Goal: Task Accomplishment & Management: Manage account settings

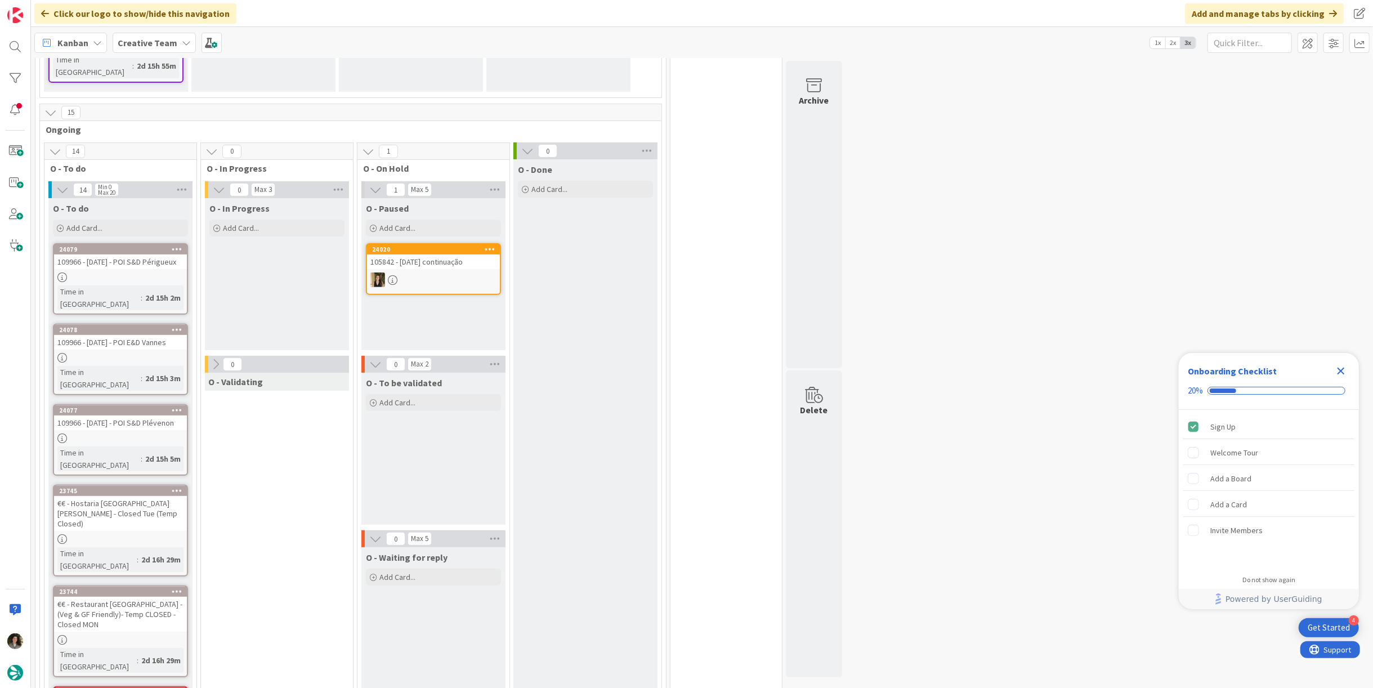
click at [105, 254] on div "109966 - [DATE] - POI S&D Périgueux" at bounding box center [120, 261] width 133 height 15
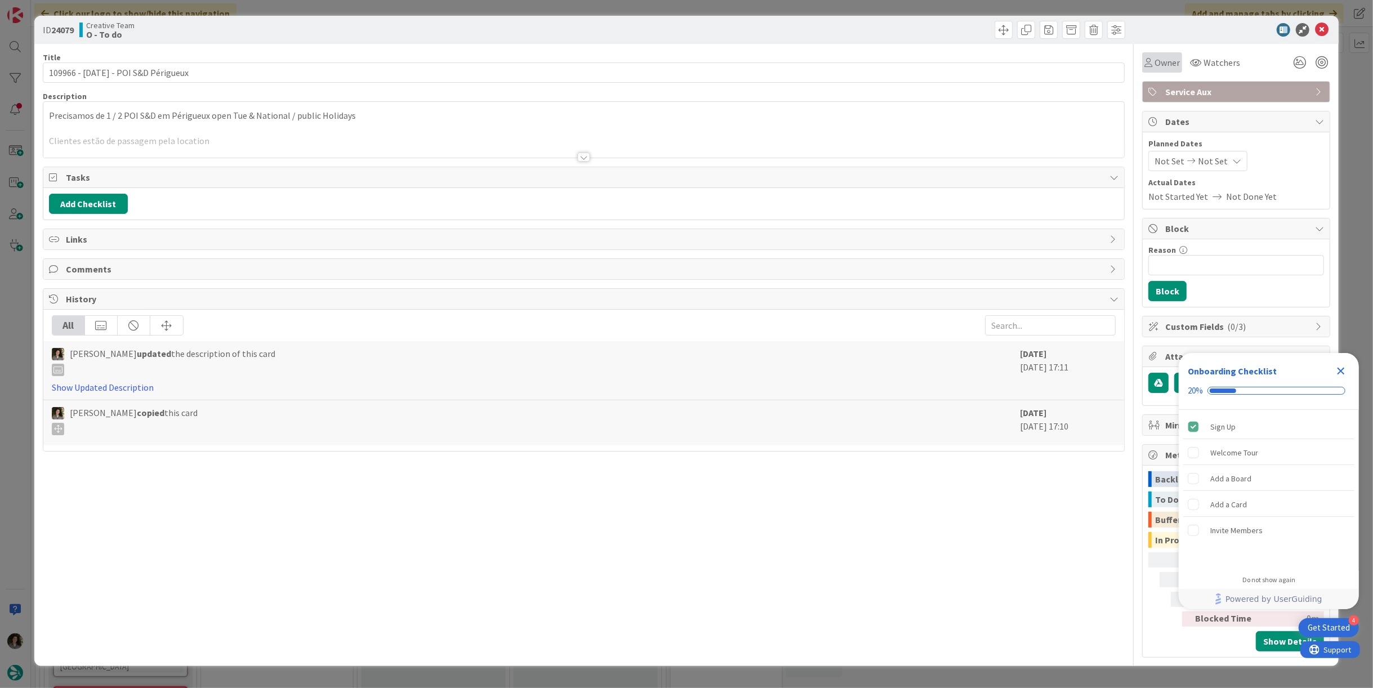
click at [1152, 67] on icon at bounding box center [1149, 62] width 8 height 9
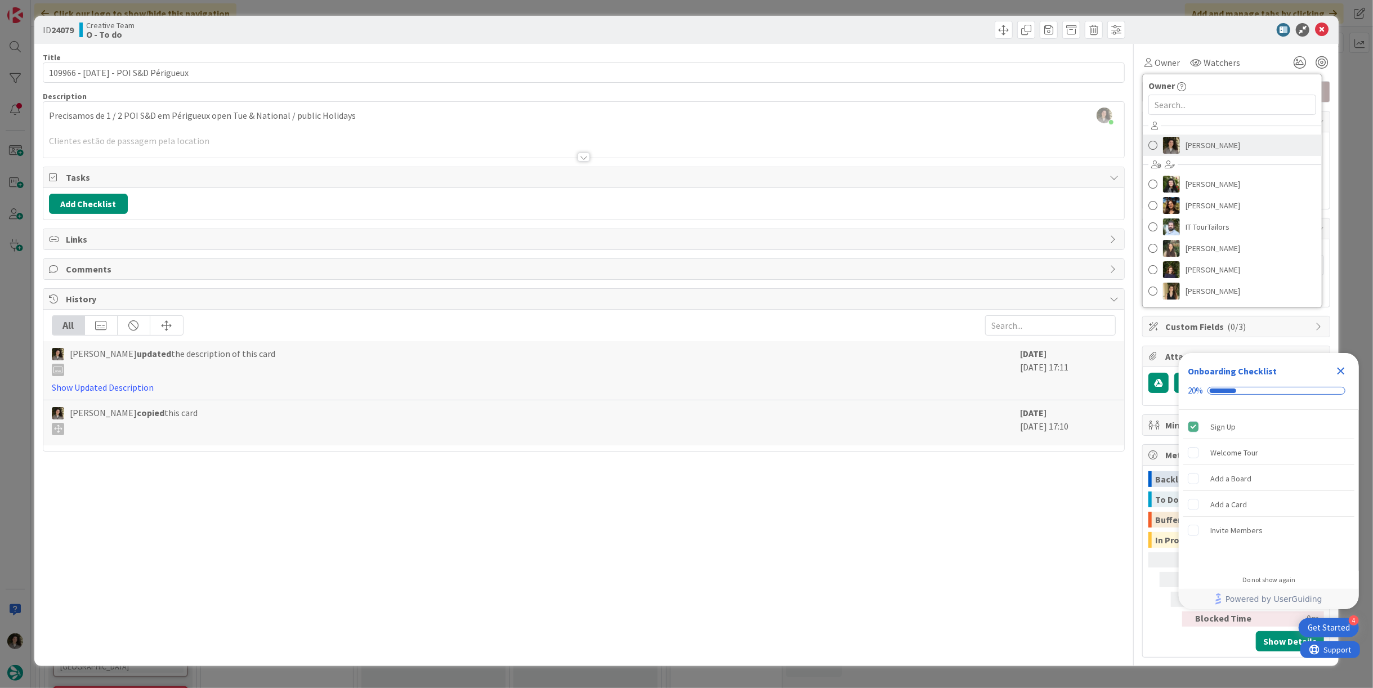
click at [1229, 145] on span "[PERSON_NAME]" at bounding box center [1213, 145] width 55 height 17
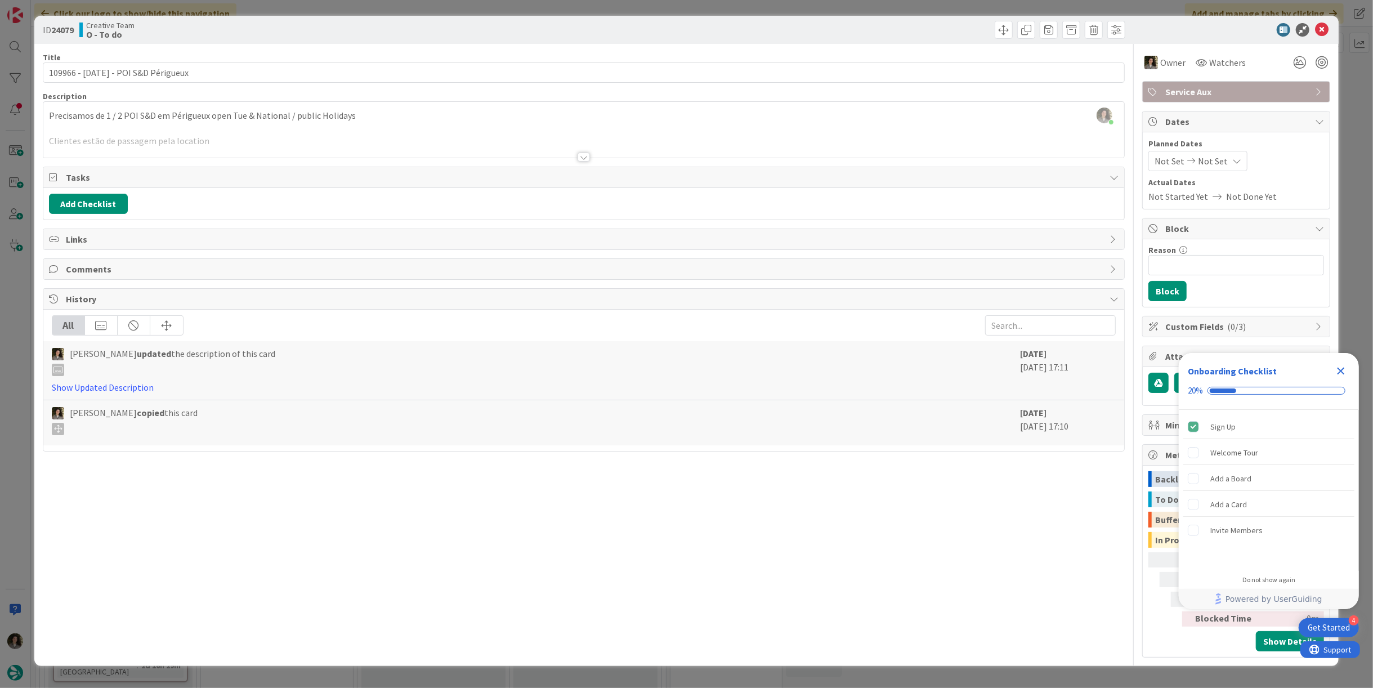
click at [1340, 370] on icon "Close Checklist" at bounding box center [1341, 371] width 7 height 7
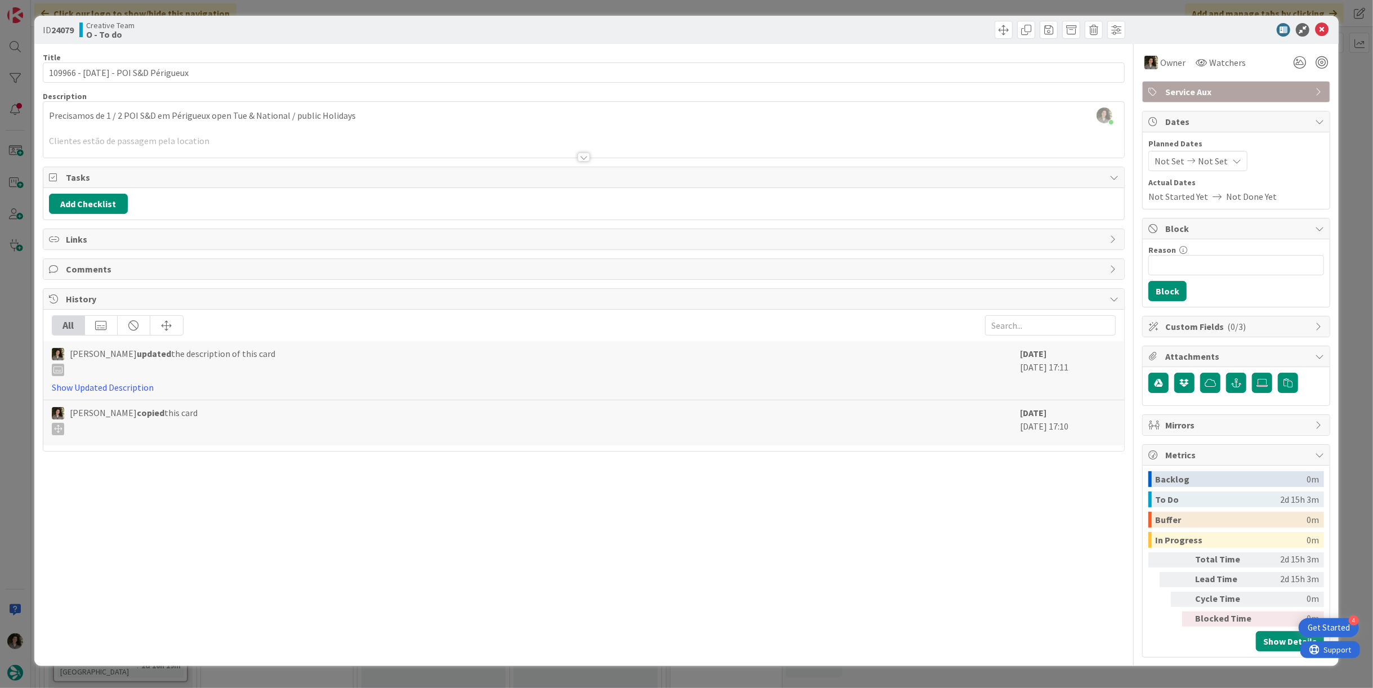
click at [1232, 157] on icon at bounding box center [1236, 161] width 9 height 9
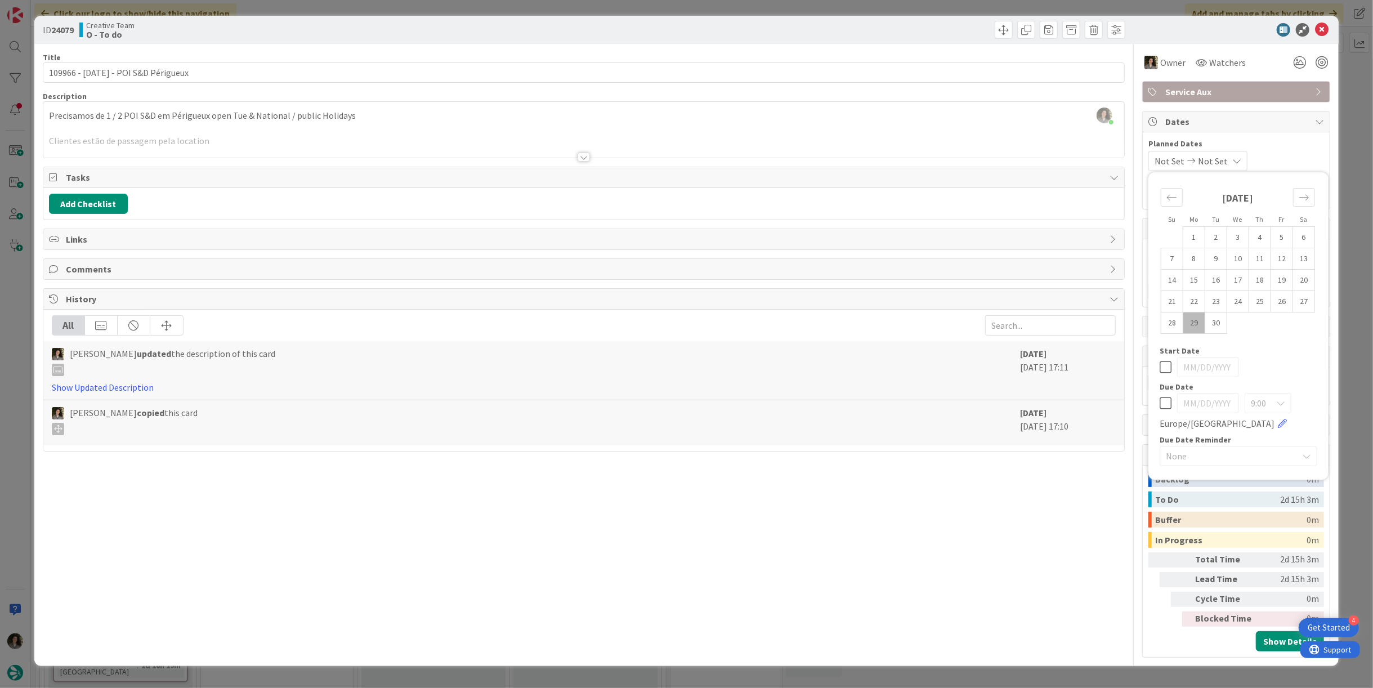
click at [1162, 403] on icon at bounding box center [1166, 403] width 12 height 14
type input "[DATE]"
click at [1324, 29] on icon at bounding box center [1322, 30] width 14 height 14
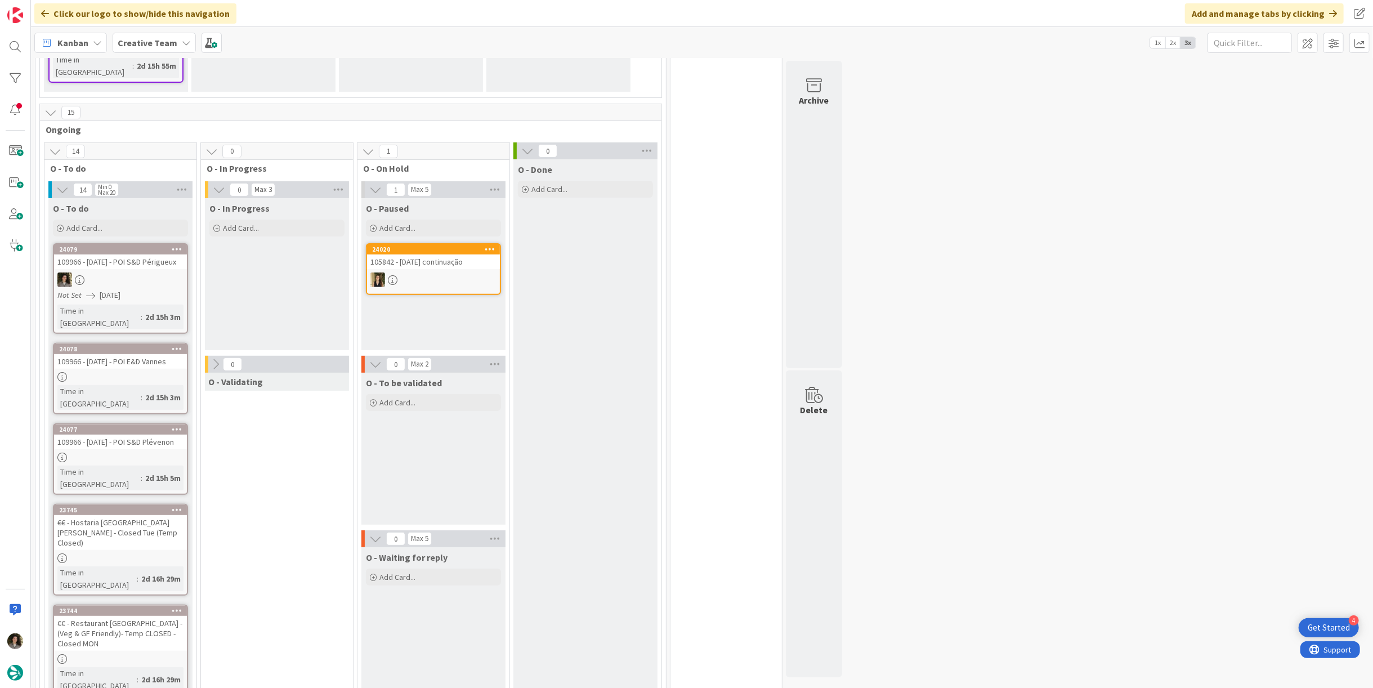
click at [97, 354] on div "109966 - [DATE] - POI E&D Vannes" at bounding box center [120, 361] width 133 height 15
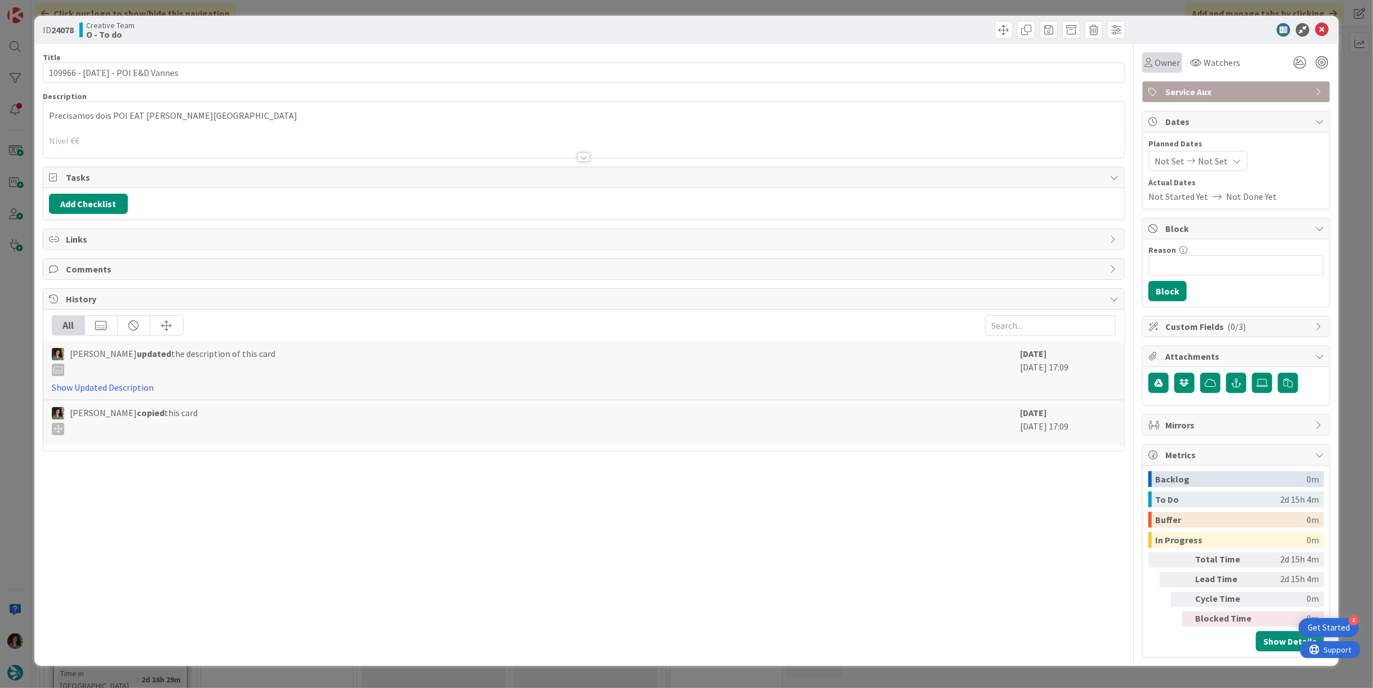
click at [1160, 61] on span "Owner" at bounding box center [1167, 63] width 25 height 14
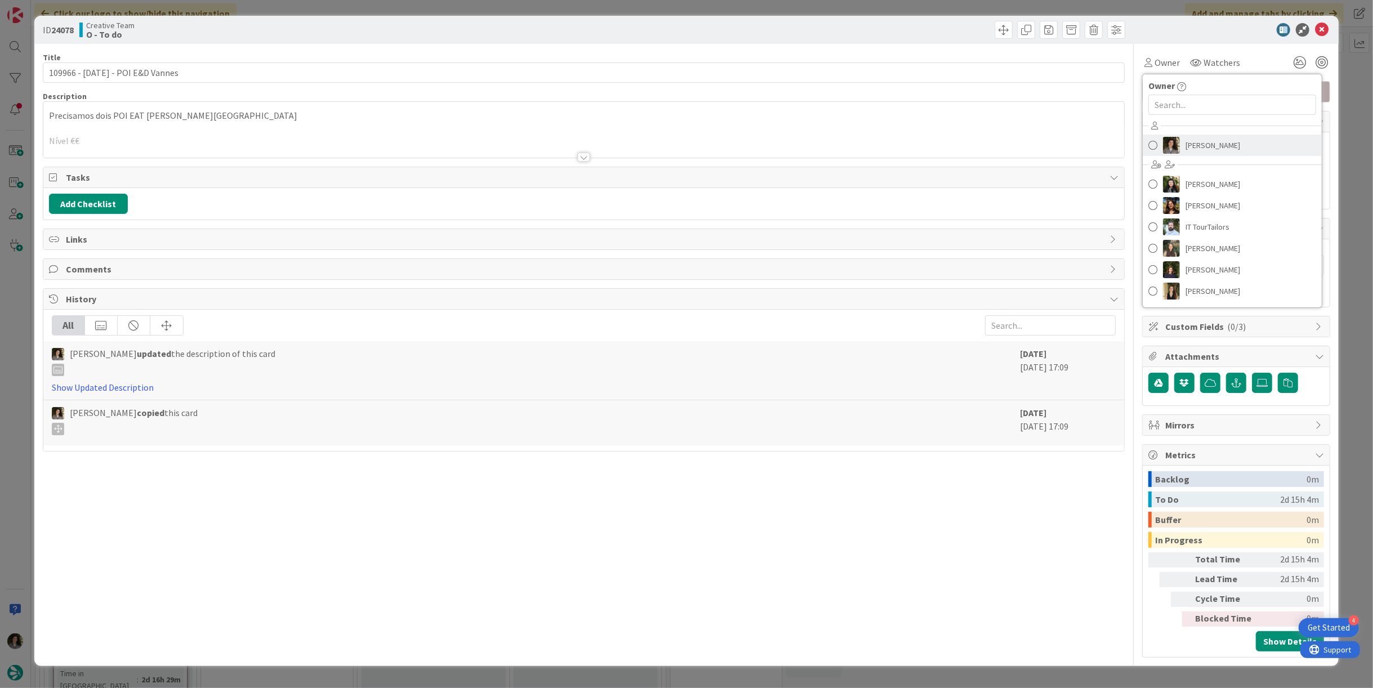
drag, startPoint x: 1191, startPoint y: 143, endPoint x: 1196, endPoint y: 146, distance: 6.1
click at [1193, 144] on span "[PERSON_NAME]" at bounding box center [1213, 145] width 55 height 17
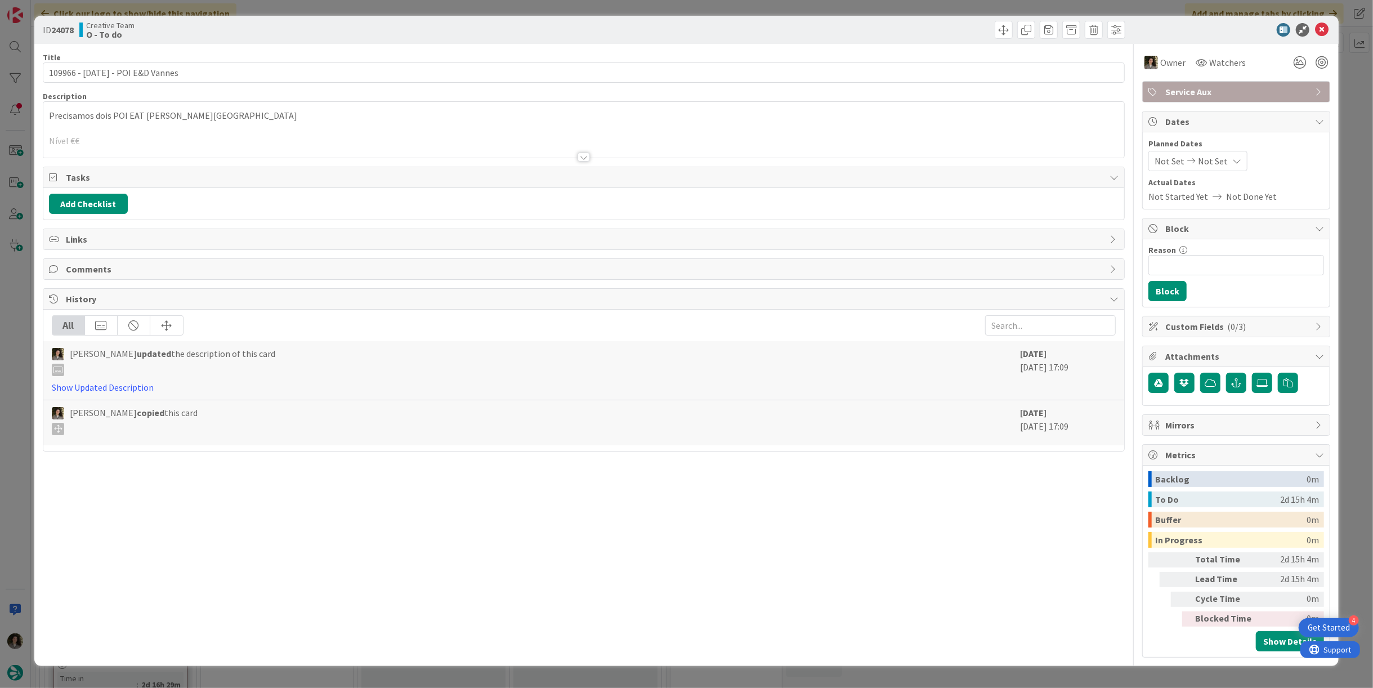
click at [1225, 164] on div "Not Set Not Set" at bounding box center [1198, 161] width 99 height 20
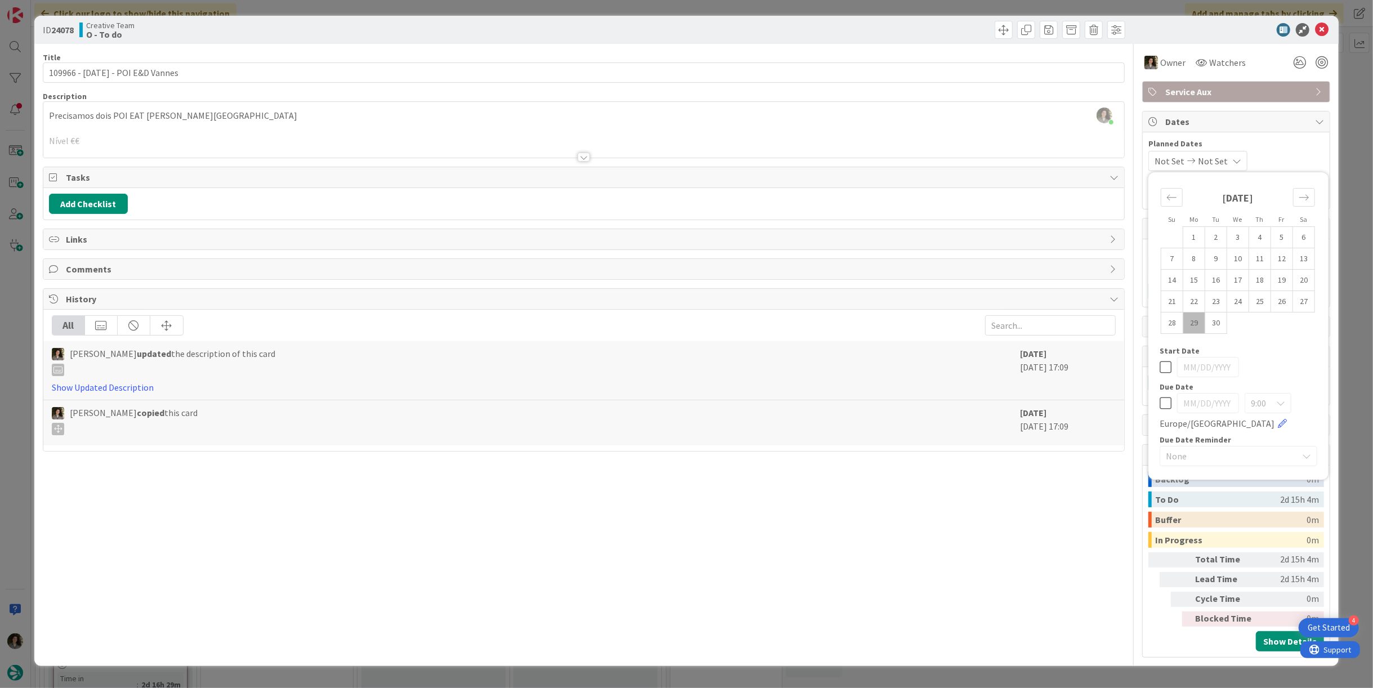
click at [1163, 404] on icon at bounding box center [1166, 403] width 12 height 14
type input "[DATE]"
click at [1324, 24] on icon at bounding box center [1322, 30] width 14 height 14
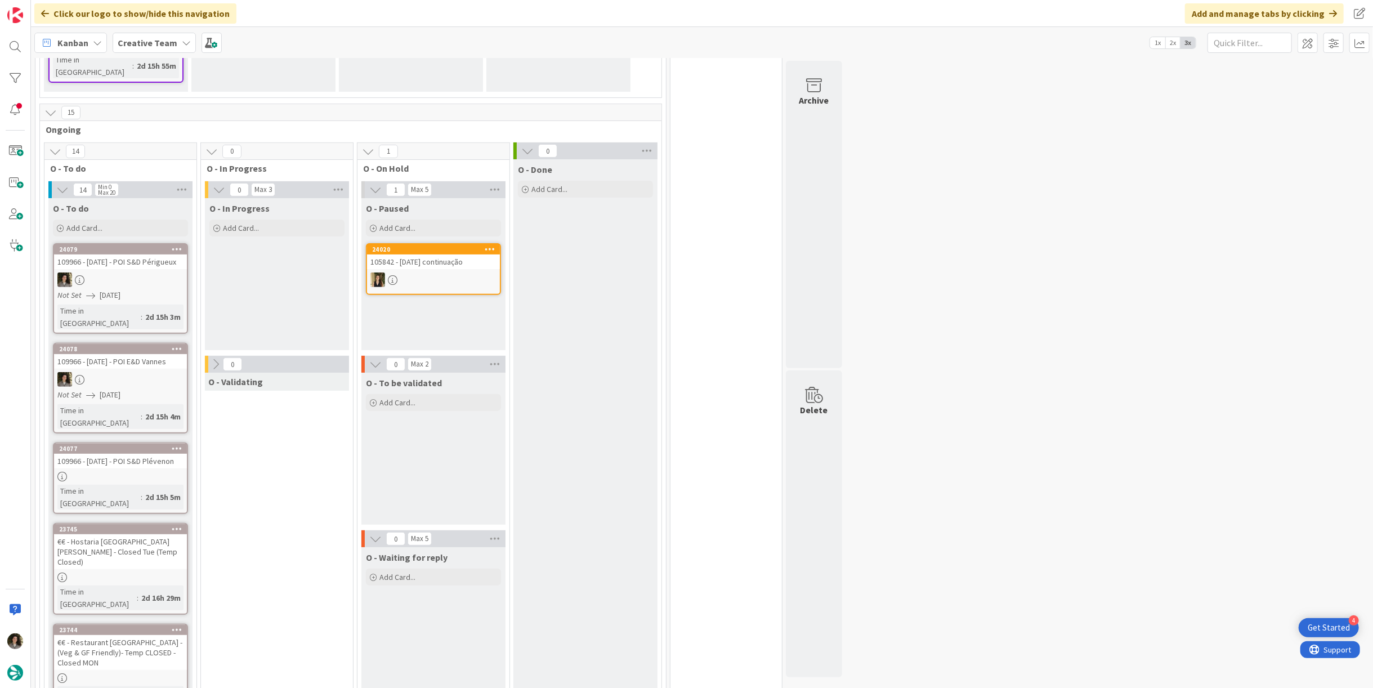
click at [93, 472] on div at bounding box center [120, 477] width 133 height 10
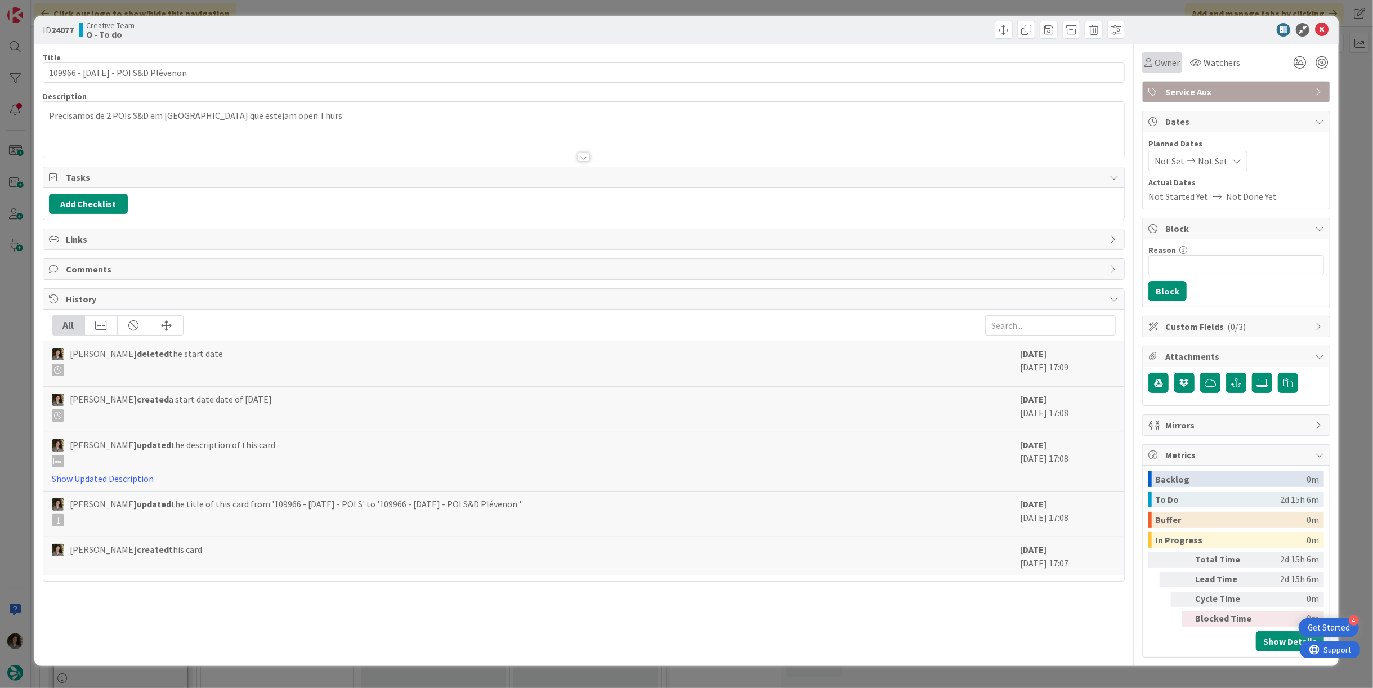
drag, startPoint x: 1155, startPoint y: 64, endPoint x: 1162, endPoint y: 72, distance: 10.4
click at [1156, 64] on span "Owner" at bounding box center [1167, 63] width 25 height 14
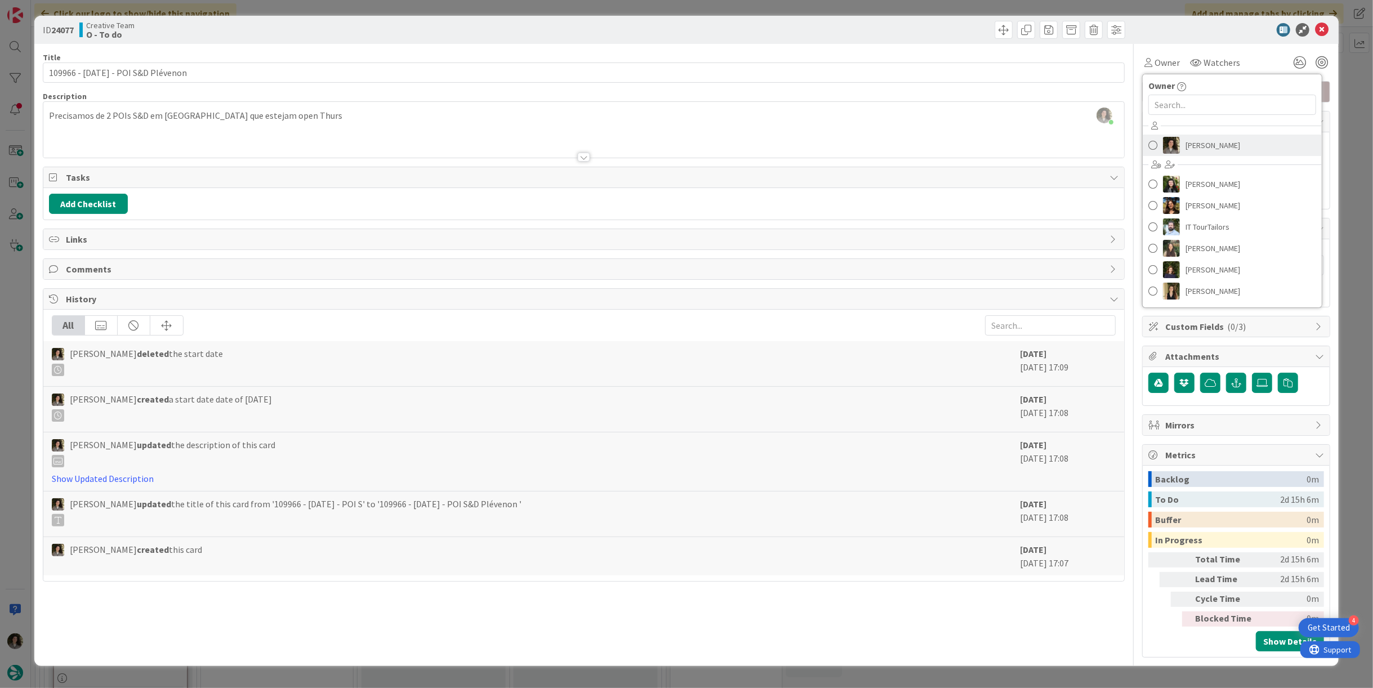
click at [1207, 145] on span "[PERSON_NAME]" at bounding box center [1213, 145] width 55 height 17
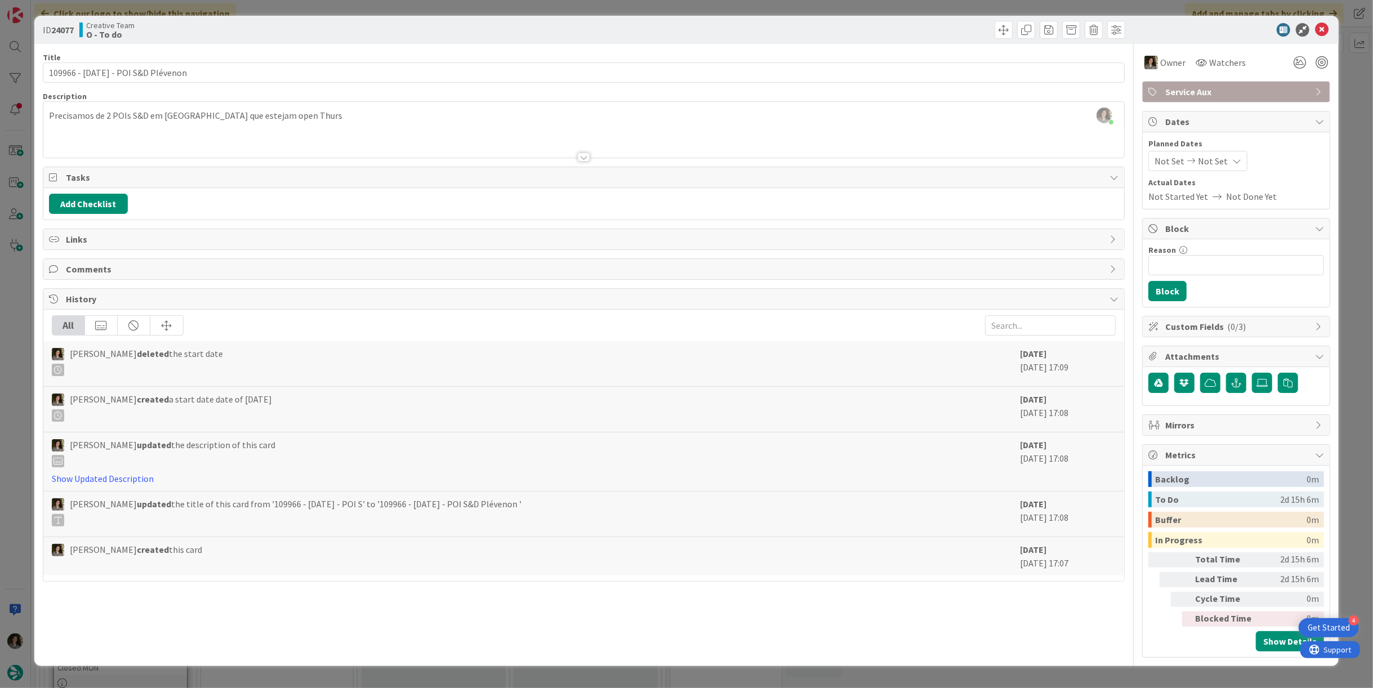
drag, startPoint x: 1222, startPoint y: 163, endPoint x: 1223, endPoint y: 169, distance: 5.7
click at [1222, 167] on span "Not Set" at bounding box center [1213, 161] width 30 height 14
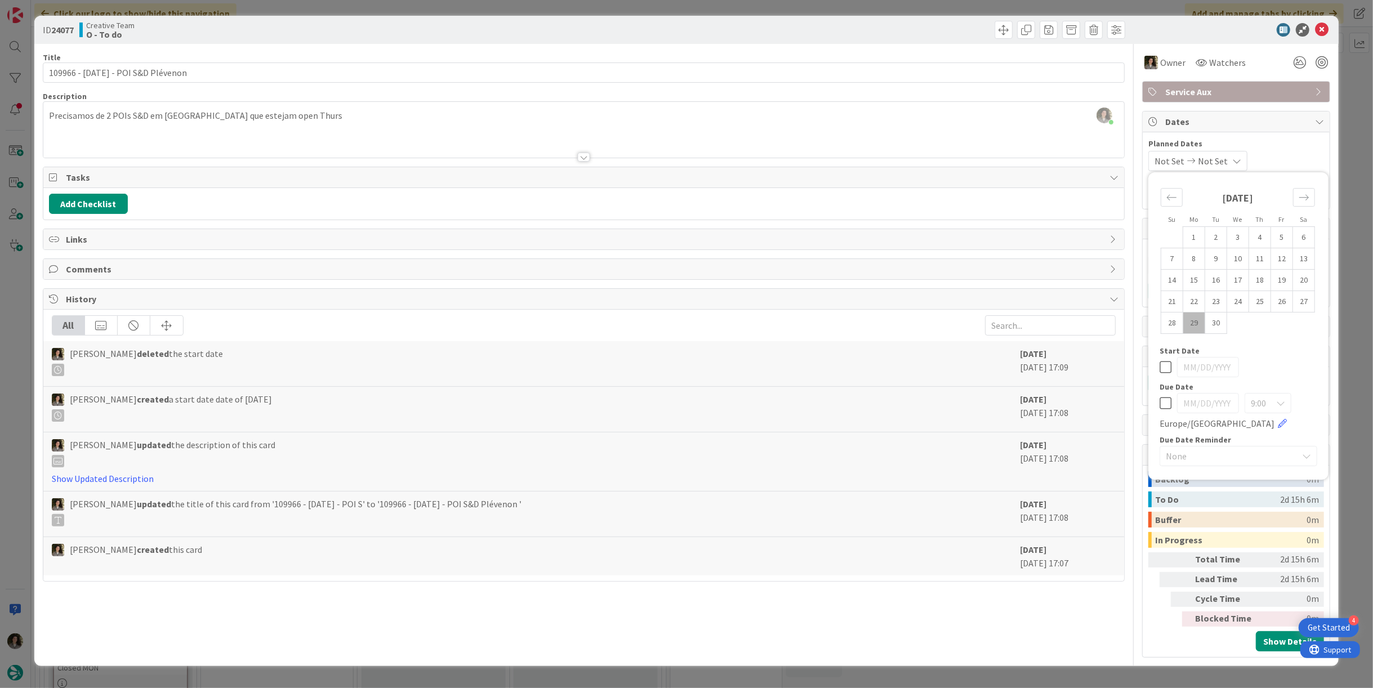
drag, startPoint x: 1161, startPoint y: 402, endPoint x: 1194, endPoint y: 341, distance: 69.3
click at [1162, 402] on icon at bounding box center [1166, 403] width 12 height 14
type input "[DATE]"
click at [1324, 27] on icon at bounding box center [1322, 30] width 14 height 14
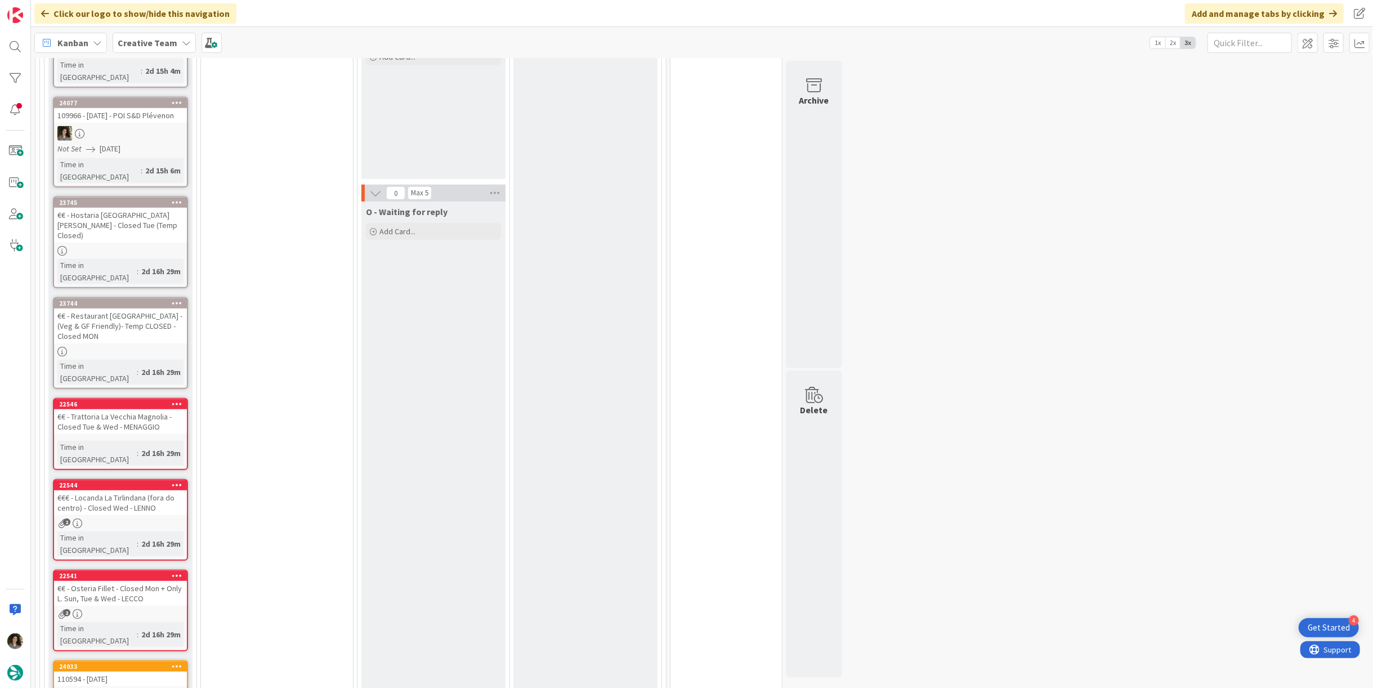
scroll to position [626, 0]
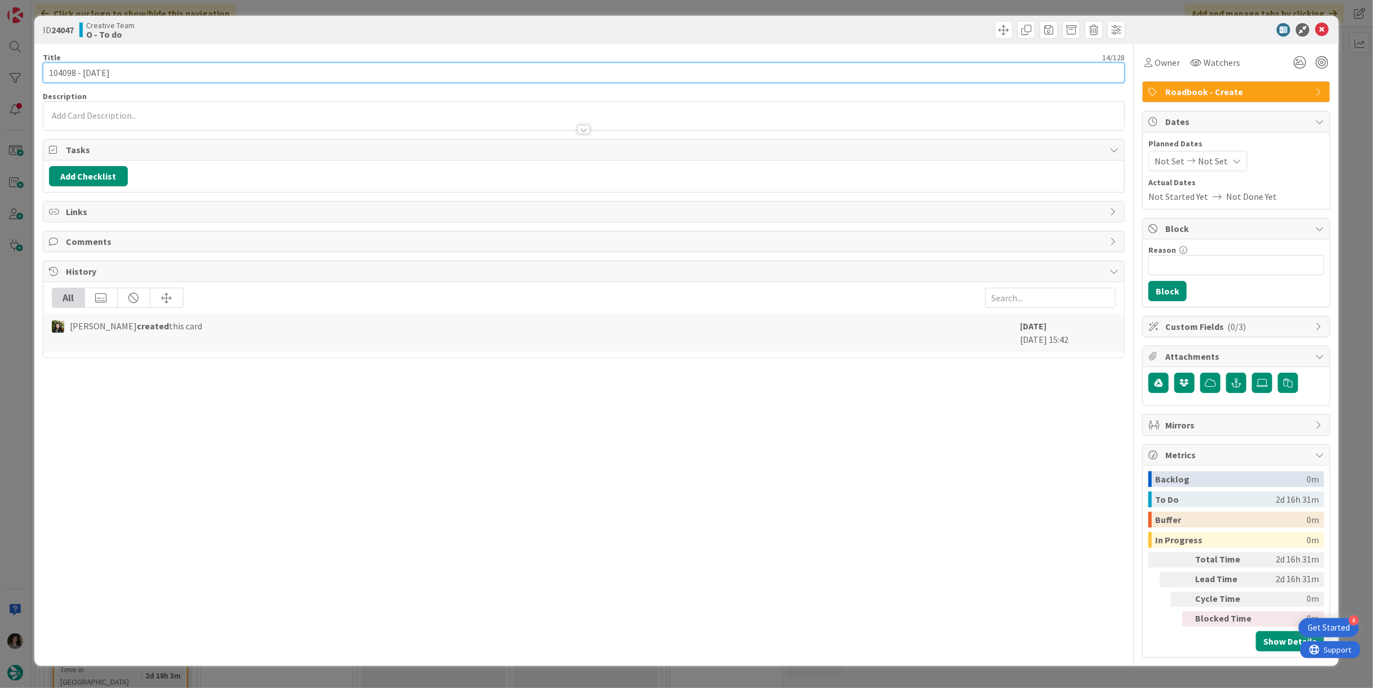
drag, startPoint x: 73, startPoint y: 69, endPoint x: 51, endPoint y: 64, distance: 23.0
click at [51, 64] on input "104098 - [DATE]" at bounding box center [584, 72] width 1082 height 20
drag, startPoint x: 75, startPoint y: 69, endPoint x: 26, endPoint y: 55, distance: 50.4
click at [26, 55] on div "ID 24047 Creative Team O - To do Title 14 / 128 104098 - 1 nov Description Owne…" at bounding box center [686, 344] width 1373 height 688
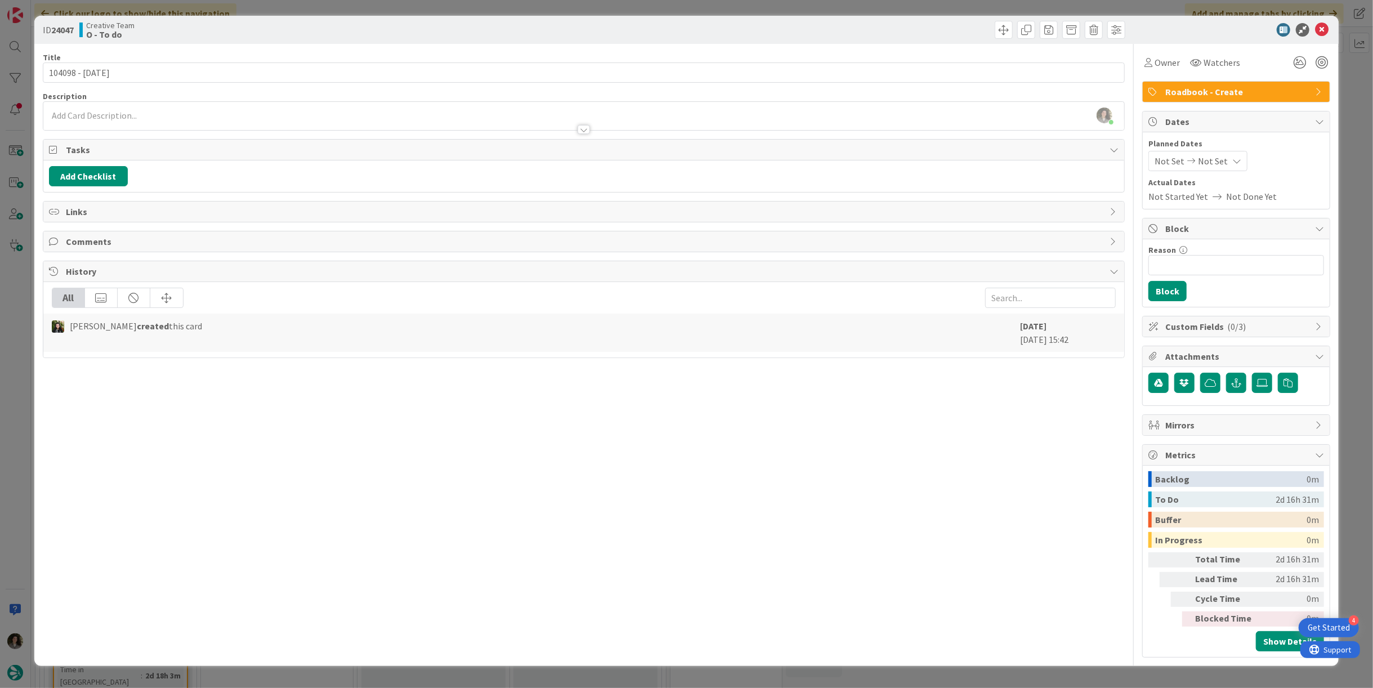
drag, startPoint x: 1163, startPoint y: 56, endPoint x: 1182, endPoint y: 68, distance: 22.2
click at [1165, 56] on span "Owner" at bounding box center [1167, 63] width 25 height 14
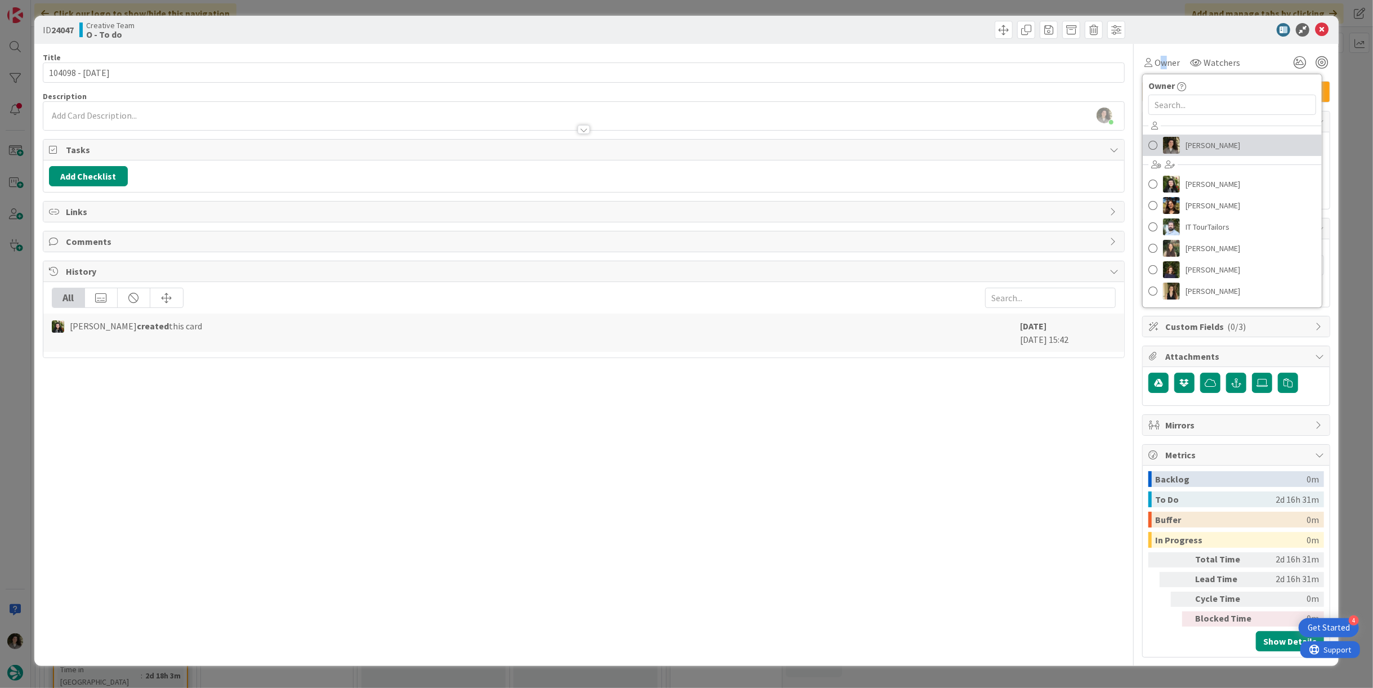
click at [1226, 138] on span "[PERSON_NAME]" at bounding box center [1213, 145] width 55 height 17
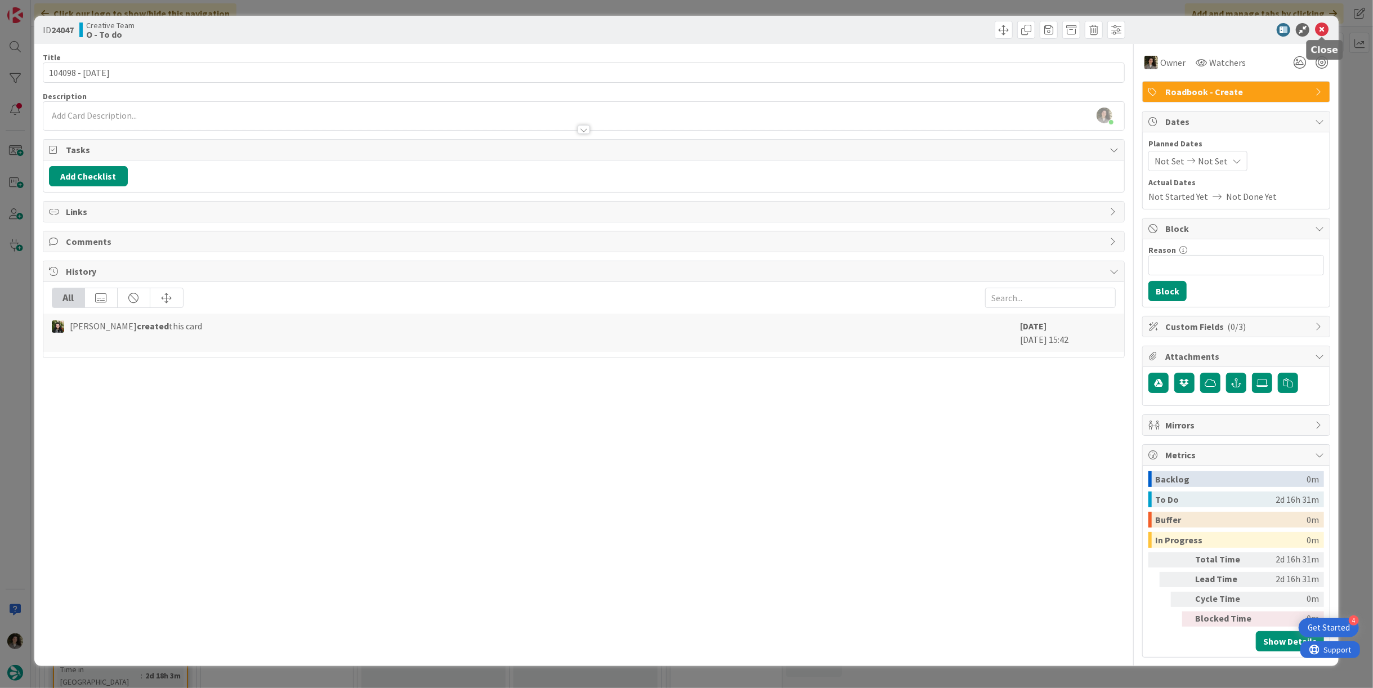
click at [1323, 24] on icon at bounding box center [1322, 30] width 14 height 14
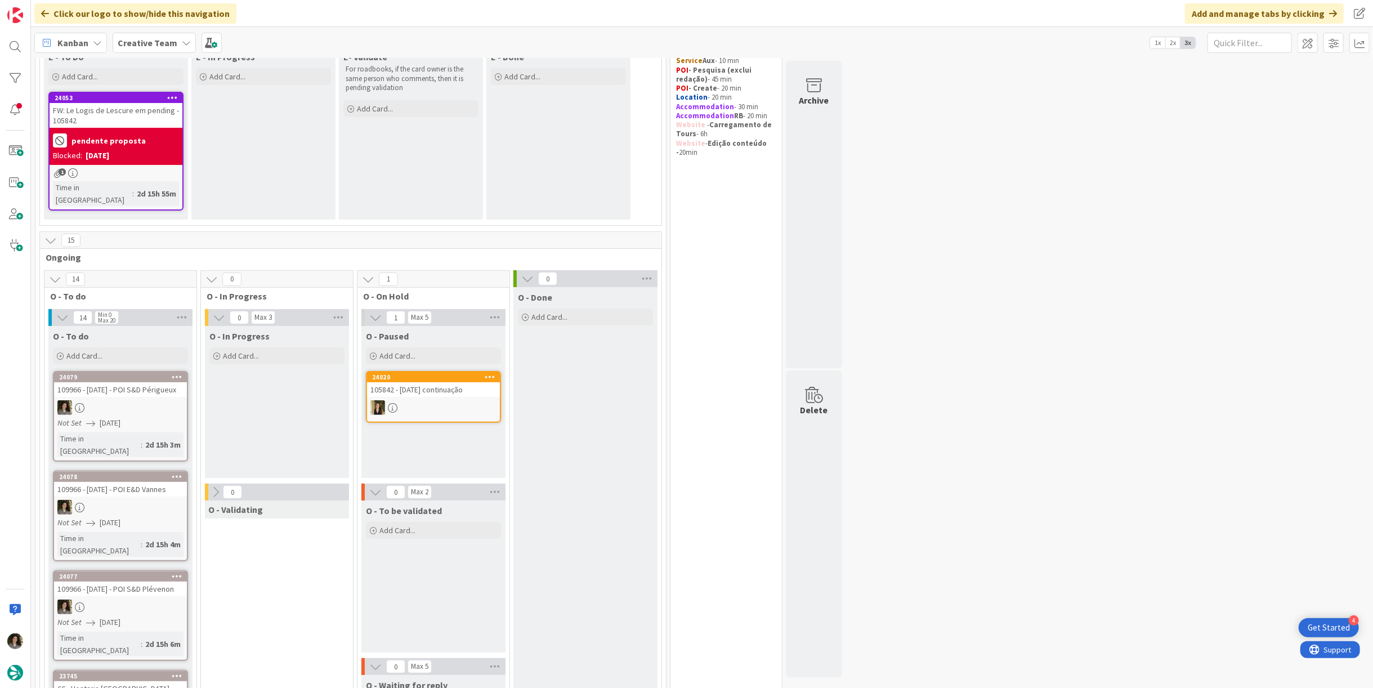
scroll to position [125, 0]
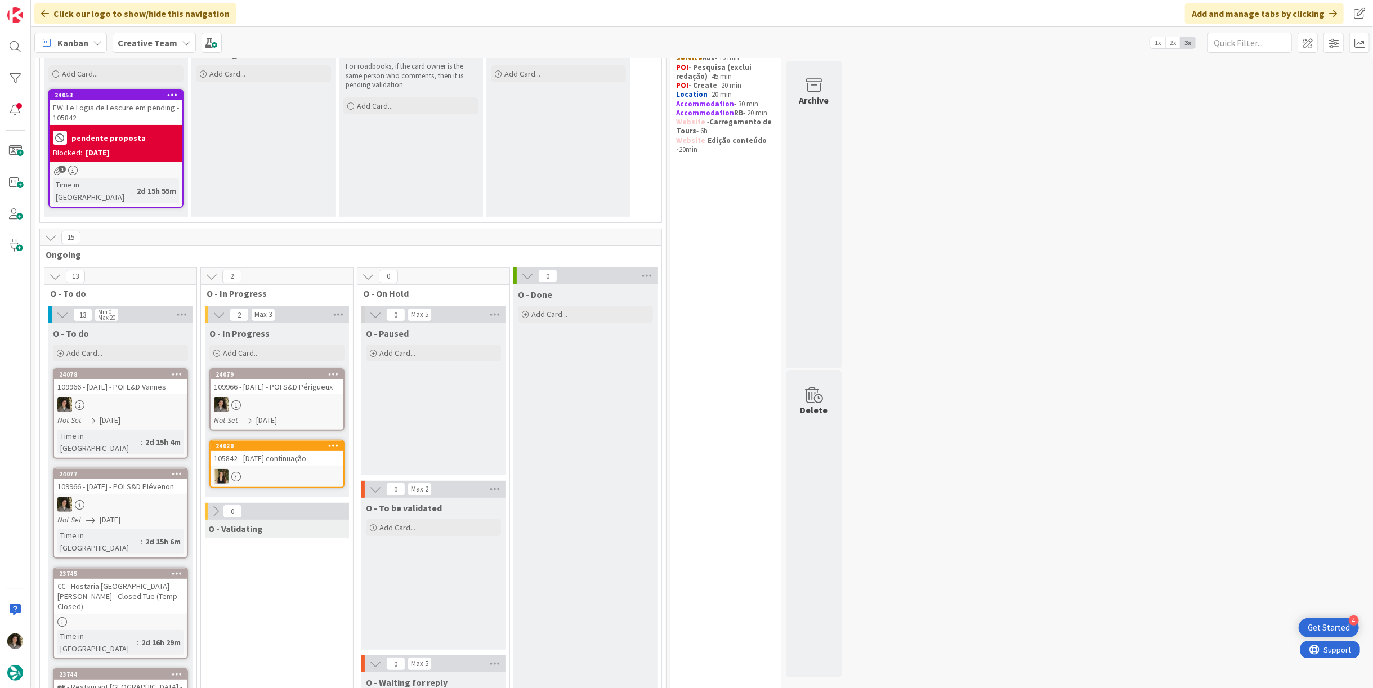
click at [270, 381] on div "24079 109966 - 26 oct - POI S&D Périgueux Not Set 09/29/2025" at bounding box center [276, 399] width 135 height 62
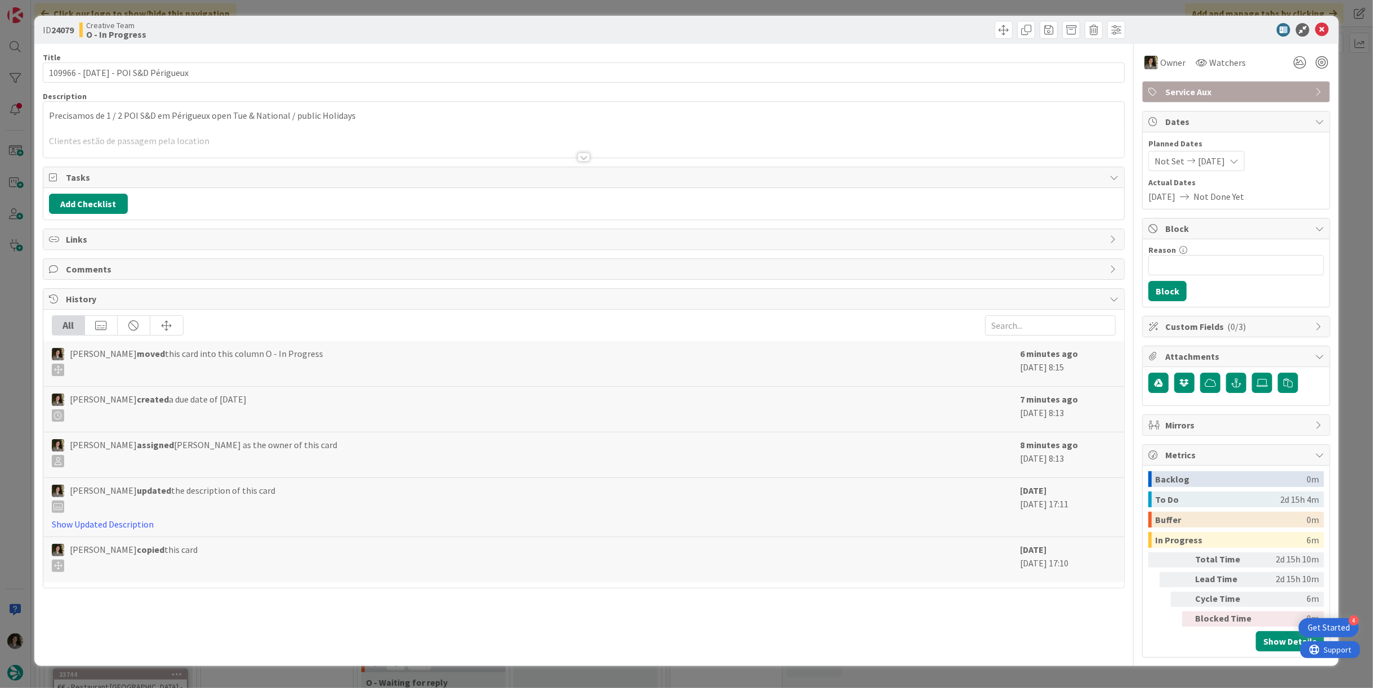
click at [584, 157] on div at bounding box center [584, 157] width 12 height 9
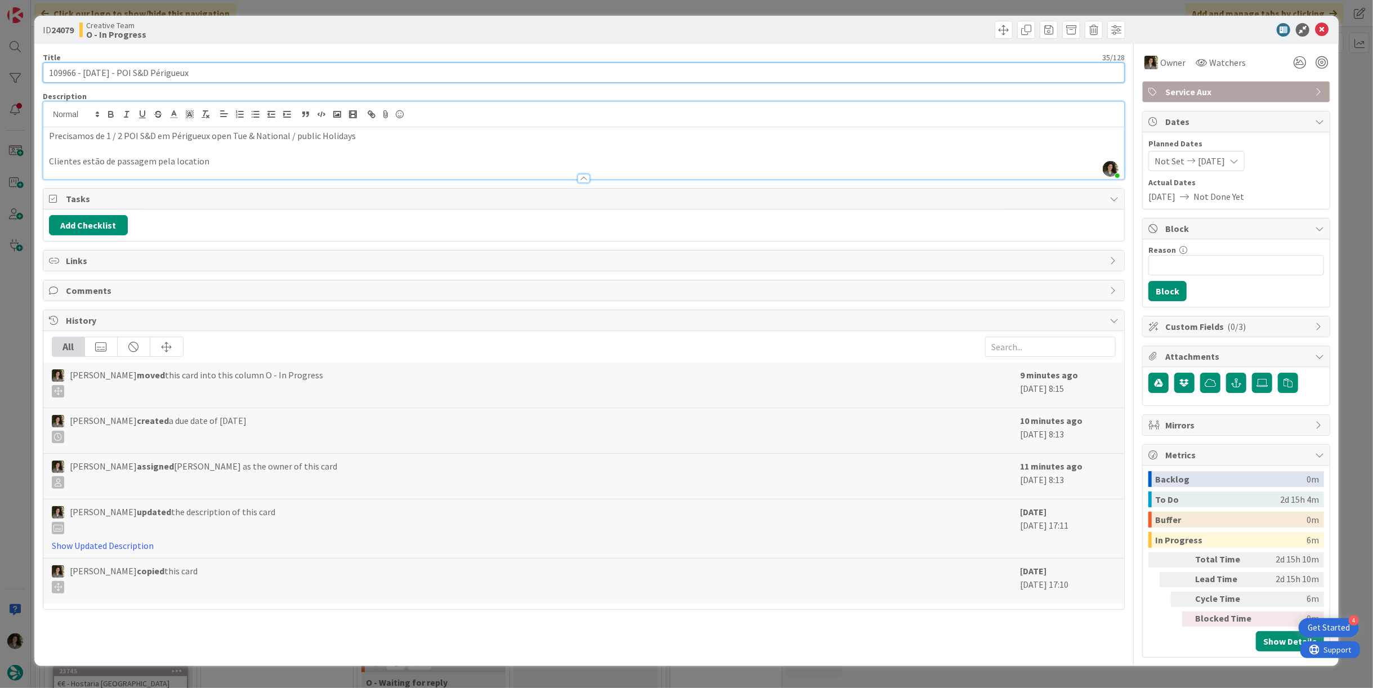
drag, startPoint x: 75, startPoint y: 74, endPoint x: 0, endPoint y: 67, distance: 75.2
click at [1, 66] on div "ID 24079 Creative Team O - In Progress Title 35 / 128 109966 - 26 oct - POI S&D…" at bounding box center [686, 344] width 1373 height 688
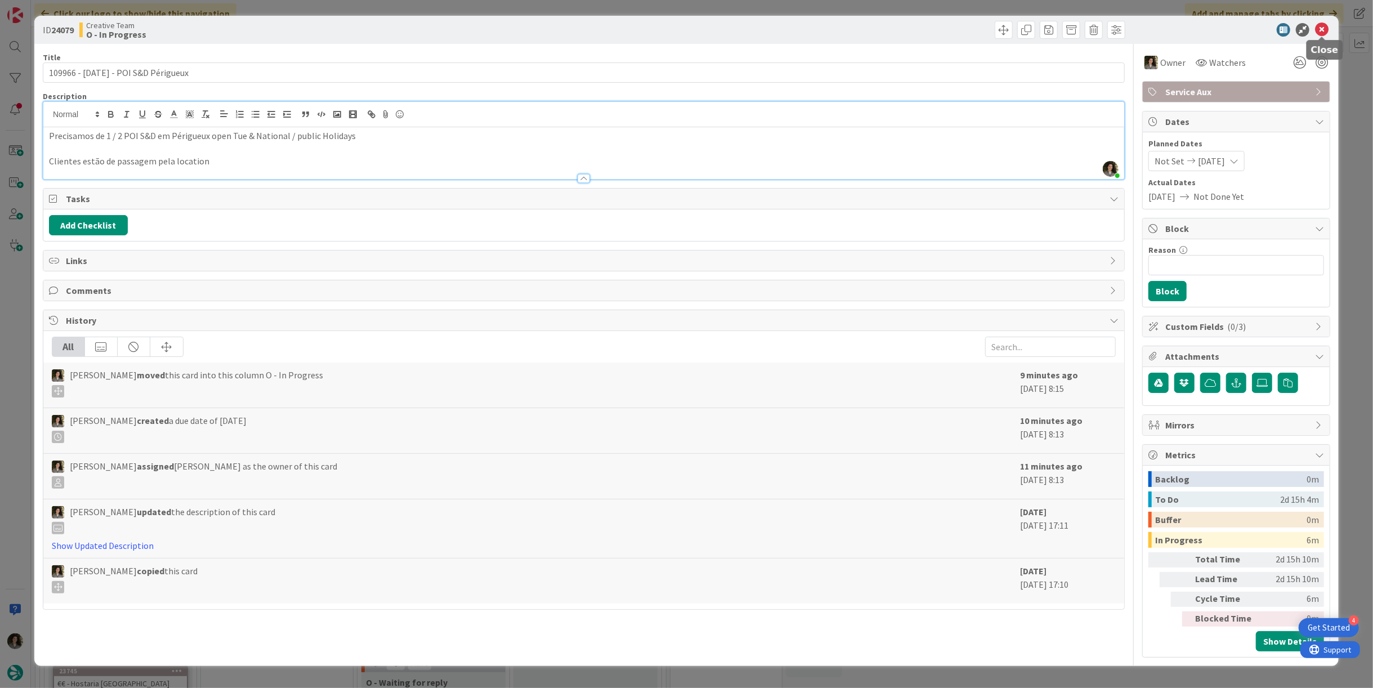
click at [1319, 29] on icon at bounding box center [1322, 30] width 14 height 14
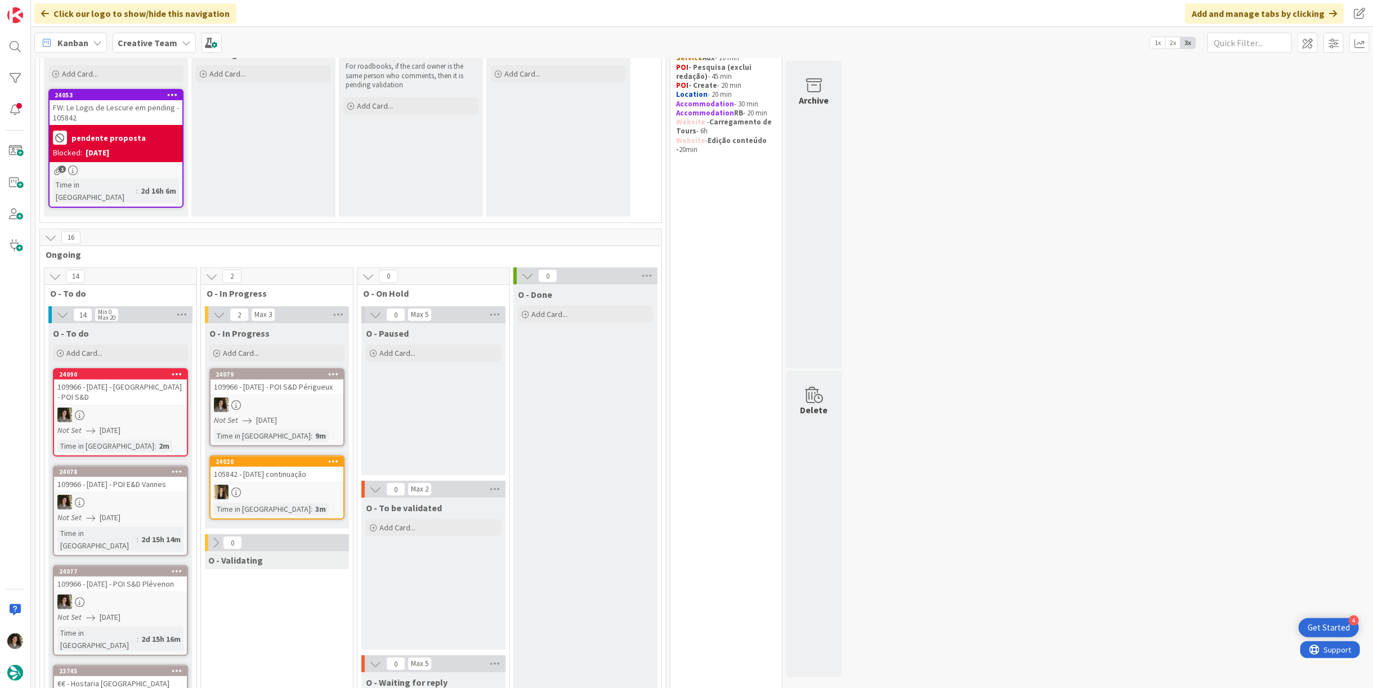
click at [177, 370] on icon at bounding box center [177, 374] width 11 height 8
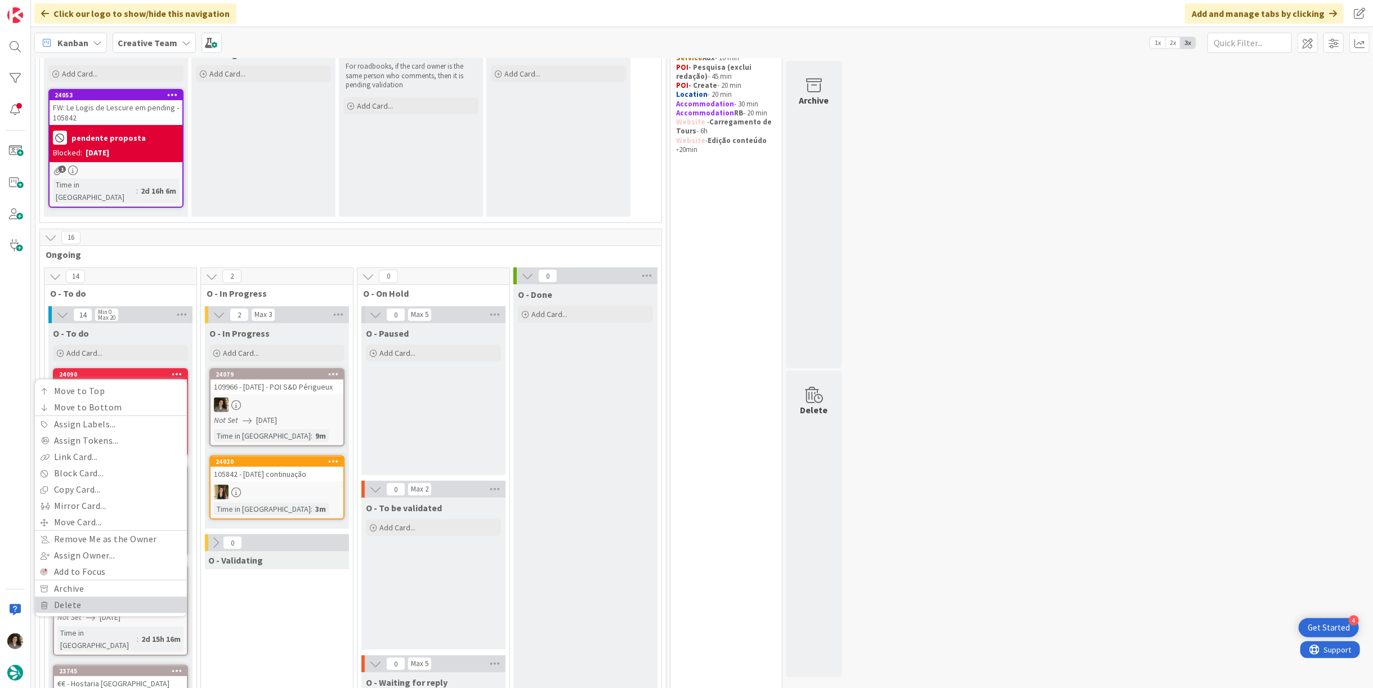
click at [132, 597] on link "Delete" at bounding box center [111, 605] width 152 height 16
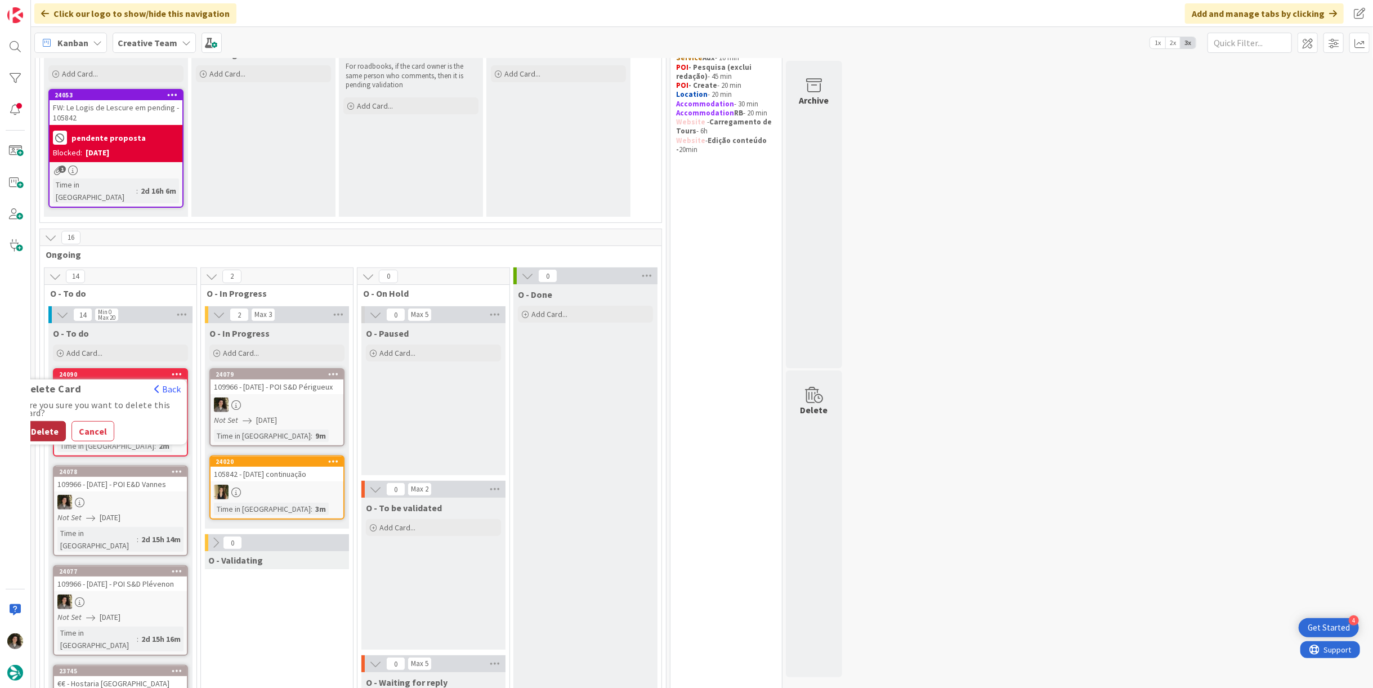
click at [44, 421] on button "Delete" at bounding box center [45, 431] width 42 height 20
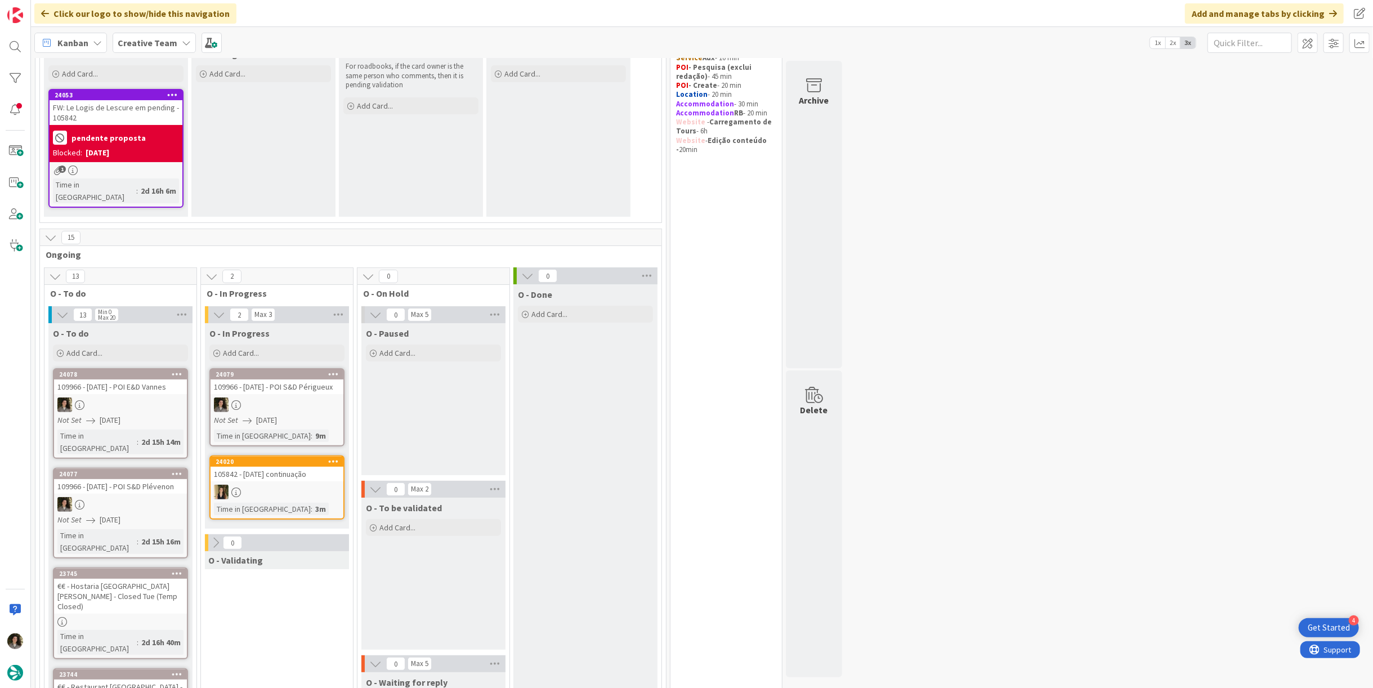
click at [248, 400] on div "24079 109966 - 26 oct - POI S&D Périgueux Not Set 09/29/2025 Time in Column : 9m" at bounding box center [276, 407] width 135 height 78
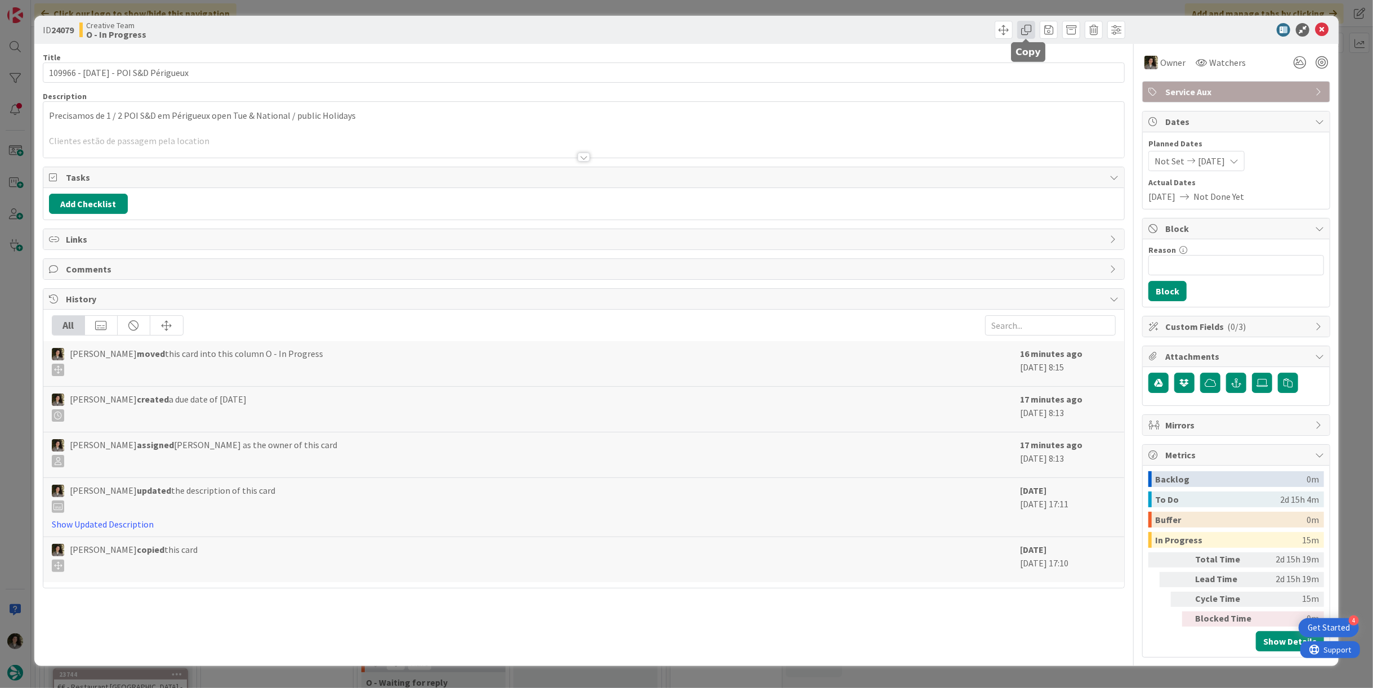
click at [1024, 30] on span at bounding box center [1026, 30] width 18 height 18
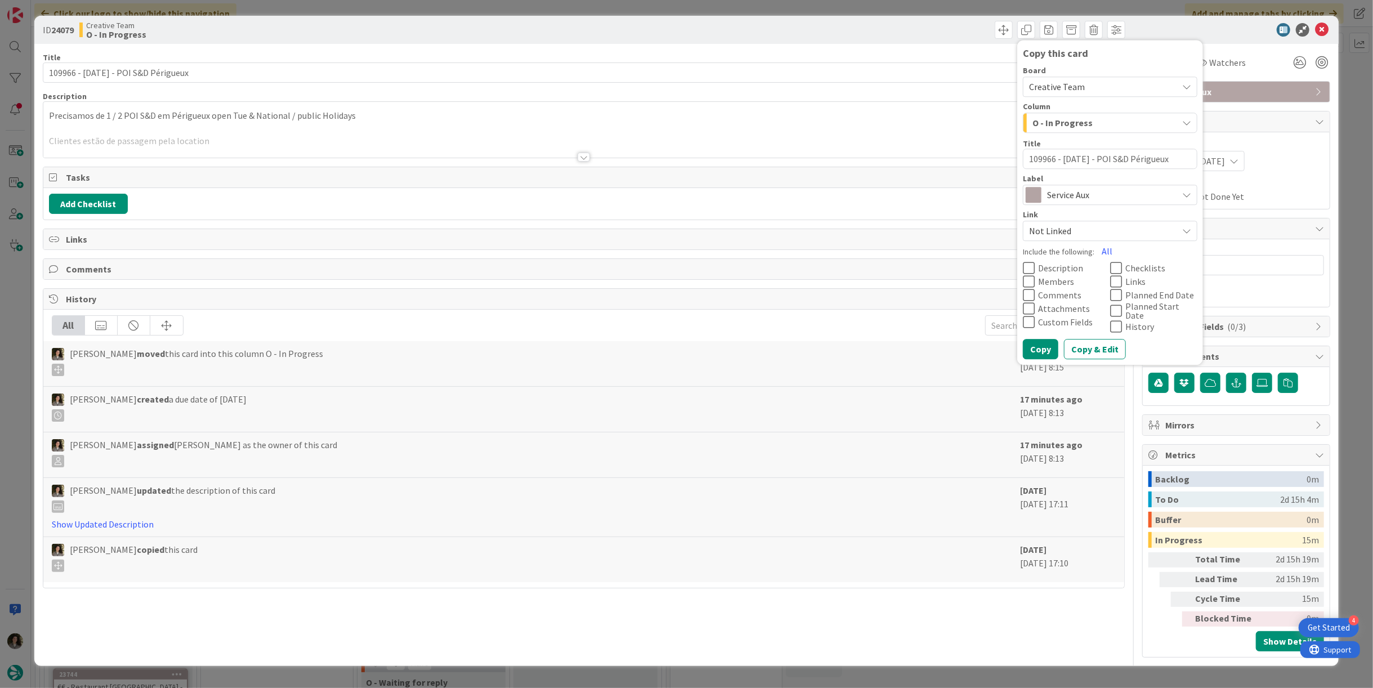
click at [1074, 186] on div "Service Aux" at bounding box center [1110, 195] width 175 height 20
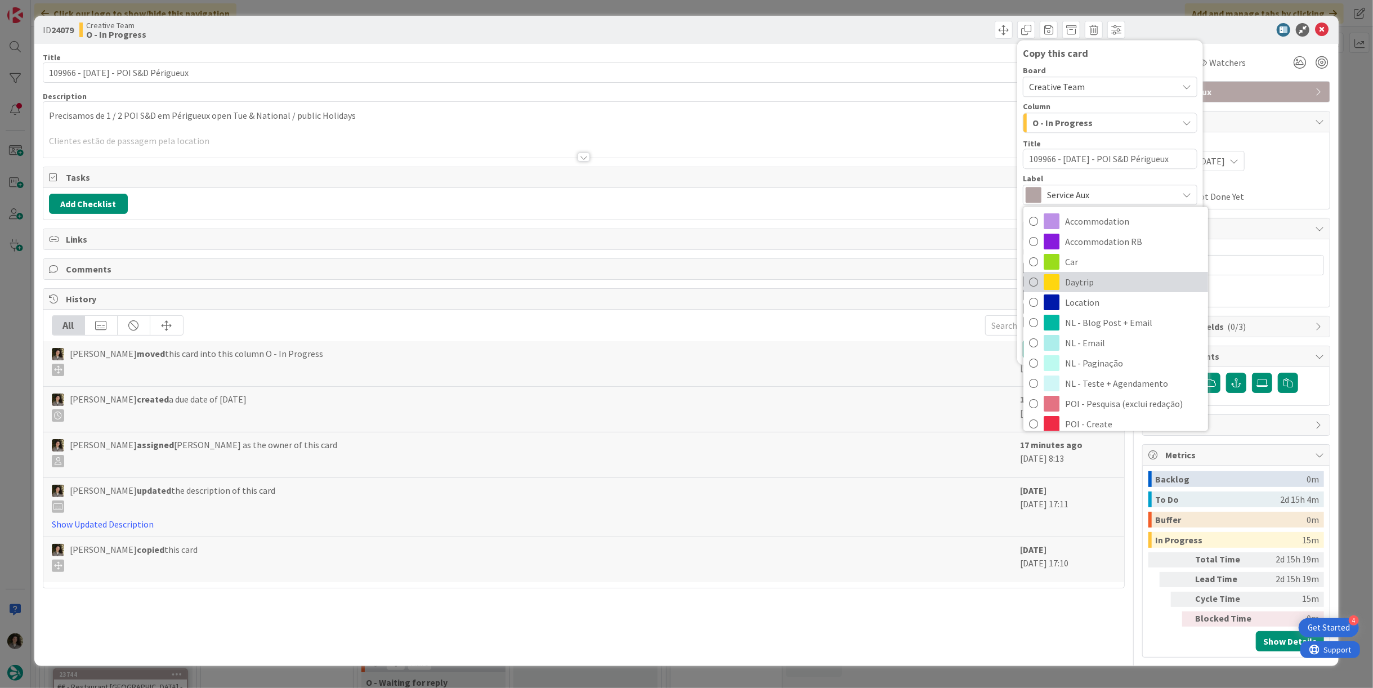
click at [1083, 287] on span "Daytrip" at bounding box center [1133, 282] width 137 height 17
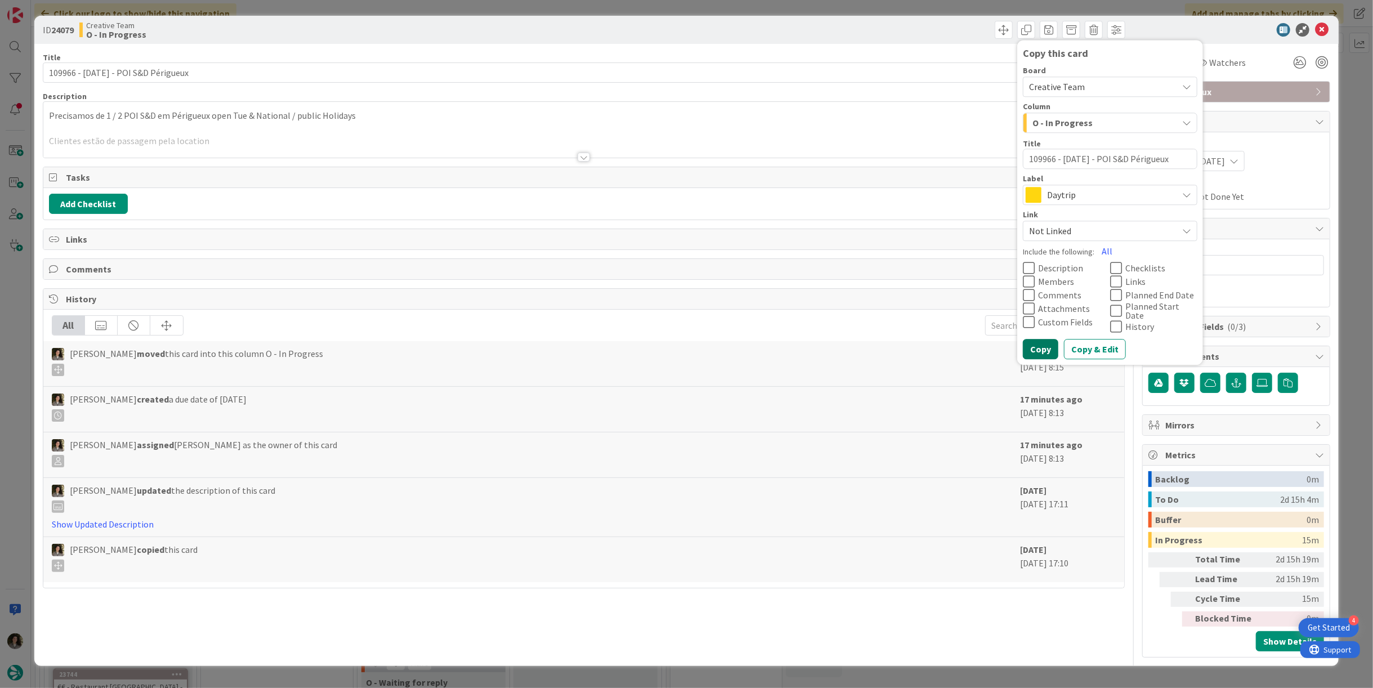
click at [1039, 340] on button "Copy" at bounding box center [1040, 349] width 35 height 20
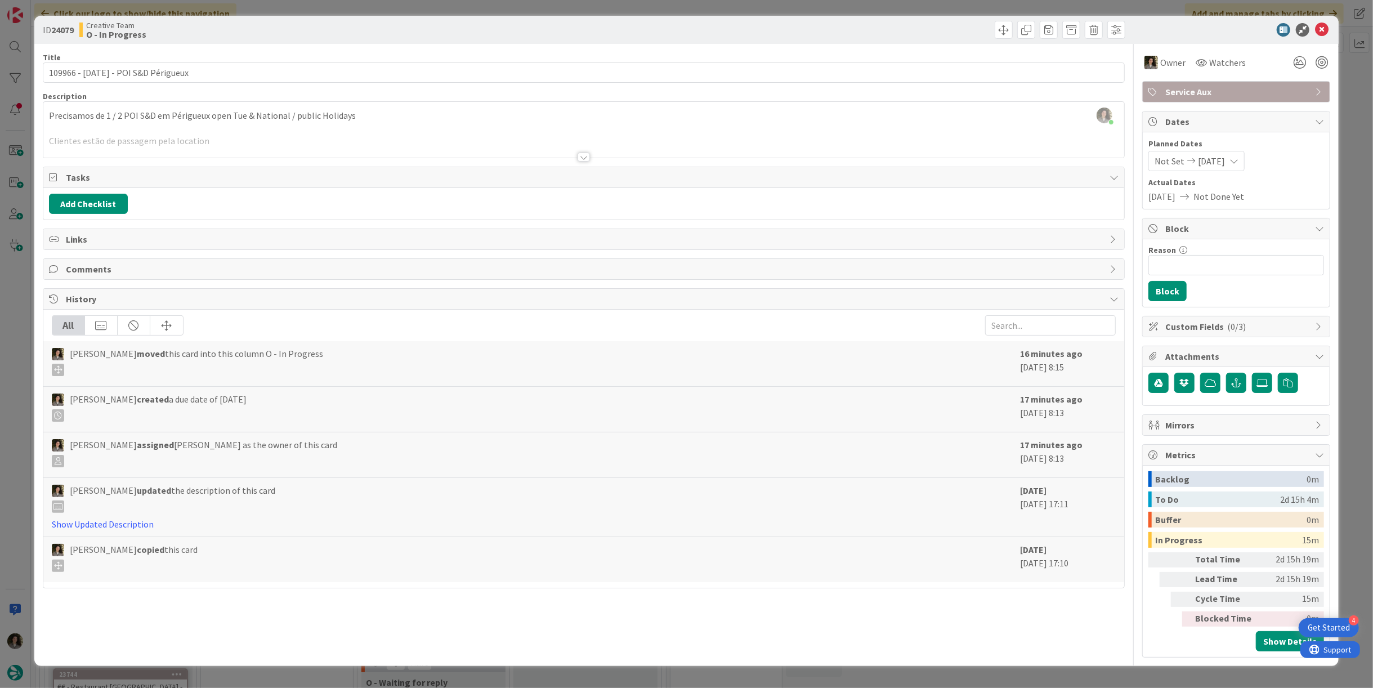
type textarea "x"
click at [1324, 28] on icon at bounding box center [1322, 30] width 14 height 14
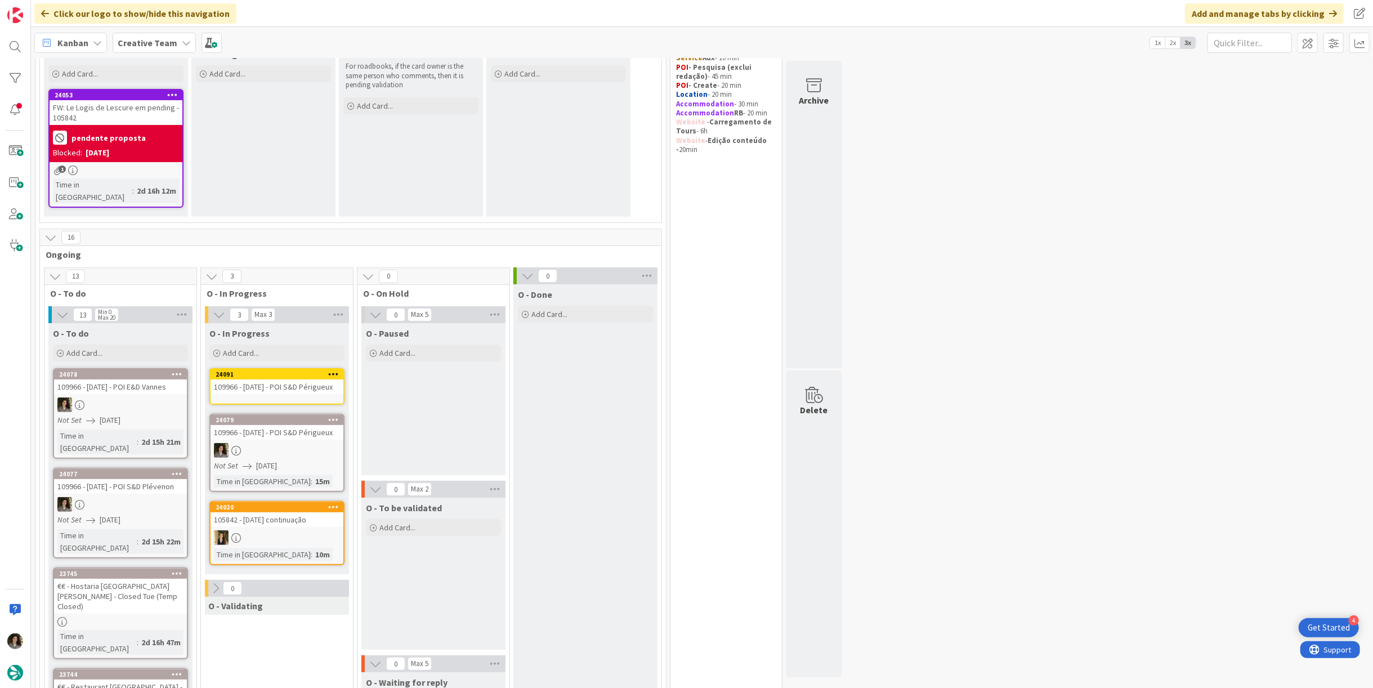
drag, startPoint x: 904, startPoint y: 188, endPoint x: 543, endPoint y: 285, distance: 373.8
drag, startPoint x: 543, startPoint y: 285, endPoint x: 273, endPoint y: 376, distance: 285.1
click at [273, 379] on div "109966 - [DATE] - POI S&D Périgueux" at bounding box center [277, 386] width 133 height 15
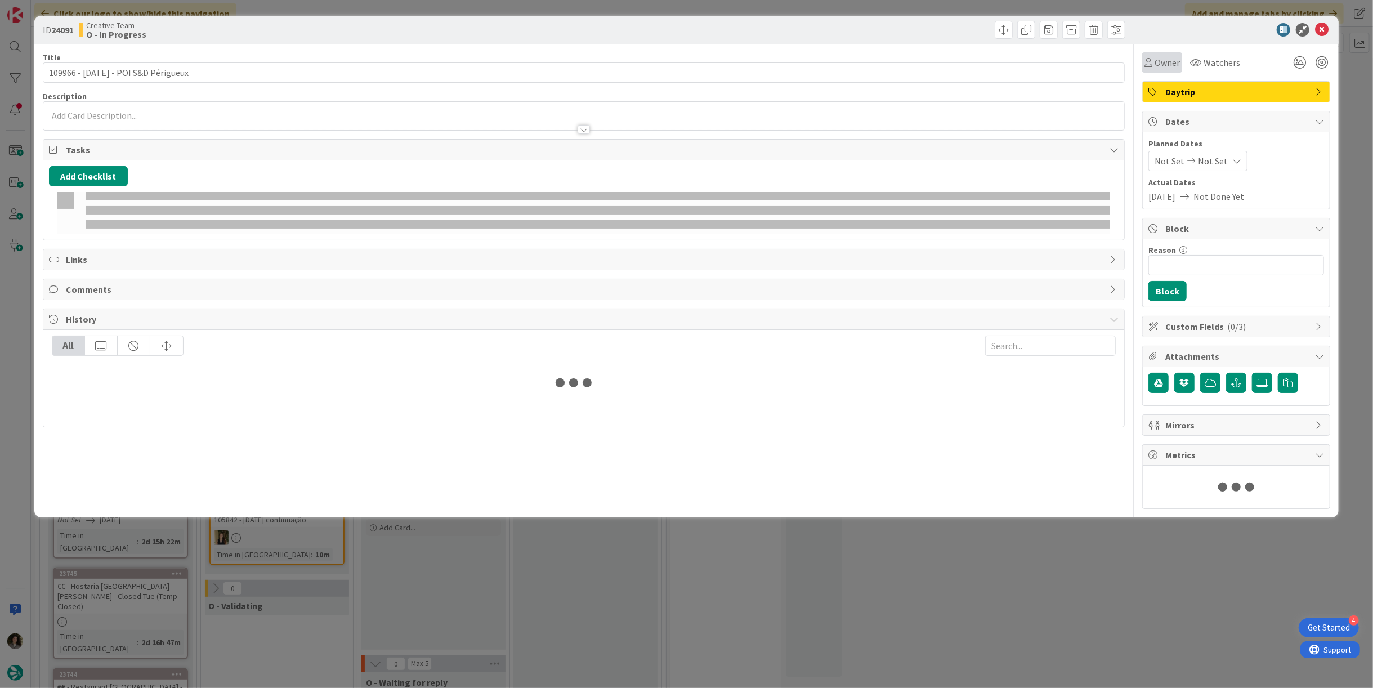
click at [1172, 68] on span "Owner" at bounding box center [1167, 63] width 25 height 14
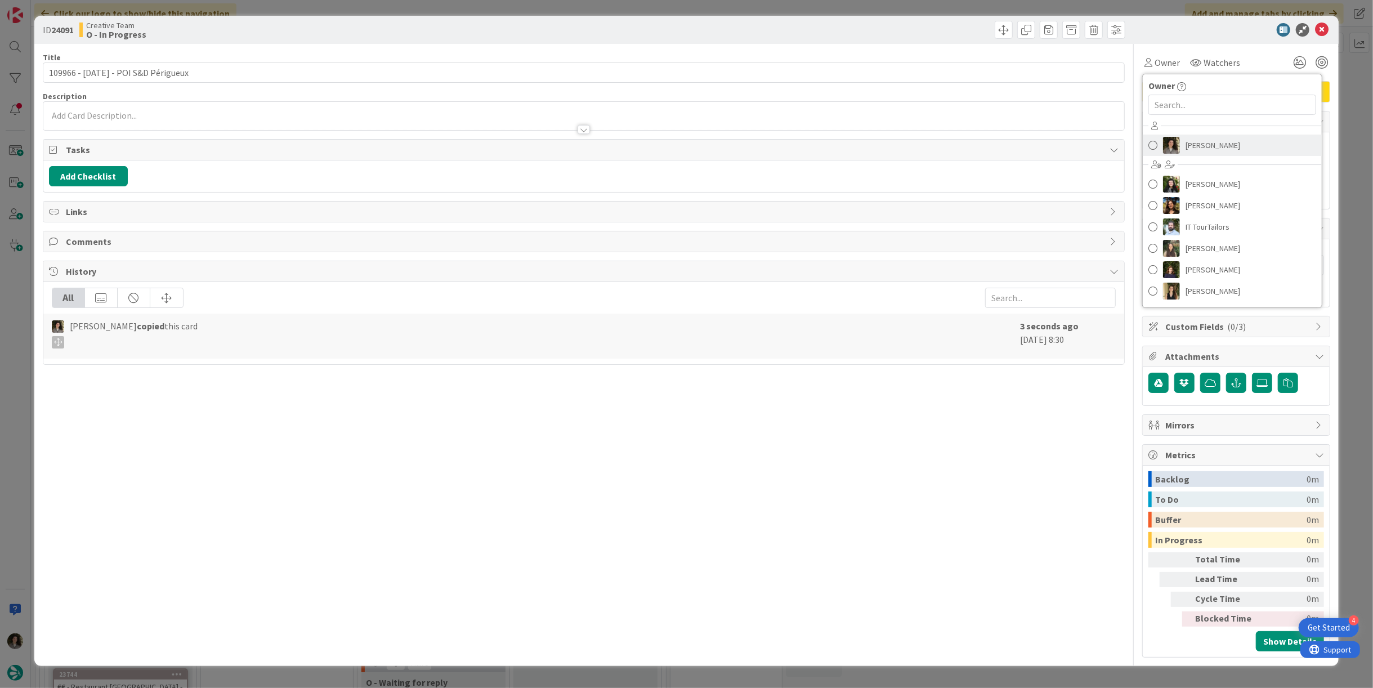
click at [1200, 143] on span "[PERSON_NAME]" at bounding box center [1213, 145] width 55 height 17
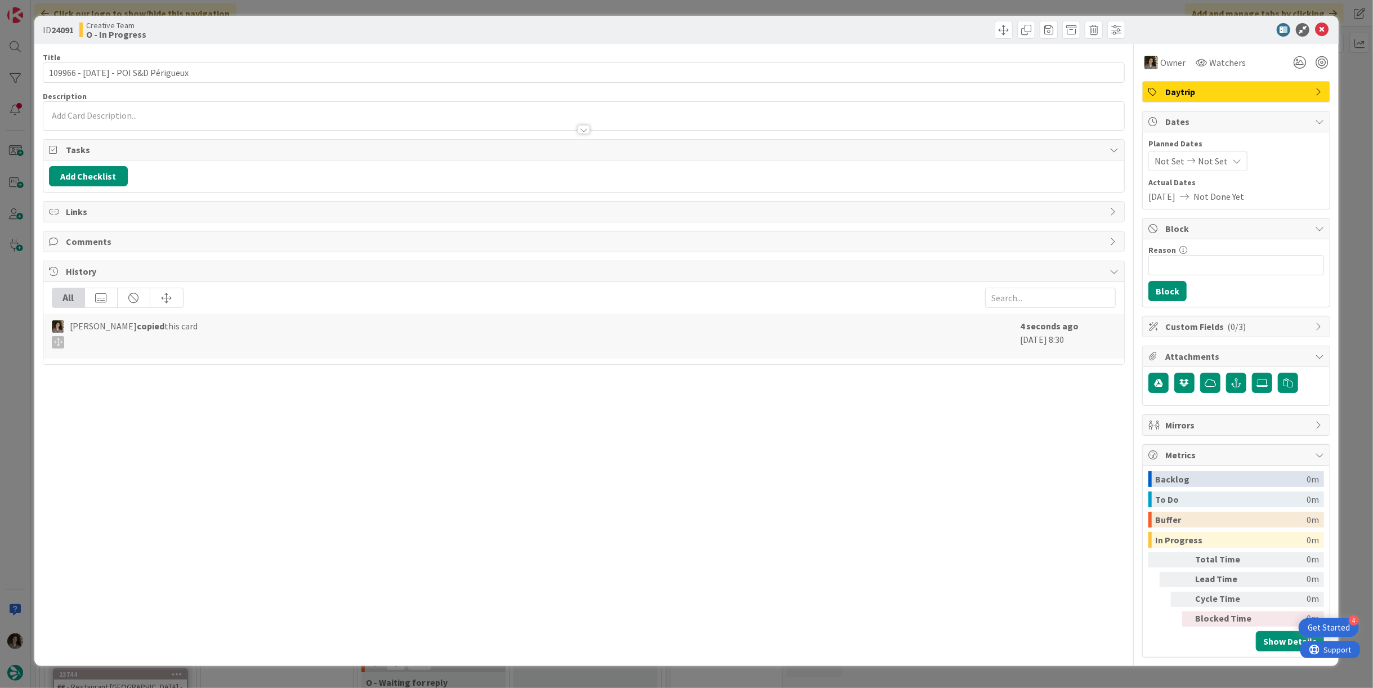
drag, startPoint x: 1208, startPoint y: 159, endPoint x: 1212, endPoint y: 168, distance: 9.3
click at [1208, 159] on span "Not Set" at bounding box center [1213, 161] width 30 height 14
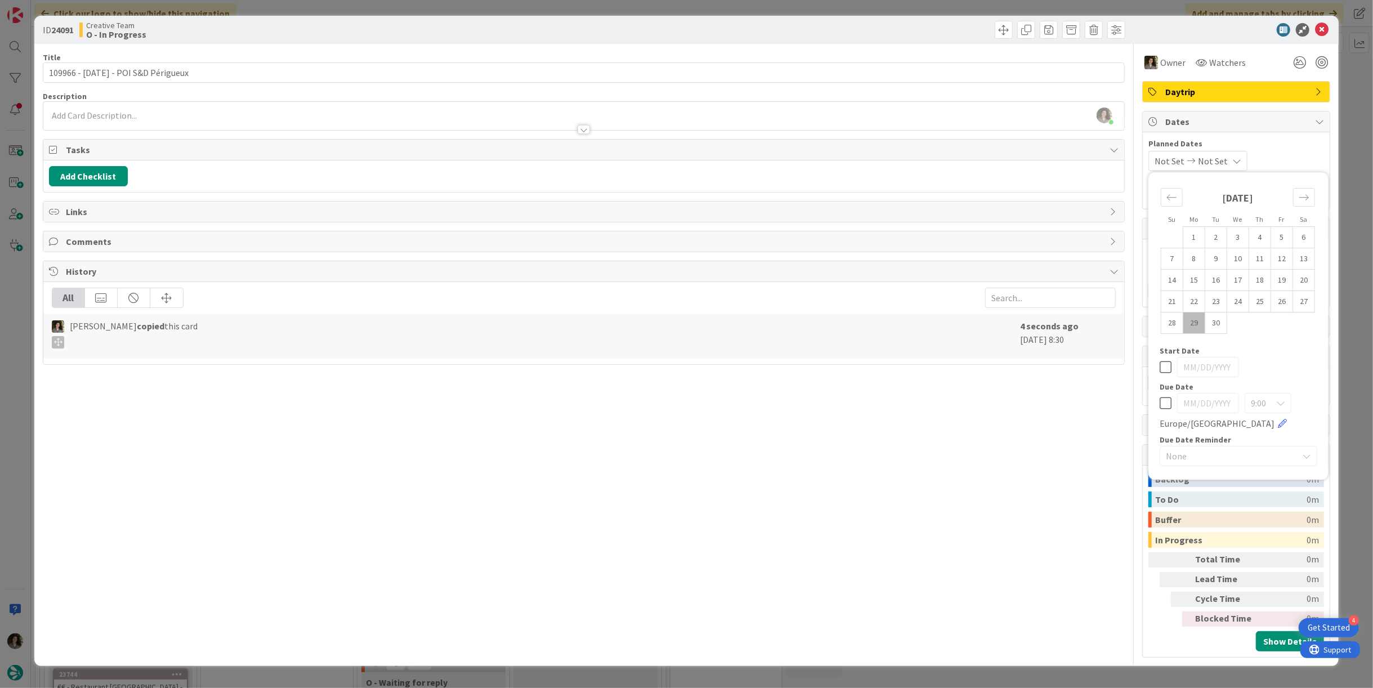
click at [1164, 408] on icon at bounding box center [1166, 403] width 12 height 14
type input "[DATE]"
click at [1323, 24] on icon at bounding box center [1322, 30] width 14 height 14
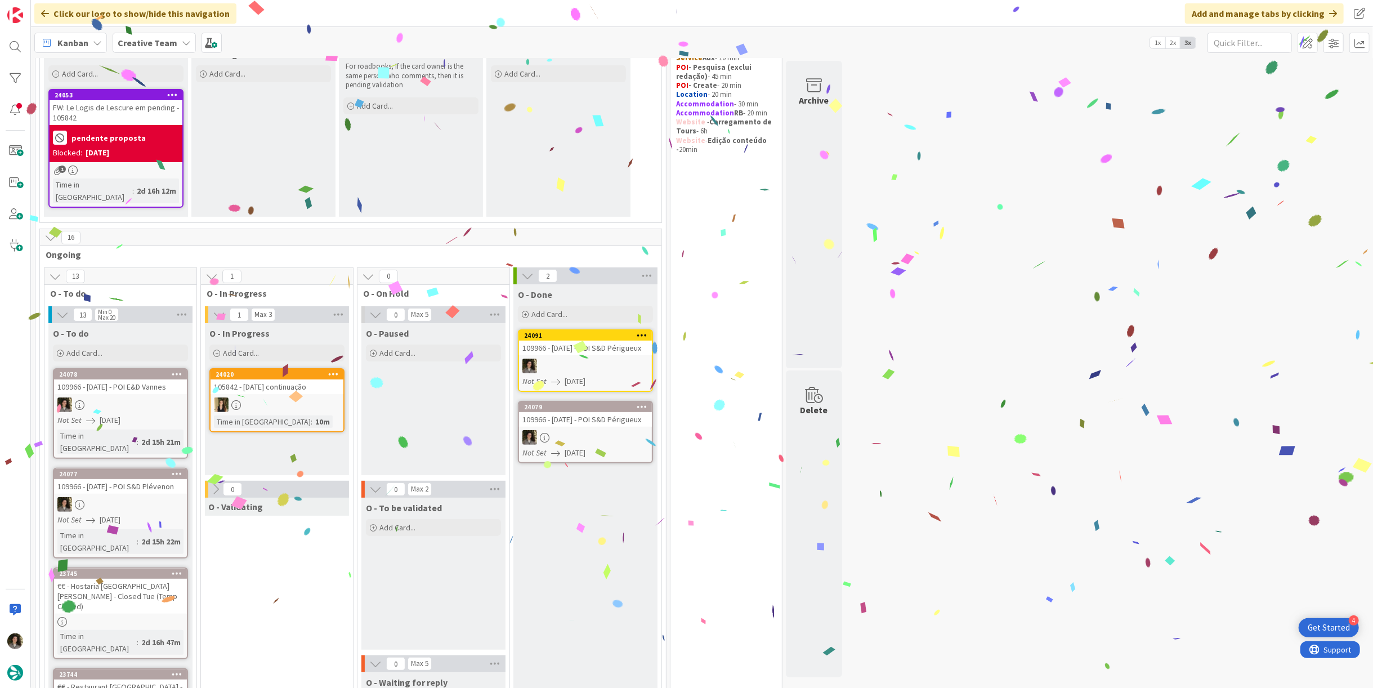
click at [596, 359] on div at bounding box center [585, 366] width 133 height 15
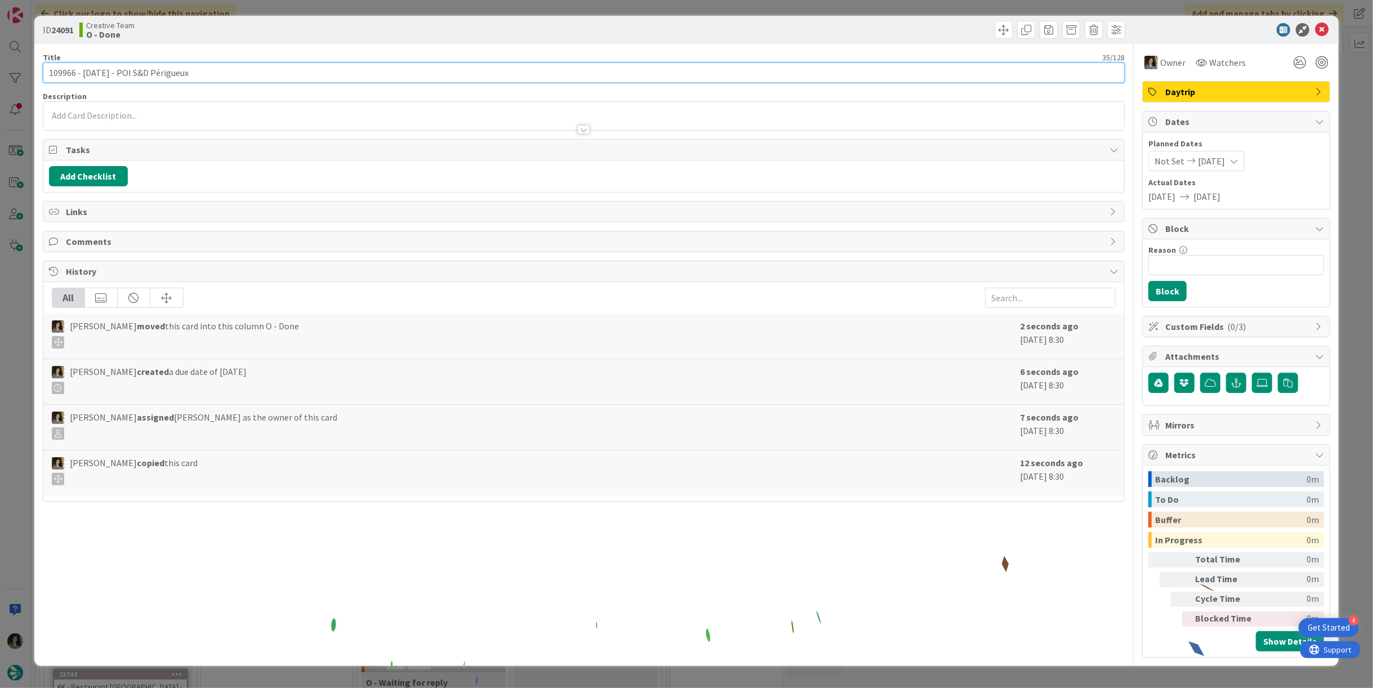
drag, startPoint x: 176, startPoint y: 70, endPoint x: 148, endPoint y: 73, distance: 28.9
click at [145, 72] on input "109966 - [DATE] - POI S&D Périgueux" at bounding box center [584, 72] width 1082 height 20
type input "109966 - [DATE] - POI S&D"
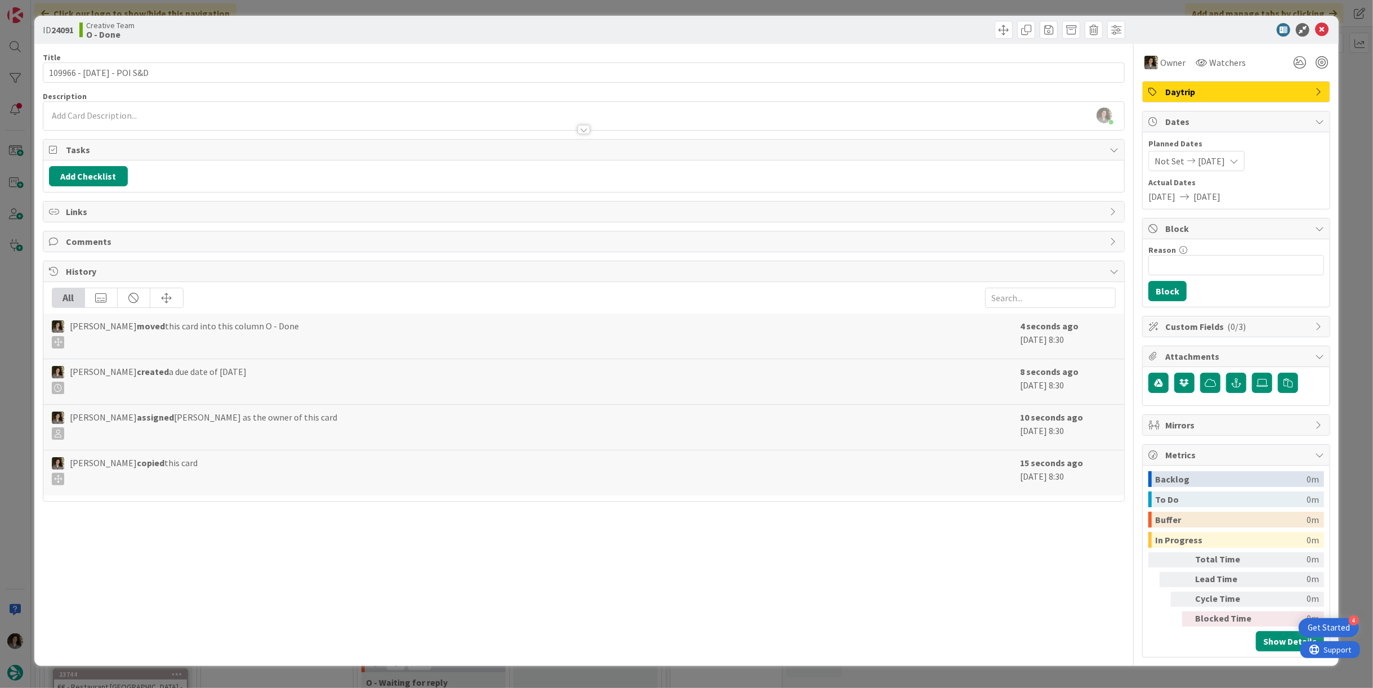
click at [1320, 22] on div "ID 24091 Creative Team O - Done" at bounding box center [686, 30] width 1305 height 28
click at [1323, 23] on icon at bounding box center [1322, 30] width 14 height 14
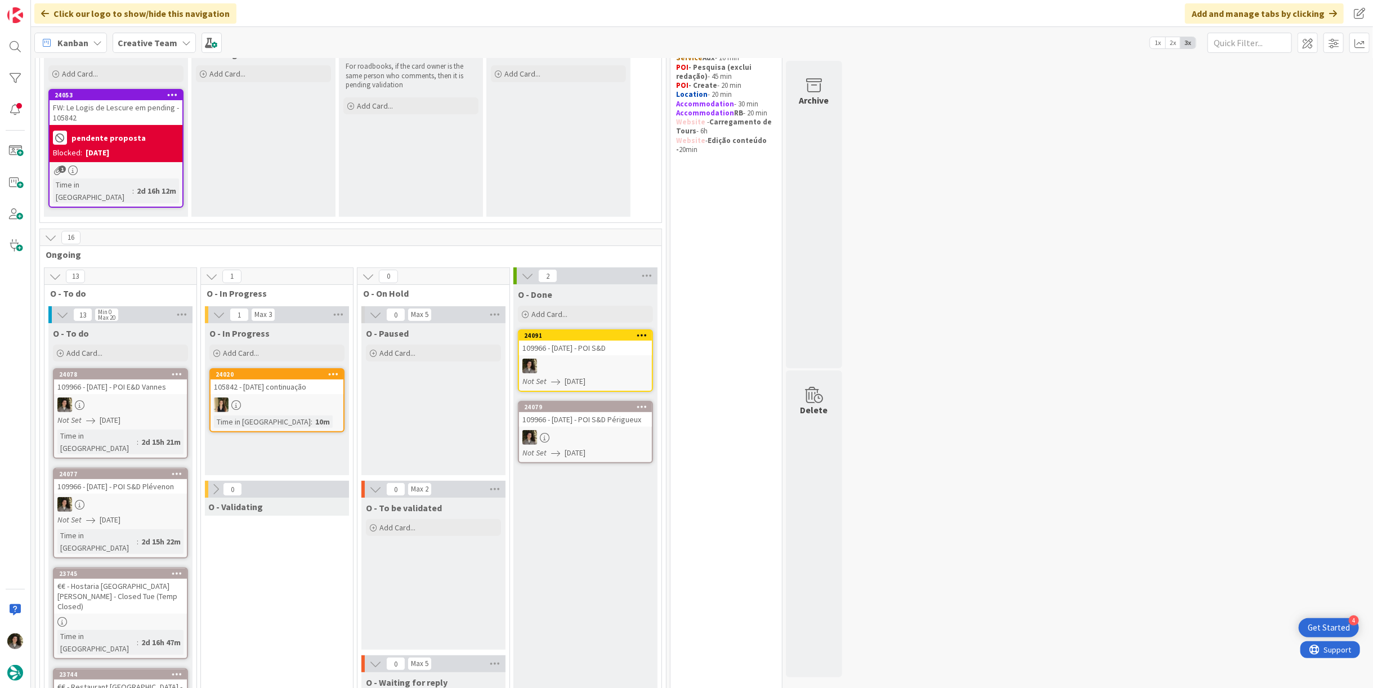
click at [553, 430] on div at bounding box center [585, 437] width 133 height 15
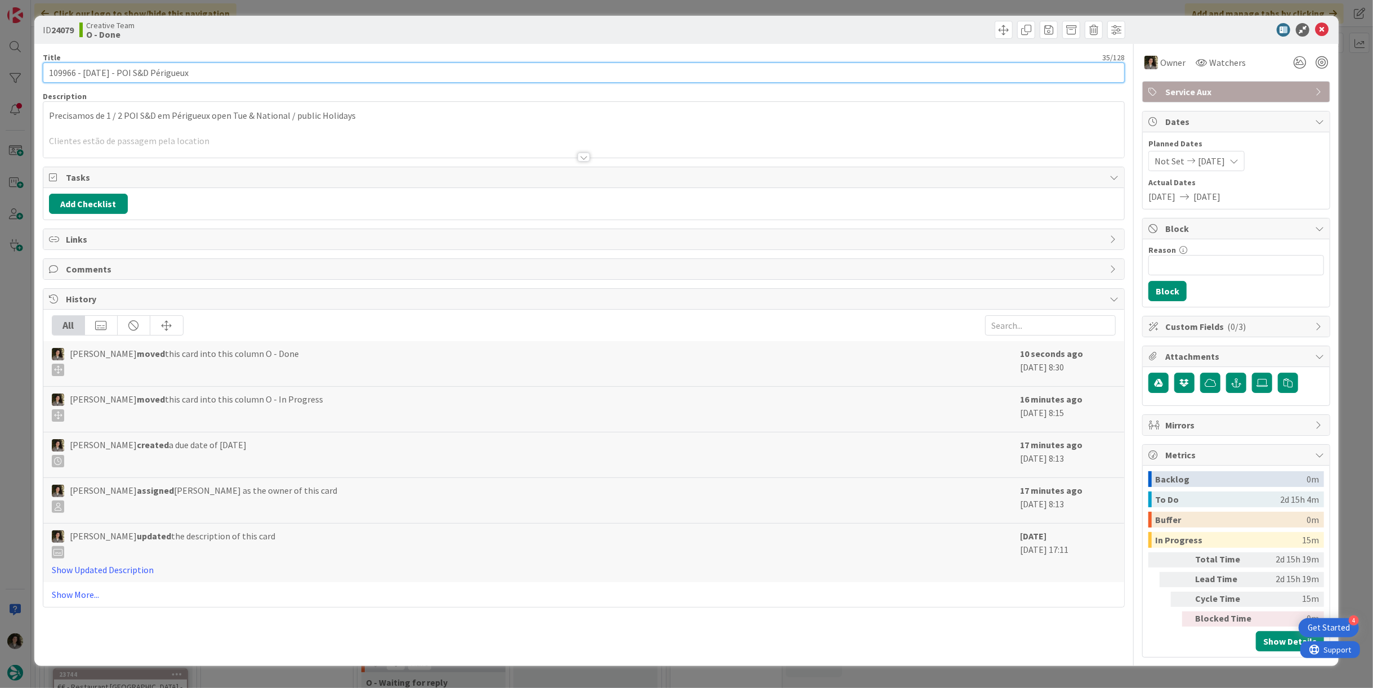
click at [250, 74] on input "109966 - [DATE] - POI S&D Périgueux" at bounding box center [584, 72] width 1082 height 20
type input "109966 - [DATE] - POI S&D"
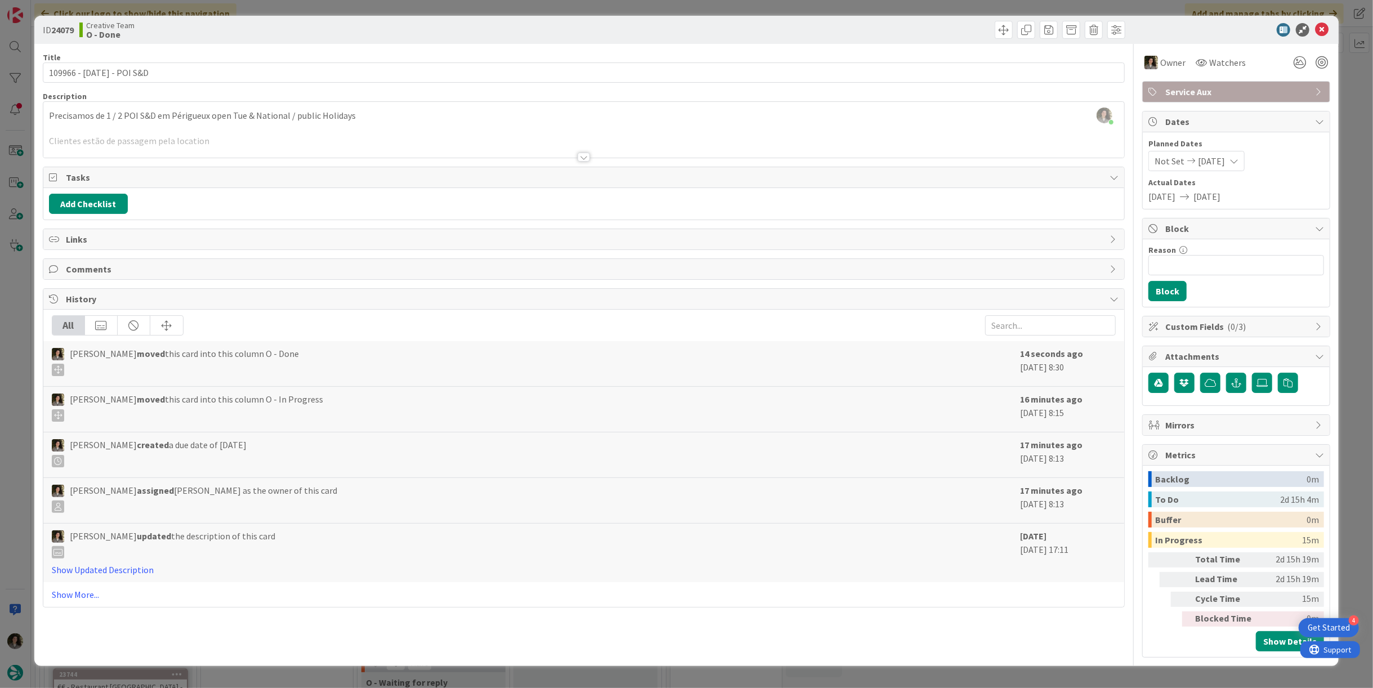
click at [1329, 26] on div at bounding box center [1230, 30] width 199 height 14
click at [1324, 29] on icon at bounding box center [1322, 30] width 14 height 14
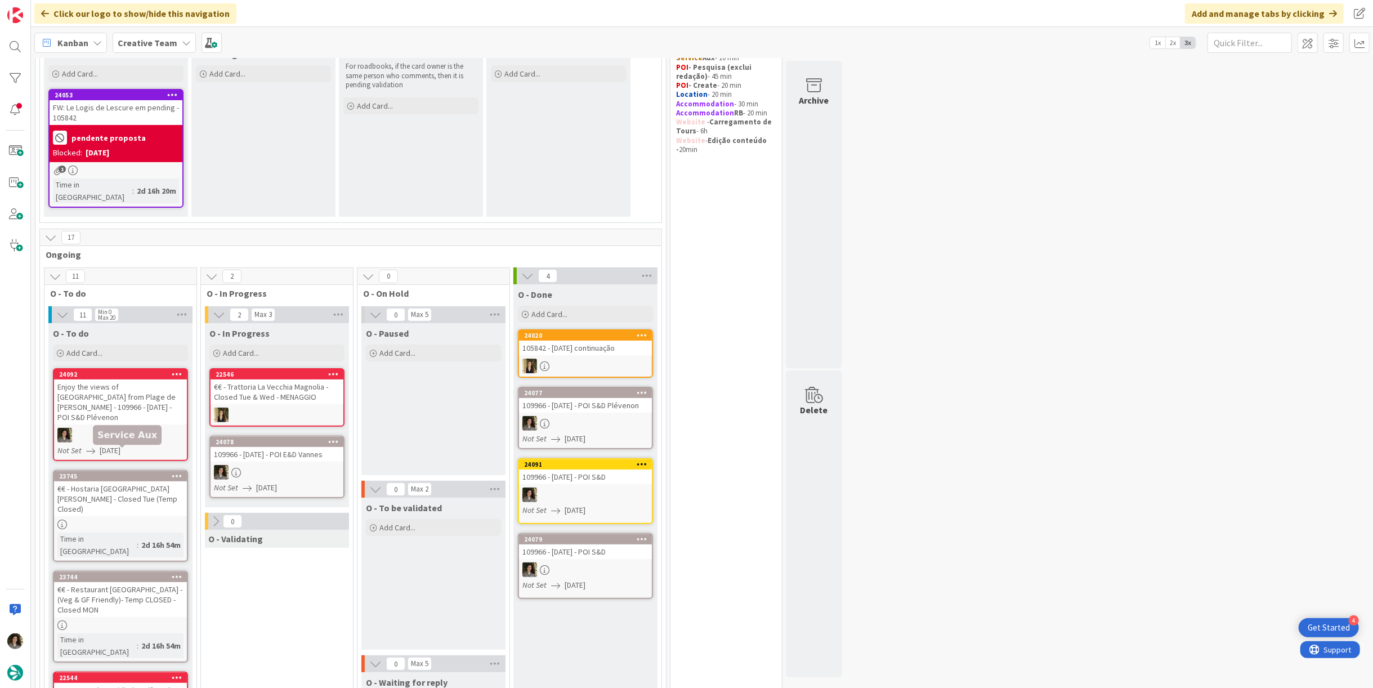
click at [124, 393] on div "Enjoy the views of [GEOGRAPHIC_DATA] from Plage de [PERSON_NAME] - 109966 - [DA…" at bounding box center [120, 401] width 133 height 45
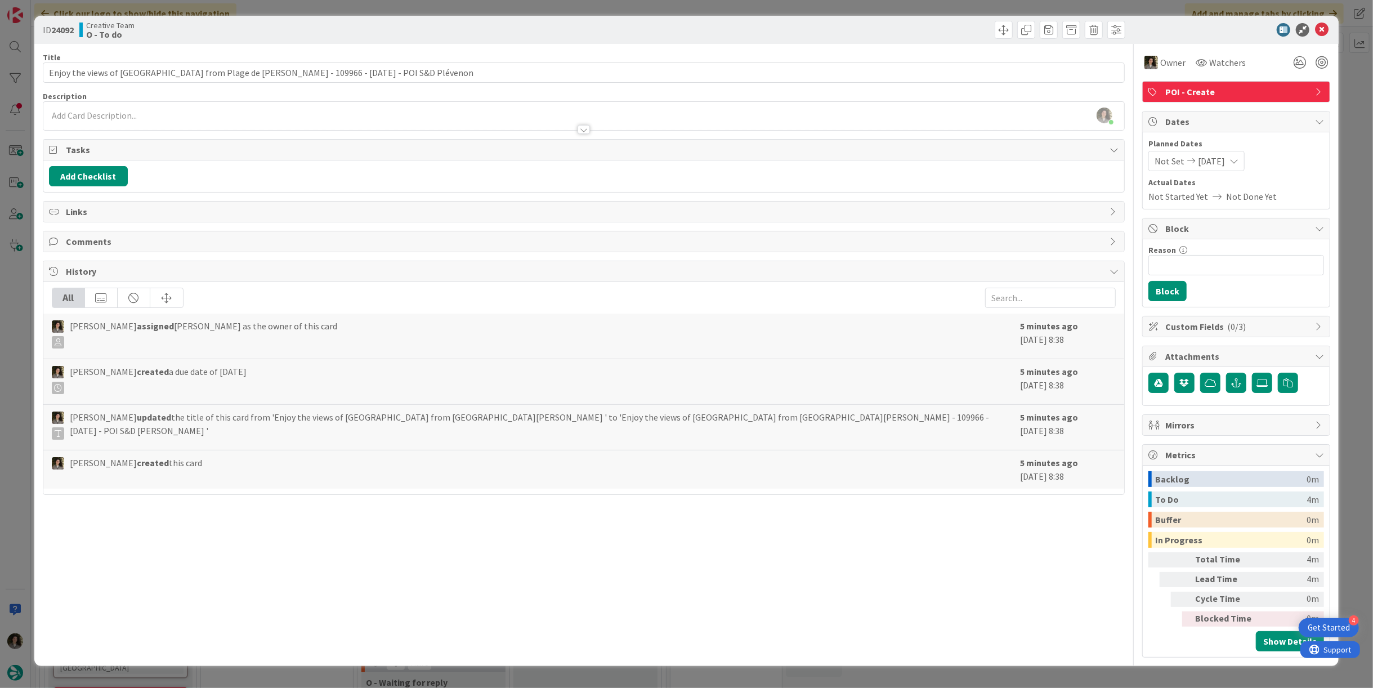
click at [189, 118] on div at bounding box center [583, 124] width 1081 height 12
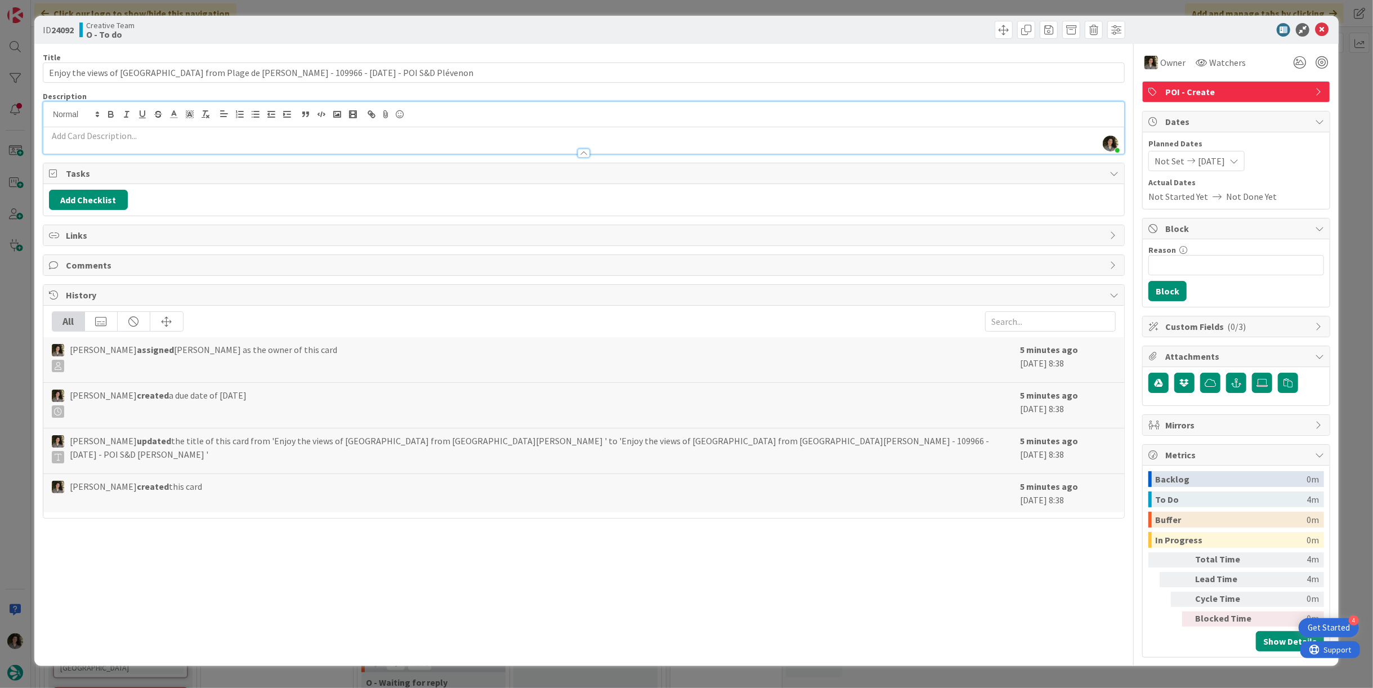
click at [244, 137] on p at bounding box center [584, 135] width 1070 height 13
paste div
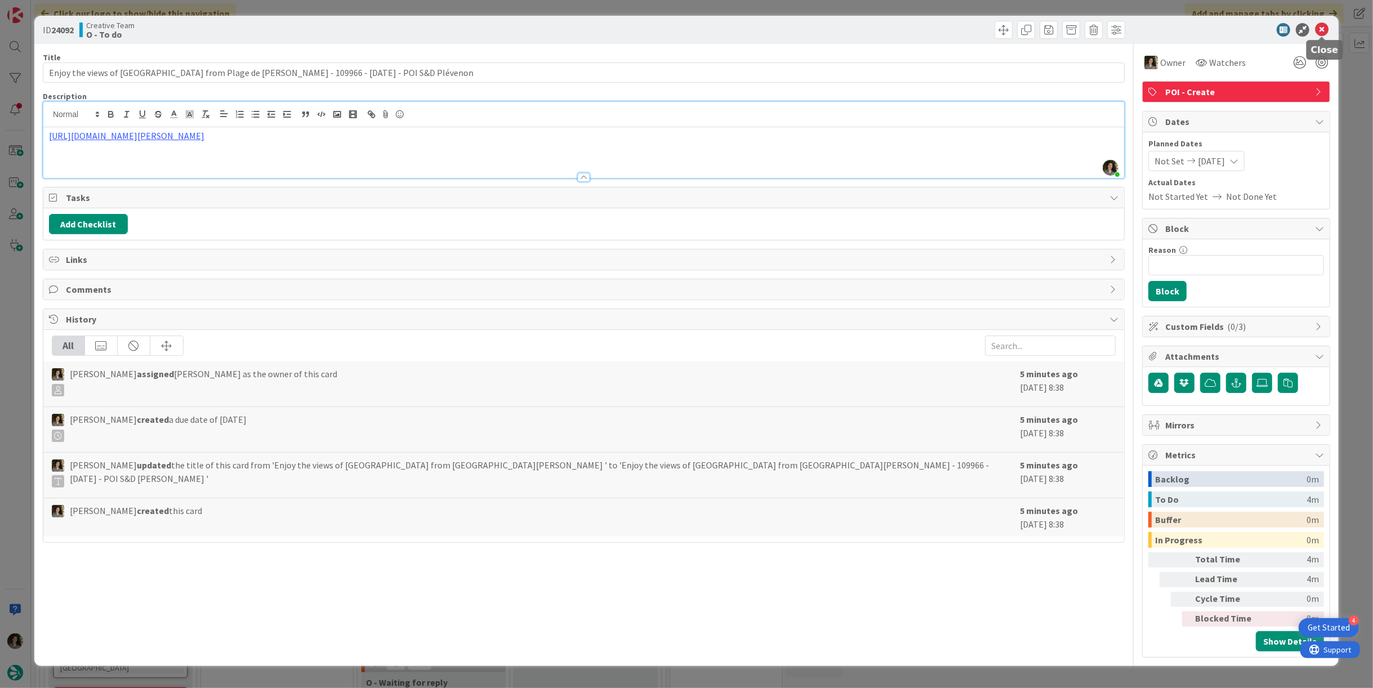
click at [1324, 26] on icon at bounding box center [1322, 30] width 14 height 14
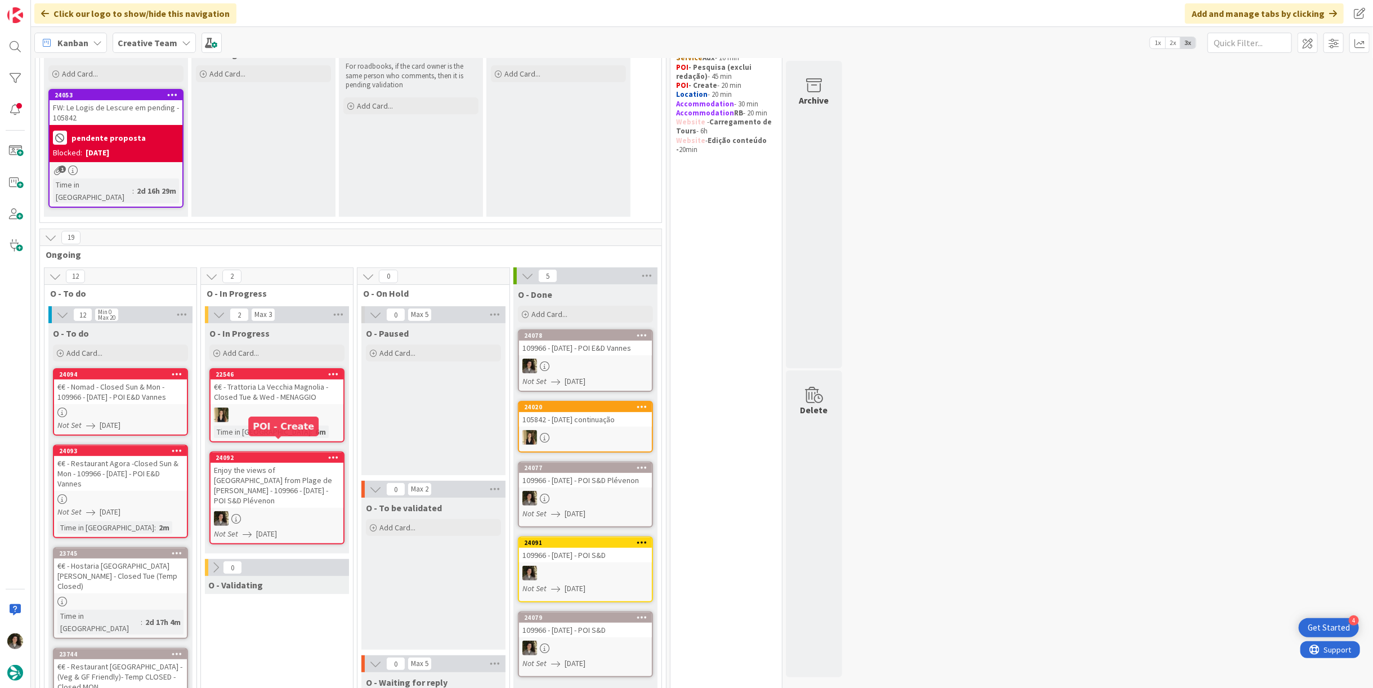
click at [292, 475] on div "Enjoy the views of [GEOGRAPHIC_DATA] from Plage de [PERSON_NAME] - 109966 - [DA…" at bounding box center [277, 485] width 133 height 45
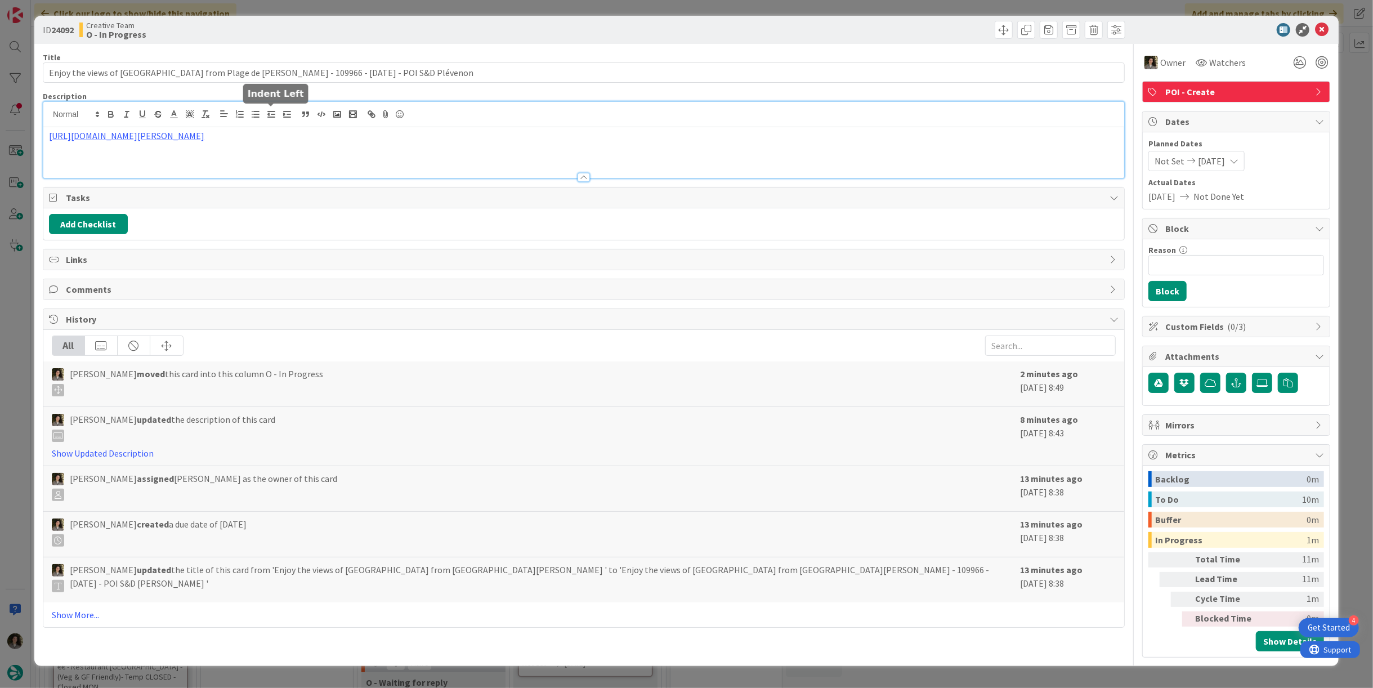
click at [273, 113] on div "https://www.tourismebretagne.com/offres/plage-de-la-fosse-plevenon-fr-1970117/" at bounding box center [583, 140] width 1081 height 76
click at [204, 131] on link "https://www.tourismebretagne.com/offres/plage-de-la-fosse-plevenon-fr-1970117/" at bounding box center [126, 135] width 155 height 11
drag, startPoint x: 261, startPoint y: 131, endPoint x: 173, endPoint y: 157, distance: 90.9
click at [173, 157] on link "https://www.tourismebretagne.com/offres/plage-de-la-fosse-plevenon-fr-1970117" at bounding box center [194, 157] width 113 height 15
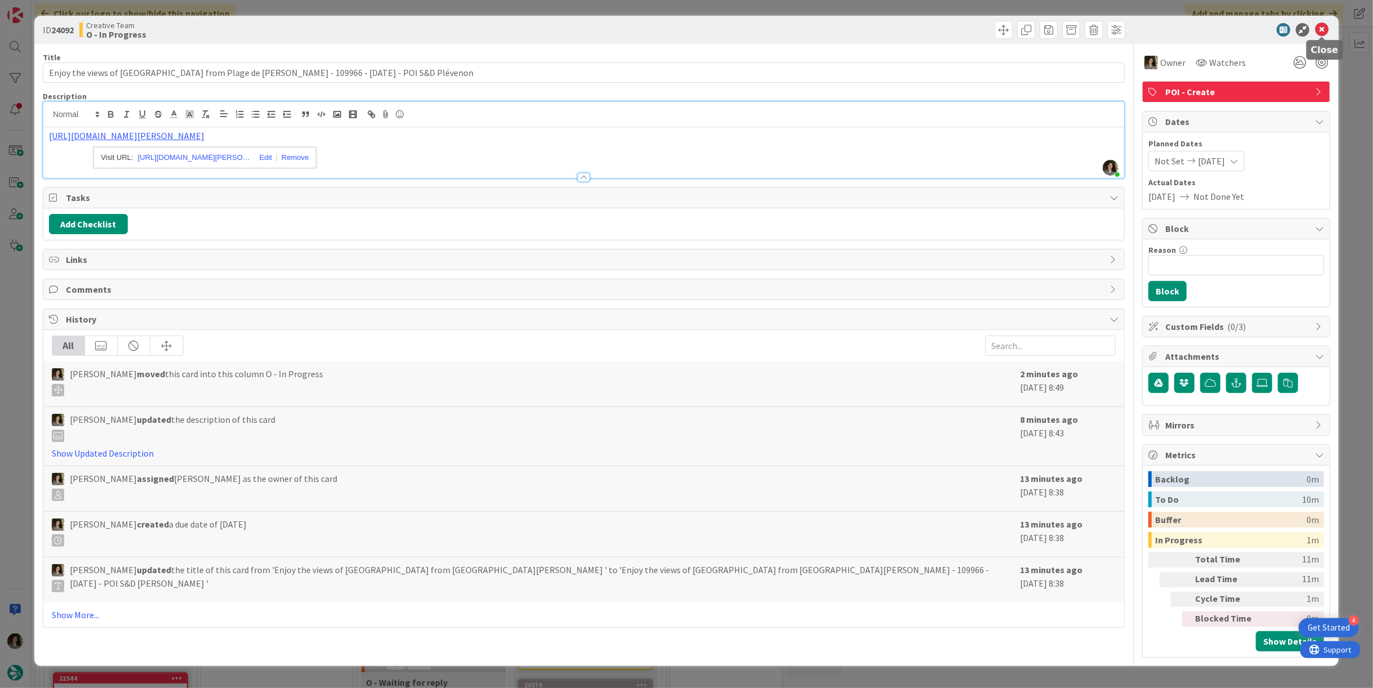
click at [1323, 28] on icon at bounding box center [1322, 30] width 14 height 14
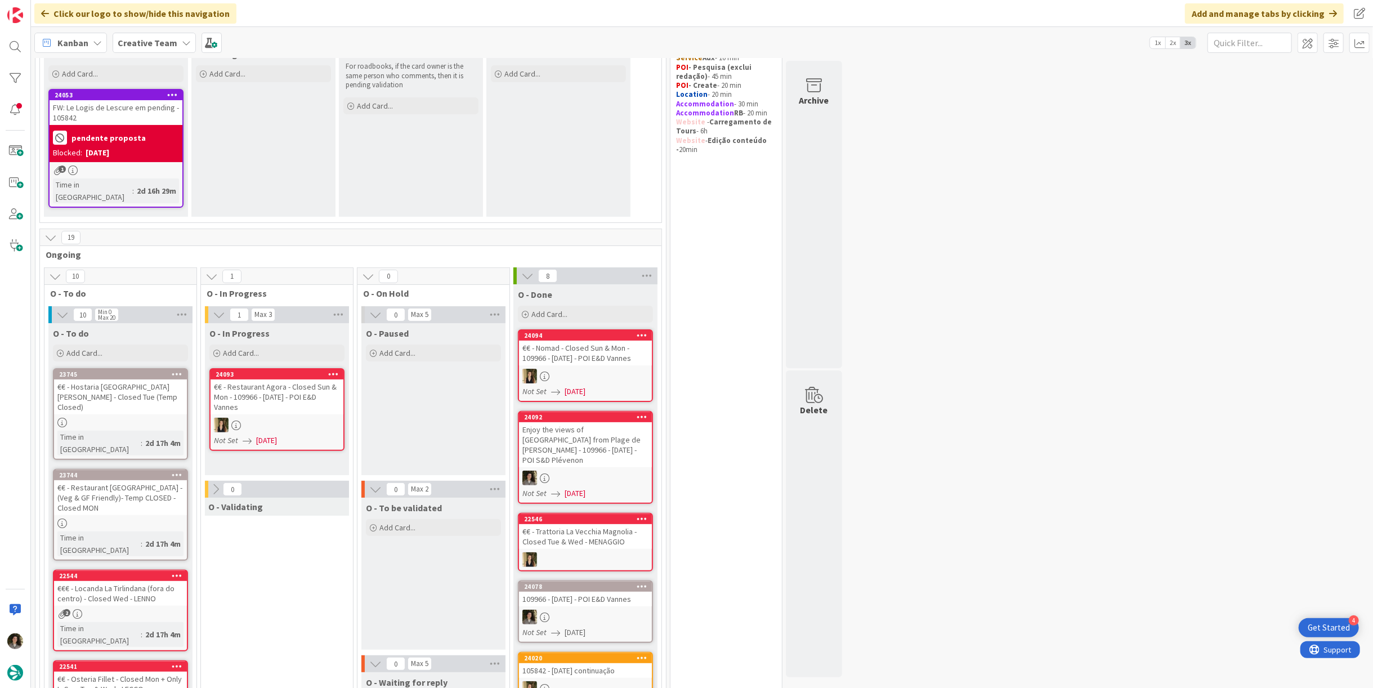
click at [588, 441] on div "Enjoy the views of [GEOGRAPHIC_DATA] from Plage de [PERSON_NAME] - 109966 - [DA…" at bounding box center [585, 444] width 133 height 45
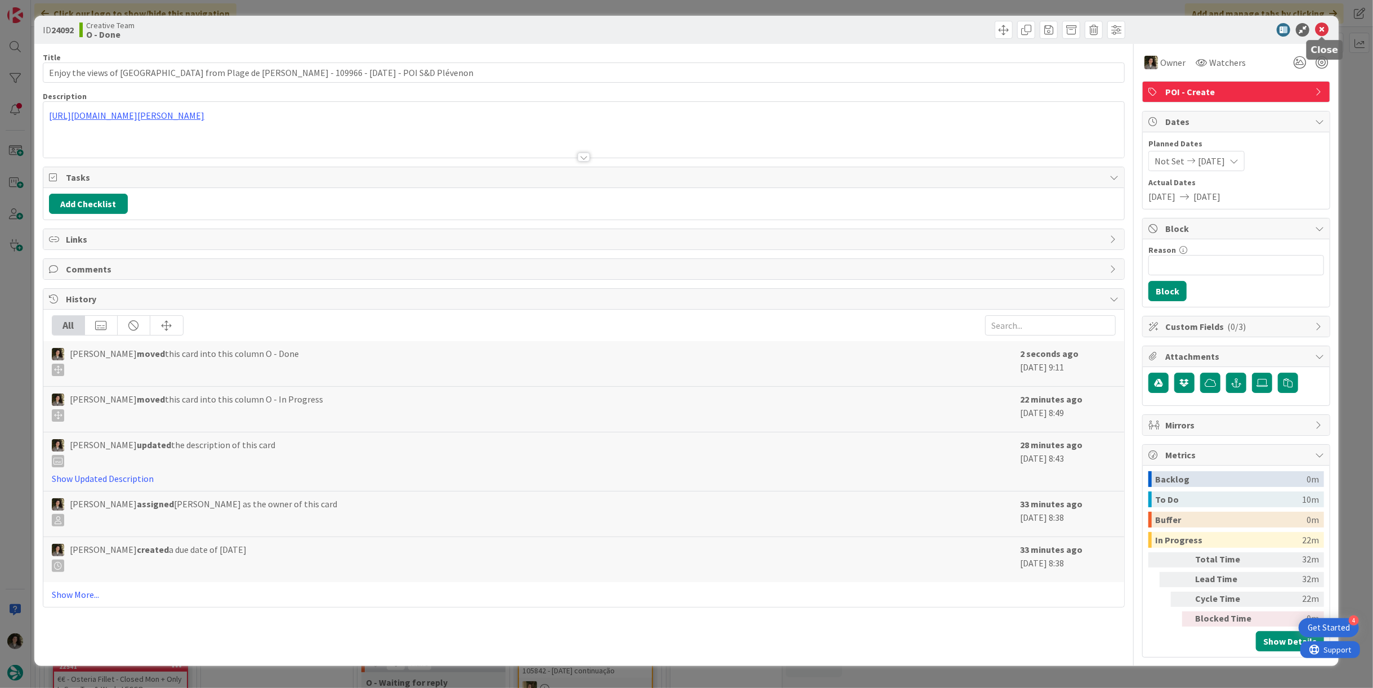
click at [1320, 27] on icon at bounding box center [1322, 30] width 14 height 14
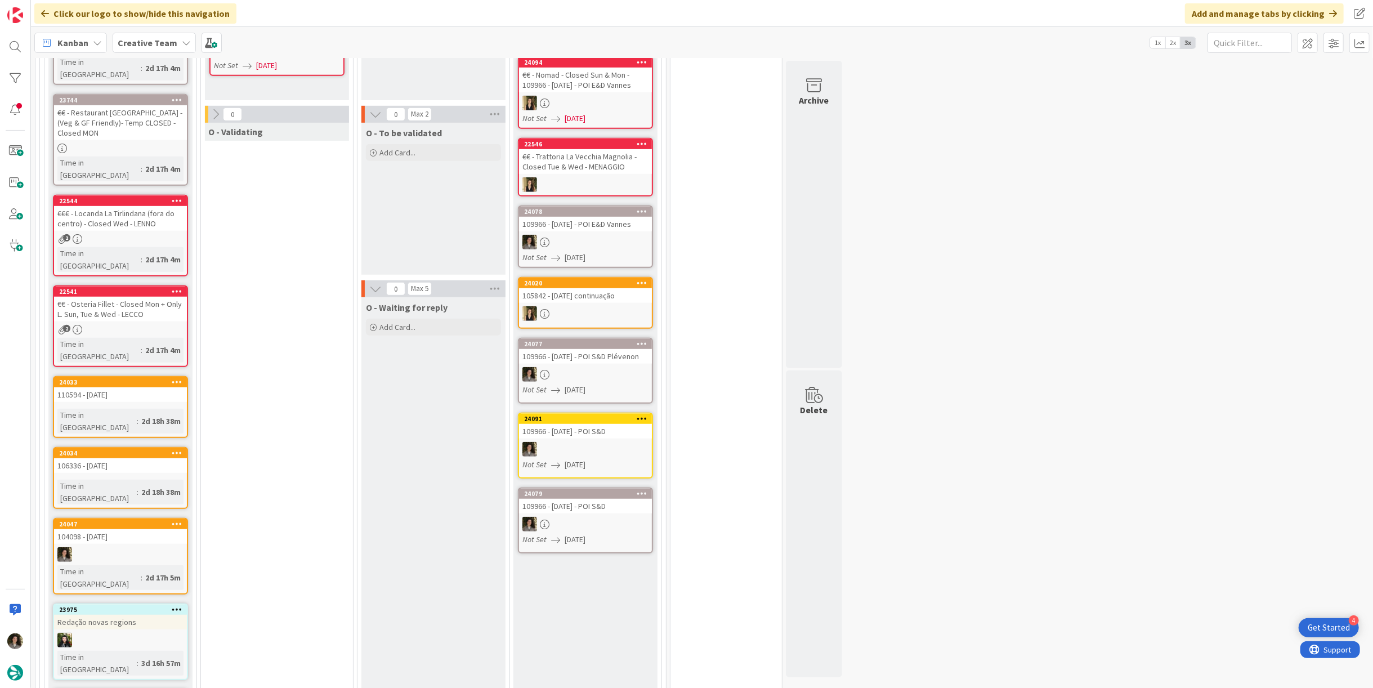
scroll to position [312, 0]
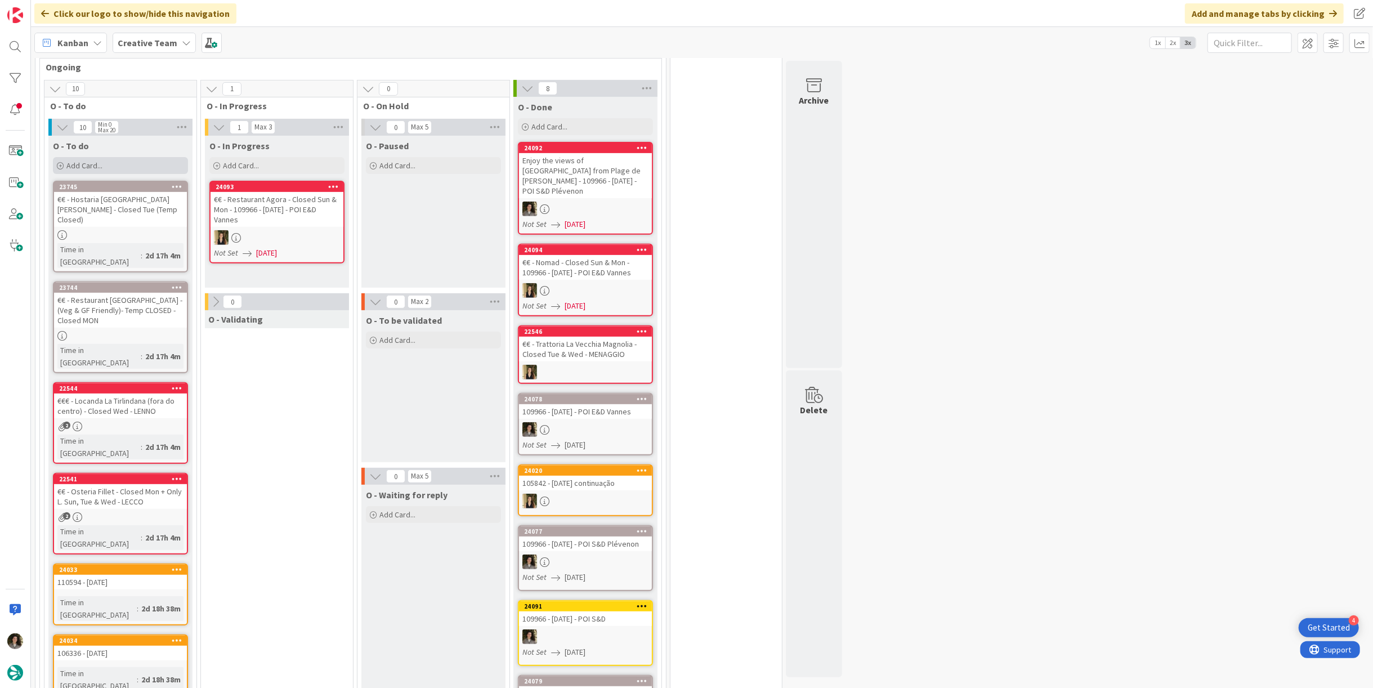
click at [80, 160] on span "Add Card..." at bounding box center [84, 165] width 36 height 10
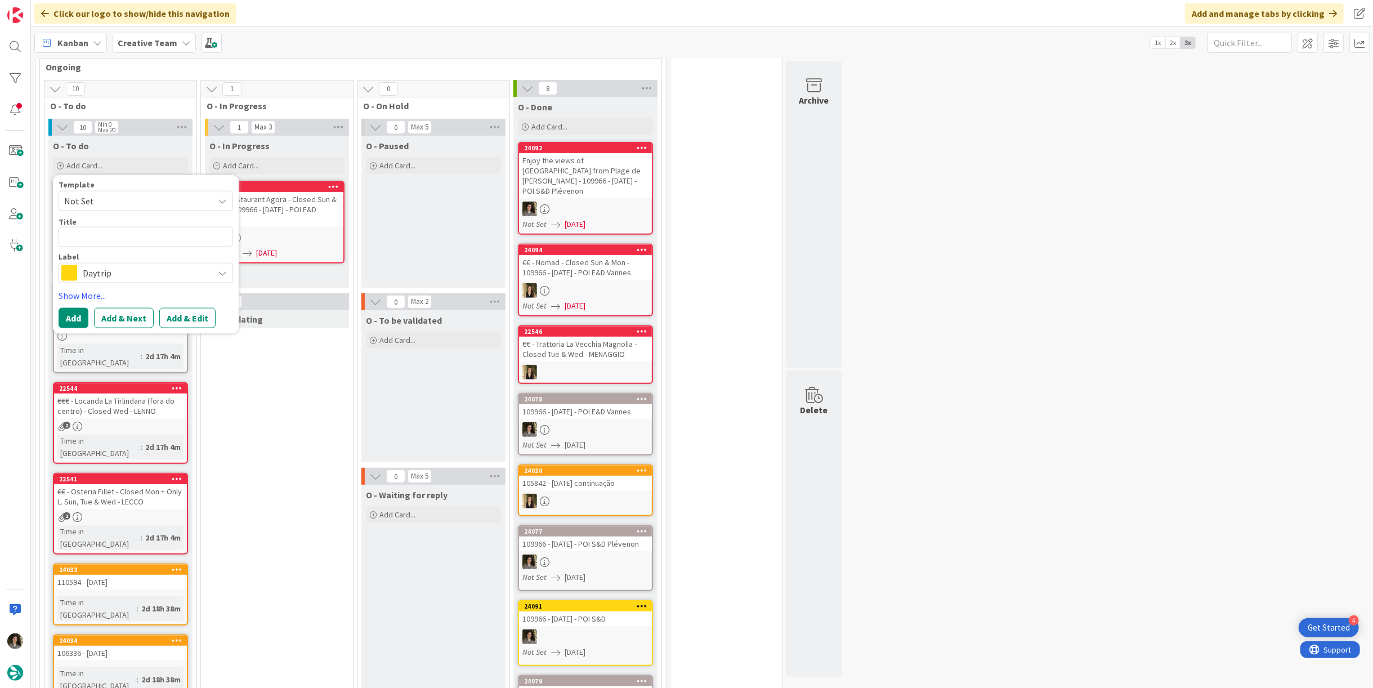
click at [580, 157] on div "Enjoy the views of [GEOGRAPHIC_DATA] from Plage de [PERSON_NAME] - 109966 - [DA…" at bounding box center [585, 175] width 133 height 45
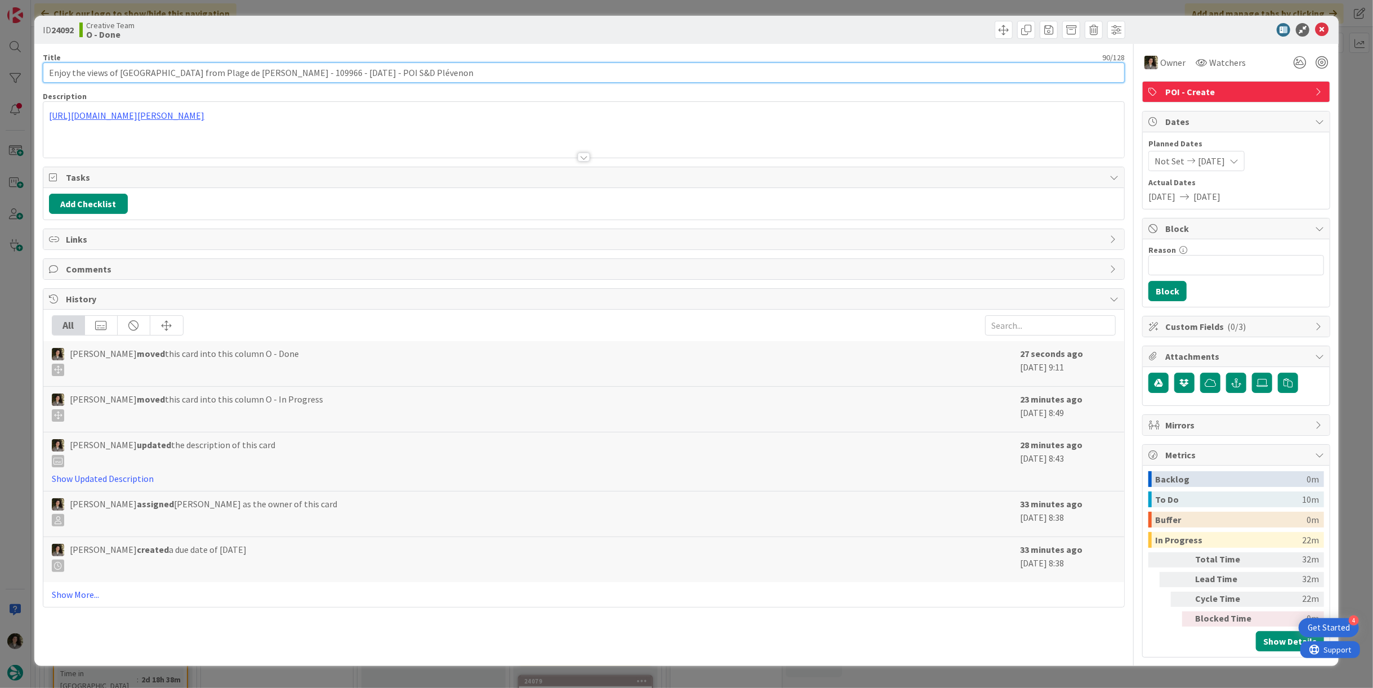
drag, startPoint x: 249, startPoint y: 73, endPoint x: 463, endPoint y: 69, distance: 213.4
click at [450, 71] on input "Enjoy the views of [GEOGRAPHIC_DATA] from Plage de [PERSON_NAME] - 109966 - [DA…" at bounding box center [584, 72] width 1082 height 20
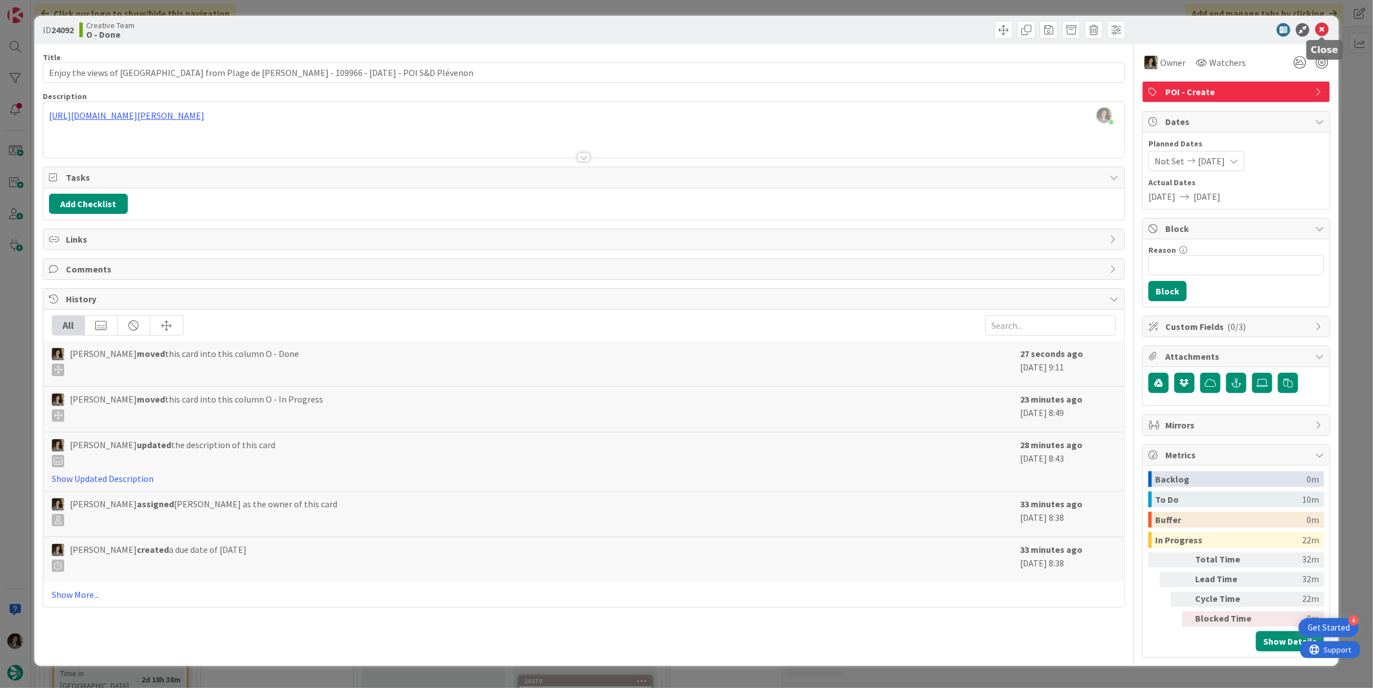
click at [1320, 29] on icon at bounding box center [1322, 30] width 14 height 14
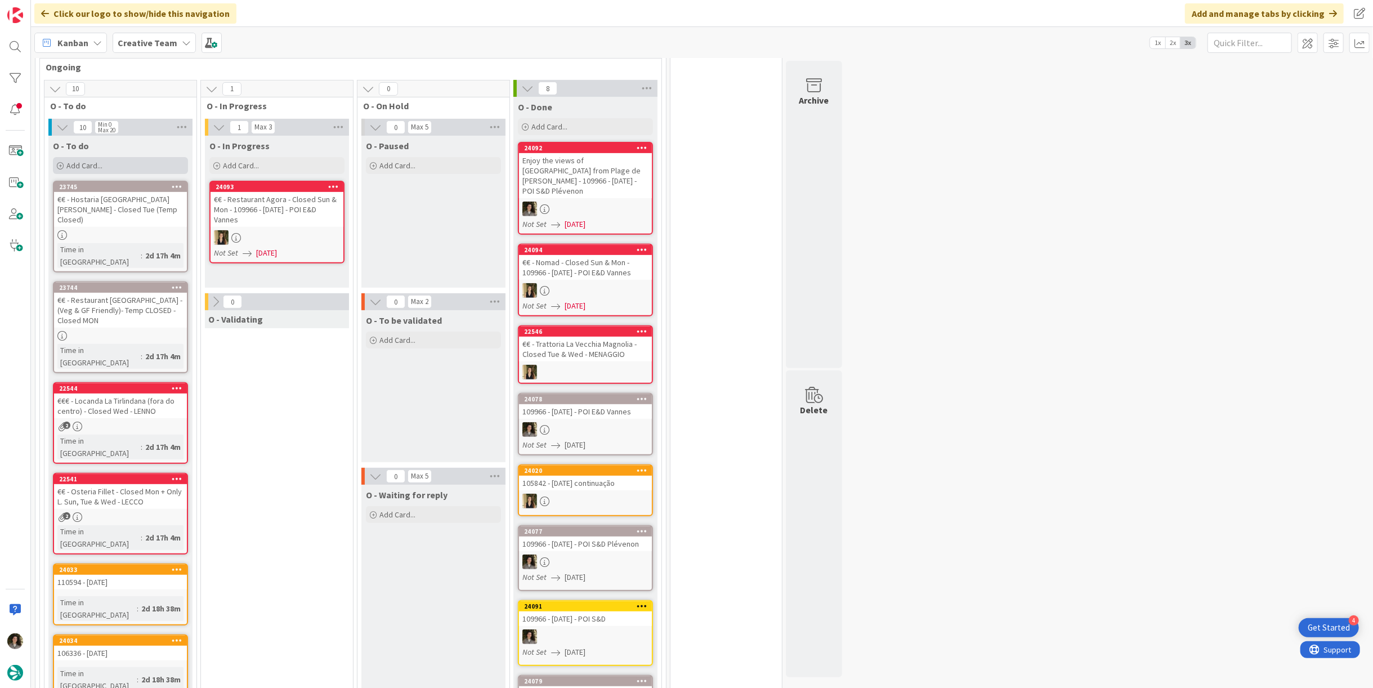
click at [99, 160] on span "Add Card..." at bounding box center [84, 165] width 36 height 10
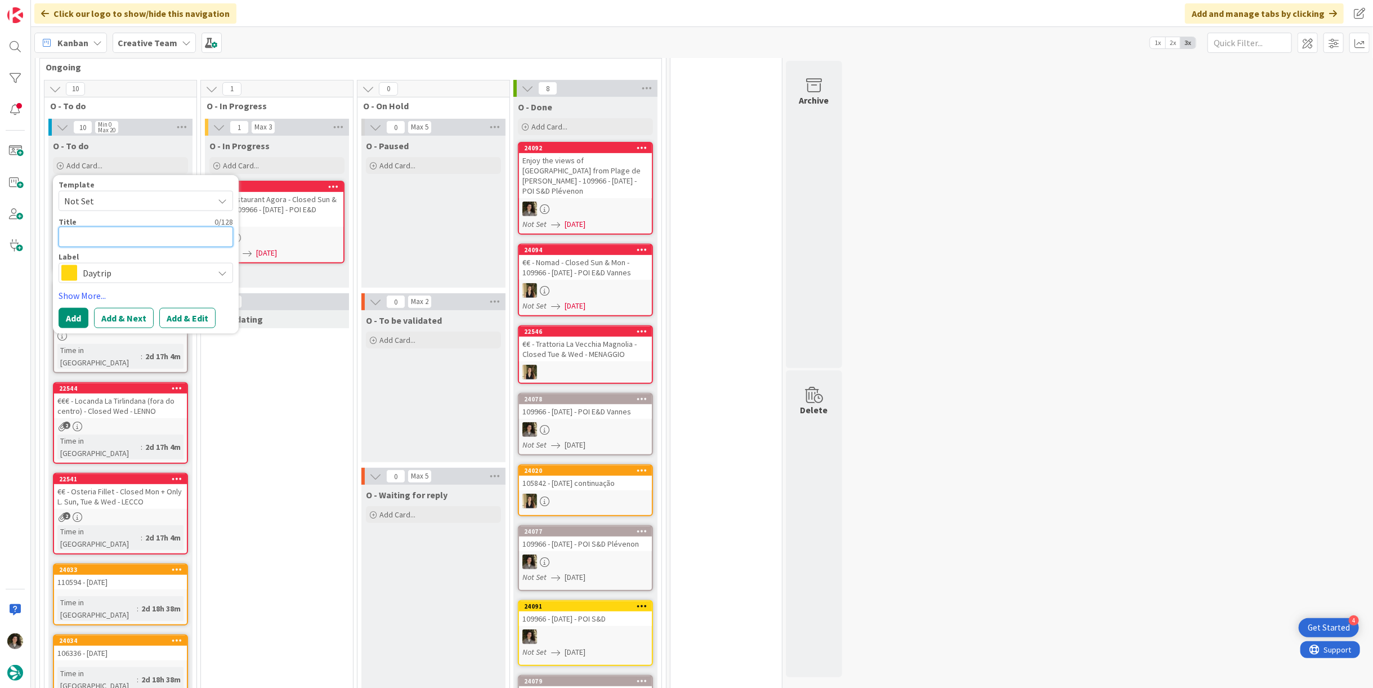
paste textarea "109966 - [DATE] - POI S&D Plévenon"
type textarea "x"
type textarea "109966 - [DATE] - POI S&D Plévenon"
drag, startPoint x: 213, startPoint y: 218, endPoint x: 119, endPoint y: 222, distance: 94.6
click at [119, 227] on textarea "109966 - [DATE] - POI S&D Plévenon" at bounding box center [146, 237] width 175 height 20
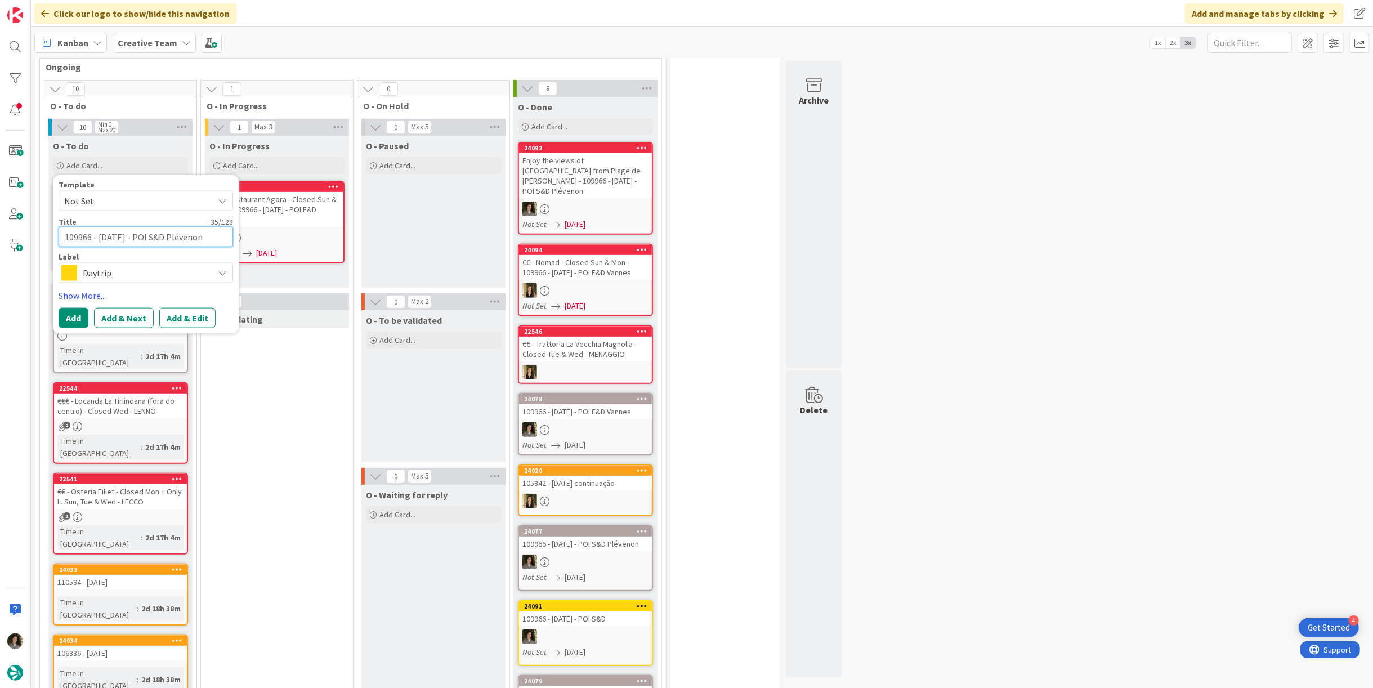
type textarea "x"
type textarea "109966 - 26 oct«"
type textarea "x"
type textarea "109966 - 26 oct"
click at [64, 227] on textarea "109966 - 26 oct" at bounding box center [146, 237] width 175 height 20
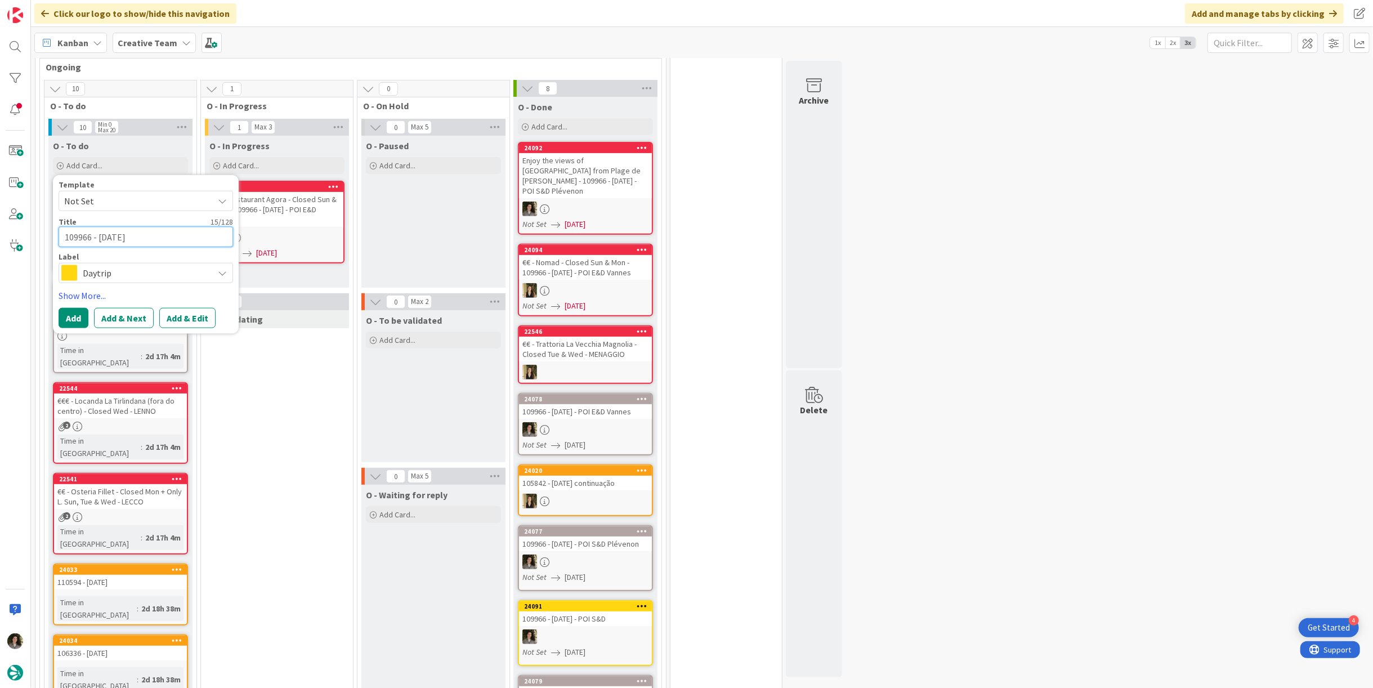
type textarea "x"
type textarea "In109966 - 26 oct"
type textarea "x"
type textarea "Ins109966 - 26 oct"
type textarea "x"
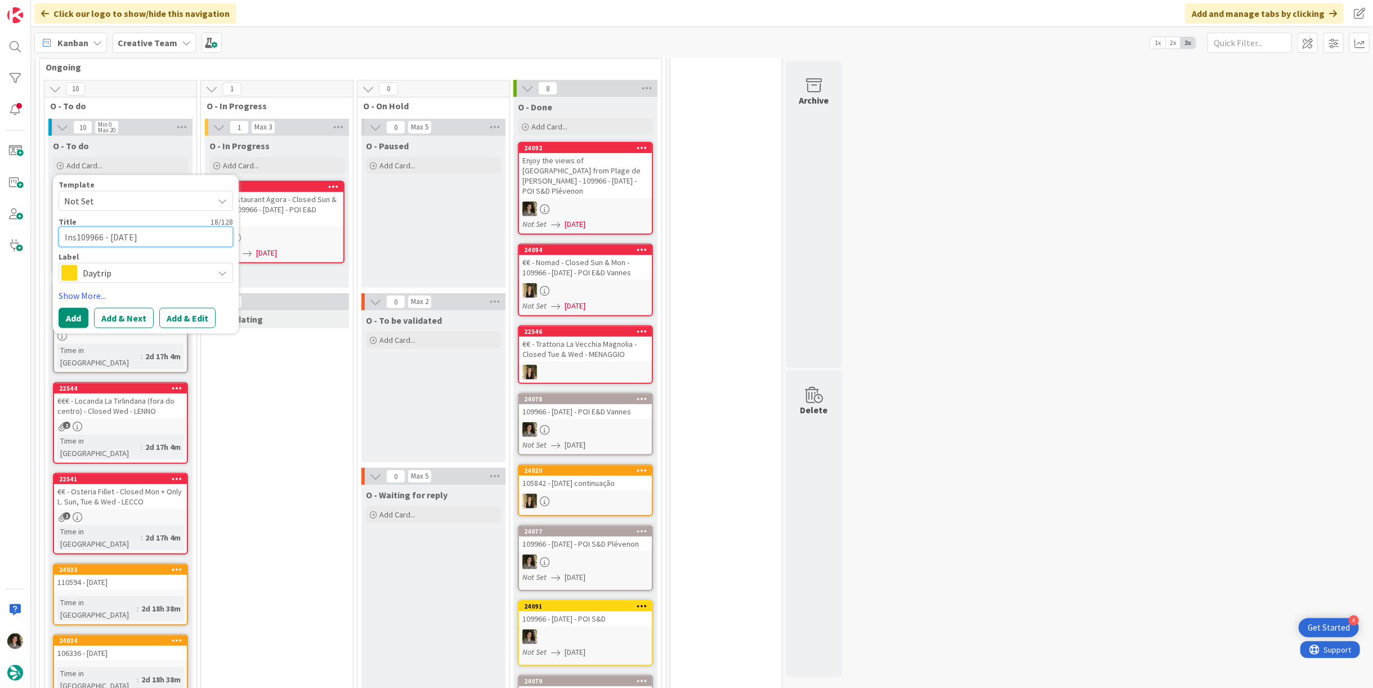
type textarea "Inse109966 - 26 oct"
type textarea "x"
type textarea "Inser109966 - 26 oct"
type textarea "x"
type textarea "Inseri109966 - 26 oct"
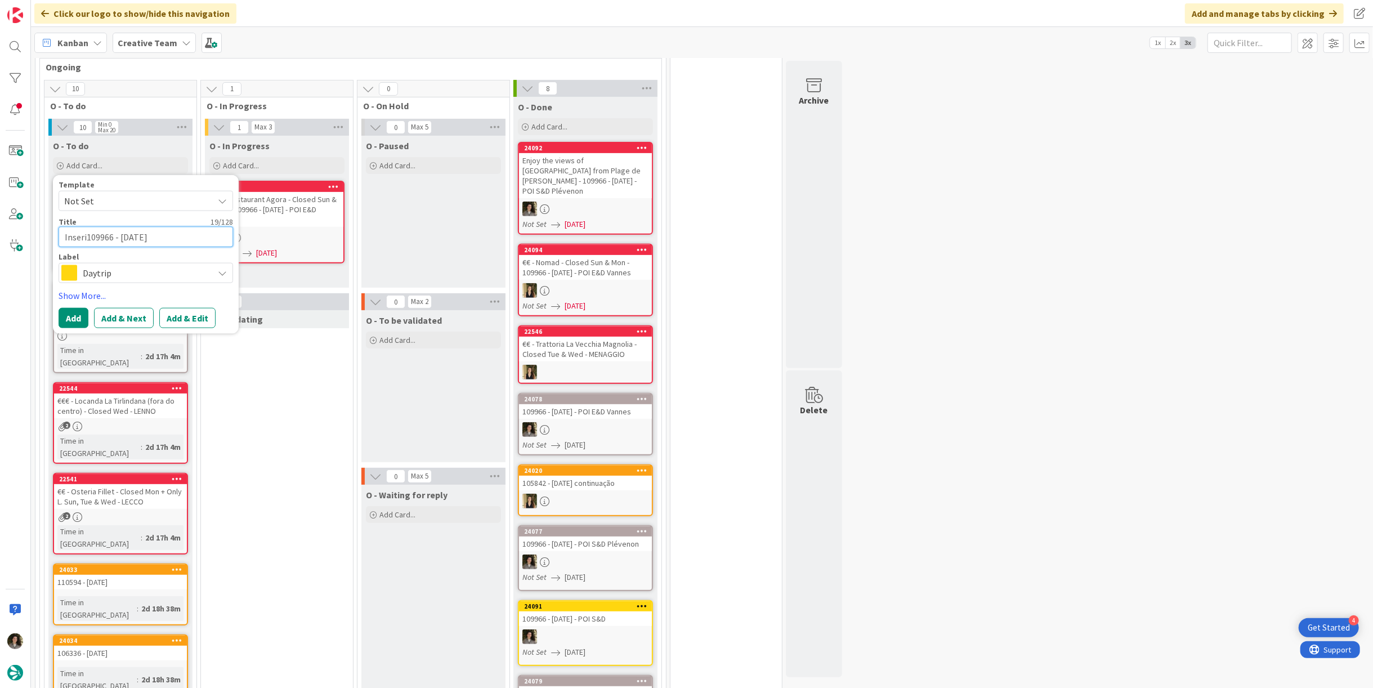
type textarea "x"
type textarea "Inserir109966 - 26 oct"
type textarea "x"
type textarea "Inserir 109966 - 26 oct"
type textarea "x"
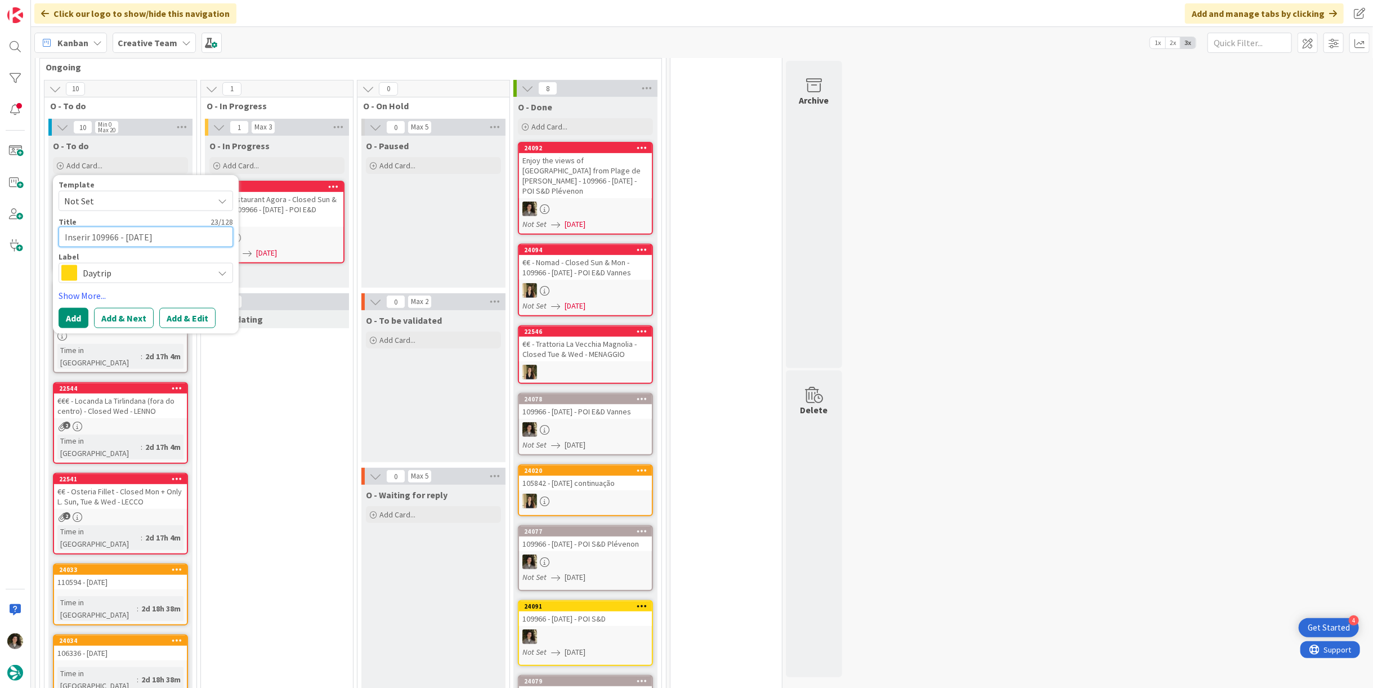
type textarea "Inserir P109966 - 26 oct"
type textarea "x"
type textarea "Inserir PO109966 - 26 oct"
type textarea "x"
type textarea "Inserir P109966 - 26 oct"
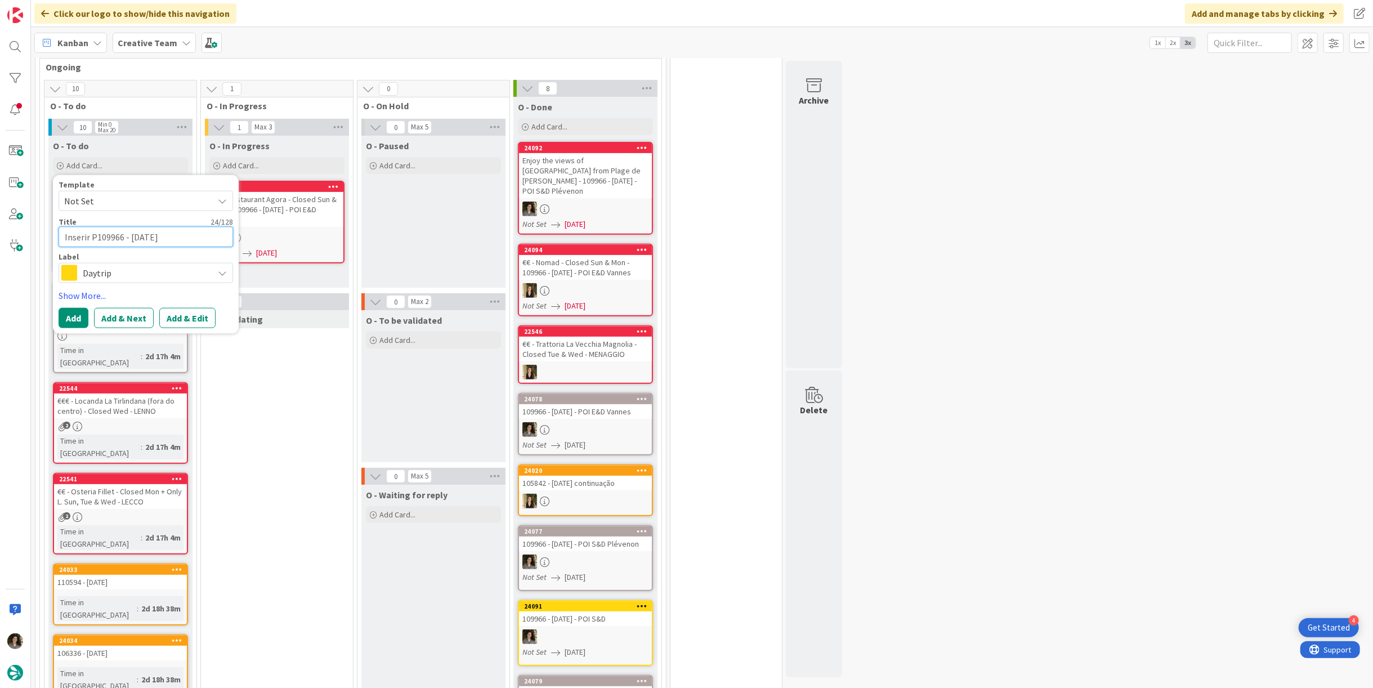
type textarea "x"
type textarea "Inserir 109966 - 26 oct"
type textarea "x"
type textarea "Inserir109966 - 26 oct"
type textarea "x"
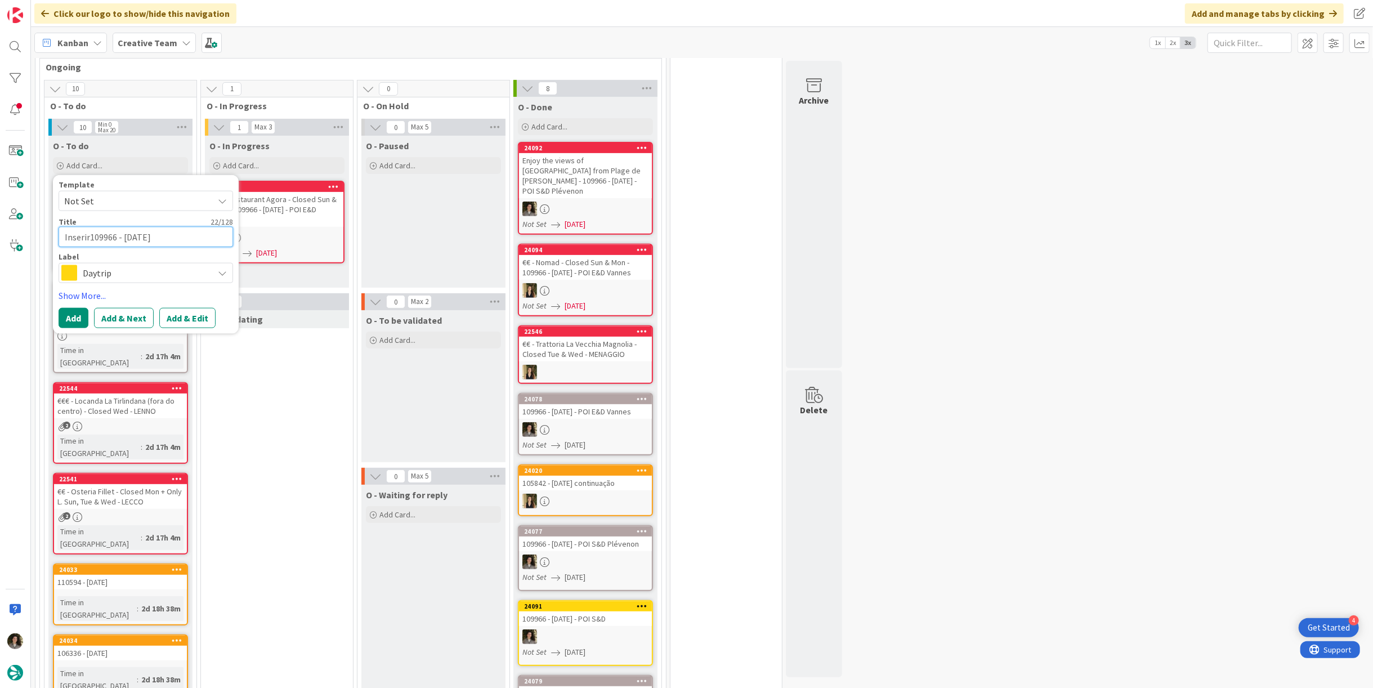
type textarea "Inseri109966 - 26 oct"
type textarea "x"
type textarea "Inser109966 - 26 oct"
type textarea "x"
type textarea "Inse109966 - 26 oct"
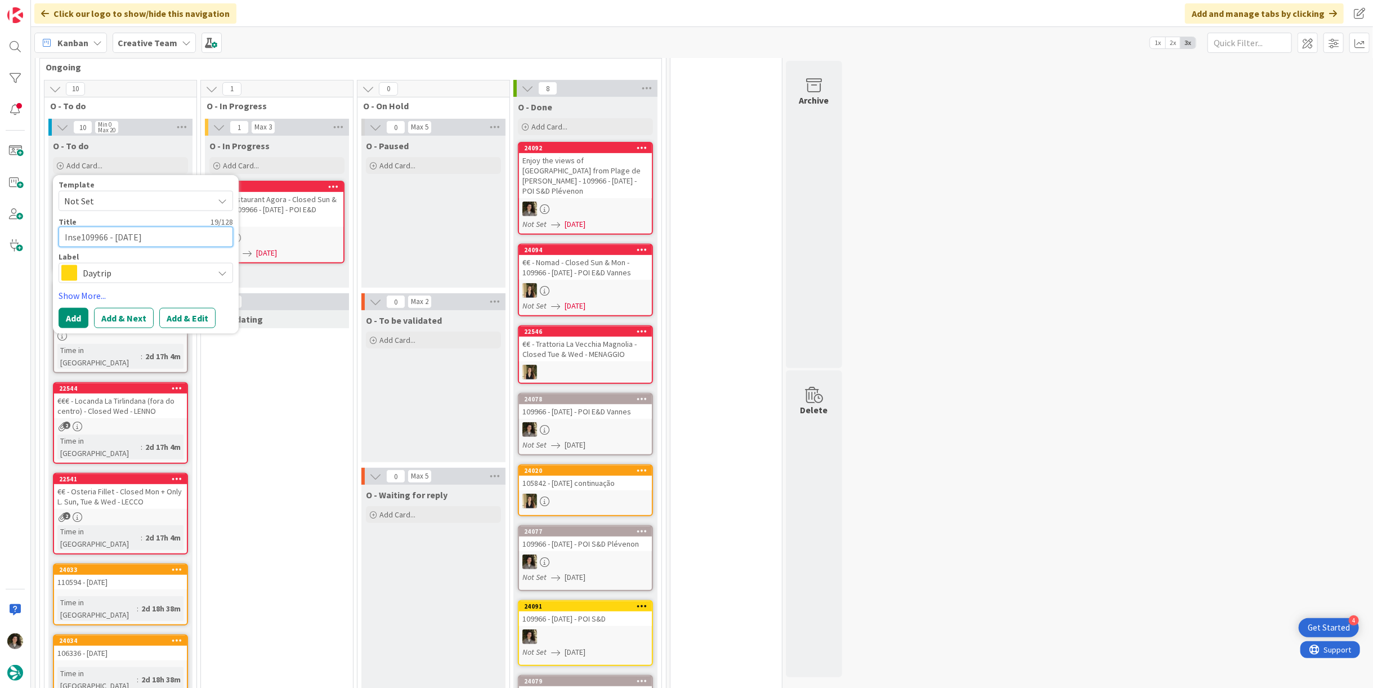
type textarea "x"
type textarea "Inser109966 - 26 oct"
type textarea "x"
type textarea "Inseri109966 - 26 oct"
type textarea "x"
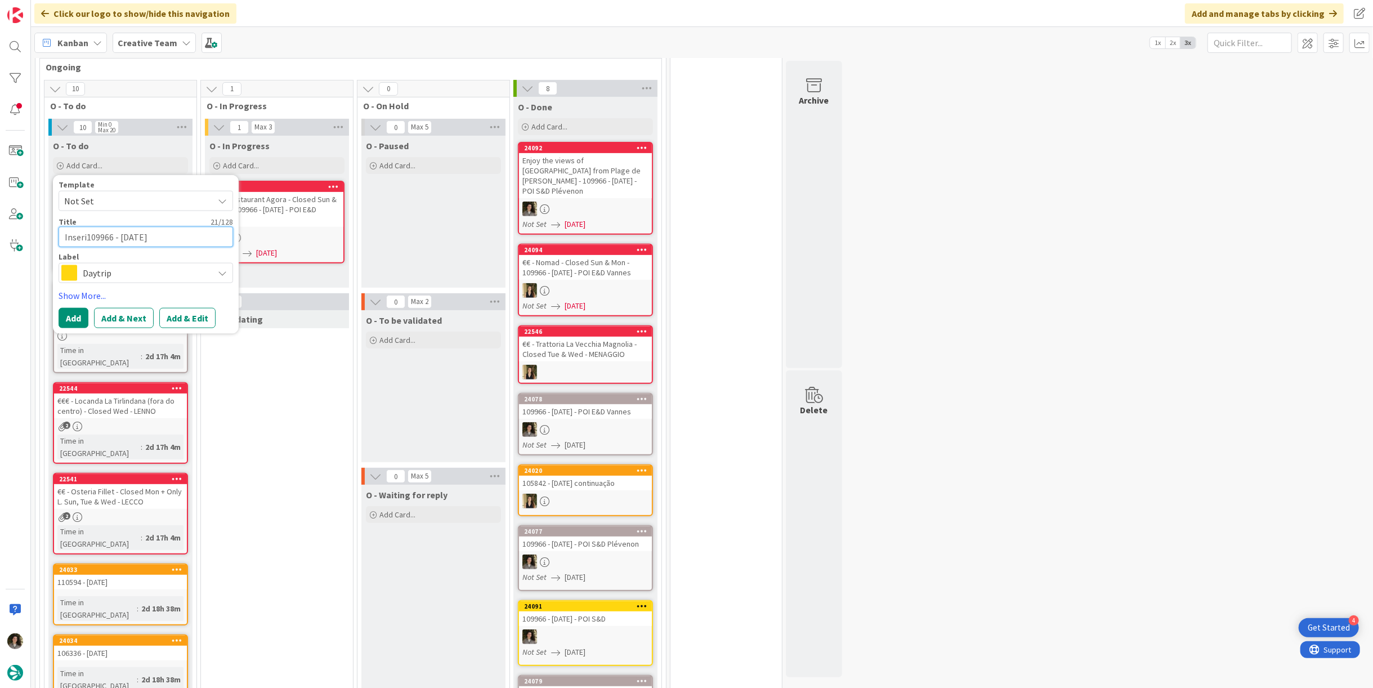
type textarea "Inserir109966 - 26 oct"
type textarea "x"
type textarea "Inserir 109966 - 26 oct"
type textarea "x"
type textarea "Inserir P109966 - 26 oct"
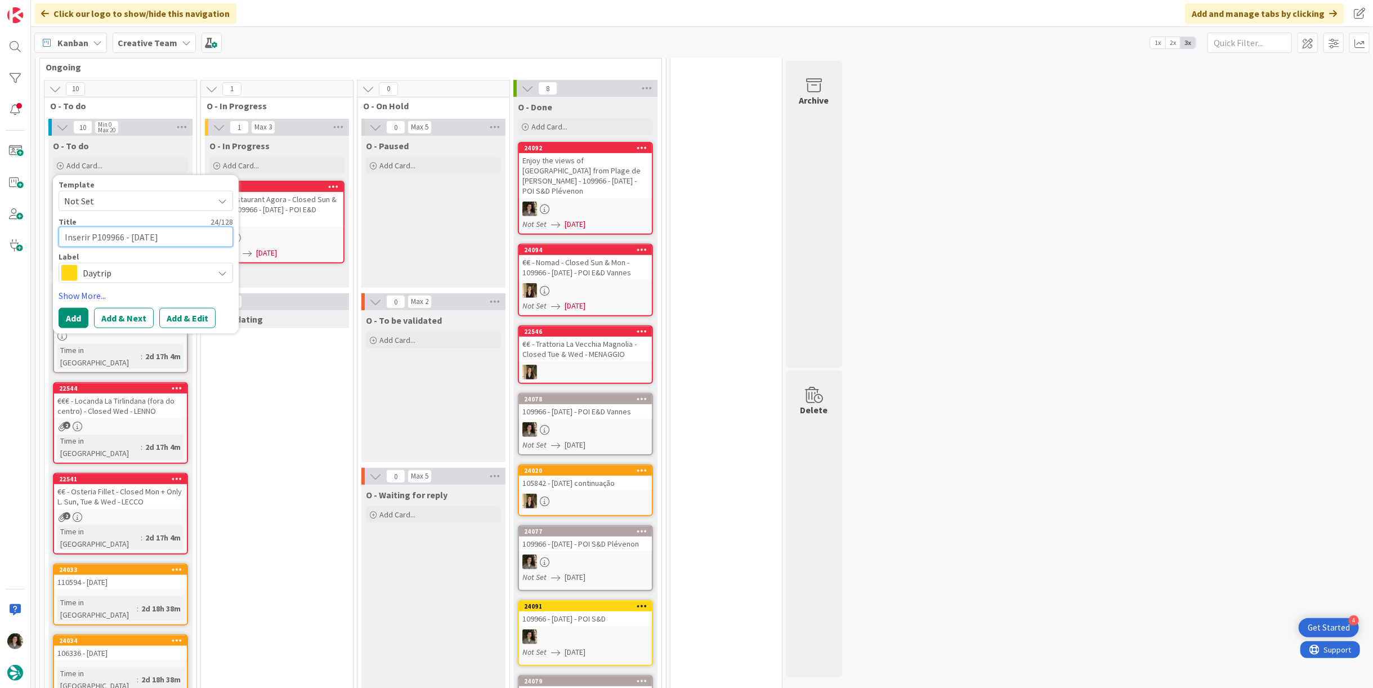
type textarea "x"
type textarea "Inserir PO109966 - 26 oct"
type textarea "x"
type textarea "Inserir POI109966 - 26 oct"
type textarea "x"
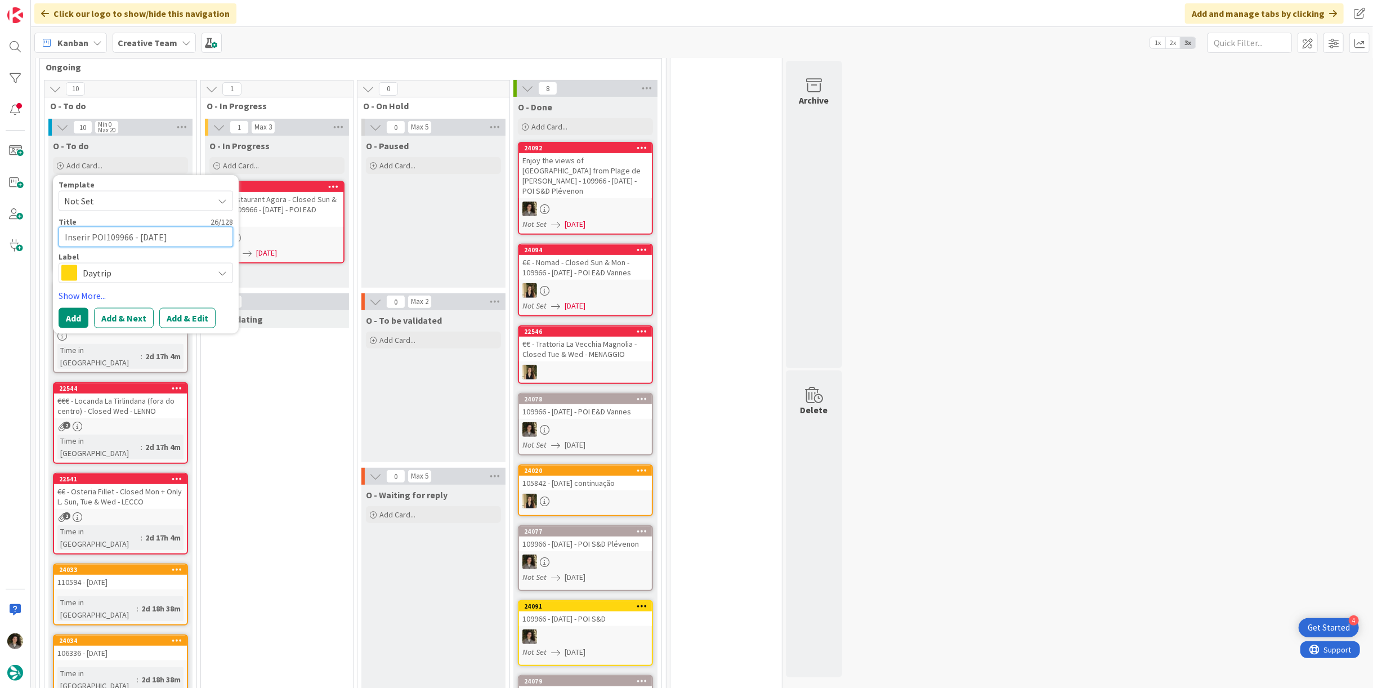
type textarea "Inserir POIs109966 - 26 oct"
type textarea "x"
type textarea "Inserir POIs 109966 - 26 oct"
type textarea "x"
type textarea "Inserir POIs R109966 - 26 oct"
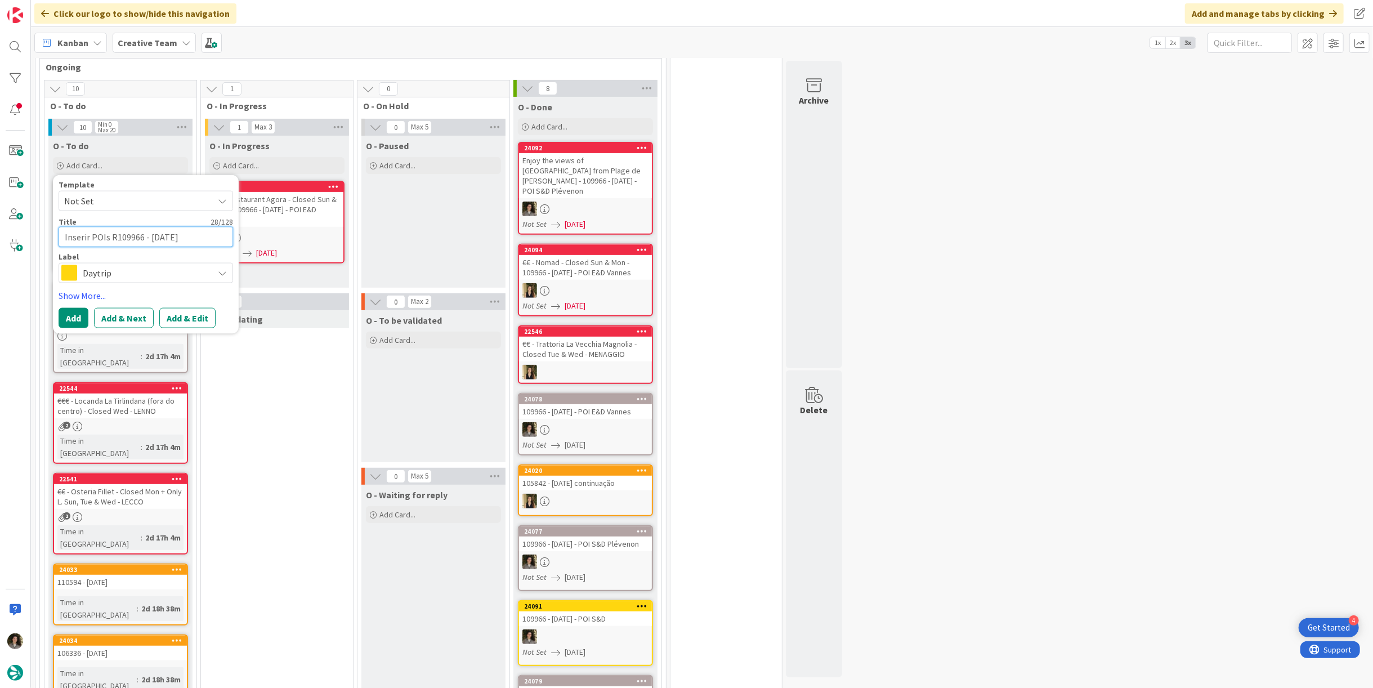
type textarea "x"
type textarea "Inserir POIs RB109966 - 26 oct"
type textarea "x"
type textarea "Inserir POIs RB 109966 - 26 oct"
type textarea "x"
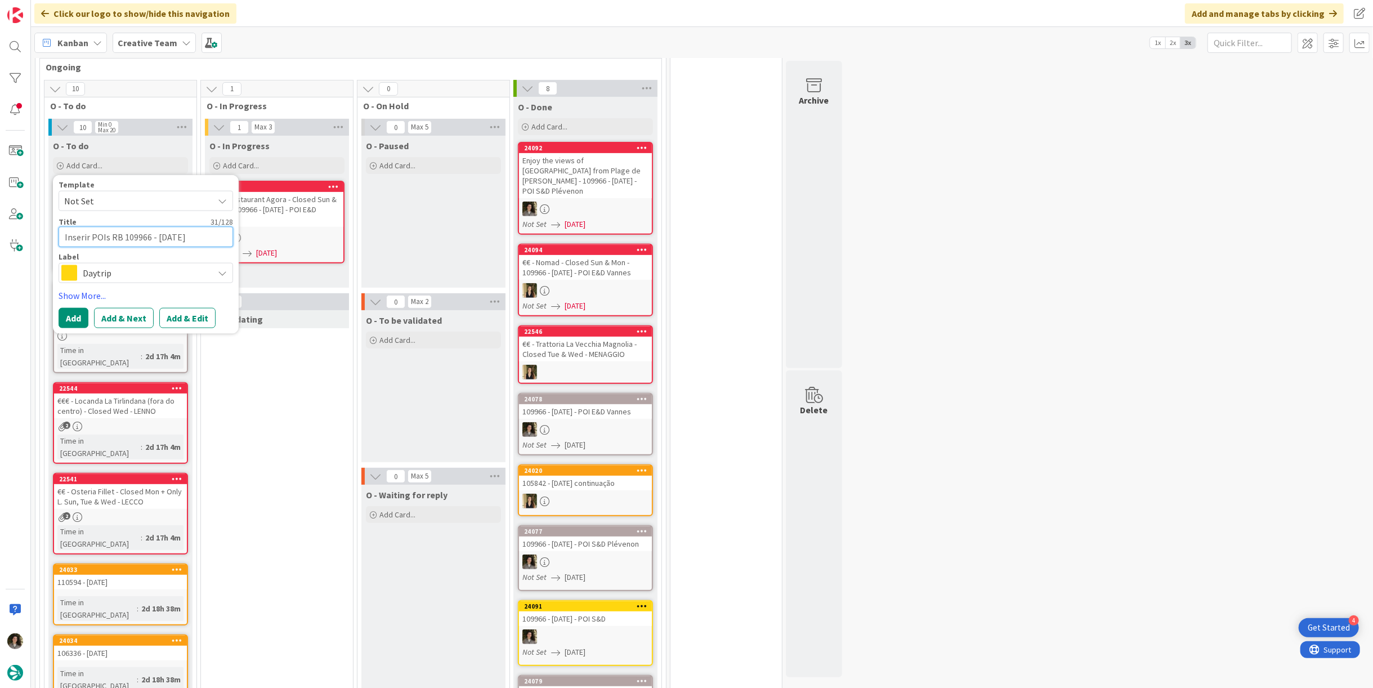
type textarea "Inserir POIs RB -109966 - 26 oct"
type textarea "x"
type textarea "Inserir POIs RB - 109966 - [DATE]"
click at [70, 308] on button "Add" at bounding box center [74, 318] width 30 height 20
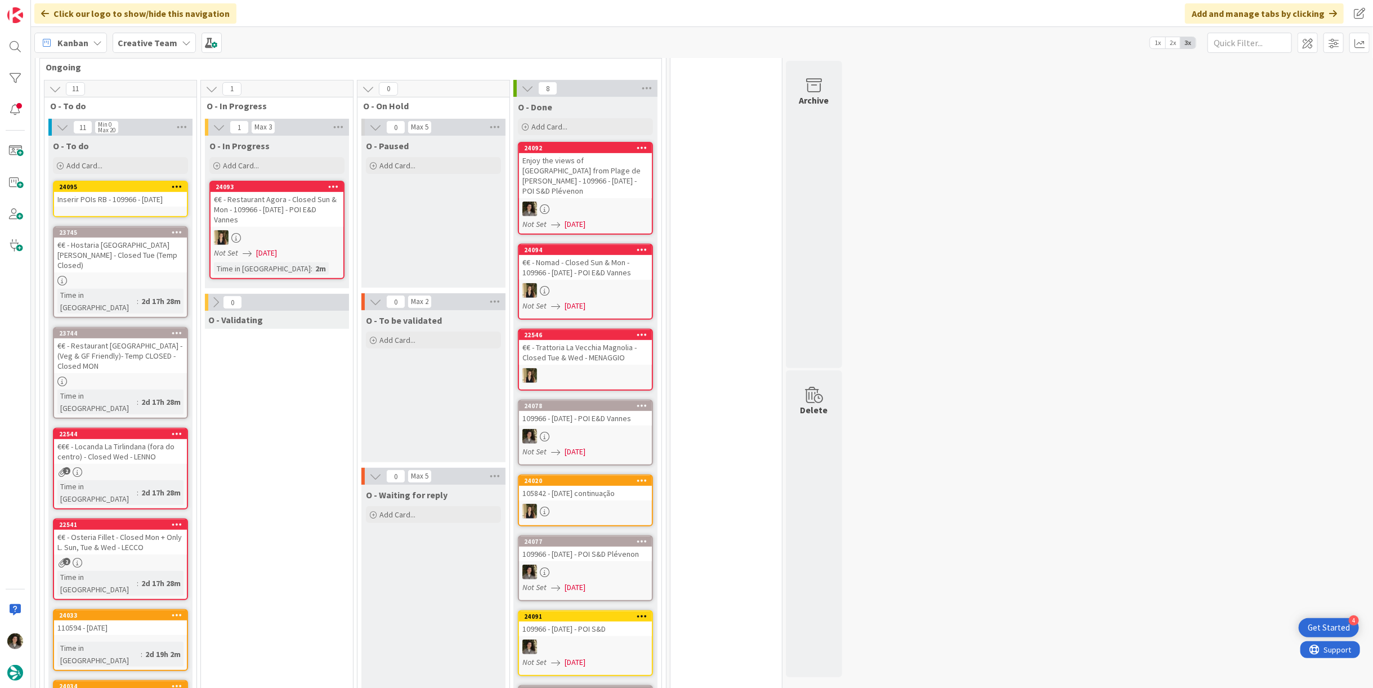
click at [114, 199] on div "24095 Inserir POIs RB - 109966 - 26 oct" at bounding box center [120, 199] width 135 height 37
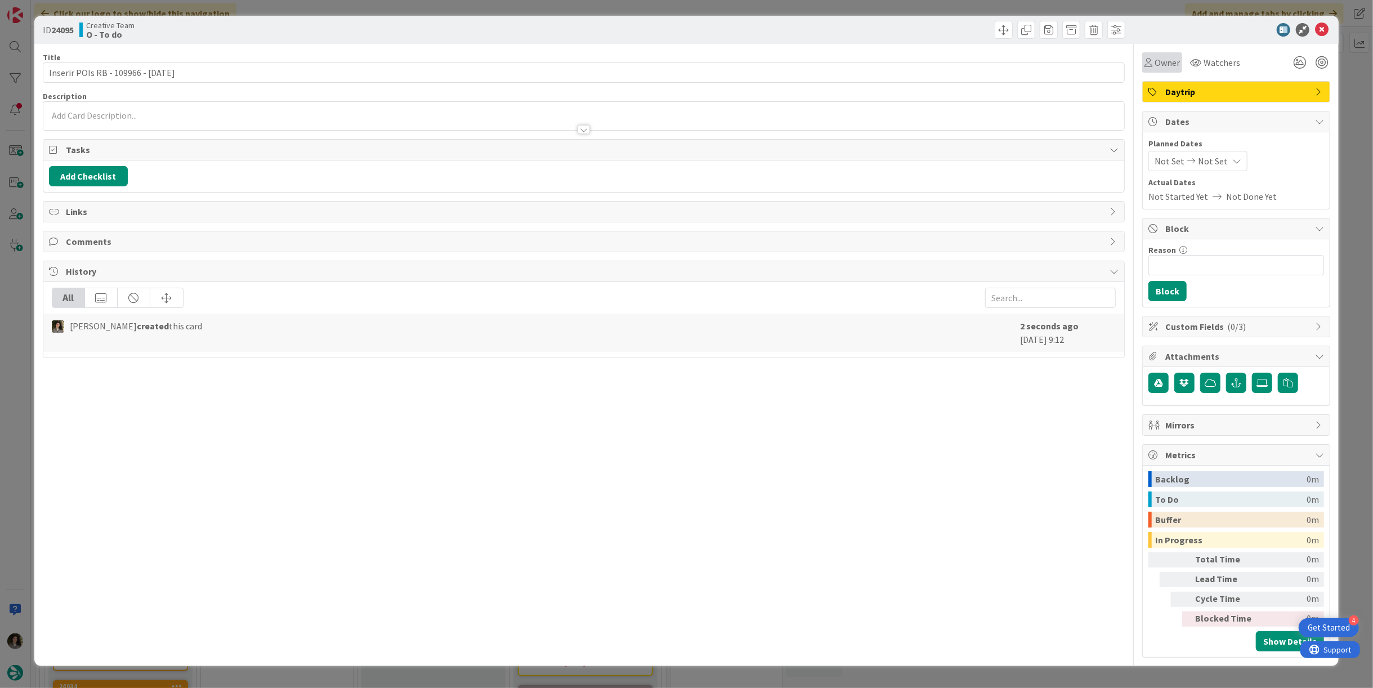
drag, startPoint x: 1153, startPoint y: 60, endPoint x: 1157, endPoint y: 68, distance: 9.1
click at [1153, 60] on div "Owner" at bounding box center [1162, 63] width 35 height 14
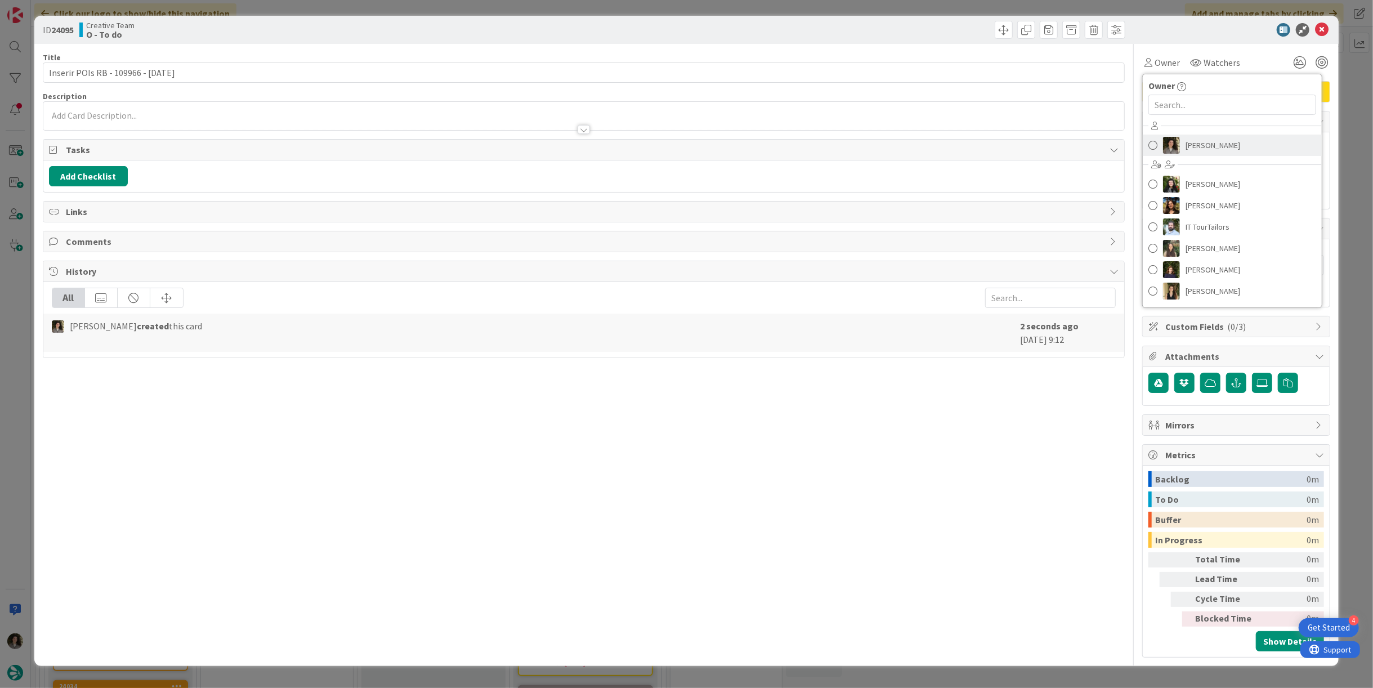
click at [1204, 147] on span "[PERSON_NAME]" at bounding box center [1213, 145] width 55 height 17
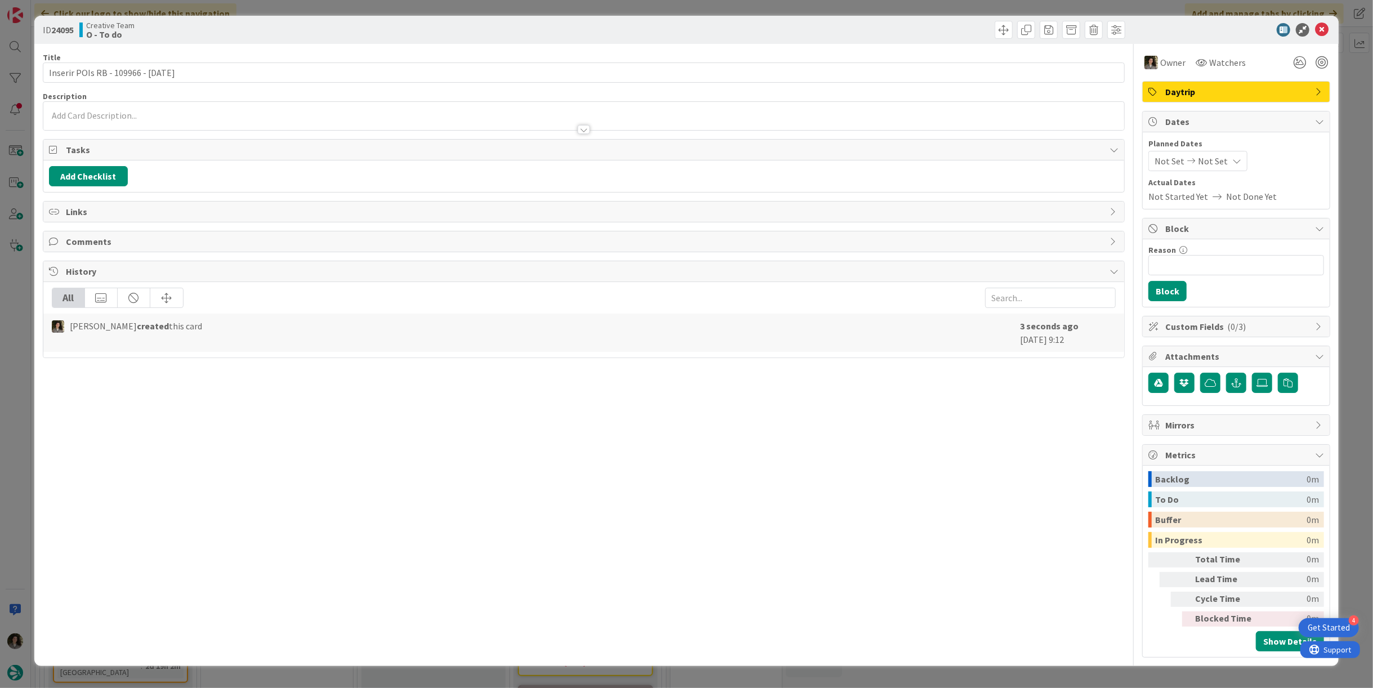
click at [1218, 164] on span "Not Set" at bounding box center [1213, 161] width 30 height 14
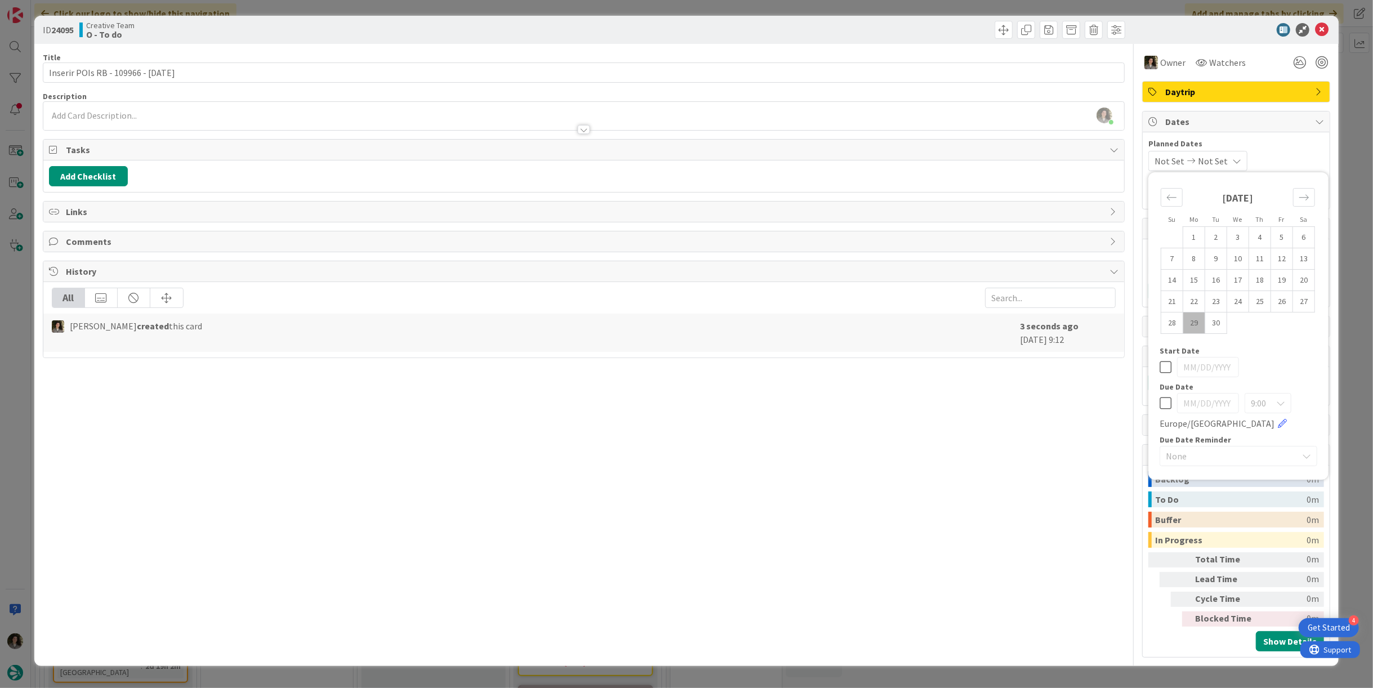
click at [1170, 401] on icon at bounding box center [1166, 403] width 12 height 14
type input "[DATE]"
click at [984, 414] on div "Title 33 / 128 Inserir POIs RB - 109966 - 26 oct Description Melissa Santos jus…" at bounding box center [584, 351] width 1082 height 614
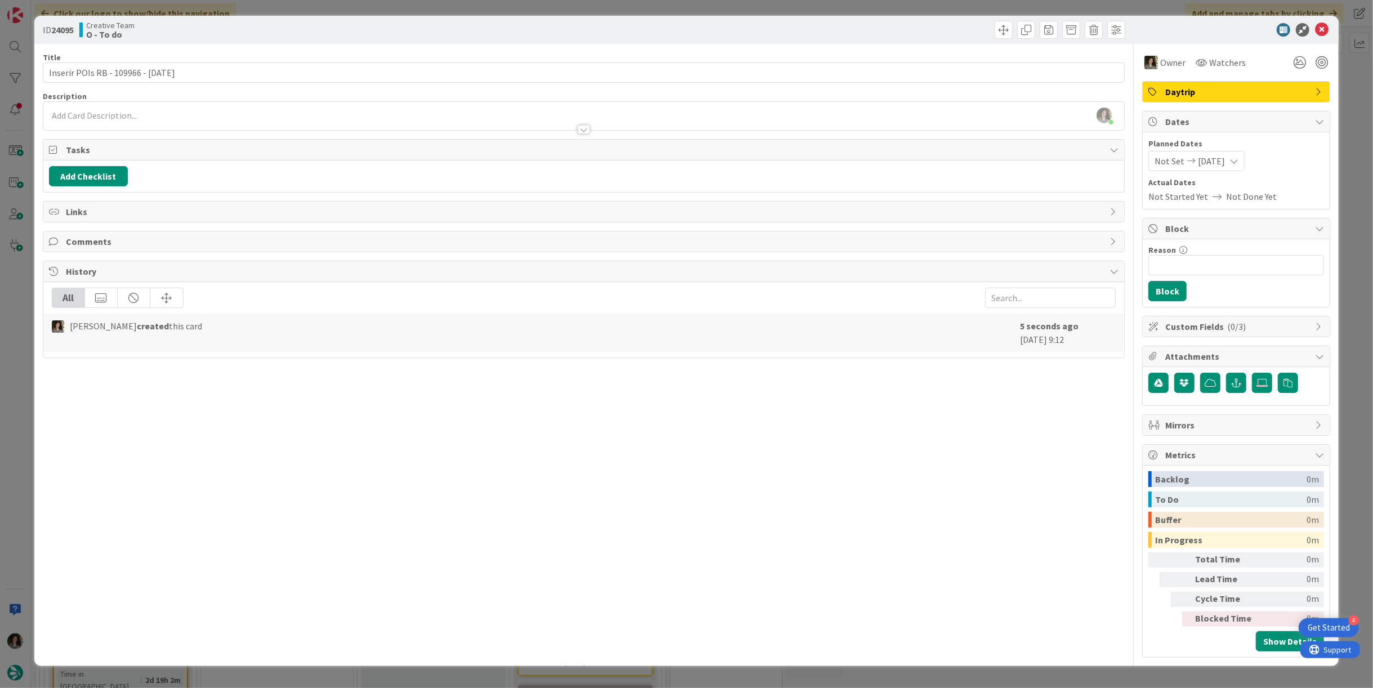
click at [1323, 35] on icon at bounding box center [1322, 30] width 14 height 14
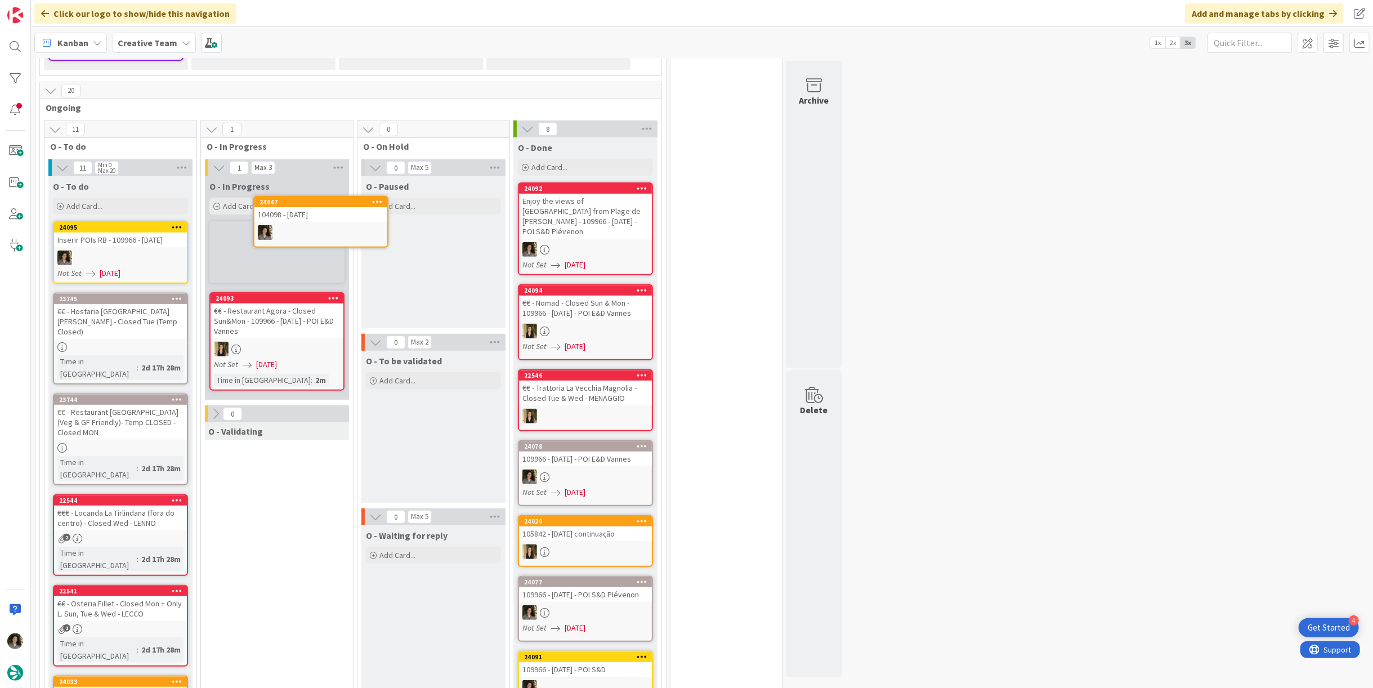
scroll to position [269, 0]
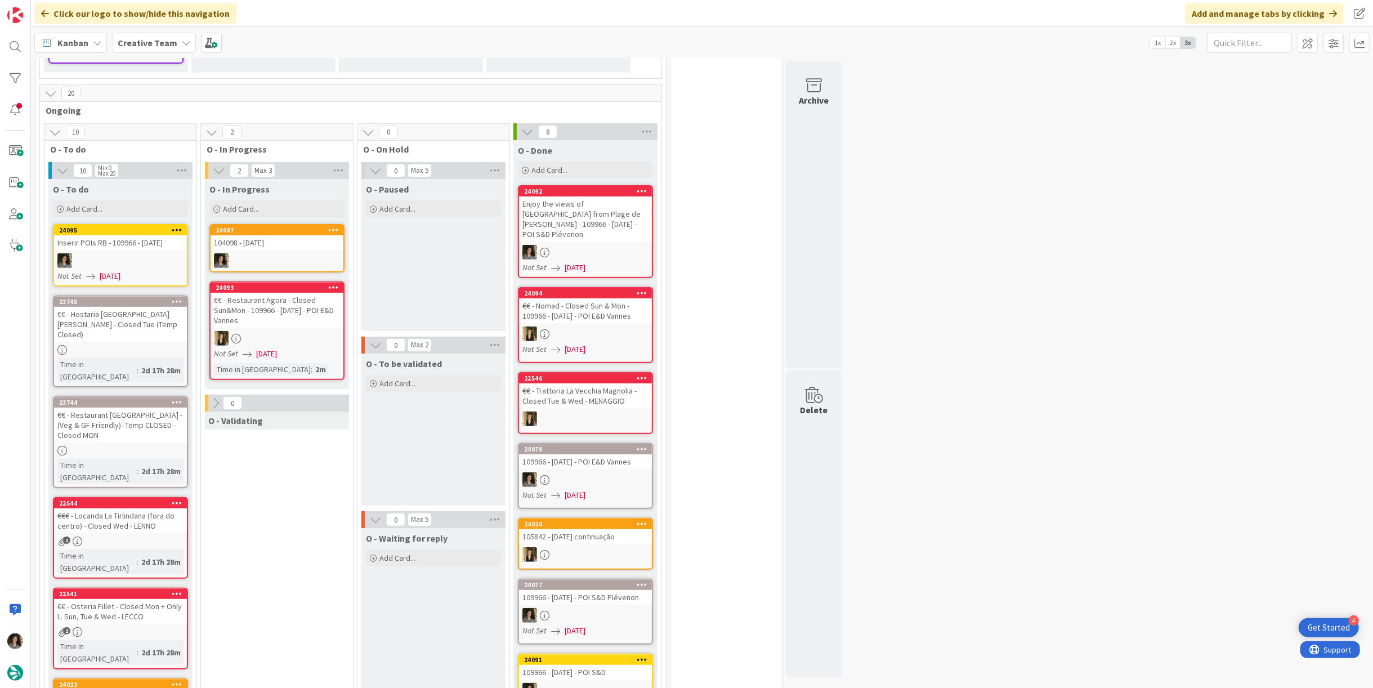
click at [293, 235] on div "104098 - [DATE]" at bounding box center [277, 242] width 133 height 15
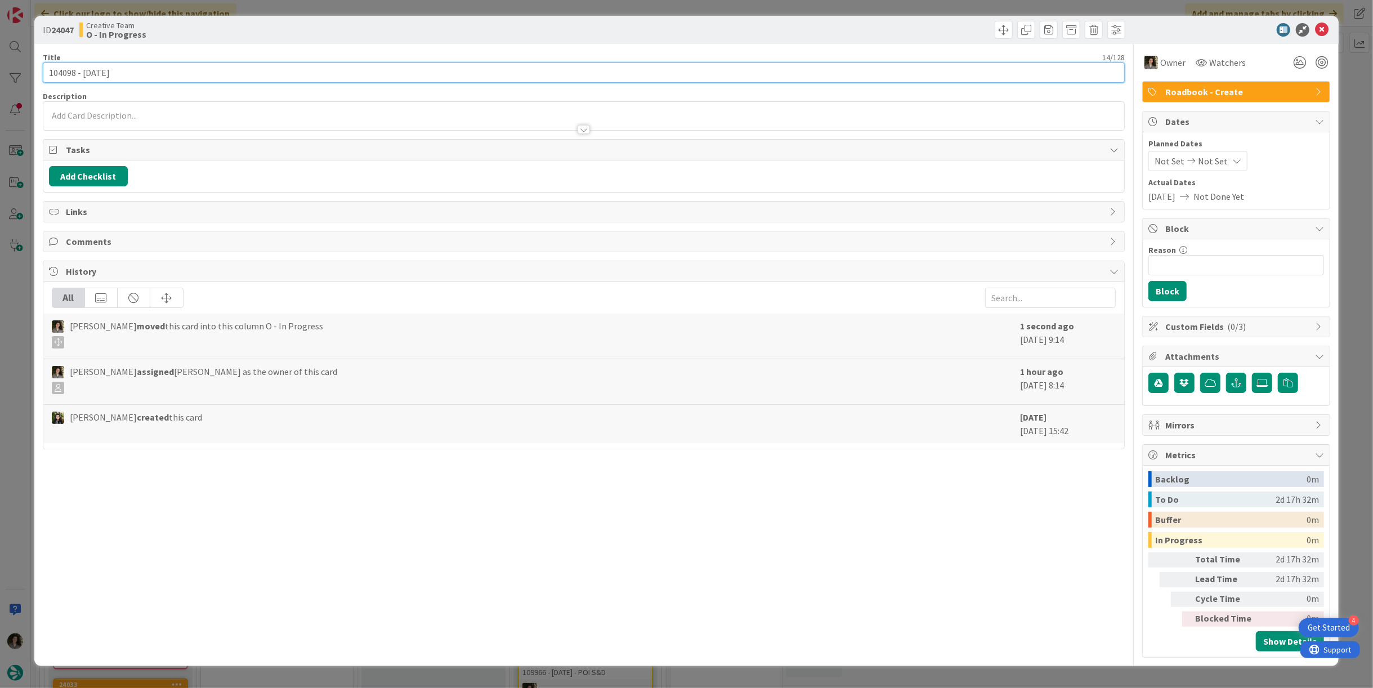
drag, startPoint x: 76, startPoint y: 69, endPoint x: 11, endPoint y: 68, distance: 64.8
click at [11, 68] on div "ID 24047 Creative Team O - In Progress Title 14 / 128 104098 - 1 nov Descriptio…" at bounding box center [686, 344] width 1373 height 688
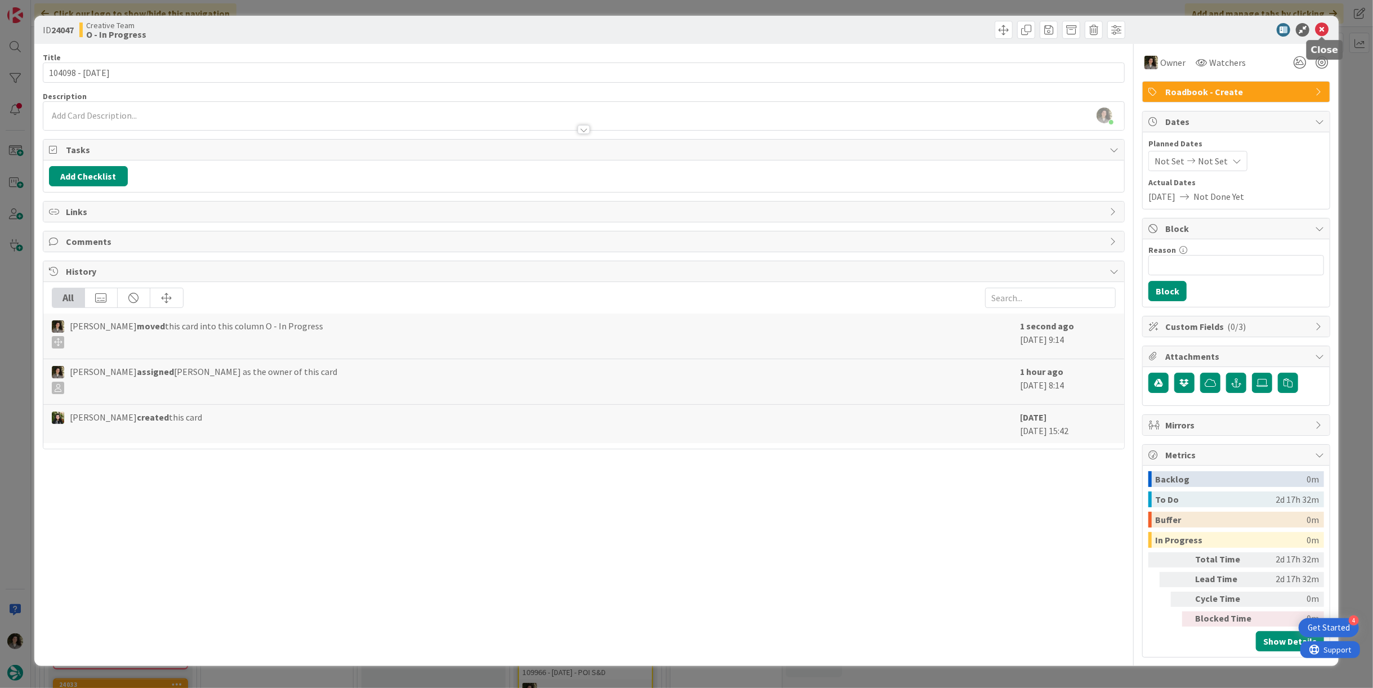
click at [1324, 30] on icon at bounding box center [1322, 30] width 14 height 14
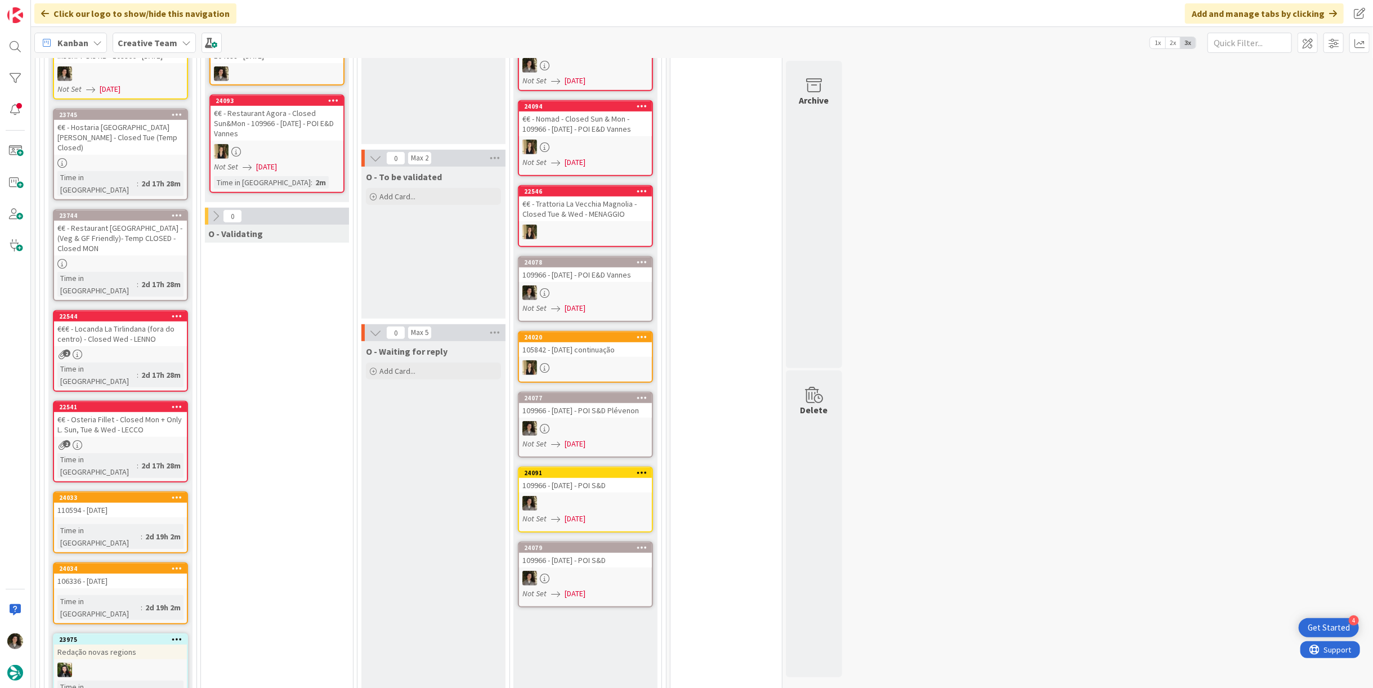
scroll to position [457, 0]
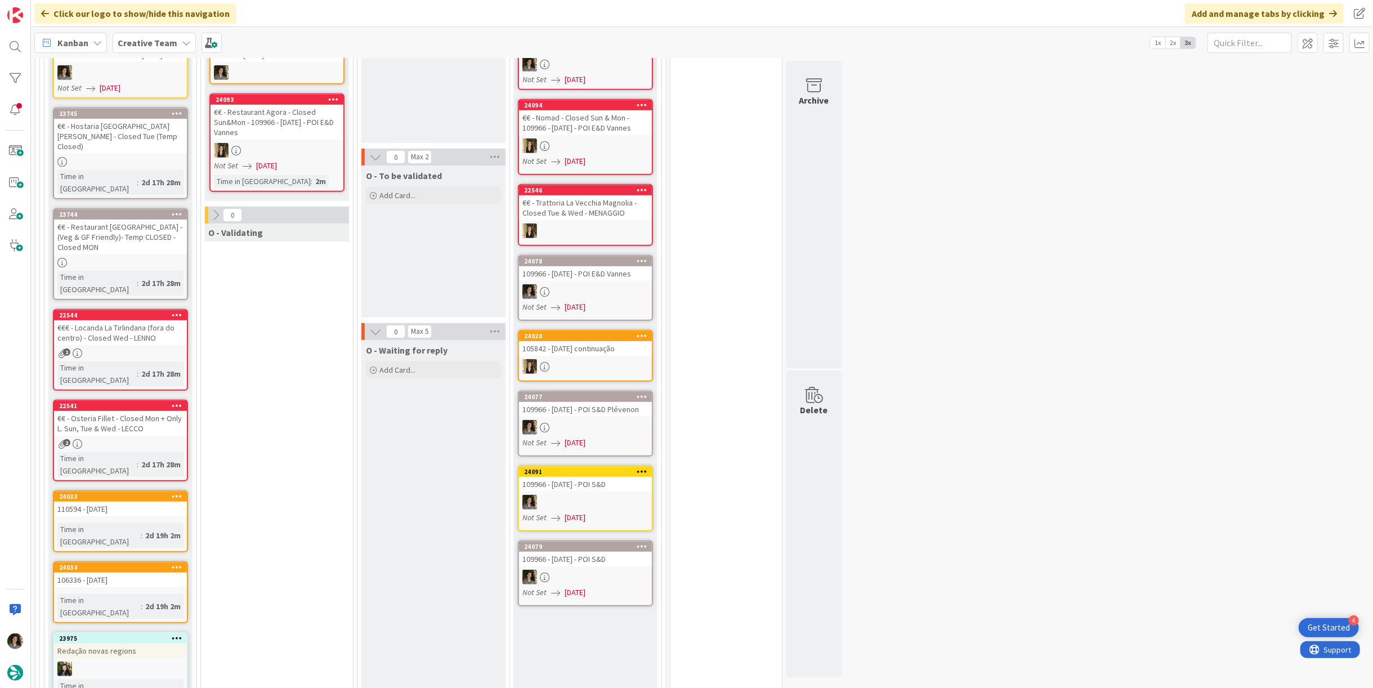
click at [122, 502] on div "110594 - [DATE]" at bounding box center [120, 509] width 133 height 15
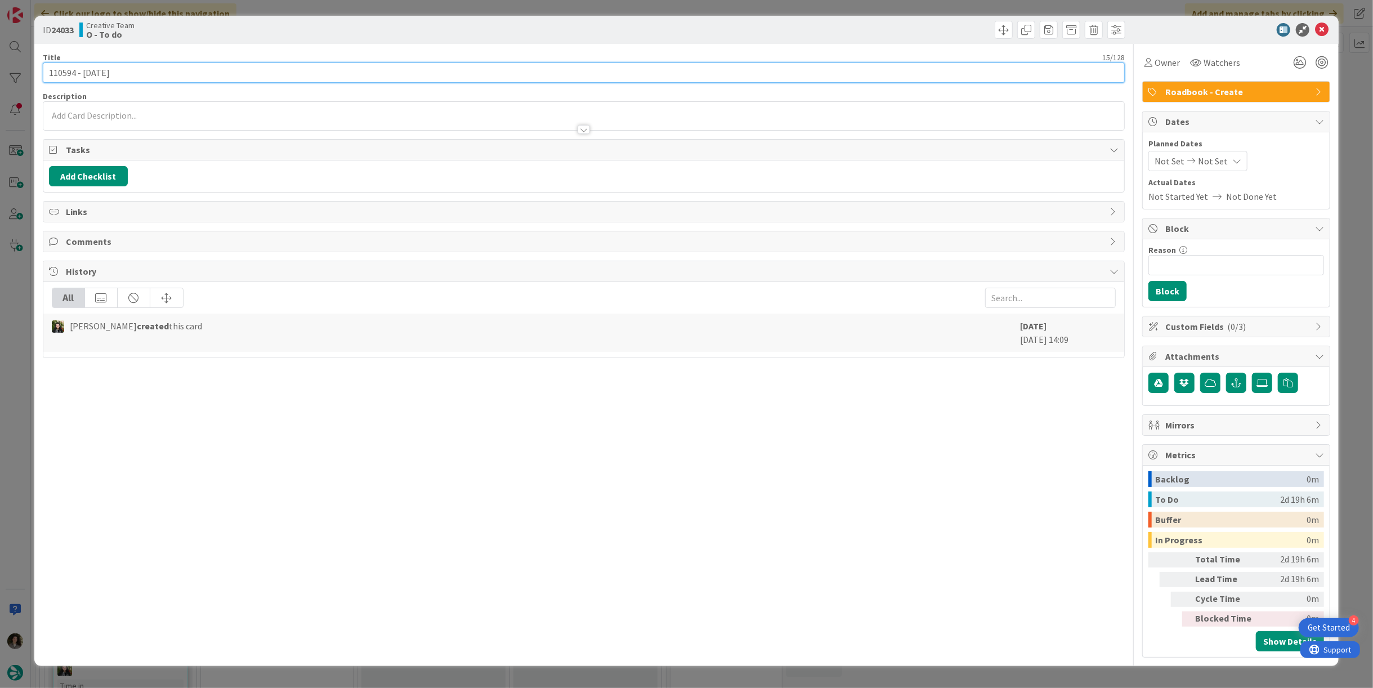
drag, startPoint x: 72, startPoint y: 73, endPoint x: 13, endPoint y: 80, distance: 59.5
click at [16, 80] on div "ID 24033 Creative Team O - To do Title 15 / 128 110594 - 31 oct Description Own…" at bounding box center [686, 344] width 1373 height 688
drag, startPoint x: 74, startPoint y: 70, endPoint x: 2, endPoint y: 71, distance: 71.5
click at [0, 71] on div "ID 24033 Creative Team O - To do Title 15 / 128 110594 - 31 oct Description Own…" at bounding box center [686, 344] width 1373 height 688
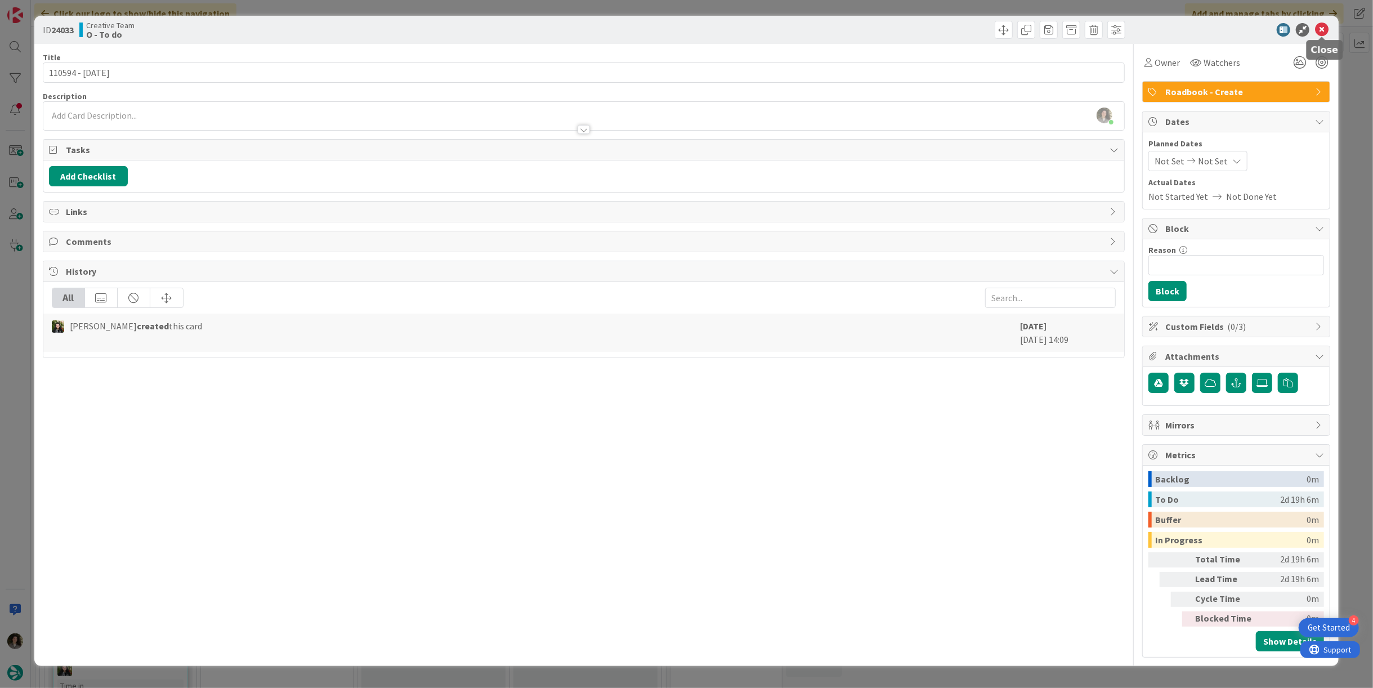
click at [1323, 31] on icon at bounding box center [1322, 30] width 14 height 14
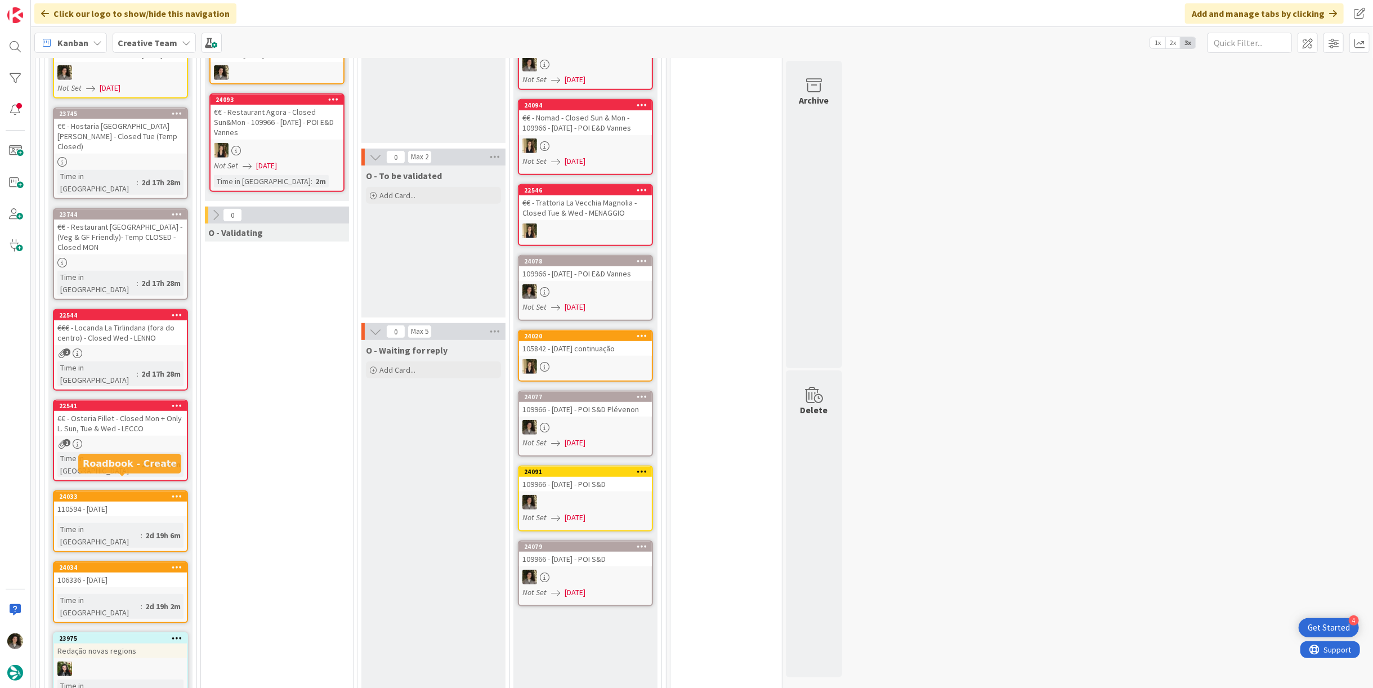
click at [141, 573] on div "106336 - [DATE]" at bounding box center [120, 580] width 133 height 15
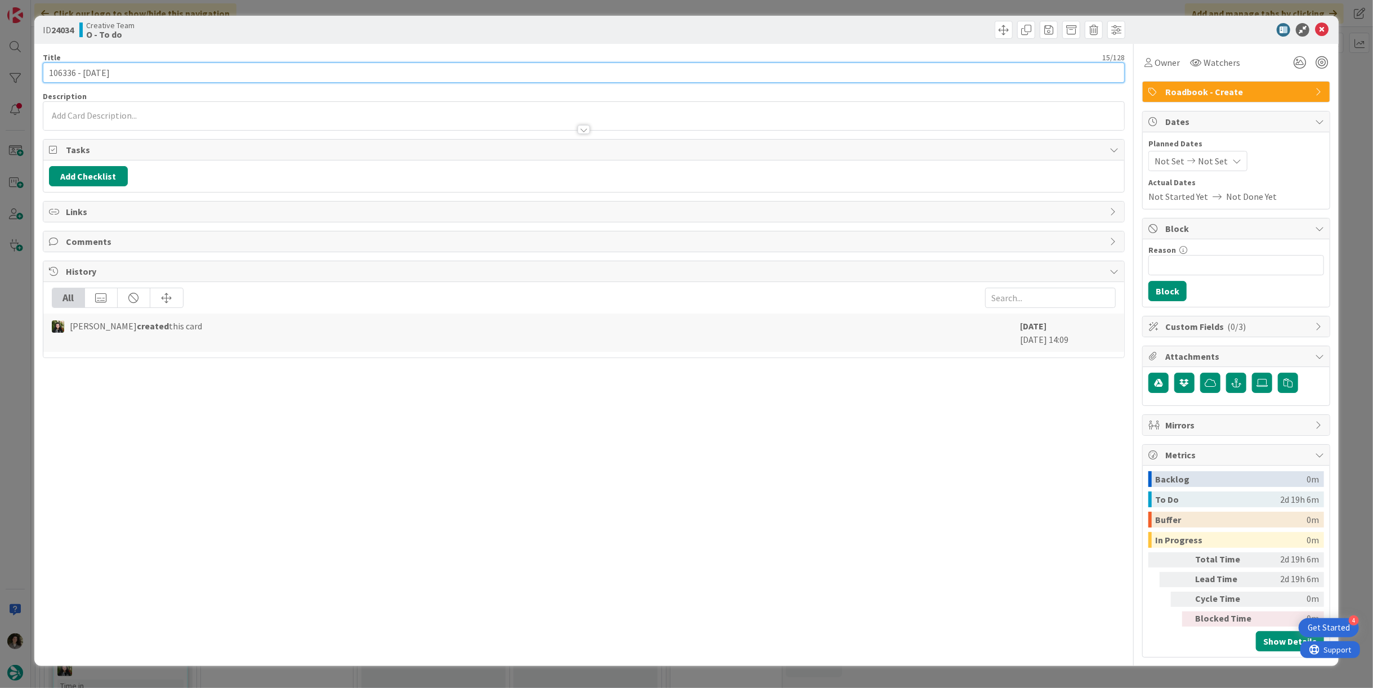
drag, startPoint x: 75, startPoint y: 74, endPoint x: 14, endPoint y: 74, distance: 60.8
click at [14, 74] on div "ID 24034 Creative Team O - To do Title 15 / 128 106336 - 31 oct Description Own…" at bounding box center [686, 344] width 1373 height 688
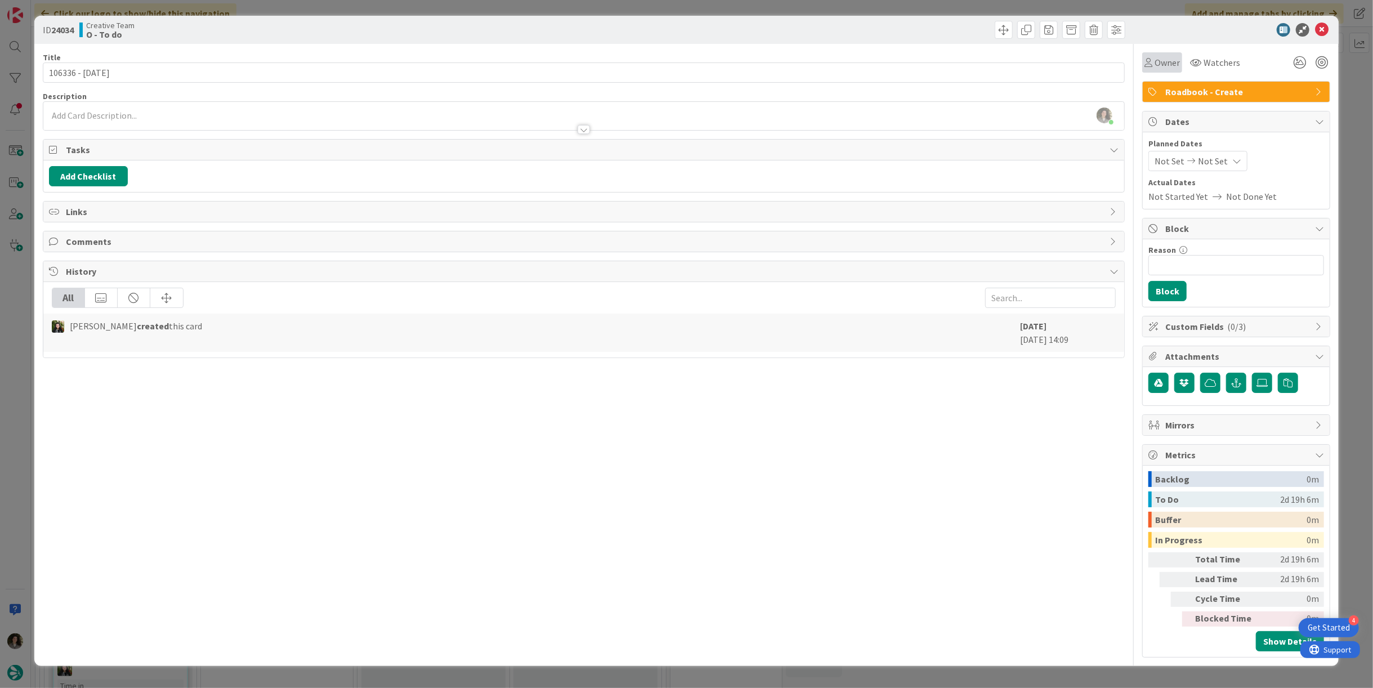
click at [1170, 61] on span "Owner" at bounding box center [1167, 63] width 25 height 14
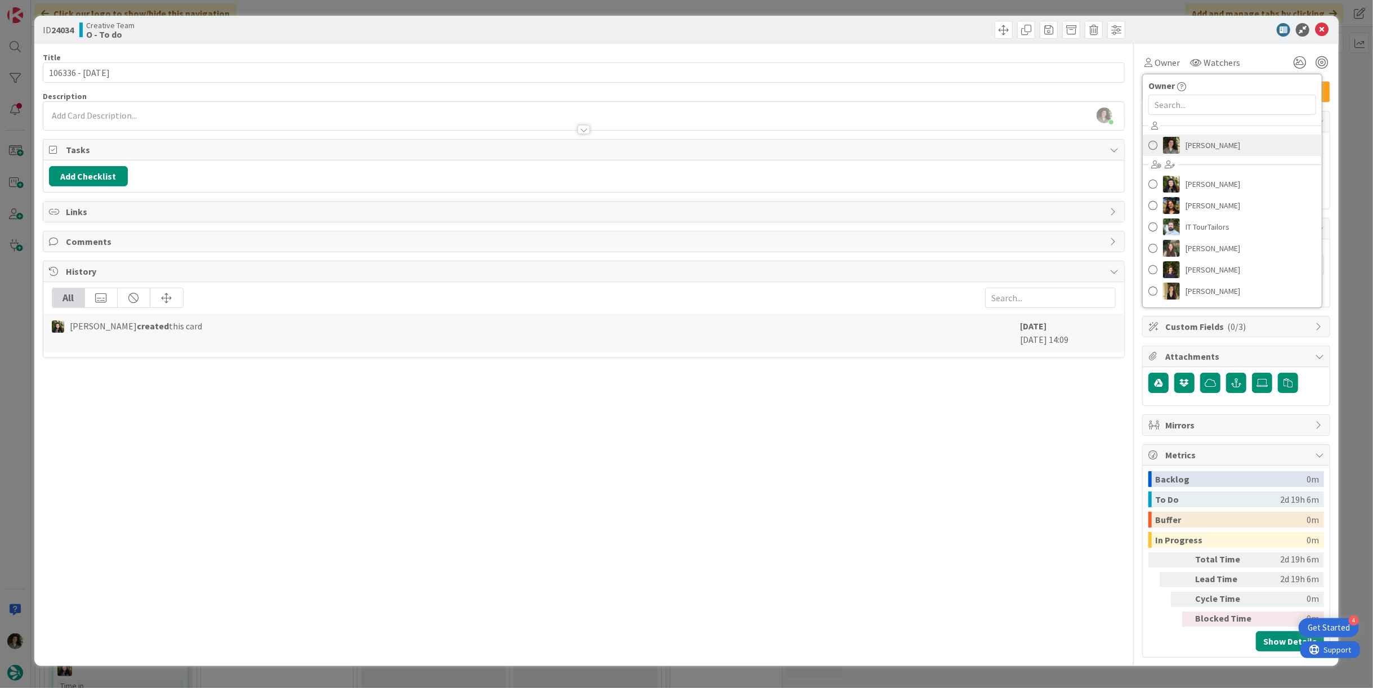
click at [1221, 142] on span "[PERSON_NAME]" at bounding box center [1213, 145] width 55 height 17
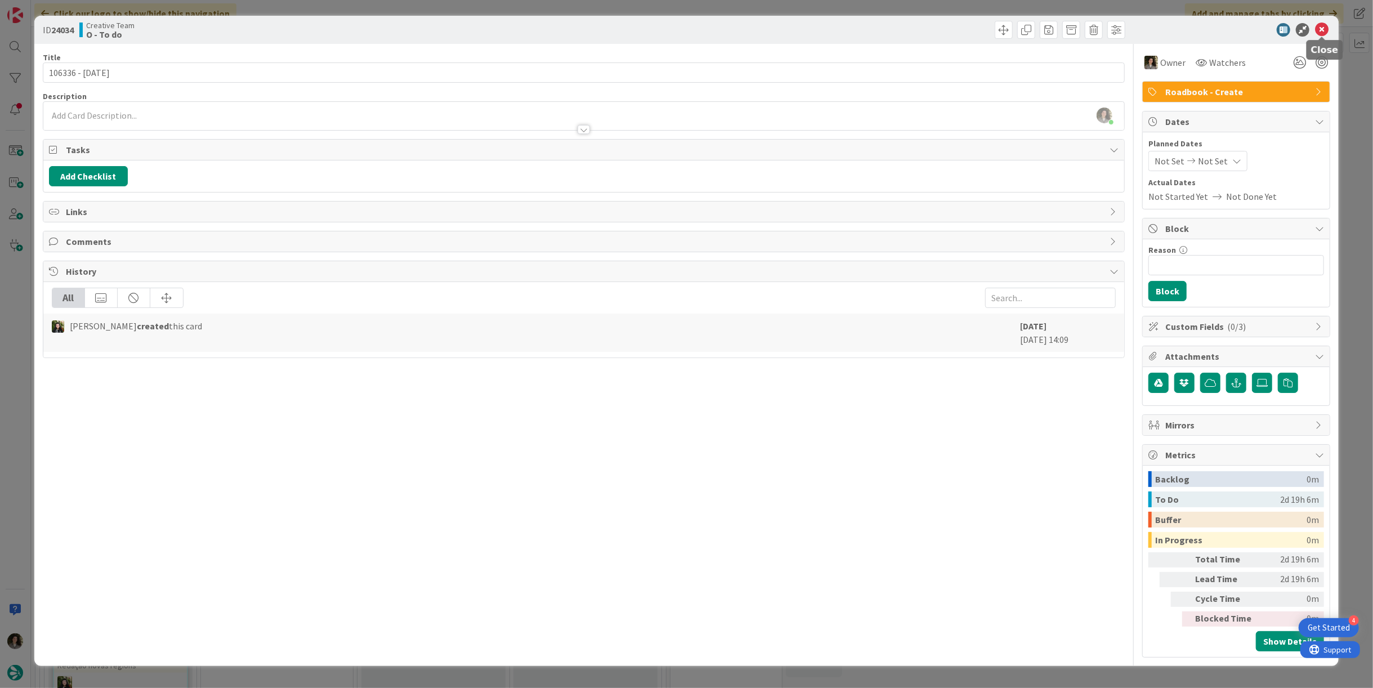
click at [1321, 30] on icon at bounding box center [1322, 30] width 14 height 14
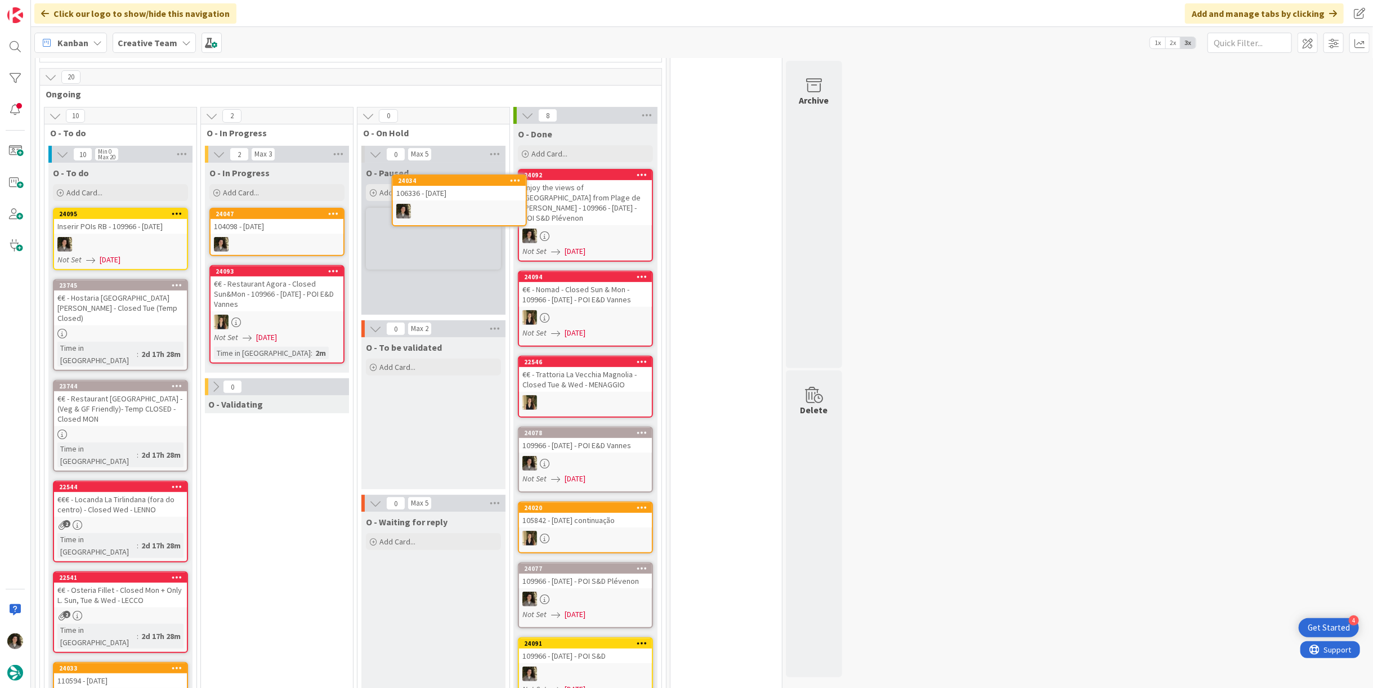
scroll to position [275, 0]
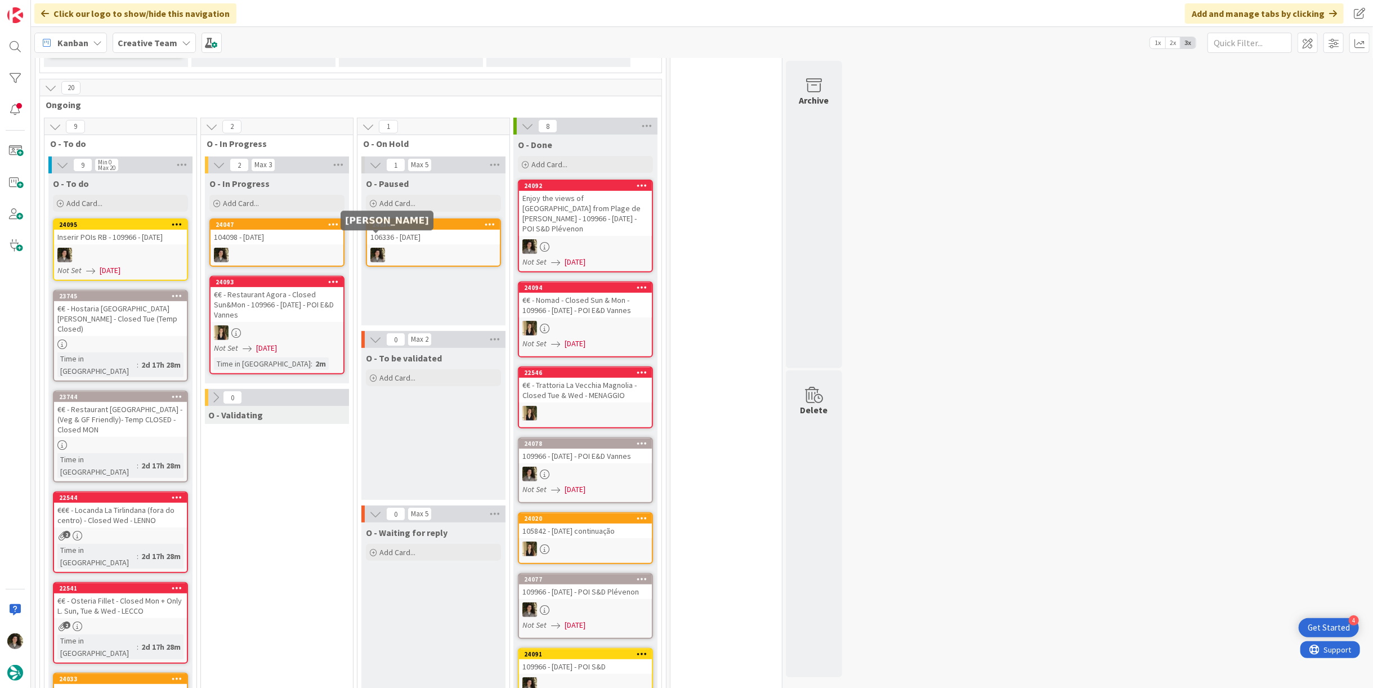
click at [293, 248] on div at bounding box center [277, 255] width 133 height 15
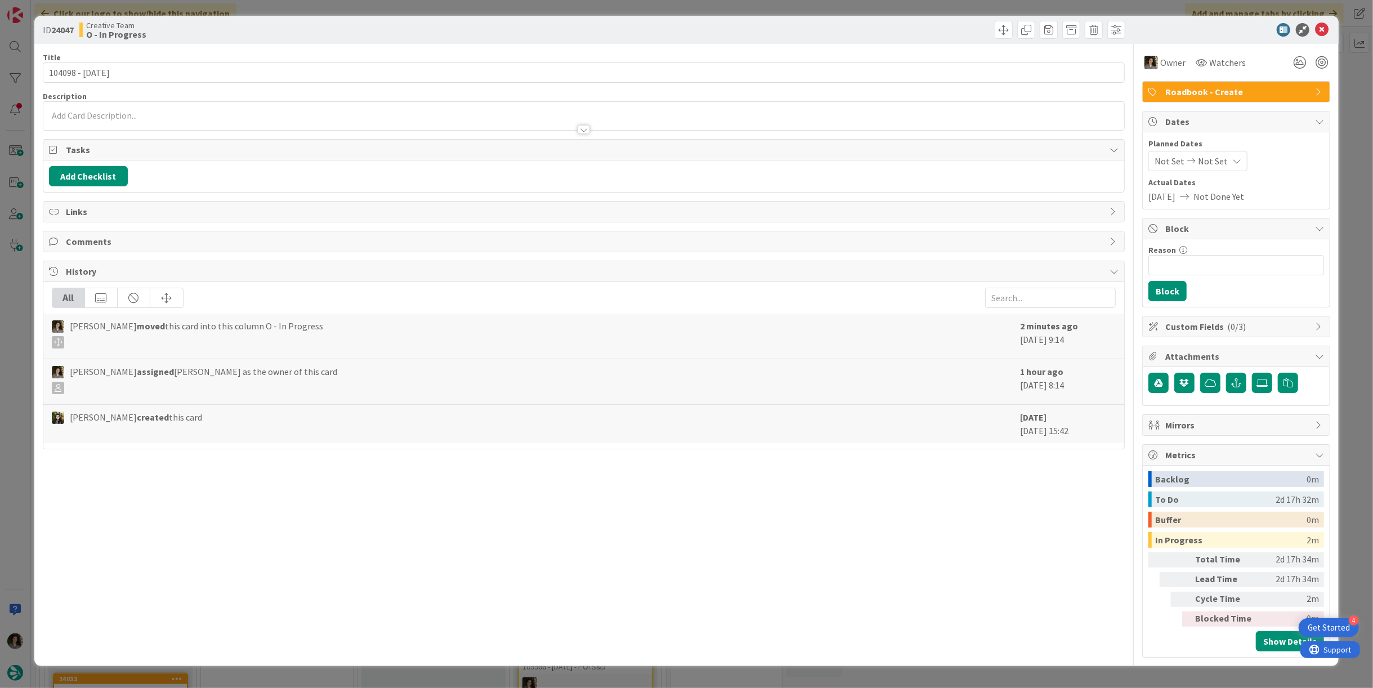
click at [584, 133] on div at bounding box center [584, 129] width 12 height 9
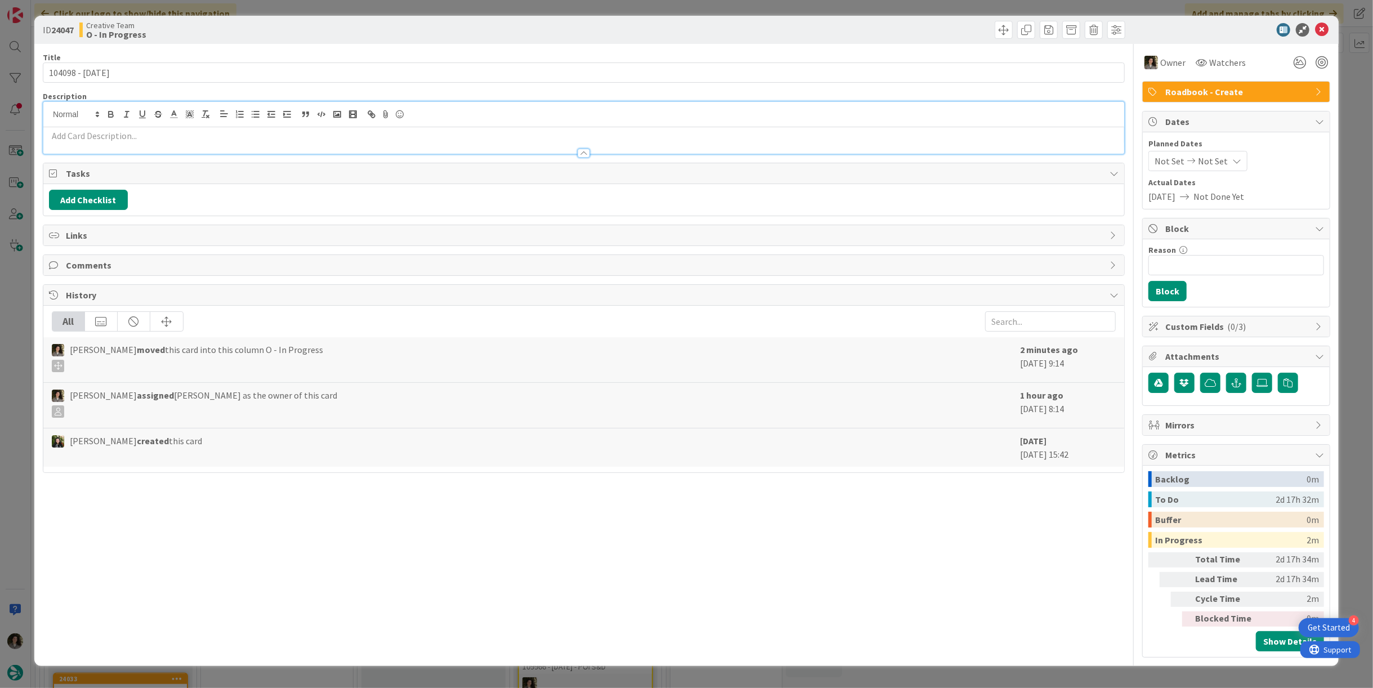
click at [388, 139] on p at bounding box center [584, 135] width 1070 height 13
click at [1323, 34] on icon at bounding box center [1322, 30] width 14 height 14
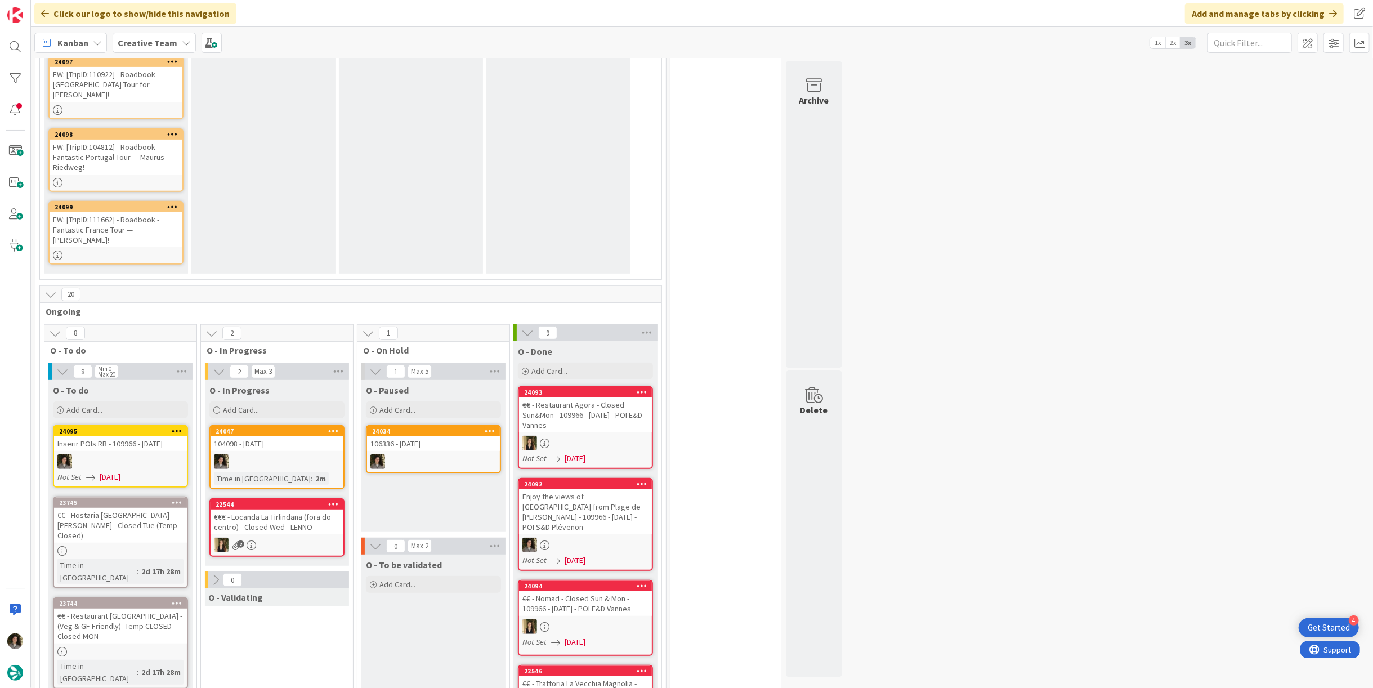
scroll to position [500, 0]
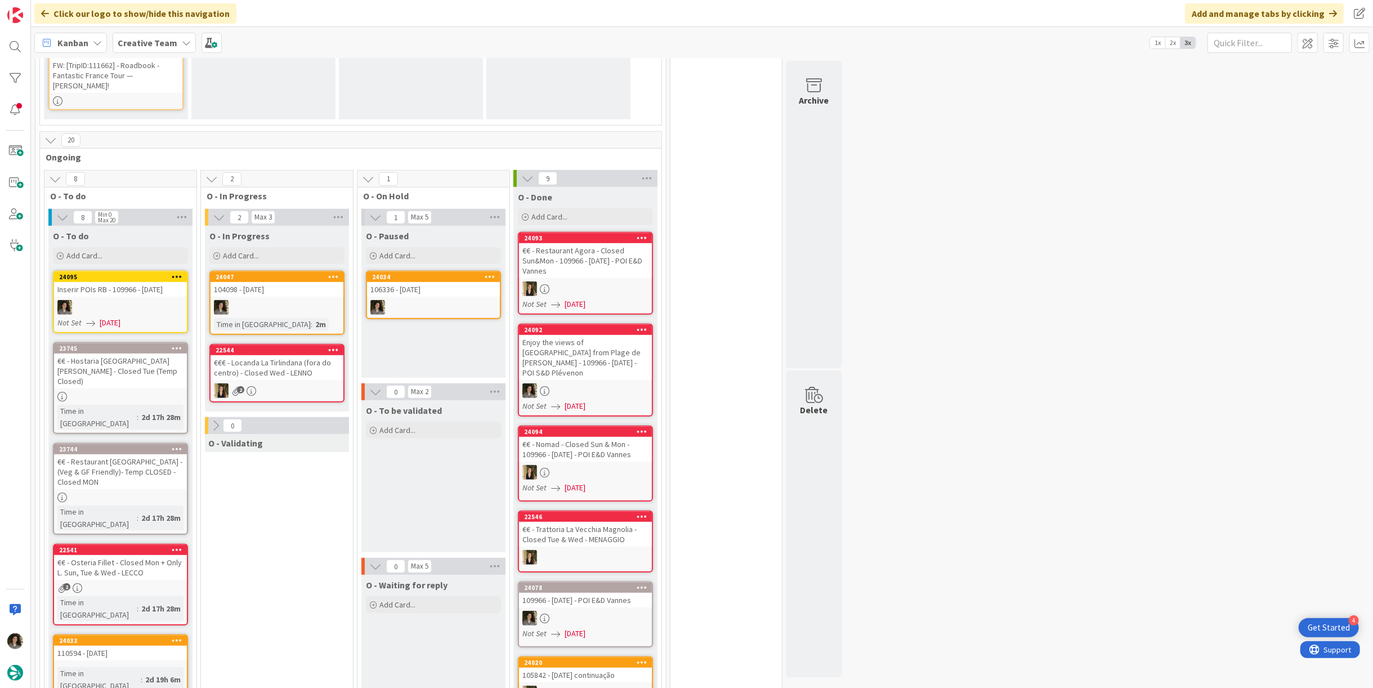
click at [300, 318] on div "Time in Column : 2m" at bounding box center [277, 324] width 126 height 12
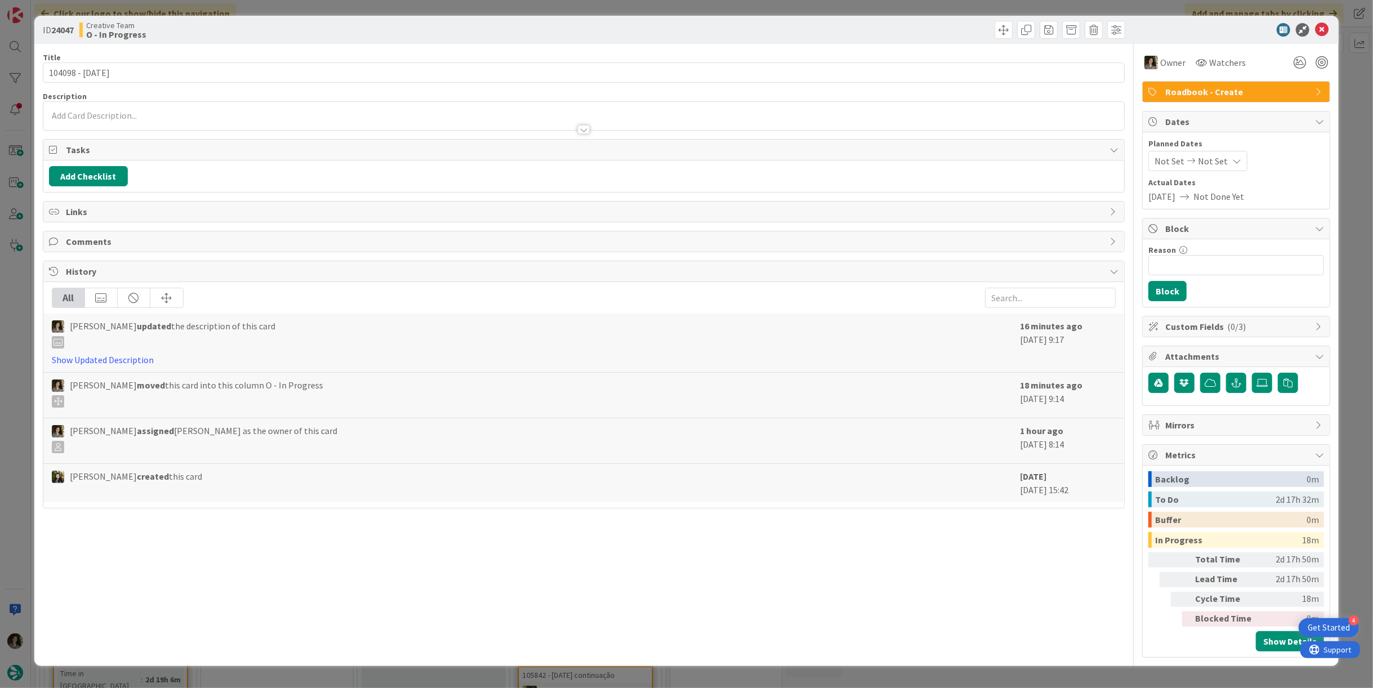
click at [346, 110] on p at bounding box center [584, 115] width 1070 height 13
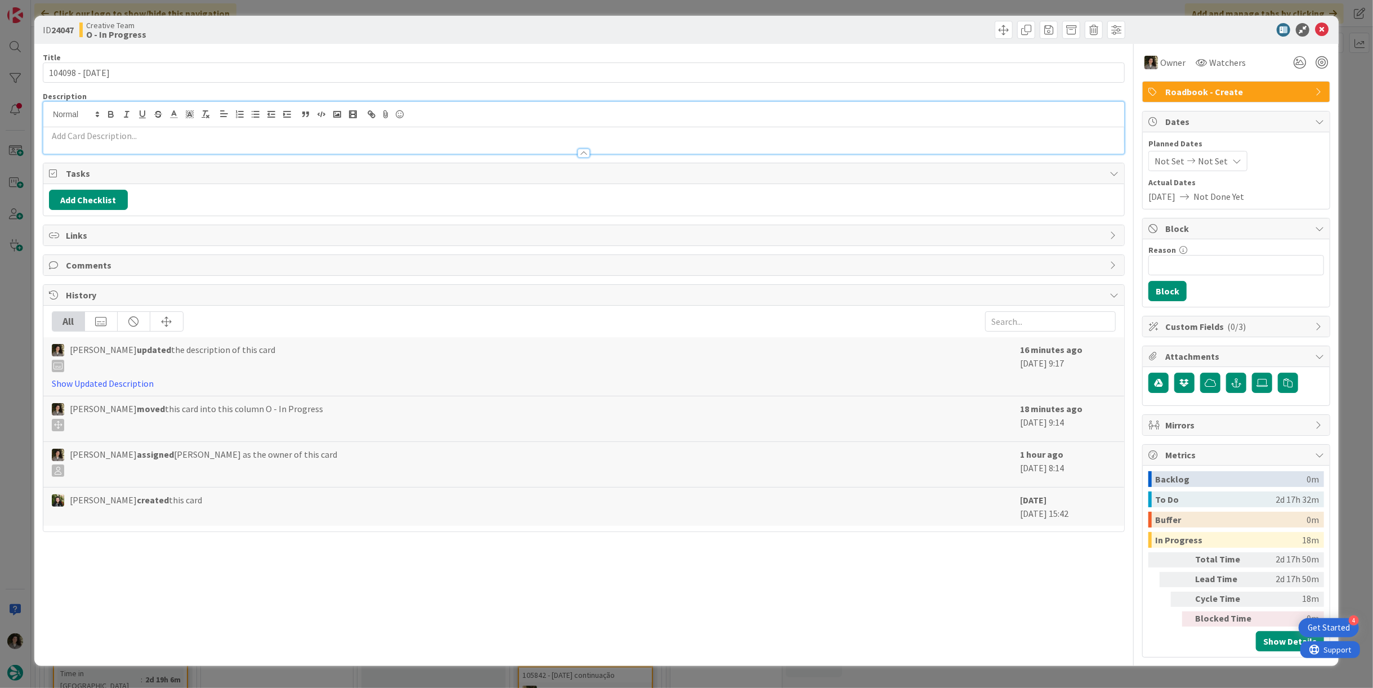
click at [334, 139] on p at bounding box center [584, 135] width 1070 height 13
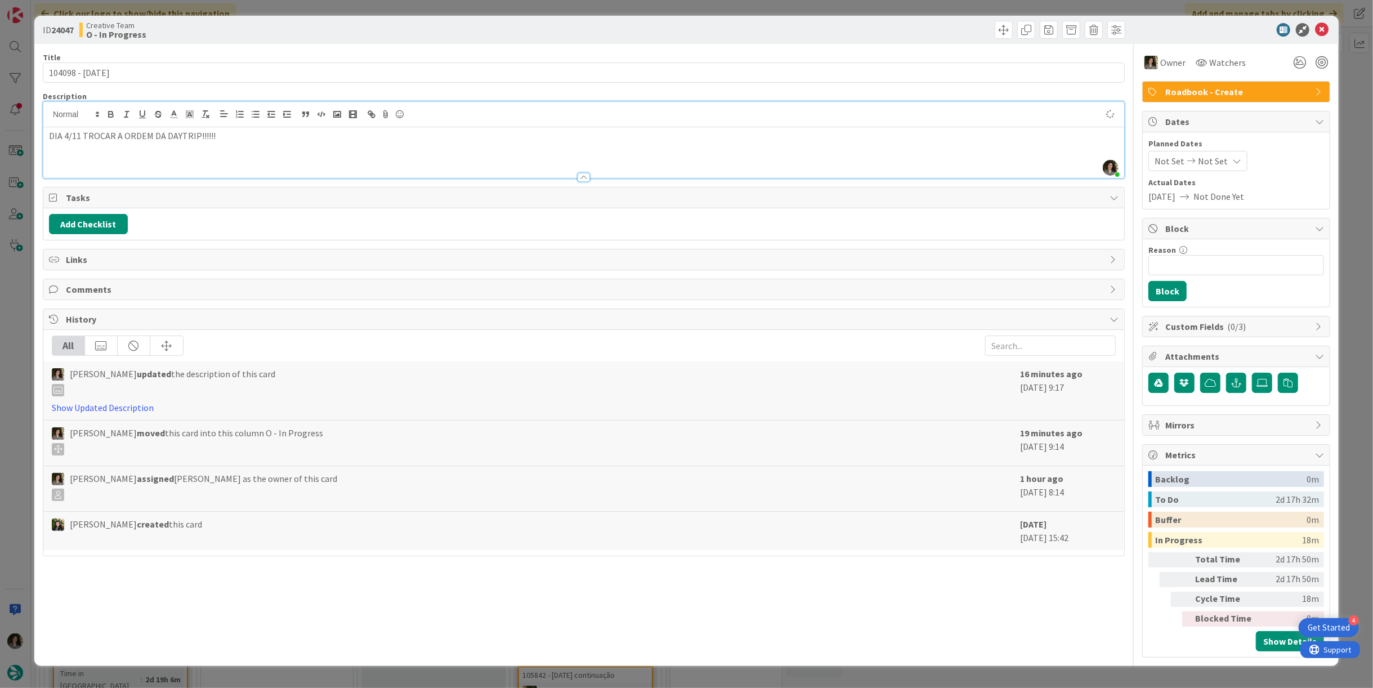
click at [188, 128] on div "DIA 4/11 TROCAR A ORDEM DA DAYTRIP!!!!!!" at bounding box center [583, 152] width 1081 height 51
click at [189, 115] on line at bounding box center [189, 115] width 3 height 0
drag, startPoint x: 226, startPoint y: 126, endPoint x: 239, endPoint y: 133, distance: 14.6
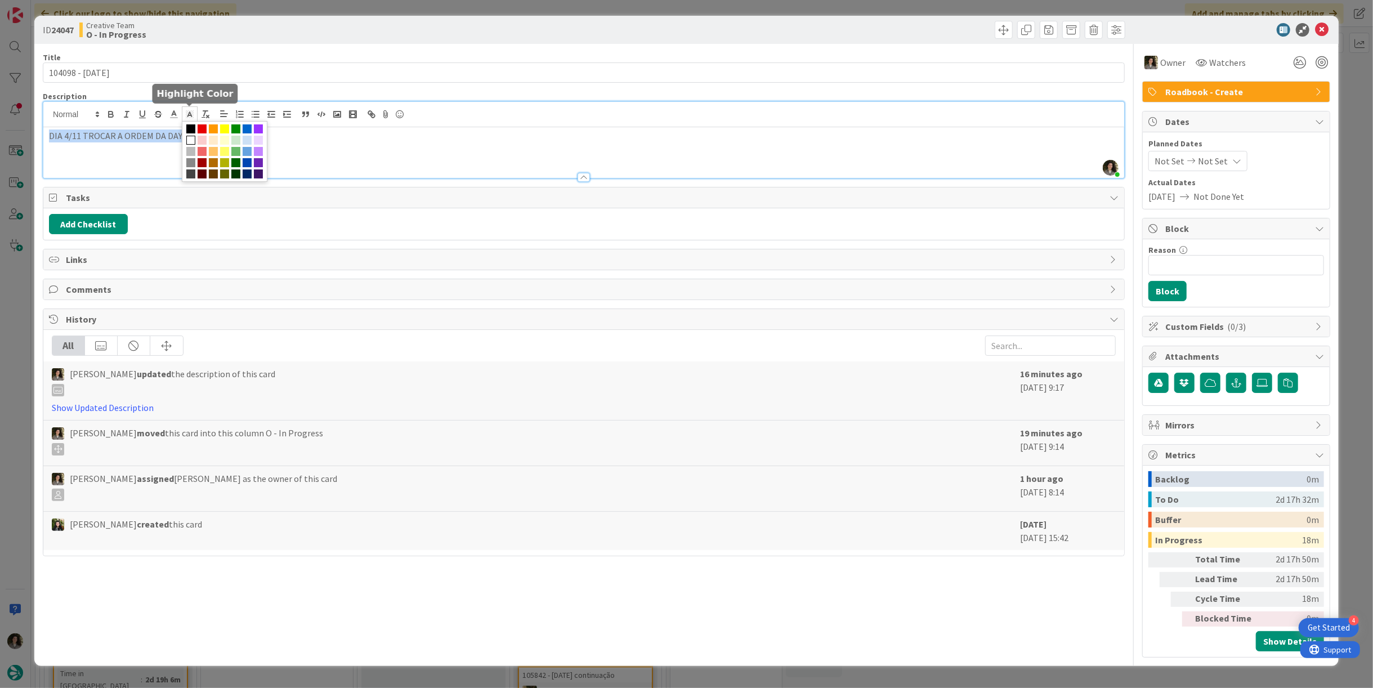
click at [226, 127] on span at bounding box center [224, 128] width 9 height 9
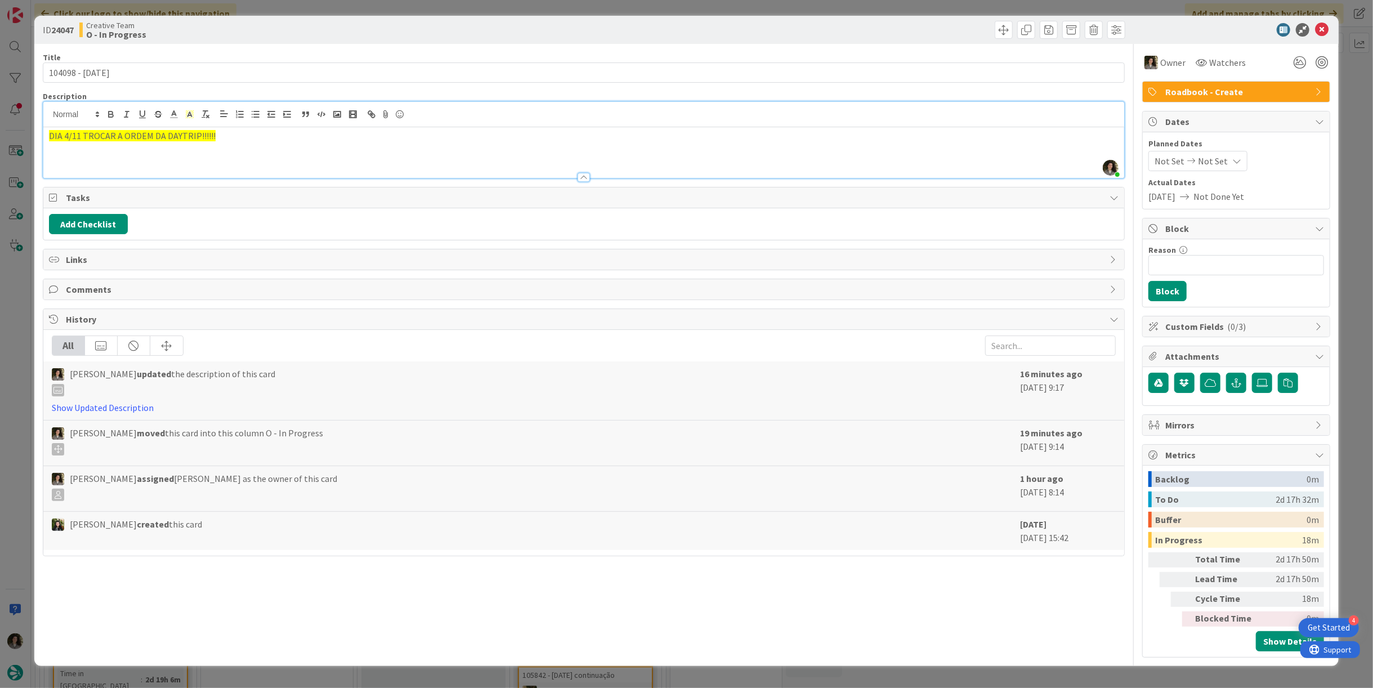
click at [324, 149] on div "DIA 4/11 TROCAR A ORDEM DA DAYTRIP!!!!!!" at bounding box center [583, 152] width 1081 height 51
click at [1321, 28] on icon at bounding box center [1322, 30] width 14 height 14
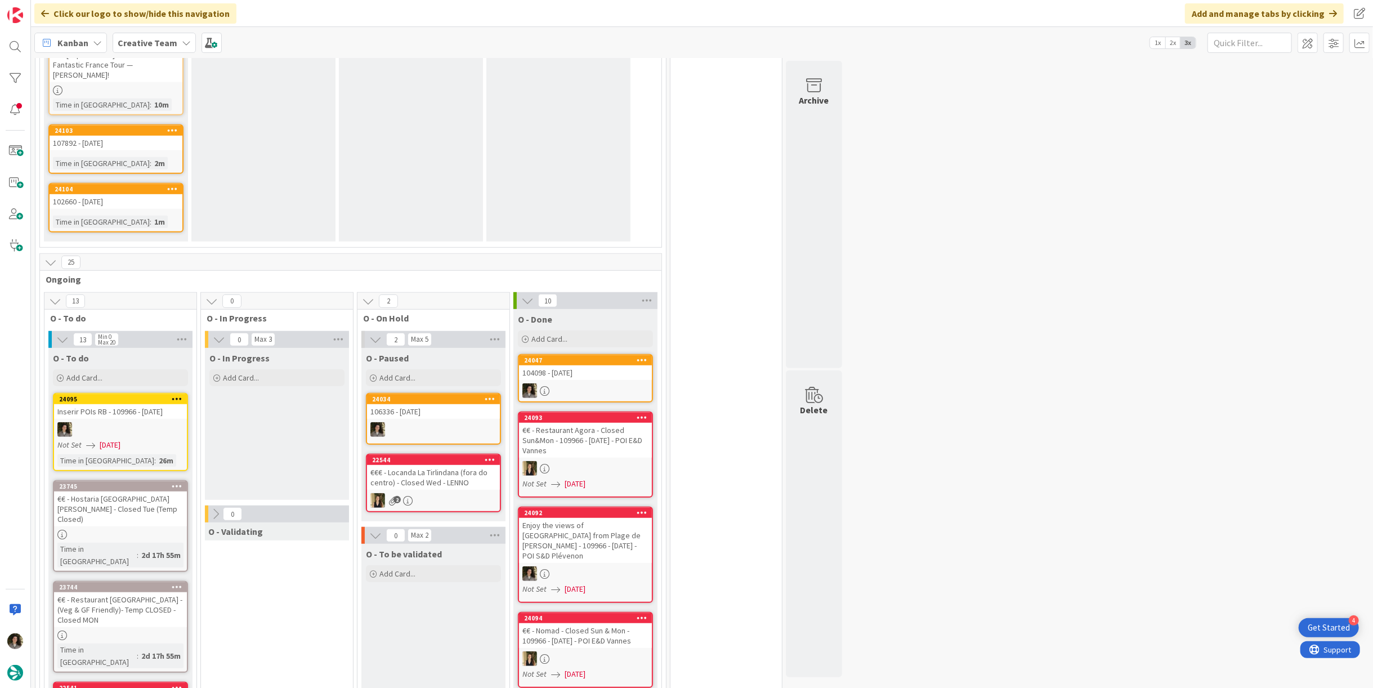
click at [570, 383] on div at bounding box center [585, 390] width 133 height 15
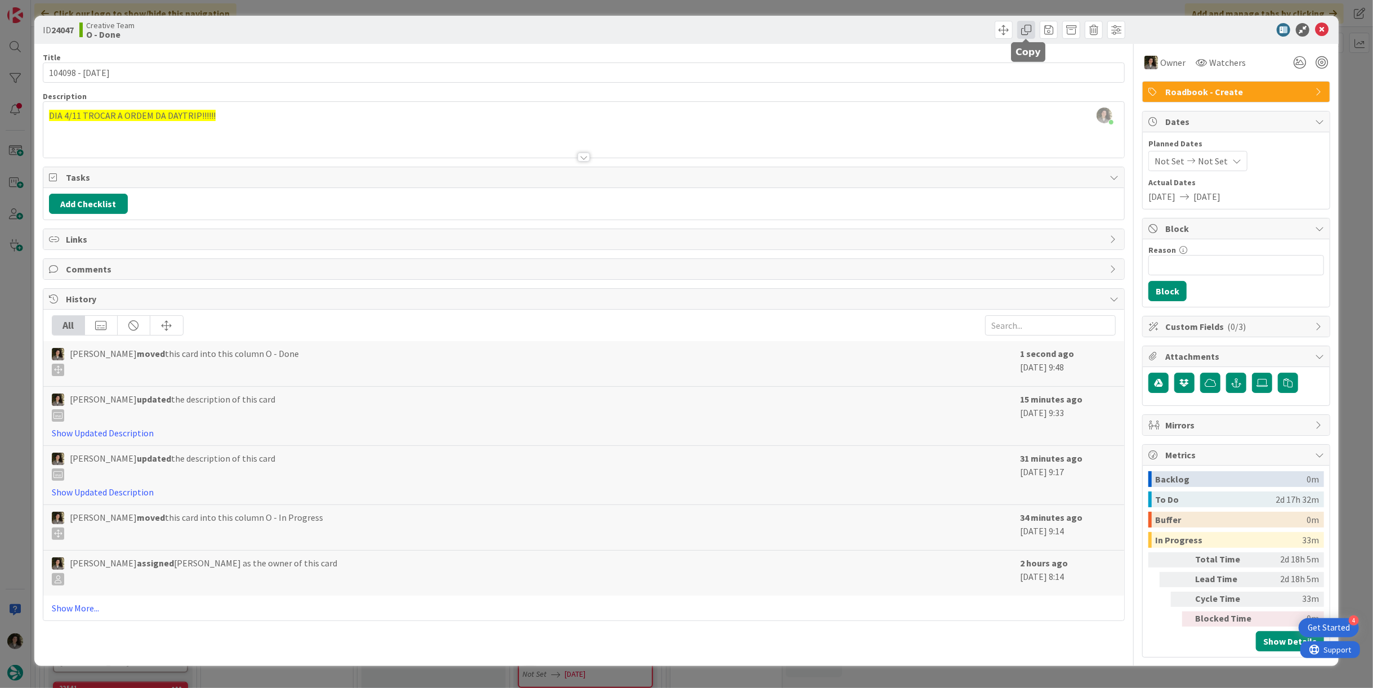
click at [1026, 24] on span at bounding box center [1026, 30] width 18 height 18
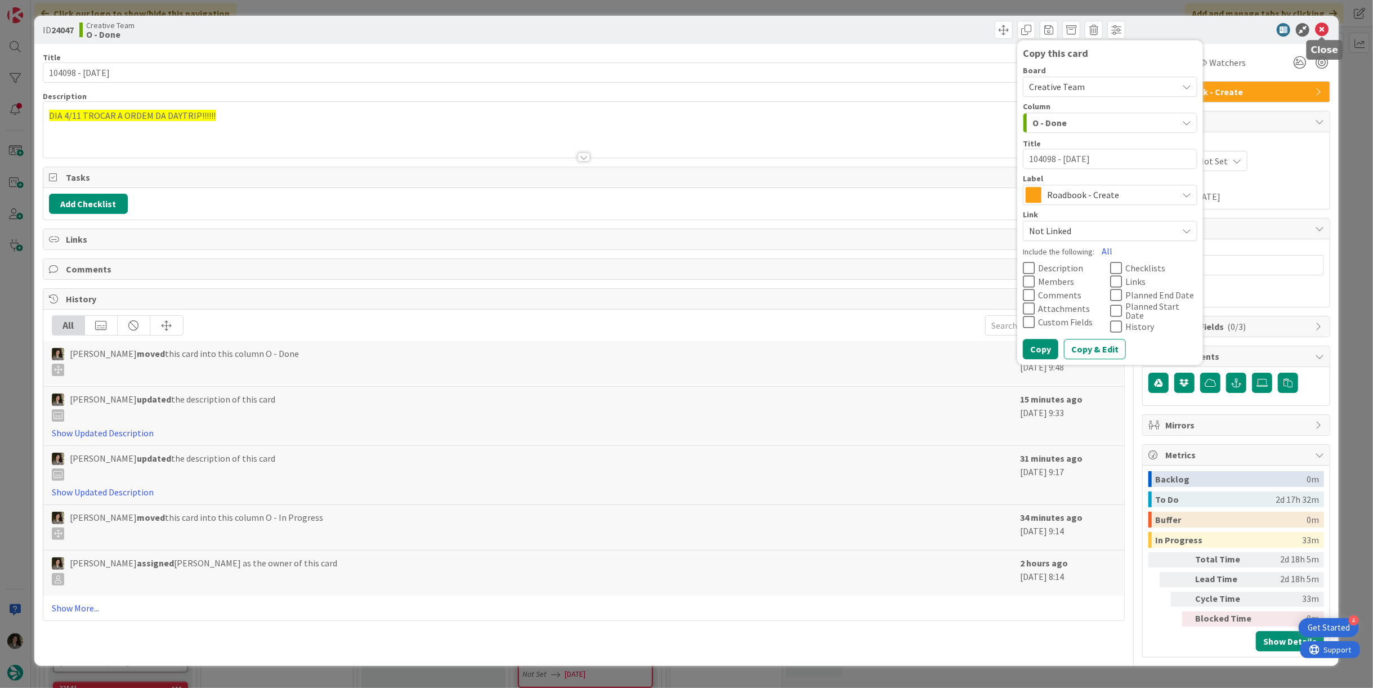
click at [1325, 32] on icon at bounding box center [1322, 30] width 14 height 14
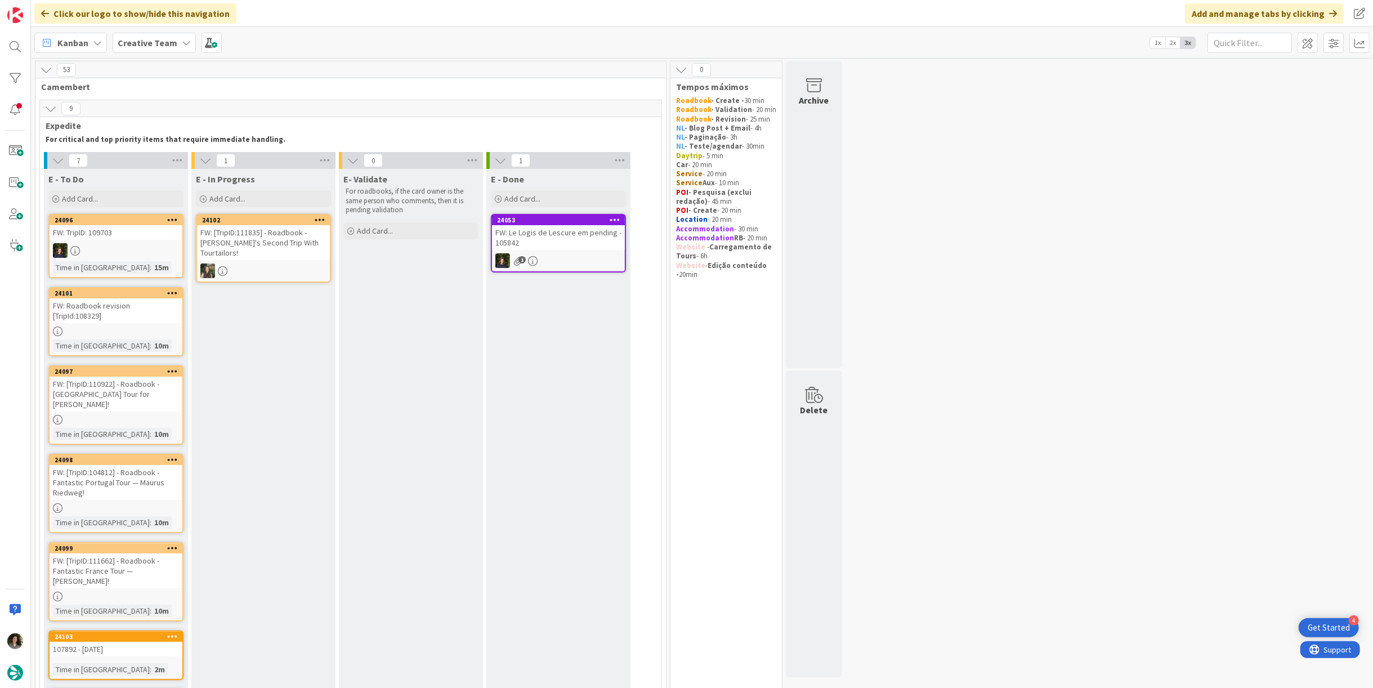
click at [98, 307] on div "FW: Roadbook revision [TripId:108329]" at bounding box center [116, 310] width 133 height 25
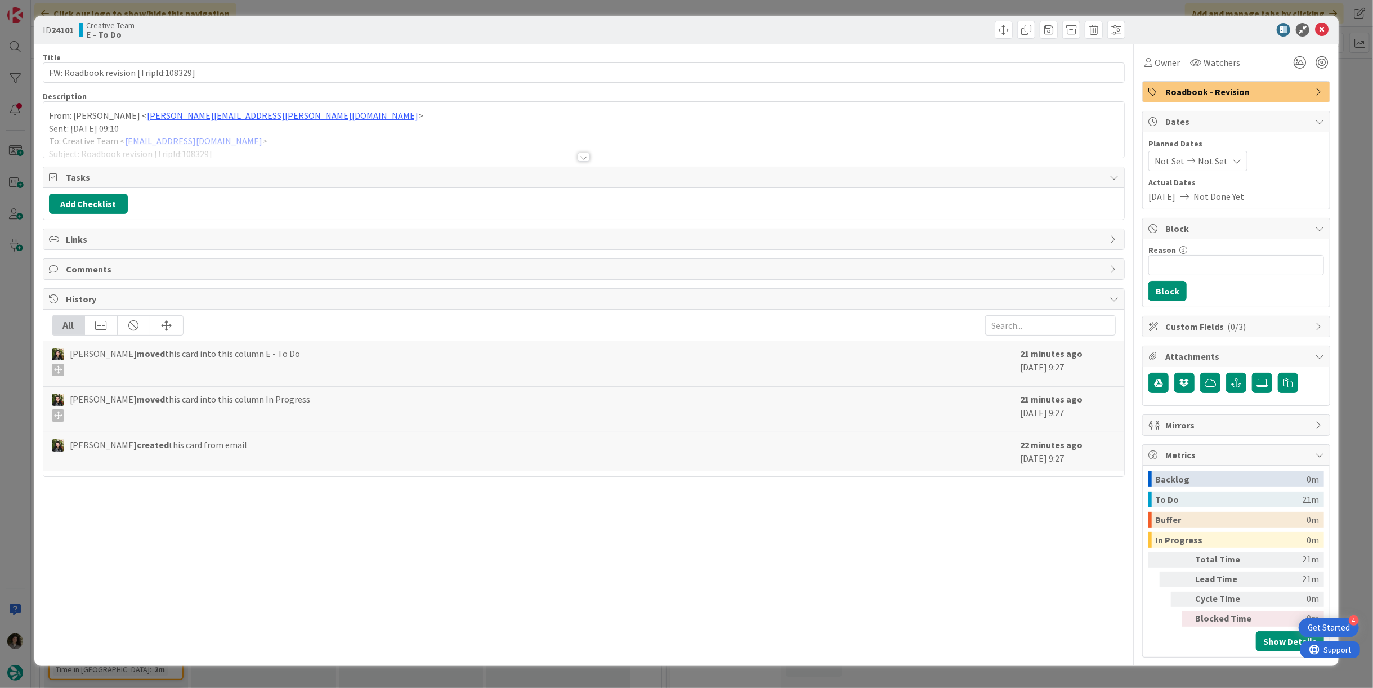
click at [578, 150] on div at bounding box center [583, 143] width 1081 height 29
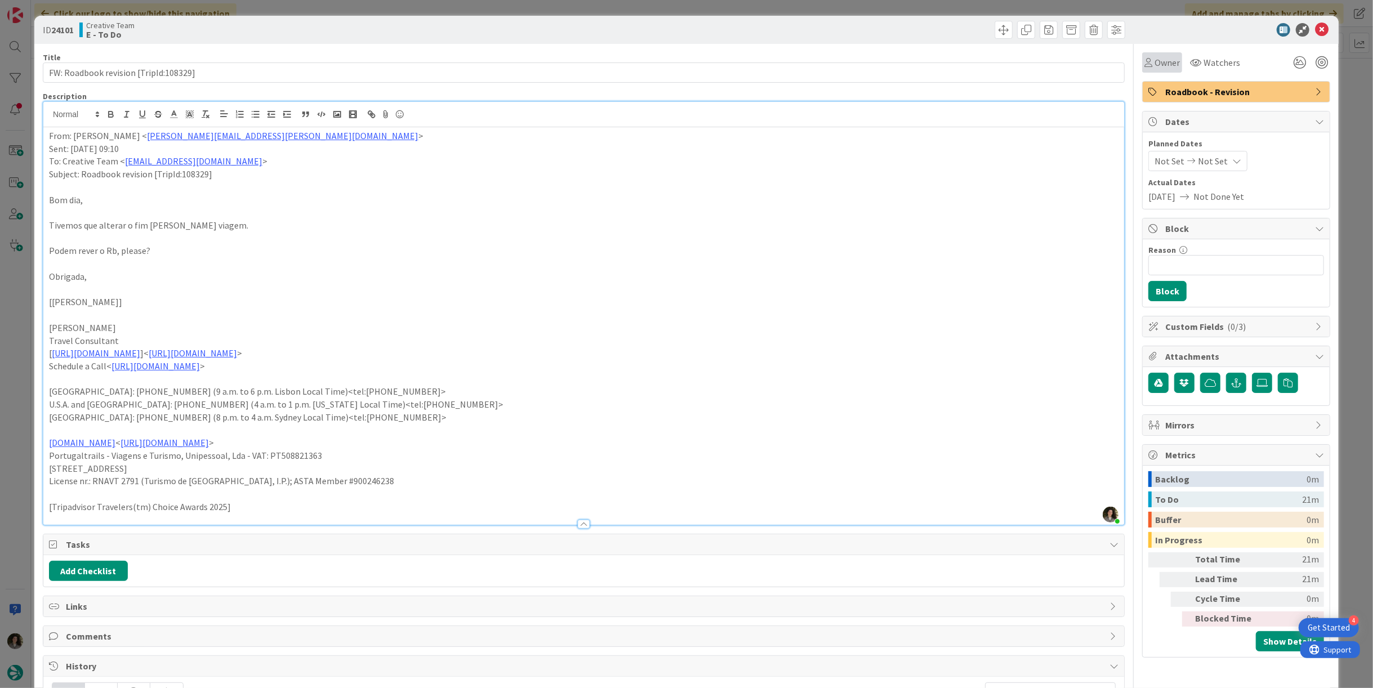
click at [1155, 61] on span "Owner" at bounding box center [1167, 63] width 25 height 14
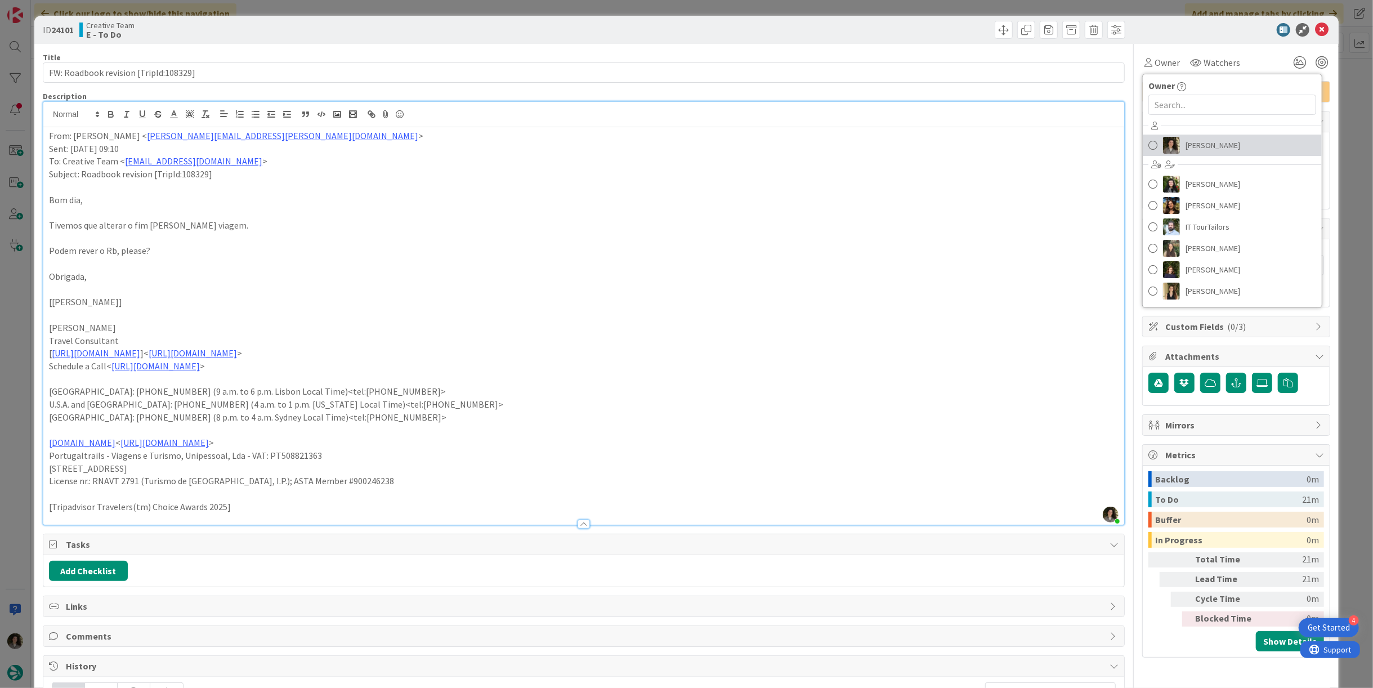
drag, startPoint x: 1210, startPoint y: 139, endPoint x: 1216, endPoint y: 133, distance: 8.8
click at [1210, 139] on span "[PERSON_NAME]" at bounding box center [1213, 145] width 55 height 17
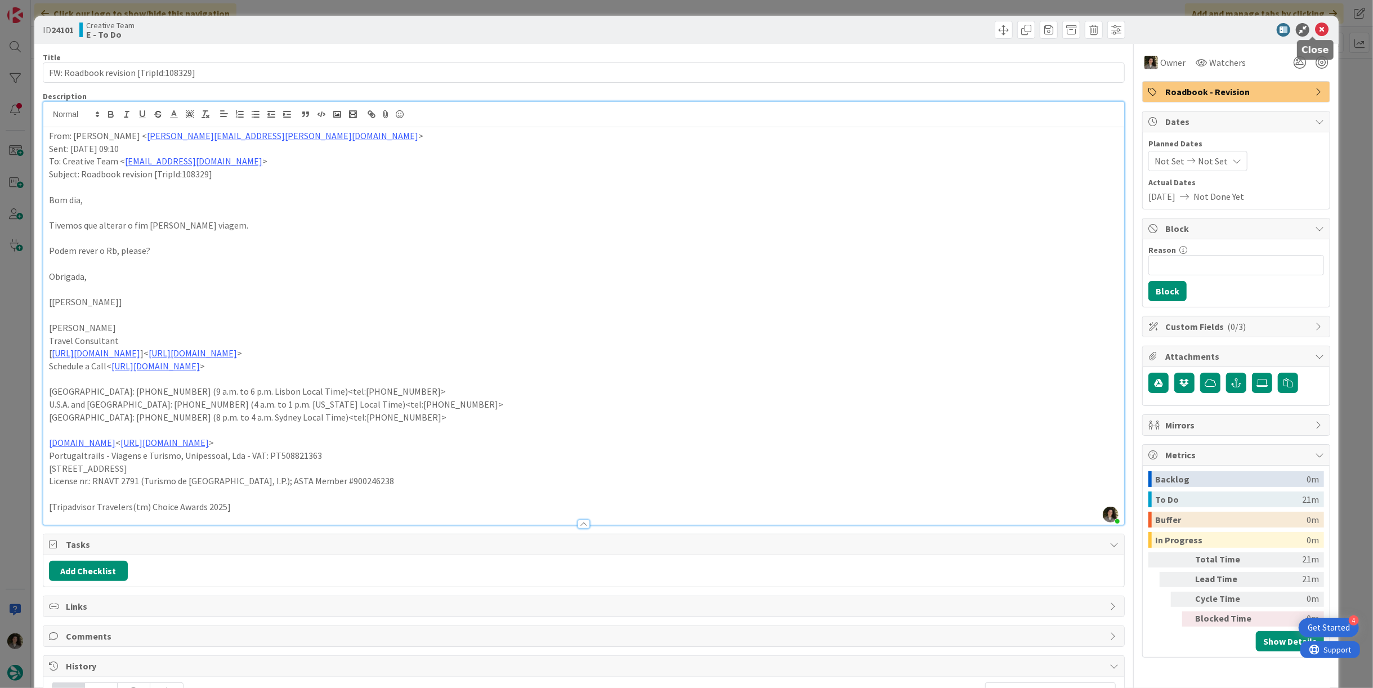
click at [1315, 34] on icon at bounding box center [1322, 30] width 14 height 14
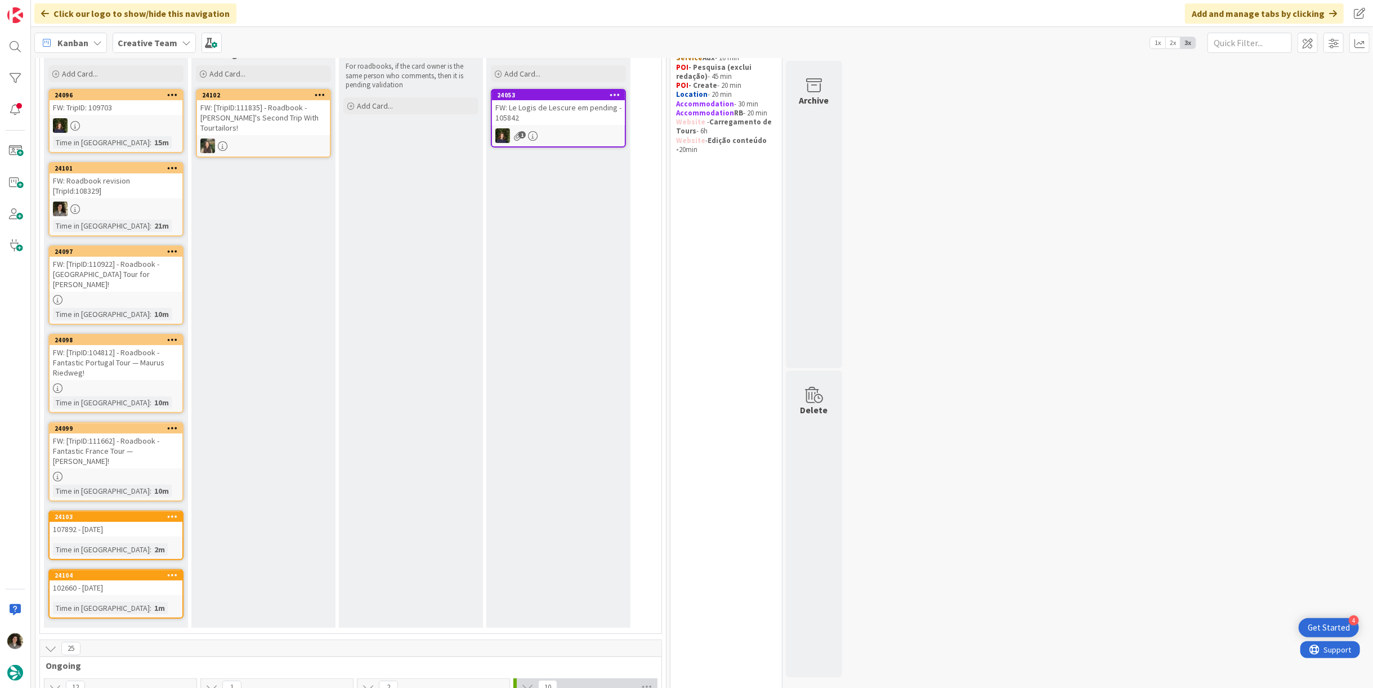
click at [137, 472] on div at bounding box center [116, 477] width 133 height 10
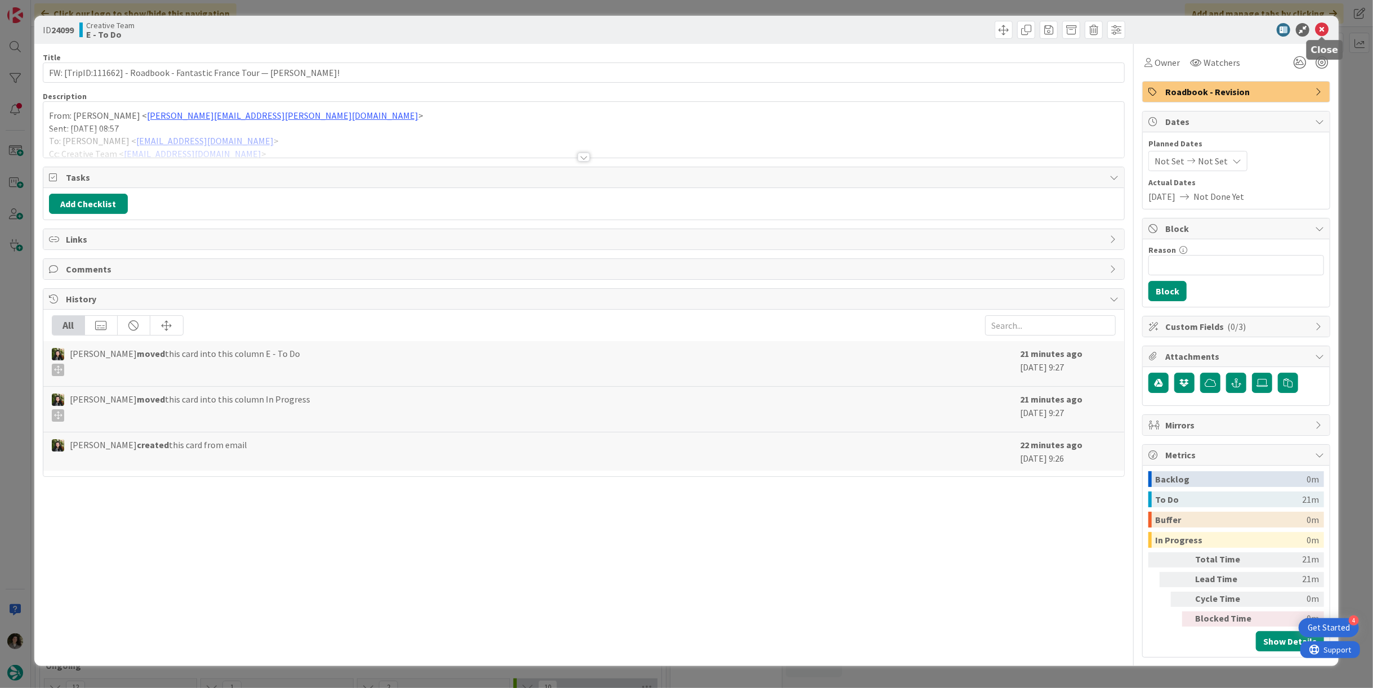
click at [1317, 27] on icon at bounding box center [1322, 30] width 14 height 14
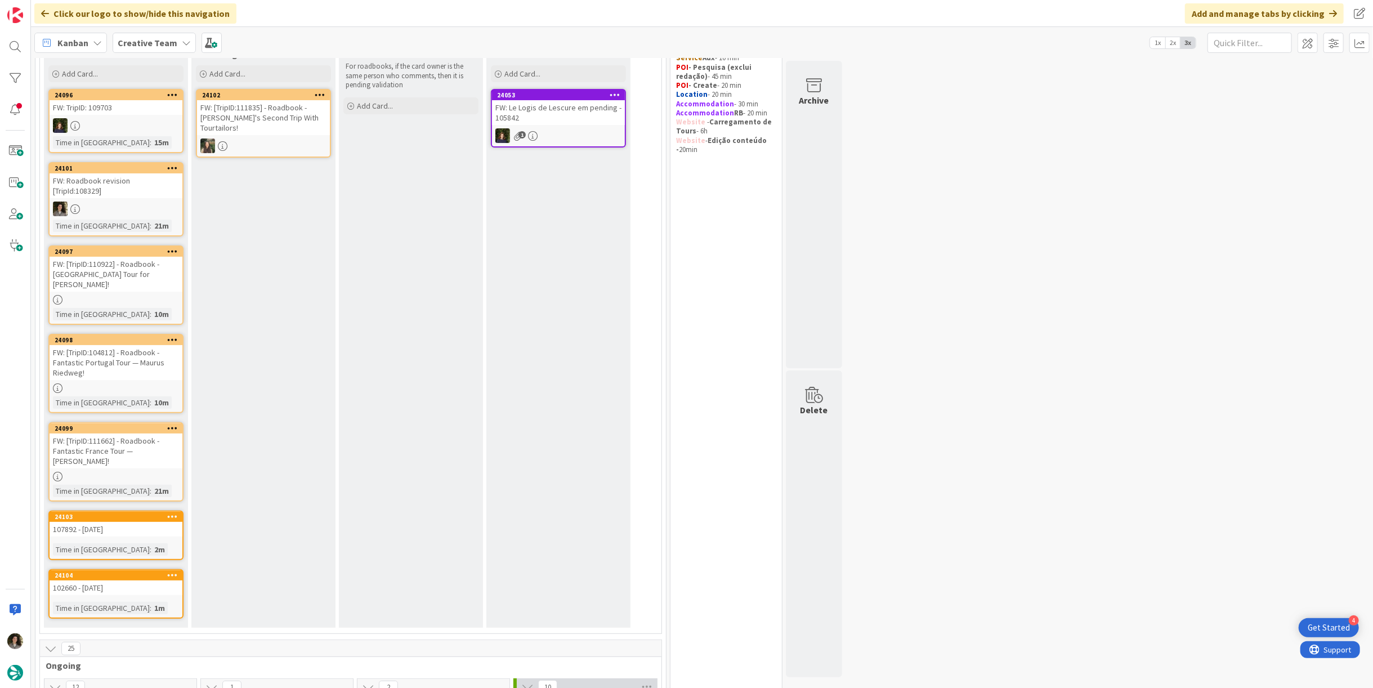
click at [96, 295] on div at bounding box center [116, 300] width 133 height 10
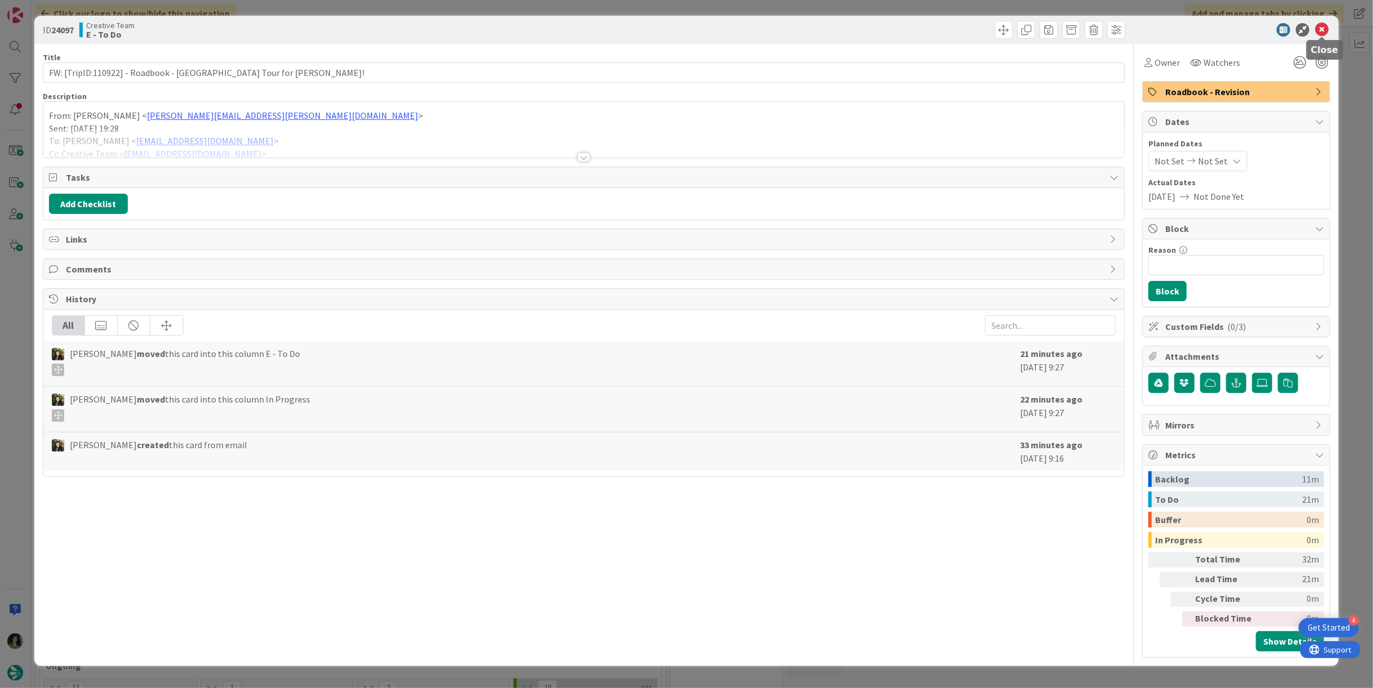
click at [1325, 23] on icon at bounding box center [1322, 30] width 14 height 14
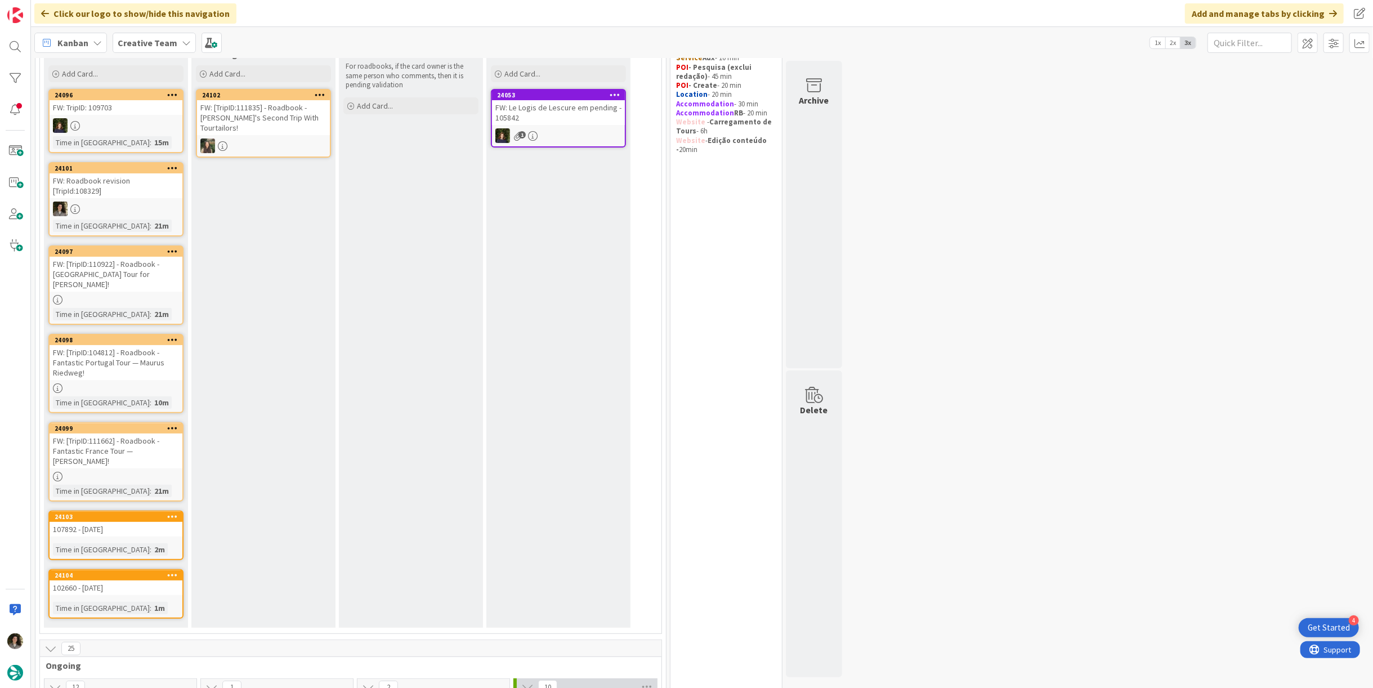
click at [116, 351] on div "FW: [TripID:104812] - Roadbook - Fantastic Portugal Tour — Maurus Riedweg!" at bounding box center [116, 362] width 133 height 35
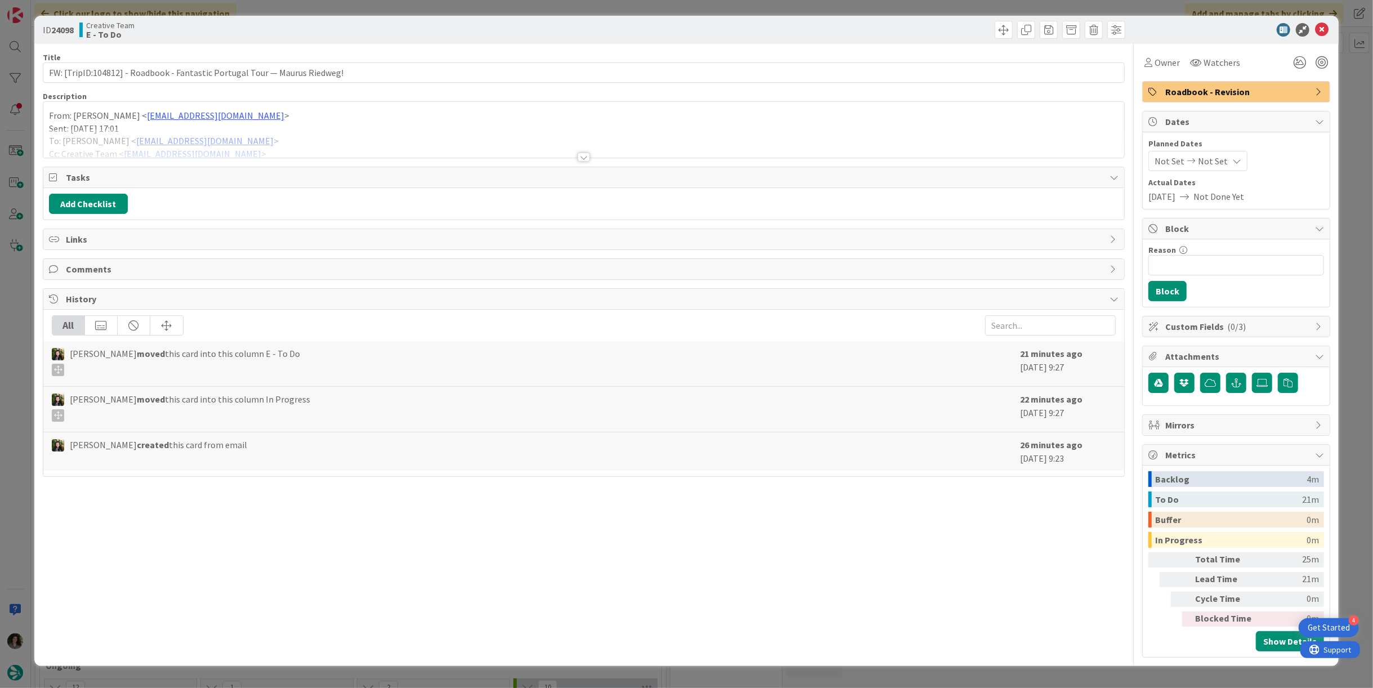
click at [584, 150] on div at bounding box center [583, 143] width 1081 height 29
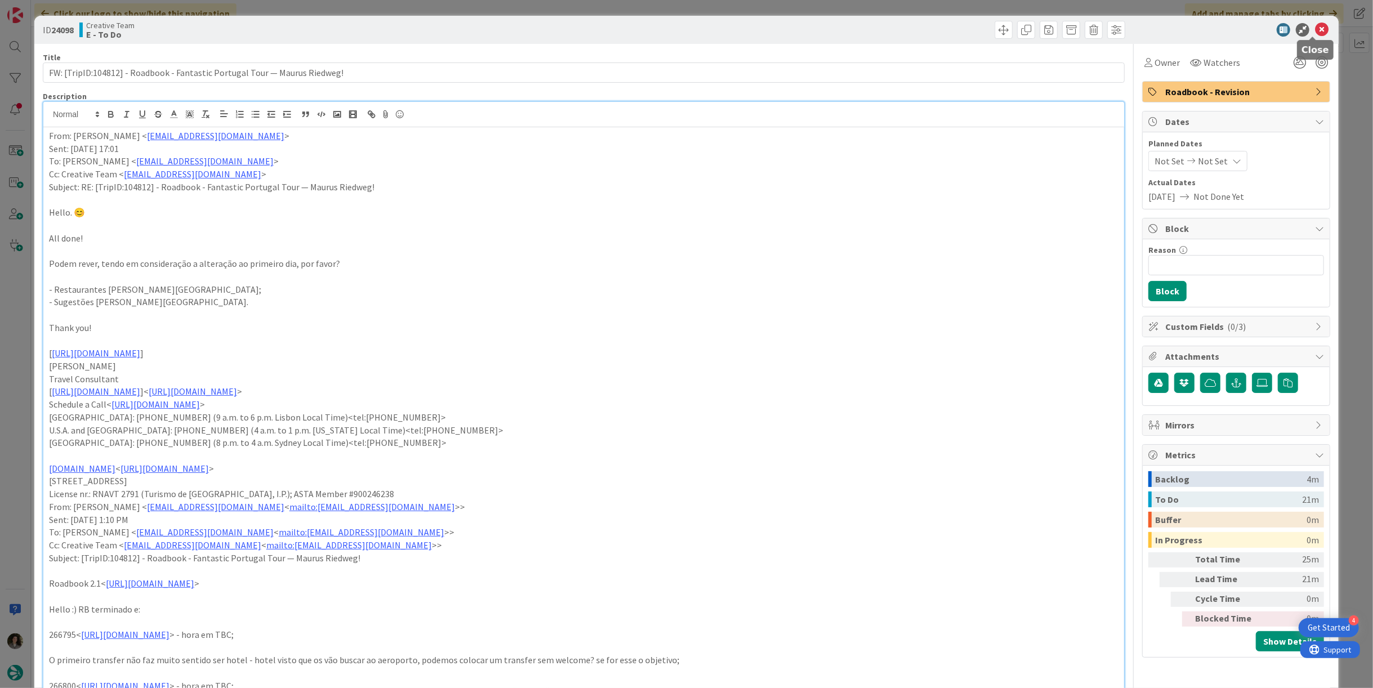
click at [1315, 28] on icon at bounding box center [1322, 30] width 14 height 14
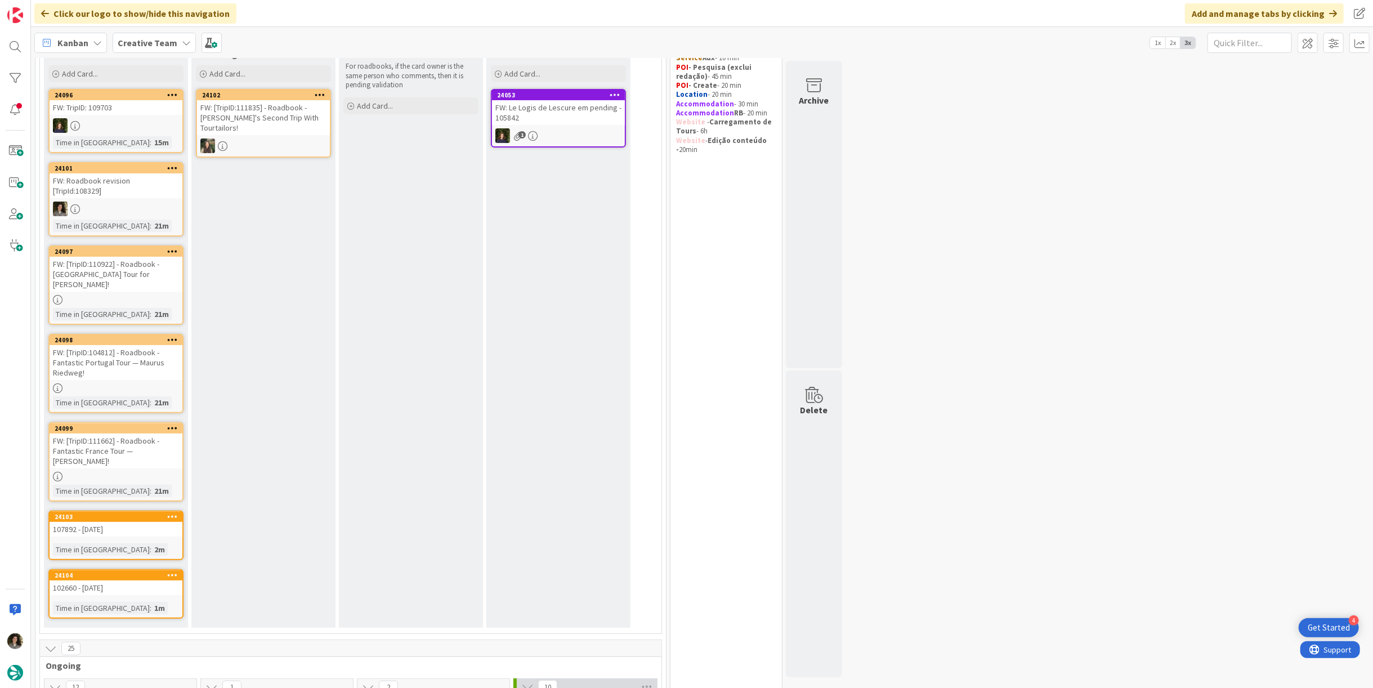
click at [120, 295] on div at bounding box center [116, 300] width 133 height 10
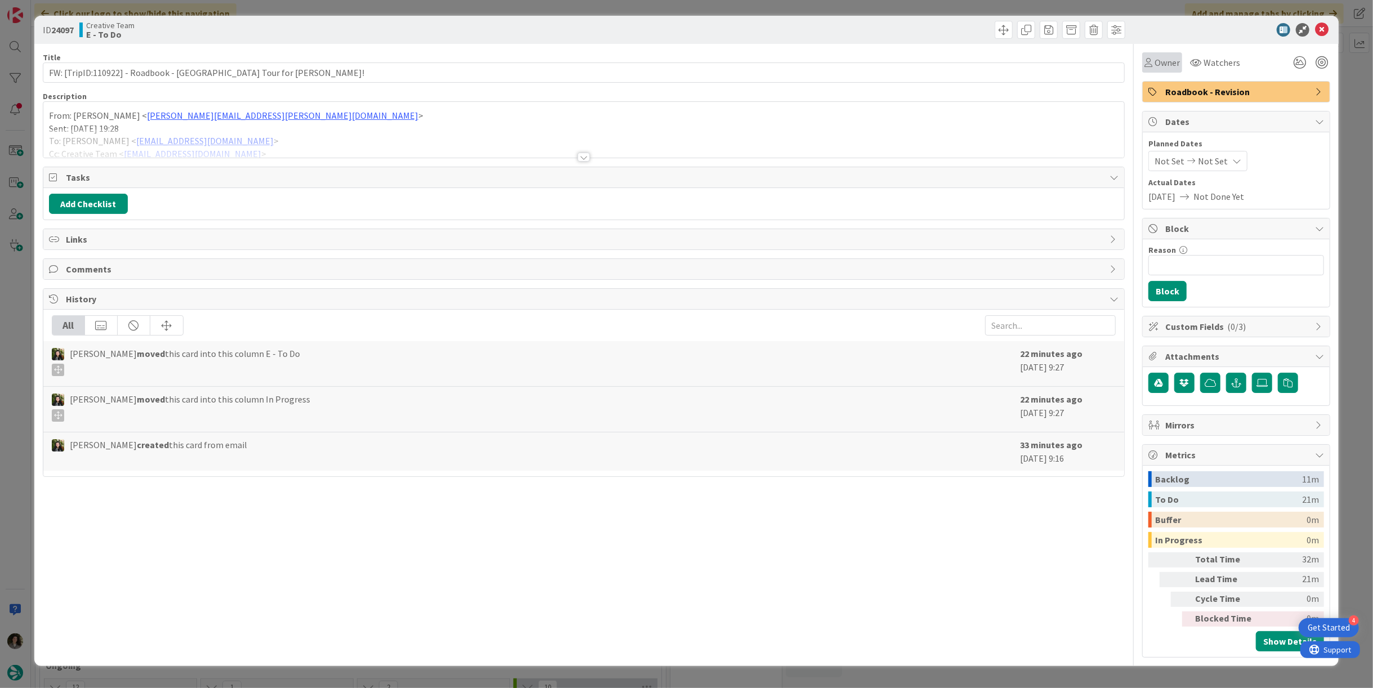
click at [1158, 65] on span "Owner" at bounding box center [1167, 63] width 25 height 14
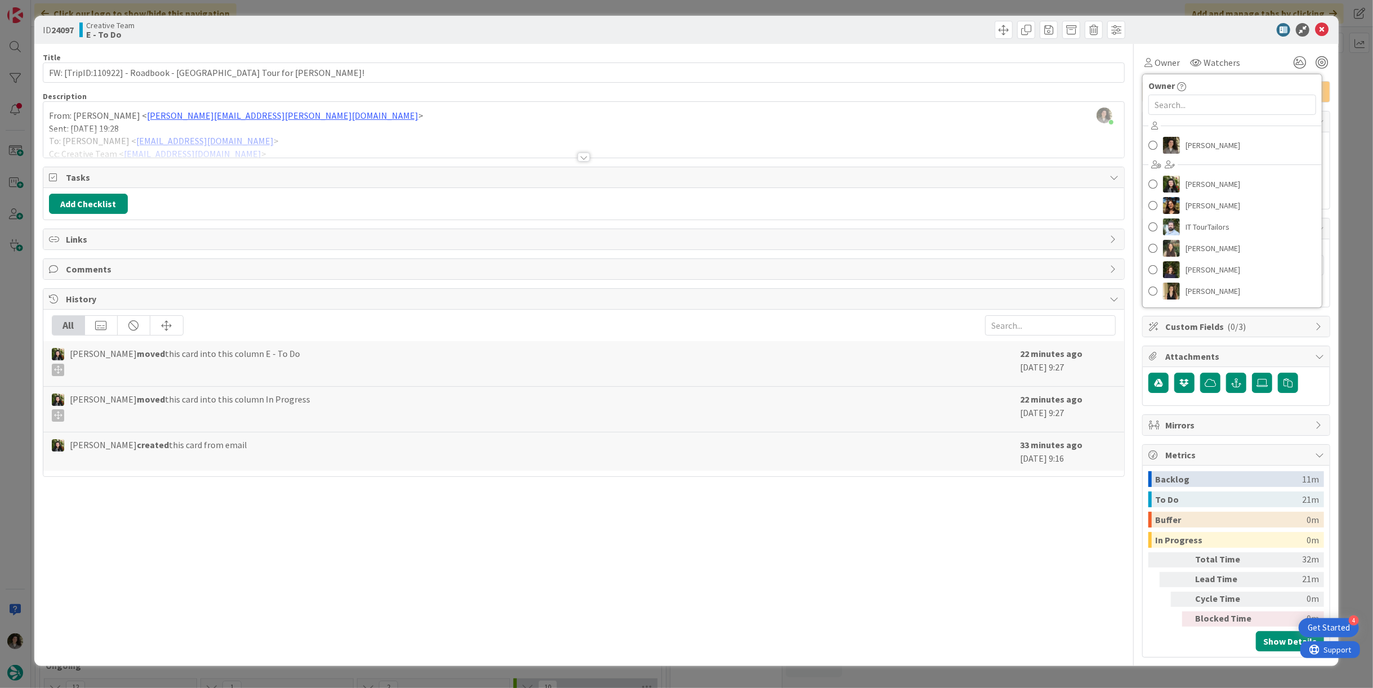
click at [580, 155] on div at bounding box center [584, 157] width 12 height 9
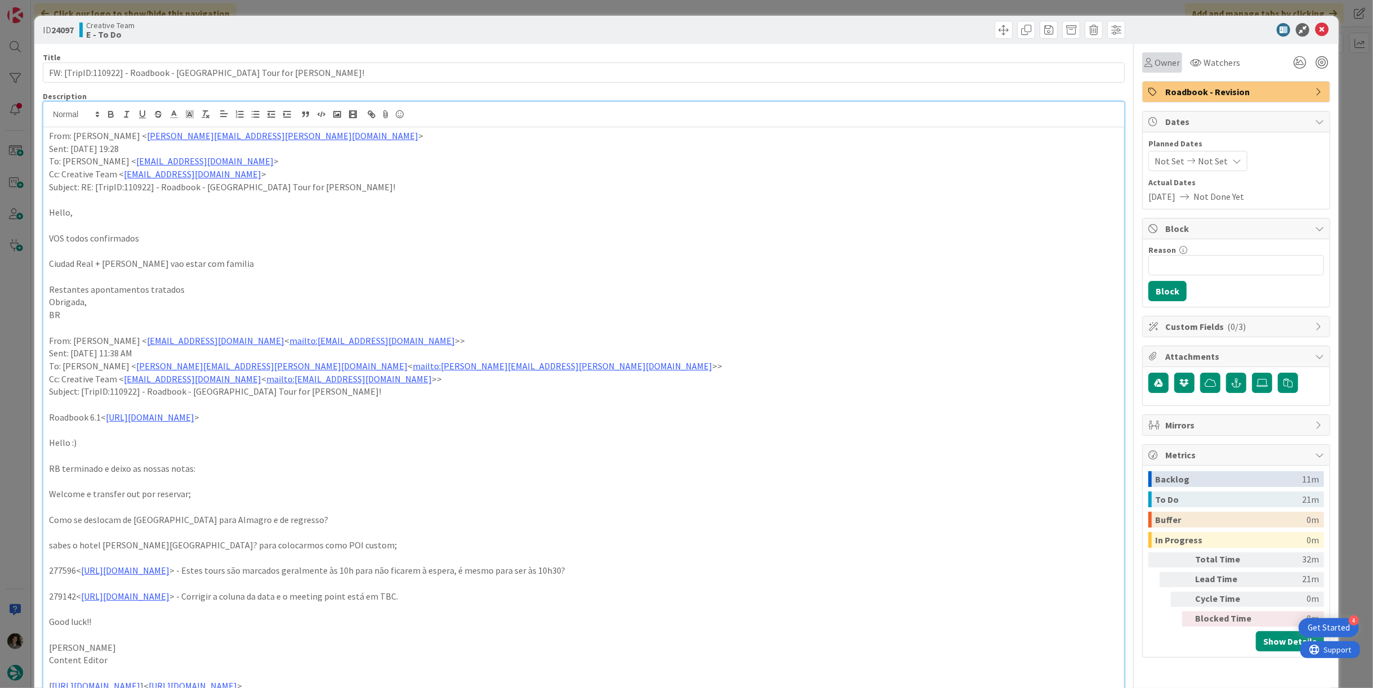
click at [1144, 69] on div "Owner" at bounding box center [1162, 62] width 40 height 20
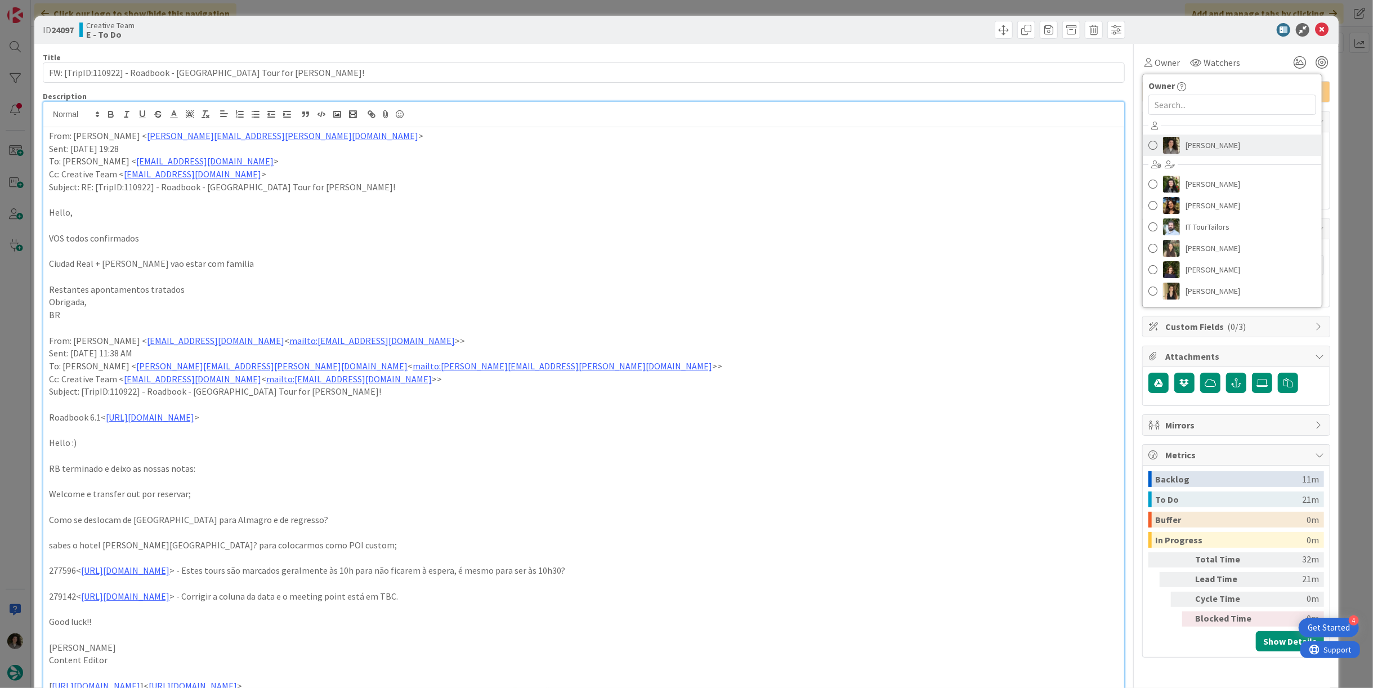
click at [1186, 141] on span "[PERSON_NAME]" at bounding box center [1213, 145] width 55 height 17
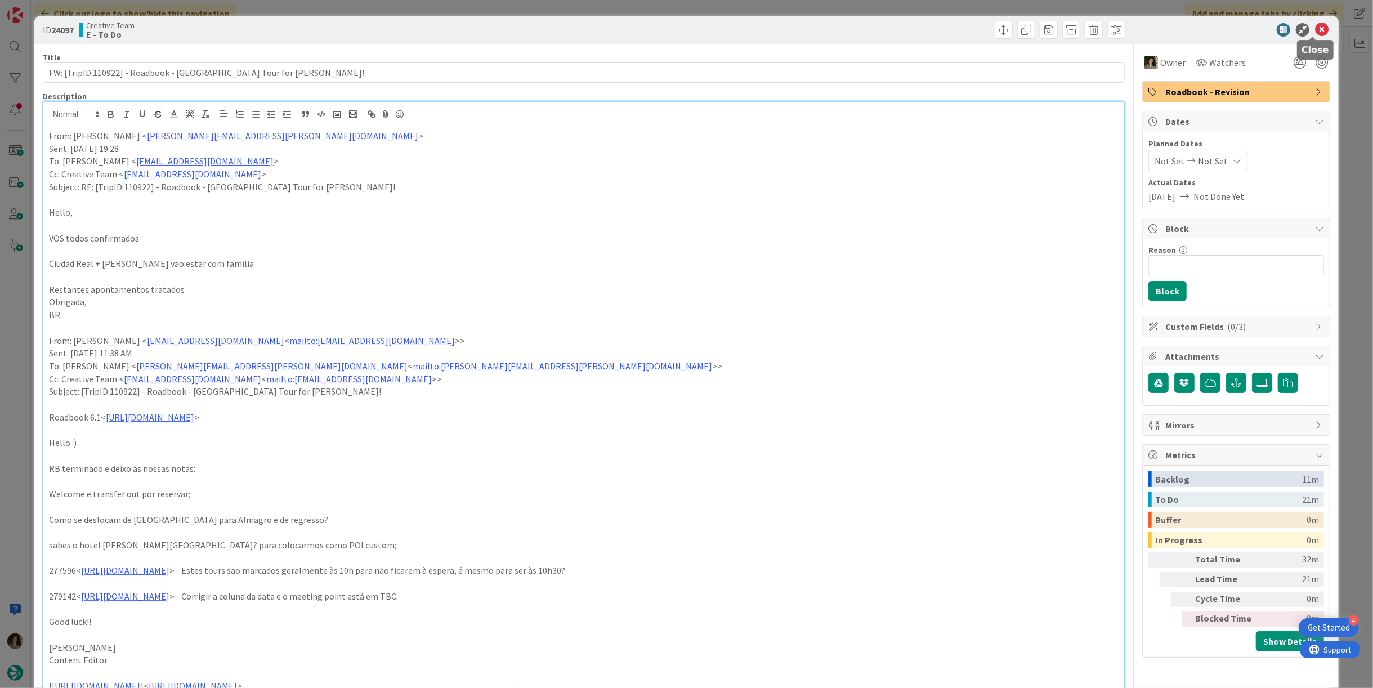
click at [1315, 29] on icon at bounding box center [1322, 30] width 14 height 14
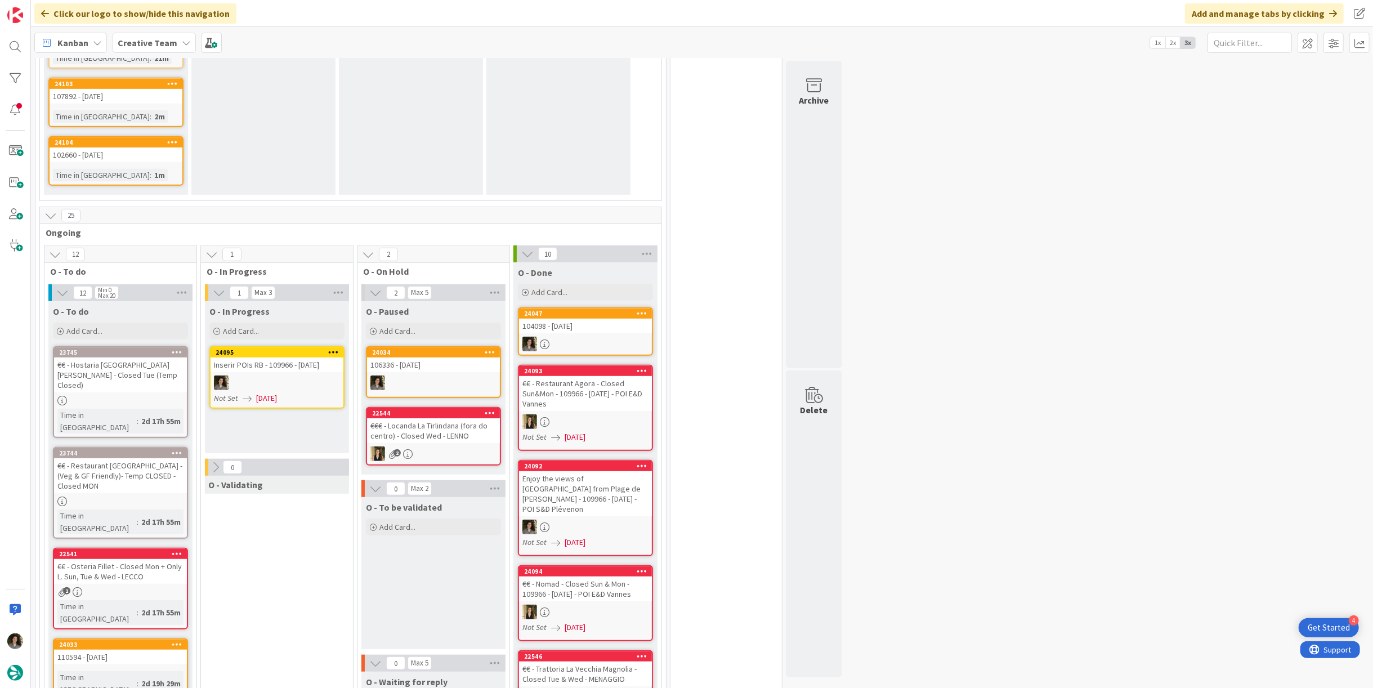
click at [248, 392] on div "Not Set 09/29/2025" at bounding box center [278, 398] width 129 height 12
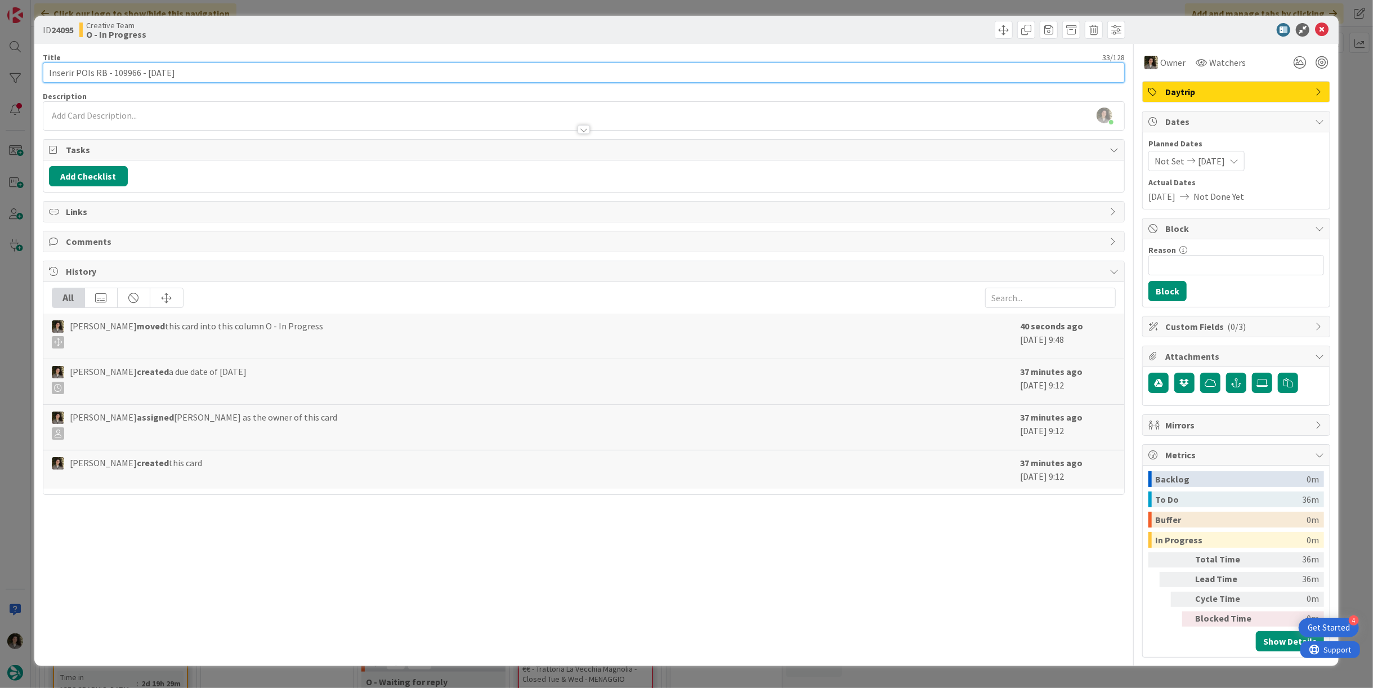
drag, startPoint x: 136, startPoint y: 72, endPoint x: 109, endPoint y: 85, distance: 29.5
click at [109, 85] on div "Title 33 / 128 Inserir POIs RB - 109966 - 26 oct Description Melissa Santos jus…" at bounding box center [584, 351] width 1082 height 614
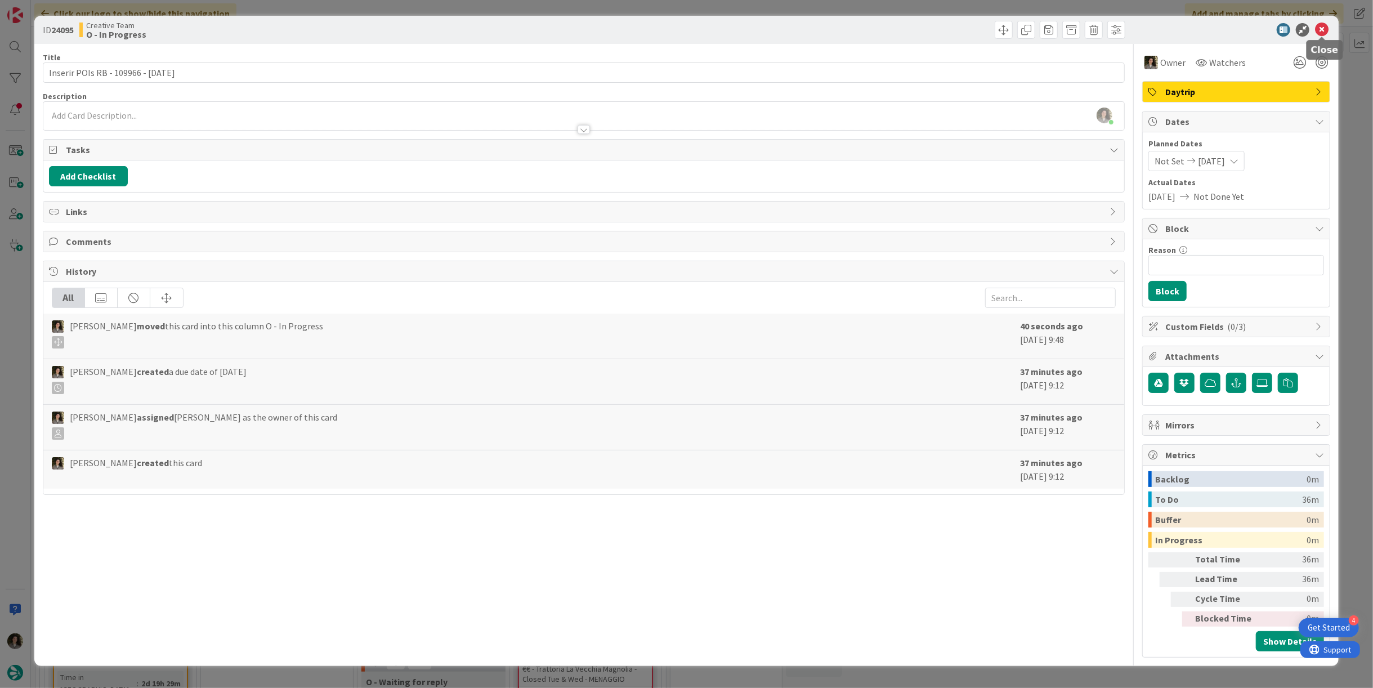
drag, startPoint x: 1321, startPoint y: 25, endPoint x: 1292, endPoint y: 48, distance: 37.6
click at [1321, 25] on icon at bounding box center [1322, 30] width 14 height 14
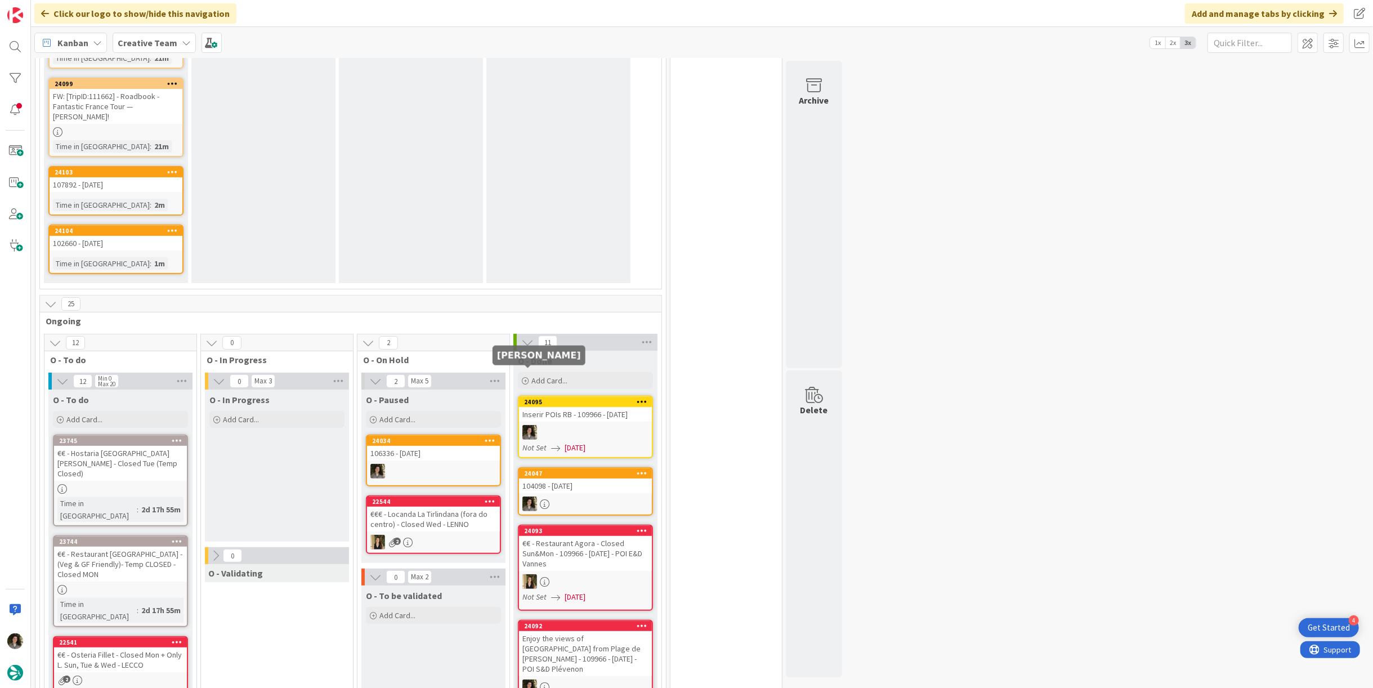
scroll to position [312, 0]
click at [589, 401] on div "24095 Inserir POIs RB - 109966 - 26 oct Not Set 09/29/2025" at bounding box center [585, 427] width 135 height 62
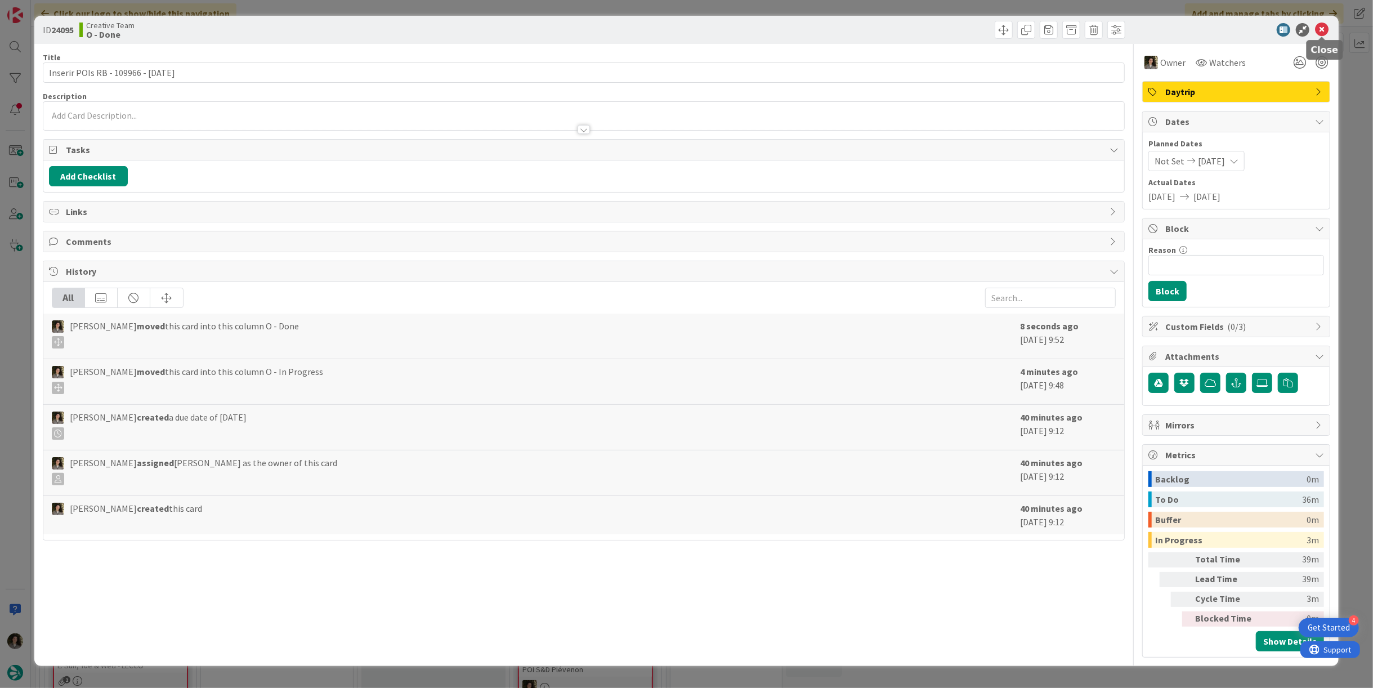
click at [1326, 33] on icon at bounding box center [1322, 30] width 14 height 14
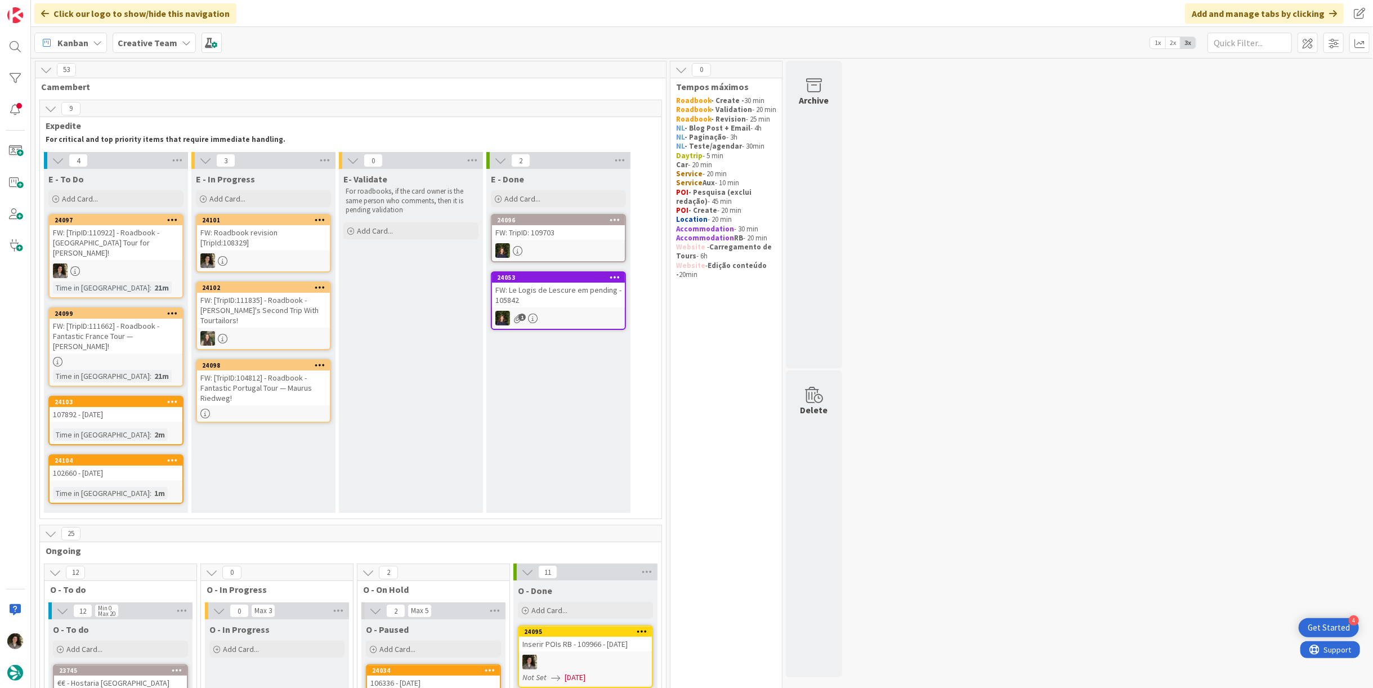
click at [273, 207] on div "E - In Progress Add Card..." at bounding box center [263, 189] width 144 height 41
click at [261, 233] on div "FW: Roadbook revision [TripId:108329]" at bounding box center [263, 237] width 133 height 25
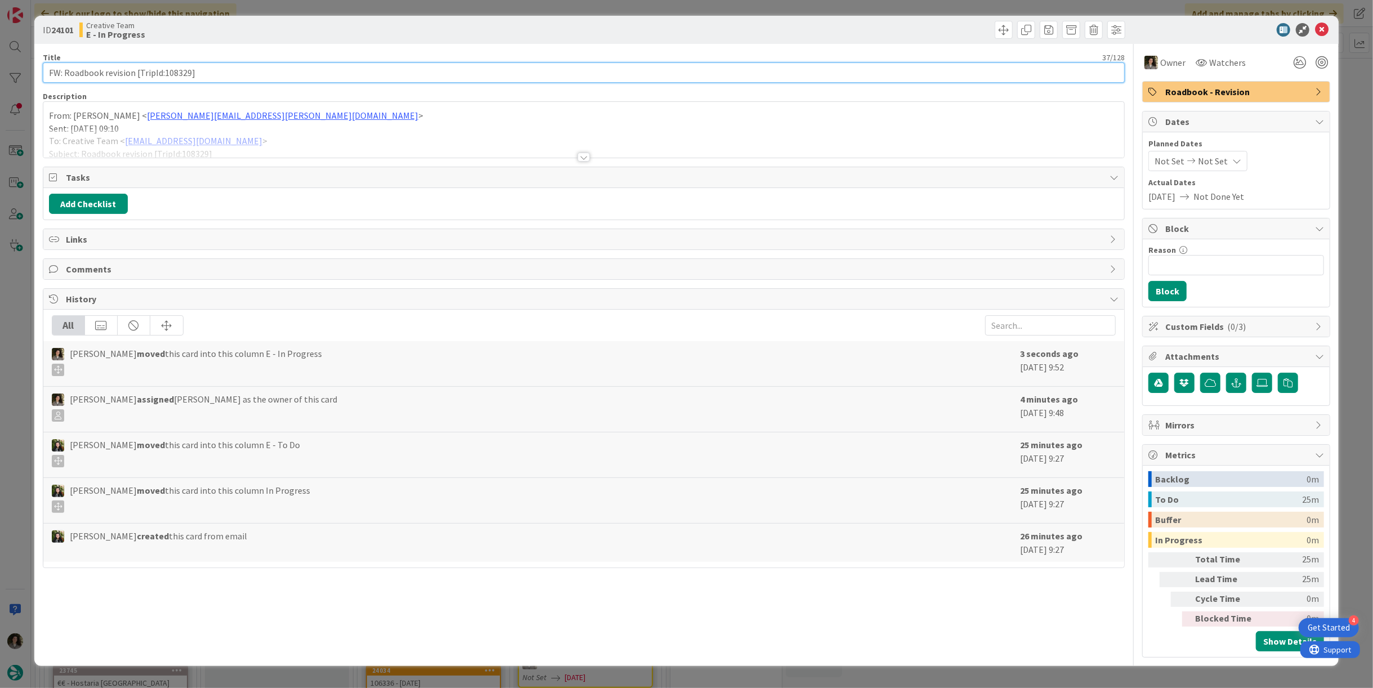
click at [187, 65] on input "FW: Roadbook revision [TripId:108329]" at bounding box center [584, 72] width 1082 height 20
drag, startPoint x: 189, startPoint y: 72, endPoint x: 164, endPoint y: 80, distance: 26.5
click at [164, 80] on input "FW: Roadbook revision [TripId:108329]" at bounding box center [584, 72] width 1082 height 20
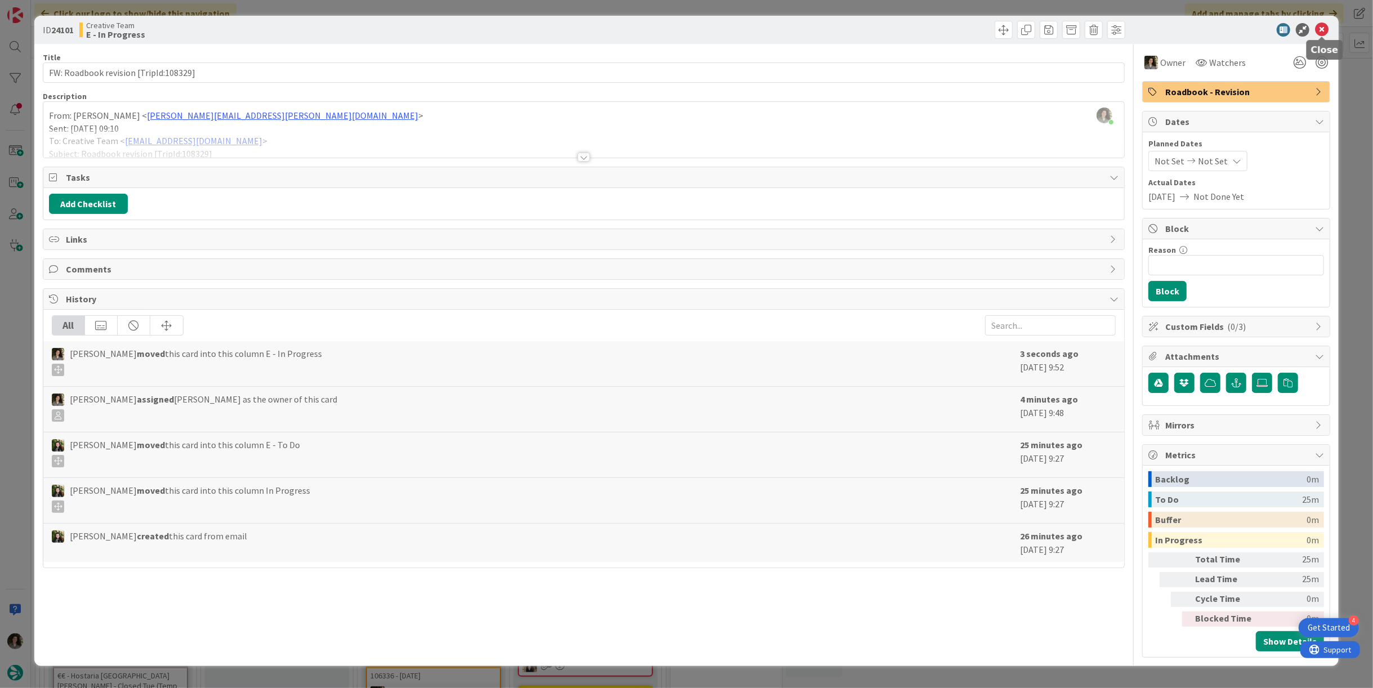
click at [1319, 30] on icon at bounding box center [1322, 30] width 14 height 14
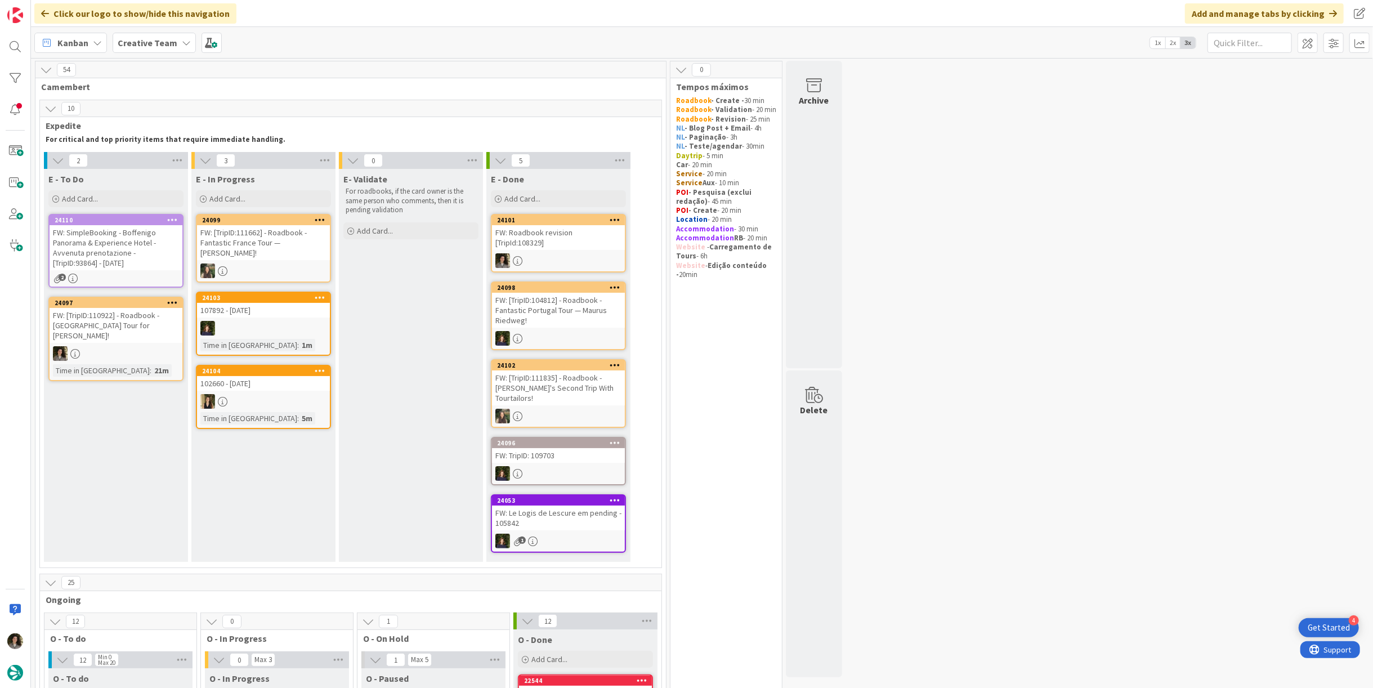
click at [569, 235] on div "FW: Roadbook revision [TripId:108329]" at bounding box center [558, 237] width 133 height 25
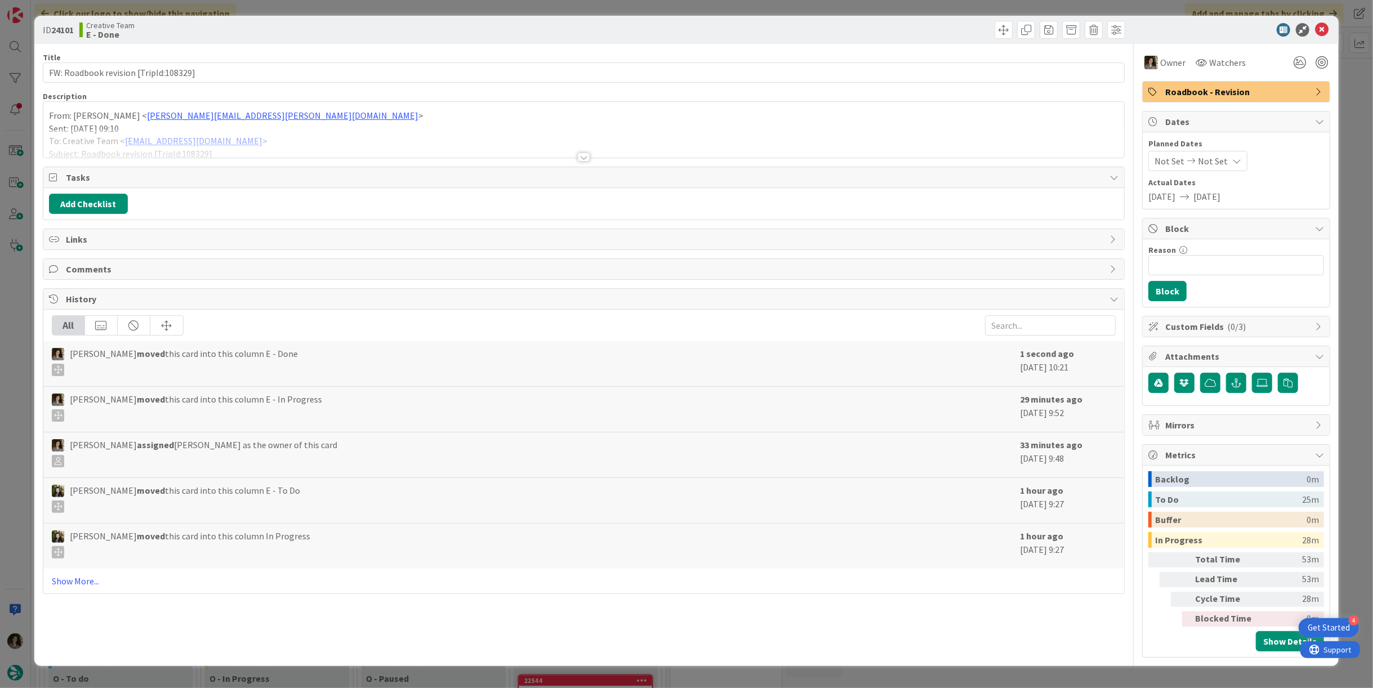
click at [1249, 83] on div "Roadbook - Revision" at bounding box center [1236, 92] width 187 height 20
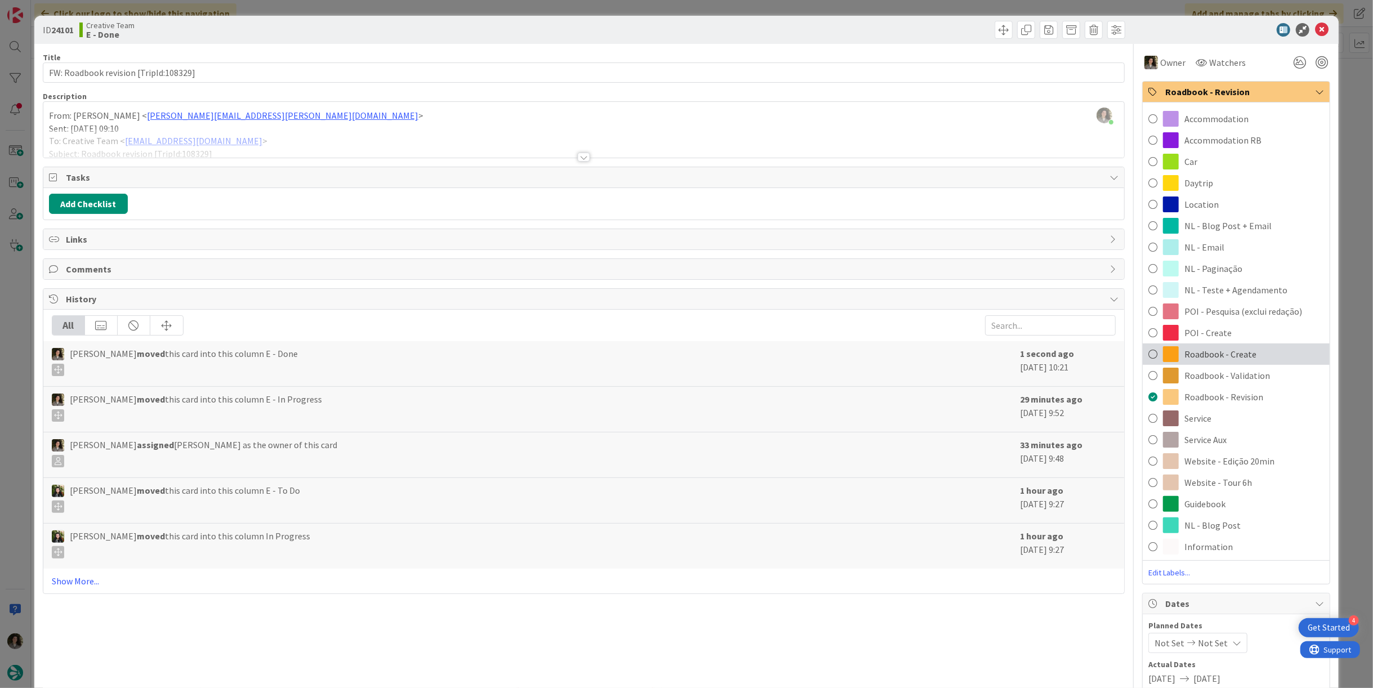
click at [1230, 354] on span "Roadbook - Create" at bounding box center [1221, 354] width 72 height 14
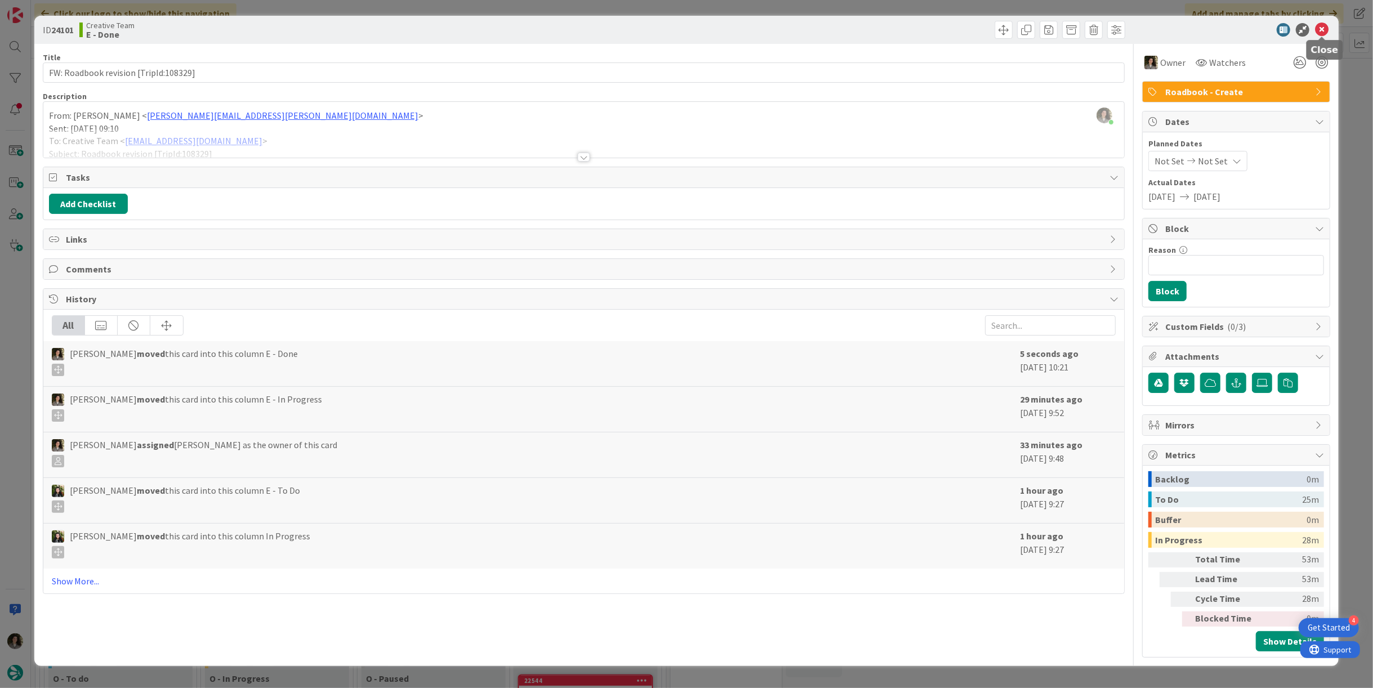
click at [1321, 30] on icon at bounding box center [1322, 30] width 14 height 14
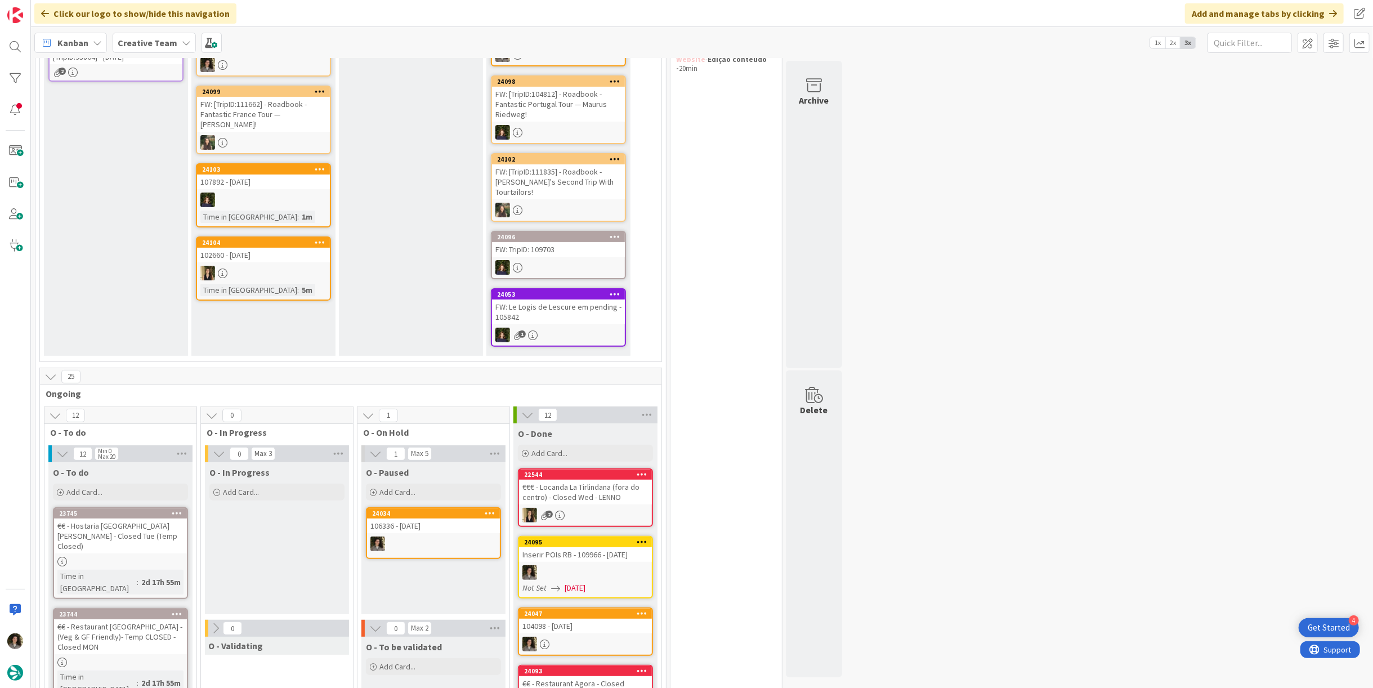
scroll to position [125, 0]
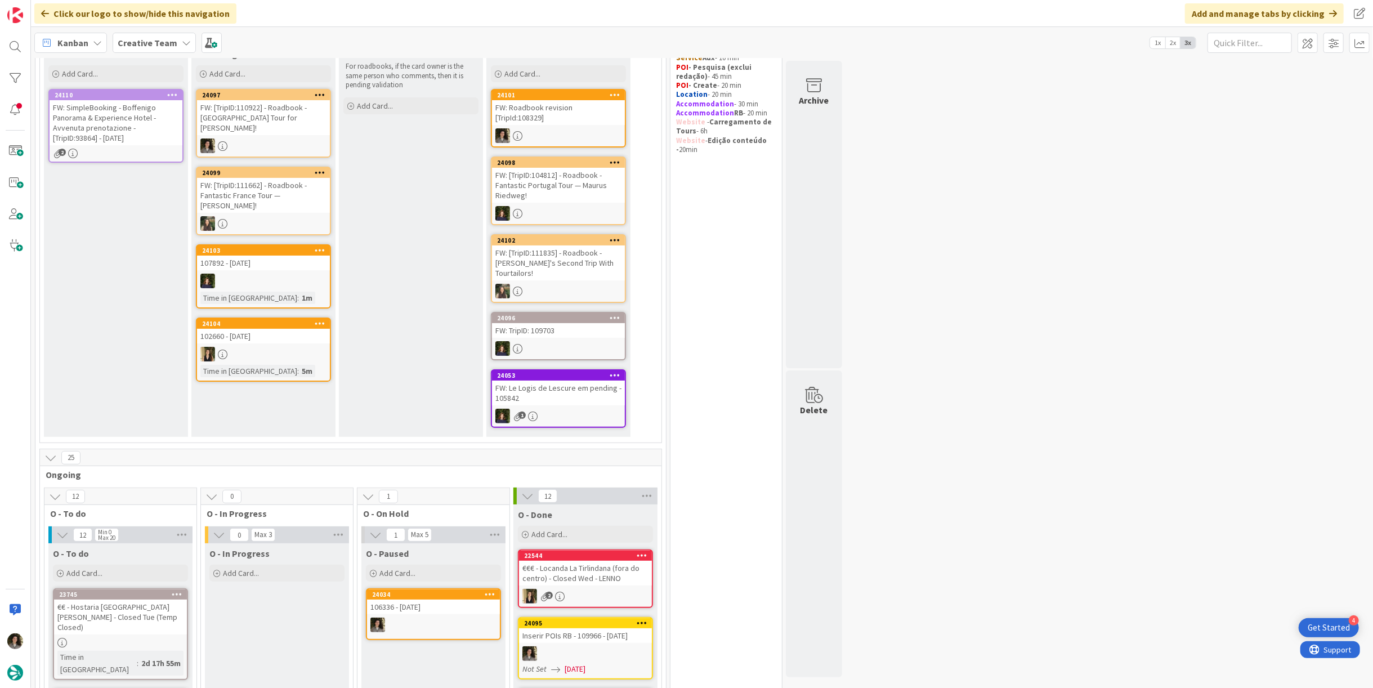
click at [258, 139] on div at bounding box center [263, 146] width 133 height 15
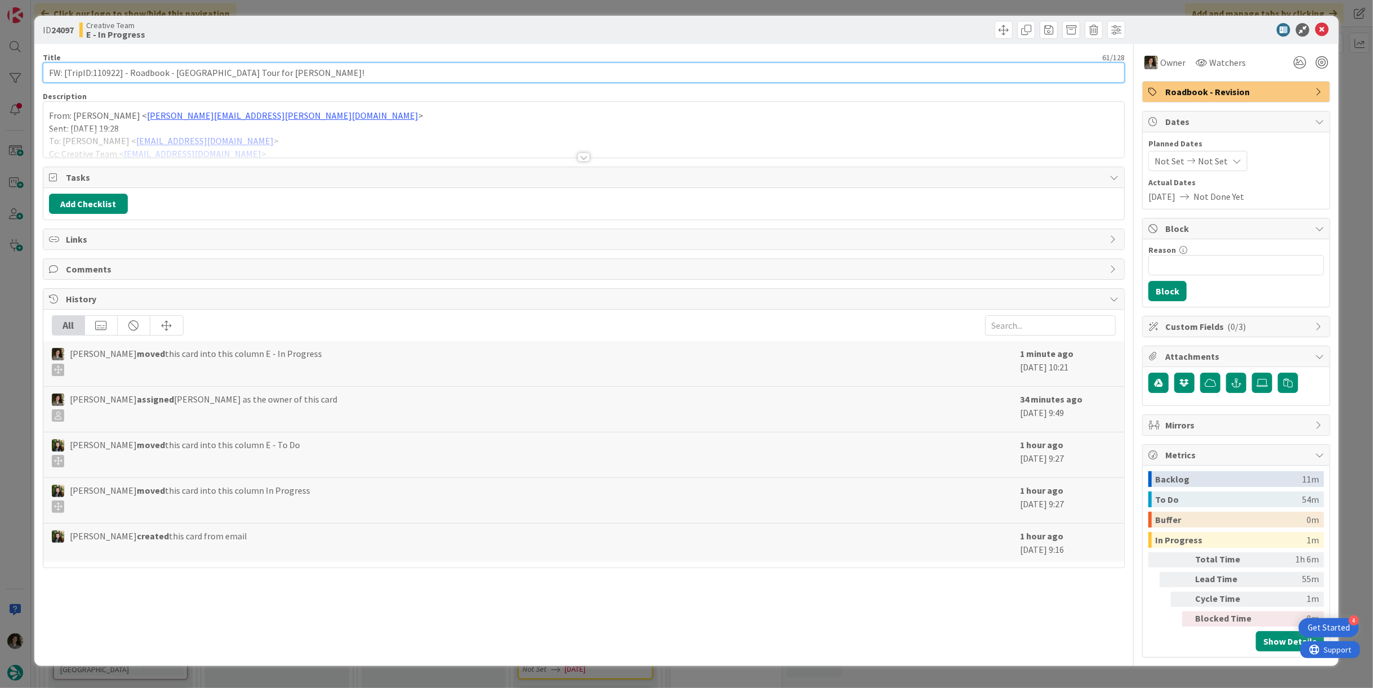
drag, startPoint x: 118, startPoint y: 69, endPoint x: 93, endPoint y: 69, distance: 25.3
click at [93, 69] on input "FW: [TripID:110922] - Roadbook - Spain Tour for Silvia Lopez!" at bounding box center [584, 72] width 1082 height 20
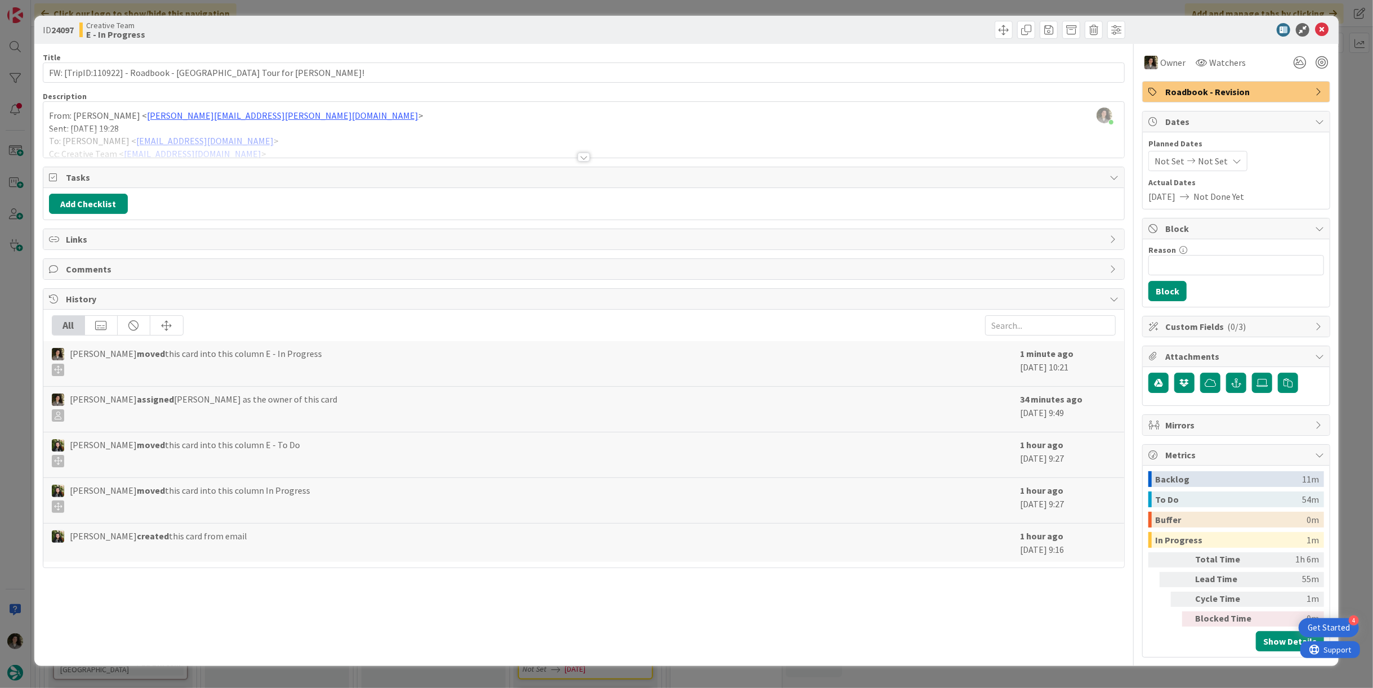
click at [578, 153] on div at bounding box center [584, 157] width 12 height 9
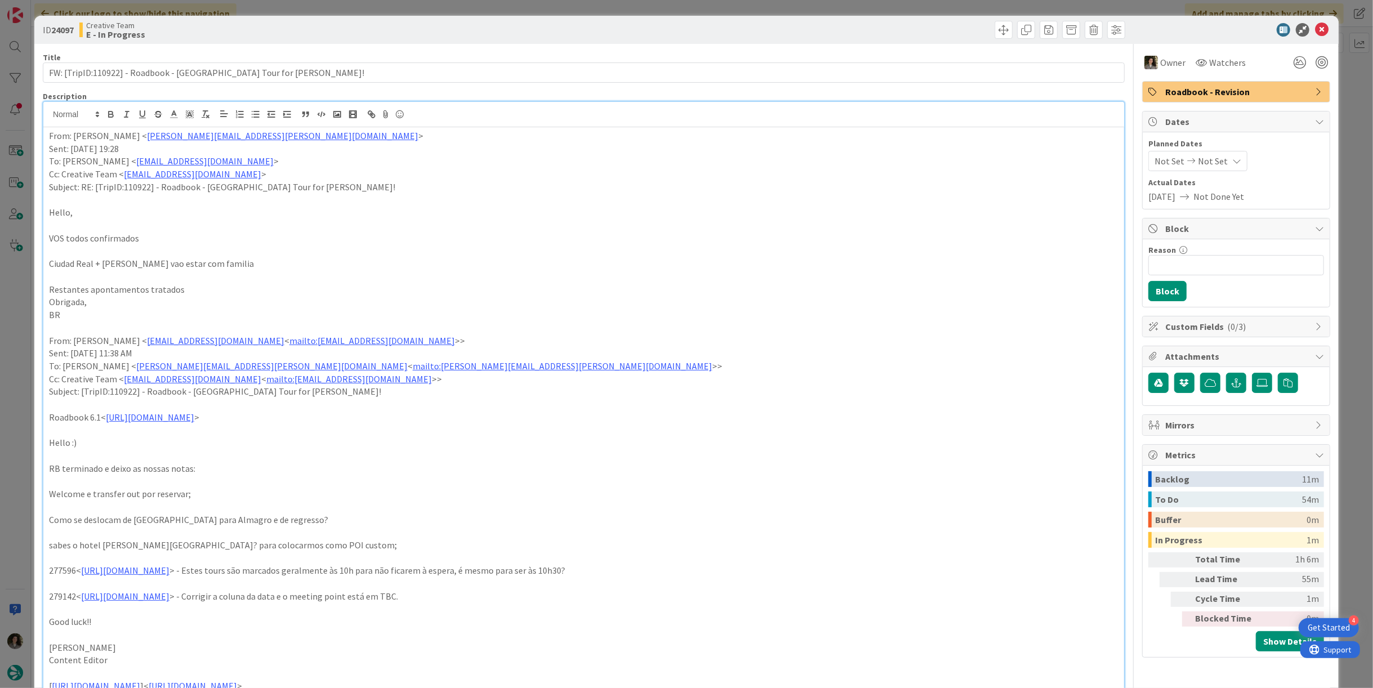
scroll to position [312, 0]
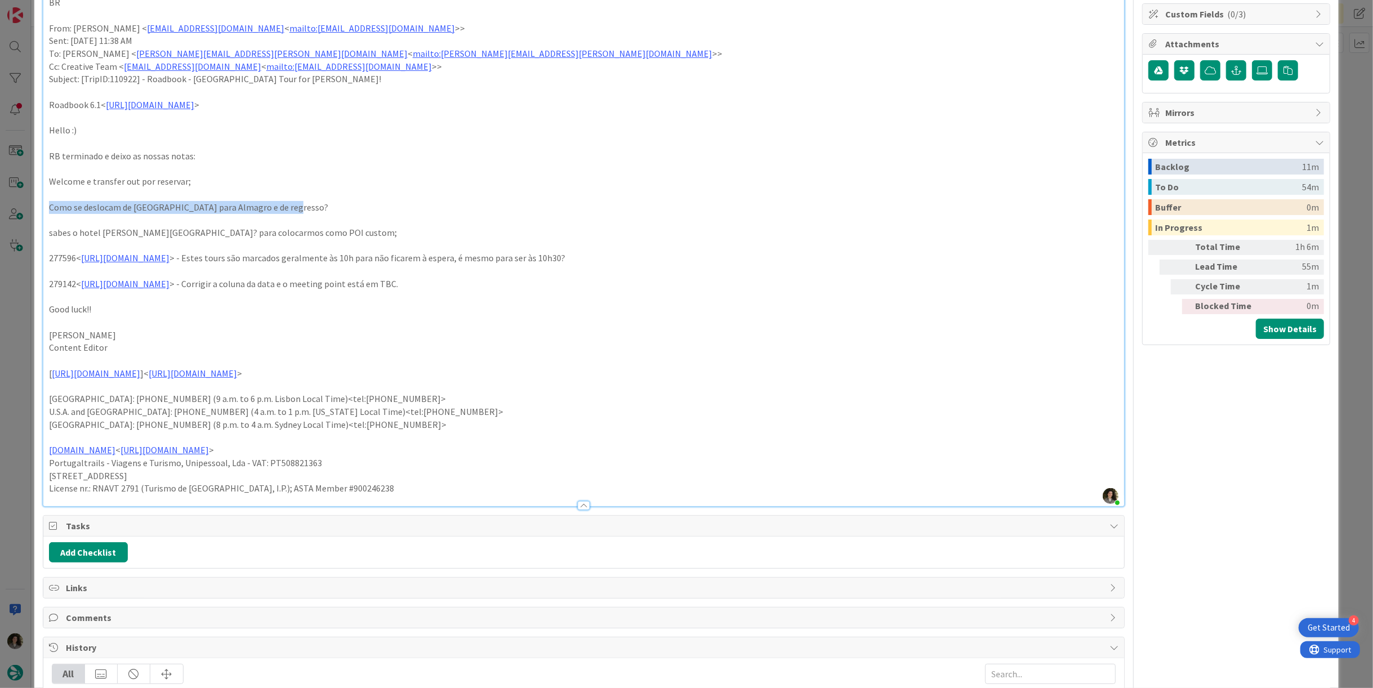
drag, startPoint x: 350, startPoint y: 206, endPoint x: 36, endPoint y: 215, distance: 314.3
click at [28, 212] on div "ID 24097 Creative Team E - In Progress Title 61 / 128 FW: [TripID:110922] - Roa…" at bounding box center [686, 344] width 1373 height 688
drag, startPoint x: 50, startPoint y: 229, endPoint x: 383, endPoint y: 231, distance: 333.3
click at [383, 231] on p "sabes o hotel em Almagro? para colocarmos como POI custom;" at bounding box center [584, 232] width 1070 height 13
click at [169, 256] on link "https://appweb.tourtailors.com/sigav/#Voucher/view/285422" at bounding box center [125, 257] width 88 height 11
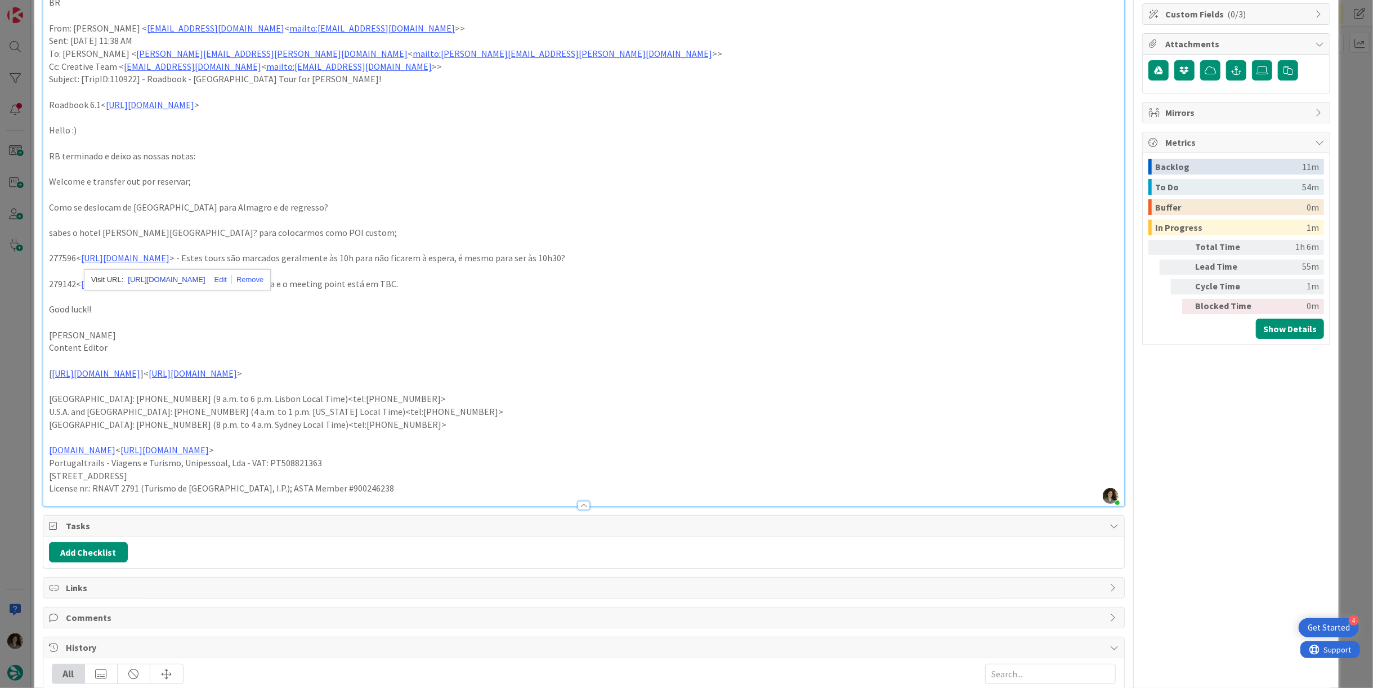
click at [194, 278] on link "https://appweb.tourtailors.com/sigav/#Voucher/view/285422" at bounding box center [166, 280] width 77 height 15
click at [377, 311] on p "Good luck!!" at bounding box center [584, 309] width 1070 height 13
click at [169, 278] on link "https://appweb.tourtailors.com/sigav/#Voucher/view/286978" at bounding box center [125, 283] width 88 height 11
click at [195, 303] on link "https://appweb.tourtailors.com/sigav/#Voucher/view/286978" at bounding box center [166, 305] width 77 height 15
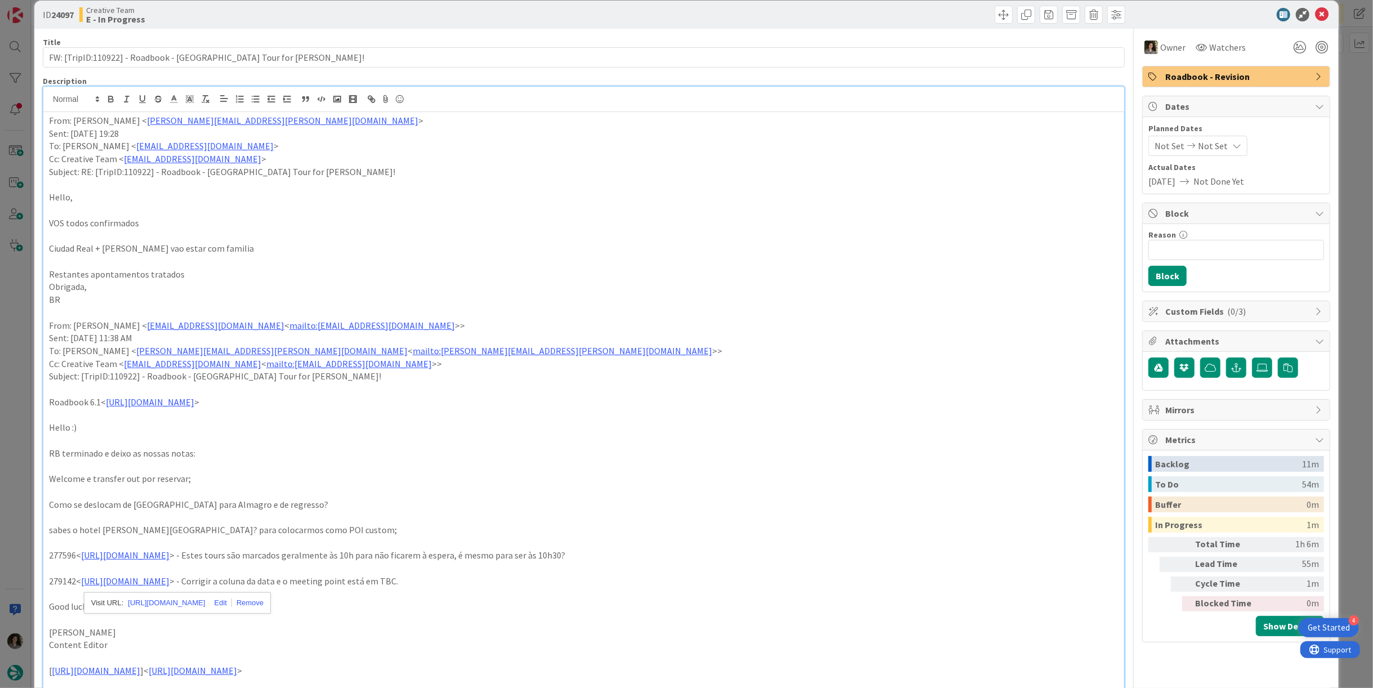
scroll to position [0, 0]
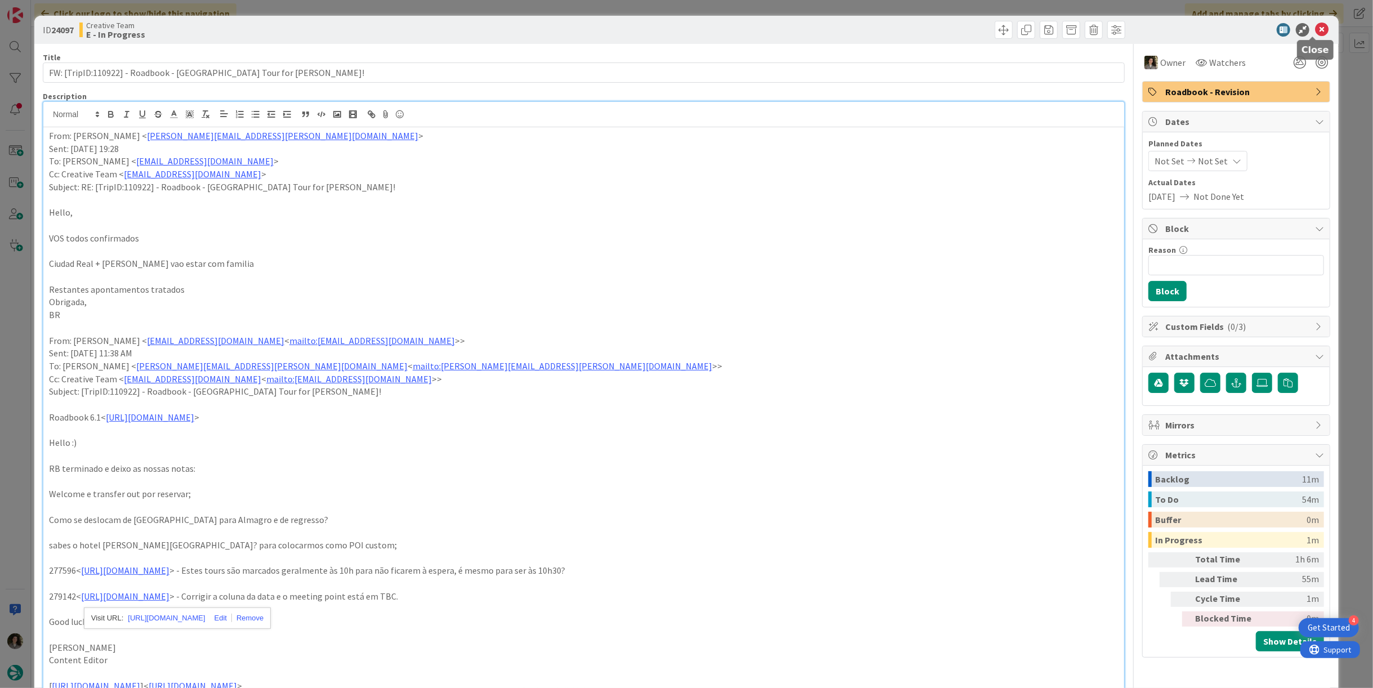
click at [1306, 26] on div at bounding box center [1230, 30] width 199 height 14
click at [1315, 32] on icon at bounding box center [1322, 30] width 14 height 14
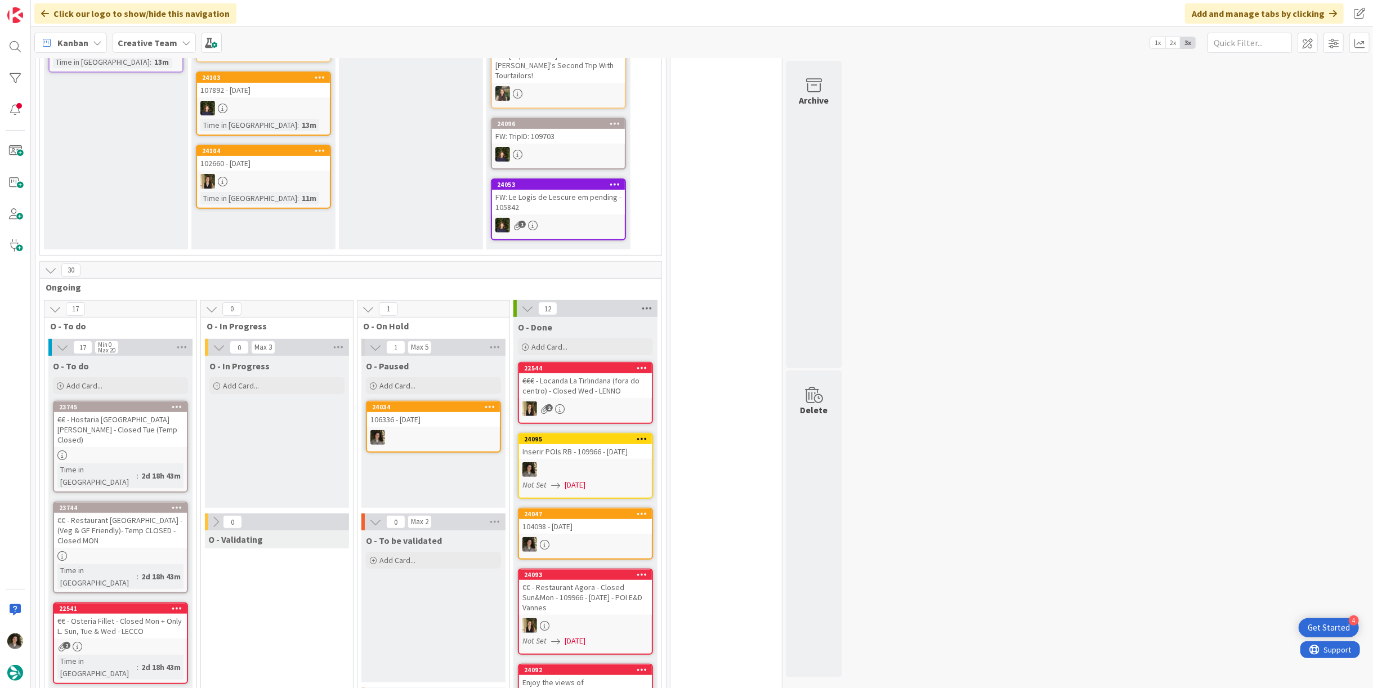
scroll to position [375, 0]
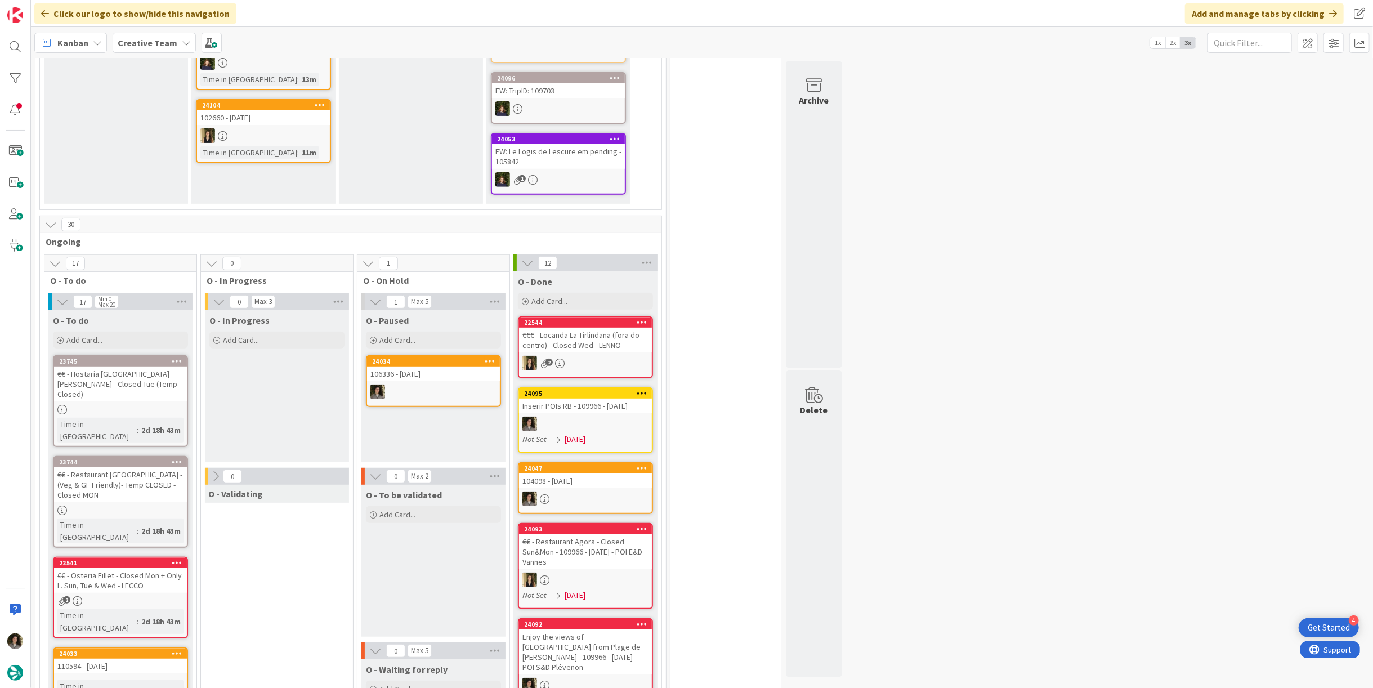
click at [452, 367] on div "106336 - [DATE]" at bounding box center [433, 374] width 133 height 15
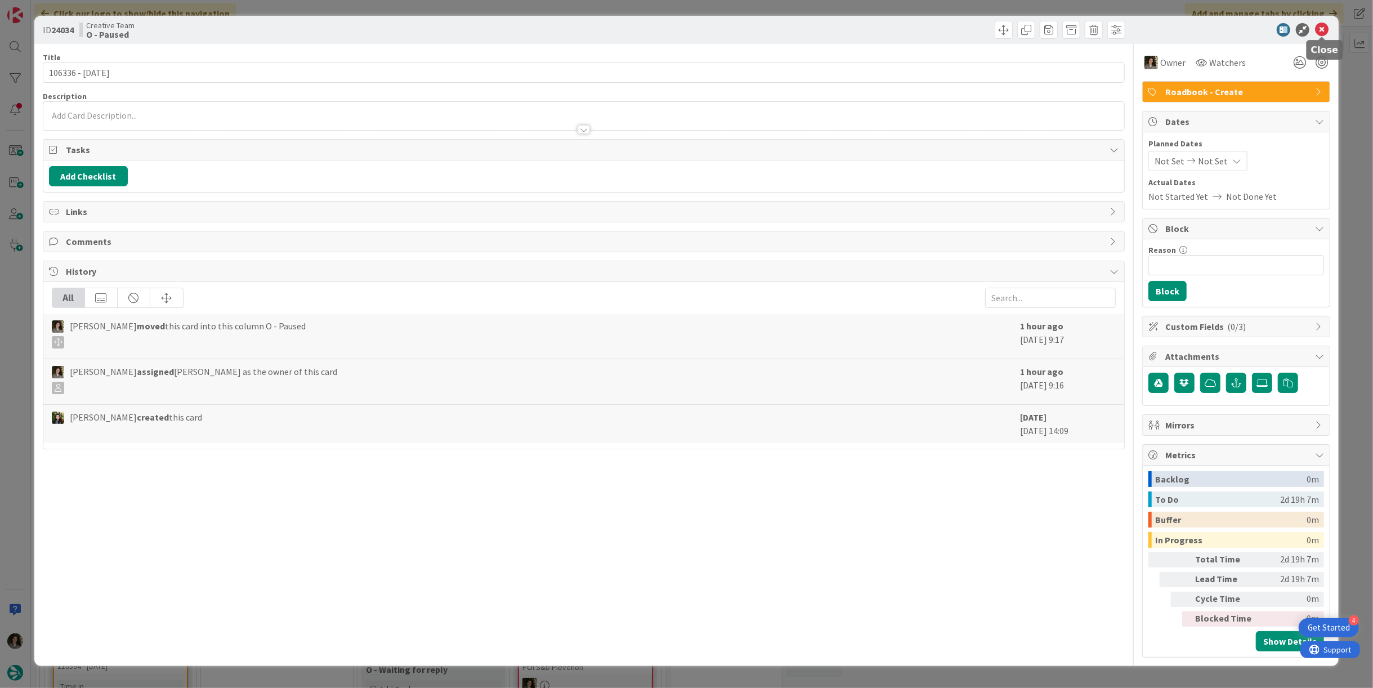
click at [1323, 30] on icon at bounding box center [1322, 30] width 14 height 14
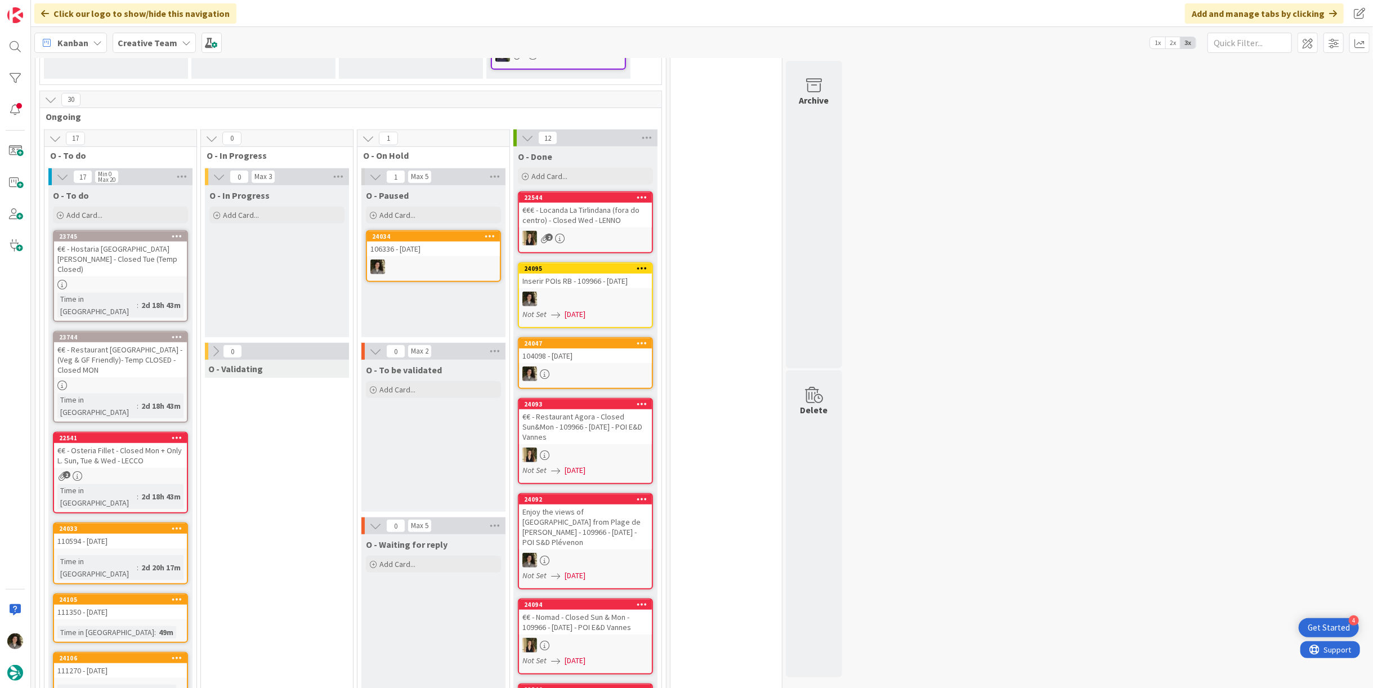
click at [570, 367] on div at bounding box center [585, 374] width 133 height 15
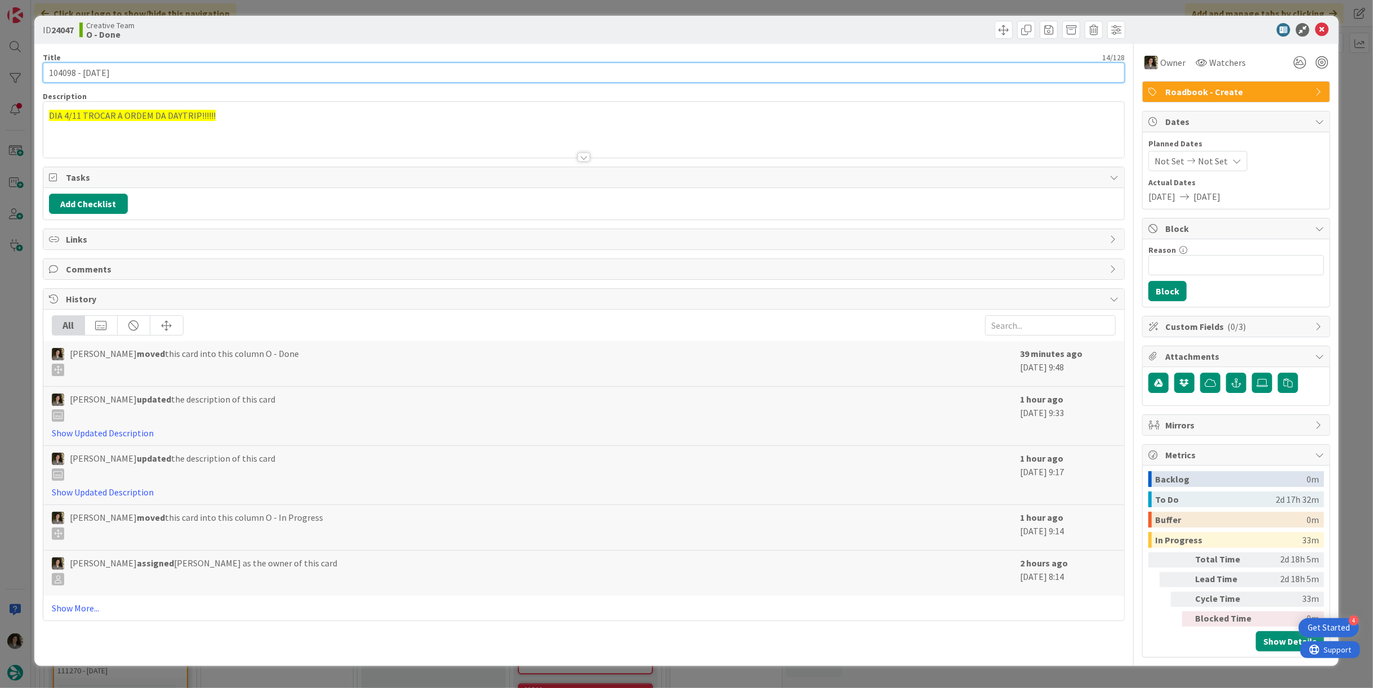
drag, startPoint x: 74, startPoint y: 73, endPoint x: 12, endPoint y: 75, distance: 62.0
click at [6, 75] on div "ID 24047 Creative Team O - Done Title 14 / 128 104098 - 1 nov Description DIA 4…" at bounding box center [686, 344] width 1373 height 688
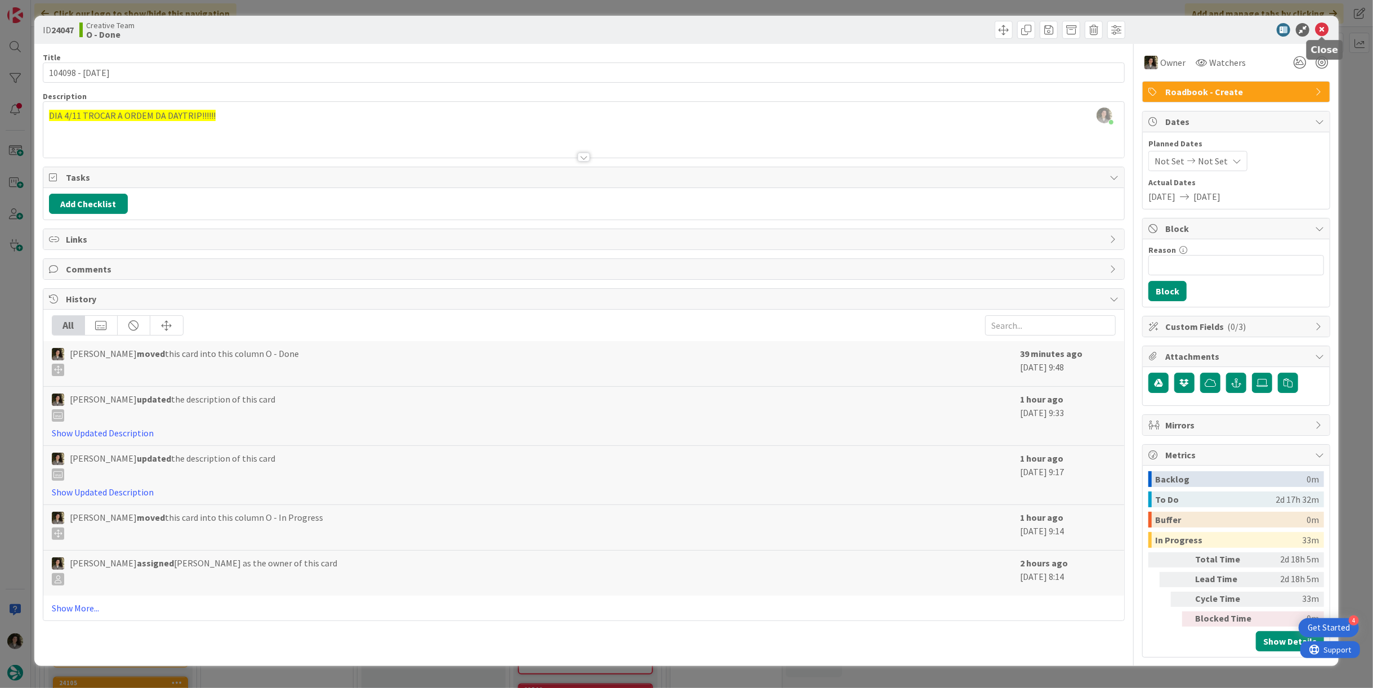
click at [1323, 30] on icon at bounding box center [1322, 30] width 14 height 14
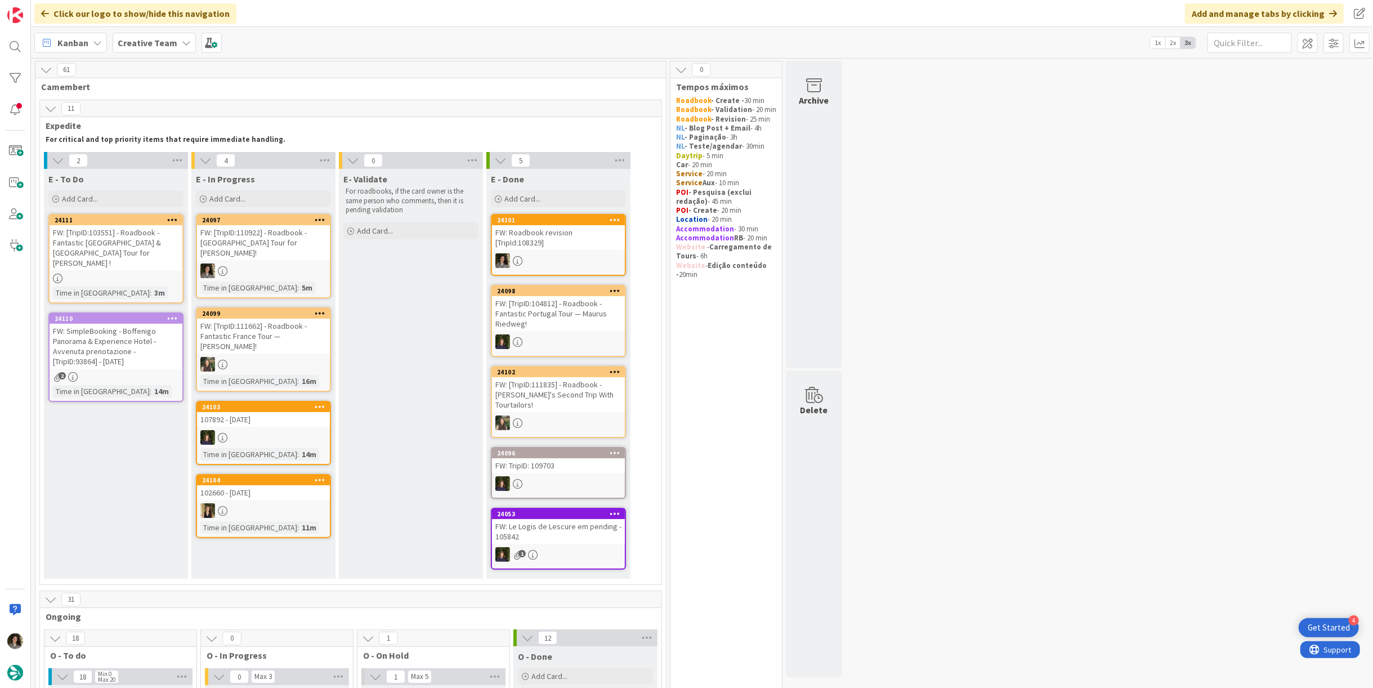
click at [126, 253] on div "FW: [TripID:103551] - Roadbook - Fantastic Portugal & Spain Tour for Elaine !" at bounding box center [116, 247] width 133 height 45
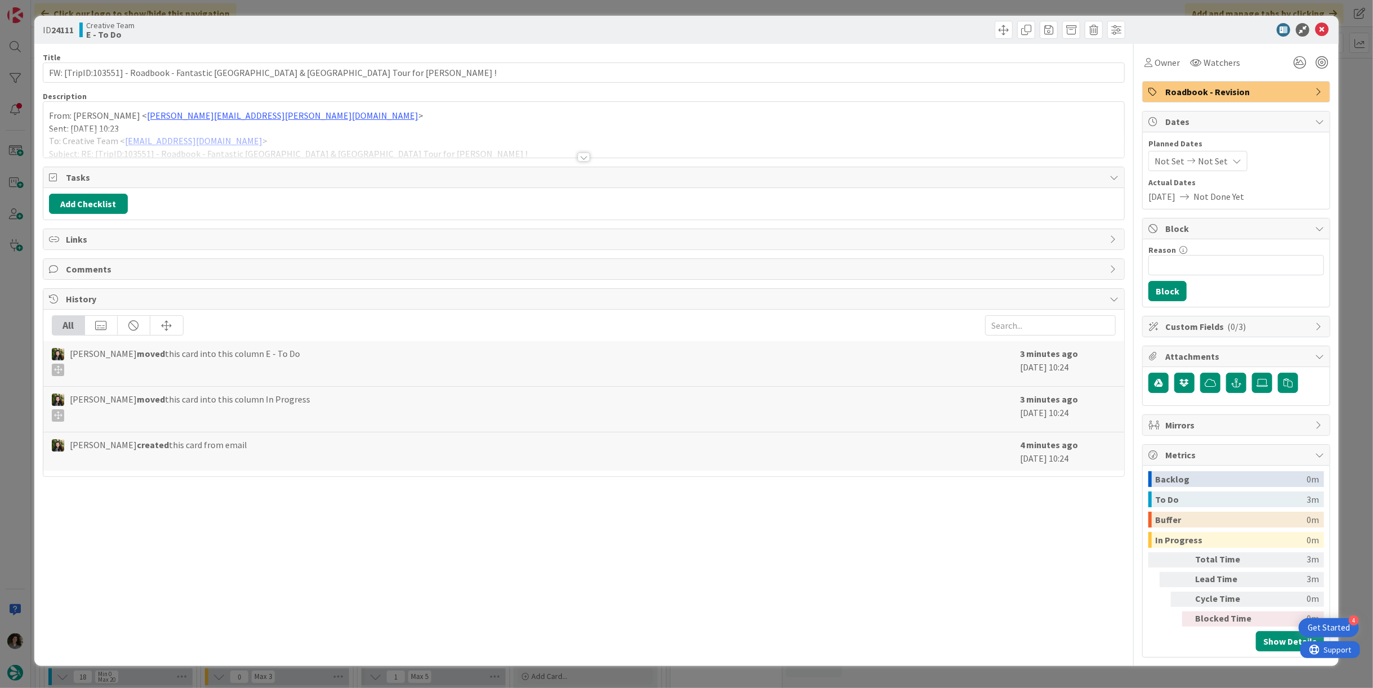
click at [584, 155] on div at bounding box center [584, 157] width 12 height 9
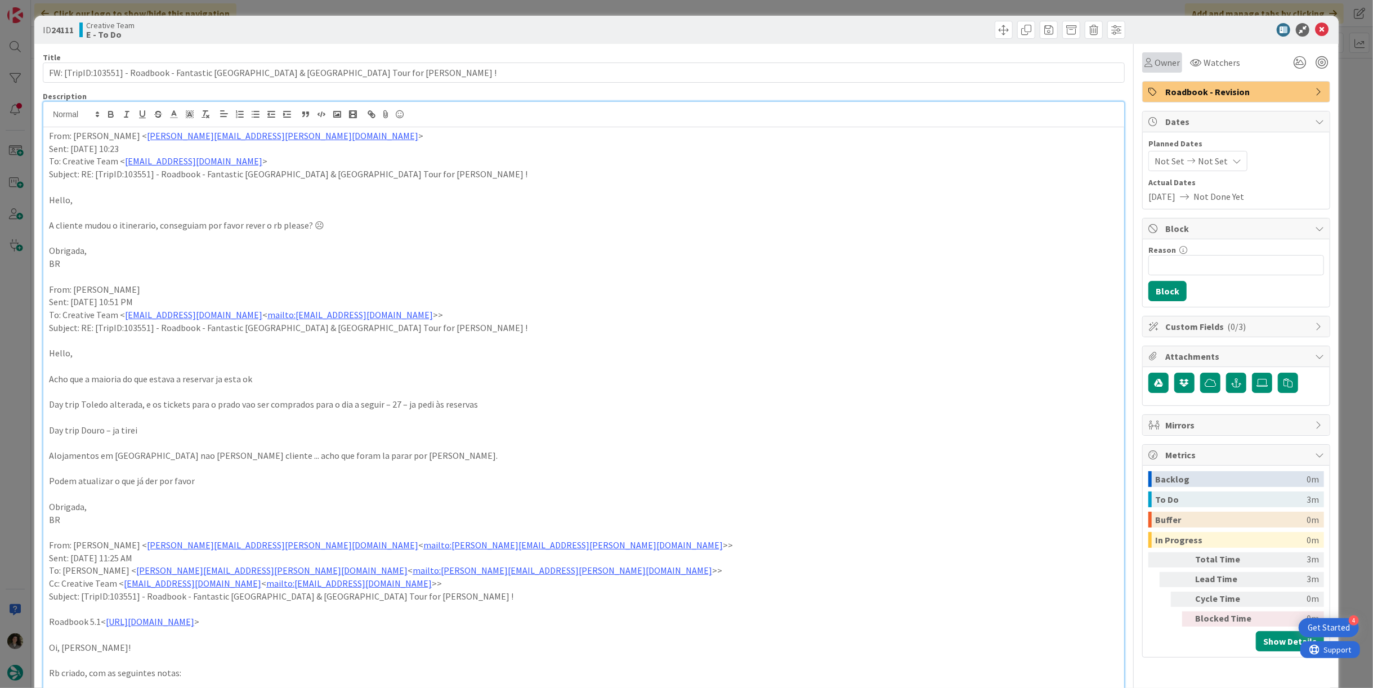
click at [1159, 60] on span "Owner" at bounding box center [1167, 63] width 25 height 14
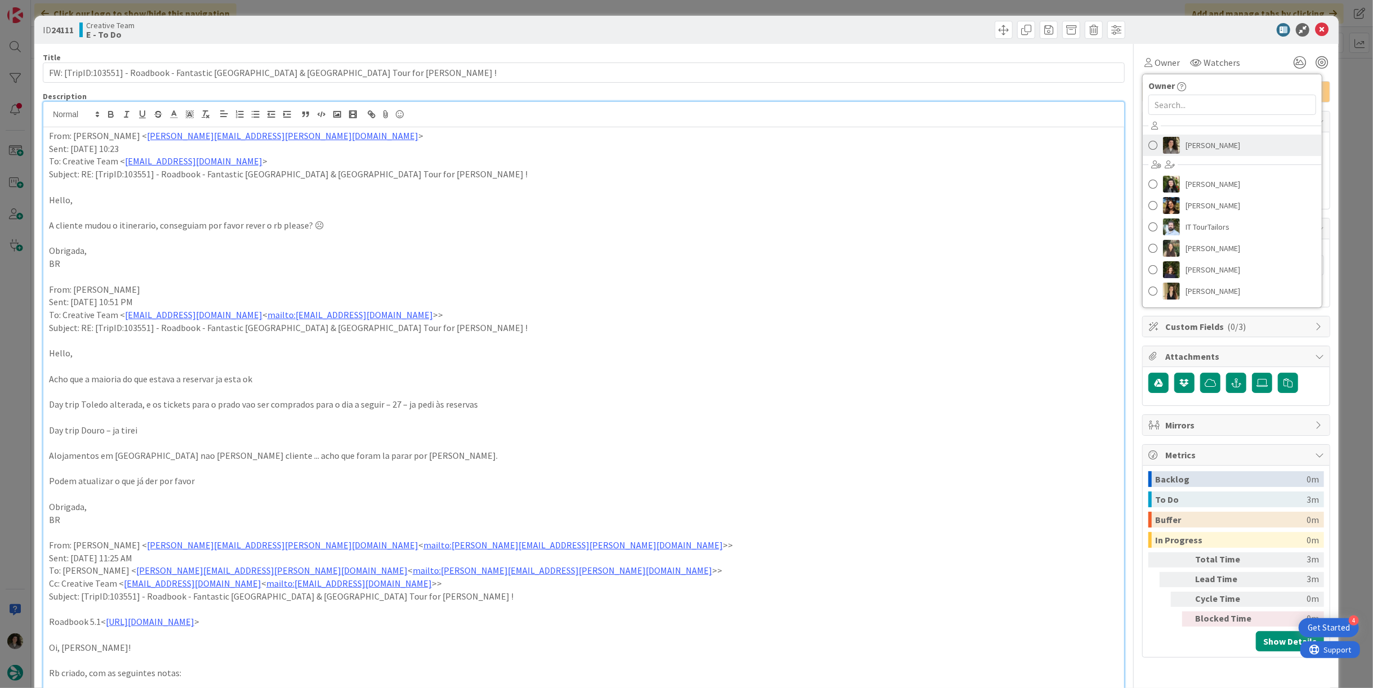
click at [1204, 141] on span "[PERSON_NAME]" at bounding box center [1213, 145] width 55 height 17
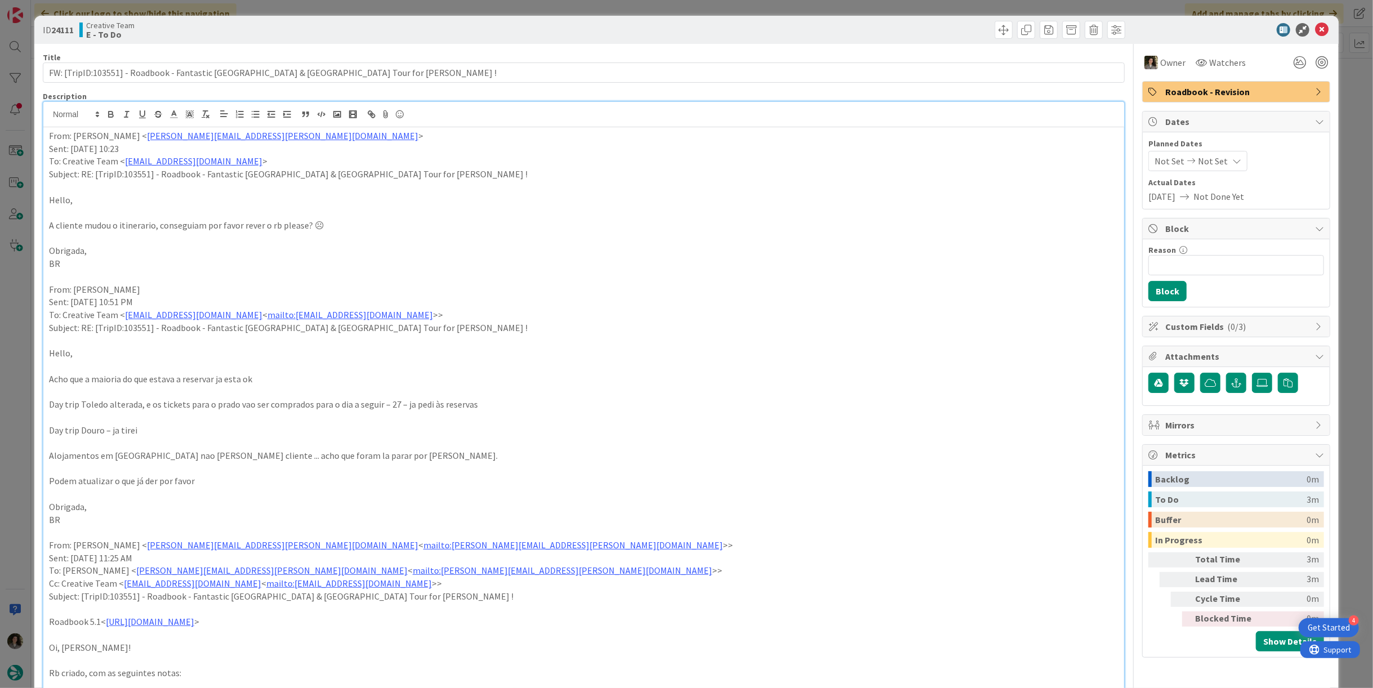
click at [1319, 29] on icon at bounding box center [1322, 30] width 14 height 14
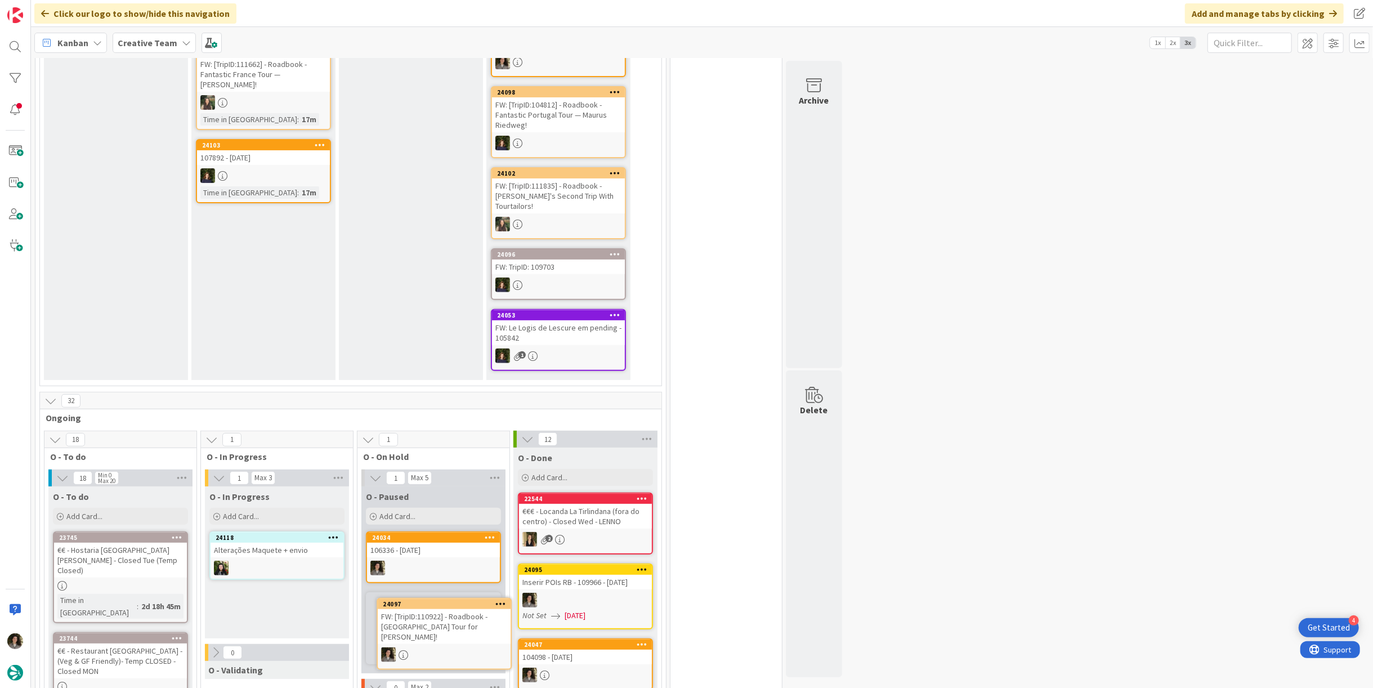
scroll to position [265, 0]
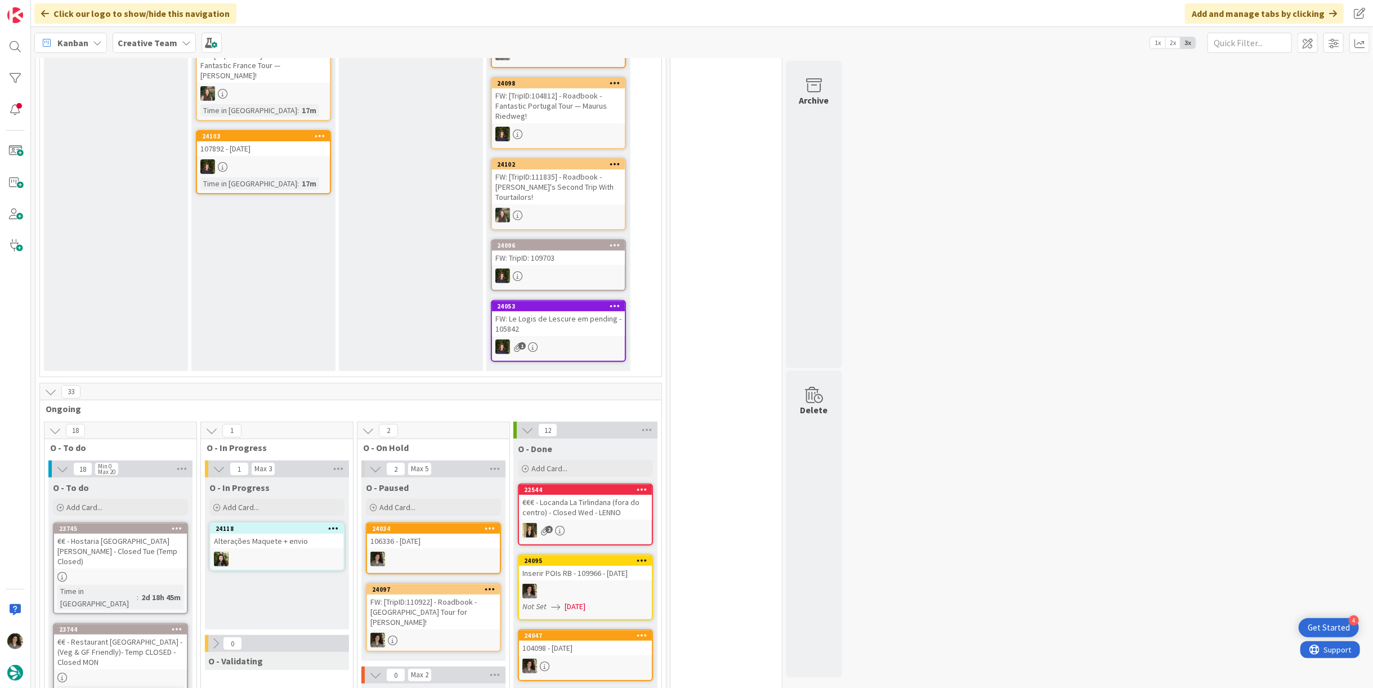
click at [428, 595] on div "FW: [TripID:110922] - Roadbook - Spain Tour for Silvia Lopez!" at bounding box center [433, 612] width 133 height 35
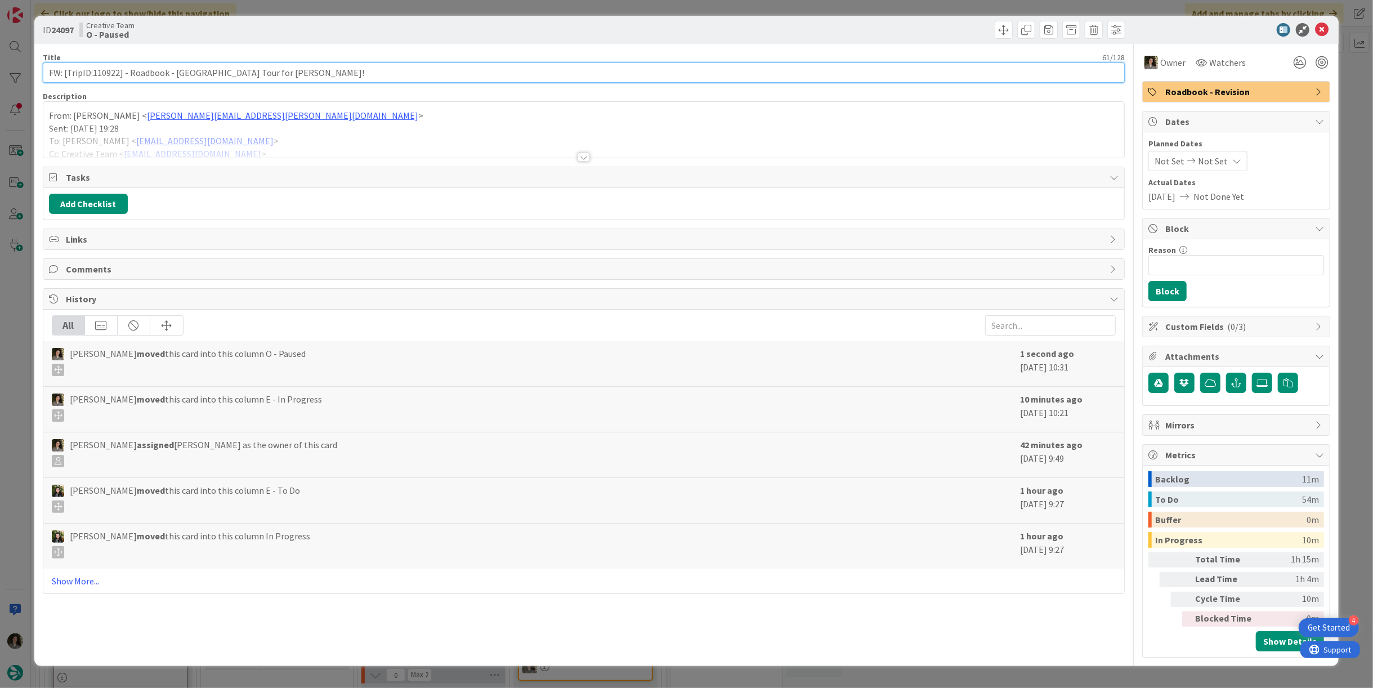
click at [280, 66] on input "FW: [TripID:110922] - Roadbook - Spain Tour for Silvia Lopez!" at bounding box center [584, 72] width 1082 height 20
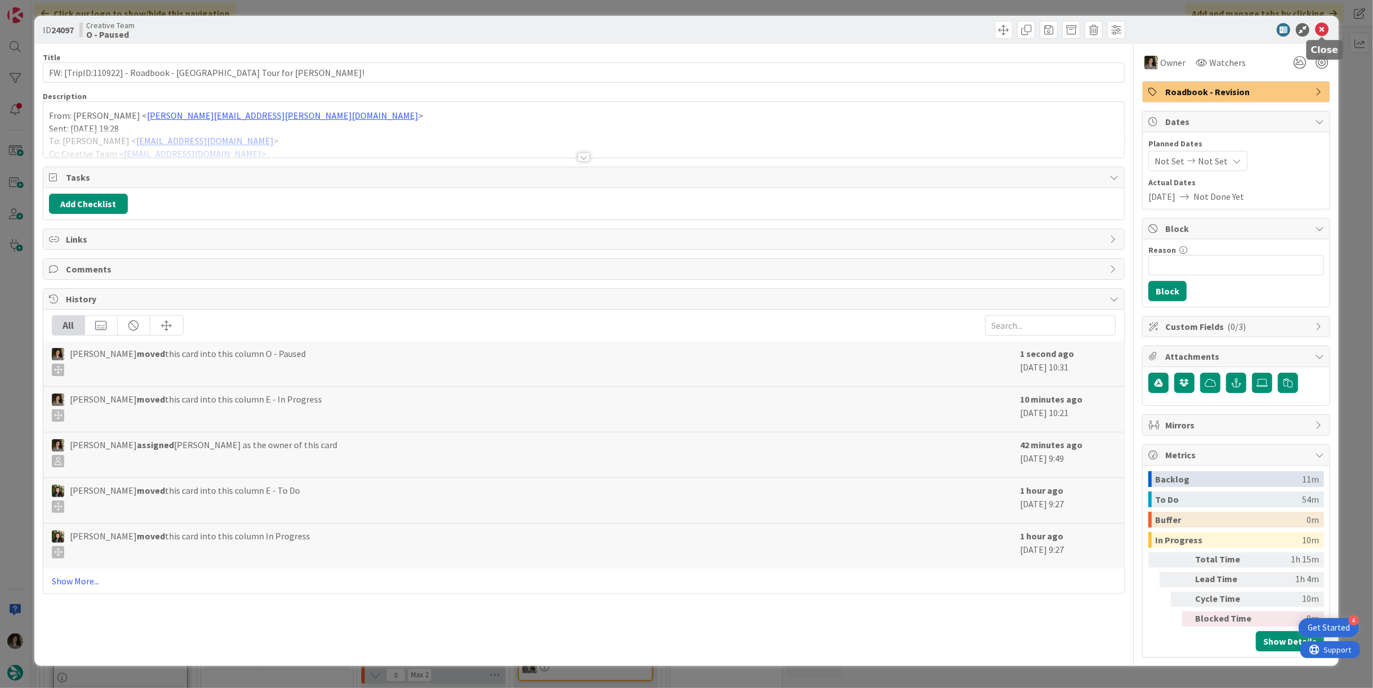
click at [1320, 30] on icon at bounding box center [1322, 30] width 14 height 14
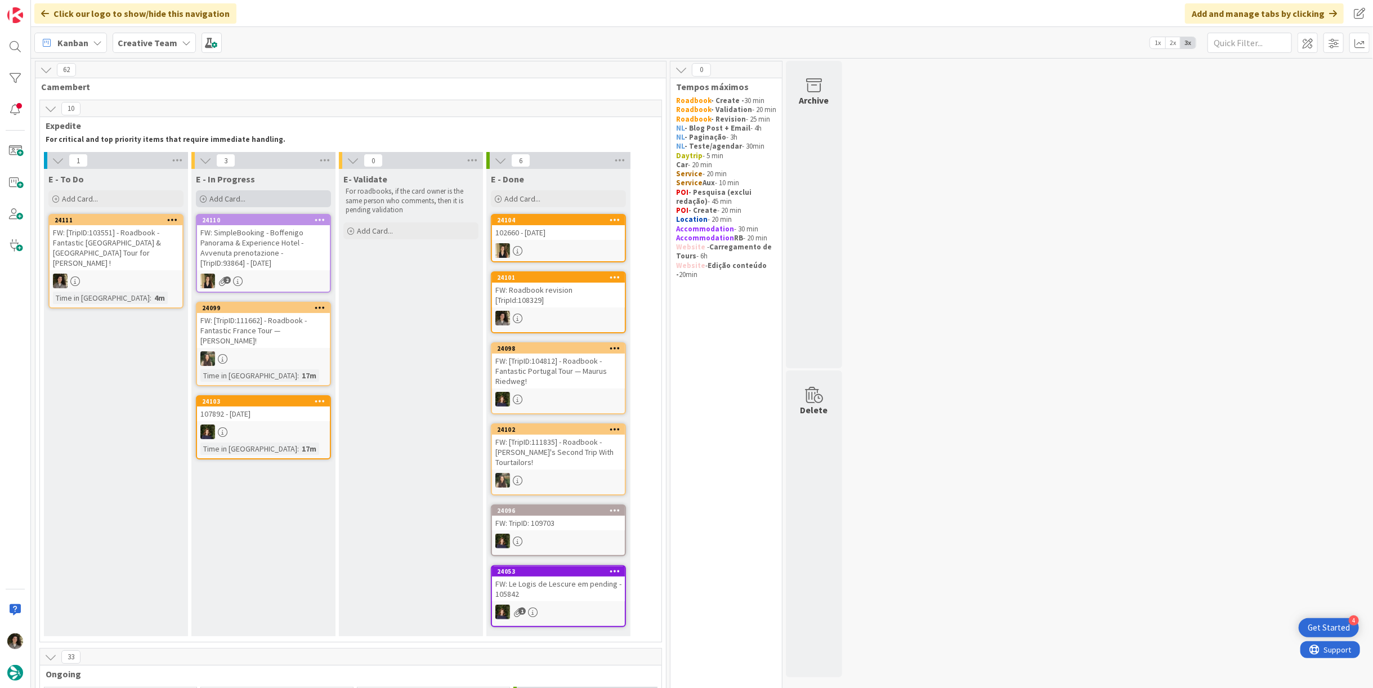
click at [261, 204] on div "Add Card..." at bounding box center [263, 198] width 135 height 17
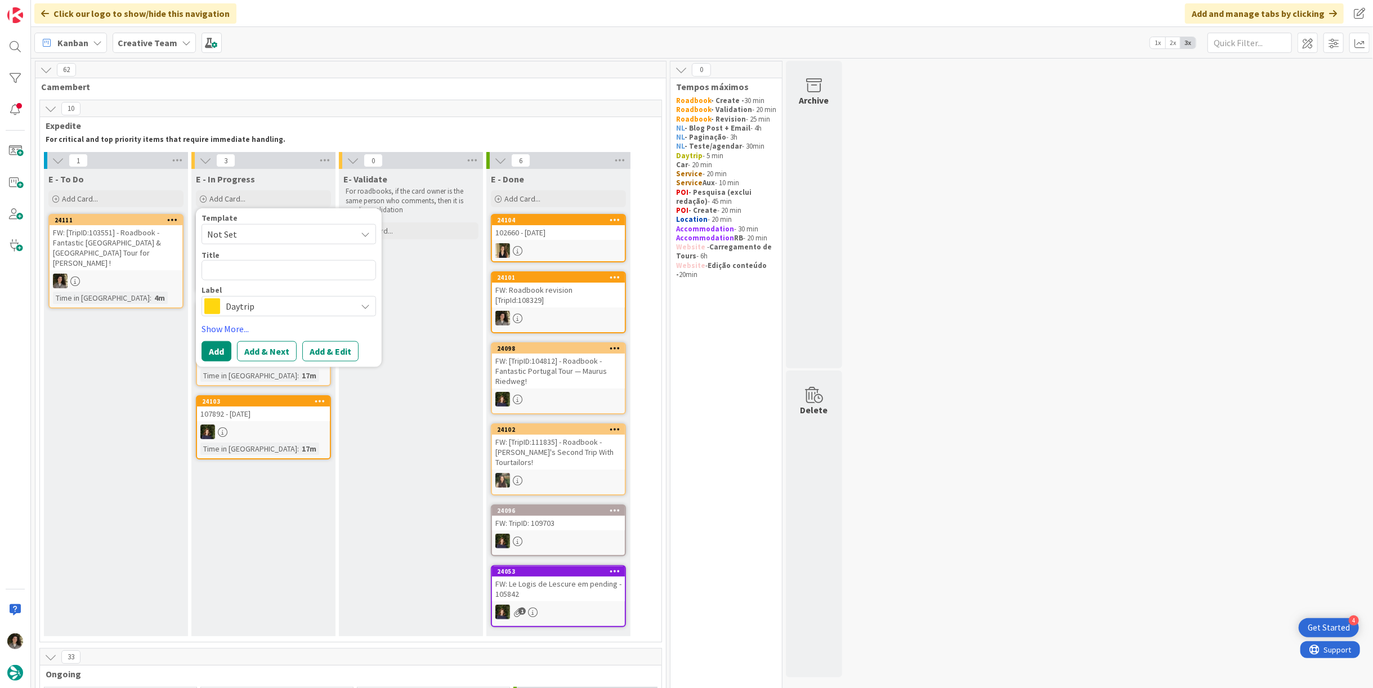
drag, startPoint x: 254, startPoint y: 307, endPoint x: 259, endPoint y: 314, distance: 8.6
click at [253, 307] on span "Daytrip" at bounding box center [288, 306] width 125 height 16
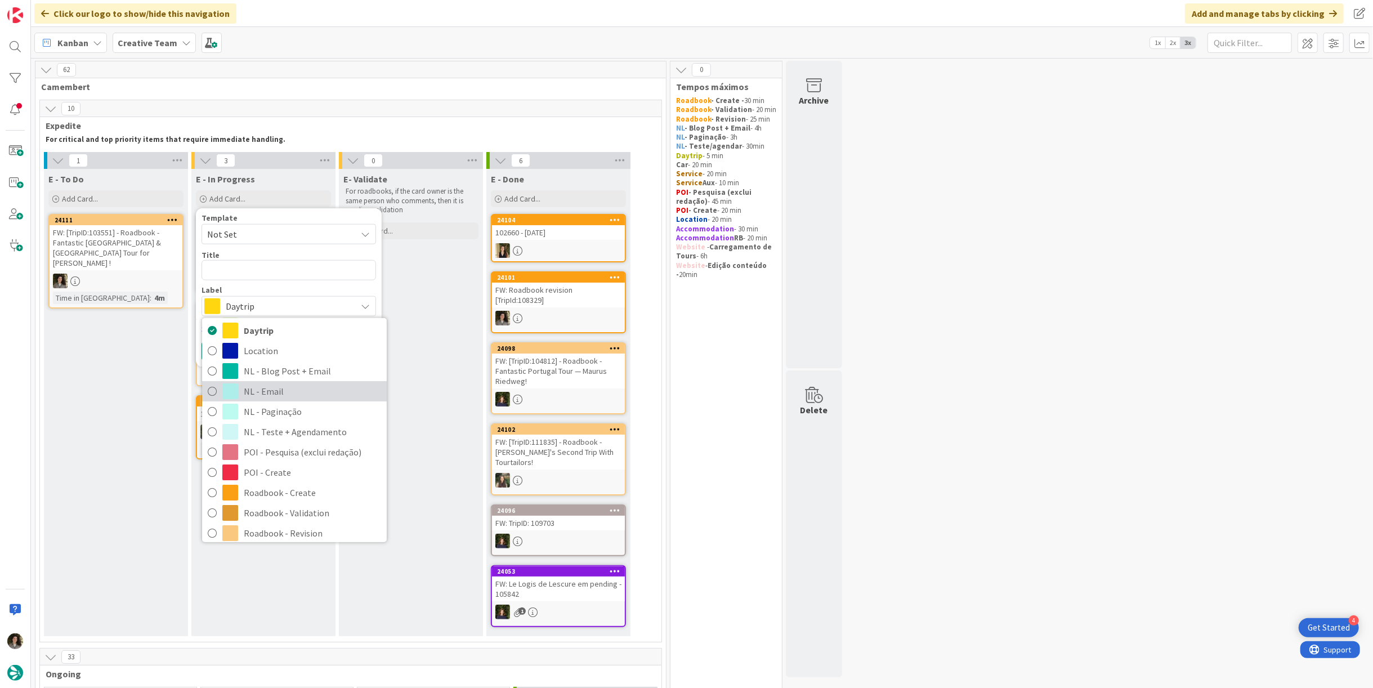
scroll to position [125, 0]
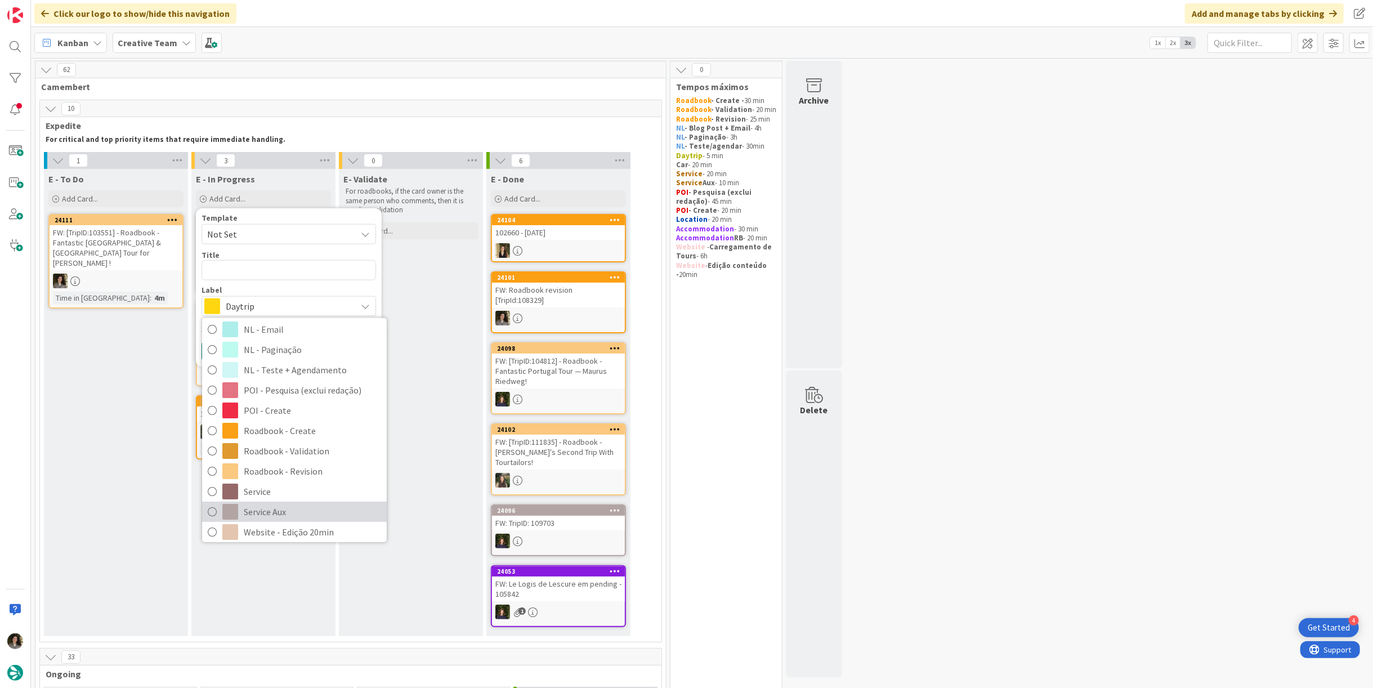
drag, startPoint x: 278, startPoint y: 512, endPoint x: 275, endPoint y: 470, distance: 42.3
click at [278, 512] on span "Service Aux" at bounding box center [312, 511] width 137 height 17
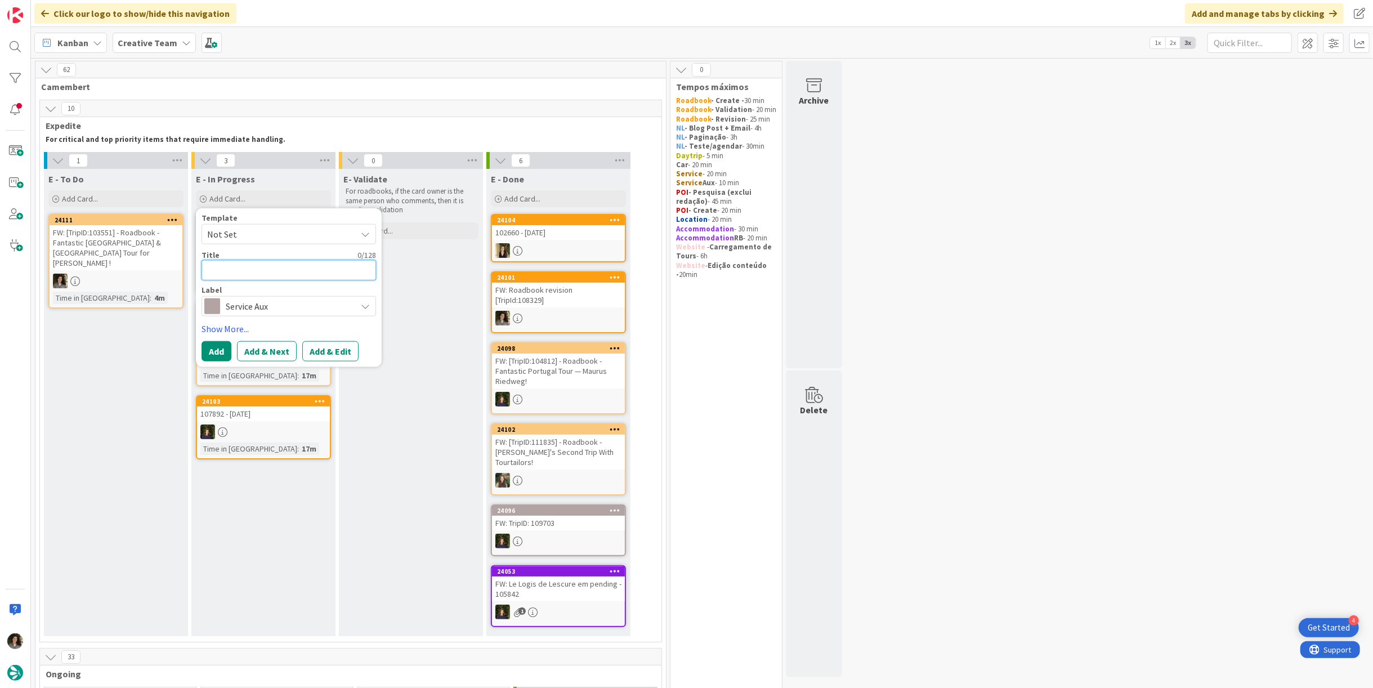
click at [251, 269] on textarea at bounding box center [289, 270] width 175 height 20
paste textarea "FW: [TripID:110922] - Roadbook - Spain Tour for Silvia Lopez!"
type textarea "x"
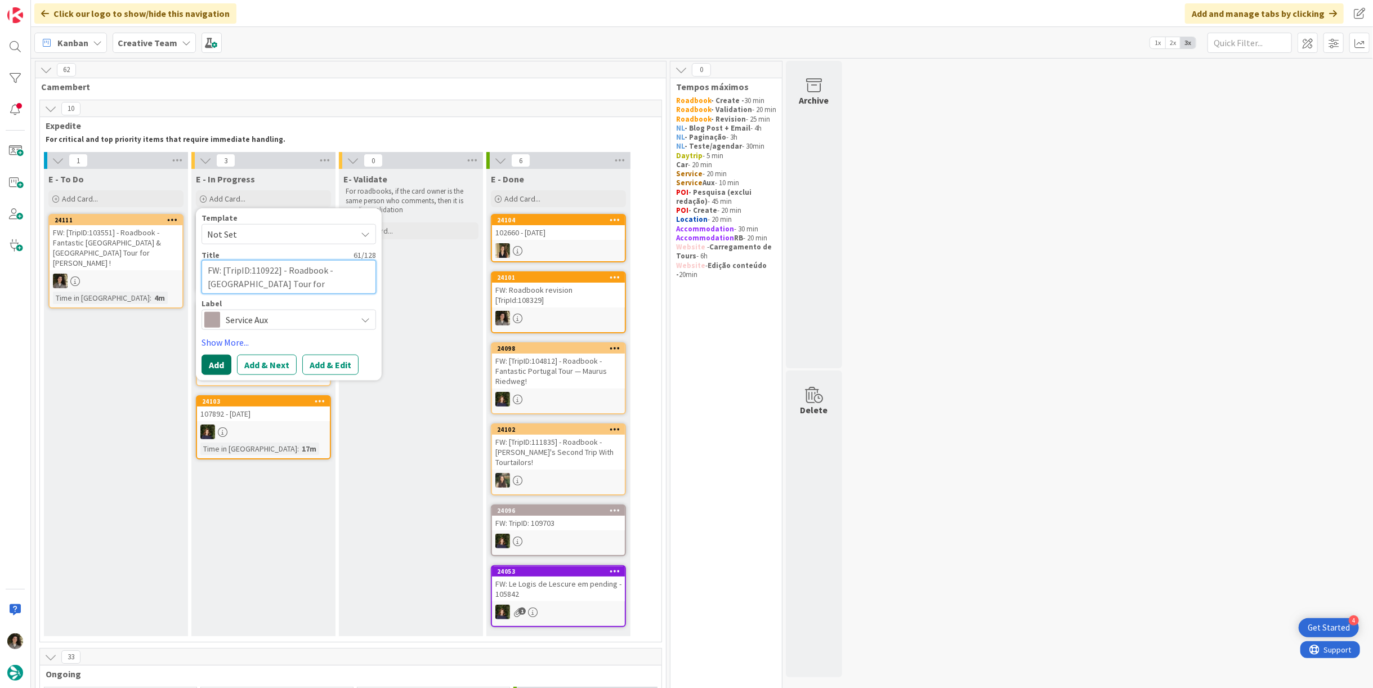
type textarea "FW: [TripID:110922] - Roadbook - Spain Tour for Silvia Lopez!"
click at [216, 359] on button "Add" at bounding box center [217, 364] width 30 height 20
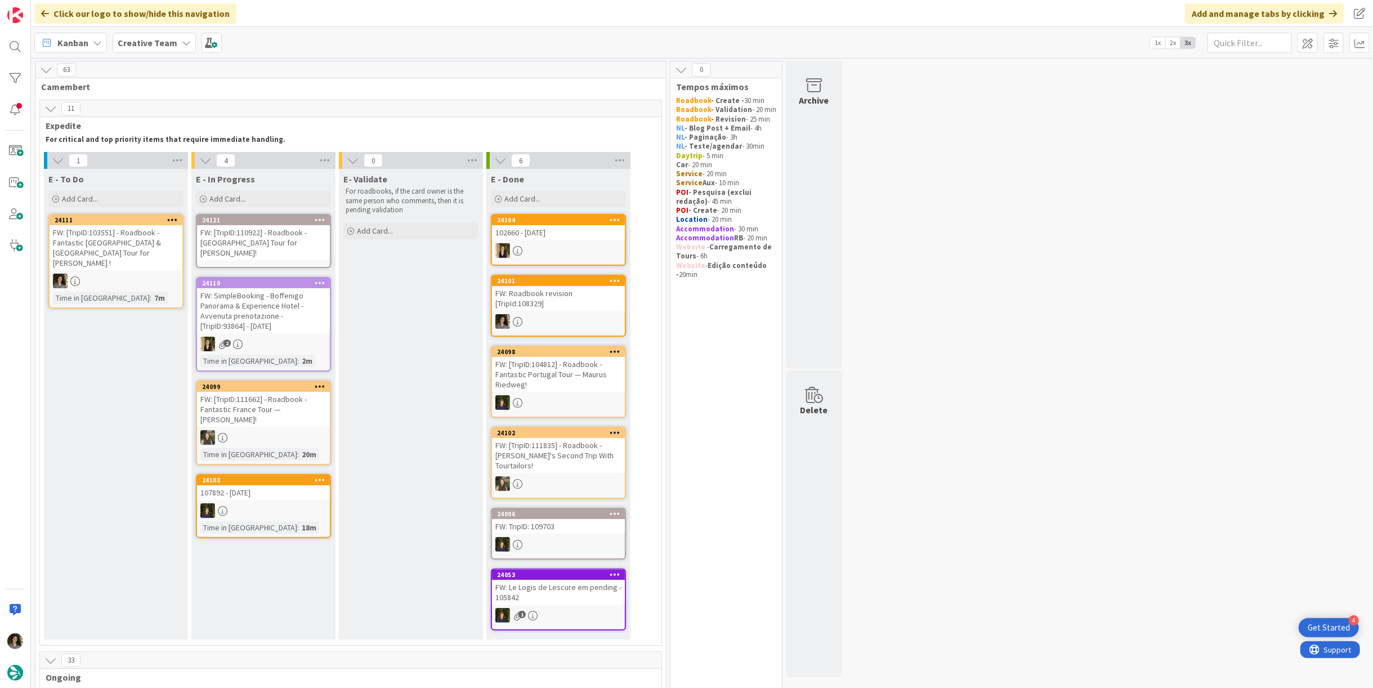
click at [265, 227] on div "FW: [TripID:110922] - Roadbook - Spain Tour for Silvia Lopez!" at bounding box center [263, 242] width 133 height 35
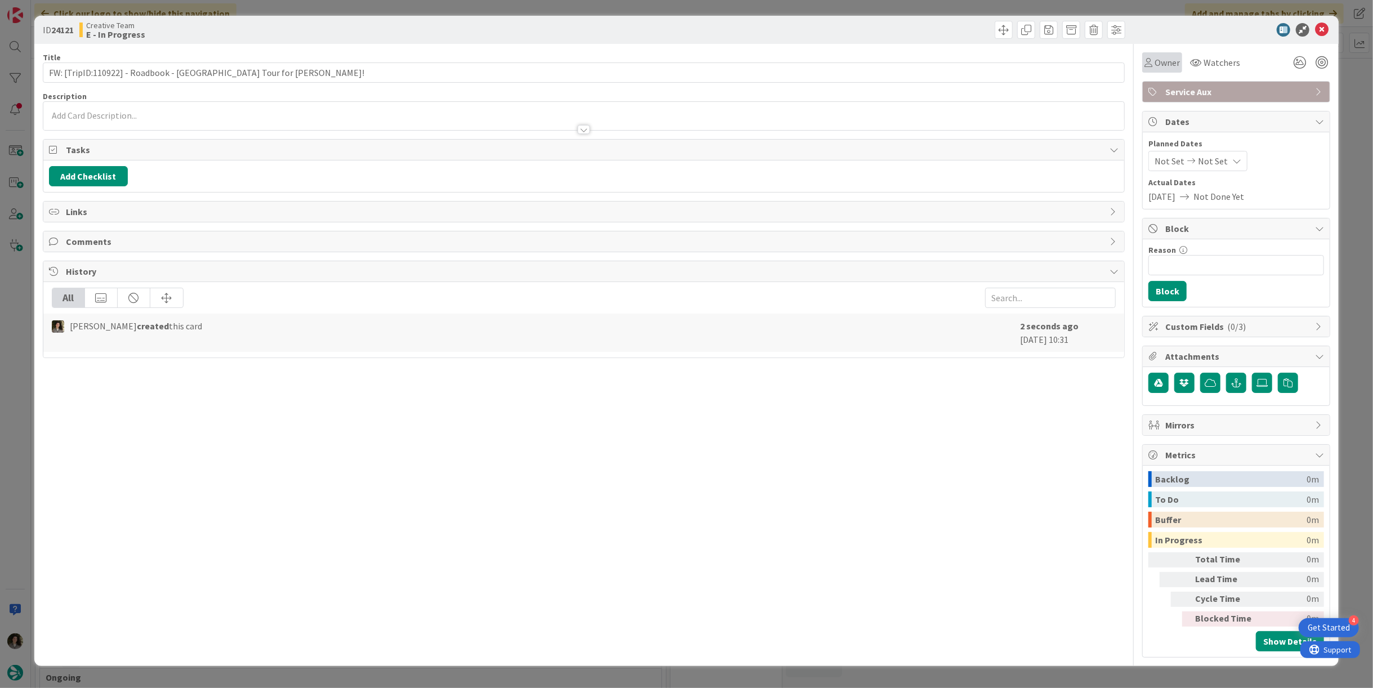
click at [1170, 59] on span "Owner" at bounding box center [1167, 63] width 25 height 14
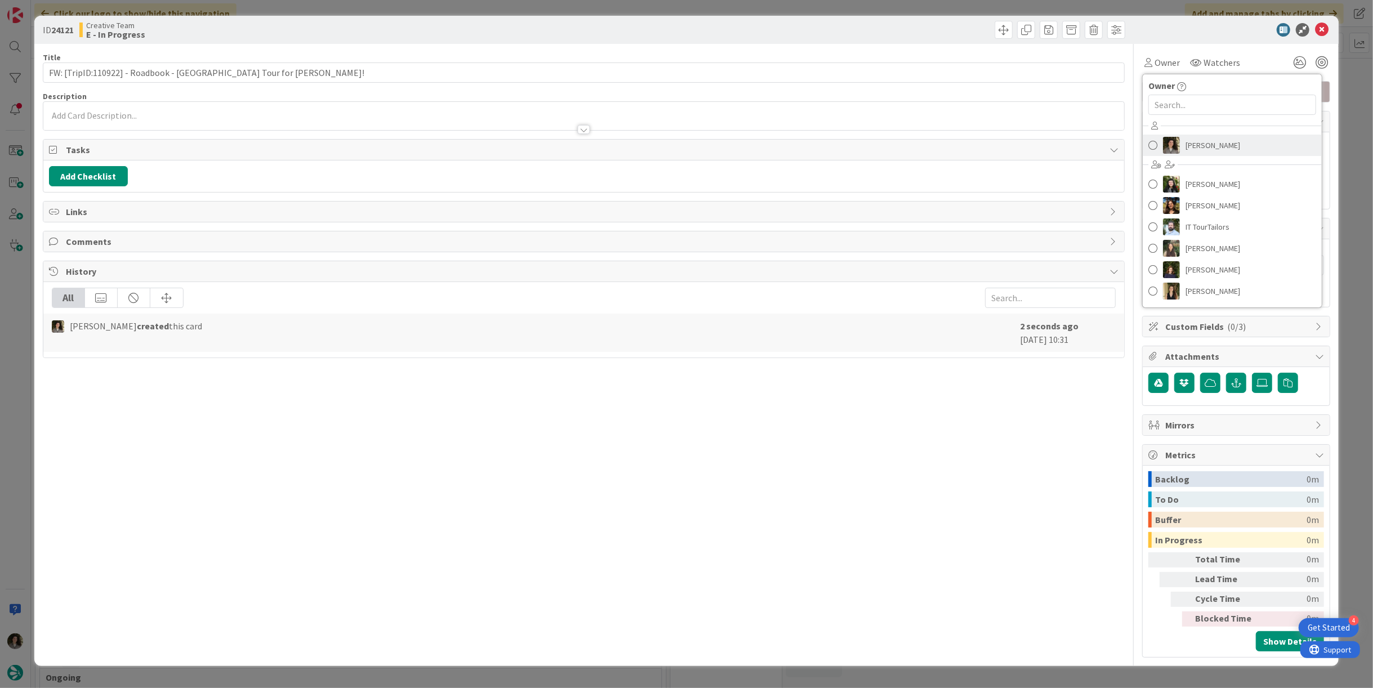
click at [1197, 145] on span "[PERSON_NAME]" at bounding box center [1213, 145] width 55 height 17
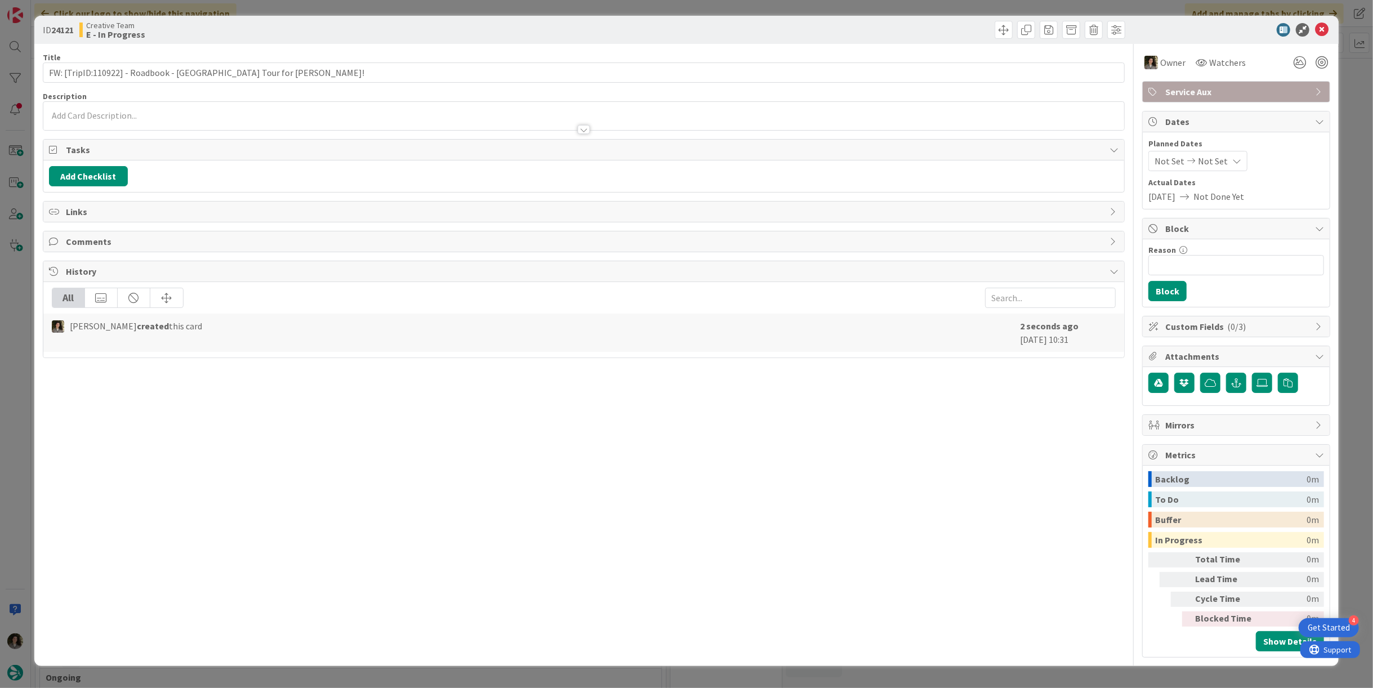
click at [1205, 164] on span "Not Set" at bounding box center [1213, 161] width 30 height 14
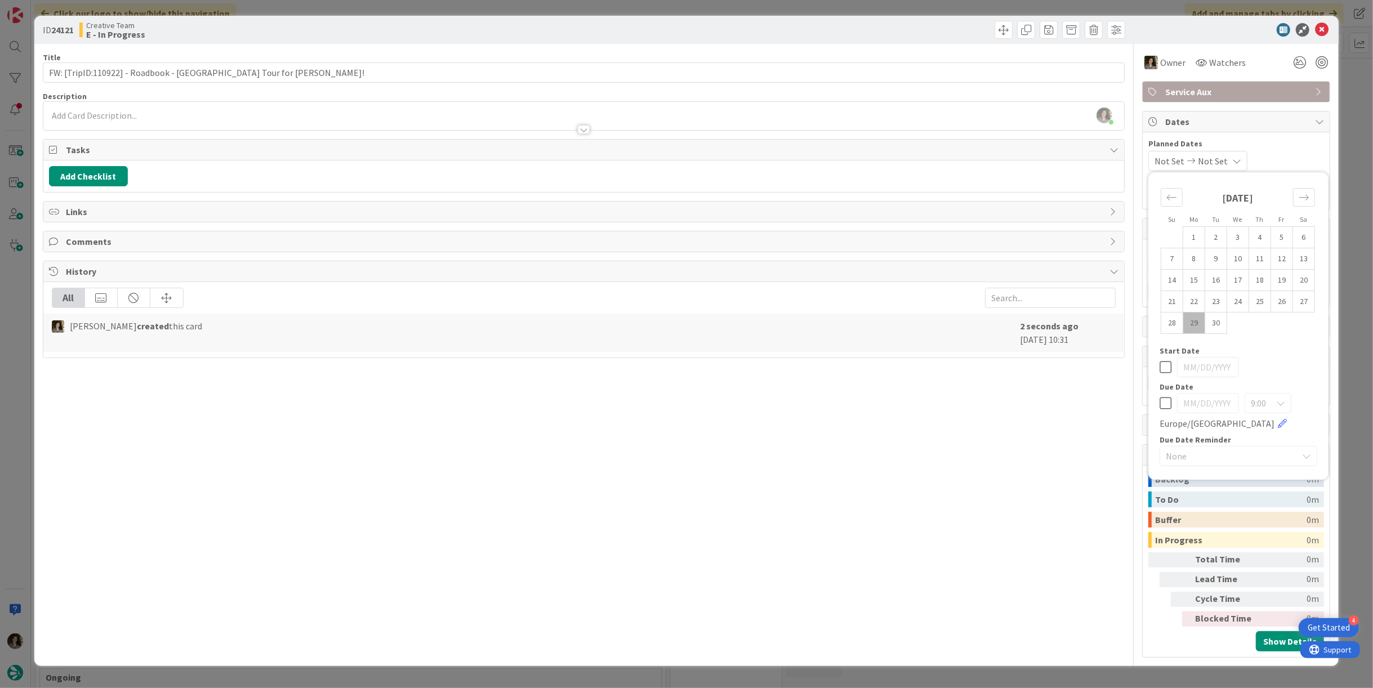
click at [1164, 400] on icon at bounding box center [1166, 403] width 12 height 14
type input "[DATE]"
drag, startPoint x: 695, startPoint y: 423, endPoint x: 641, endPoint y: 324, distance: 112.9
click at [695, 422] on div "Title 61 / 128 FW: [TripID:110922] - Roadbook - Spain Tour for Silvia Lopez! De…" at bounding box center [584, 351] width 1082 height 614
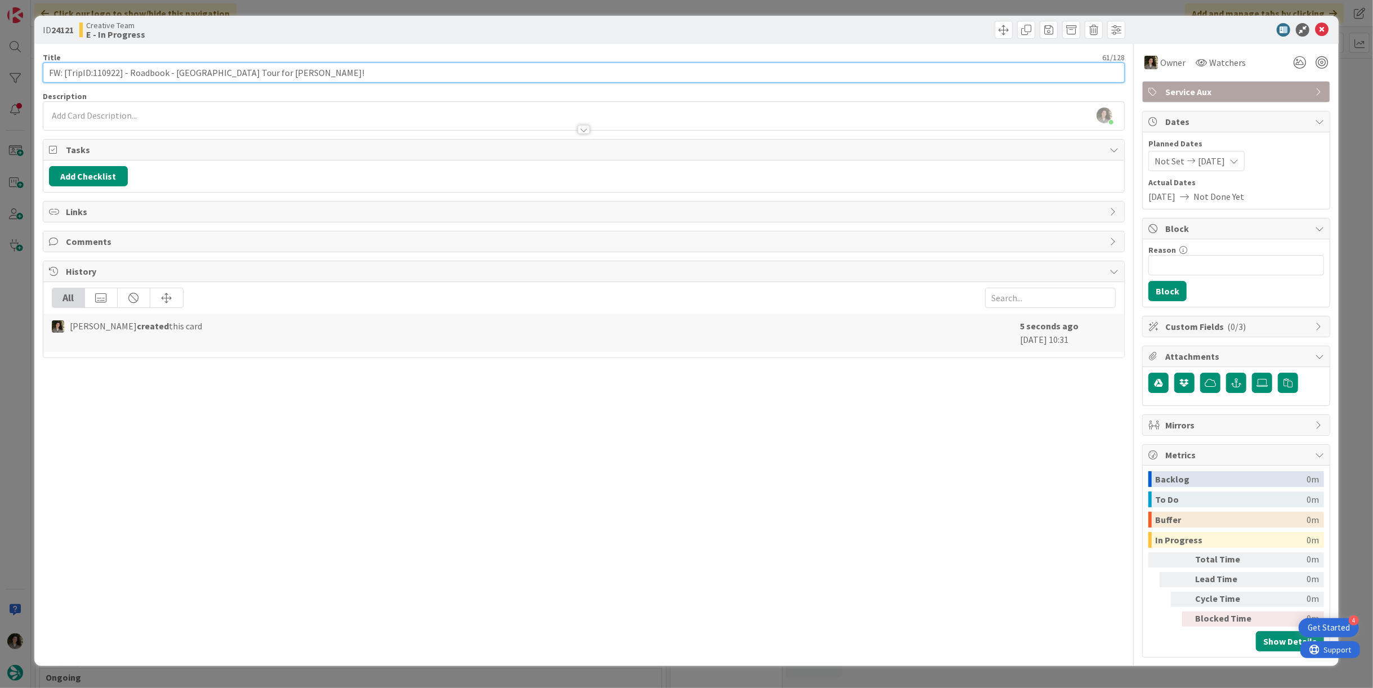
click at [391, 72] on input "FW: [TripID:110922] - Roadbook - Spain Tour for Silvia Lopez!" at bounding box center [584, 72] width 1082 height 20
type input "FW: [TripID:110922] - Roadbook - Spain Tour for Silvia Lopez! - GPS POINT"
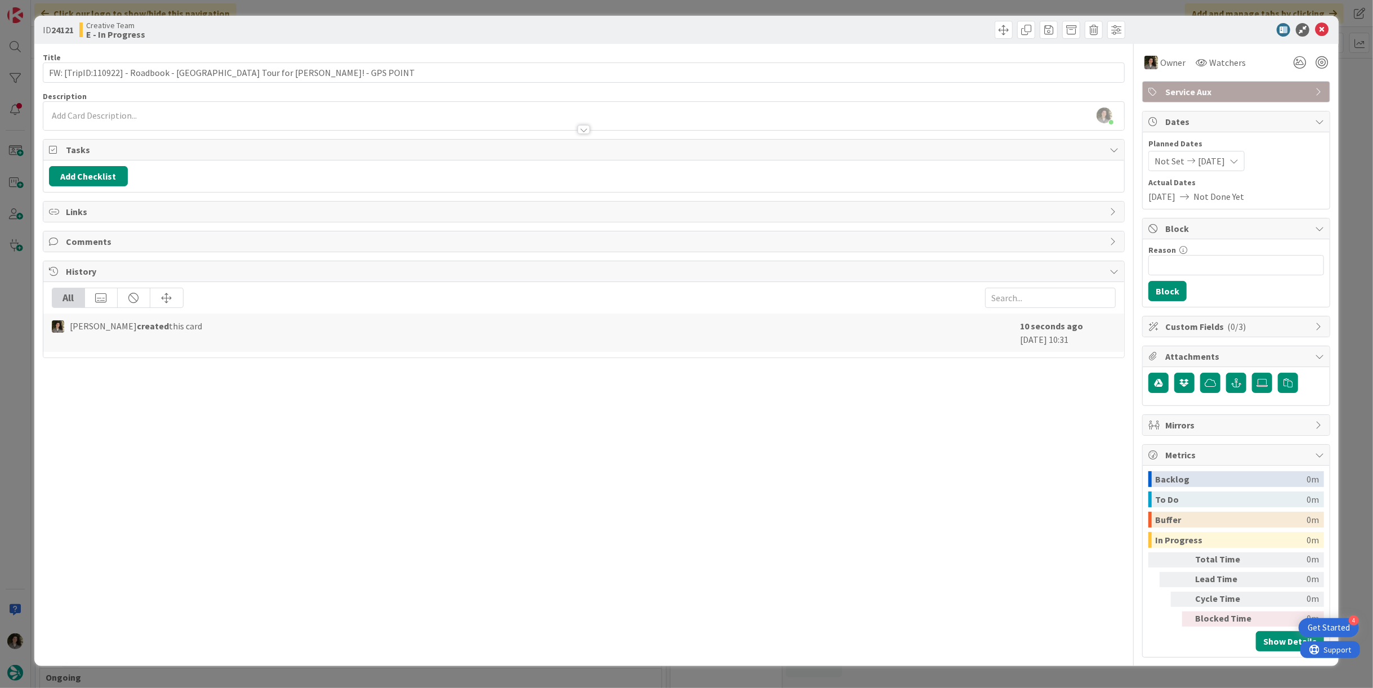
click at [450, 34] on div "Creative Team E - In Progress" at bounding box center [330, 30] width 502 height 18
click at [584, 120] on div at bounding box center [583, 124] width 1081 height 12
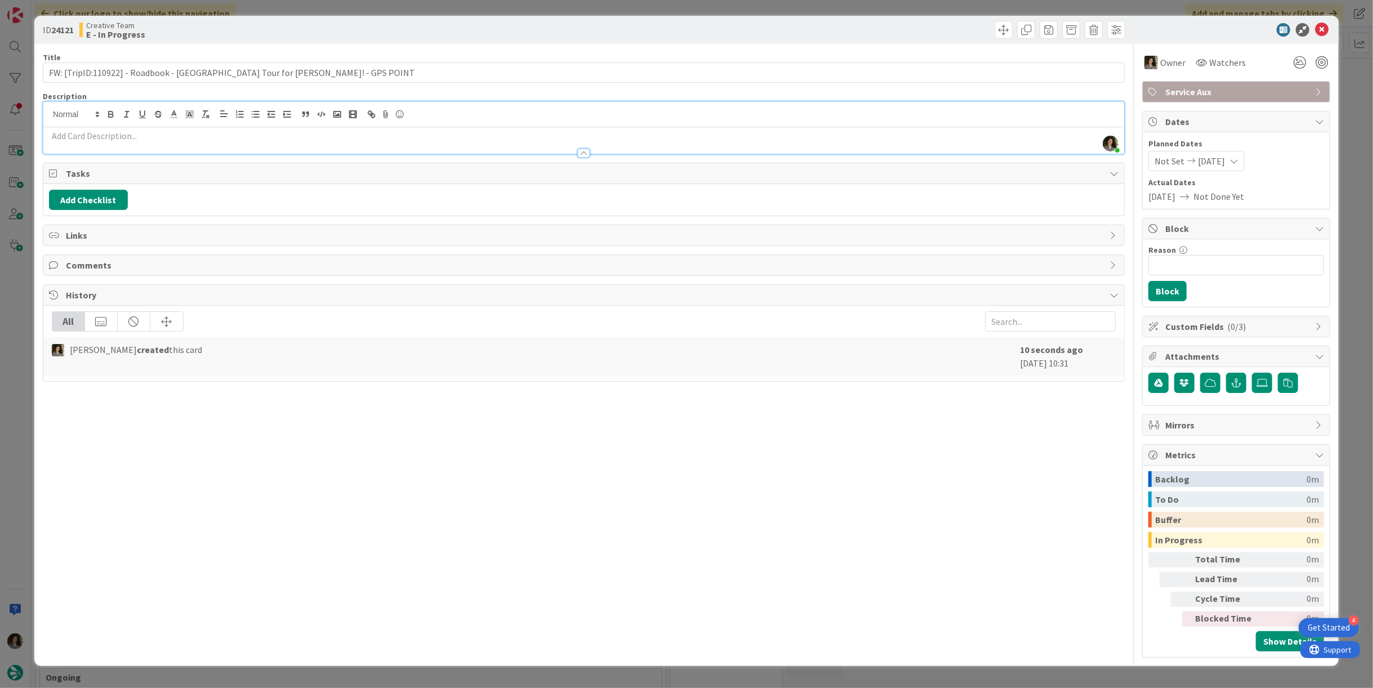
click at [317, 129] on p at bounding box center [584, 135] width 1070 height 13
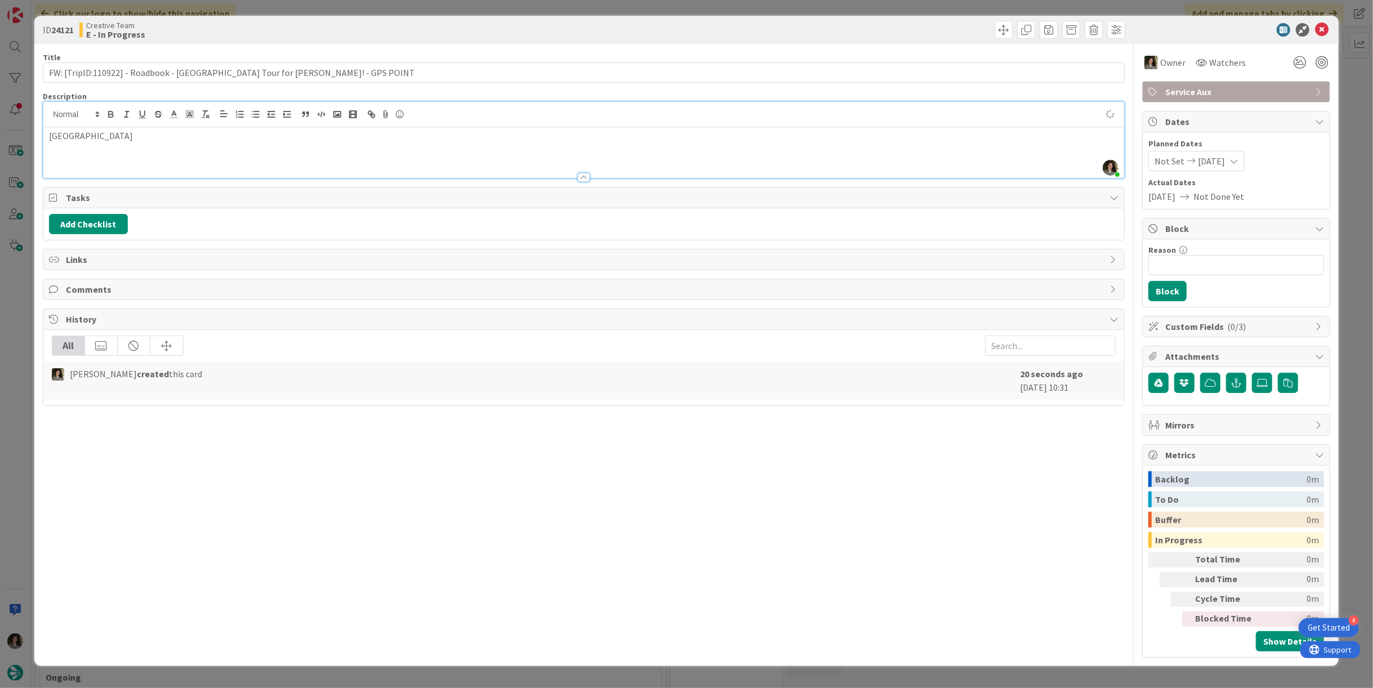
click at [122, 139] on p "Ciudad Real Train Station" at bounding box center [584, 135] width 1070 height 13
copy p "Ciudad Real Train Station"
click at [1323, 27] on icon at bounding box center [1322, 30] width 14 height 14
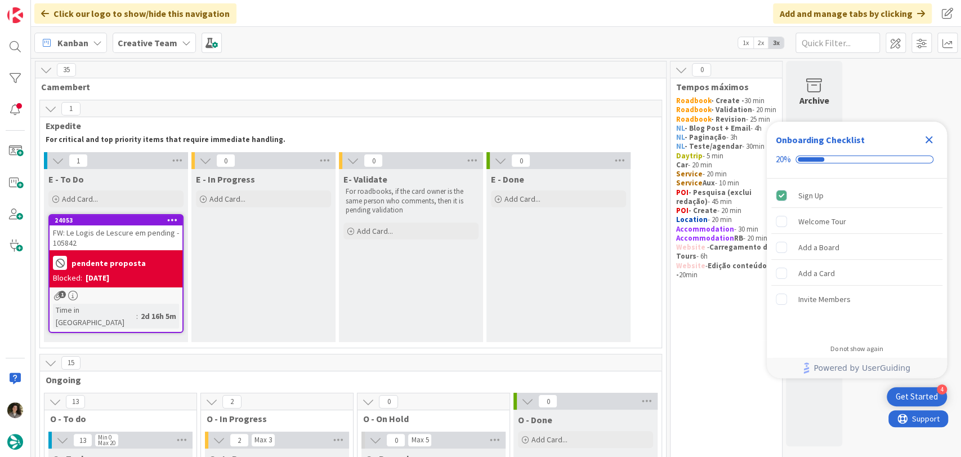
click at [926, 140] on icon "Close Checklist" at bounding box center [929, 140] width 14 height 14
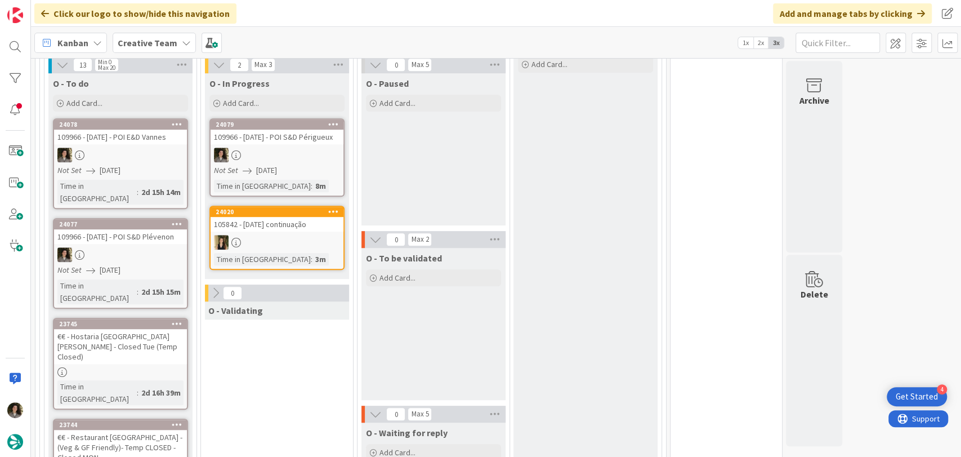
click at [285, 148] on div at bounding box center [277, 155] width 133 height 15
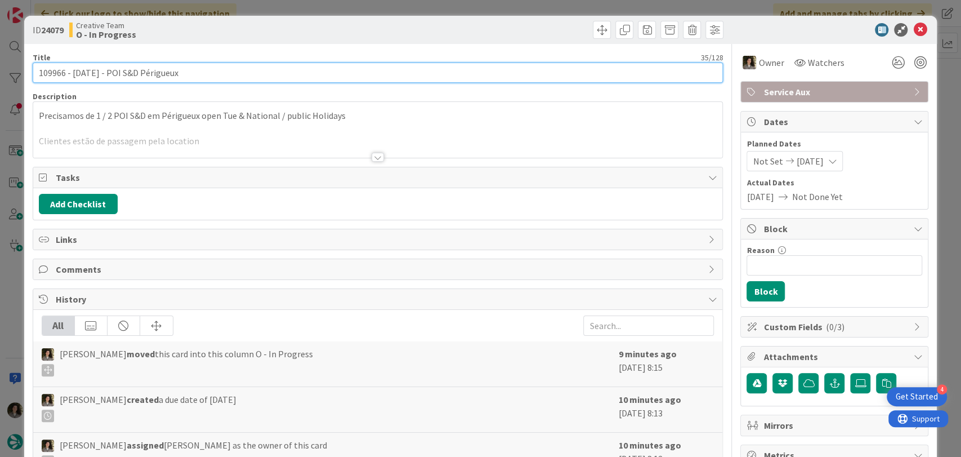
drag, startPoint x: 102, startPoint y: 72, endPoint x: 15, endPoint y: 71, distance: 87.8
click at [15, 71] on div "ID 24079 Creative Team O - In Progress Title 35 / 128 109966 - [DATE] - POI S&D…" at bounding box center [480, 228] width 961 height 457
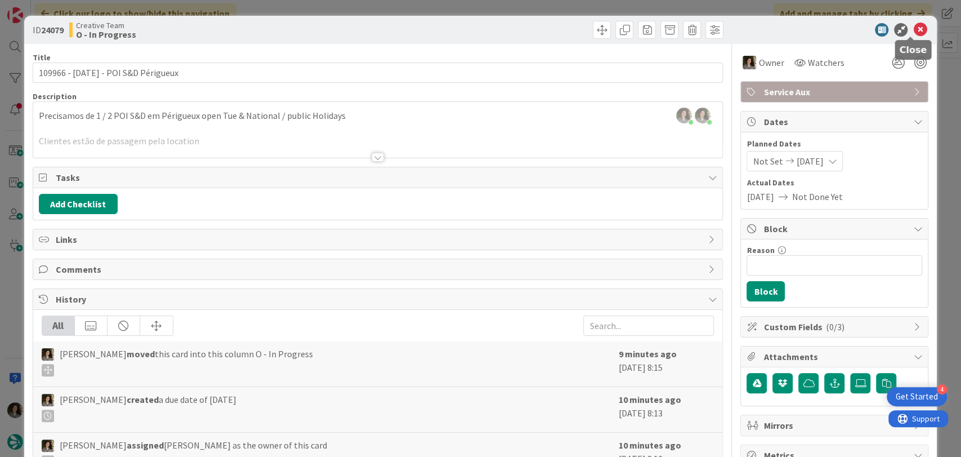
click at [913, 26] on icon at bounding box center [920, 30] width 14 height 14
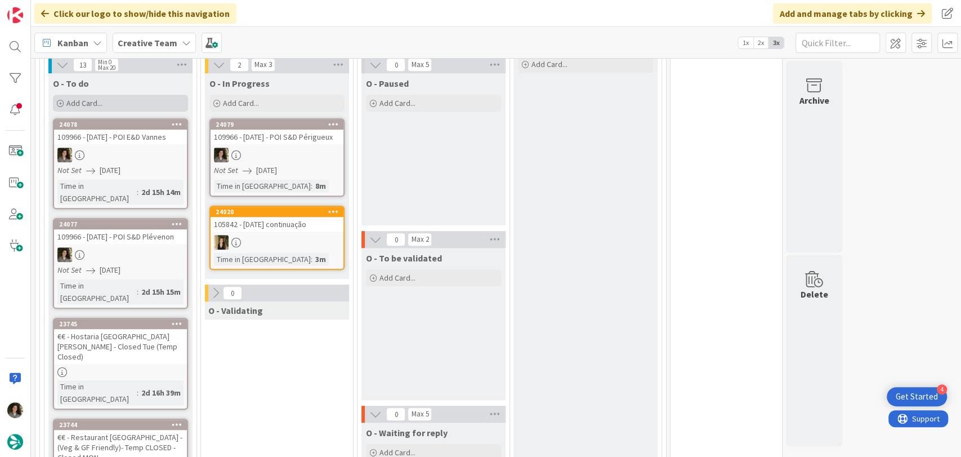
click at [106, 95] on div "Add Card..." at bounding box center [120, 103] width 135 height 17
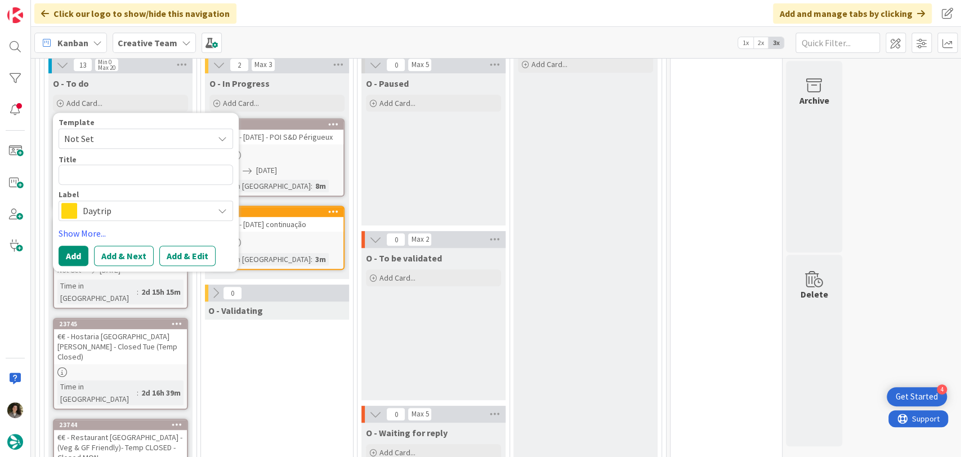
click at [111, 203] on span "Daytrip" at bounding box center [145, 211] width 125 height 16
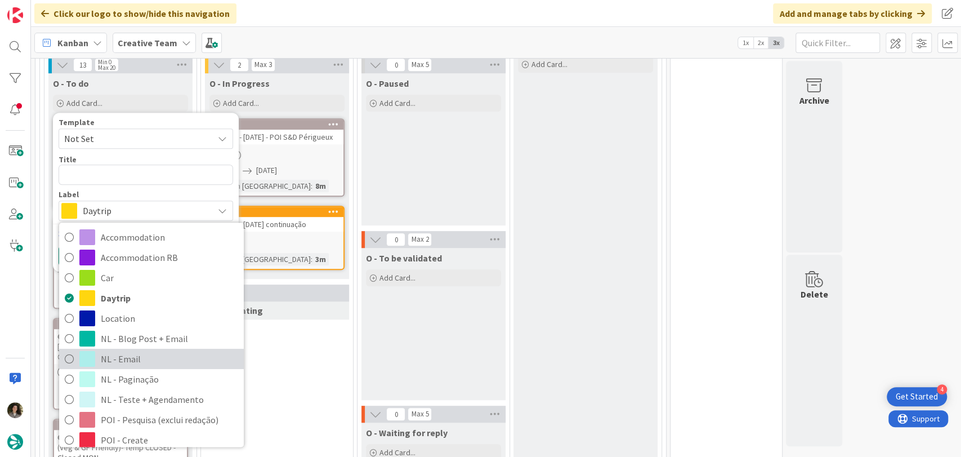
scroll to position [62, 0]
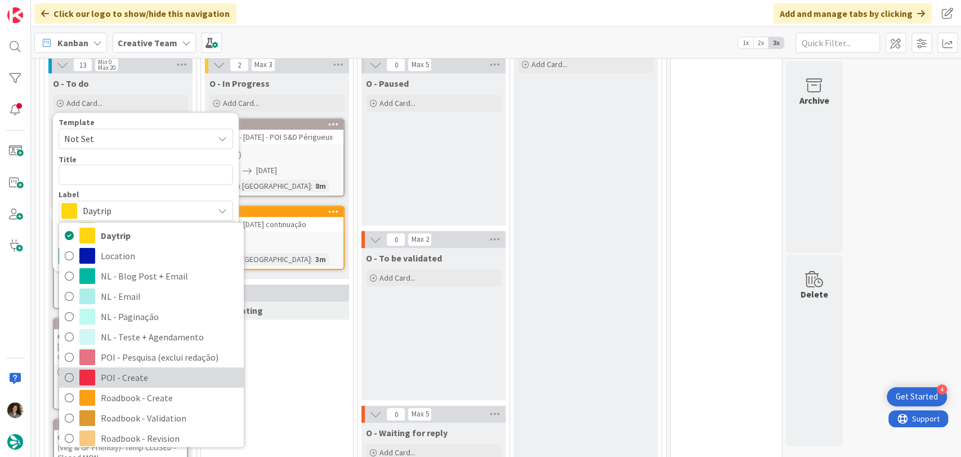
drag, startPoint x: 136, startPoint y: 362, endPoint x: 133, endPoint y: 325, distance: 37.3
click at [136, 369] on span "POI - Create" at bounding box center [169, 377] width 137 height 17
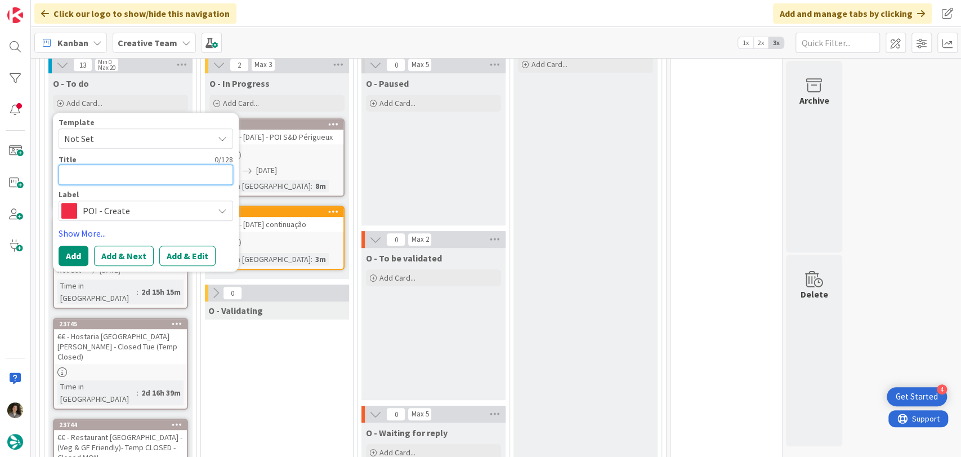
click at [111, 164] on textarea at bounding box center [146, 174] width 175 height 20
paste textarea "109966 - [DATE] -"
type textarea "x"
type textarea "109966 - [DATE] -"
type textarea "x"
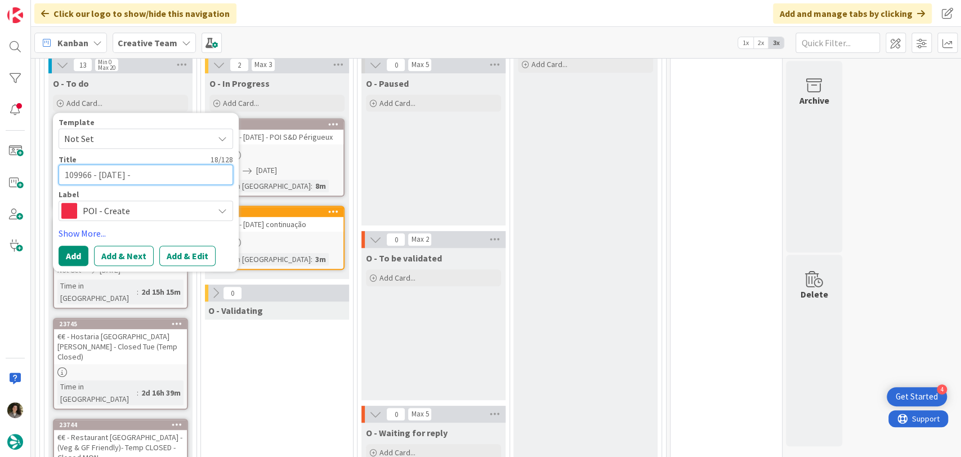
type textarea "109966 - [DATE] - C"
type textarea "x"
type textarea "109966 - [DATE] - Ca"
type textarea "x"
type textarea "109966 - [DATE] - Cat"
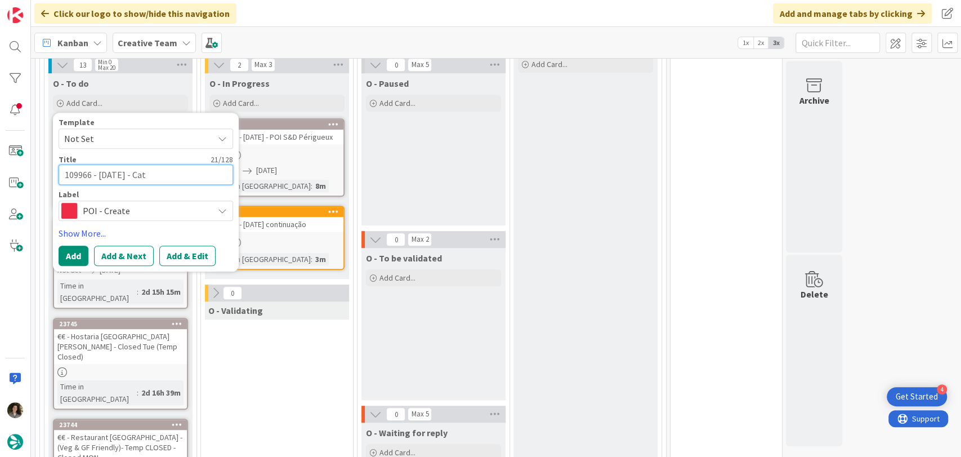
type textarea "x"
type textarea "109966 - [DATE] - Cath"
type textarea "x"
type textarea "109966 - [DATE] - Cathé"
type textarea "x"
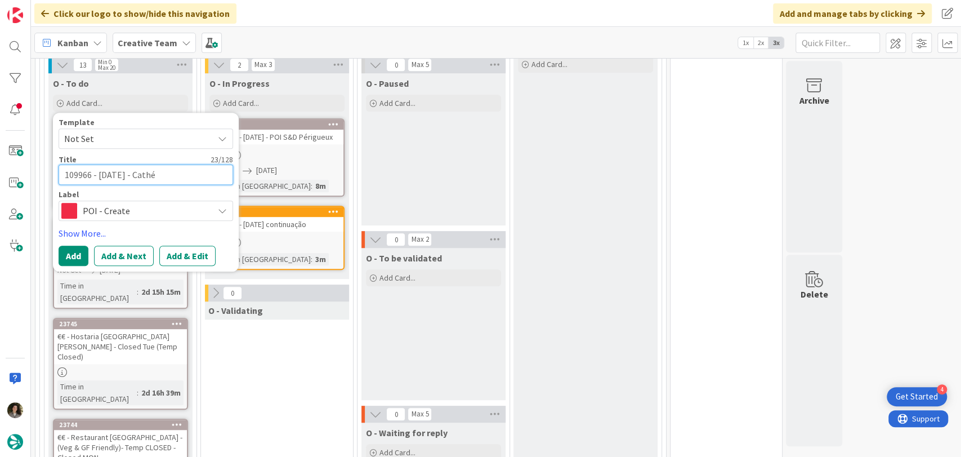
type textarea "109966 - [DATE] - Cathéd"
type textarea "x"
type textarea "109966 - [DATE] - Cathédr"
type textarea "x"
type textarea "109966 - [DATE] - Cathédra"
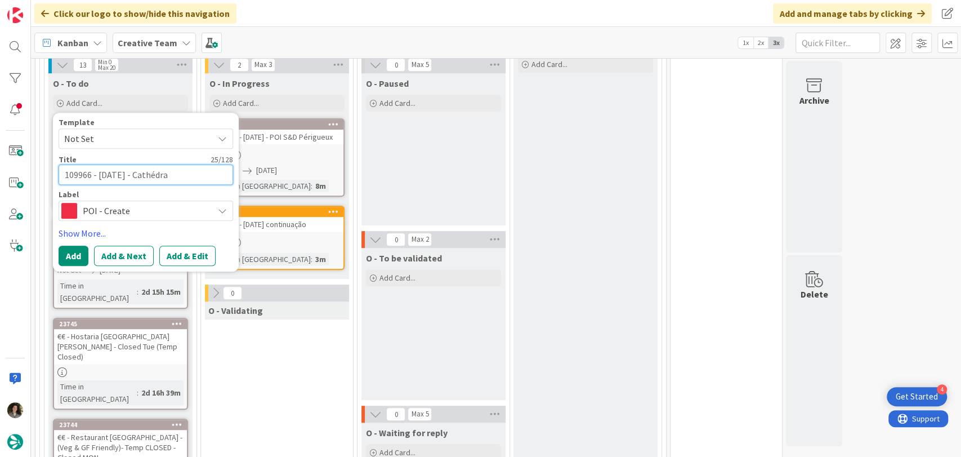
type textarea "x"
type textarea "109966 - [DATE] - Cathédral"
type textarea "x"
type textarea "109966 - [DATE] - Cathédrale"
type textarea "x"
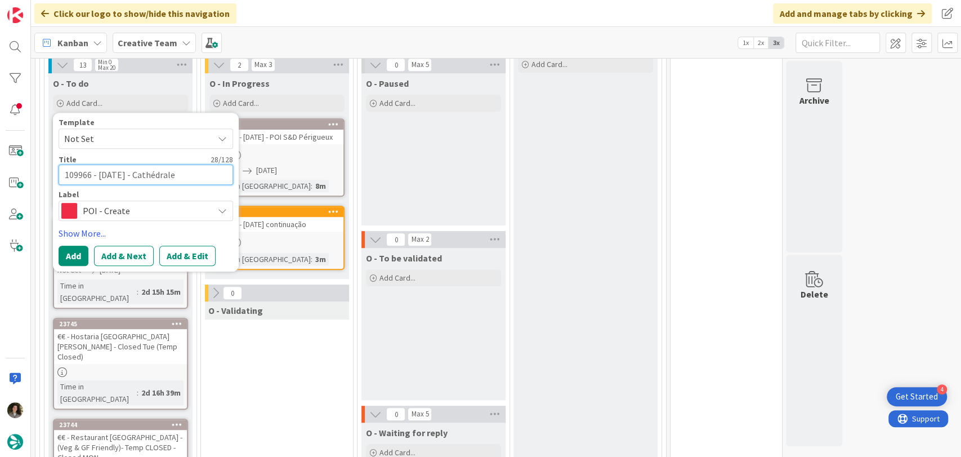
type textarea "109966 - [DATE] - Cathédrale"
type textarea "x"
type textarea "109966 - [DATE] - Cathédrale S"
type textarea "x"
type textarea "109966 - [DATE] - Cathédrale Sa"
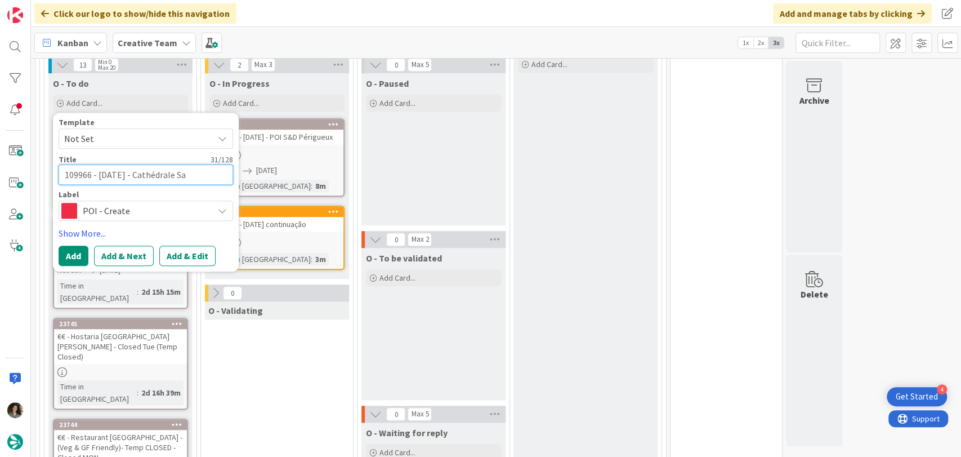
type textarea "x"
type textarea "109966 - [DATE] - Cathédrale Sai"
type textarea "x"
type textarea "109966 - [DATE] - Cathédrale [PERSON_NAME]"
type textarea "x"
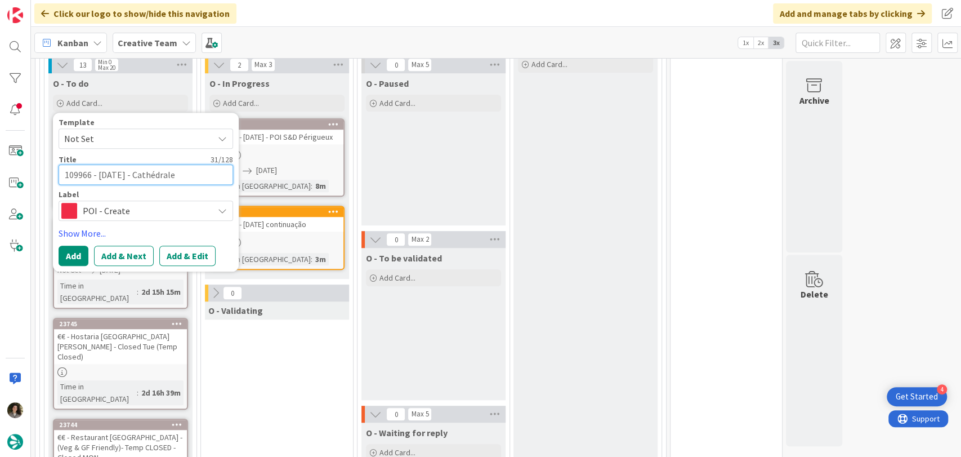
type textarea "109966 - [DATE] - Cathédrale Saint"
type textarea "x"
type textarea "109966 - [DATE] - [GEOGRAPHIC_DATA]-"
type textarea "x"
type textarea "109966 - [DATE] - [GEOGRAPHIC_DATA]"
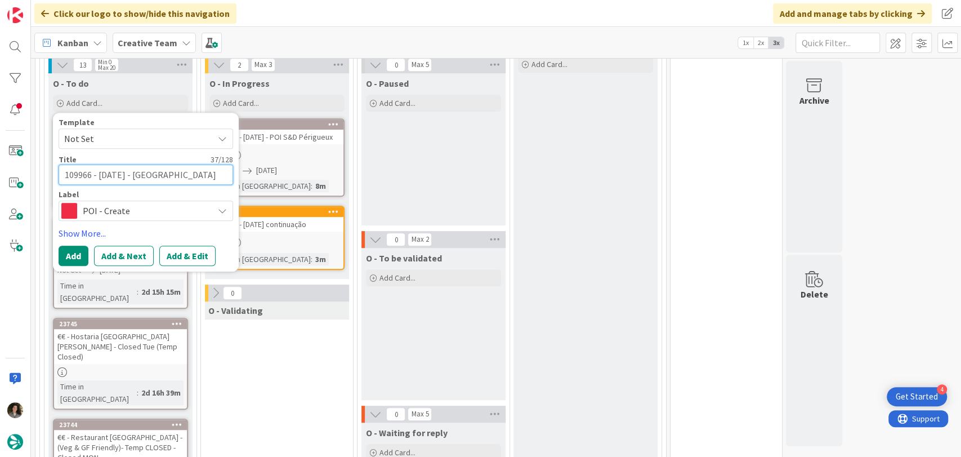
type textarea "x"
type textarea "109966 - [DATE] - [GEOGRAPHIC_DATA]"
type textarea "x"
type textarea "109966 - [DATE] - [GEOGRAPHIC_DATA]"
type textarea "x"
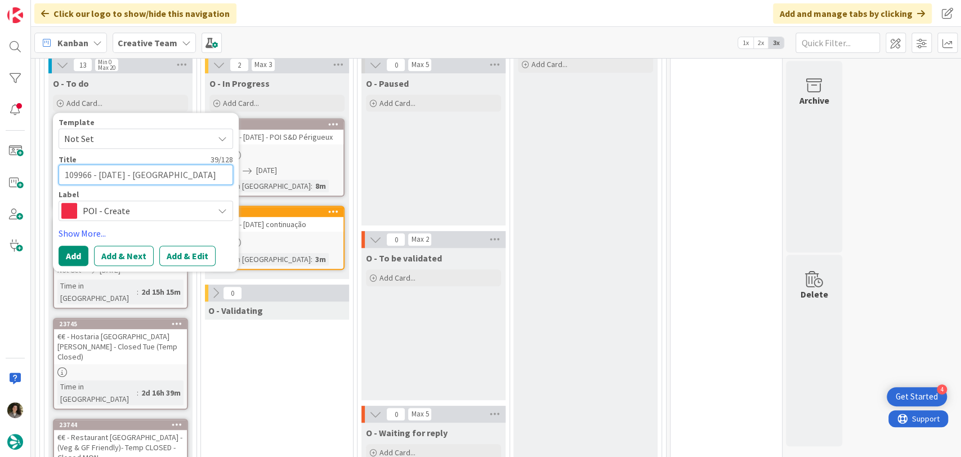
type textarea "109966 - [DATE] - [GEOGRAPHIC_DATA]"
type textarea "x"
type textarea "109966 - [DATE] - [GEOGRAPHIC_DATA]"
type textarea "x"
type textarea "109966 - [DATE] - [GEOGRAPHIC_DATA] -"
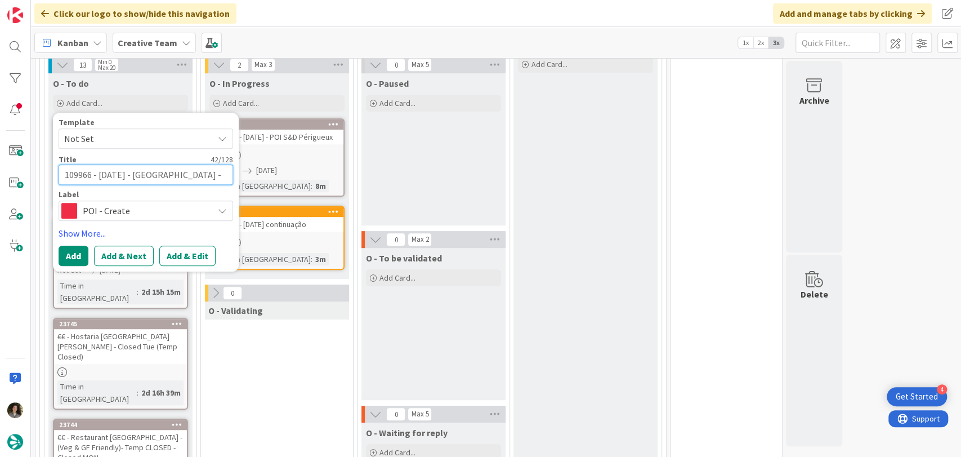
type textarea "x"
type textarea "109966 - [DATE] - Cathédrale [GEOGRAPHIC_DATA] - P"
type textarea "x"
type textarea "109966 - [DATE] - [GEOGRAPHIC_DATA]"
type textarea "x"
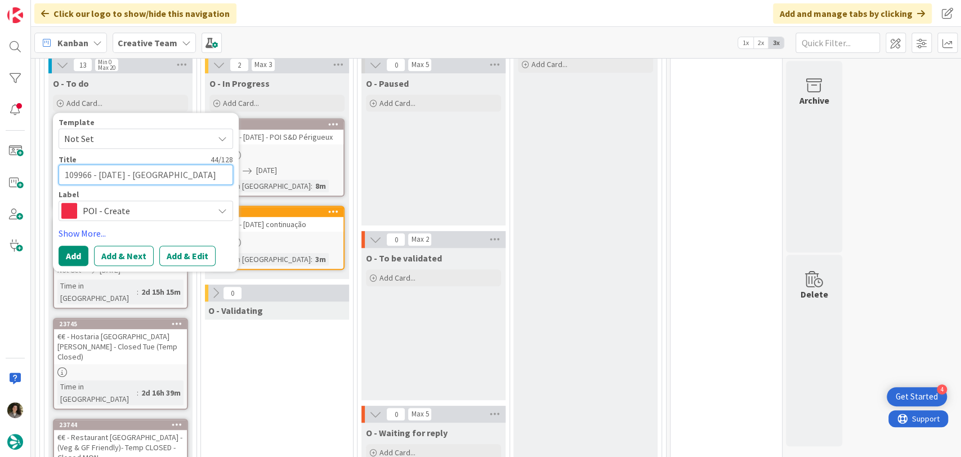
type textarea "109966 - [DATE] - Cathédrale [GEOGRAPHIC_DATA] - POI"
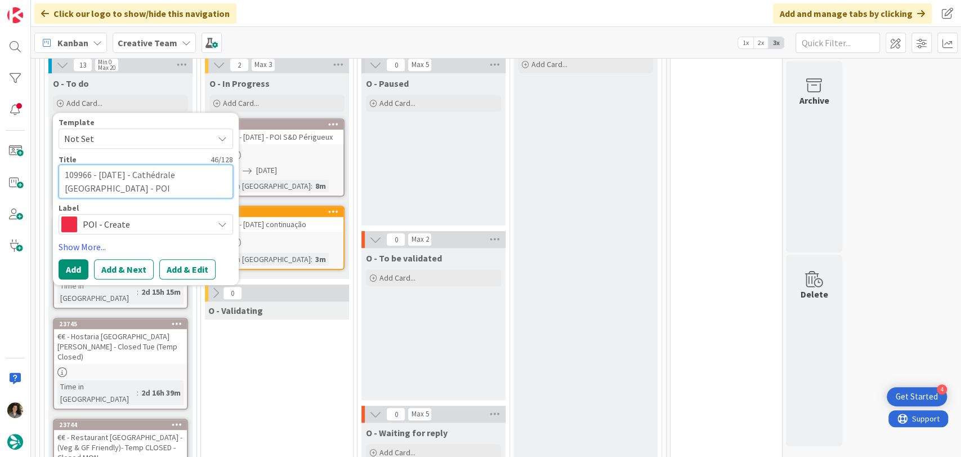
type textarea "x"
type textarea "109966 - [DATE] - Cathédrale [GEOGRAPHIC_DATA] - POI"
type textarea "x"
type textarea "109966 - [DATE] - [GEOGRAPHIC_DATA] - POI S"
type textarea "x"
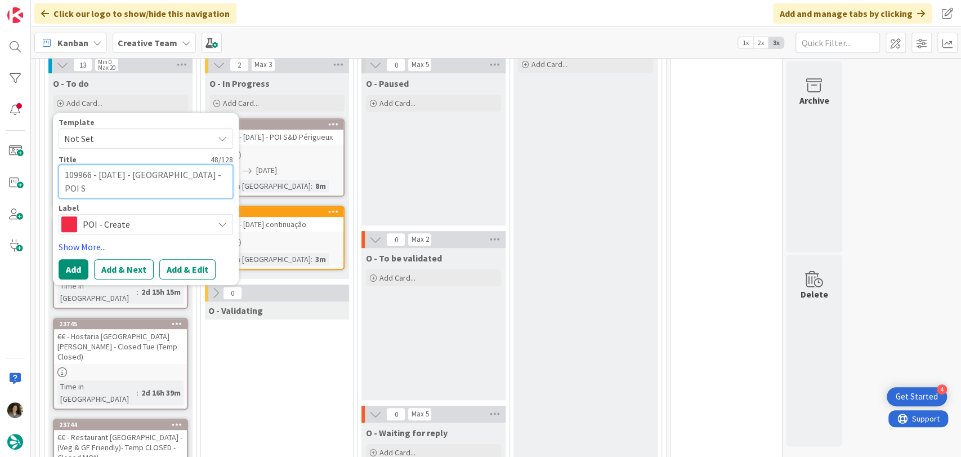
type textarea "109966 - [DATE] - Cathédrale [GEOGRAPHIC_DATA] - POI S&"
type textarea "x"
type textarea "109966 - [DATE] - Cathédrale [GEOGRAPHIC_DATA] - POI"
type textarea "x"
type textarea "109966 - [DATE] - Cathédrale [GEOGRAPHIC_DATA] - POI"
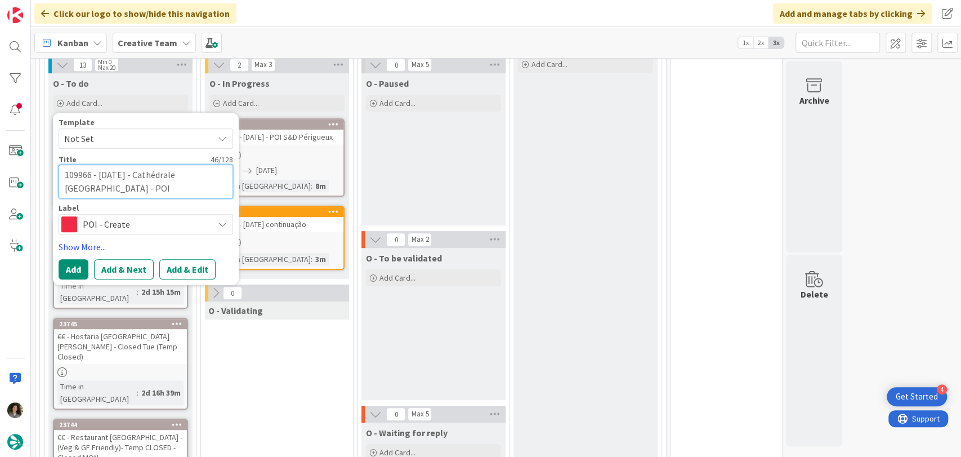
type textarea "x"
type textarea "109966 - [DATE] - [GEOGRAPHIC_DATA]"
type textarea "x"
type textarea "109966 - [DATE] - Cathédrale [GEOGRAPHIC_DATA] - P"
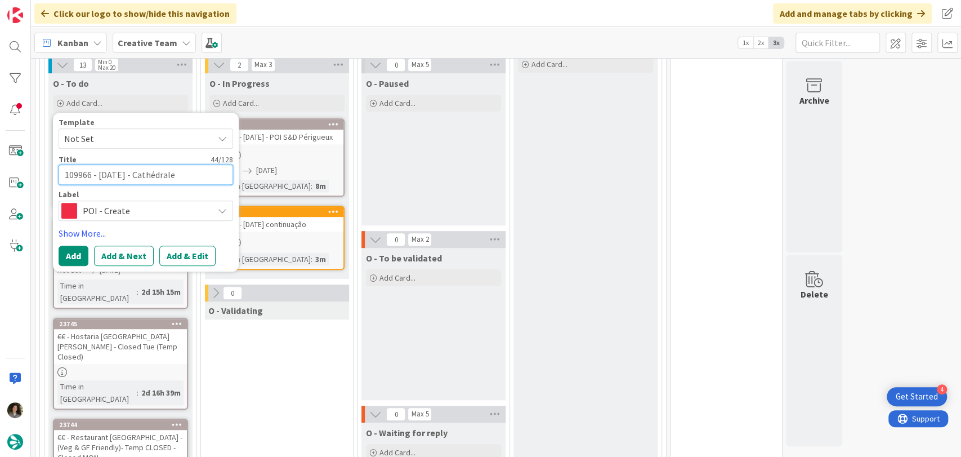
type textarea "x"
type textarea "109966 - [DATE] - Cathédrale [GEOGRAPHIC_DATA]"
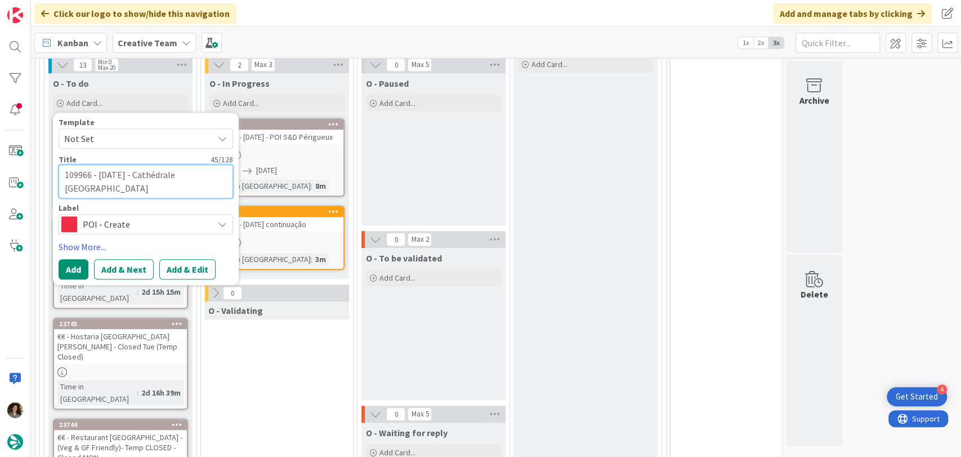
type textarea "x"
type textarea "109966 - [DATE] - Cathédrale [GEOGRAPHIC_DATA]"
type textarea "x"
type textarea "109966 - [DATE] - Cathédrale [GEOGRAPHIC_DATA]"
type textarea "x"
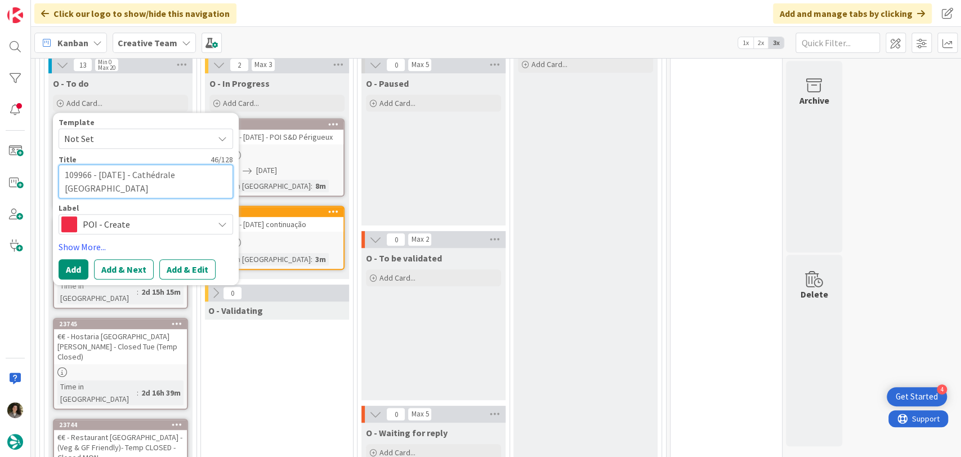
type textarea "109966 - [DATE] - Cathédrale [GEOGRAPHIC_DATA] - P"
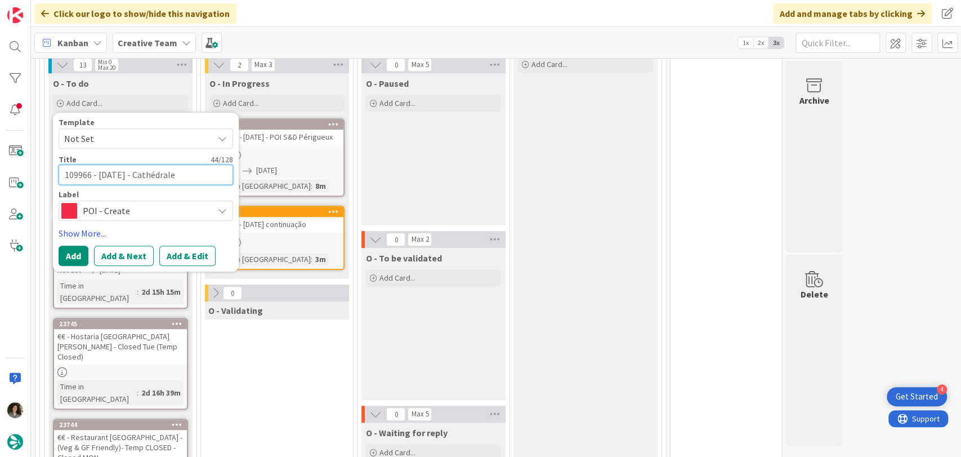
type textarea "x"
type textarea "109966 - [DATE] - Cathédrale [GEOGRAPHIC_DATA] - Pé"
type textarea "x"
type textarea "109966 - [DATE] - Cathédrale [GEOGRAPHIC_DATA]"
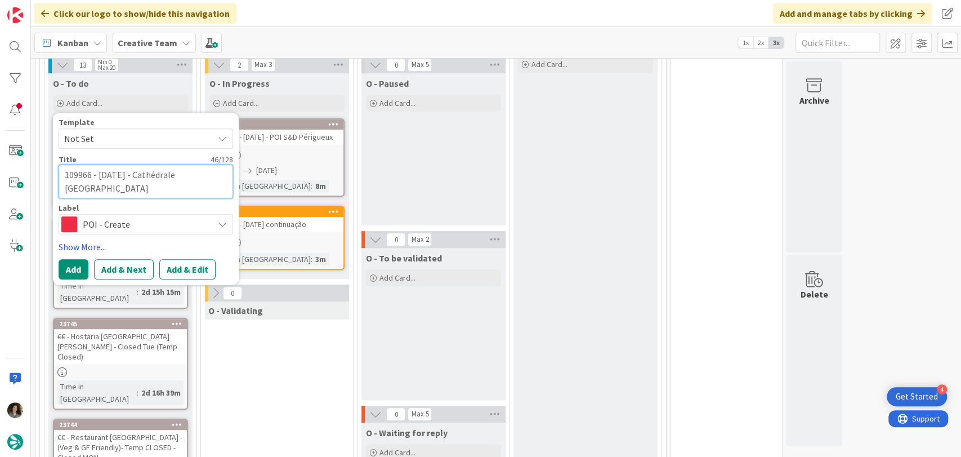
type textarea "x"
type textarea "109966 - [DATE] - Cathédrale [GEOGRAPHIC_DATA]"
type textarea "x"
type textarea "109966 - [DATE] - [GEOGRAPHIC_DATA]"
type textarea "x"
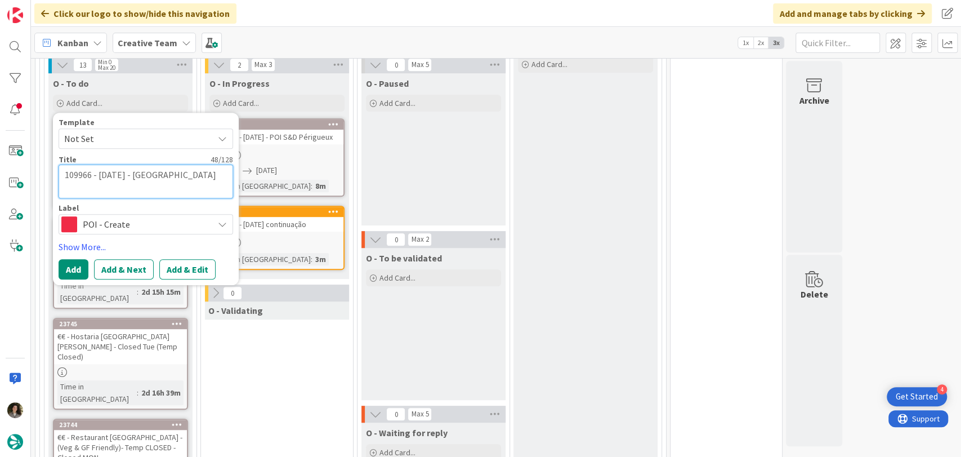
type textarea "109966 - [DATE] - Cathédrale [GEOGRAPHIC_DATA]"
type textarea "x"
type textarea "109966 - [DATE] - Cathédrale [GEOGRAPHIC_DATA]"
type textarea "x"
type textarea "109966 - [DATE] - Cathédrale [GEOGRAPHIC_DATA]"
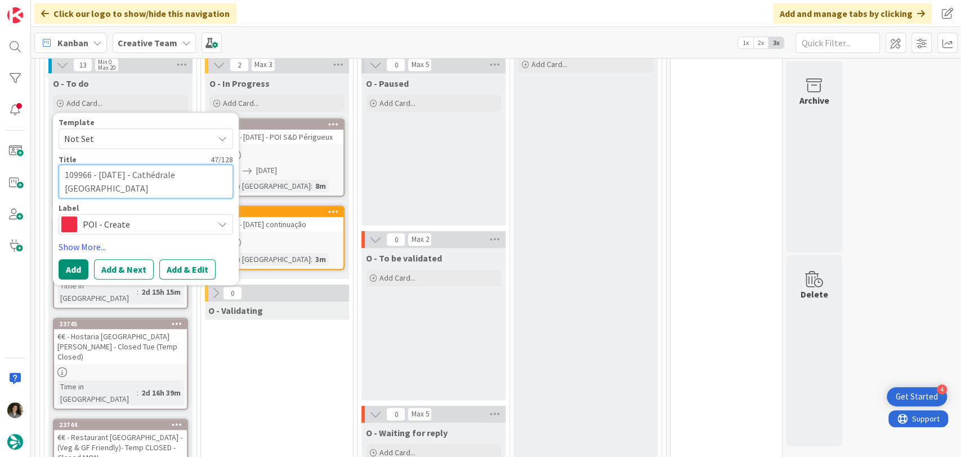
type textarea "x"
type textarea "109966 - [DATE] - Cathédrale [GEOGRAPHIC_DATA]"
type textarea "x"
type textarea "109966 - [DATE] - Cathédrale [GEOGRAPHIC_DATA]"
type textarea "x"
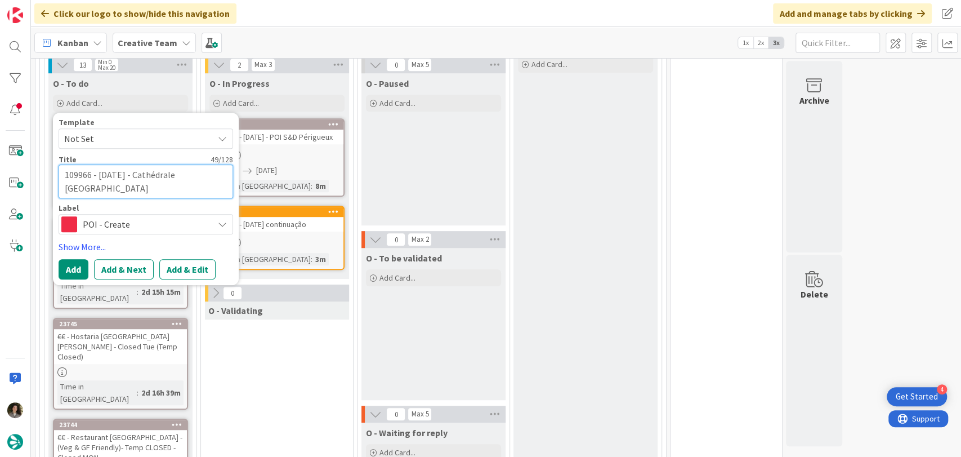
type textarea "109966 - [DATE] - [GEOGRAPHIC_DATA]"
type textarea "x"
type textarea "109966 - [DATE] - [GEOGRAPHIC_DATA]"
type textarea "x"
type textarea "109966 - [DATE] - [GEOGRAPHIC_DATA]"
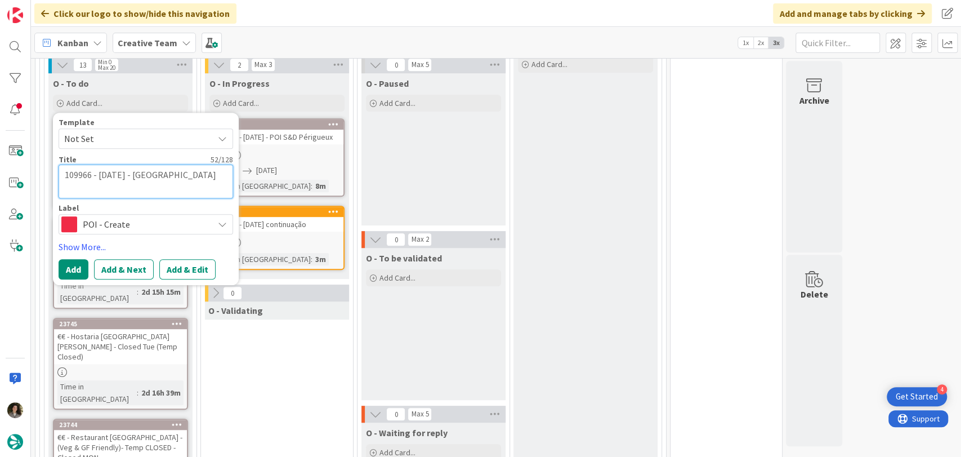
type textarea "x"
type textarea "109966 - [DATE] - [GEOGRAPHIC_DATA]"
type textarea "x"
type textarea "109966 - [DATE] - [GEOGRAPHIC_DATA] -"
type textarea "x"
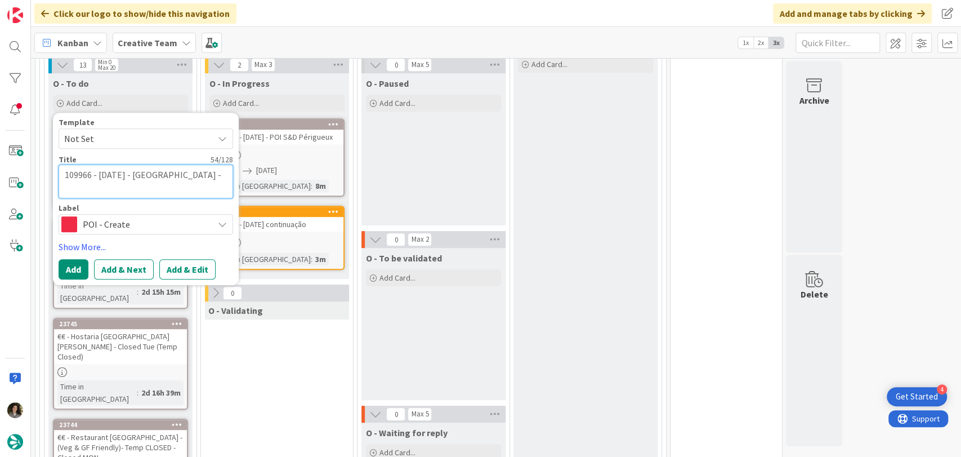
type textarea "109966 - [DATE] - [GEOGRAPHIC_DATA] -"
type textarea "x"
type textarea "109966 - [DATE] - [GEOGRAPHIC_DATA] - P"
type textarea "x"
type textarea "109966 - [DATE] - [GEOGRAPHIC_DATA]"
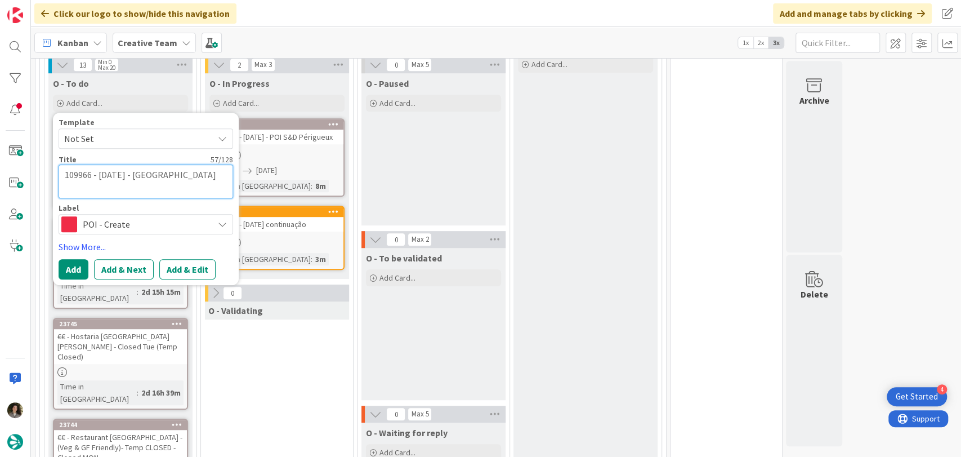
type textarea "x"
type textarea "109966 - [DATE] - [GEOGRAPHIC_DATA] - POI"
type textarea "x"
type textarea "109966 - [DATE] - [GEOGRAPHIC_DATA] - POI"
type textarea "x"
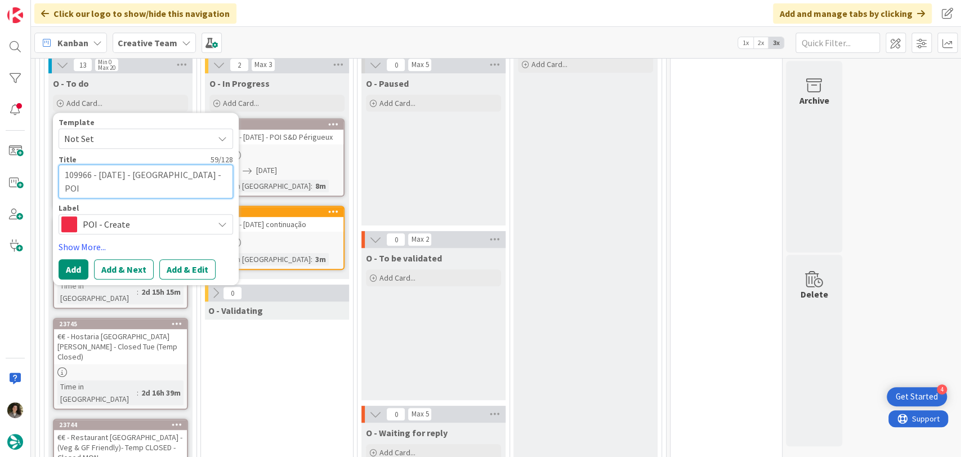
type textarea "109966 - [DATE] - [GEOGRAPHIC_DATA] - POI S"
type textarea "x"
type textarea "109966 - [DATE] - [GEOGRAPHIC_DATA] - POI S&"
type textarea "x"
type textarea "109966 - [DATE] - [GEOGRAPHIC_DATA] - POI S&D"
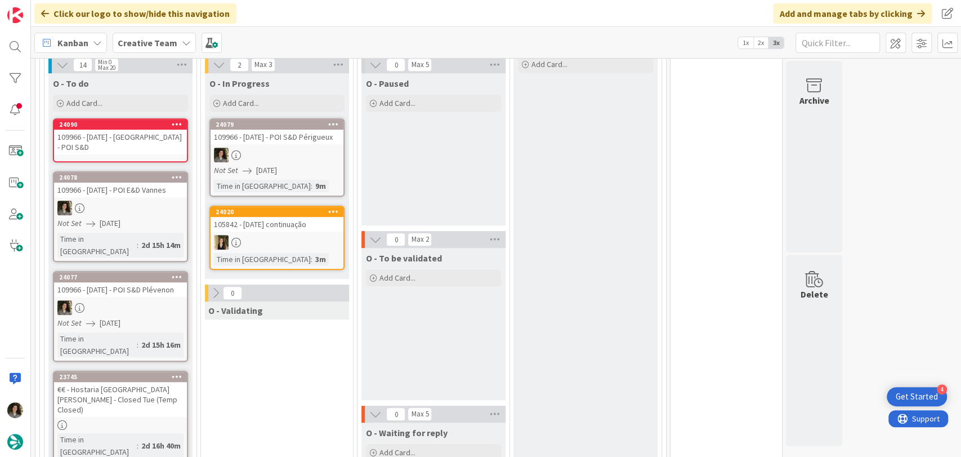
click at [123, 136] on div "109966 - [DATE] - [GEOGRAPHIC_DATA] - POI S&D" at bounding box center [120, 141] width 133 height 25
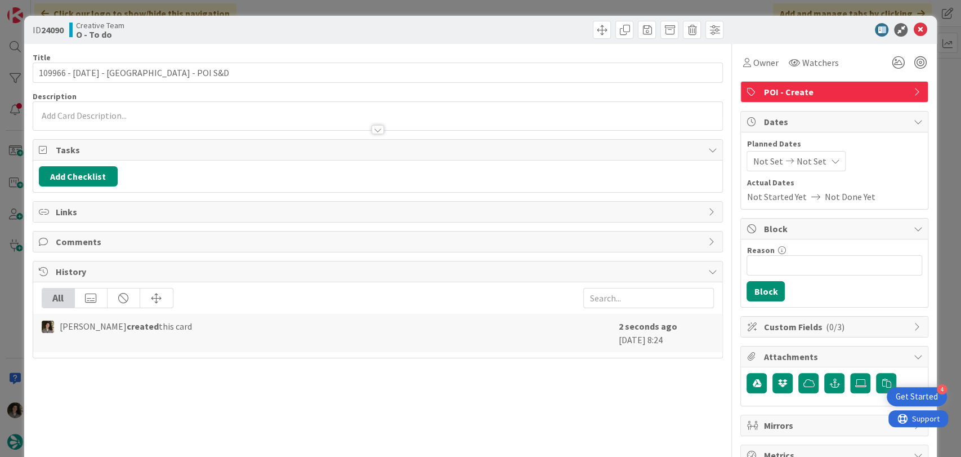
click at [830, 160] on icon at bounding box center [834, 161] width 9 height 9
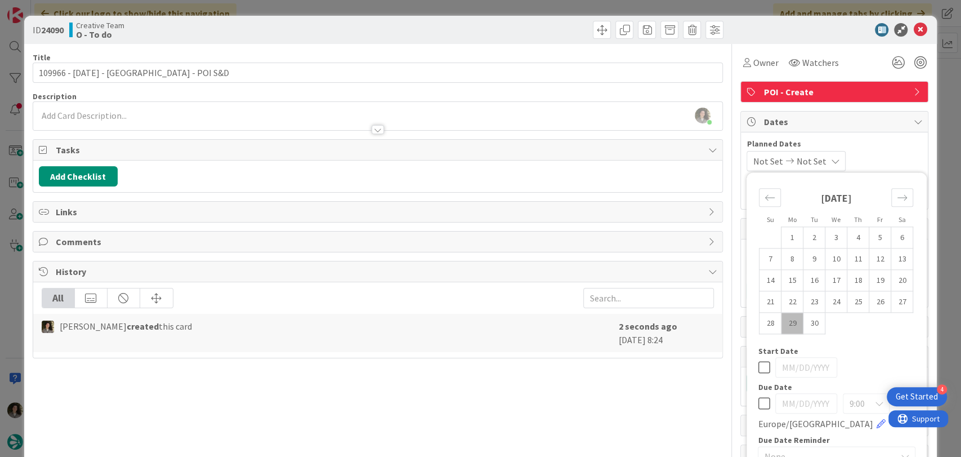
click at [758, 403] on icon at bounding box center [764, 403] width 12 height 14
type input "[DATE]"
click at [619, 406] on div "Title 62 / 128 109966 - [DATE] - Cathédrale Saint-Front - Périgueux - POI S&D D…" at bounding box center [378, 351] width 691 height 614
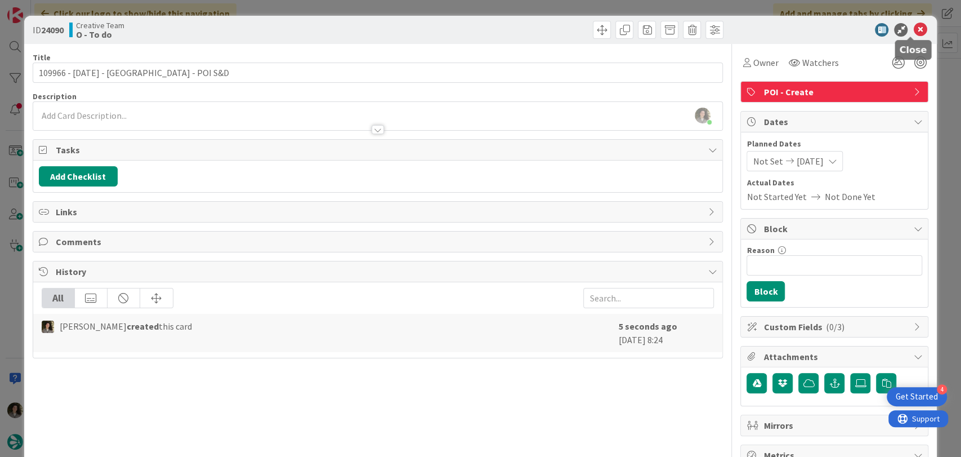
click at [914, 26] on icon at bounding box center [920, 30] width 14 height 14
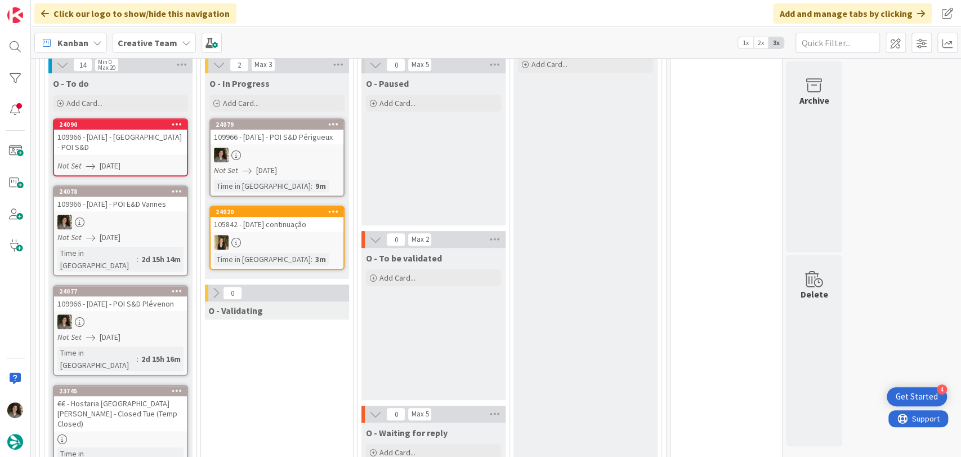
click at [74, 133] on div "109966 - [DATE] - [GEOGRAPHIC_DATA] - POI S&D" at bounding box center [120, 141] width 133 height 25
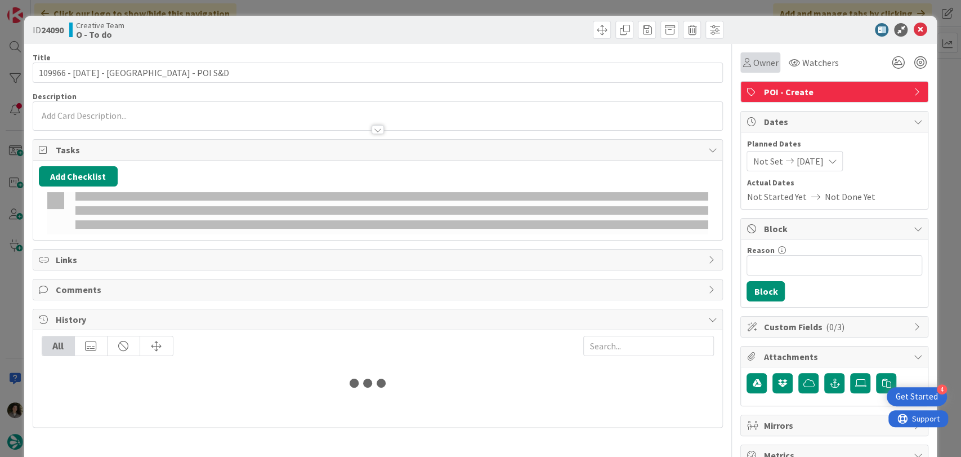
click at [753, 62] on span "Owner" at bounding box center [765, 63] width 25 height 14
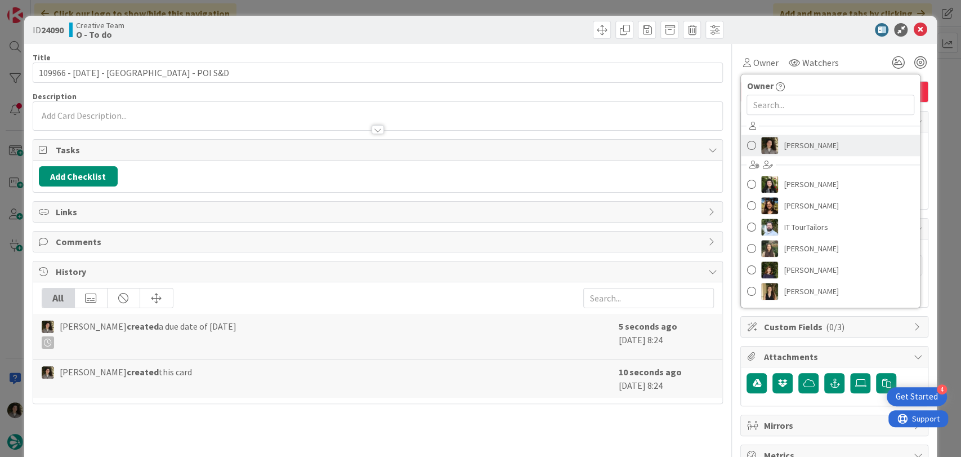
click at [803, 144] on span "[PERSON_NAME]" at bounding box center [811, 145] width 55 height 17
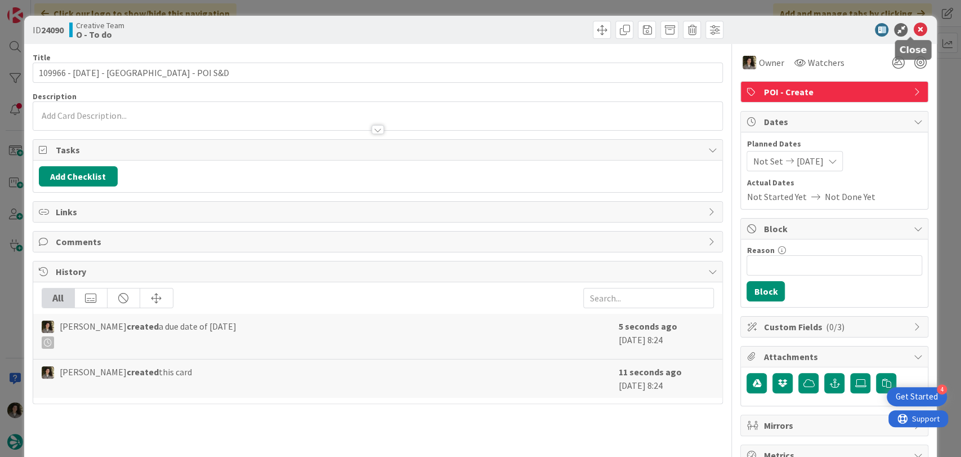
click at [915, 25] on icon at bounding box center [920, 30] width 14 height 14
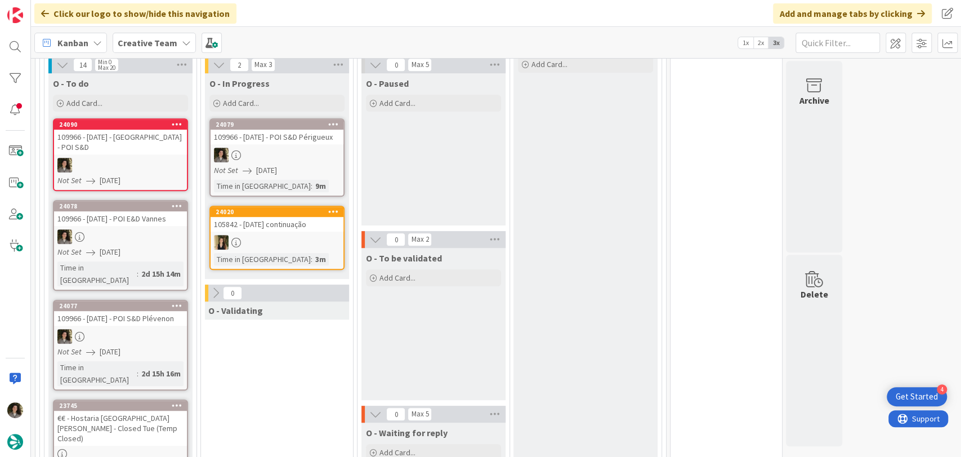
click at [144, 129] on div "109966 - [DATE] - [GEOGRAPHIC_DATA] - POI S&D" at bounding box center [120, 141] width 133 height 25
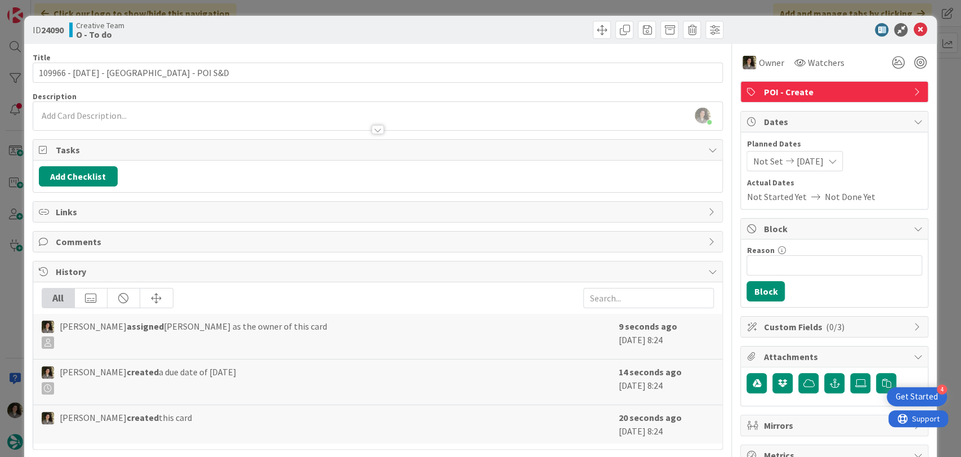
click at [376, 128] on div at bounding box center [378, 129] width 12 height 9
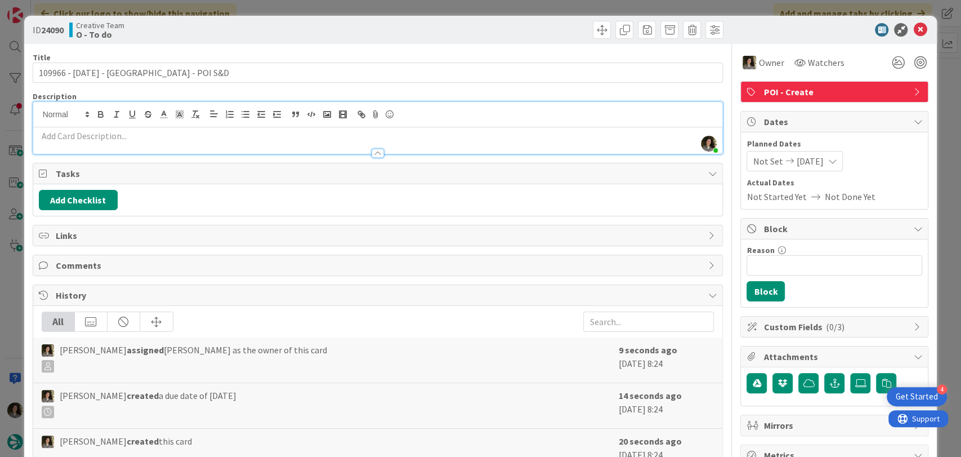
click at [268, 140] on p at bounding box center [378, 135] width 678 height 13
paste div
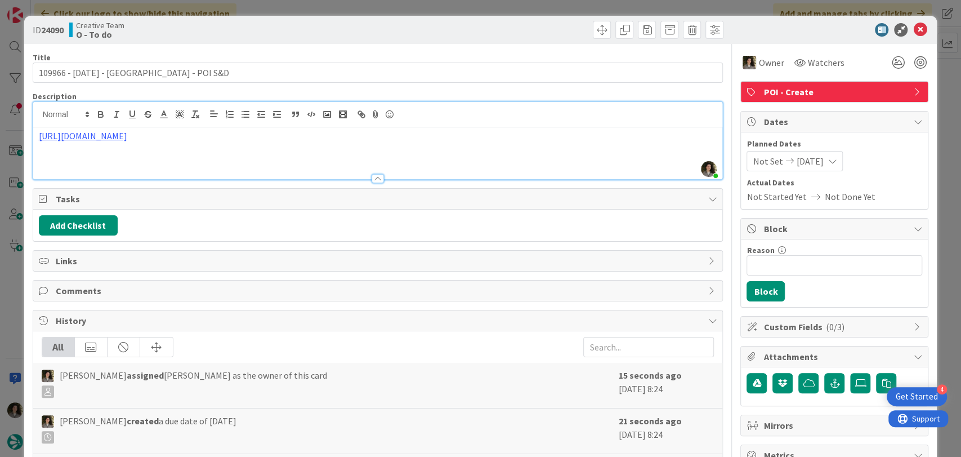
click at [69, 159] on p at bounding box center [378, 161] width 678 height 13
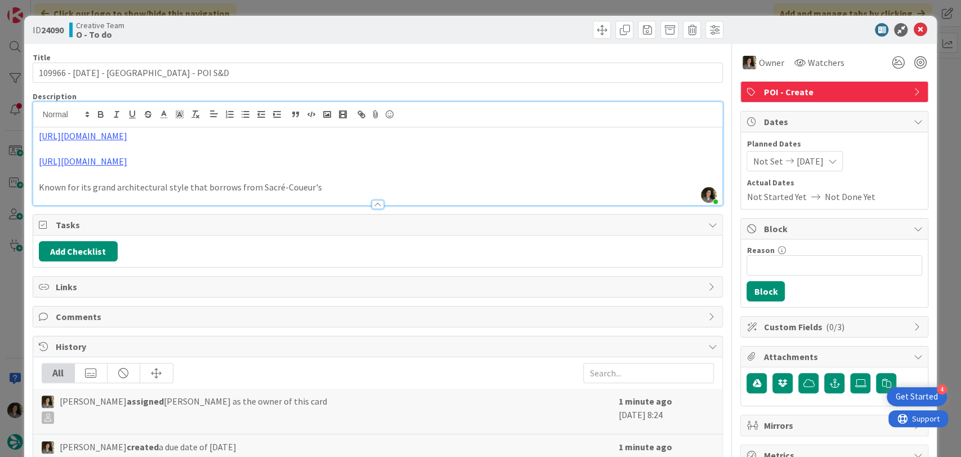
click at [289, 187] on p "Known for its grand architectural style that borrows from Sacré-Coueur's" at bounding box center [378, 187] width 678 height 13
click at [324, 187] on p "Known for its grand architectural style that borrows from [GEOGRAPHIC_DATA]'s" at bounding box center [378, 187] width 678 height 13
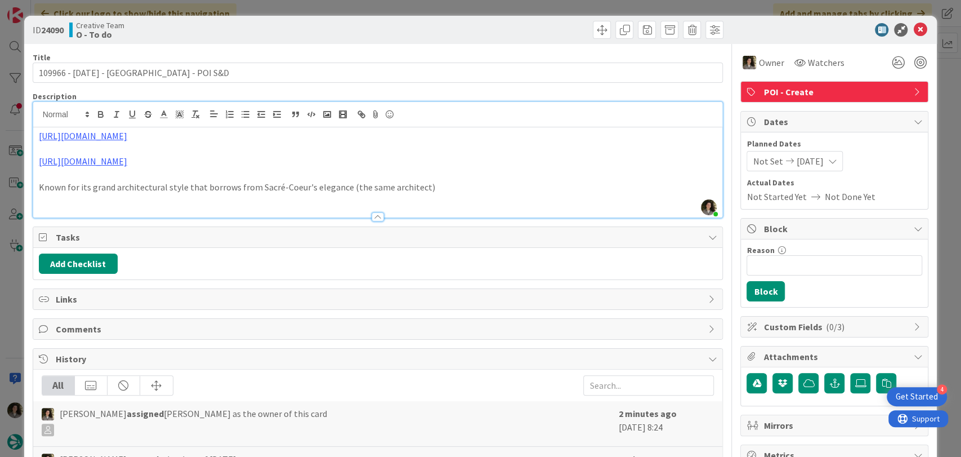
click at [455, 186] on p "Known for its grand architectural style that borrows from Sacré-Coeur's eleganc…" at bounding box center [378, 187] width 678 height 13
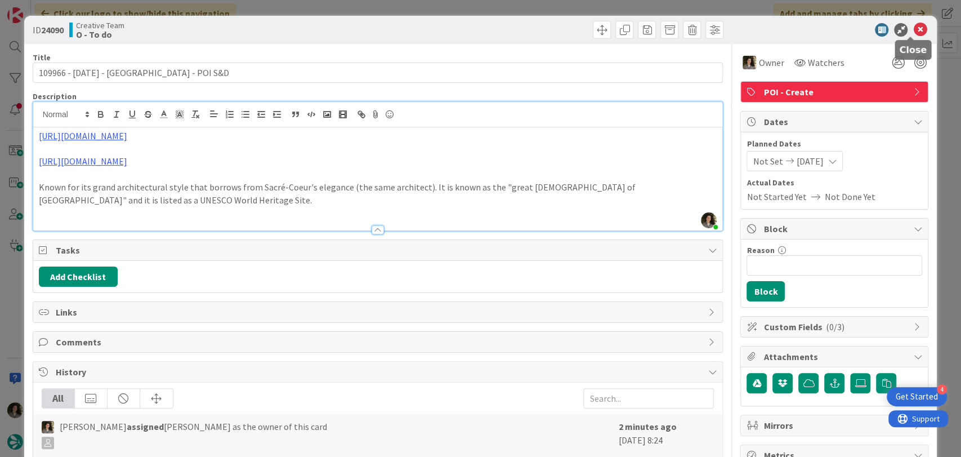
click at [913, 30] on icon at bounding box center [920, 30] width 14 height 14
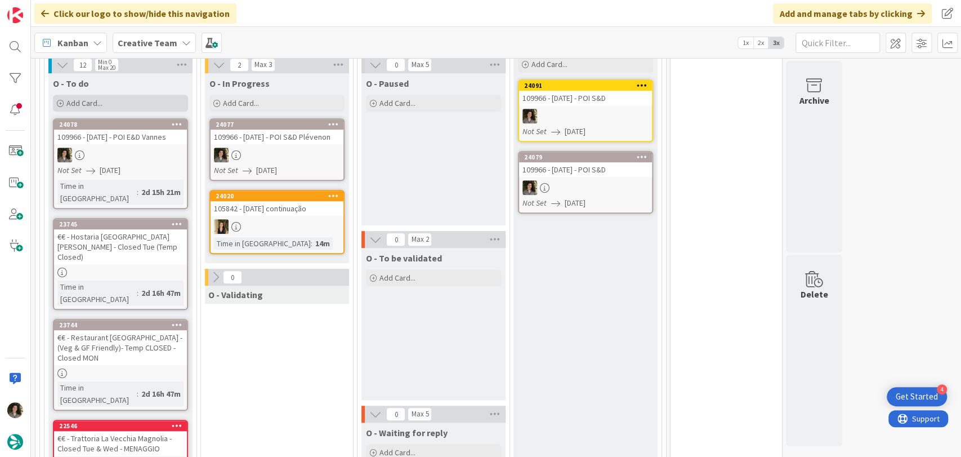
click at [91, 98] on span "Add Card..." at bounding box center [84, 103] width 36 height 10
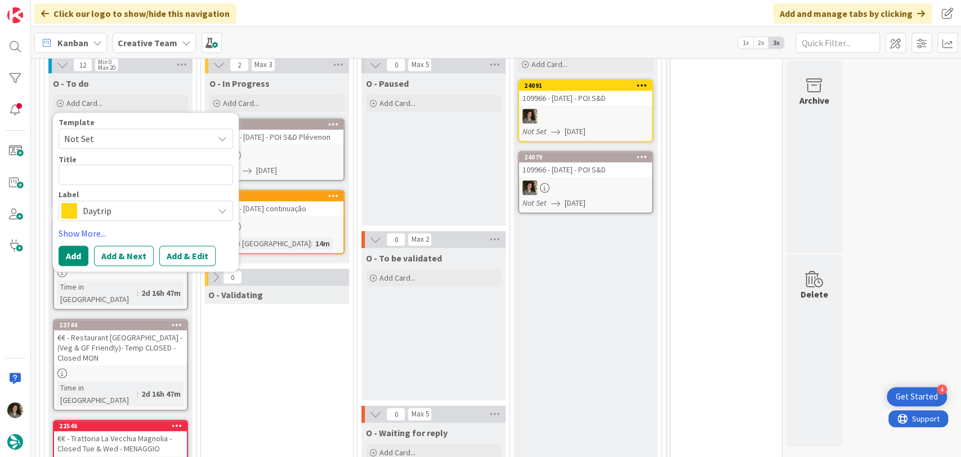
click at [122, 203] on span "Daytrip" at bounding box center [145, 211] width 125 height 16
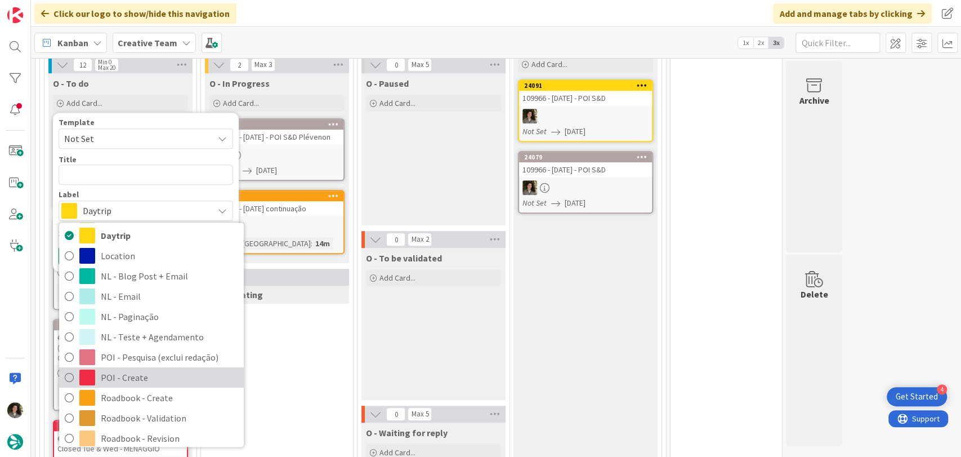
click at [132, 369] on span "POI - Create" at bounding box center [169, 377] width 137 height 17
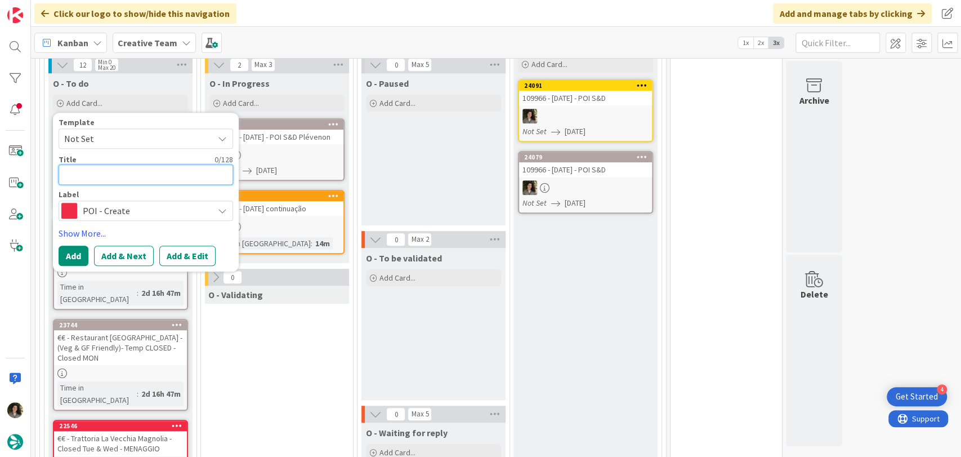
click at [87, 164] on textarea at bounding box center [146, 174] width 175 height 20
type textarea "x"
type textarea "e"
type textarea "x"
type textarea "eN"
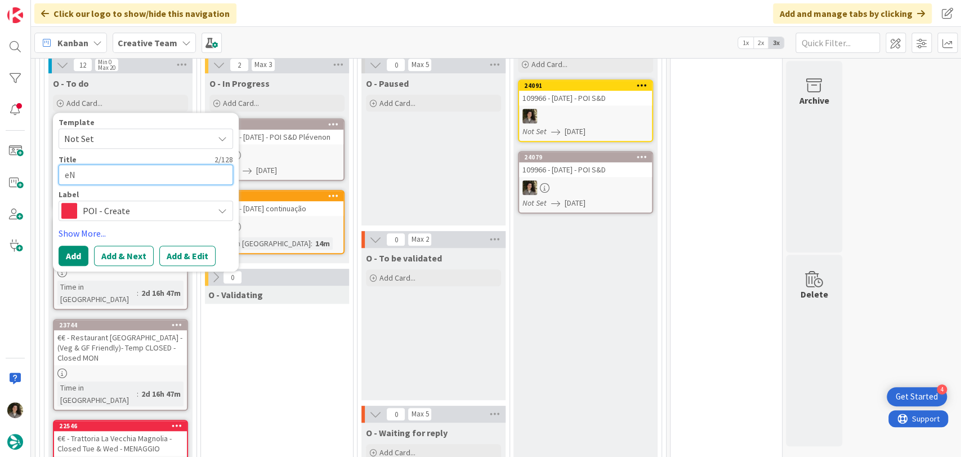
type textarea "x"
type textarea "eNJ"
type textarea "x"
type textarea "eNJO"
type textarea "x"
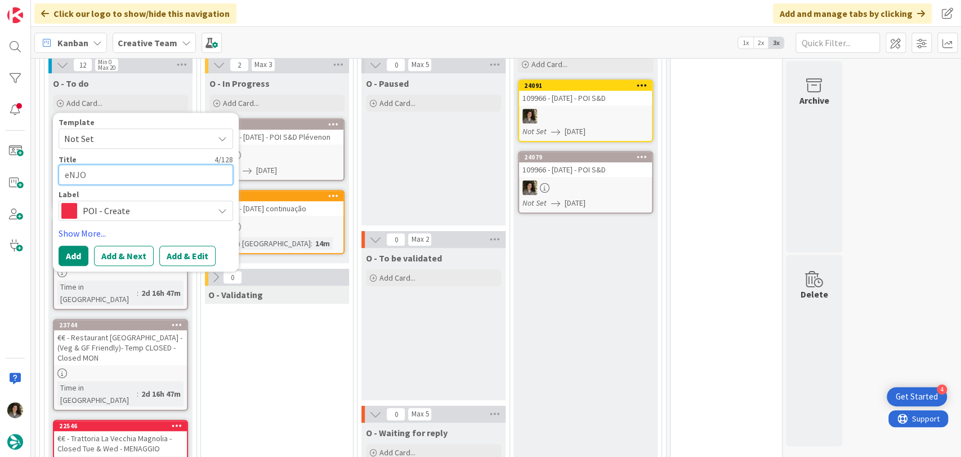
type textarea "eNJOY"
type textarea "x"
type textarea "eNJOY"
type textarea "x"
type textarea "eNJOY T"
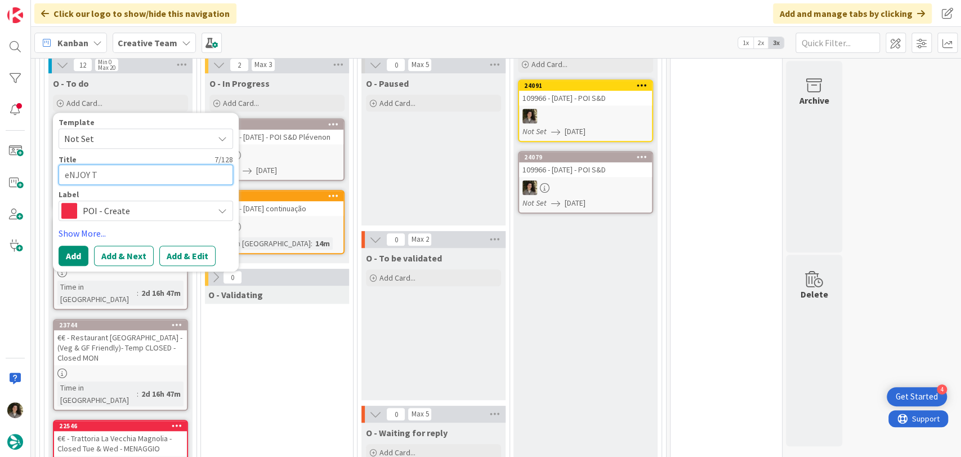
type textarea "x"
type textarea "eNJOY TH"
type textarea "x"
type textarea "eNJOY THE"
type textarea "x"
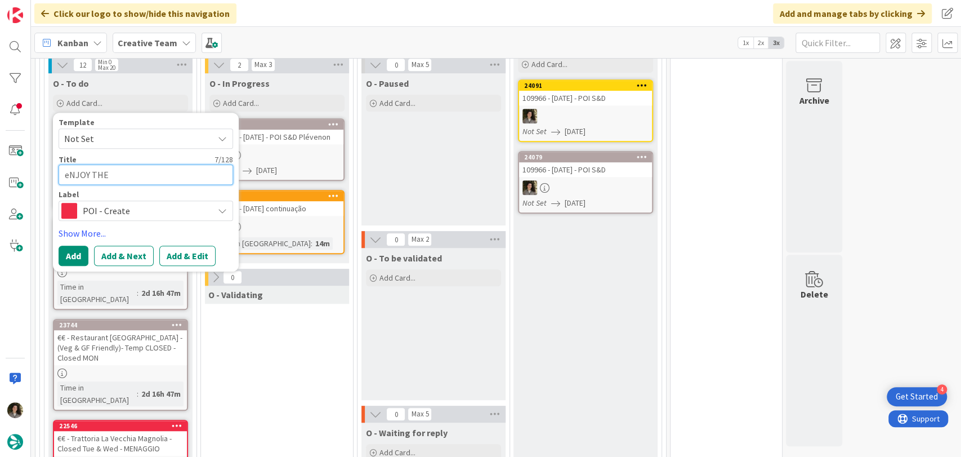
type textarea "eNJOY THE"
type textarea "x"
type textarea "eNJOY THE"
type textarea "x"
type textarea "eNJOY TH"
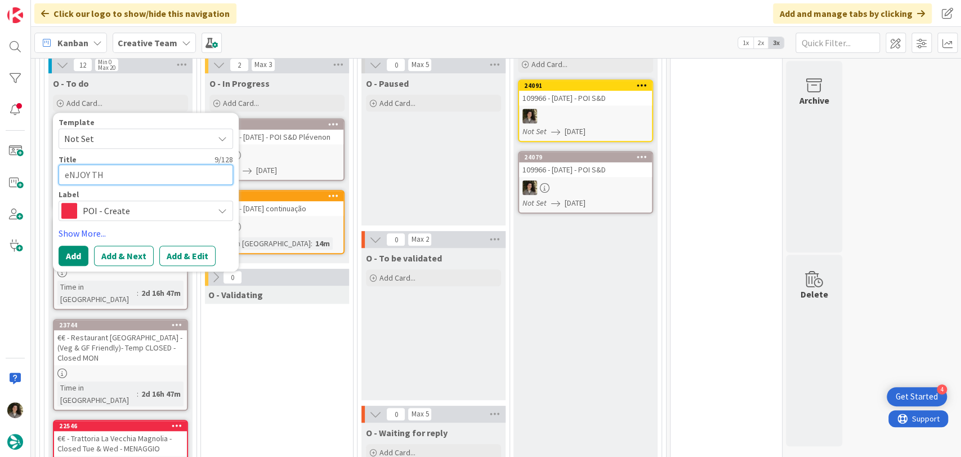
type textarea "x"
type textarea "eNJOY T"
type textarea "x"
type textarea "eNJOY"
type textarea "x"
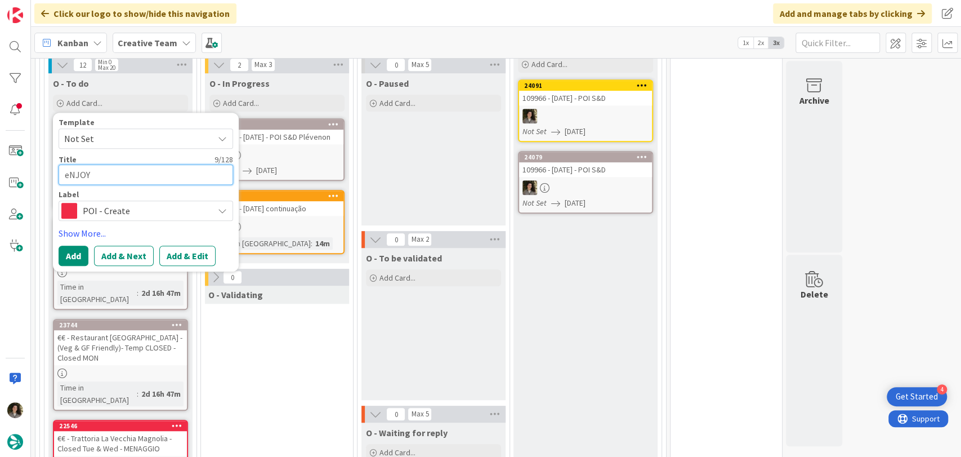
type textarea "eNJOY"
type textarea "x"
type textarea "eNJO"
type textarea "x"
type textarea "eNJ"
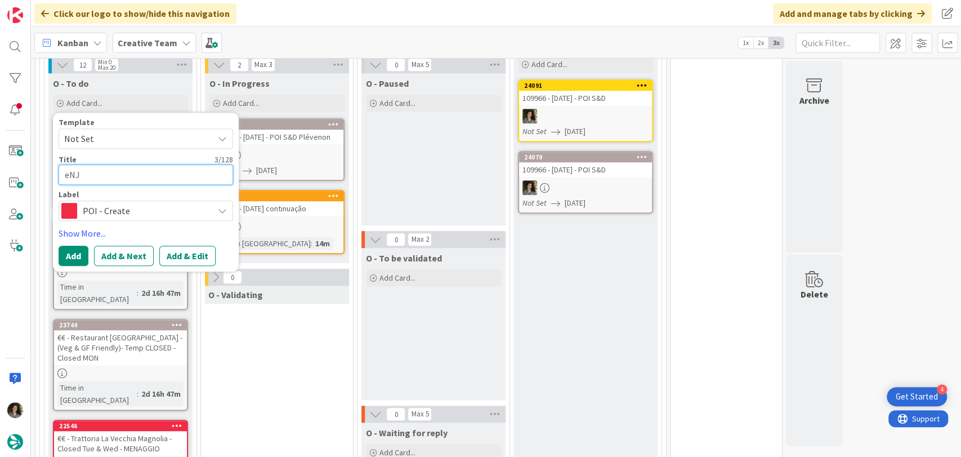
type textarea "x"
type textarea "eN"
type textarea "x"
type textarea "e"
type textarea "x"
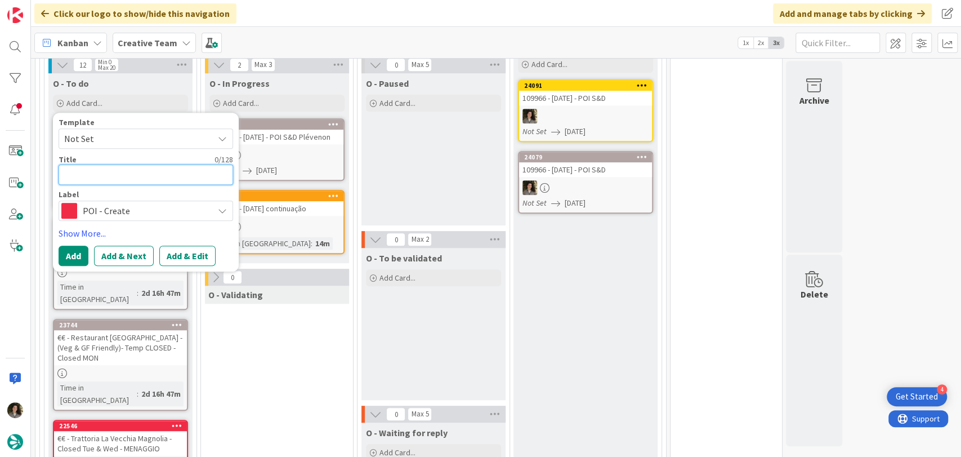
type textarea "E"
type textarea "x"
type textarea "En"
type textarea "x"
type textarea "Enj"
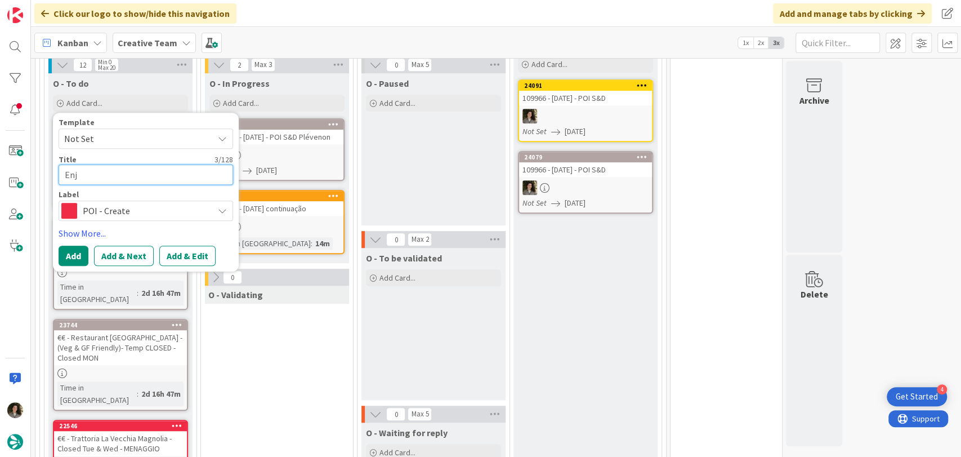
type textarea "x"
type textarea "Enjo"
type textarea "x"
type textarea "Enjoy"
type textarea "x"
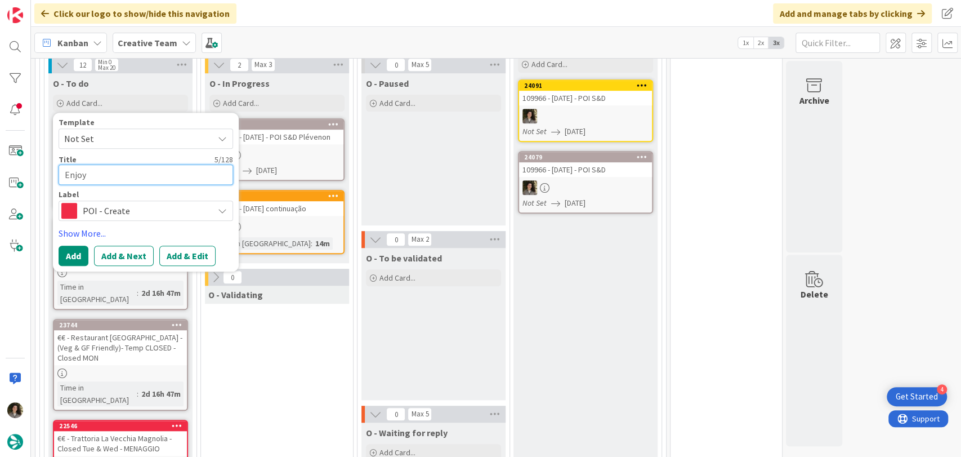
type textarea "Enjoy"
type textarea "x"
type textarea "Enjoy t"
type textarea "x"
type textarea "Enjoy th"
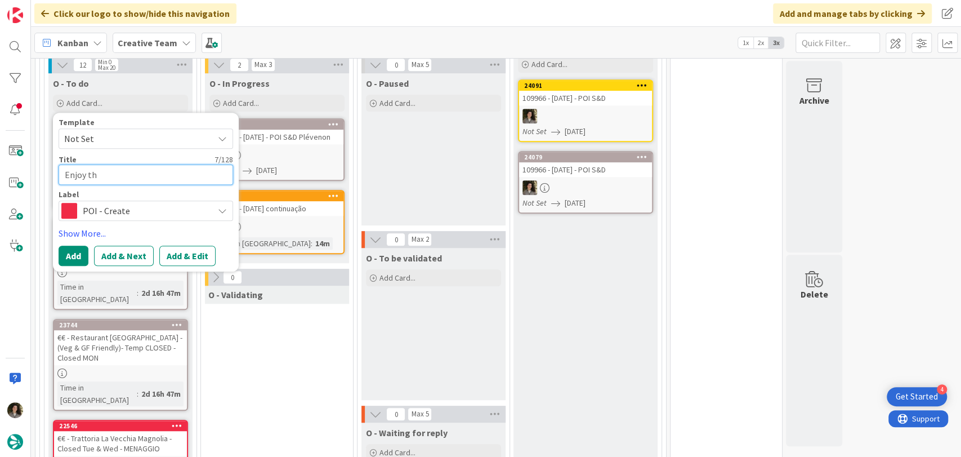
type textarea "x"
type textarea "Enjoy the"
type textarea "x"
type textarea "Enjoy the v"
type textarea "x"
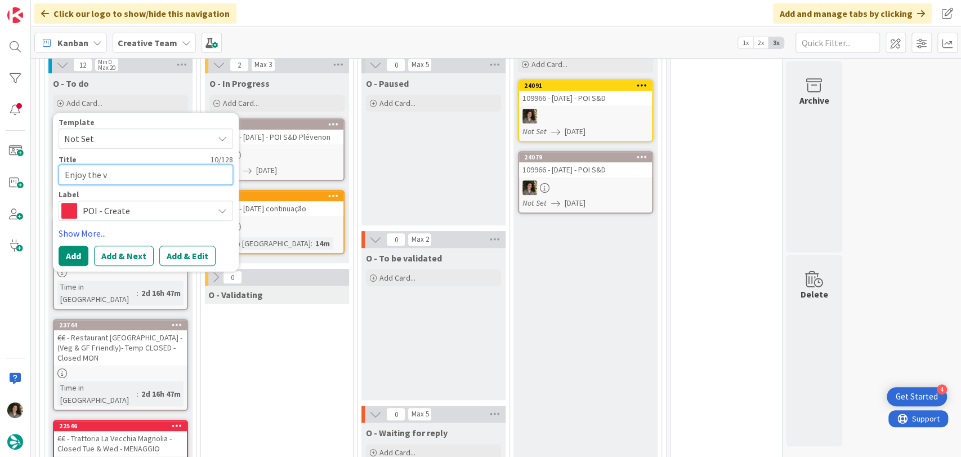
type textarea "Enjoy the vi"
type textarea "x"
type textarea "Enjoy the vie"
type textarea "x"
type textarea "Enjoy the vies"
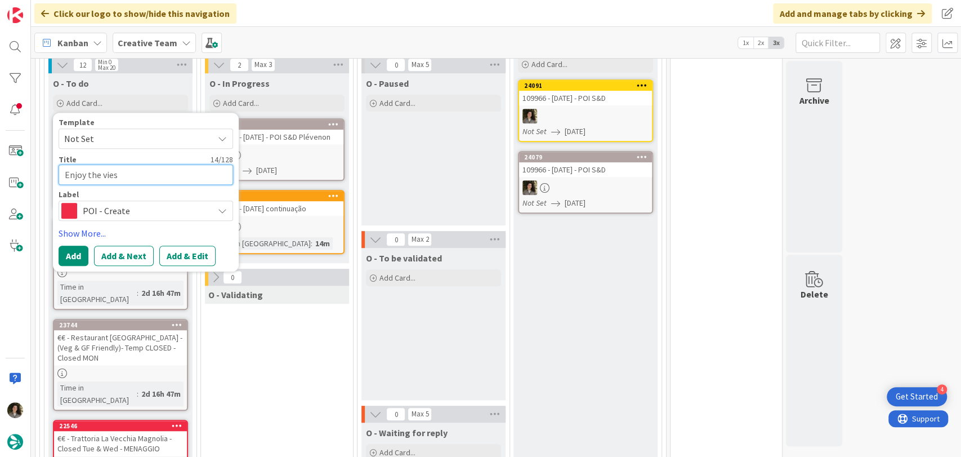
type textarea "x"
type textarea "Enjoy the view"
type textarea "x"
type textarea "Enjoy the views"
type textarea "x"
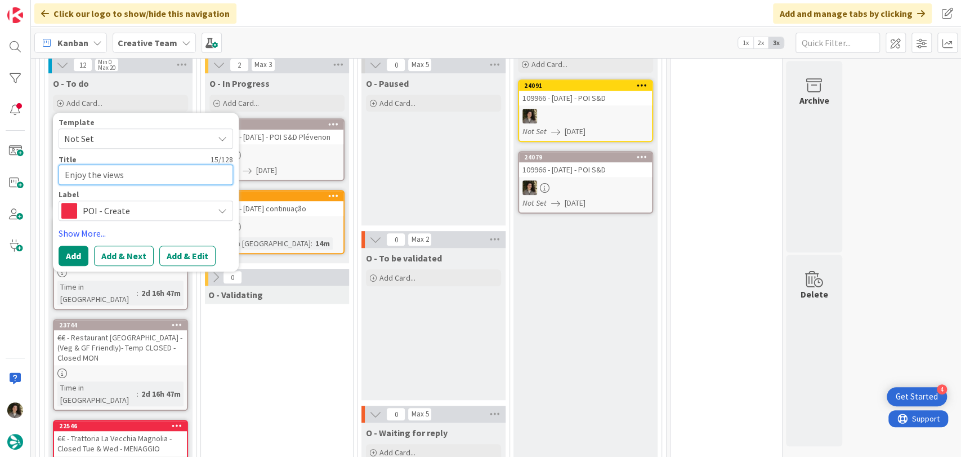
type textarea "Enjoy the views"
type textarea "x"
type textarea "Enjoy the views o"
type textarea "x"
type textarea "Enjoy the views of"
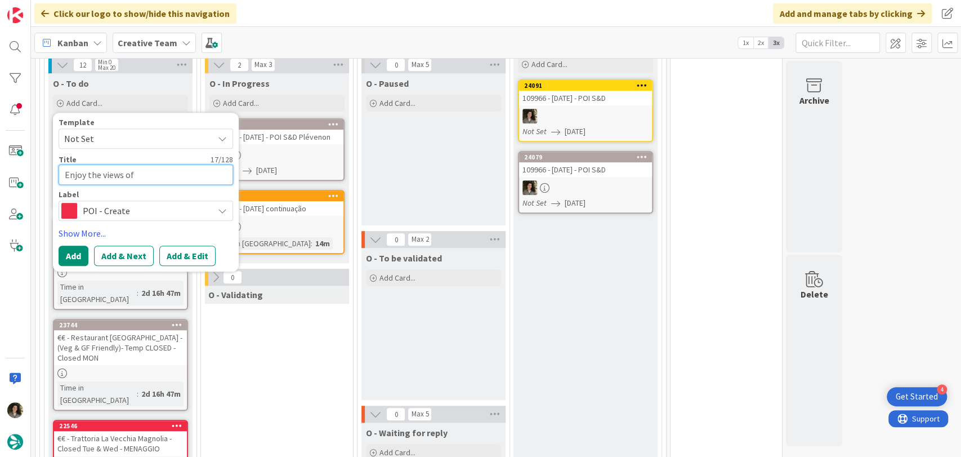
type textarea "x"
type textarea "Enjoy the views of"
type textarea "x"
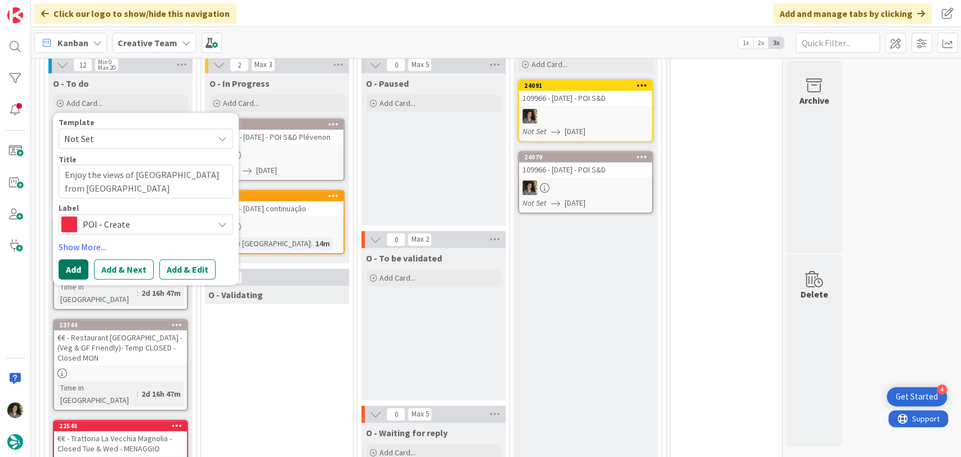
click at [74, 259] on button "Add" at bounding box center [74, 269] width 30 height 20
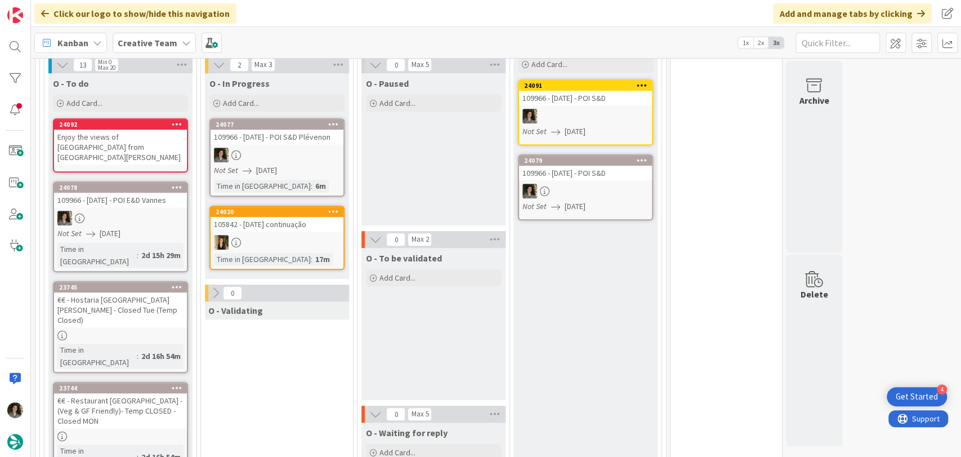
click at [277, 164] on span "[DATE]" at bounding box center [266, 170] width 21 height 12
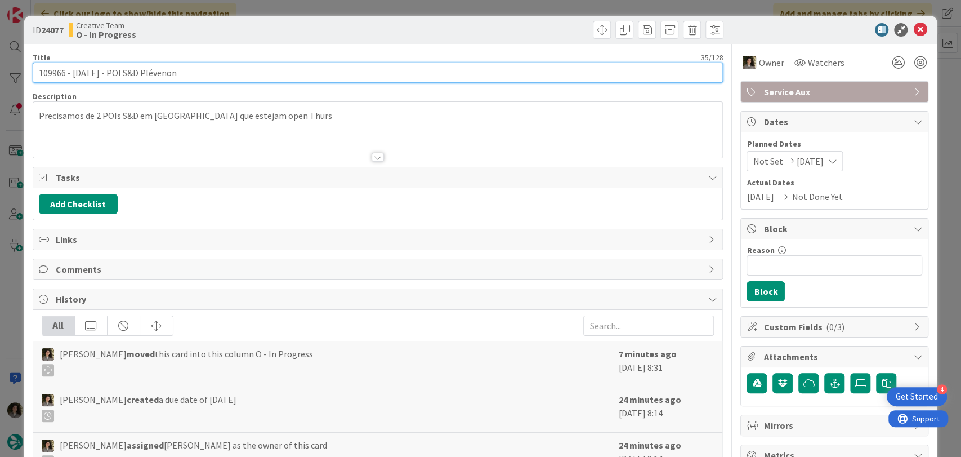
click at [174, 64] on input "109966 - [DATE] - POI S&D Plévenon" at bounding box center [378, 72] width 691 height 20
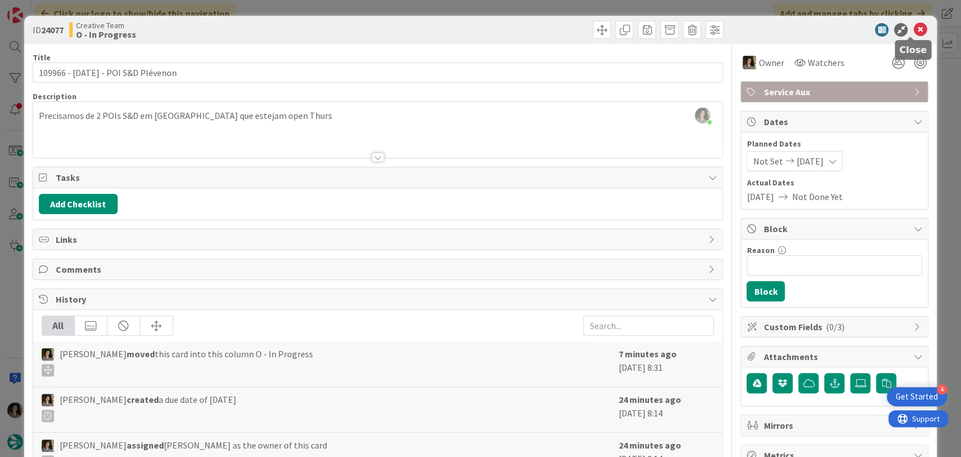
click at [914, 28] on icon at bounding box center [920, 30] width 14 height 14
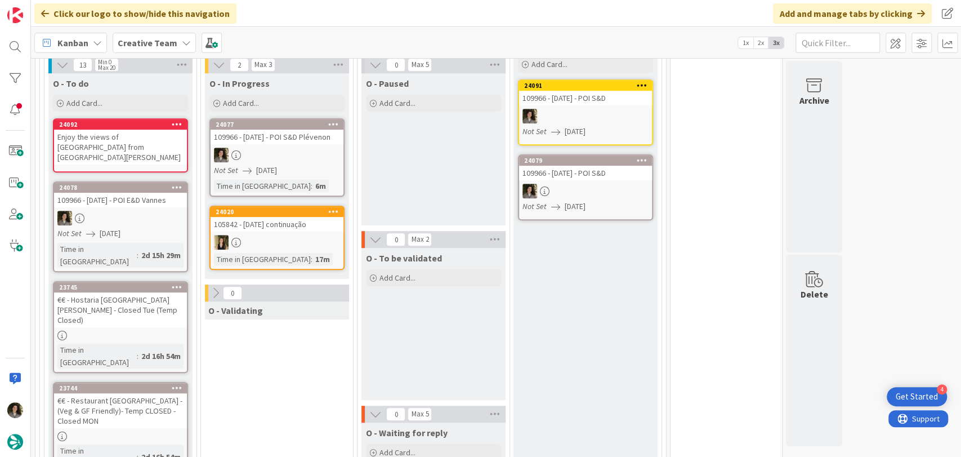
click at [113, 129] on div "Enjoy the views of [GEOGRAPHIC_DATA] from [GEOGRAPHIC_DATA][PERSON_NAME]" at bounding box center [120, 146] width 133 height 35
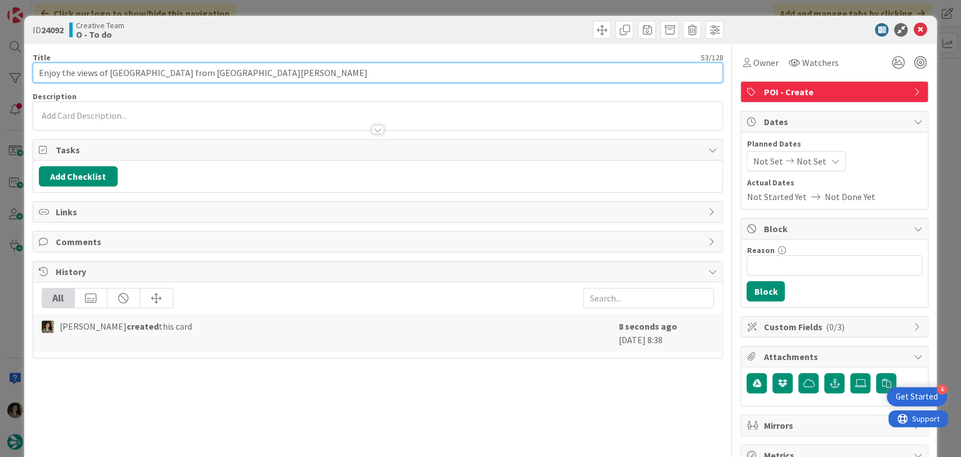
click at [257, 77] on input "Enjoy the views of [GEOGRAPHIC_DATA] from [GEOGRAPHIC_DATA][PERSON_NAME]" at bounding box center [378, 72] width 691 height 20
paste input "109966 - [DATE] - POI S&D Plévenon"
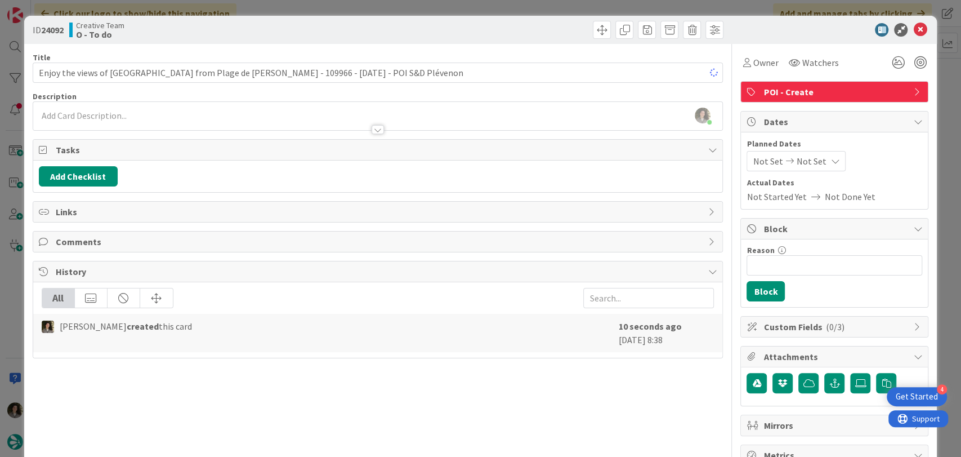
click at [543, 163] on div "Add Checklist" at bounding box center [378, 176] width 690 height 32
click at [830, 164] on icon at bounding box center [834, 161] width 9 height 9
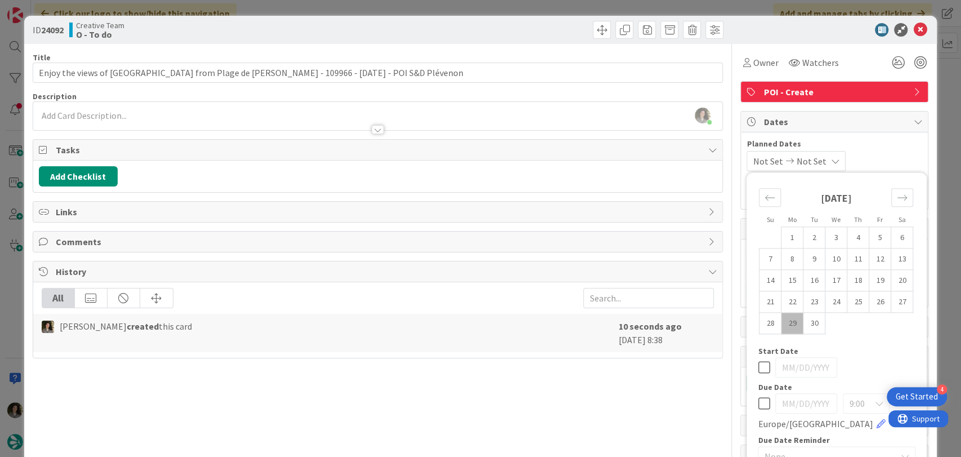
click at [760, 406] on icon at bounding box center [764, 403] width 12 height 14
click at [693, 415] on div "Title 90 / 128 Enjoy the views of Cap Fréhel from Plage de [PERSON_NAME] - 1099…" at bounding box center [378, 351] width 691 height 614
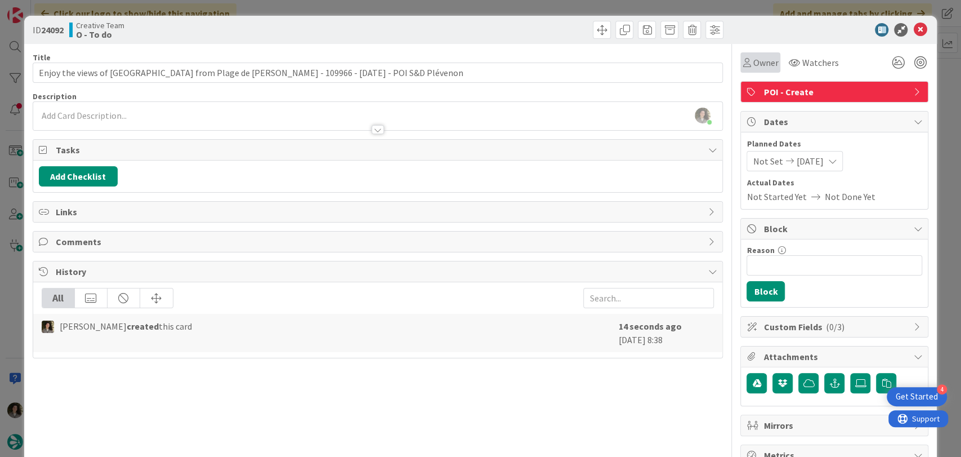
click at [743, 59] on icon at bounding box center [747, 62] width 8 height 9
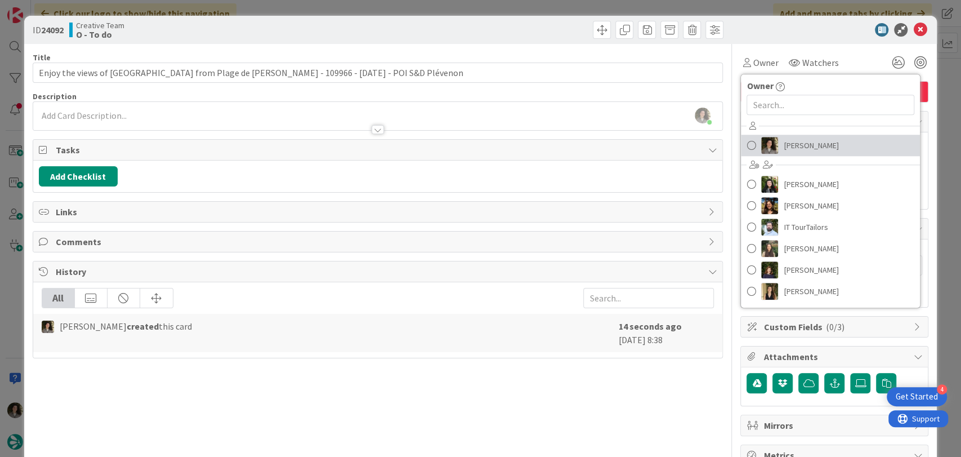
drag, startPoint x: 781, startPoint y: 142, endPoint x: 813, endPoint y: 108, distance: 46.6
click at [784, 142] on span "[PERSON_NAME]" at bounding box center [811, 145] width 55 height 17
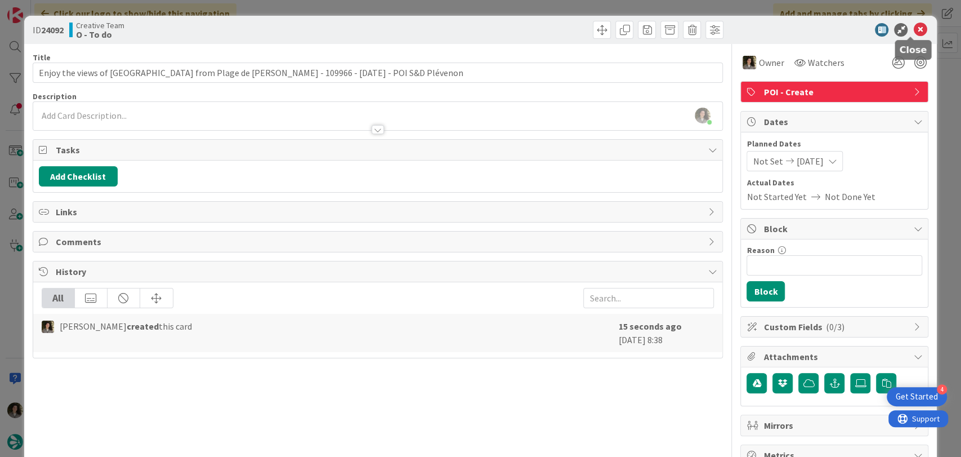
click at [913, 32] on icon at bounding box center [920, 30] width 14 height 14
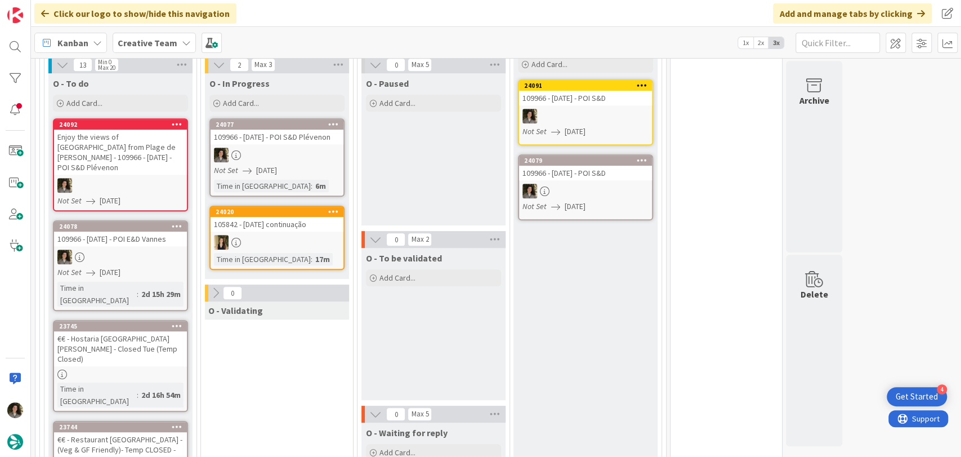
click at [303, 148] on div at bounding box center [277, 155] width 133 height 15
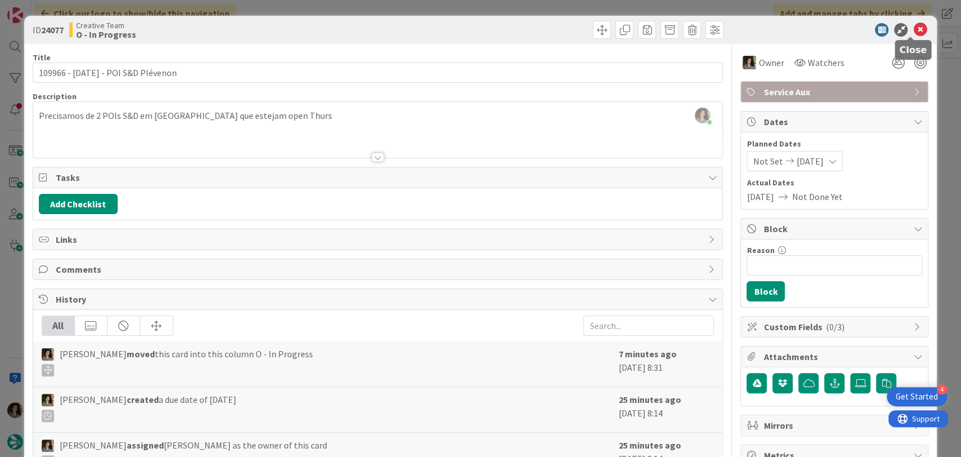
click at [914, 33] on icon at bounding box center [920, 30] width 14 height 14
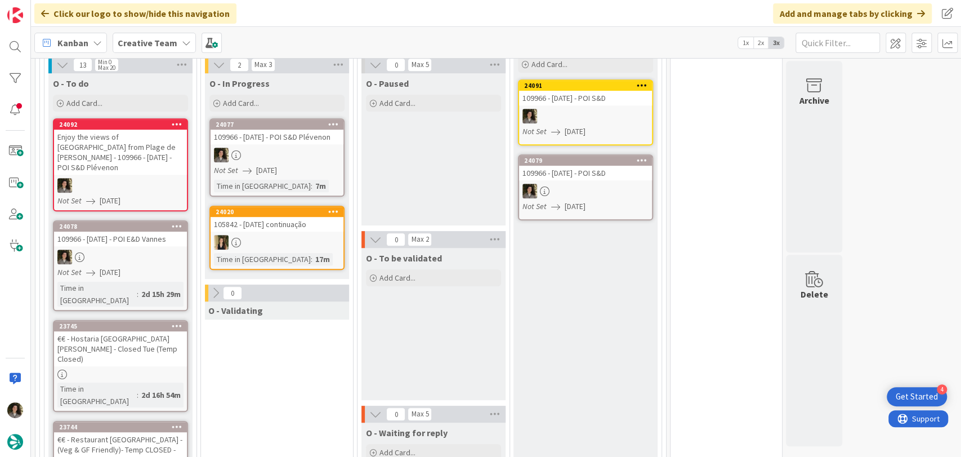
click at [254, 148] on div at bounding box center [277, 155] width 133 height 15
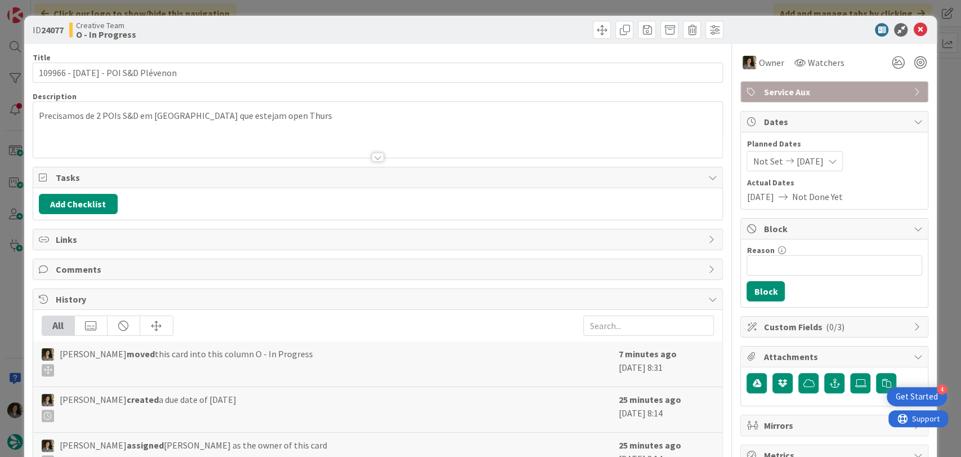
click at [96, 114] on p "Precisamos de 2 POIs S&D em [GEOGRAPHIC_DATA] que estejam open Thurs" at bounding box center [378, 115] width 678 height 13
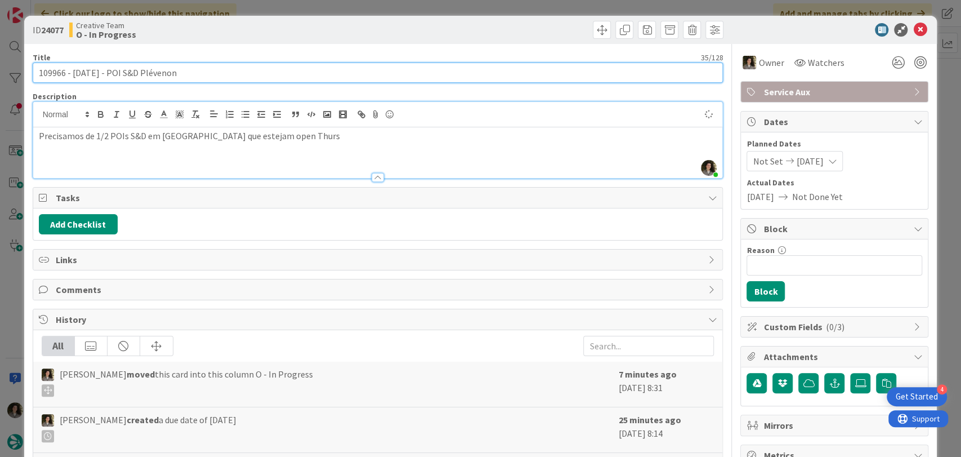
click at [285, 68] on input "109966 - [DATE] - POI S&D Plévenon" at bounding box center [378, 72] width 691 height 20
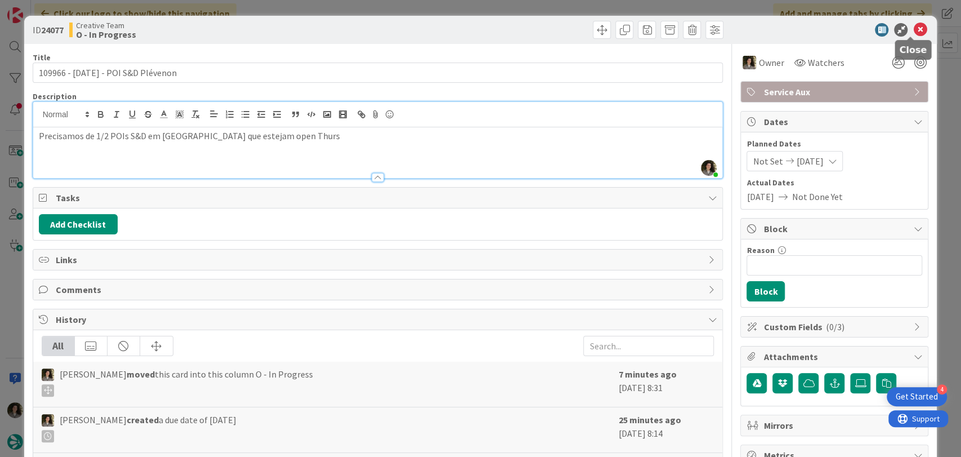
click at [913, 23] on icon at bounding box center [920, 30] width 14 height 14
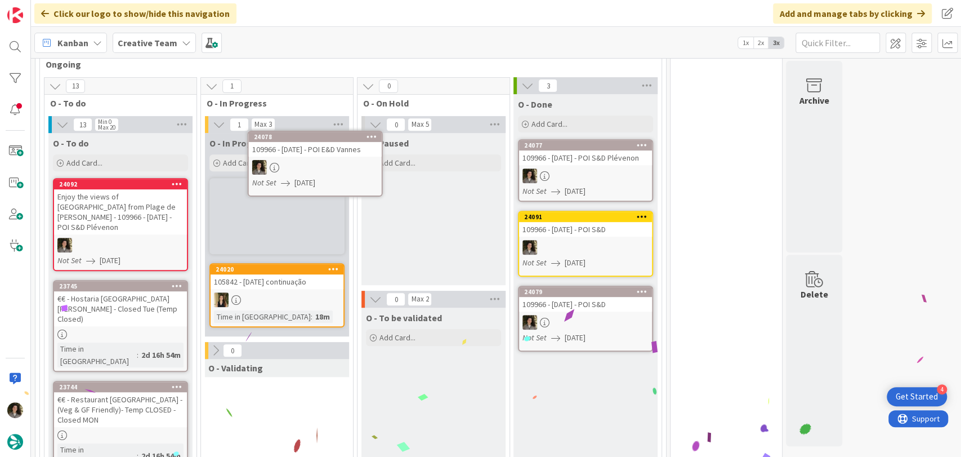
scroll to position [298, 0]
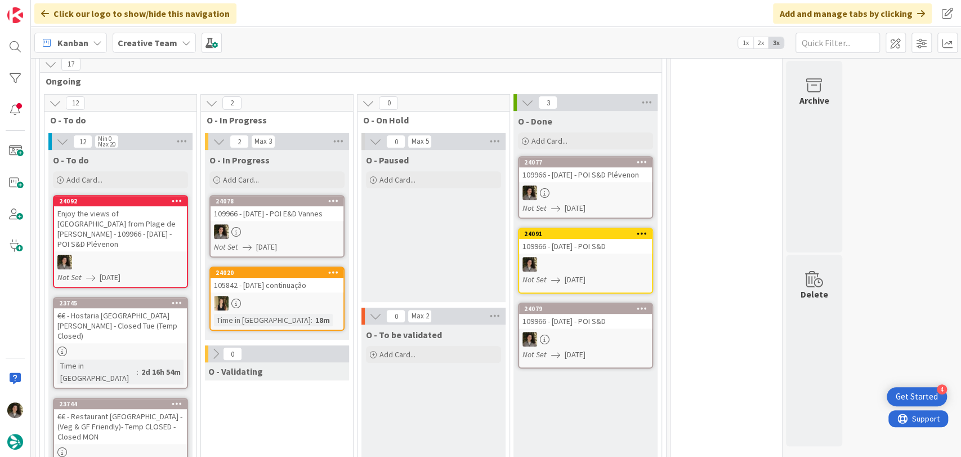
click at [251, 224] on div at bounding box center [277, 231] width 133 height 15
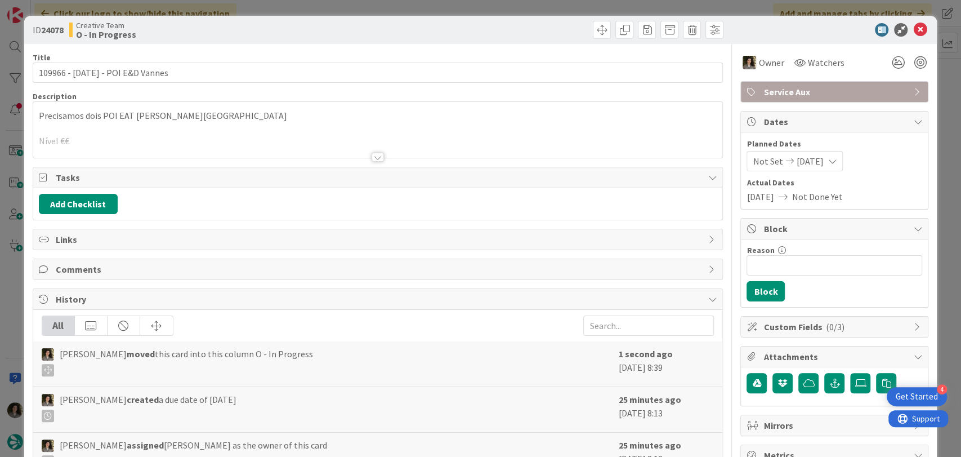
click at [377, 149] on div at bounding box center [378, 143] width 690 height 29
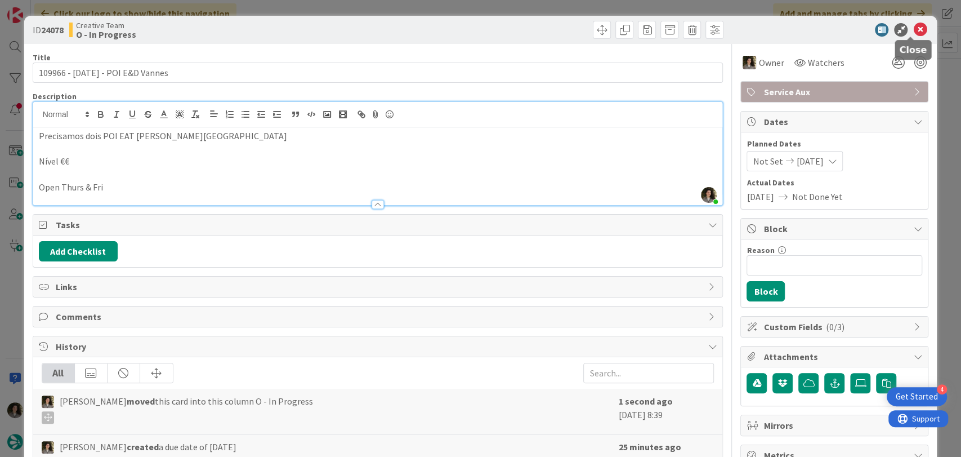
click at [913, 29] on icon at bounding box center [920, 30] width 14 height 14
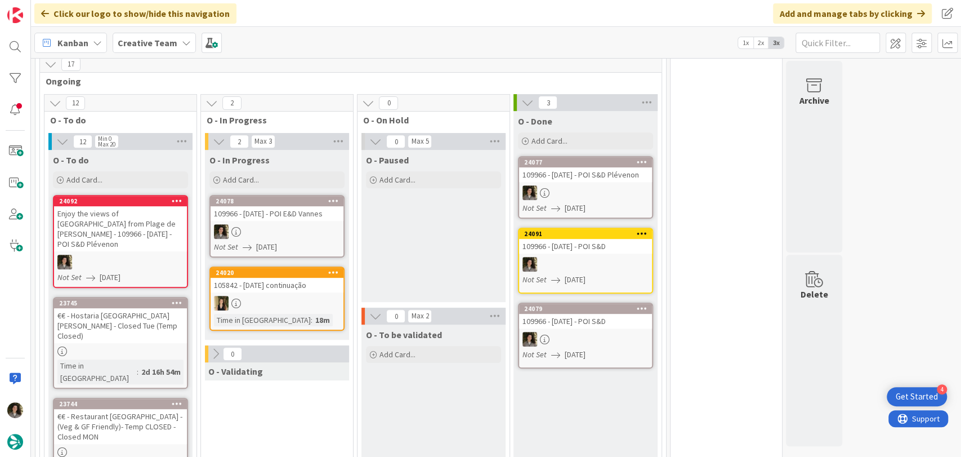
click at [284, 206] on div "109966 - [DATE] - POI E&D Vannes" at bounding box center [277, 213] width 133 height 15
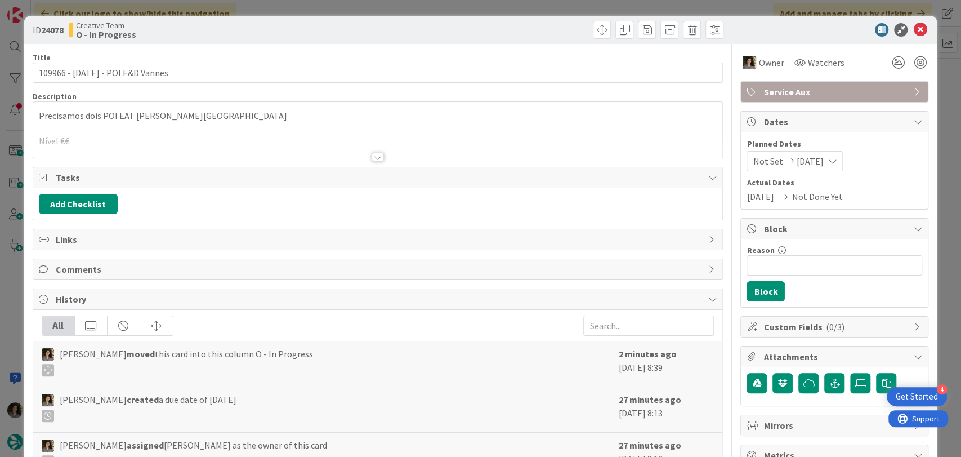
click at [350, 129] on div at bounding box center [378, 143] width 690 height 29
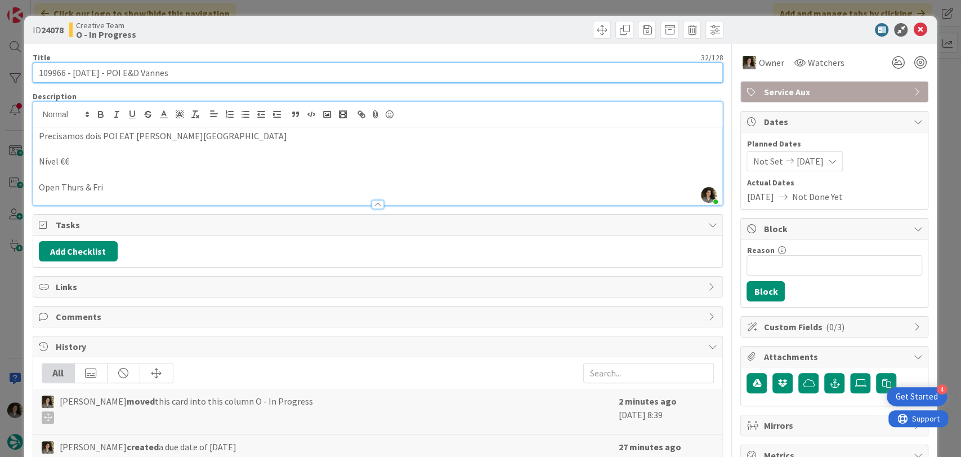
click at [118, 73] on input "109966 - [DATE] - POI E&D Vannes" at bounding box center [378, 72] width 691 height 20
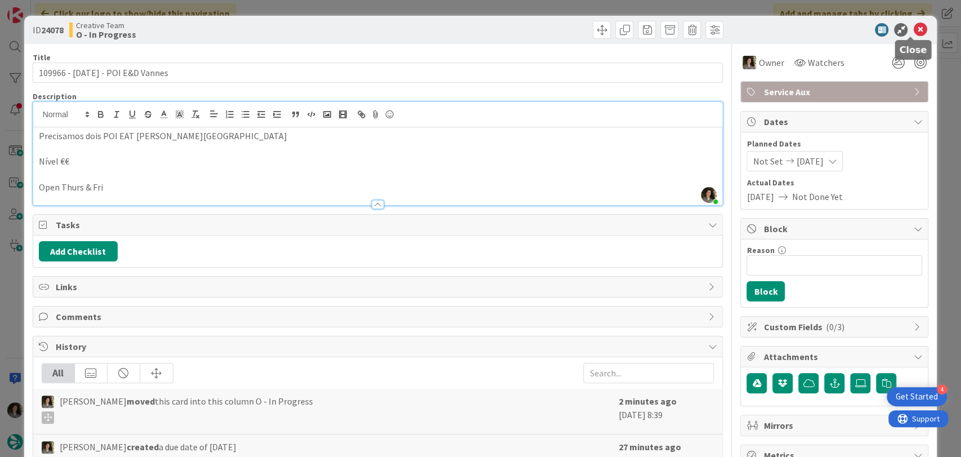
click at [913, 28] on icon at bounding box center [920, 30] width 14 height 14
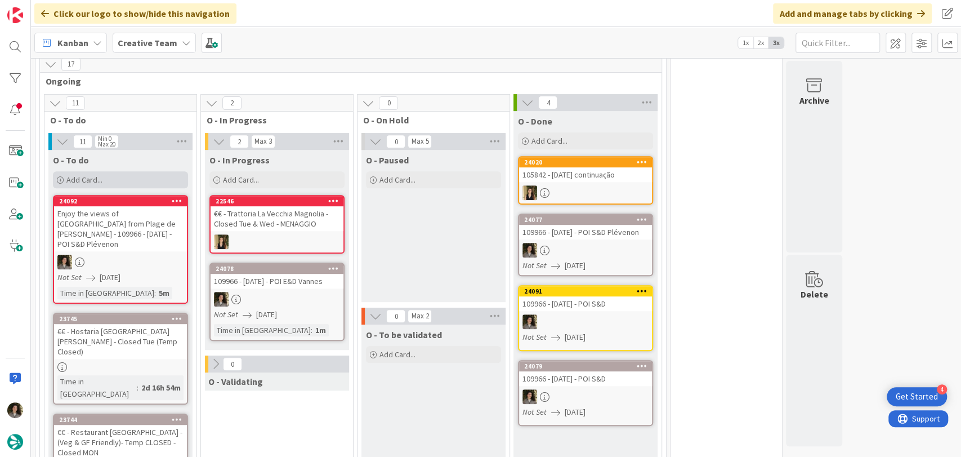
click at [96, 175] on span "Add Card..." at bounding box center [84, 180] width 36 height 10
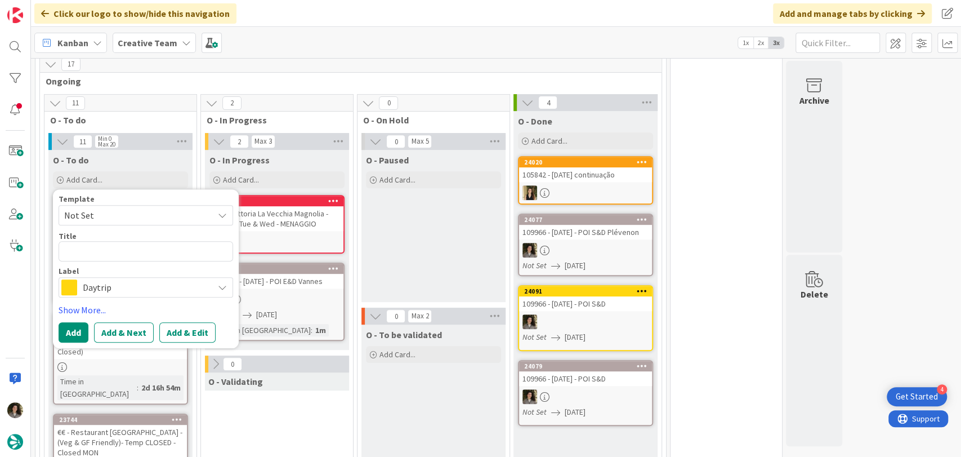
click at [103, 280] on span "Daytrip" at bounding box center [145, 287] width 125 height 16
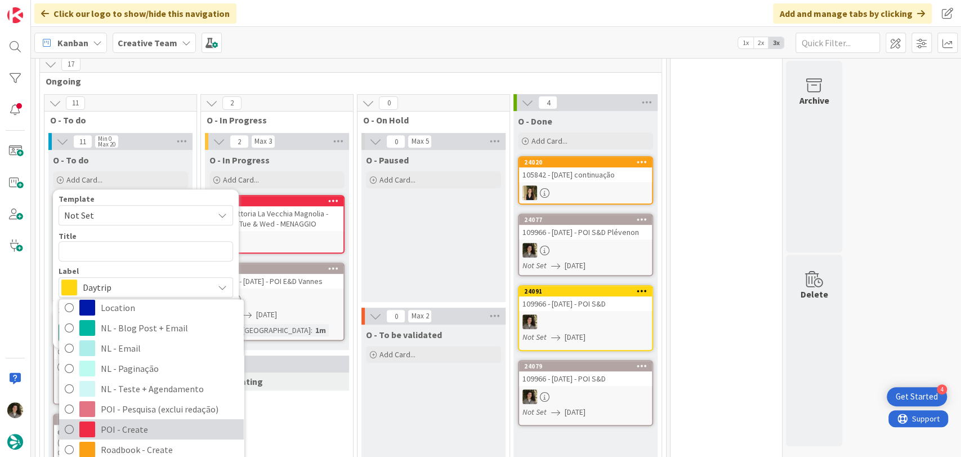
scroll to position [125, 0]
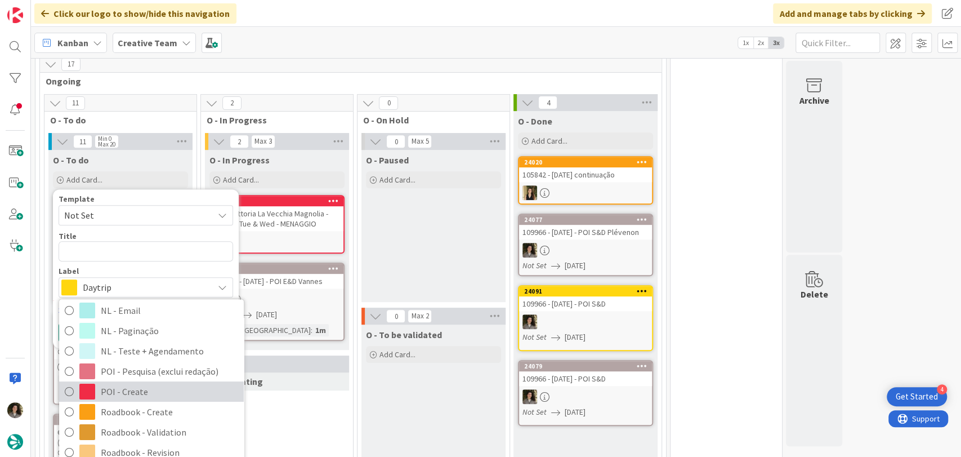
click at [135, 383] on span "POI - Create" at bounding box center [169, 391] width 137 height 17
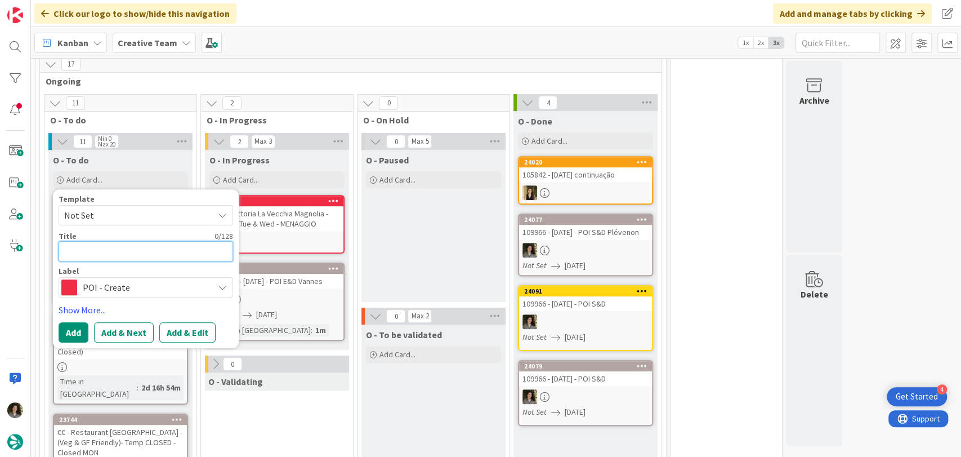
click at [102, 241] on textarea at bounding box center [146, 251] width 175 height 20
paste textarea "109966 - [DATE] - POI E&D Vannes"
click at [66, 241] on textarea "109966 - [DATE] - POI E&D Vannes" at bounding box center [146, 251] width 175 height 20
click at [67, 241] on textarea "109966 - [DATE] - POI E&D Vannes" at bounding box center [146, 251] width 175 height 20
paste textarea "€"
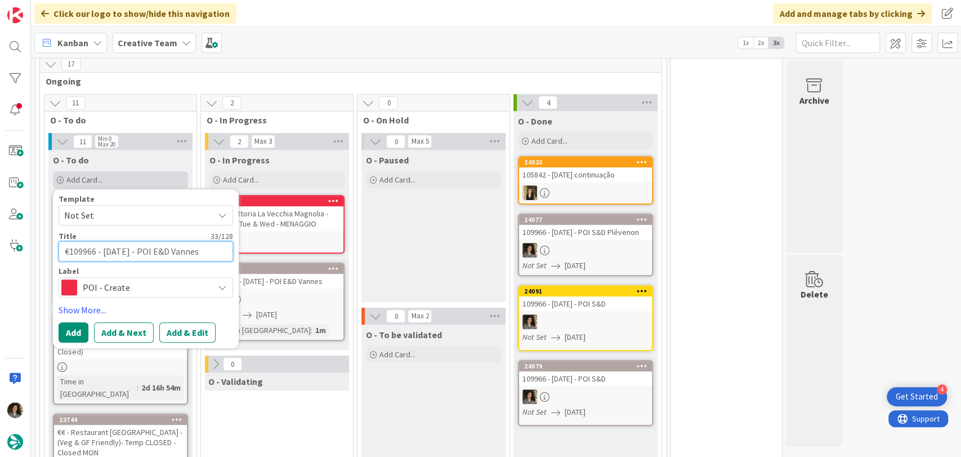
paste textarea "€"
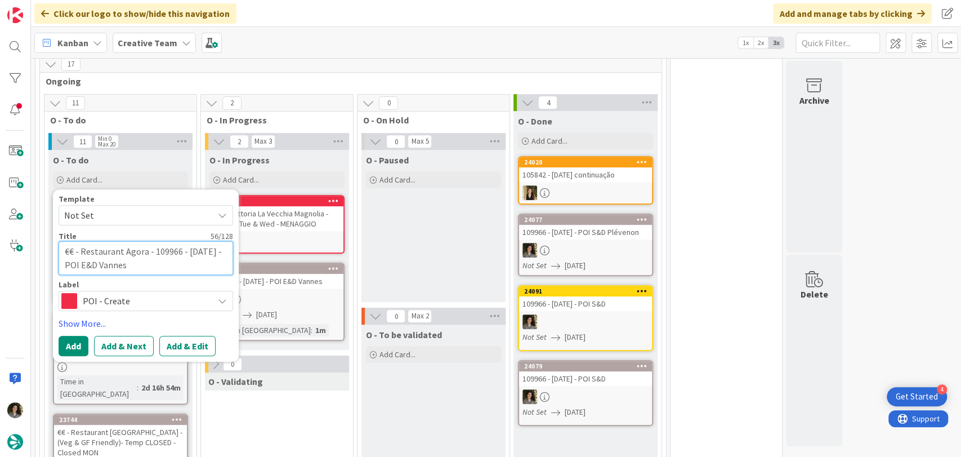
click at [149, 241] on textarea "€€ - Restaurant Agora - 109966 - [DATE] - POI E&D Vannes" at bounding box center [146, 258] width 175 height 34
click at [75, 336] on button "Add" at bounding box center [74, 346] width 30 height 20
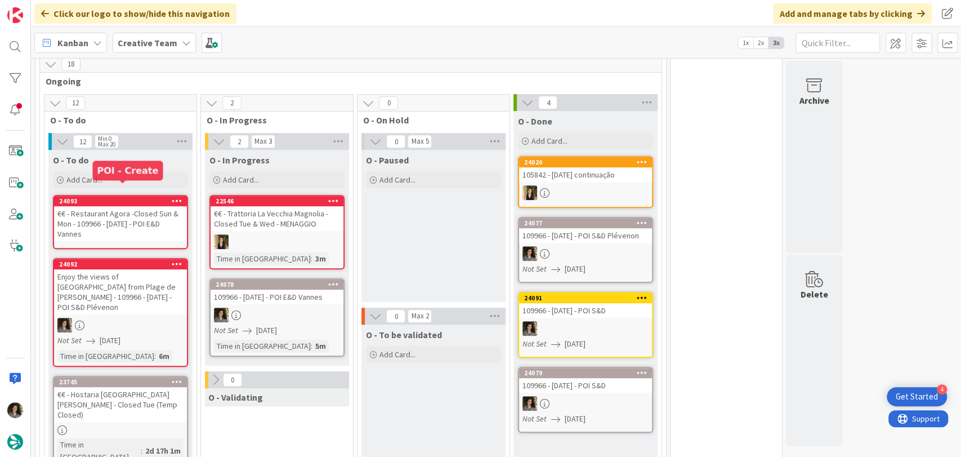
click at [102, 207] on div "€€ - Restaurant Agora -Closed Sun & Mon - 109966 - [DATE] - POI E&D Vannes" at bounding box center [120, 223] width 133 height 35
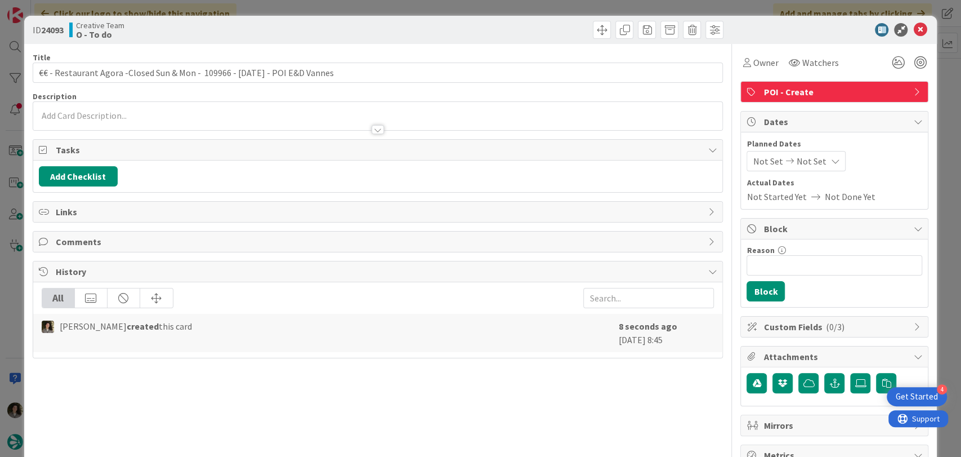
click at [376, 135] on div "Title 75 / 128 €€ - Restaurant Agora -Closed Sun & Mon - 109966 - [DATE] - POI …" at bounding box center [378, 351] width 691 height 614
click at [373, 131] on div at bounding box center [378, 129] width 12 height 9
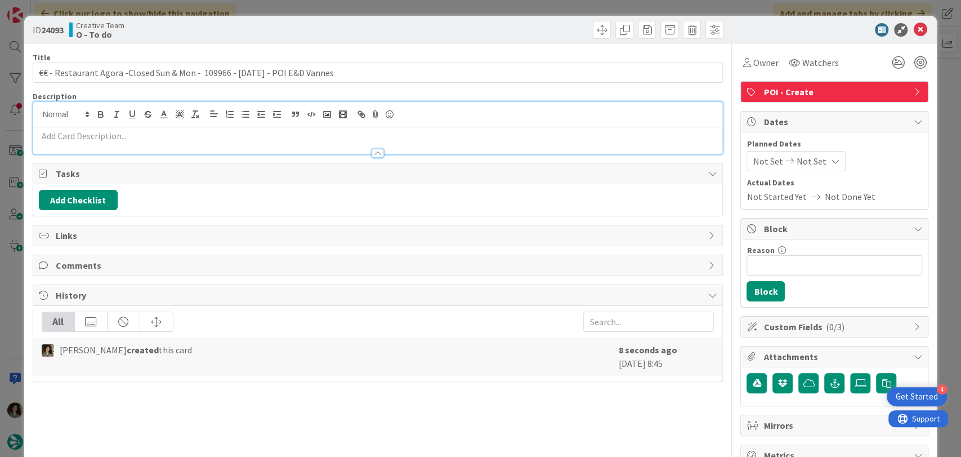
click at [252, 137] on p at bounding box center [378, 135] width 678 height 13
paste div
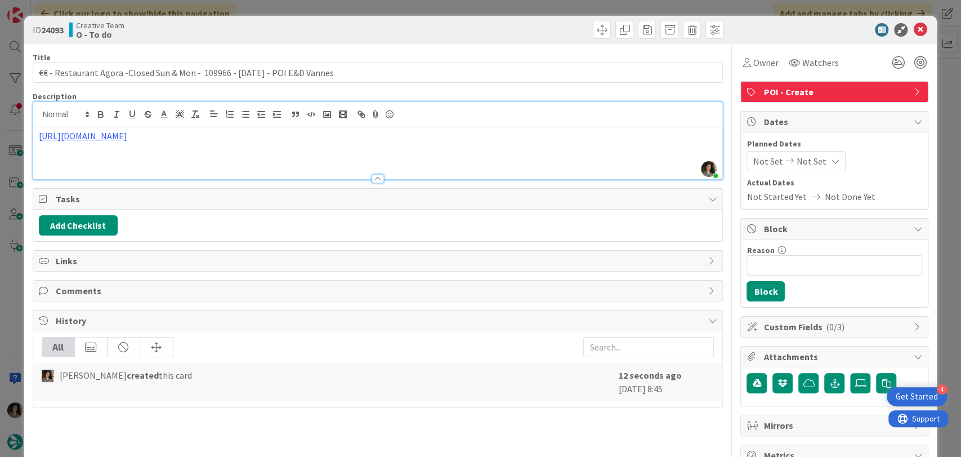
click at [82, 160] on p at bounding box center [378, 161] width 678 height 13
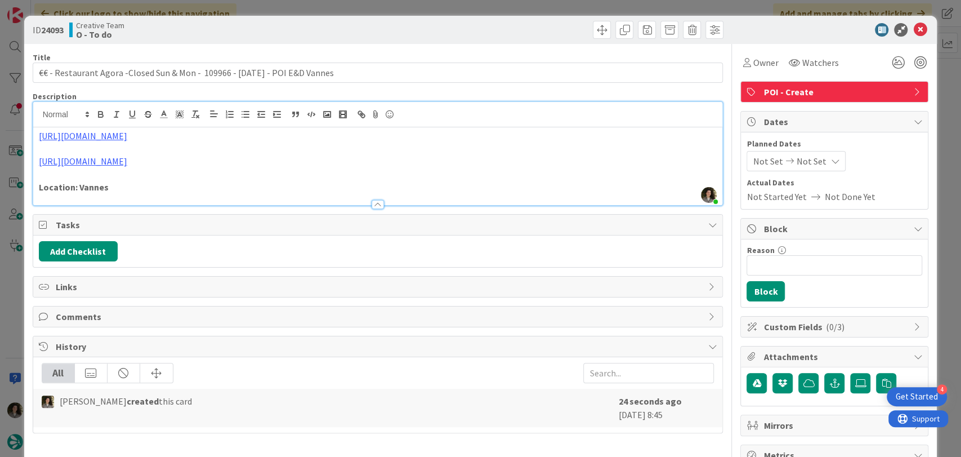
click at [814, 154] on div "Not Set Not Set" at bounding box center [796, 161] width 99 height 20
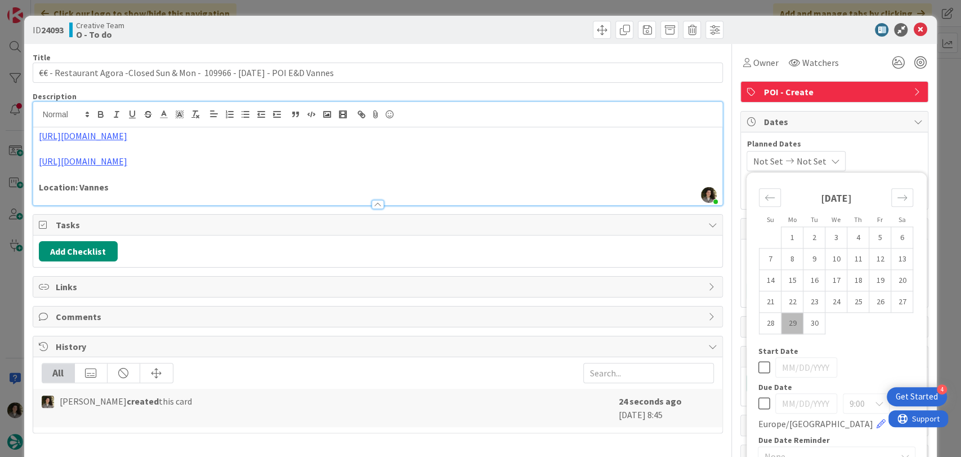
click at [758, 405] on icon at bounding box center [764, 403] width 12 height 14
click at [913, 26] on icon at bounding box center [920, 30] width 14 height 14
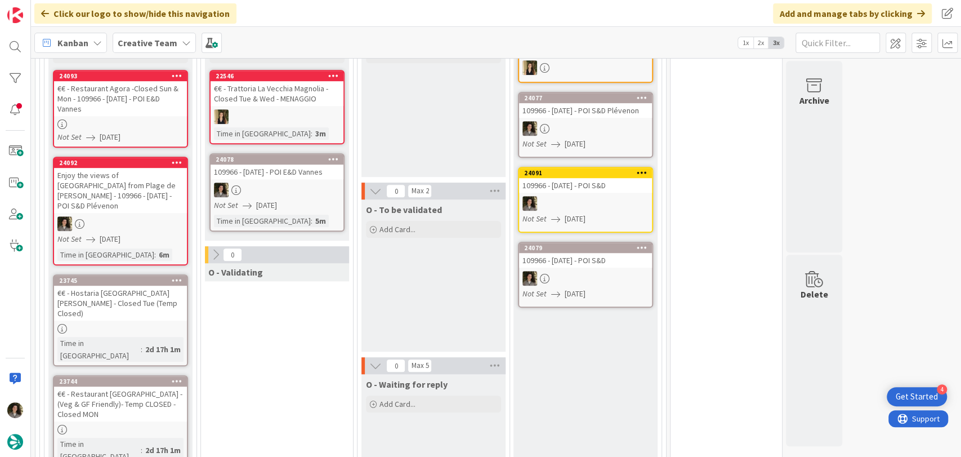
click at [309, 182] on div at bounding box center [277, 189] width 133 height 15
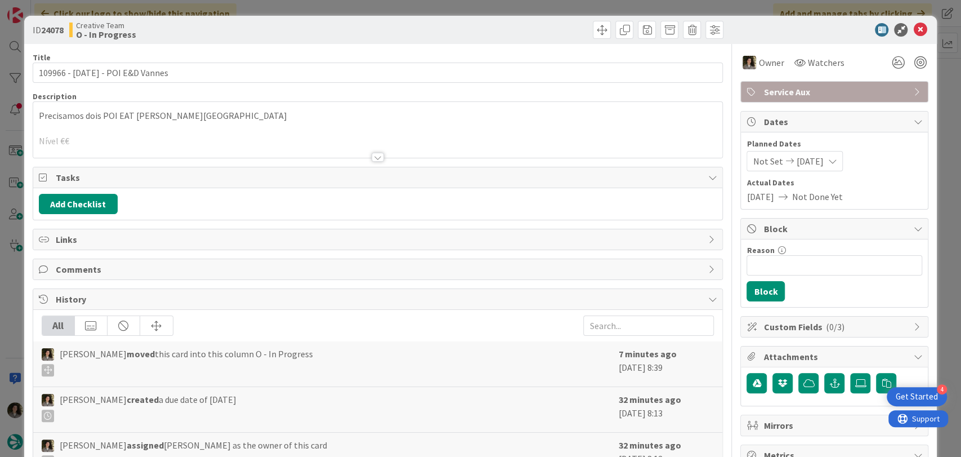
click at [376, 153] on div at bounding box center [378, 157] width 12 height 9
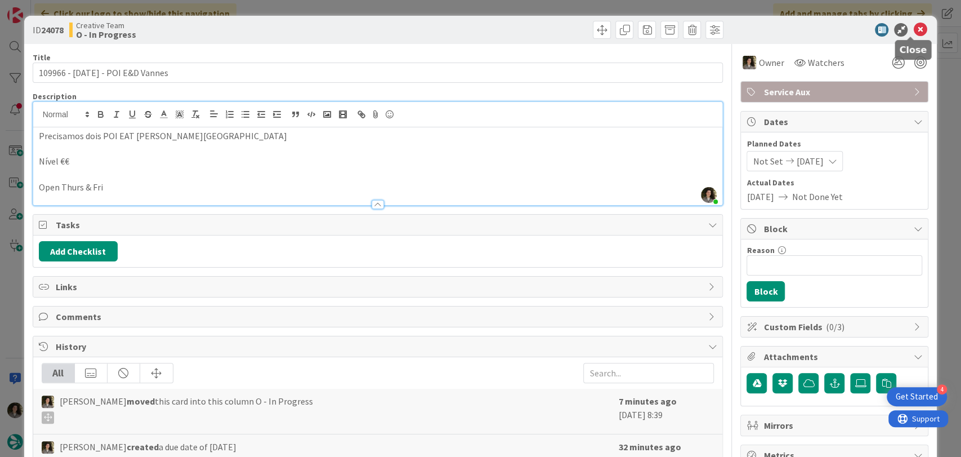
click at [913, 33] on icon at bounding box center [920, 30] width 14 height 14
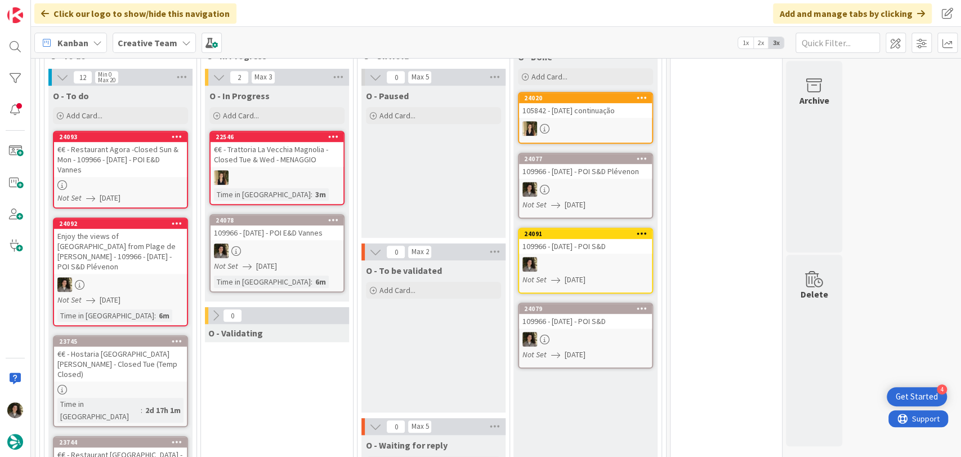
scroll to position [298, 0]
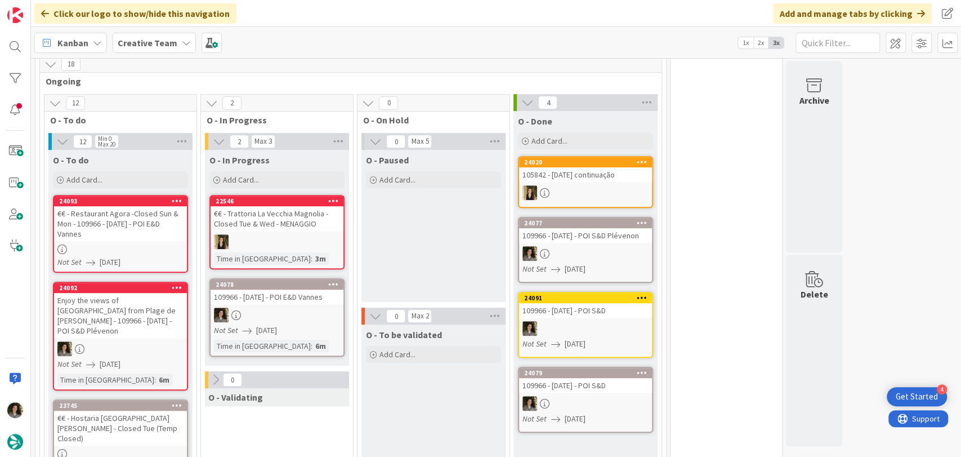
click at [136, 217] on div "€€ - Restaurant Agora -Closed Sun & Mon - 109966 - [DATE] - POI E&D Vannes" at bounding box center [120, 223] width 133 height 35
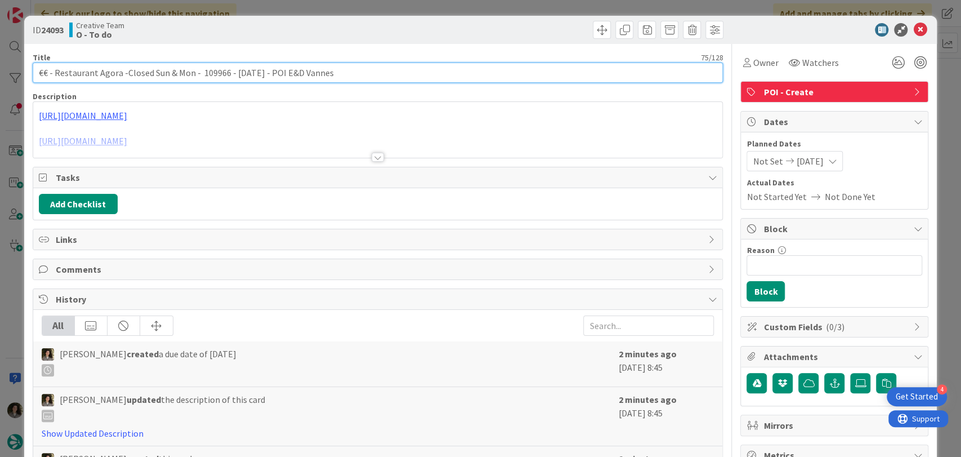
drag, startPoint x: 410, startPoint y: 78, endPoint x: 8, endPoint y: 78, distance: 402.0
click at [8, 78] on div "ID 24093 Creative Team O - To do Title 75 / 128 €€ - Restaurant Agora -Closed S…" at bounding box center [480, 228] width 961 height 457
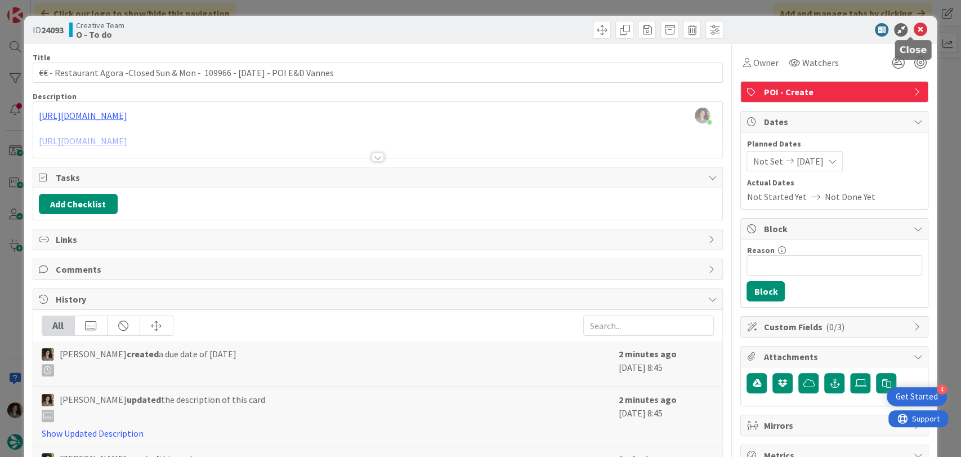
click at [913, 24] on icon at bounding box center [920, 30] width 14 height 14
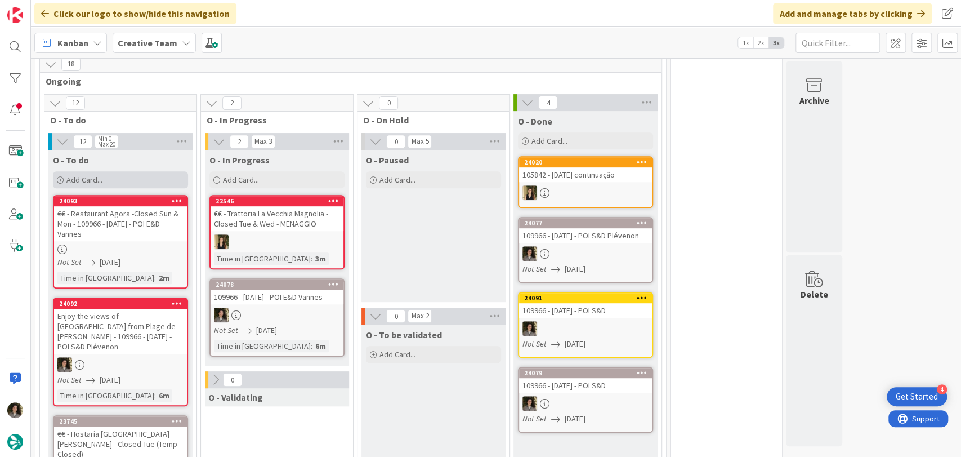
click at [89, 175] on span "Add Card..." at bounding box center [84, 180] width 36 height 10
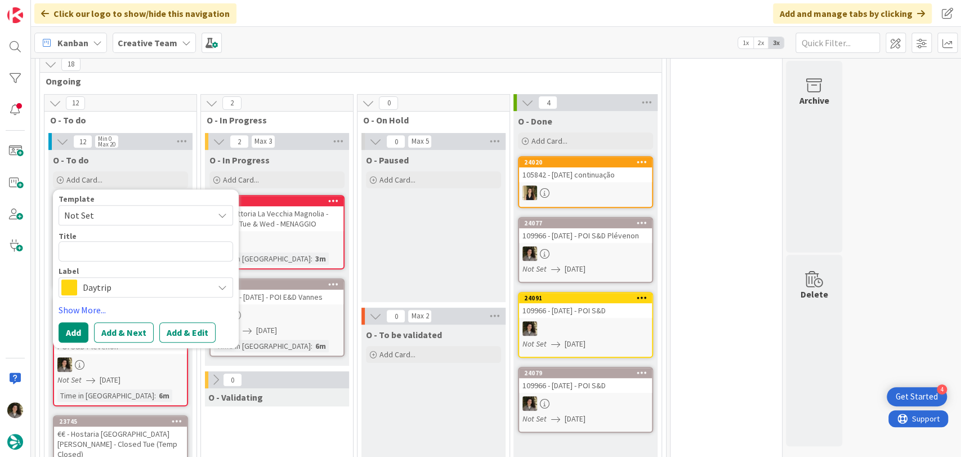
click at [91, 279] on span "Daytrip" at bounding box center [145, 287] width 125 height 16
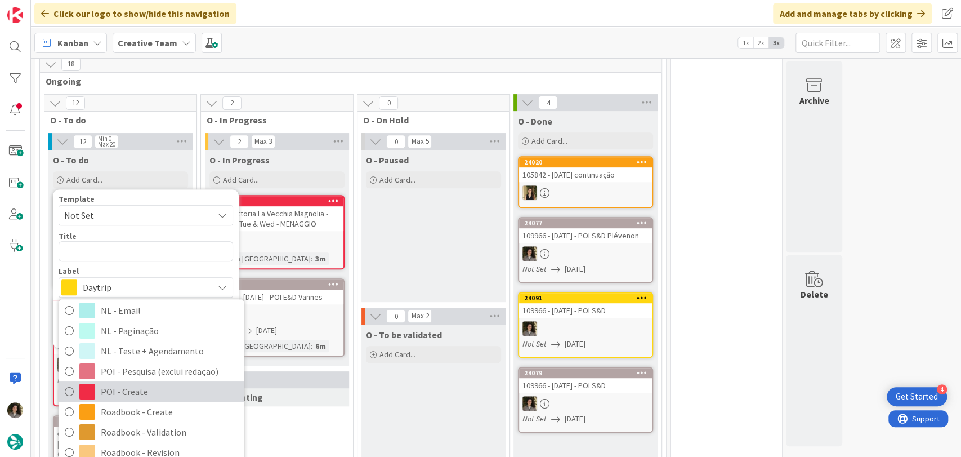
click at [143, 383] on span "POI - Create" at bounding box center [169, 391] width 137 height 17
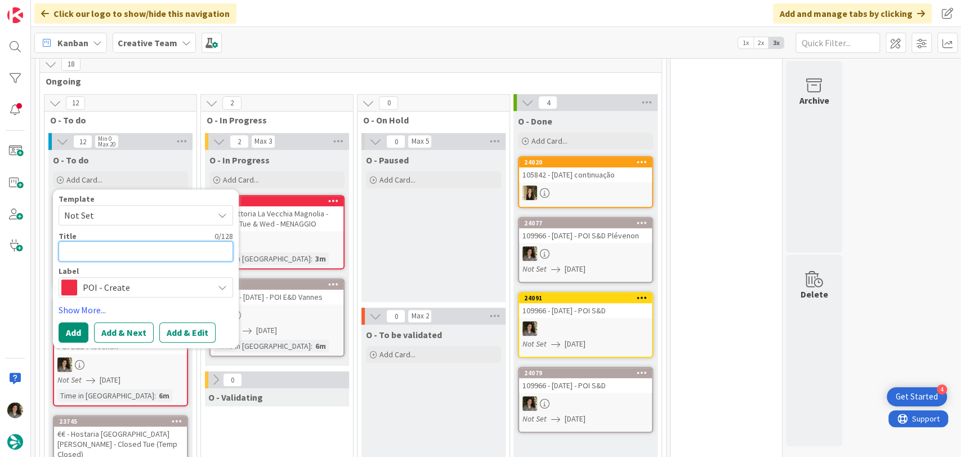
click at [129, 244] on textarea at bounding box center [146, 251] width 175 height 20
paste textarea "€€ - Restaurant Agora -Closed Sun & Mon - 109966 - [DATE] - POI E&D Vannes"
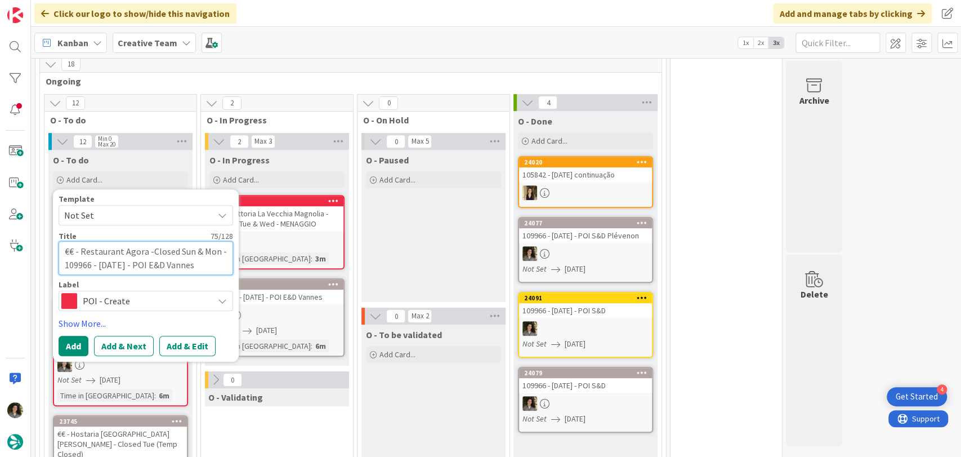
drag, startPoint x: 214, startPoint y: 239, endPoint x: 79, endPoint y: 241, distance: 135.1
click at [79, 241] on textarea "€€ - Restaurant Agora -Closed Sun & Mon - 109966 - [DATE] - POI E&D Vannes" at bounding box center [146, 258] width 175 height 34
click at [79, 336] on button "Add" at bounding box center [74, 346] width 30 height 20
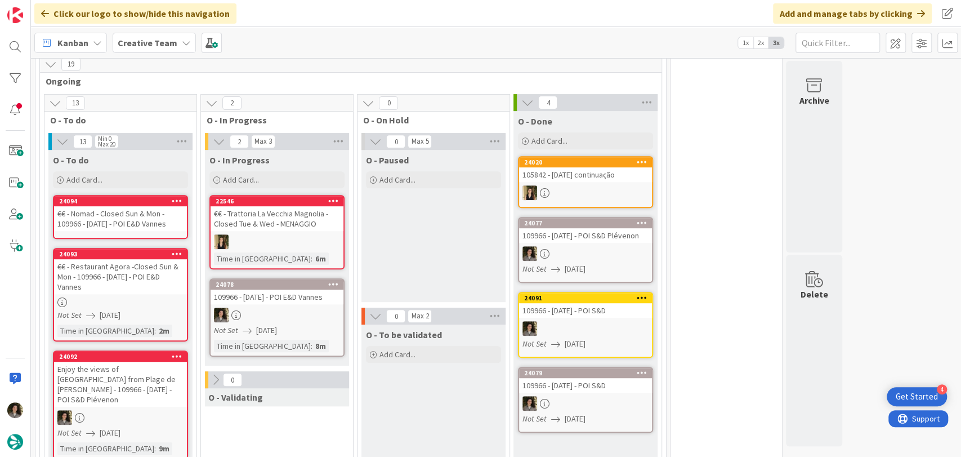
click at [104, 206] on div "€€ - Nomad - Closed Sun & Mon - 109966 - [DATE] - POI E&D Vannes" at bounding box center [120, 218] width 133 height 25
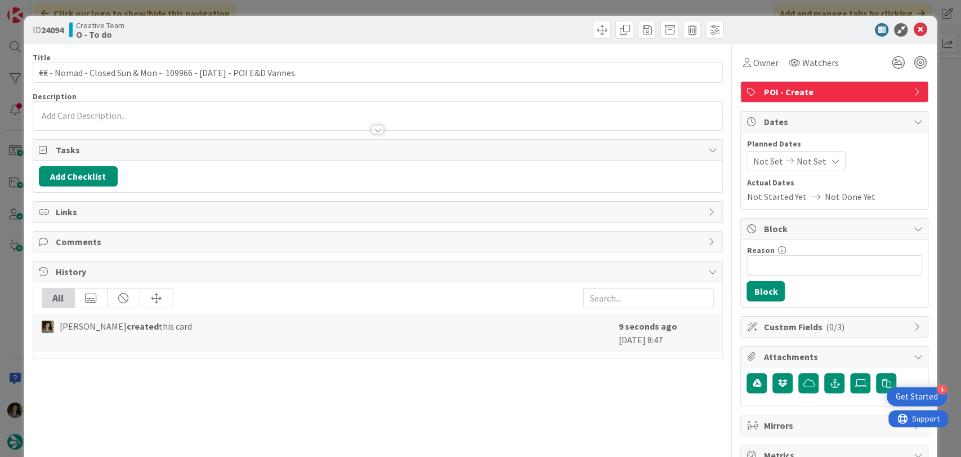
click at [824, 150] on div "Planned Dates Not Set Not Set" at bounding box center [835, 154] width 176 height 33
click at [830, 160] on icon at bounding box center [834, 161] width 9 height 9
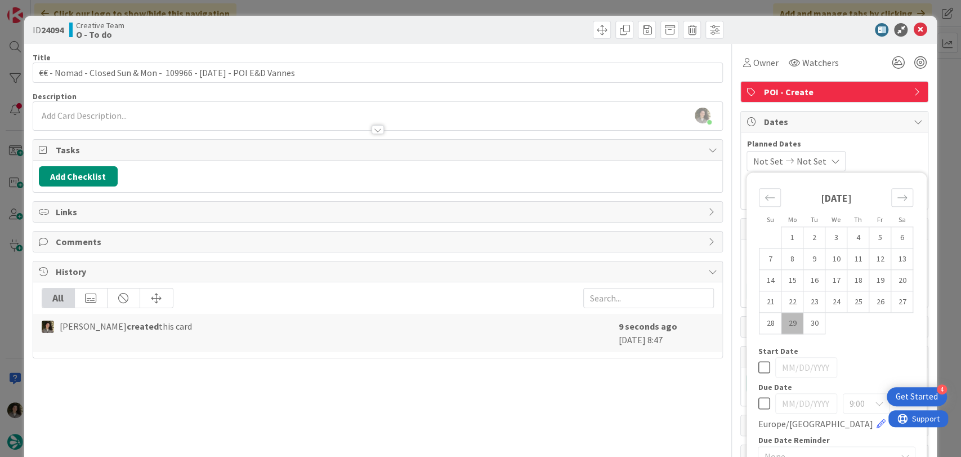
click at [758, 403] on icon at bounding box center [764, 403] width 12 height 14
click at [528, 429] on div "Title 65 / 128 €€ - Nomad - Closed Sun & Mon - 109966 - [DATE] - POI E&D [PERSO…" at bounding box center [378, 351] width 691 height 614
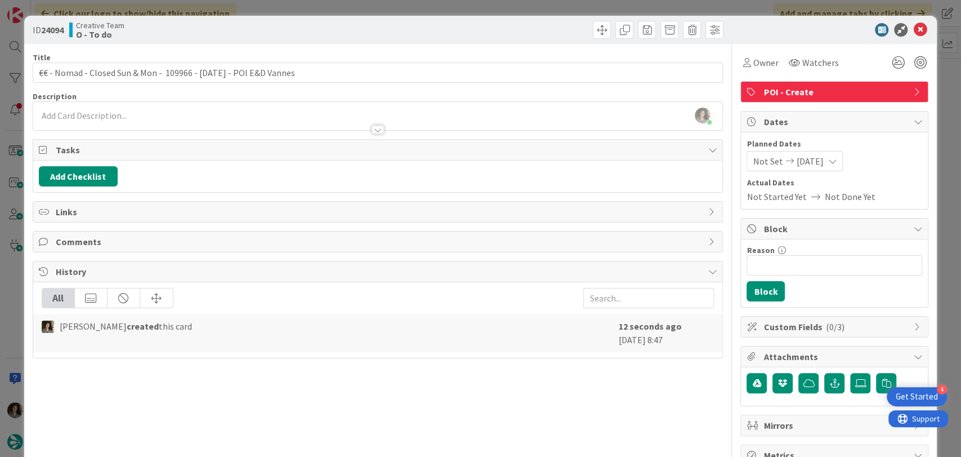
click at [373, 132] on div at bounding box center [378, 129] width 12 height 9
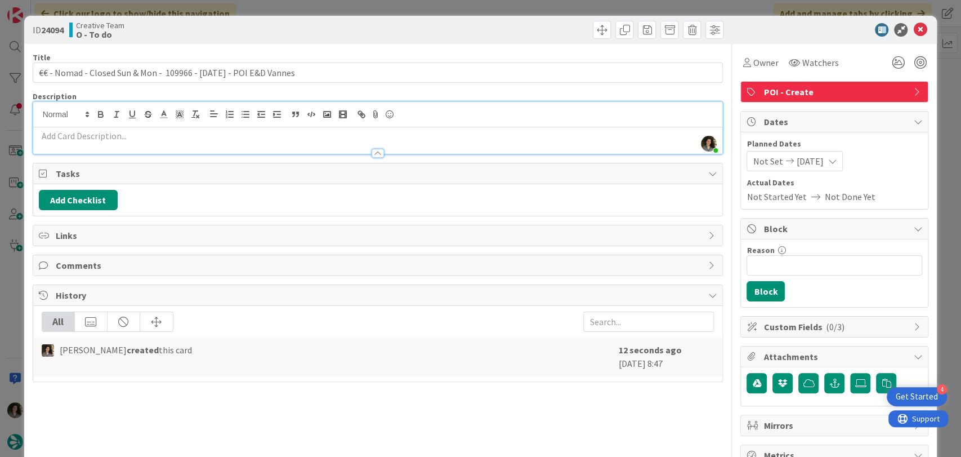
click at [285, 135] on p at bounding box center [378, 135] width 678 height 13
paste div
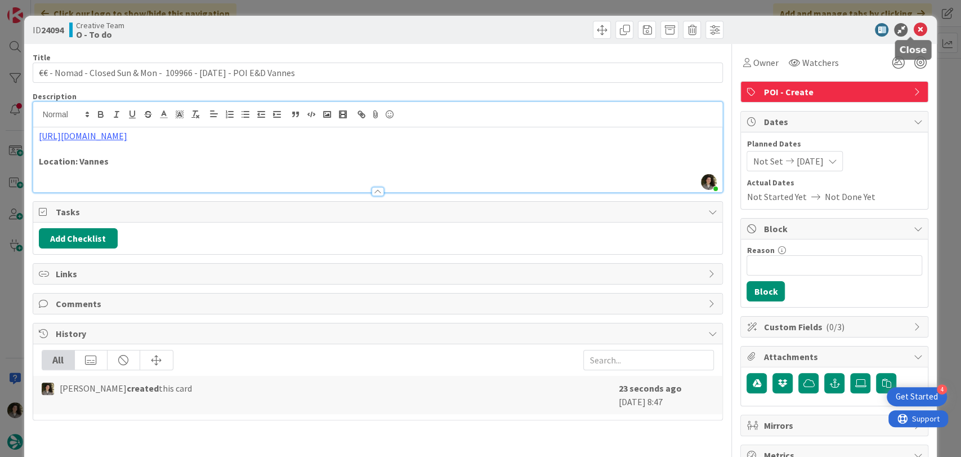
click at [915, 30] on icon at bounding box center [920, 30] width 14 height 14
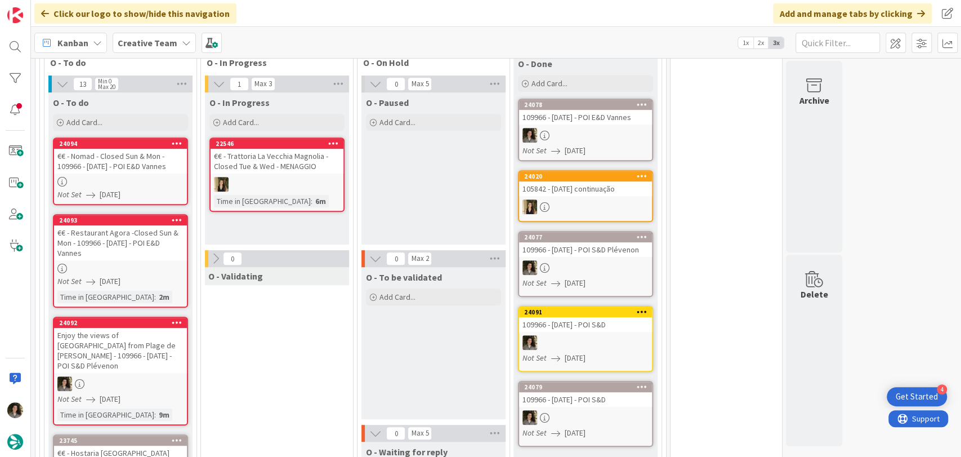
scroll to position [355, 0]
click at [595, 129] on div at bounding box center [585, 135] width 133 height 15
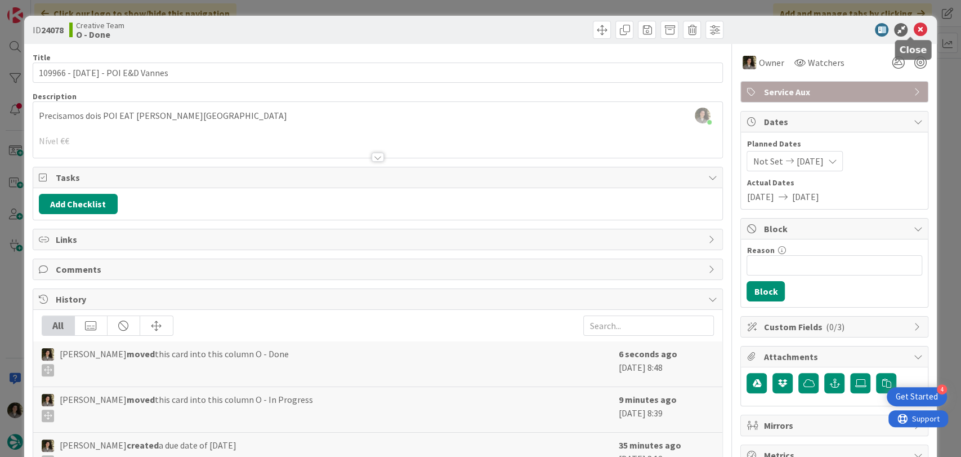
drag, startPoint x: 914, startPoint y: 31, endPoint x: 910, endPoint y: 37, distance: 7.3
click at [914, 32] on icon at bounding box center [920, 30] width 14 height 14
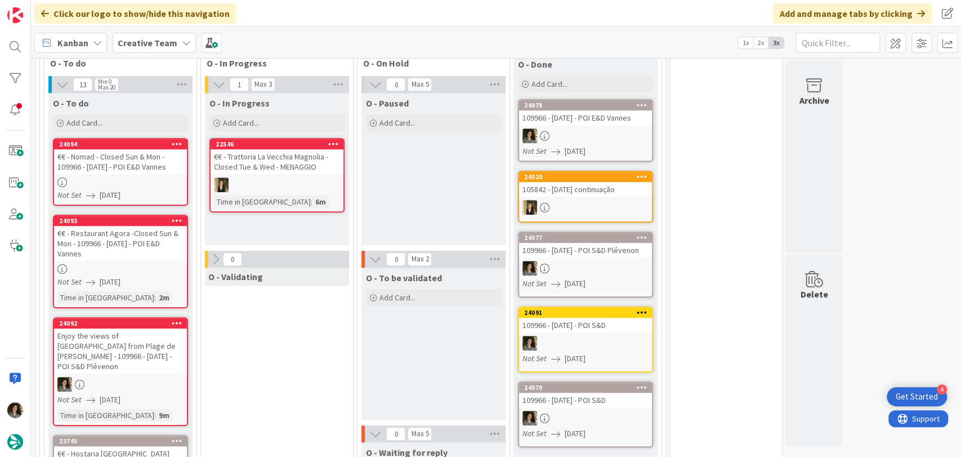
click at [604, 243] on div "109966 - [DATE] - POI S&D Plévenon" at bounding box center [585, 250] width 133 height 15
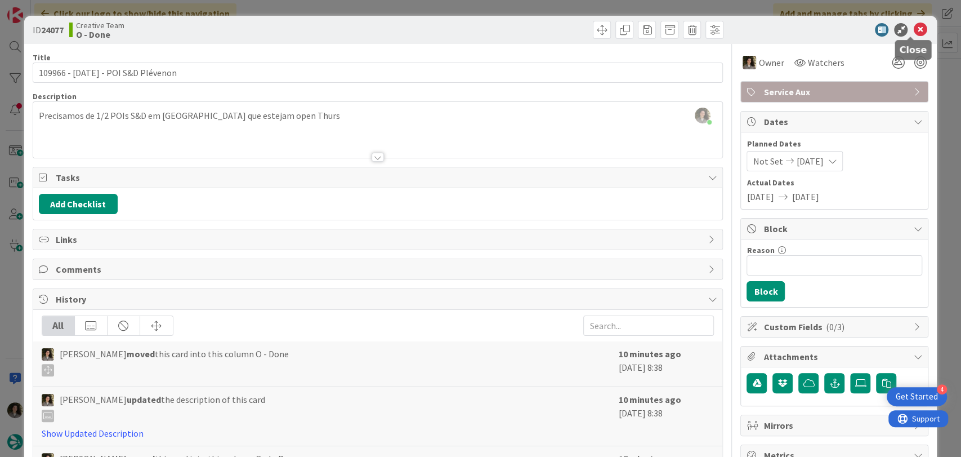
click at [913, 29] on icon at bounding box center [920, 30] width 14 height 14
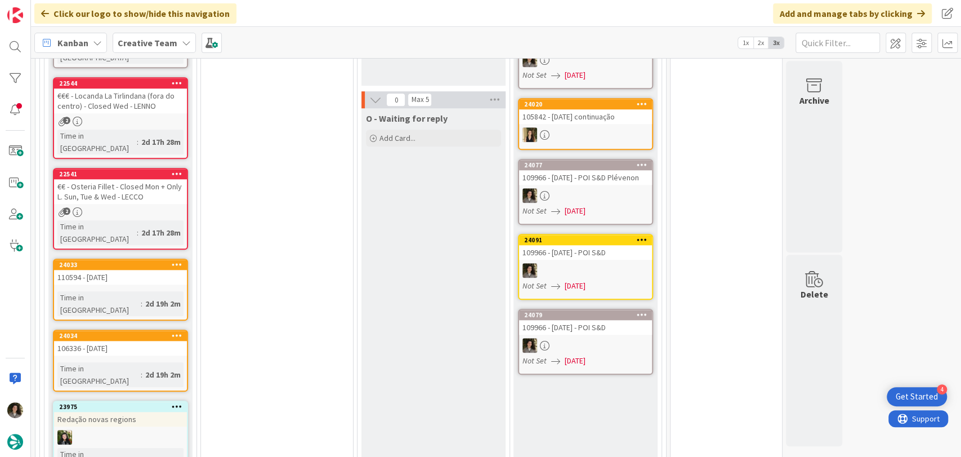
scroll to position [761, 0]
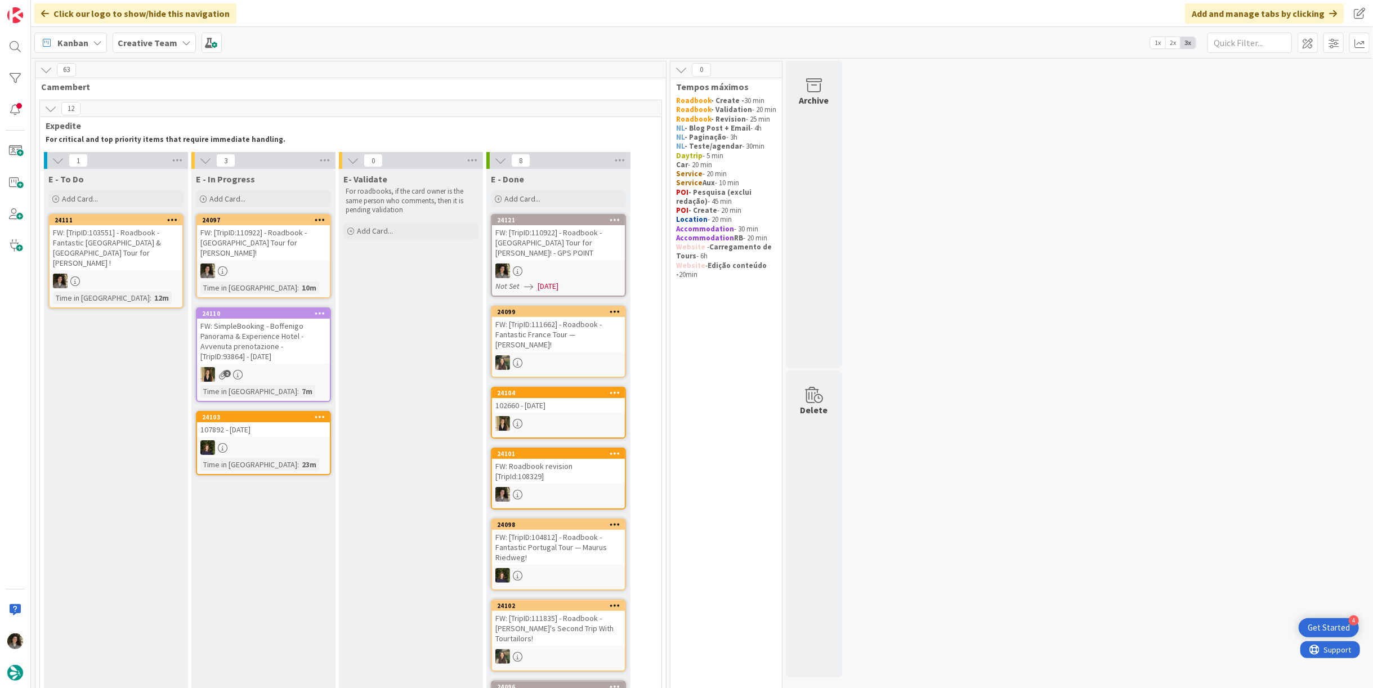
click at [267, 240] on div "FW: [TripID:110922] - Roadbook - [GEOGRAPHIC_DATA] Tour for [PERSON_NAME]!" at bounding box center [263, 242] width 133 height 35
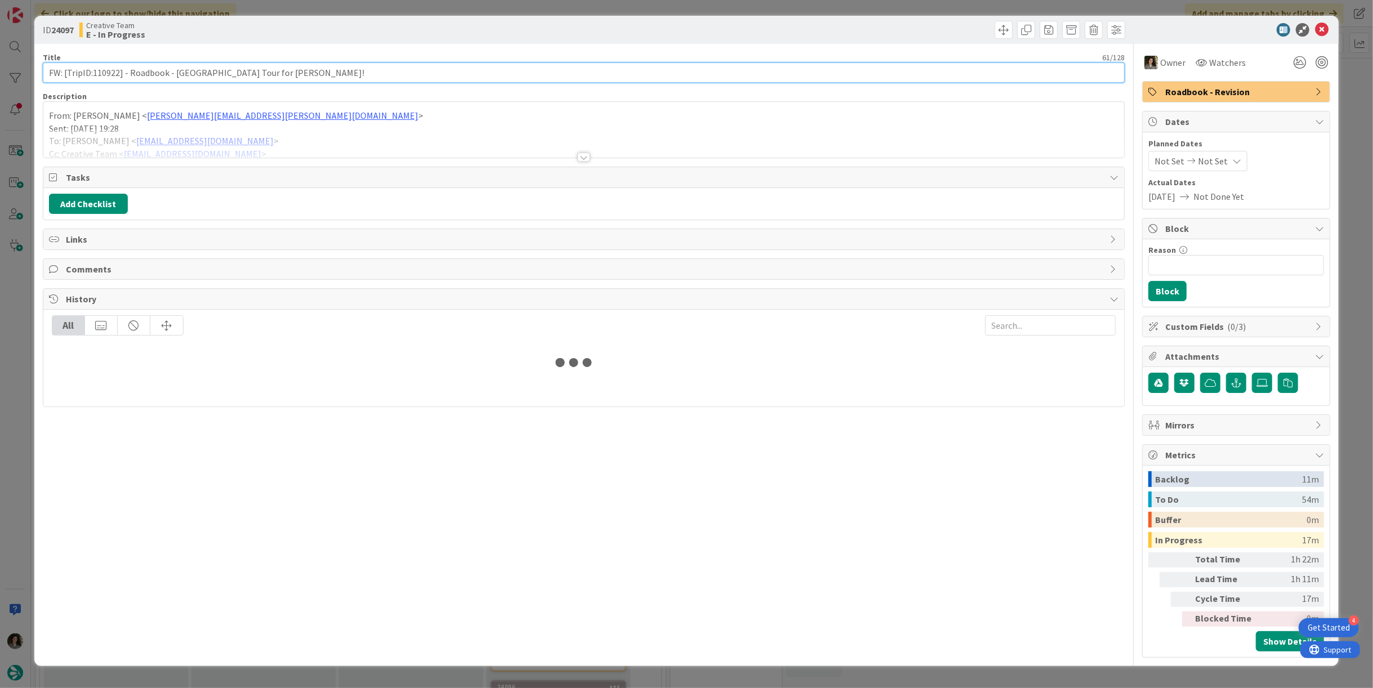
click at [218, 75] on input "FW: [TripID:110922] - Roadbook - Spain Tour for Silvia Lopez!" at bounding box center [584, 72] width 1082 height 20
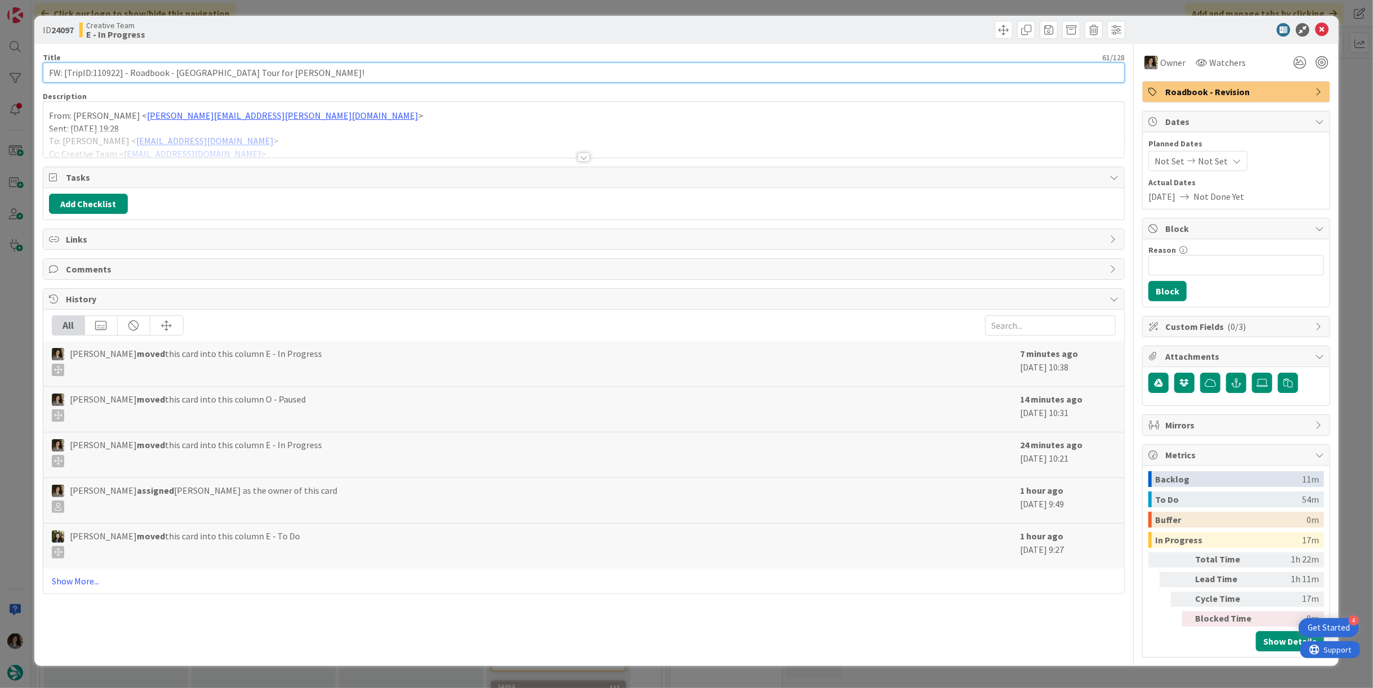
click at [218, 75] on input "FW: [TripID:110922] - Roadbook - Spain Tour for Silvia Lopez!" at bounding box center [584, 72] width 1082 height 20
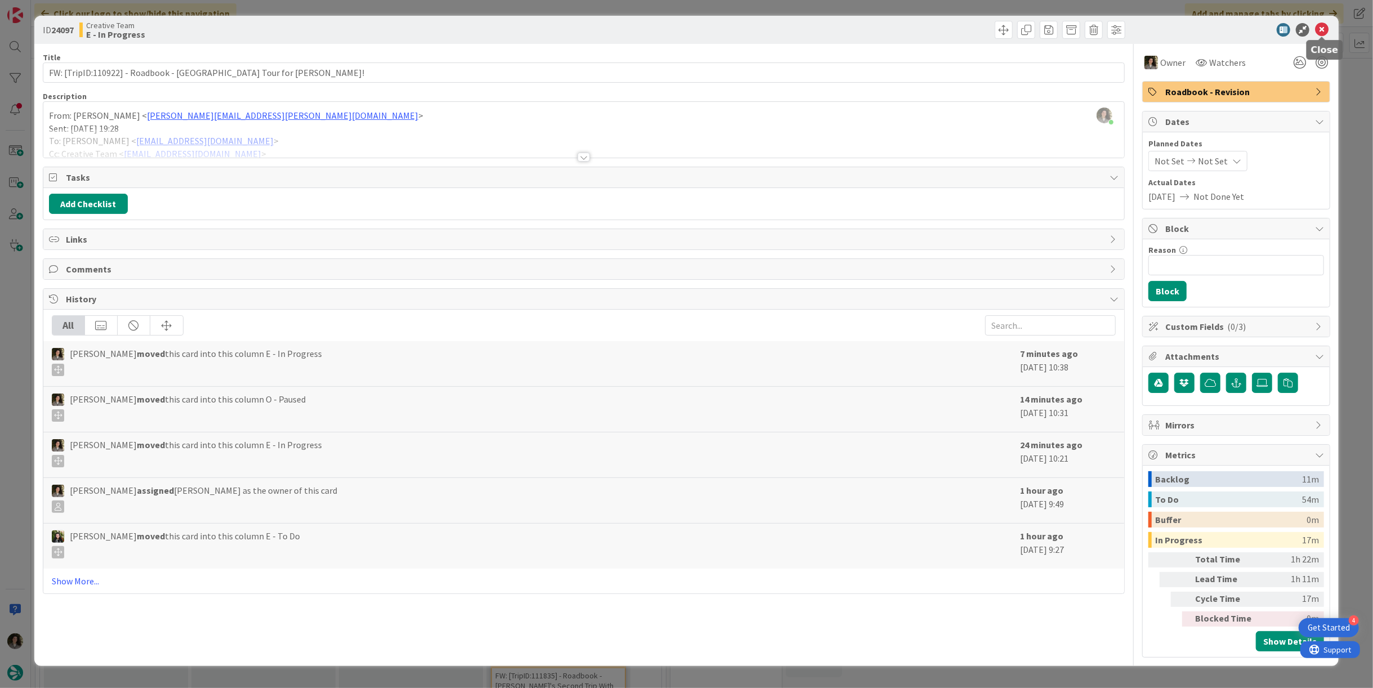
click at [1316, 25] on icon at bounding box center [1322, 30] width 14 height 14
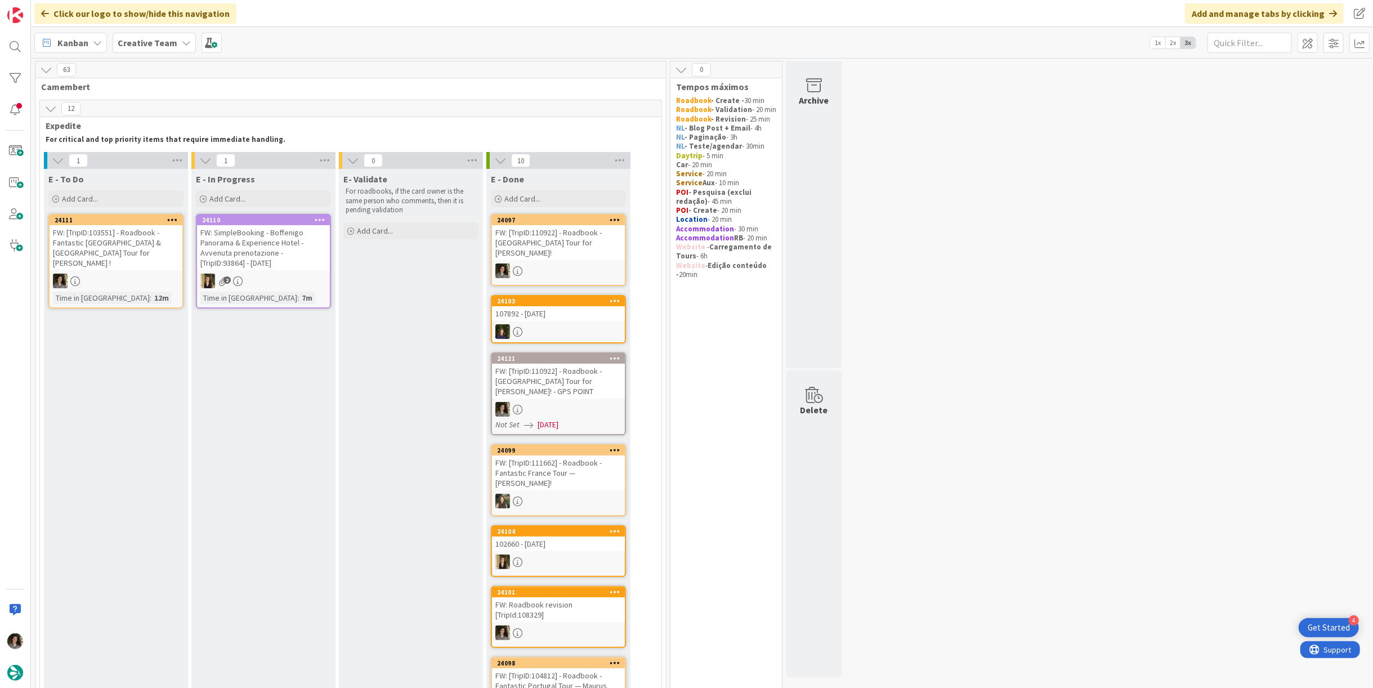
click at [559, 238] on div "FW: [TripID:110922] - Roadbook - Spain Tour for Silvia Lopez!" at bounding box center [558, 242] width 133 height 35
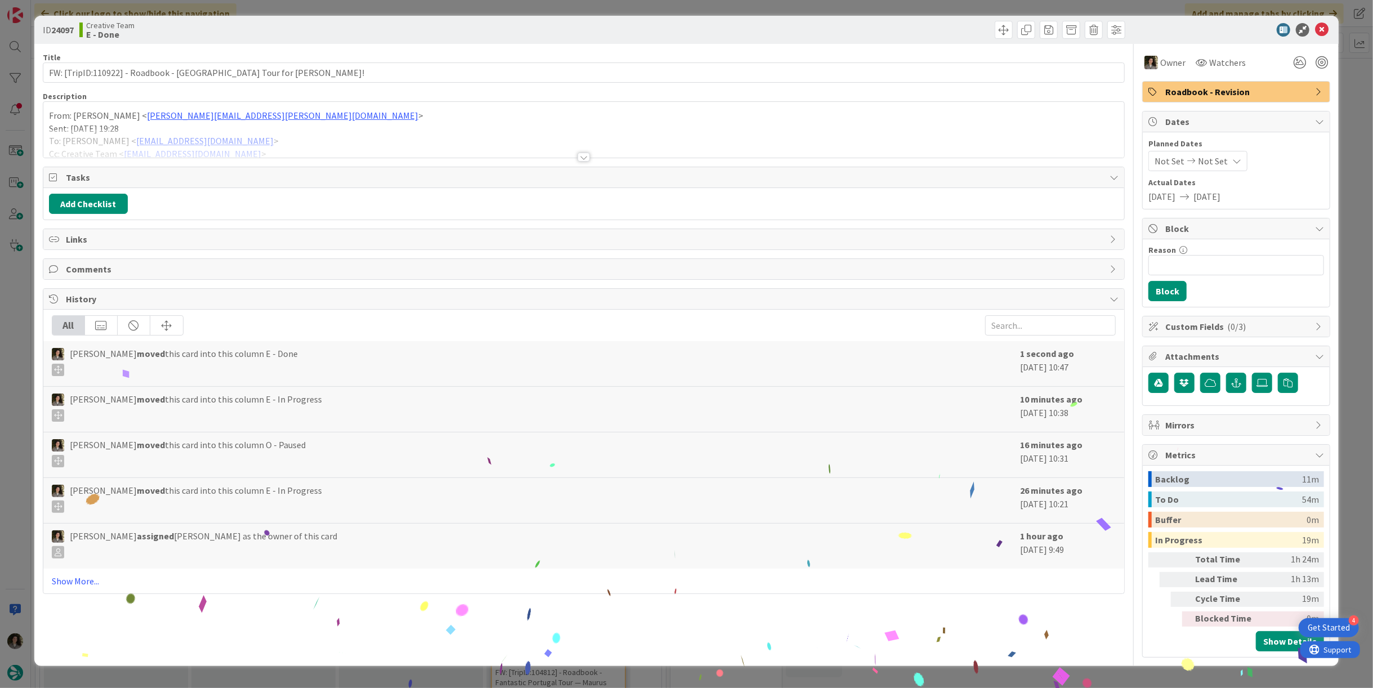
drag, startPoint x: 1233, startPoint y: 93, endPoint x: 1240, endPoint y: 101, distance: 10.8
click at [1235, 96] on span "Roadbook - Revision" at bounding box center [1237, 92] width 144 height 14
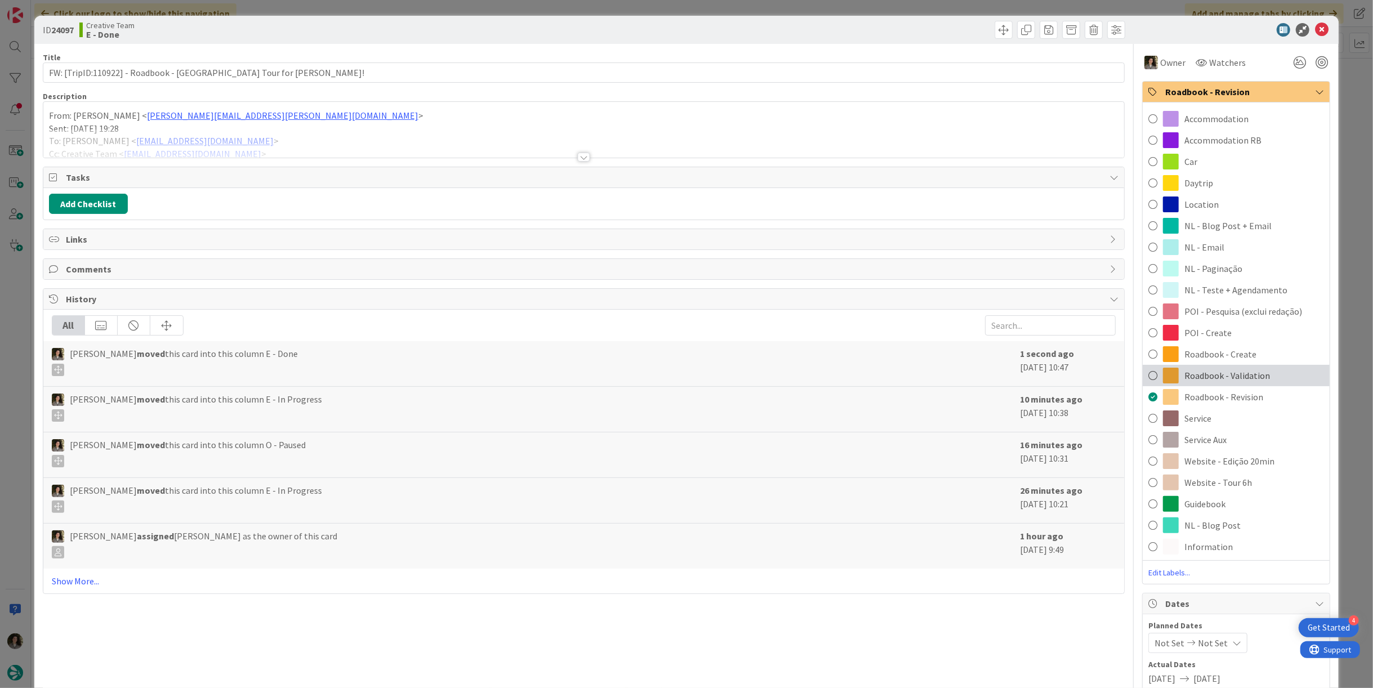
drag, startPoint x: 1251, startPoint y: 369, endPoint x: 1271, endPoint y: 315, distance: 57.5
click at [1252, 369] on span "Roadbook - Validation" at bounding box center [1228, 376] width 86 height 14
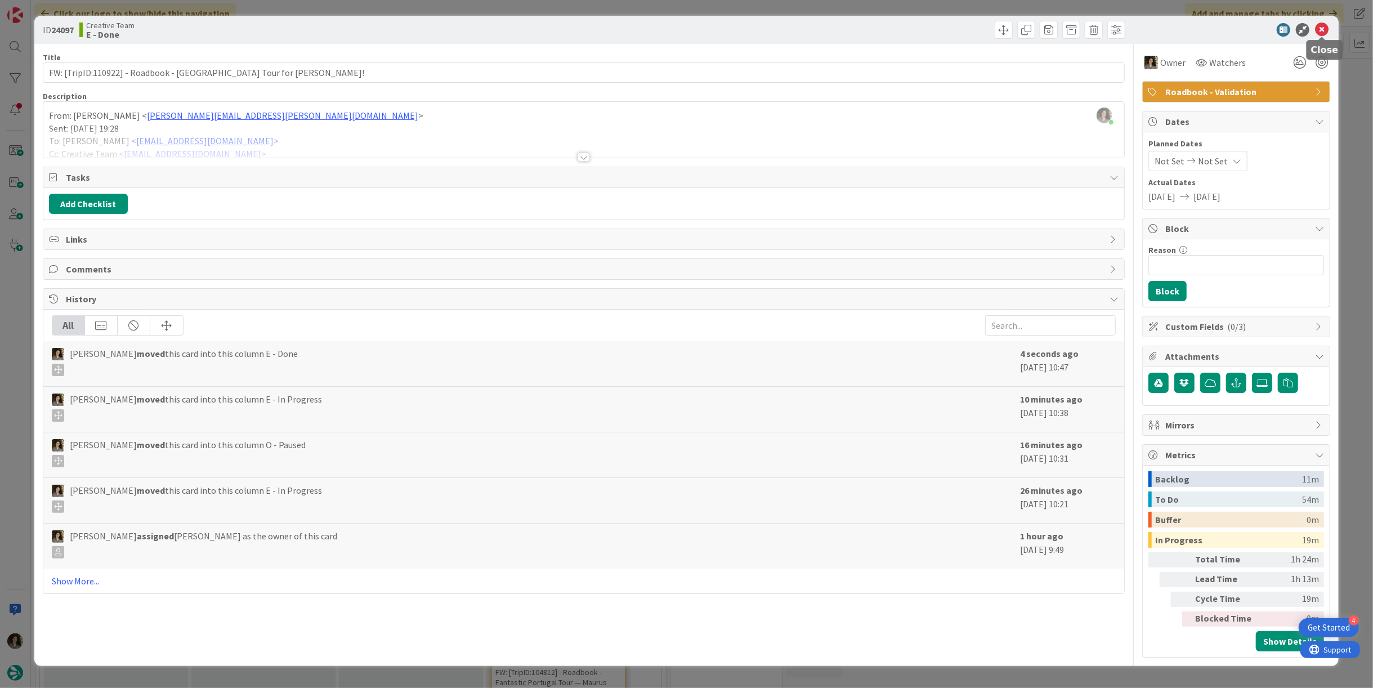
click at [1321, 24] on icon at bounding box center [1322, 30] width 14 height 14
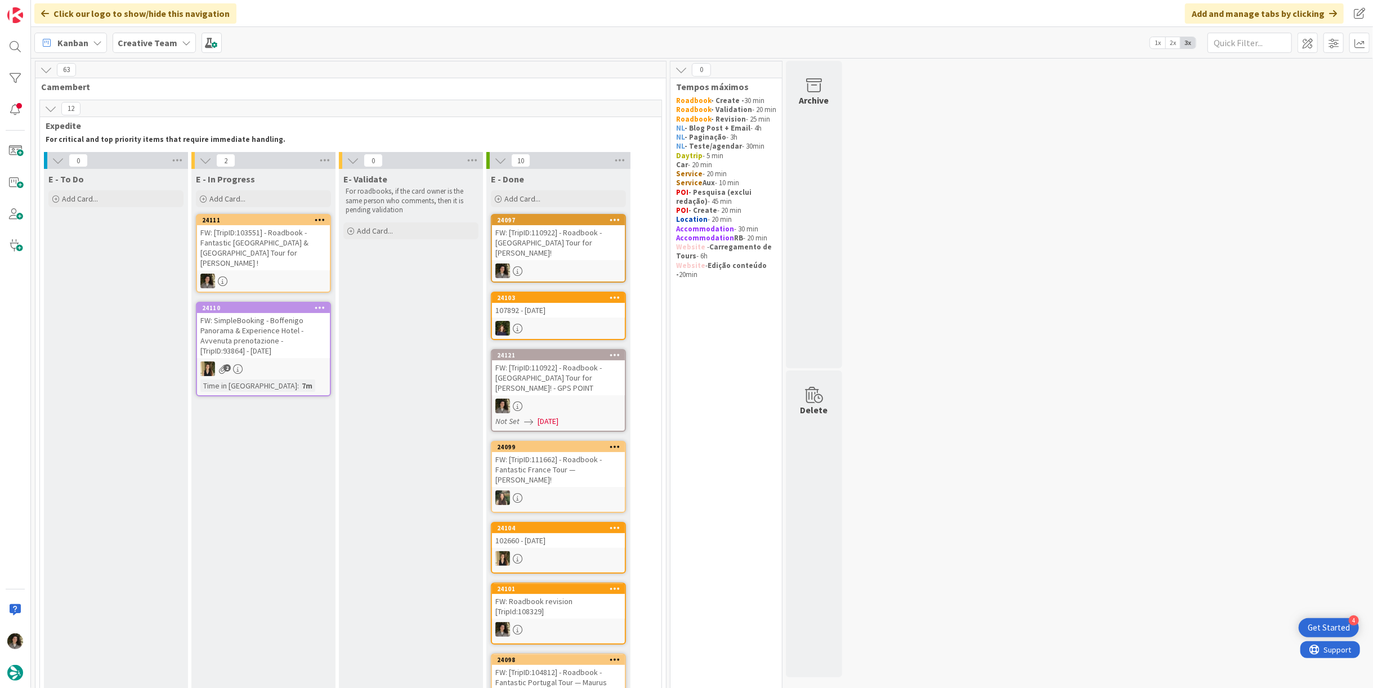
click at [299, 251] on div "FW: [TripID:103551] - Roadbook - Fantastic Portugal & Spain Tour for Elaine !" at bounding box center [263, 247] width 133 height 45
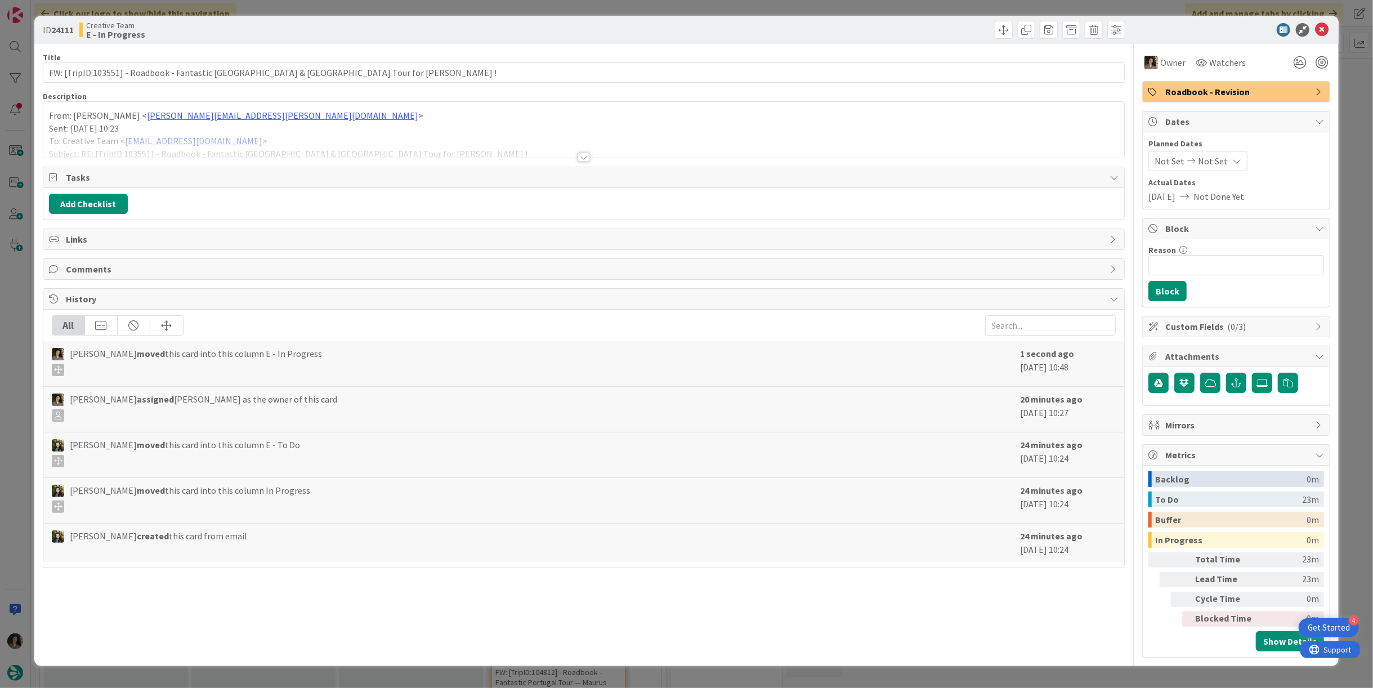
click at [585, 159] on div at bounding box center [584, 157] width 12 height 9
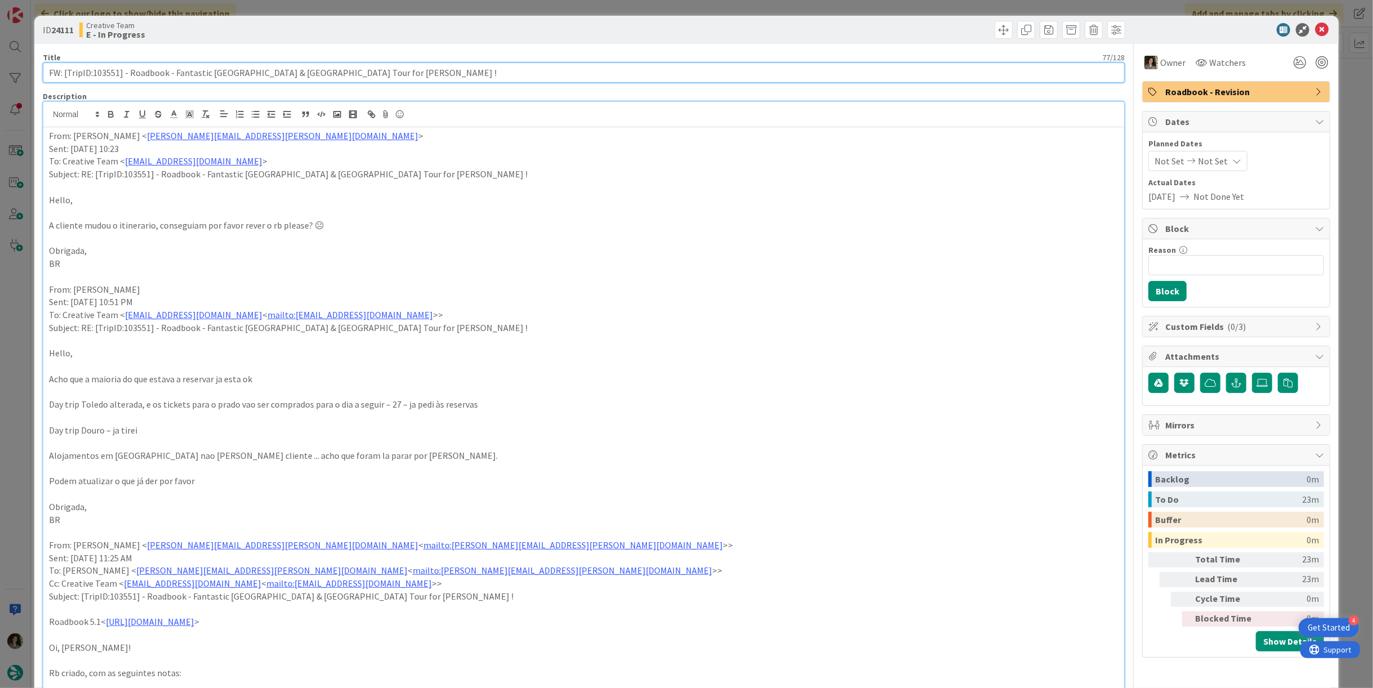
drag, startPoint x: 117, startPoint y: 74, endPoint x: 92, endPoint y: 80, distance: 25.5
click at [92, 80] on input "FW: [TripID:103551] - Roadbook - Fantastic Portugal & Spain Tour for Elaine !" at bounding box center [584, 72] width 1082 height 20
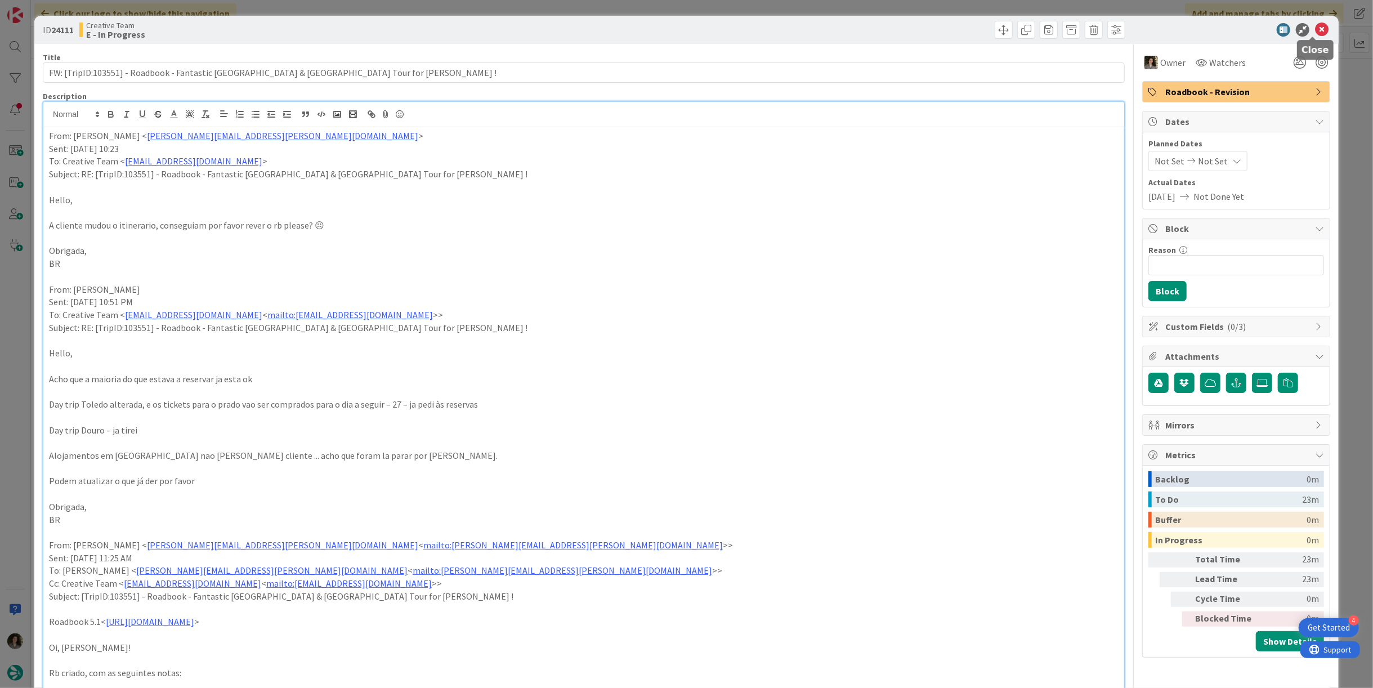
click at [1317, 31] on icon at bounding box center [1322, 30] width 14 height 14
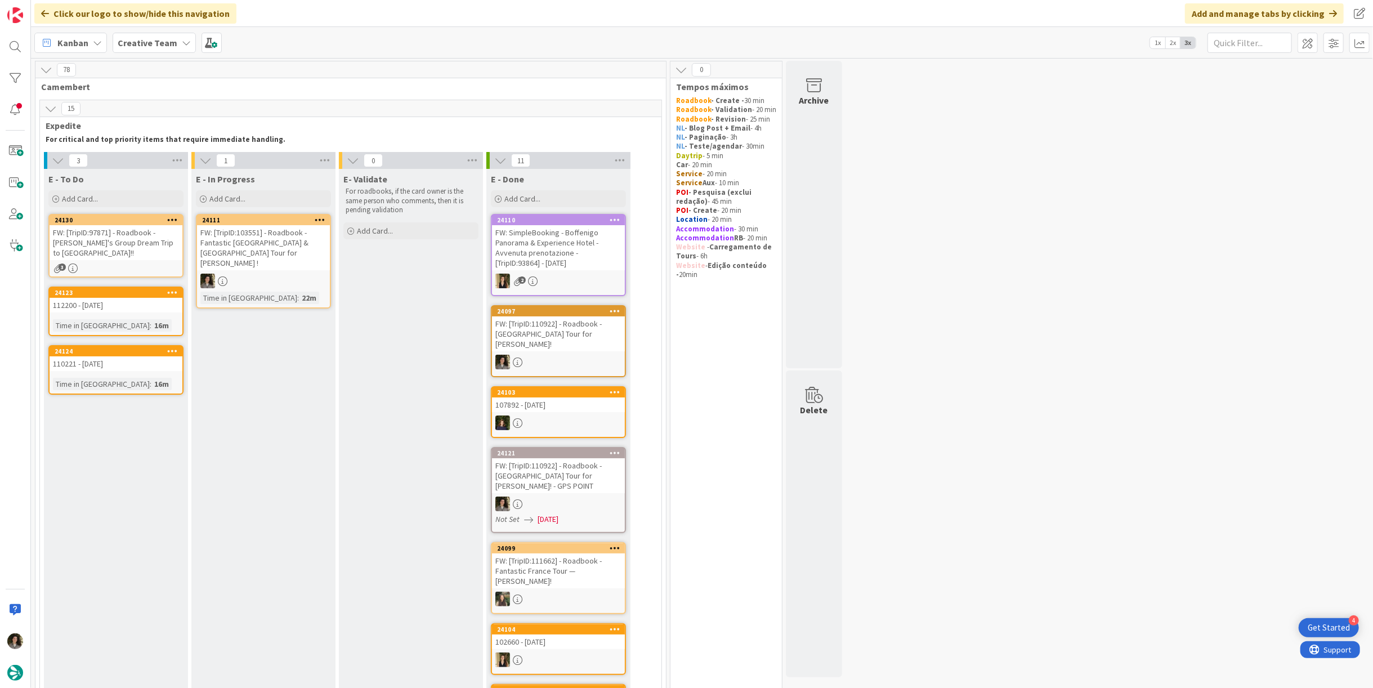
click at [242, 259] on div "FW: [TripID:103551] - Roadbook - Fantastic Portugal & Spain Tour for Elaine !" at bounding box center [263, 247] width 133 height 45
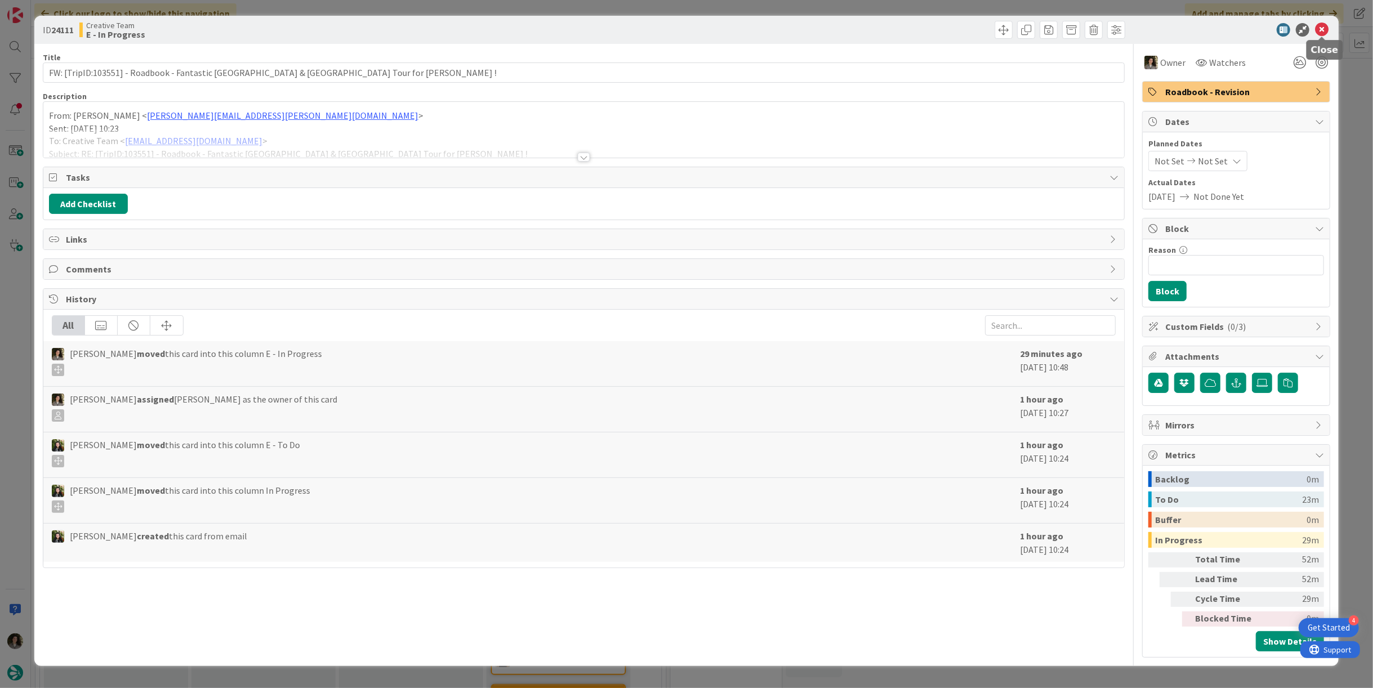
click at [1321, 30] on icon at bounding box center [1322, 30] width 14 height 14
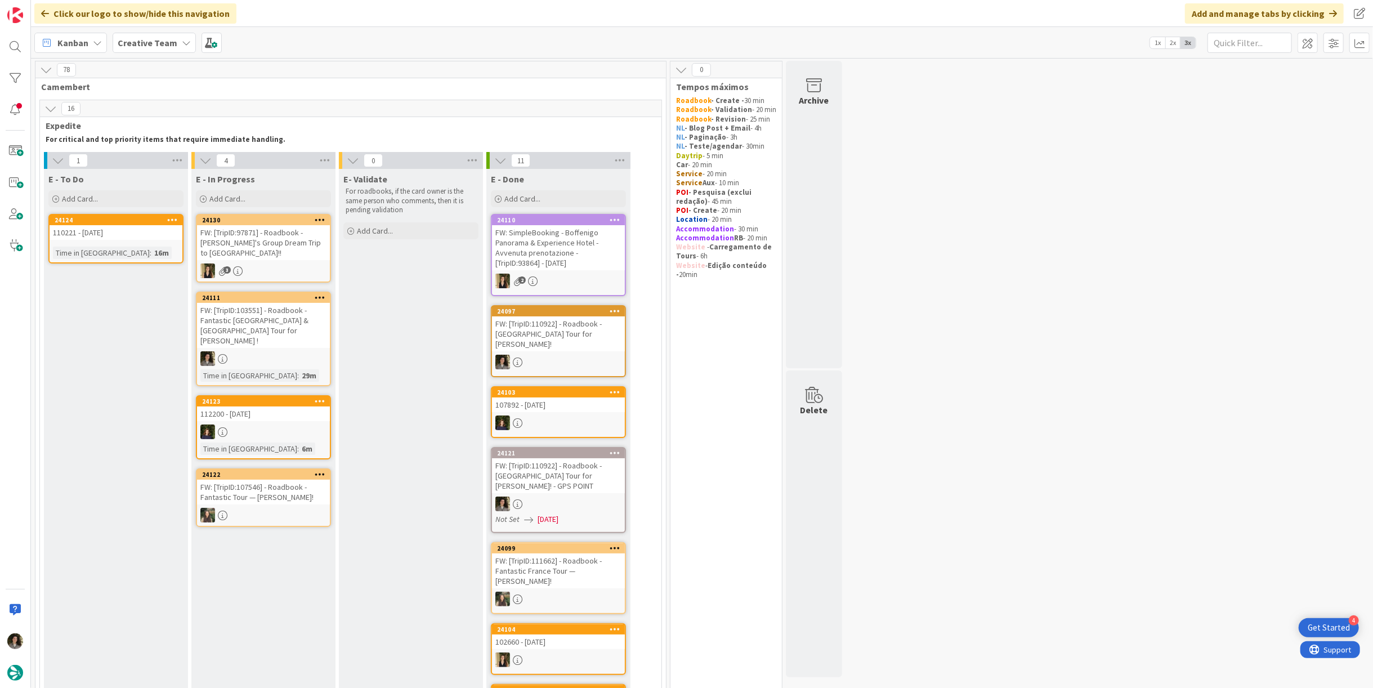
click at [303, 480] on div "FW: [TripID:107546] - Roadbook - Fantastic Tour — Joy Kaplan!" at bounding box center [263, 492] width 133 height 25
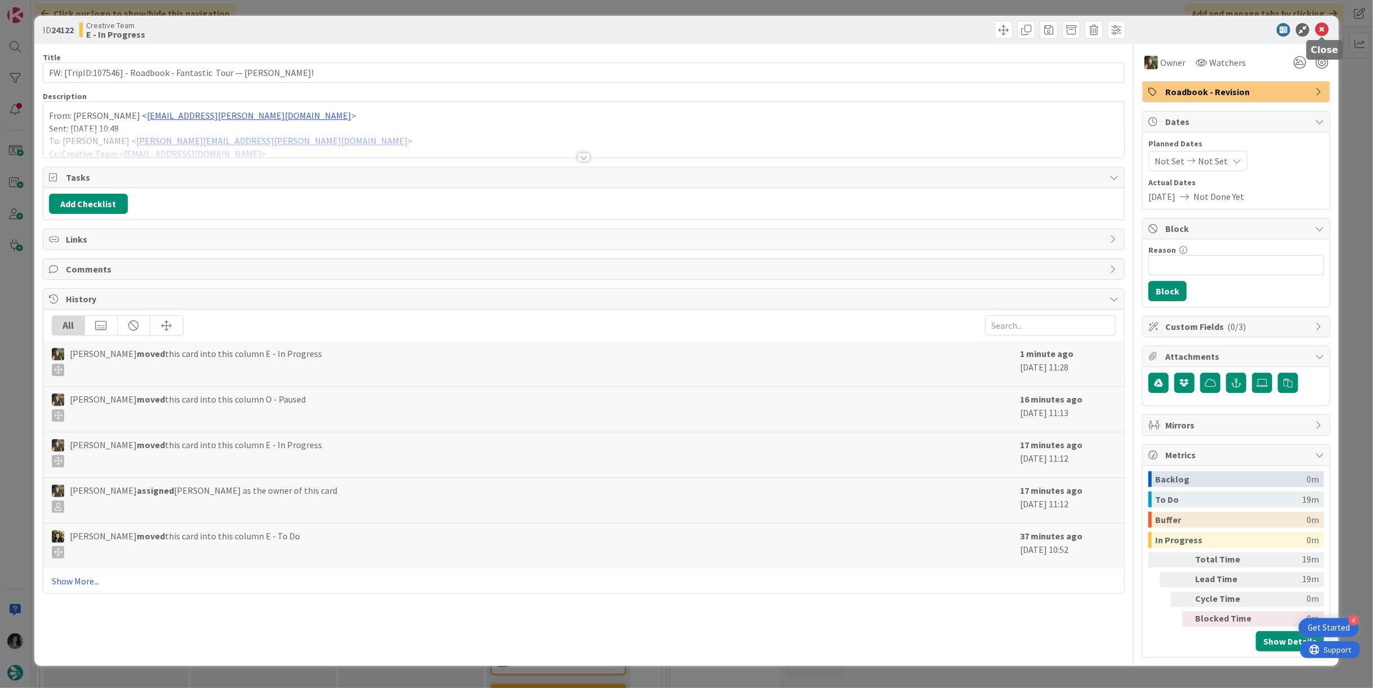
click at [1325, 31] on icon at bounding box center [1322, 30] width 14 height 14
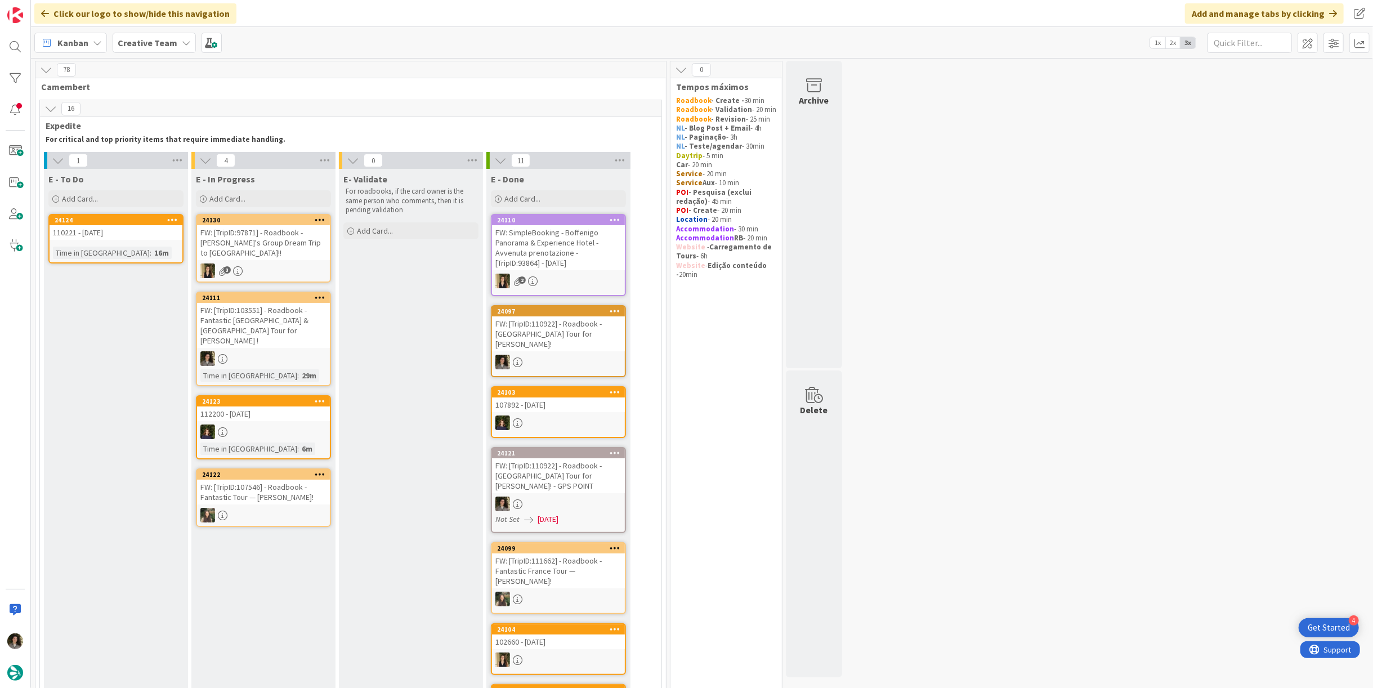
click at [260, 309] on div "FW: [TripID:103551] - Roadbook - Fantastic Portugal & Spain Tour for Elaine !" at bounding box center [263, 325] width 133 height 45
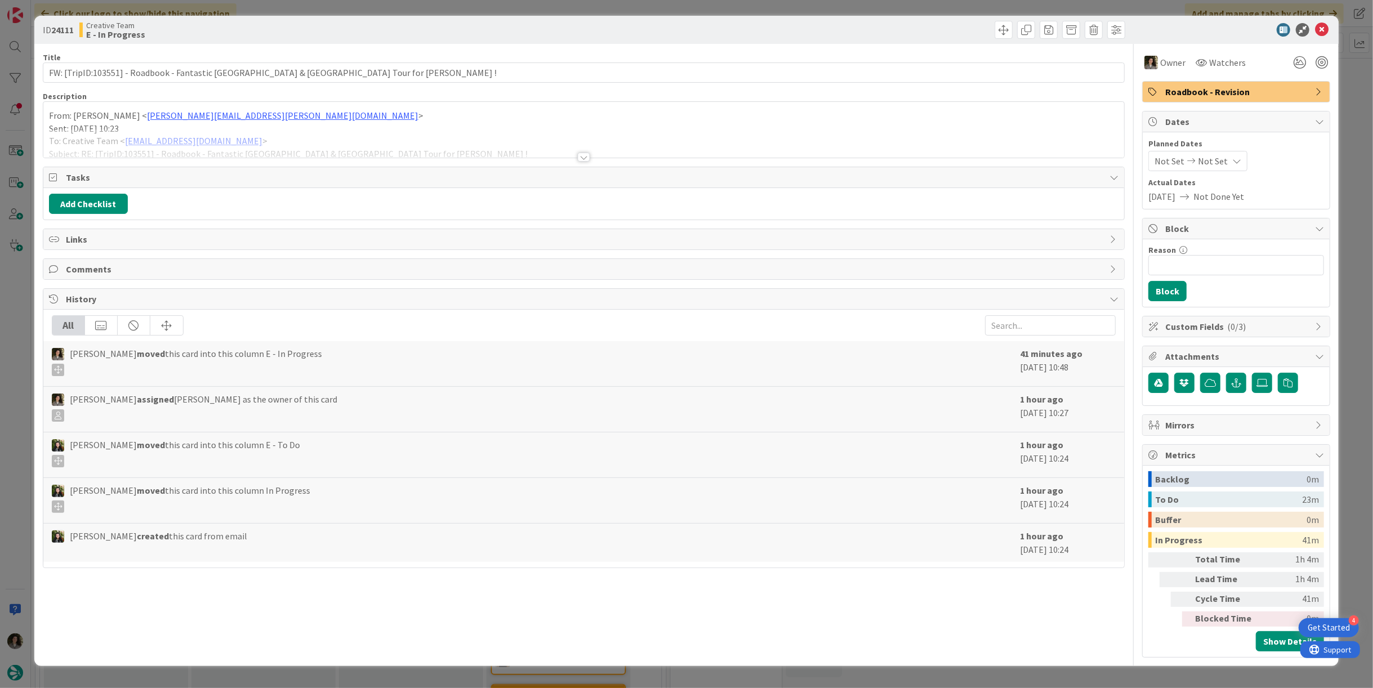
click at [583, 153] on div at bounding box center [584, 157] width 12 height 9
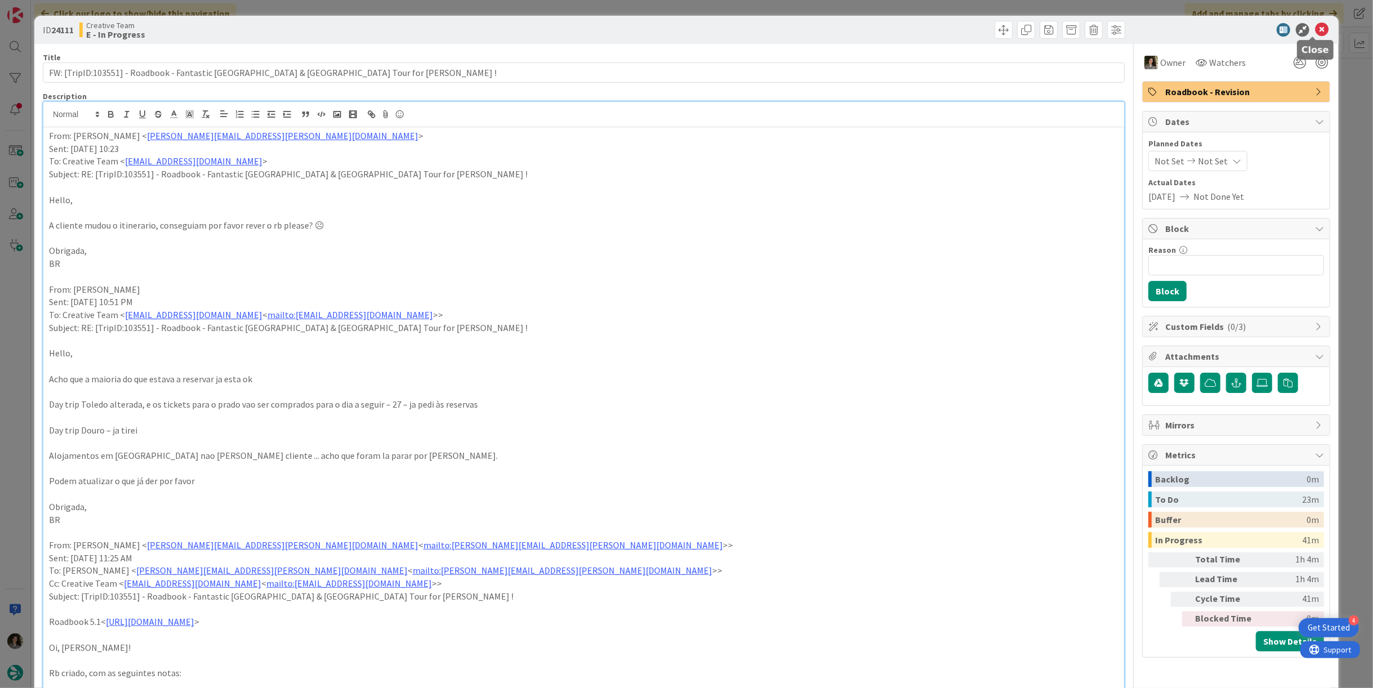
click at [1315, 32] on icon at bounding box center [1322, 30] width 14 height 14
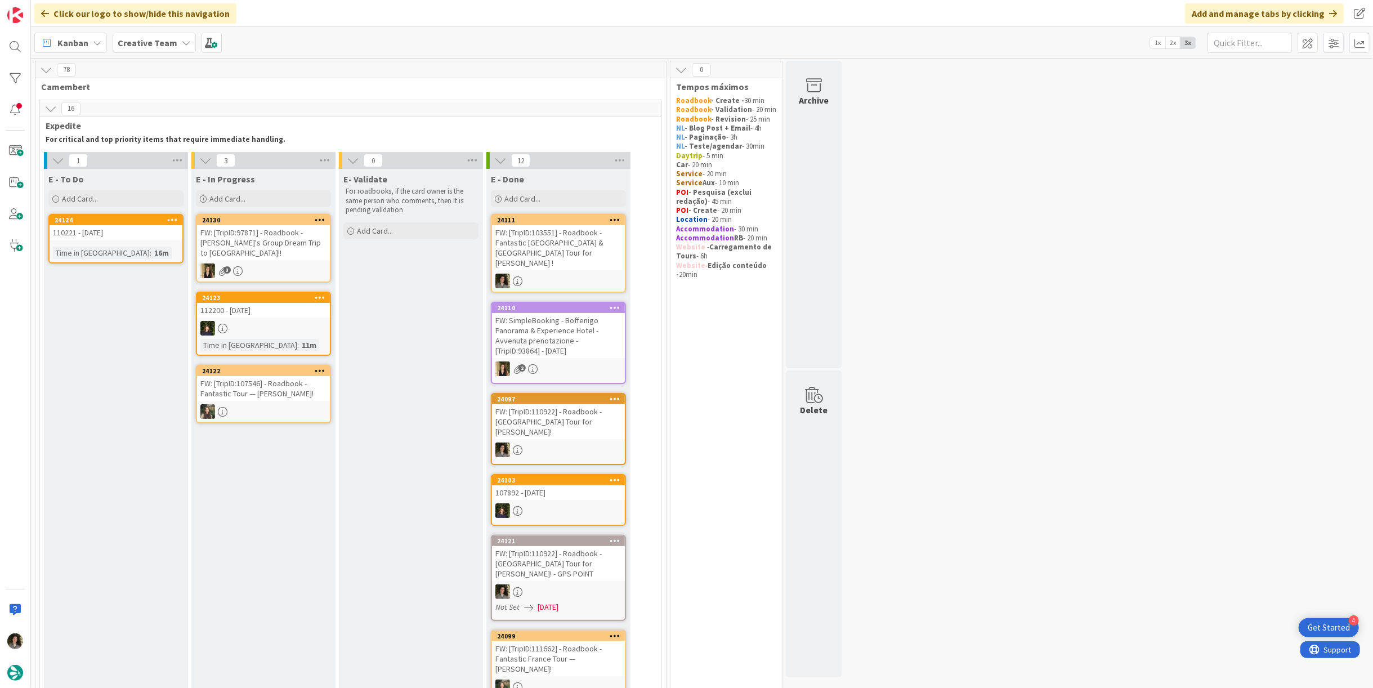
click at [580, 243] on div "FW: [TripID:103551] - Roadbook - Fantastic Portugal & Spain Tour for Elaine !" at bounding box center [558, 247] width 133 height 45
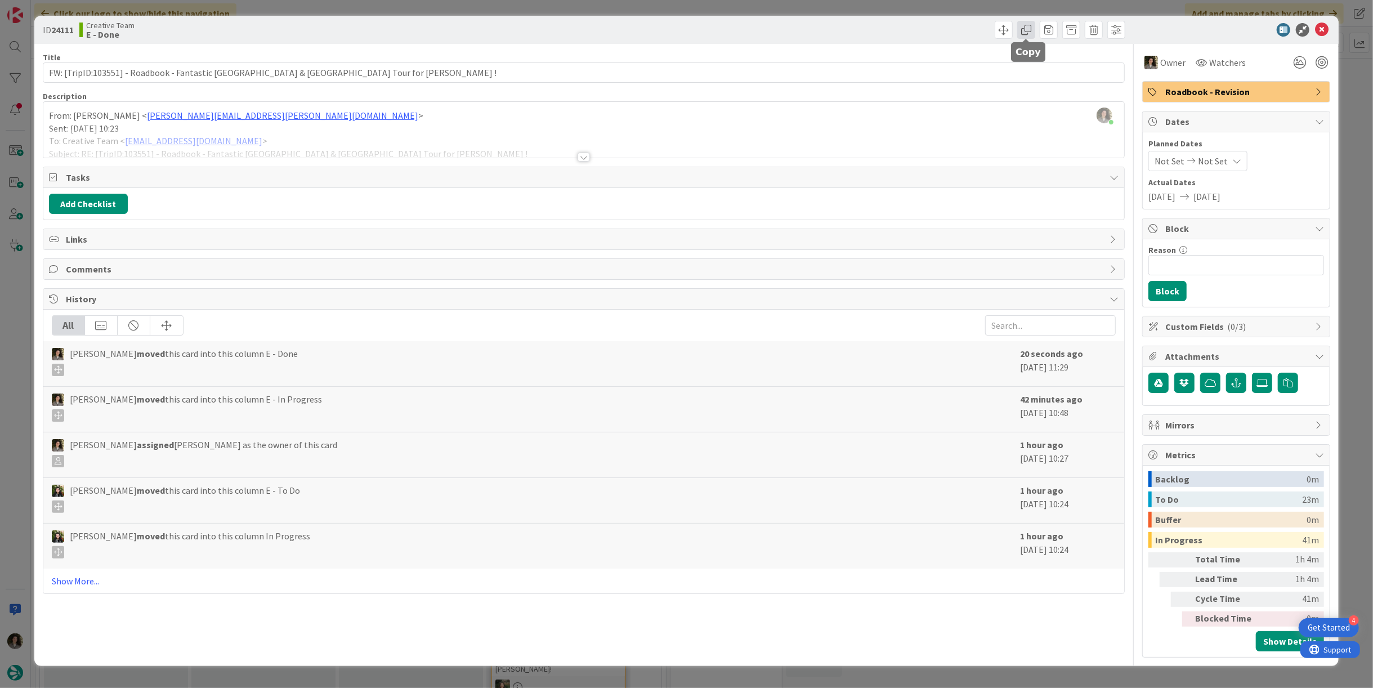
click at [1020, 27] on span at bounding box center [1026, 30] width 18 height 18
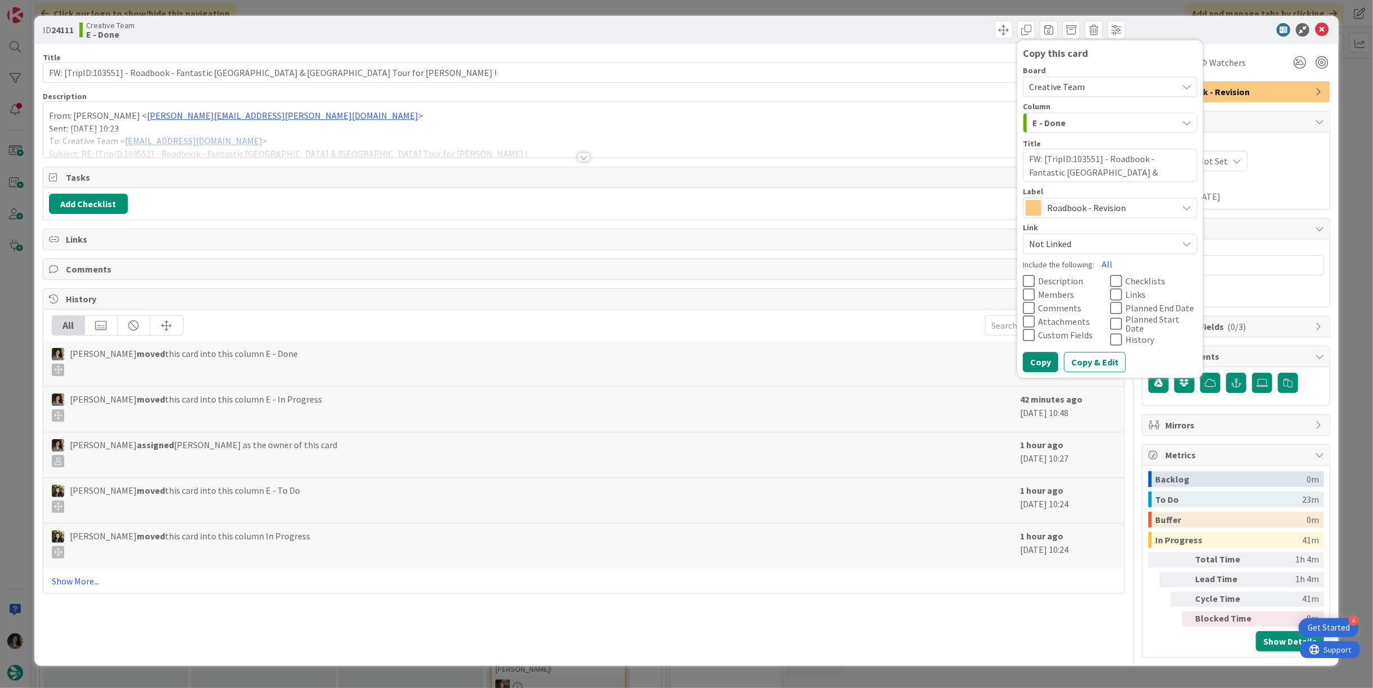
click at [1071, 206] on span "Roadbook - Revision" at bounding box center [1109, 208] width 125 height 16
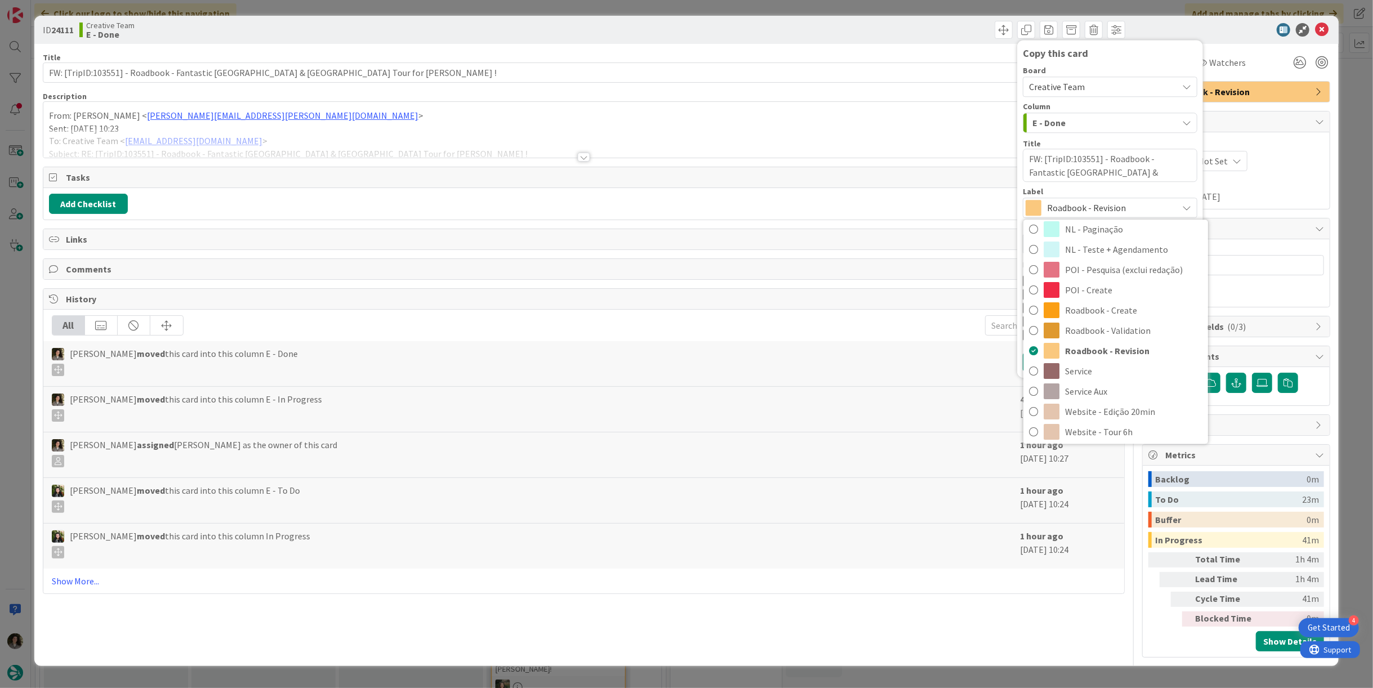
scroll to position [234, 0]
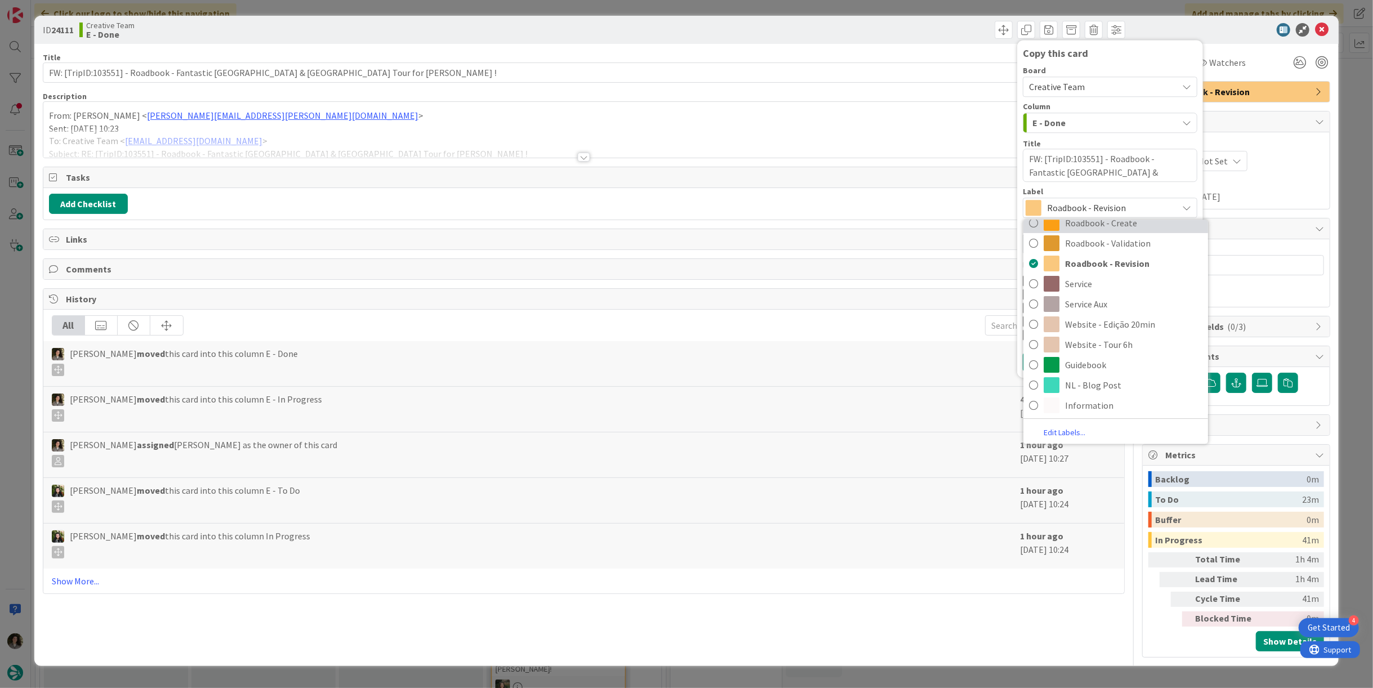
click at [1135, 222] on span "Roadbook - Create" at bounding box center [1133, 223] width 137 height 17
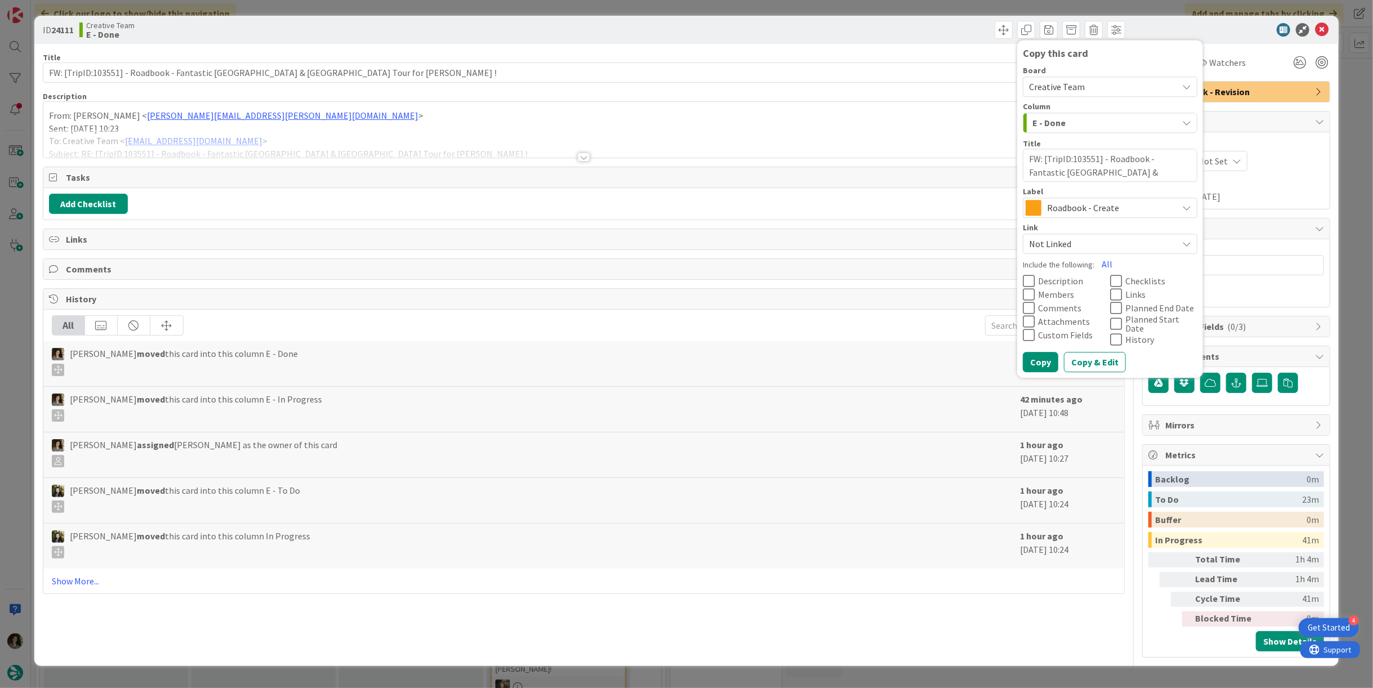
click at [1121, 209] on span "Roadbook - Create" at bounding box center [1109, 208] width 125 height 16
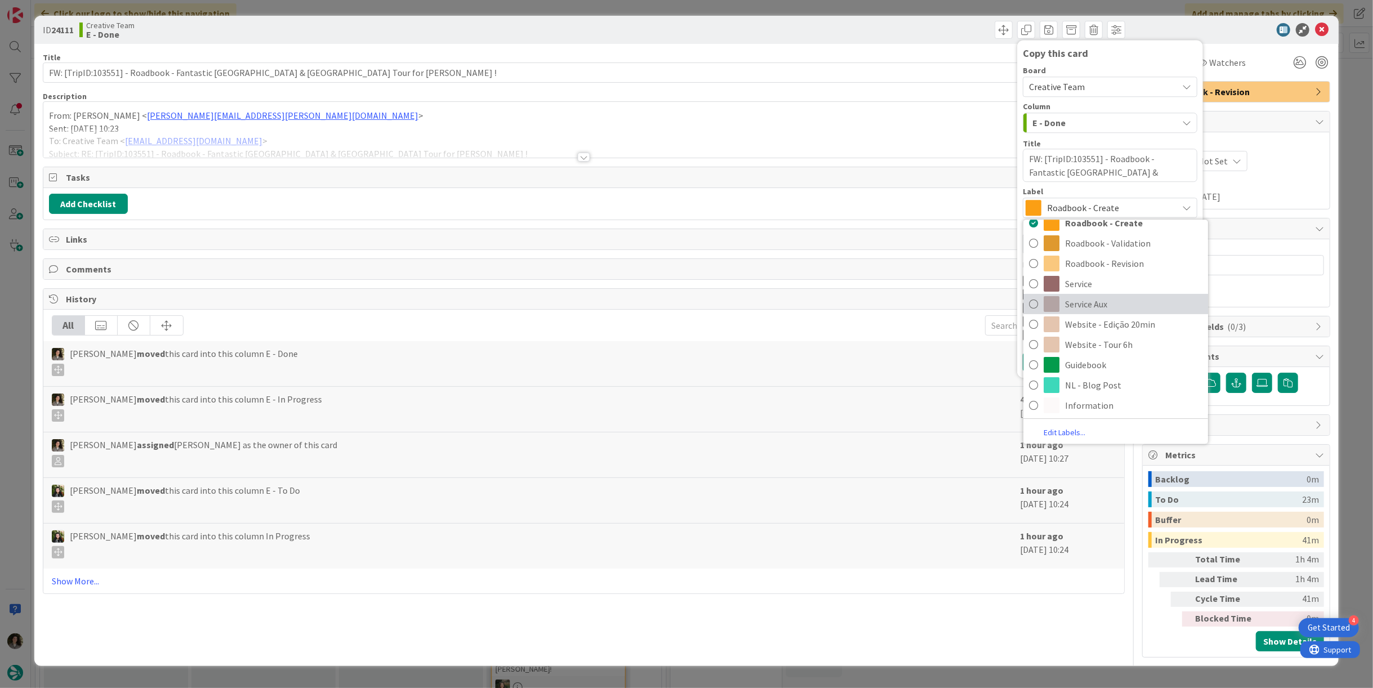
click at [1098, 304] on span "Service Aux" at bounding box center [1133, 304] width 137 height 17
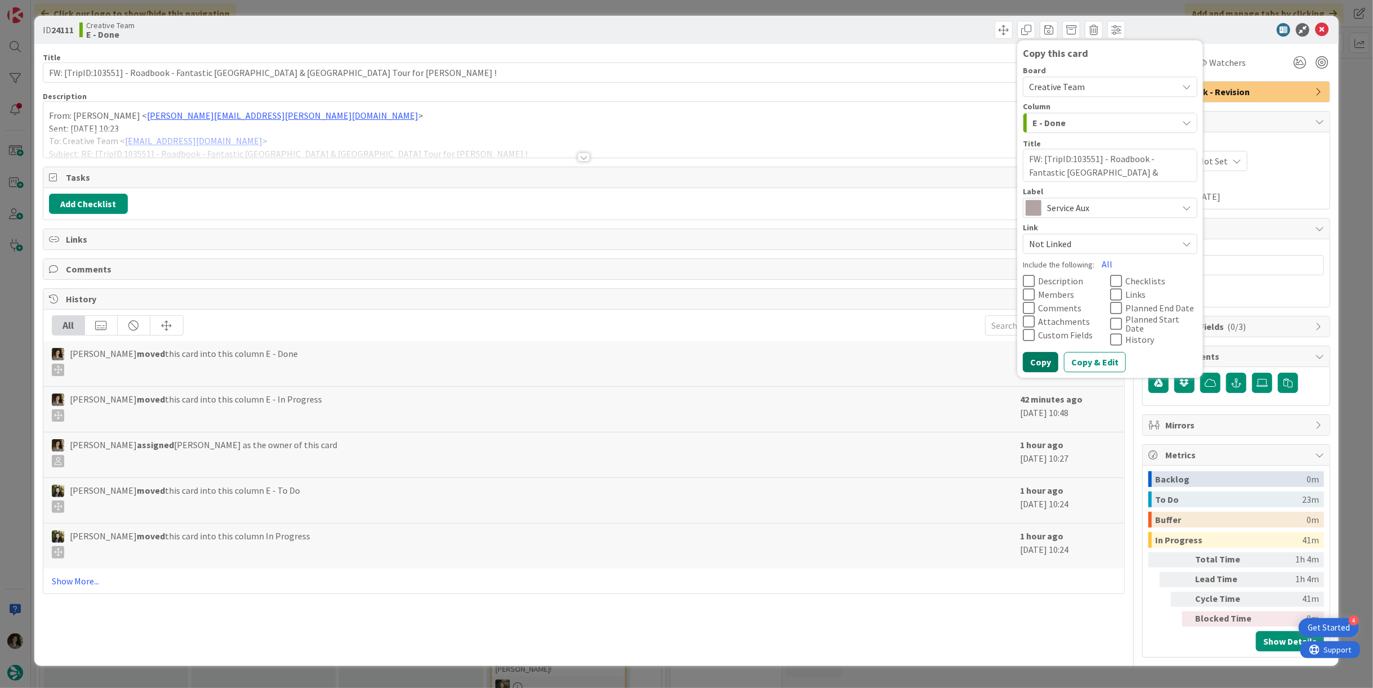
drag, startPoint x: 1045, startPoint y: 355, endPoint x: 1052, endPoint y: 349, distance: 9.6
click at [1046, 355] on button "Copy" at bounding box center [1040, 362] width 35 height 20
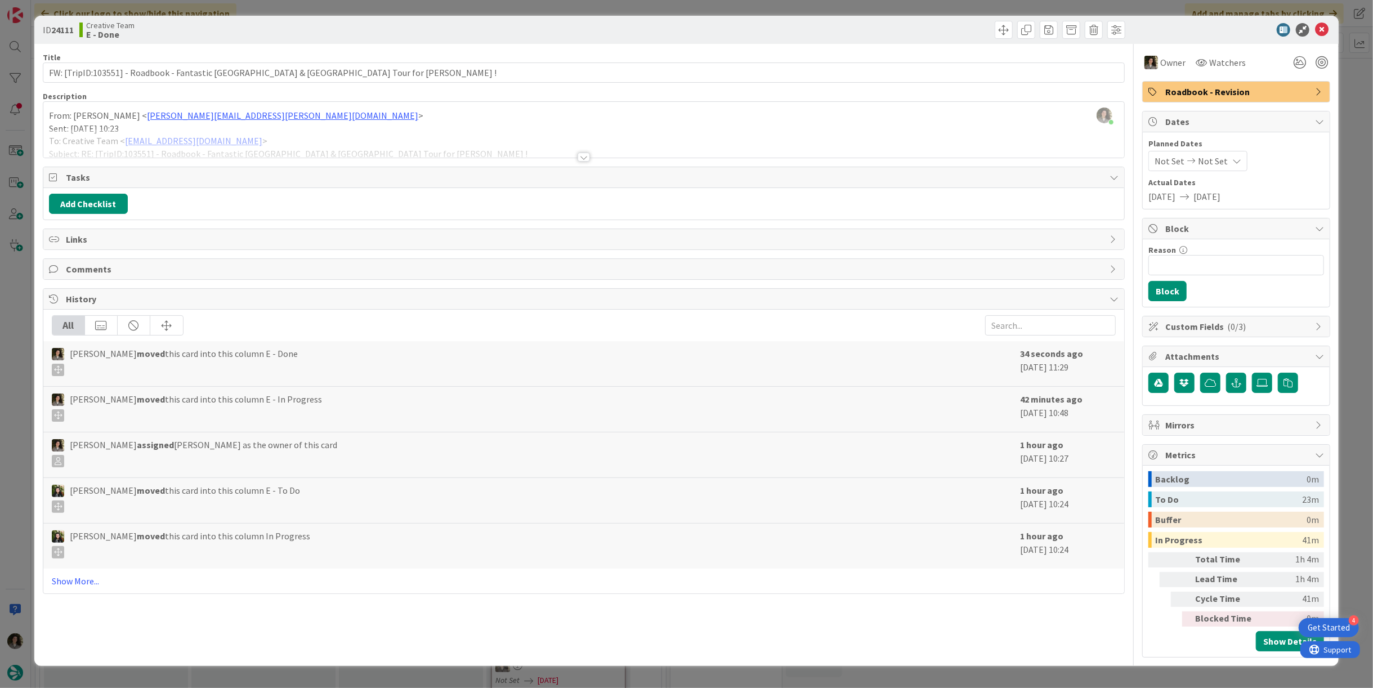
click at [1276, 92] on span "Roadbook - Revision" at bounding box center [1237, 92] width 144 height 14
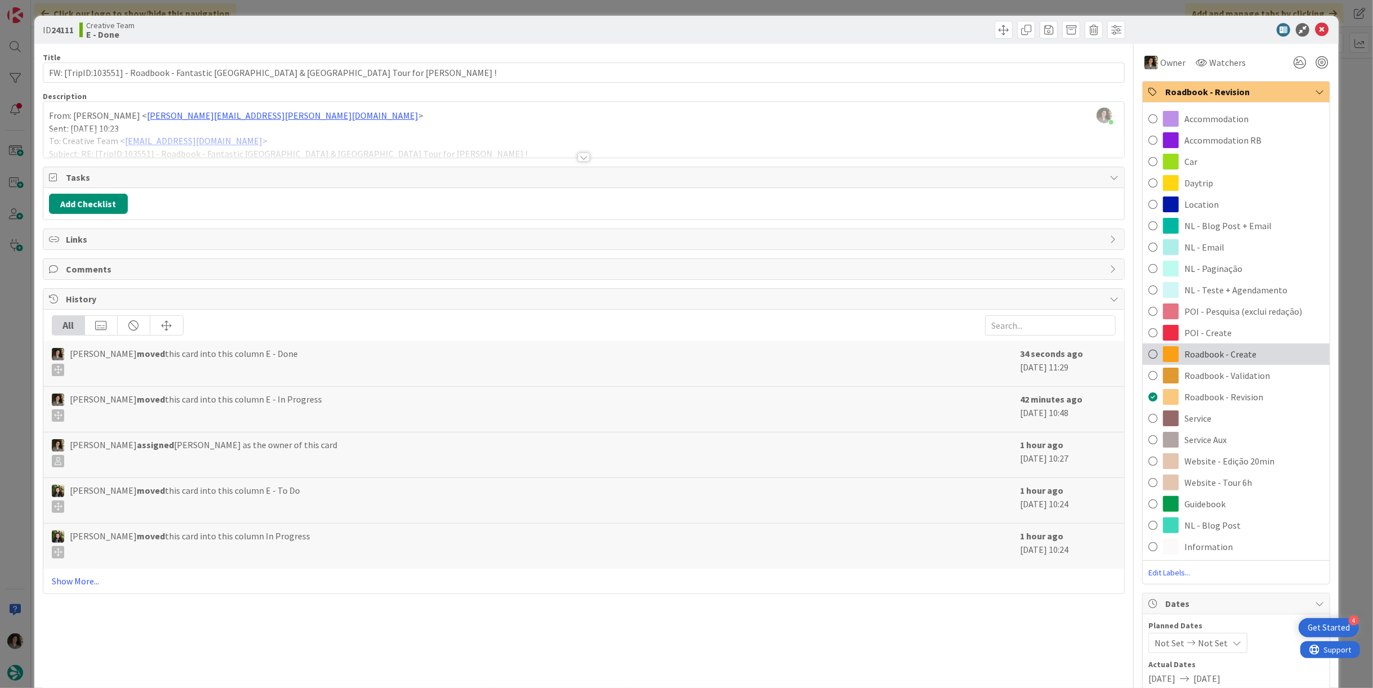
click at [1238, 360] on span "Roadbook - Create" at bounding box center [1221, 354] width 72 height 14
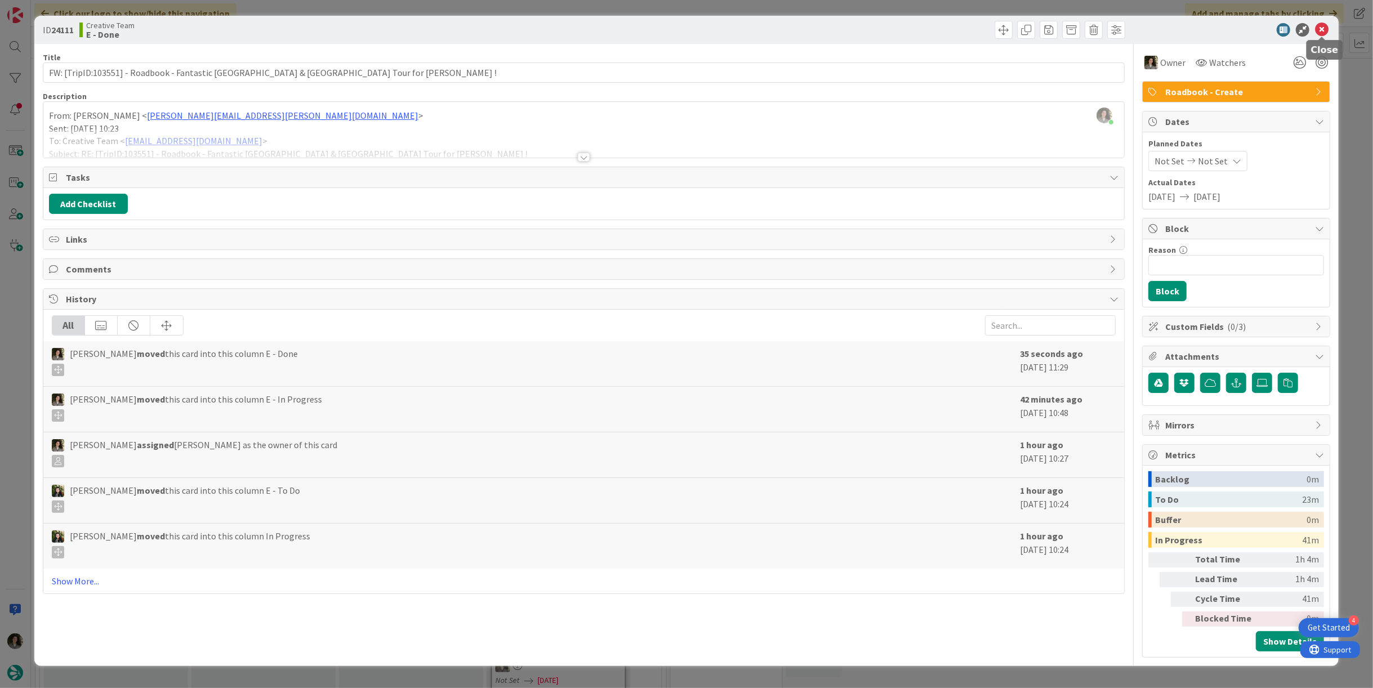
type textarea "x"
click at [1321, 27] on icon at bounding box center [1322, 30] width 14 height 14
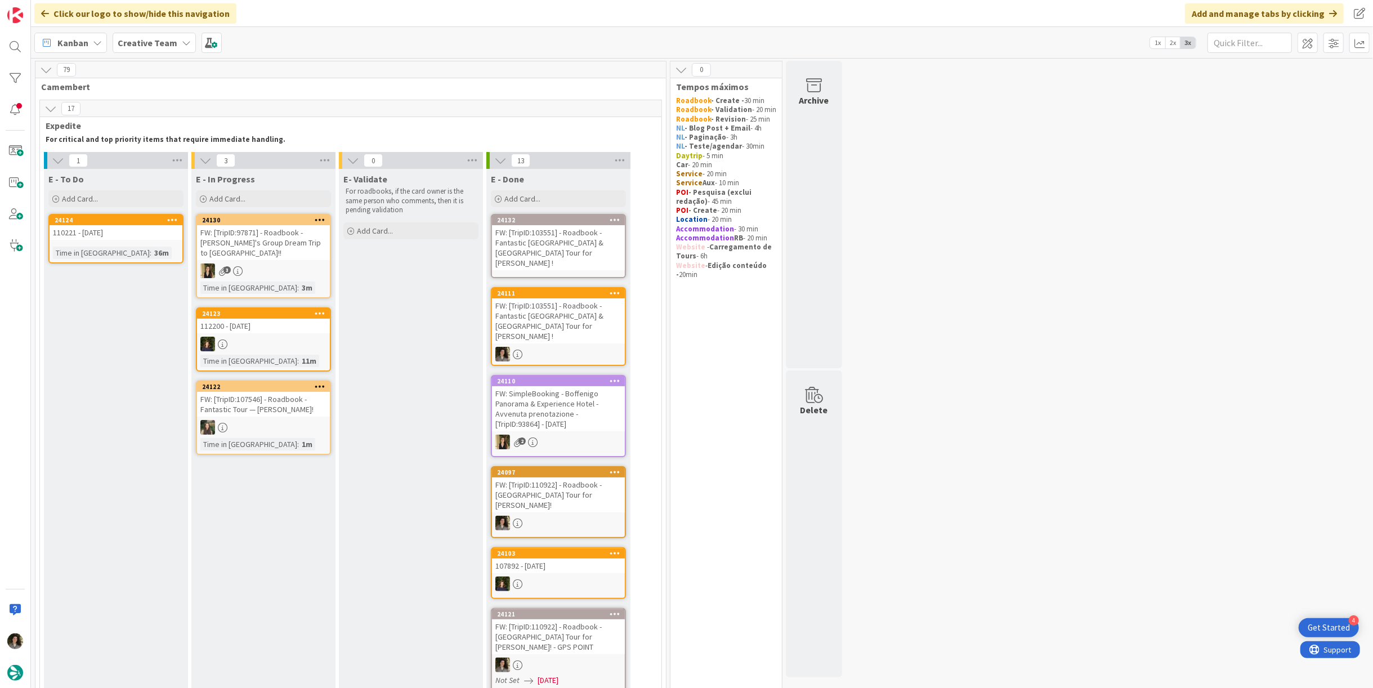
click at [574, 236] on div "FW: [TripID:103551] - Roadbook - Fantastic Portugal & Spain Tour for Elaine !" at bounding box center [558, 247] width 133 height 45
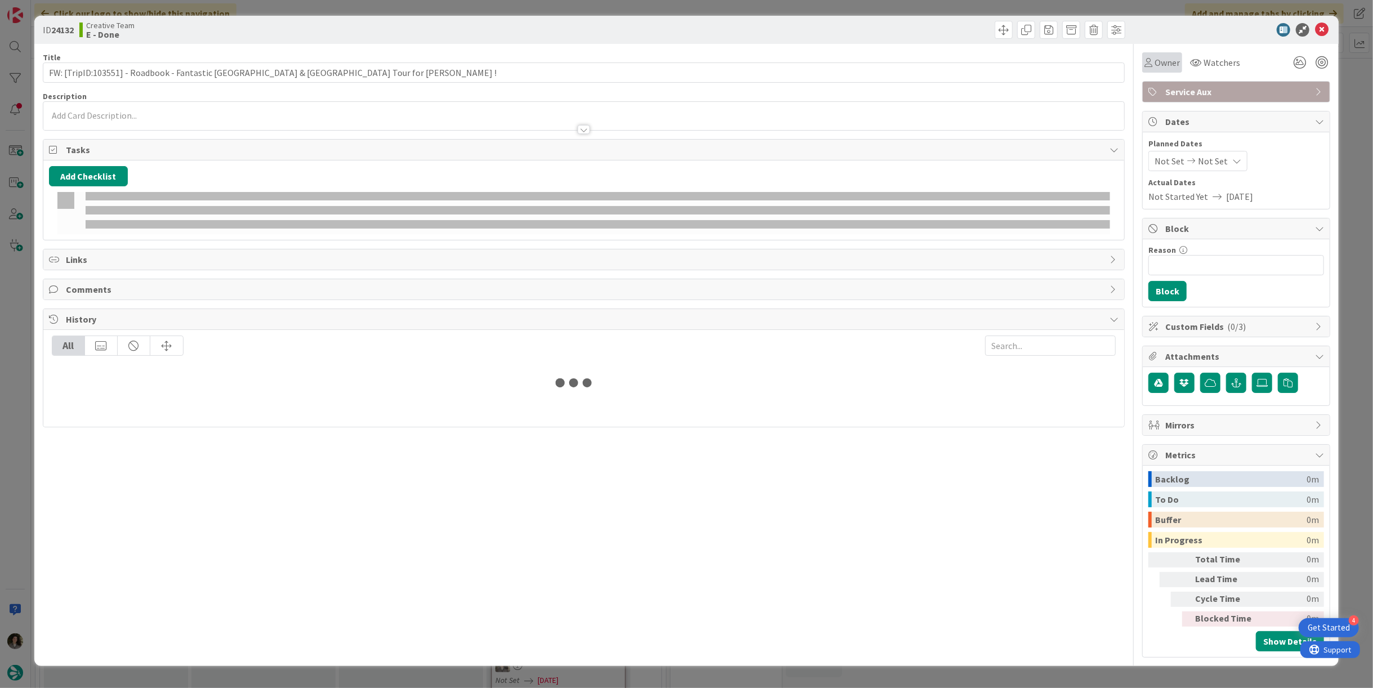
drag, startPoint x: 1159, startPoint y: 66, endPoint x: 1158, endPoint y: 73, distance: 6.3
click at [1158, 69] on span "Owner" at bounding box center [1167, 63] width 25 height 14
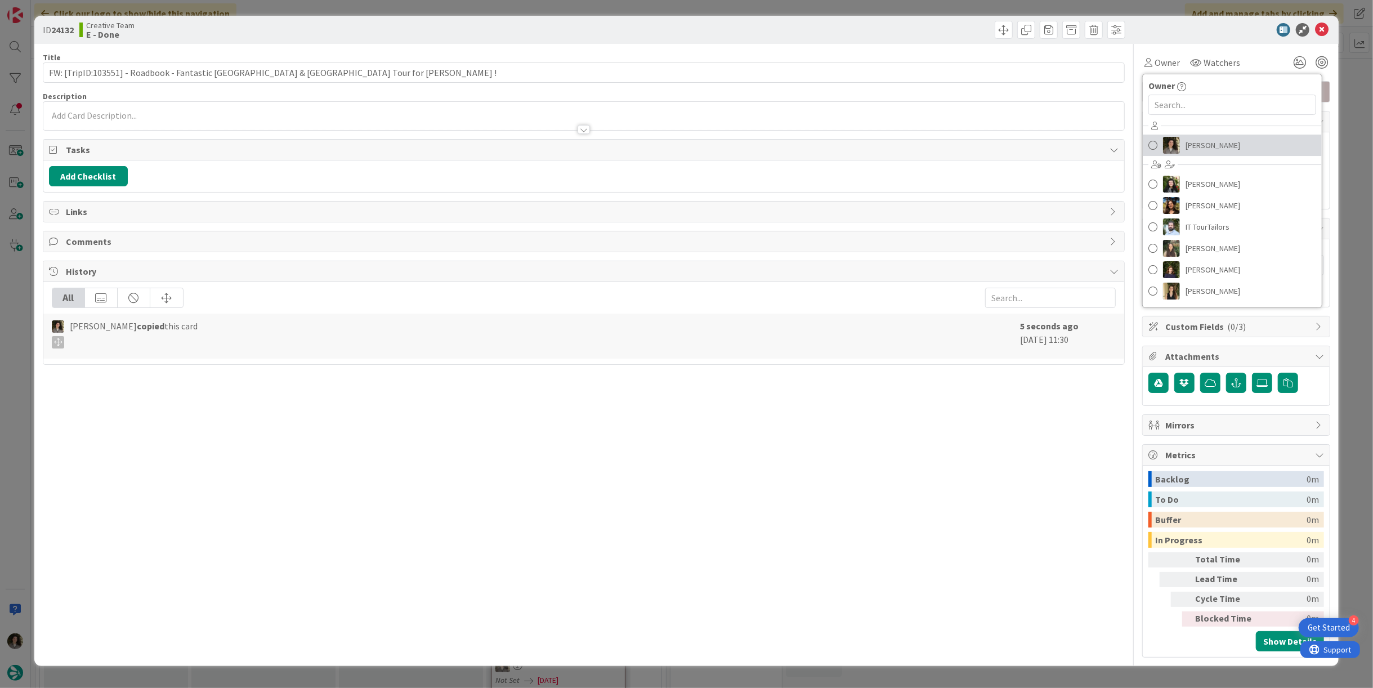
click at [1216, 141] on span "[PERSON_NAME]" at bounding box center [1213, 145] width 55 height 17
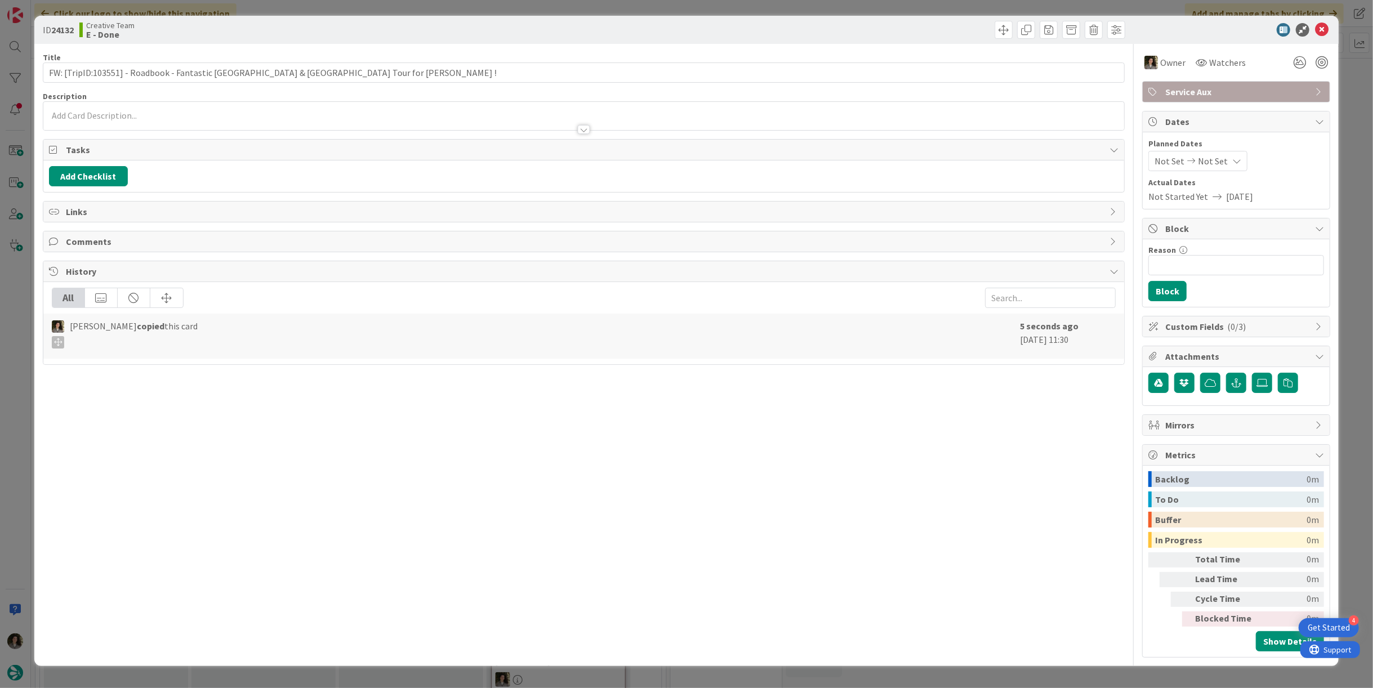
drag, startPoint x: 1227, startPoint y: 158, endPoint x: 1233, endPoint y: 169, distance: 13.3
click at [1230, 160] on div "Not Set Not Set" at bounding box center [1198, 161] width 99 height 20
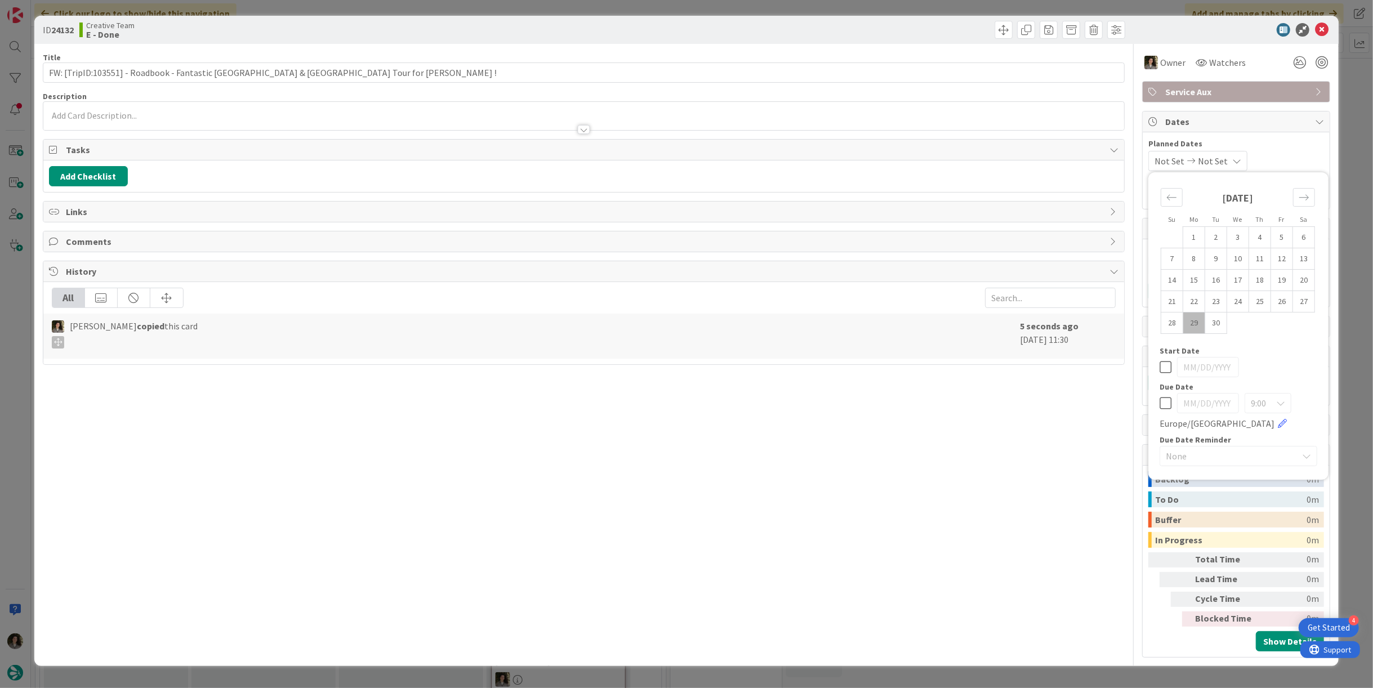
click at [1164, 398] on icon at bounding box center [1166, 403] width 12 height 14
type input "[DATE]"
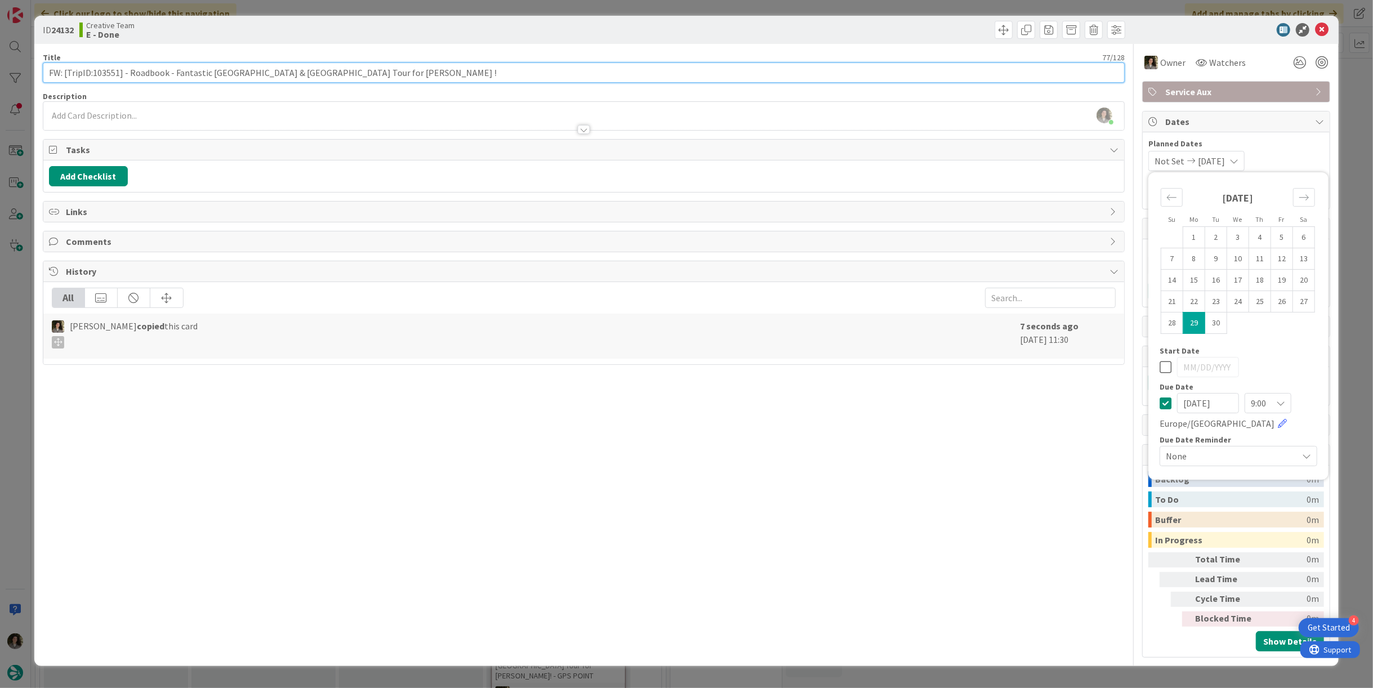
click at [515, 69] on input "FW: [TripID:103551] - Roadbook - Fantastic Portugal & Spain Tour for Elaine !" at bounding box center [584, 72] width 1082 height 20
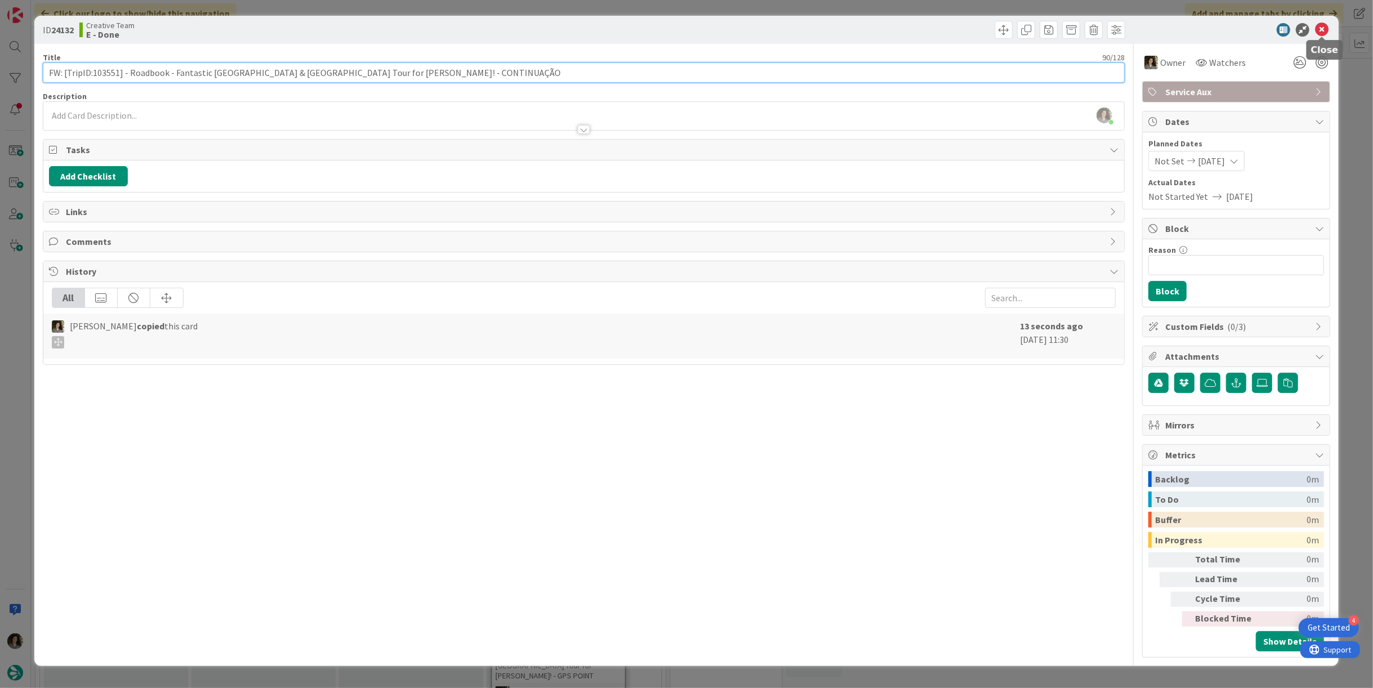
type input "FW: [TripID:103551] - Roadbook - Fantastic Portugal & Spain Tour for Elaine! - …"
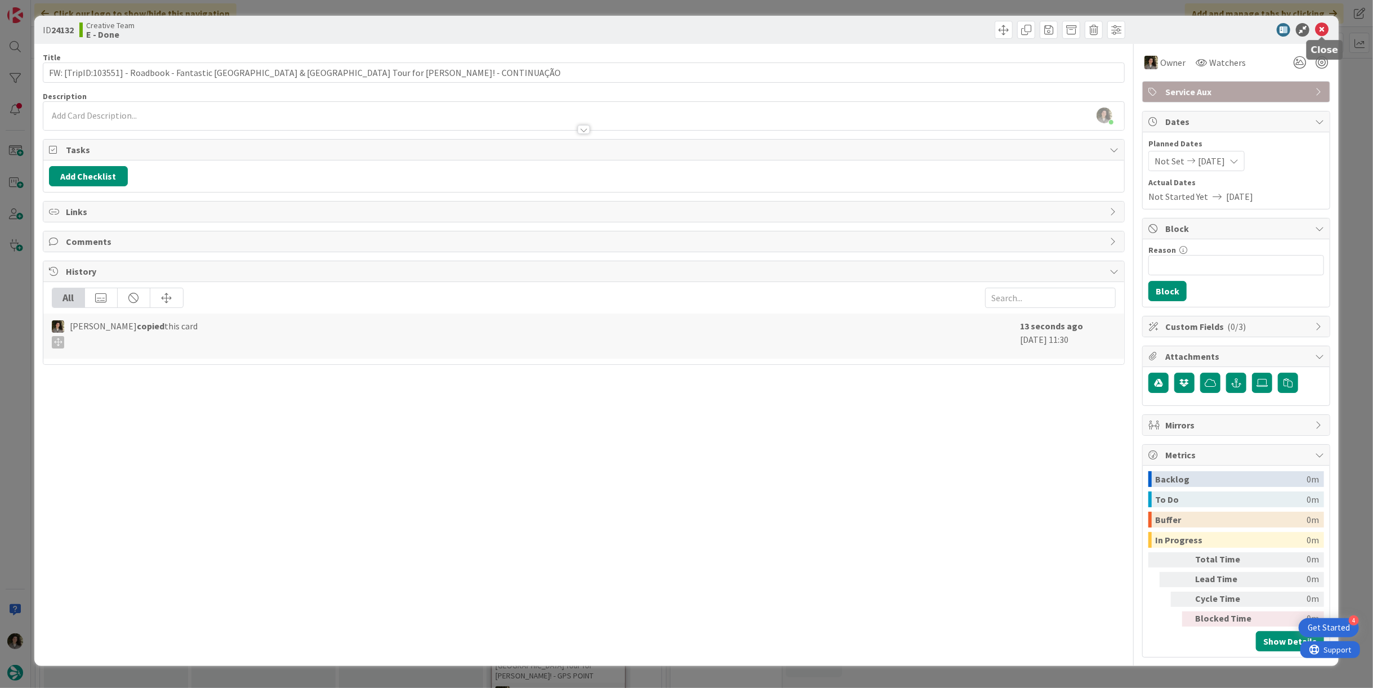
click at [1321, 30] on icon at bounding box center [1322, 30] width 14 height 14
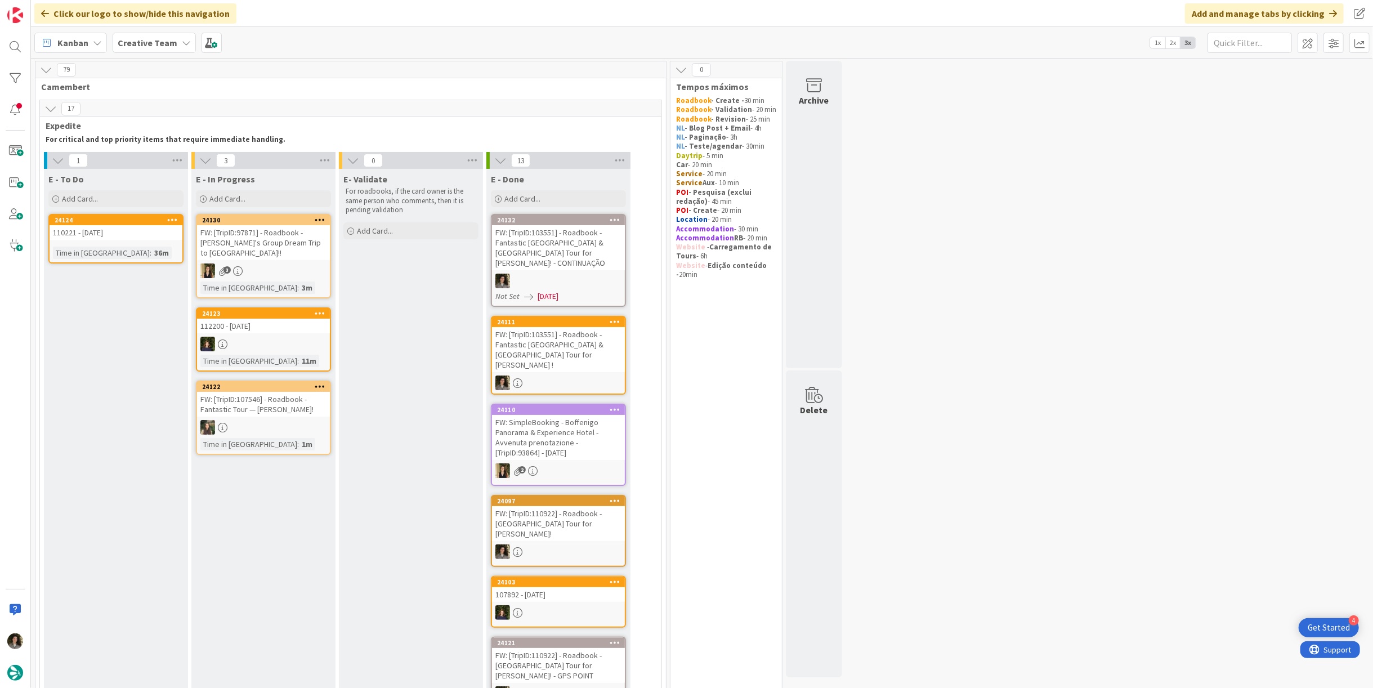
click at [395, 466] on div "E- Validate For roadbooks, if the card owner is the same person who comments, t…" at bounding box center [411, 611] width 144 height 884
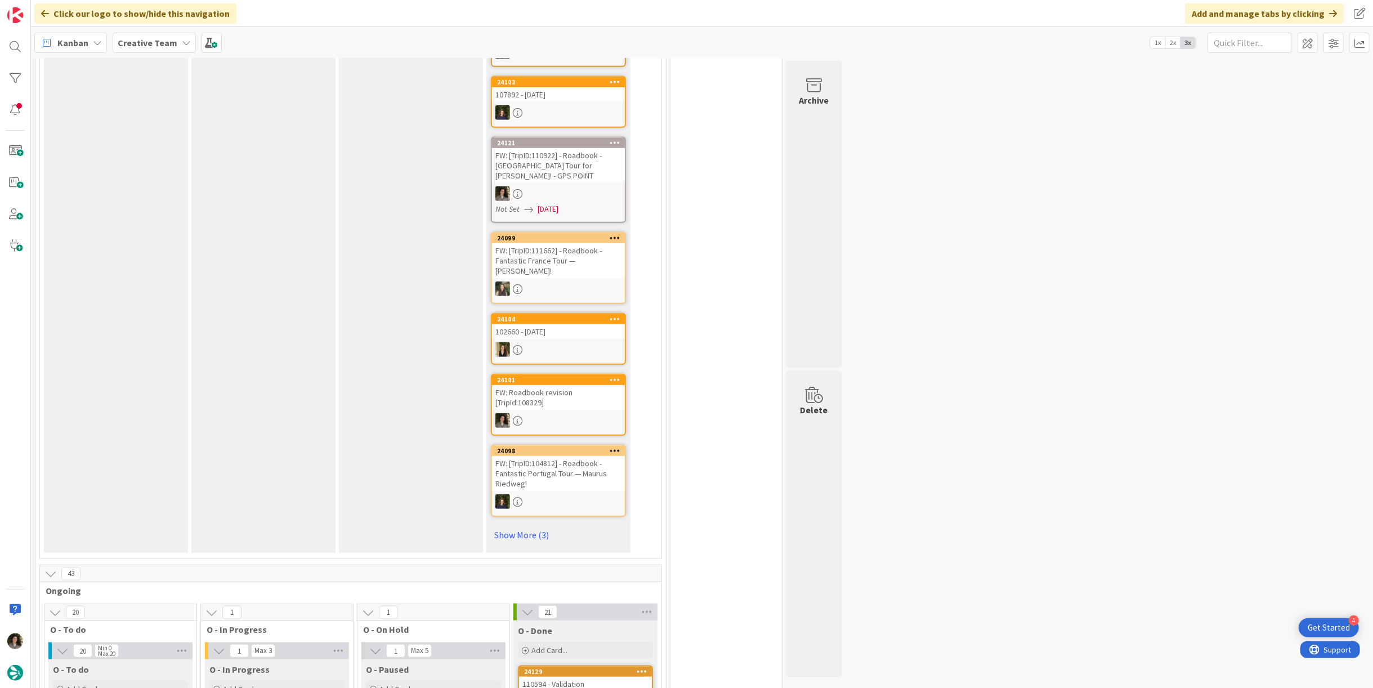
scroll to position [1001, 0]
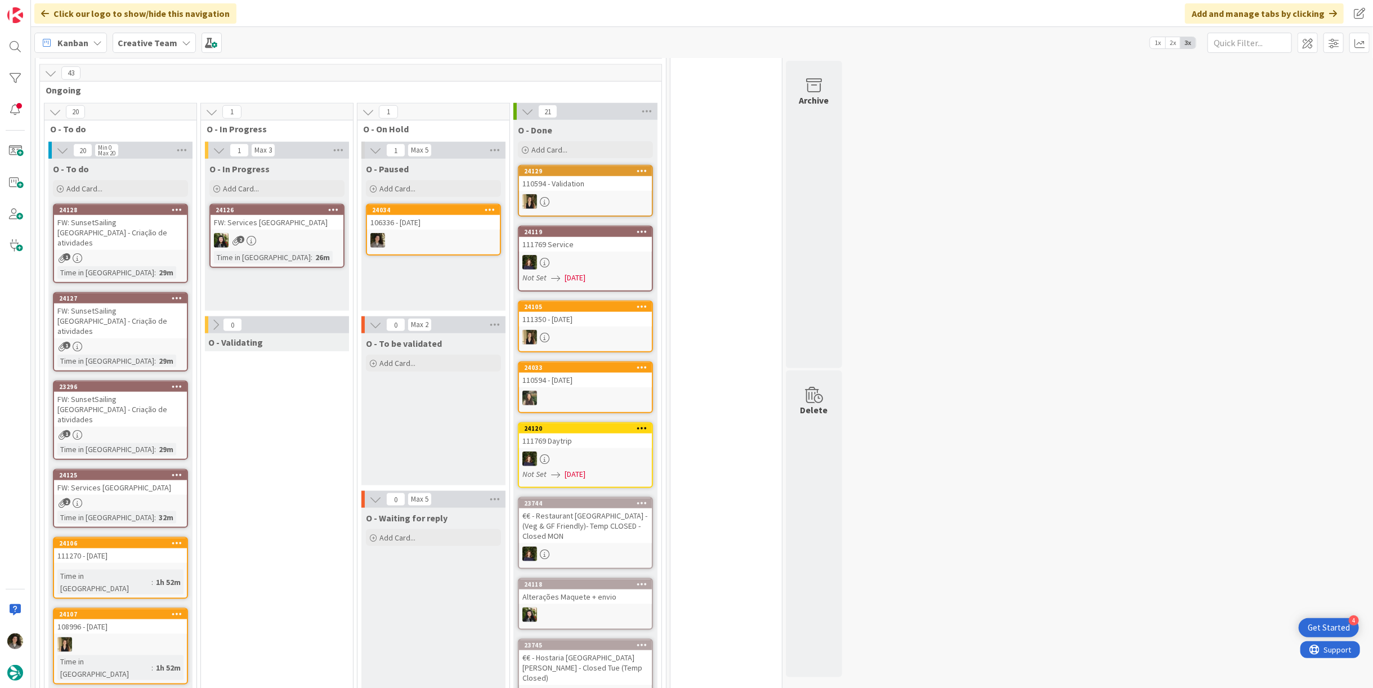
click at [425, 233] on div at bounding box center [433, 240] width 133 height 15
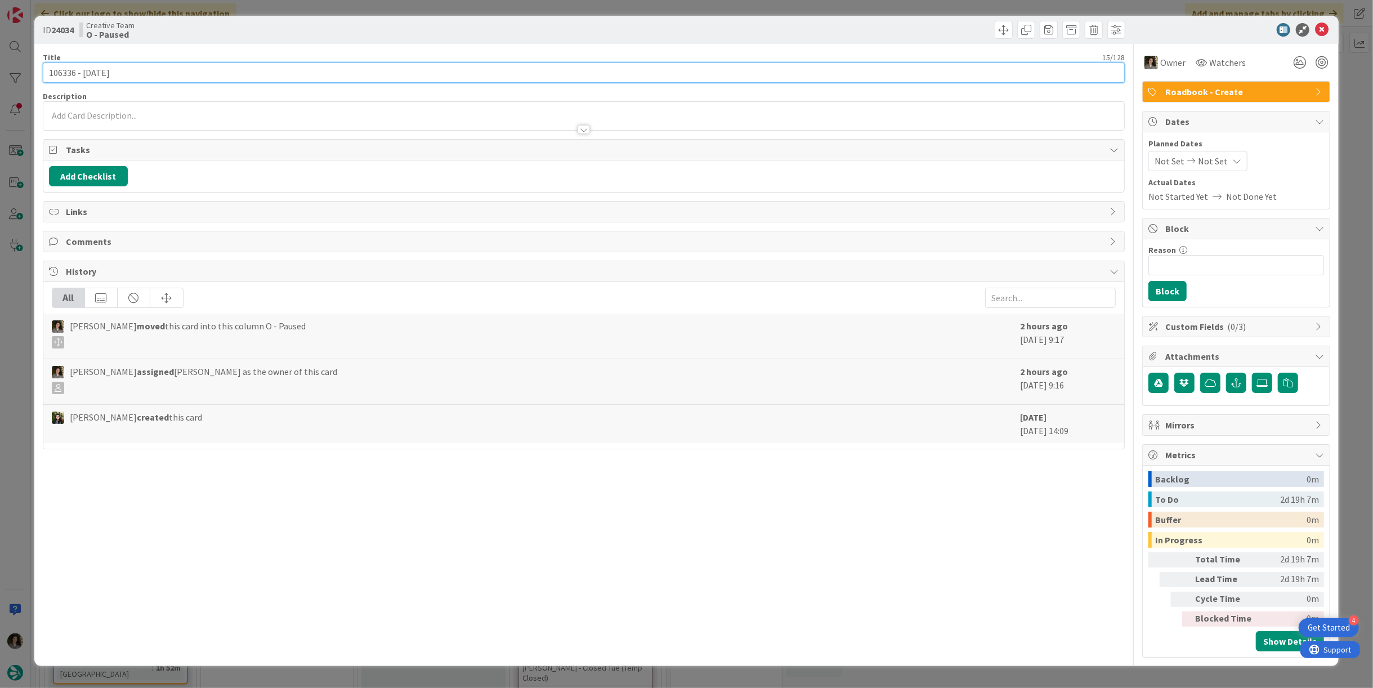
drag, startPoint x: 77, startPoint y: 72, endPoint x: -3, endPoint y: 70, distance: 79.4
click at [0, 70] on html "4 Get Started Click our logo to show/hide this navigation Add and manage tabs b…" at bounding box center [686, 344] width 1373 height 688
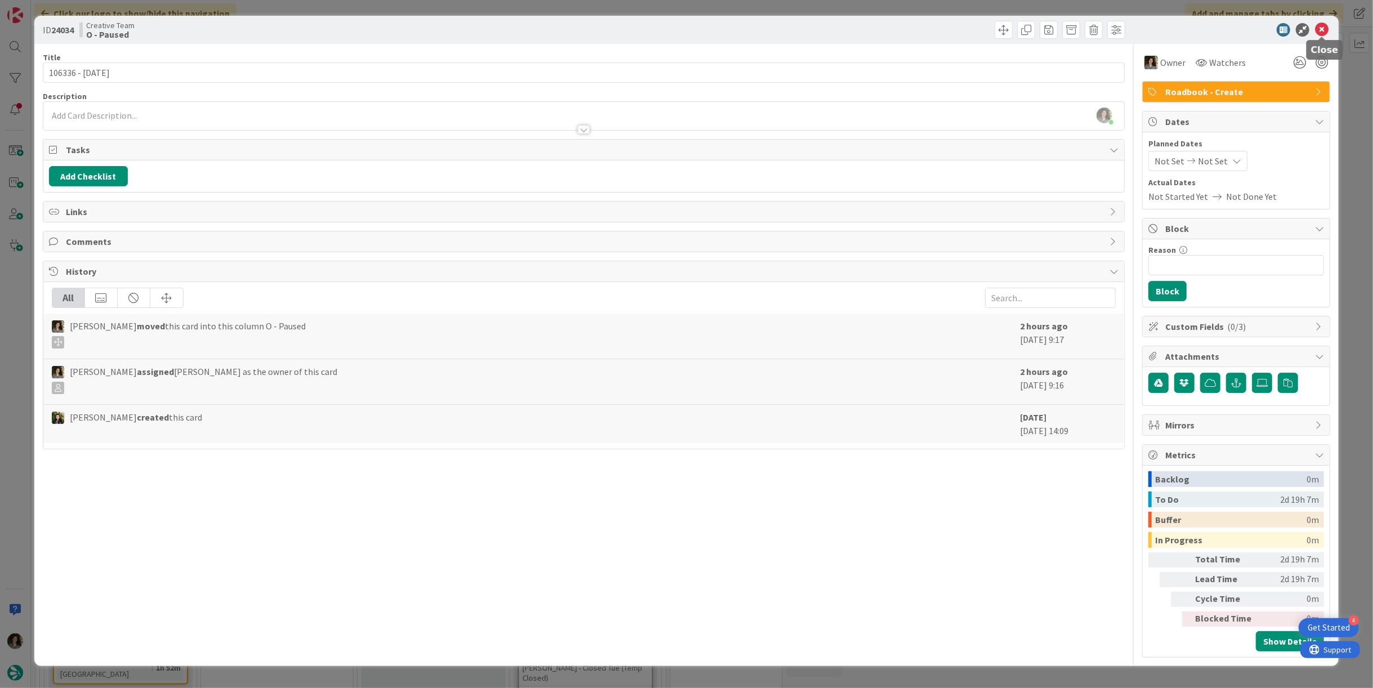
click at [1322, 31] on icon at bounding box center [1322, 30] width 14 height 14
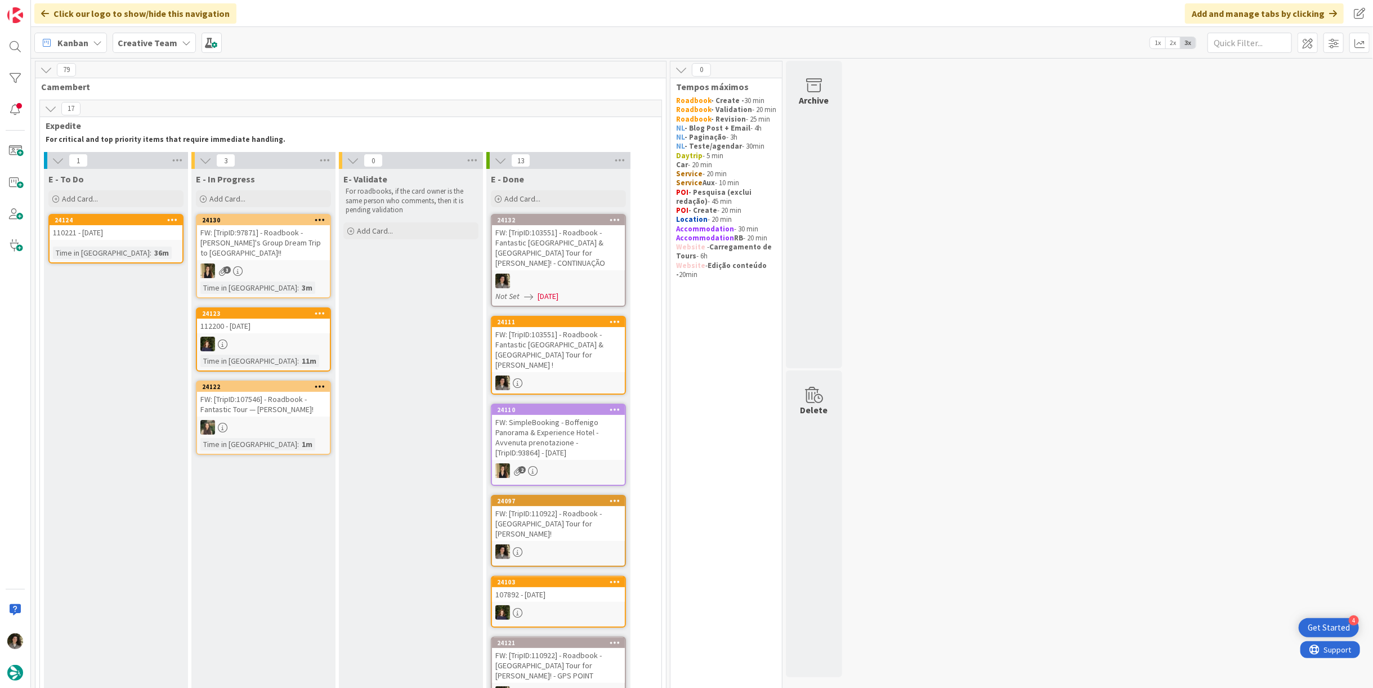
click at [101, 245] on div "24124 110221 - 16 oct Time in Column : 36m" at bounding box center [115, 239] width 135 height 50
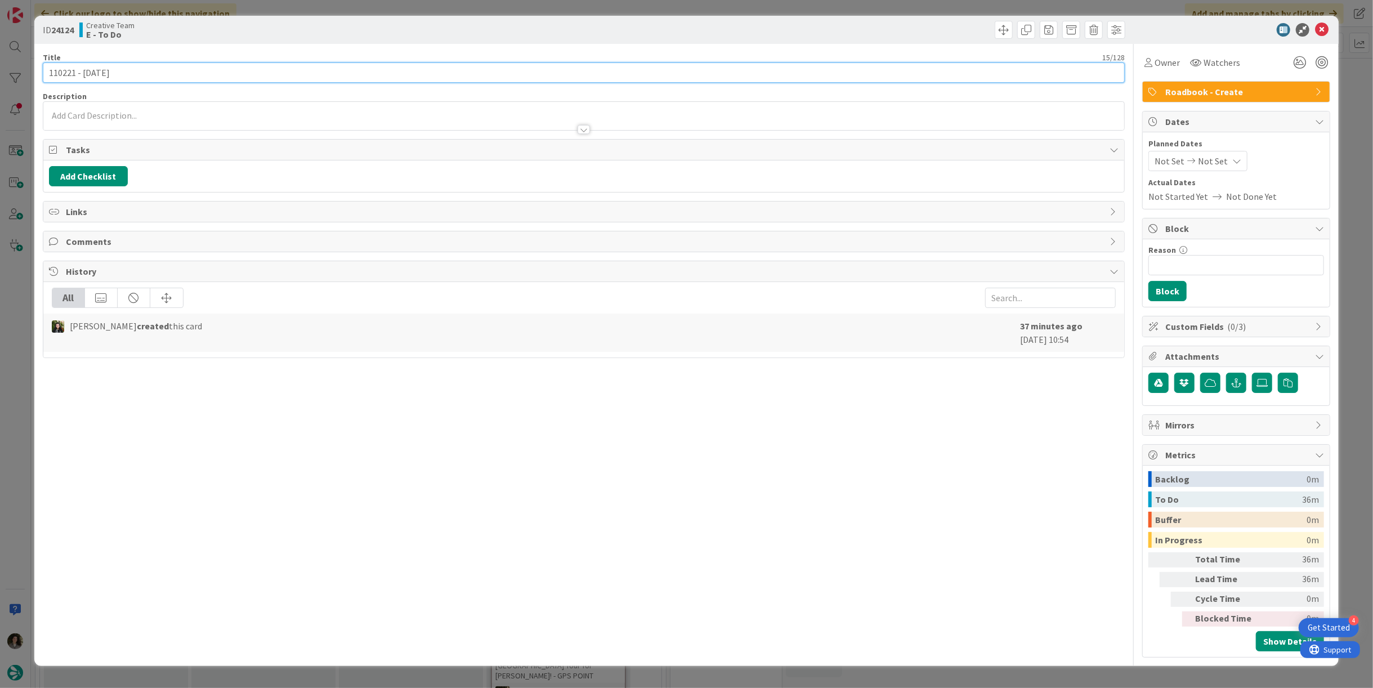
drag, startPoint x: 73, startPoint y: 71, endPoint x: 16, endPoint y: 69, distance: 57.5
click at [16, 69] on div "ID 24124 Creative Team E - To Do Title 15 / 128 110221 - 16 oct Description Own…" at bounding box center [686, 344] width 1373 height 688
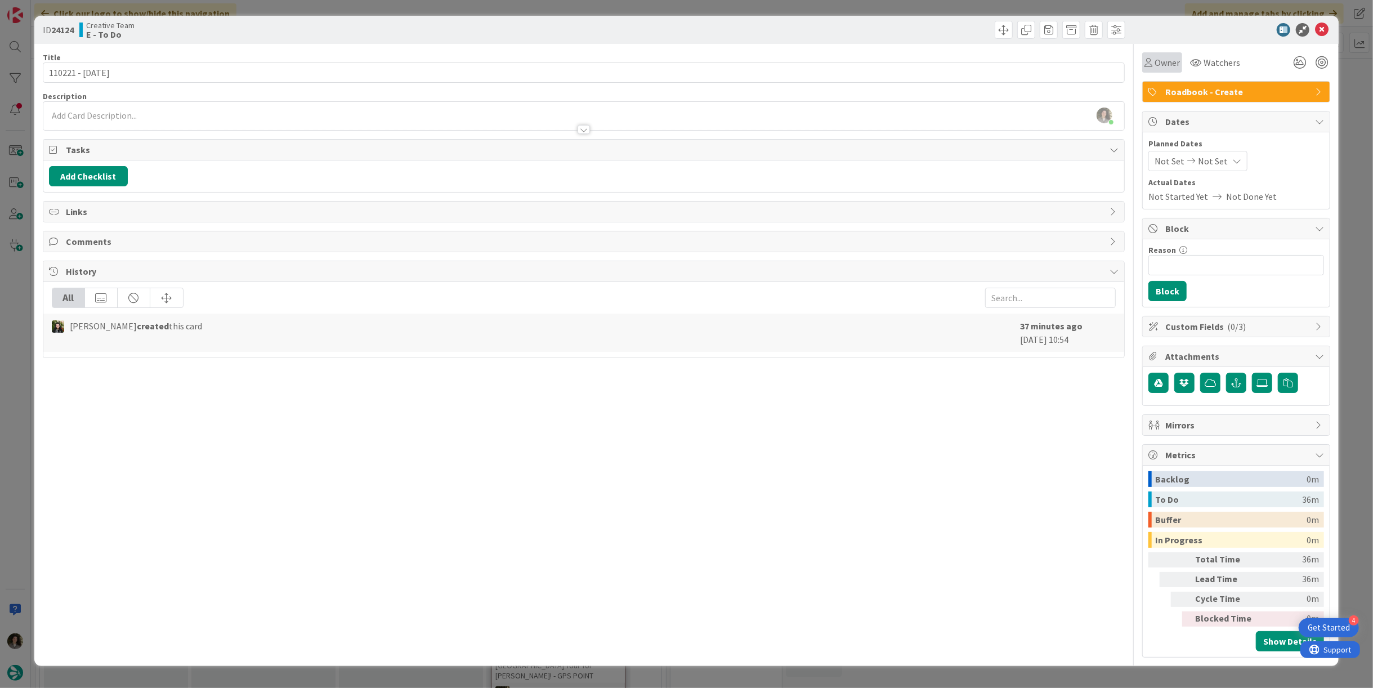
click at [1160, 56] on span "Owner" at bounding box center [1167, 63] width 25 height 14
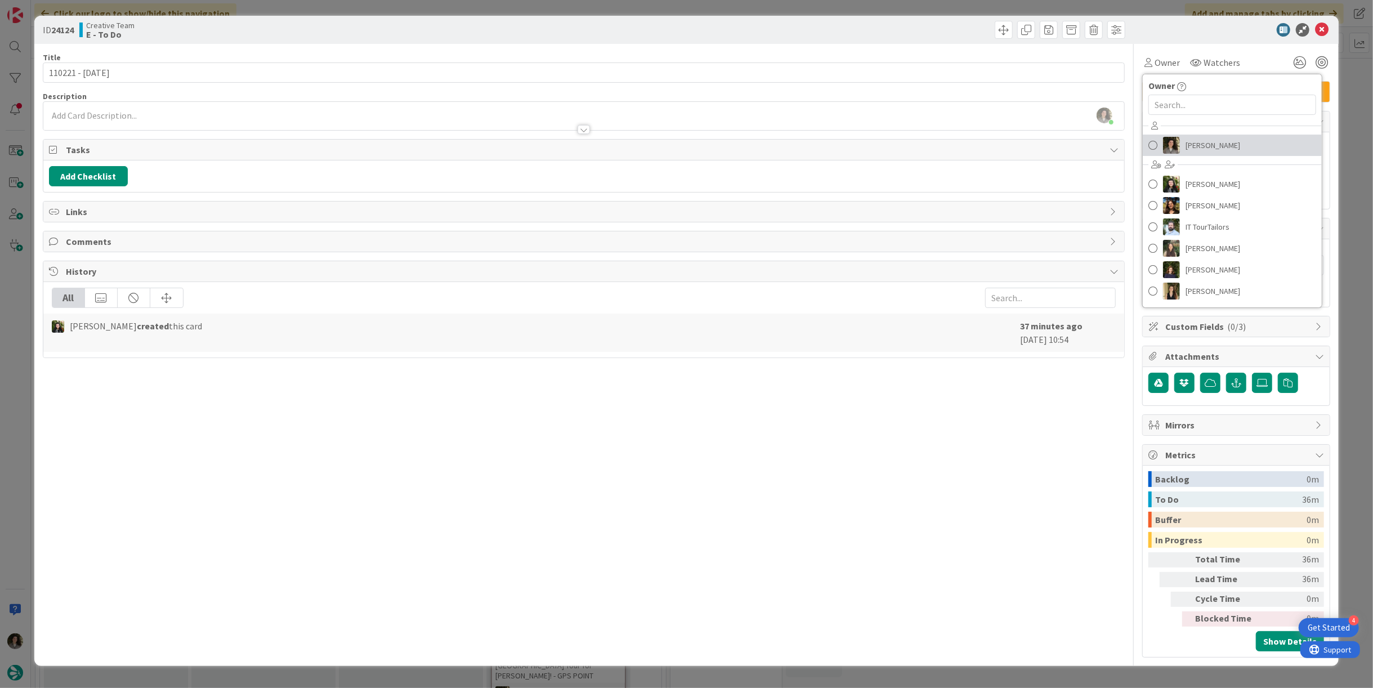
click at [1218, 141] on span "[PERSON_NAME]" at bounding box center [1213, 145] width 55 height 17
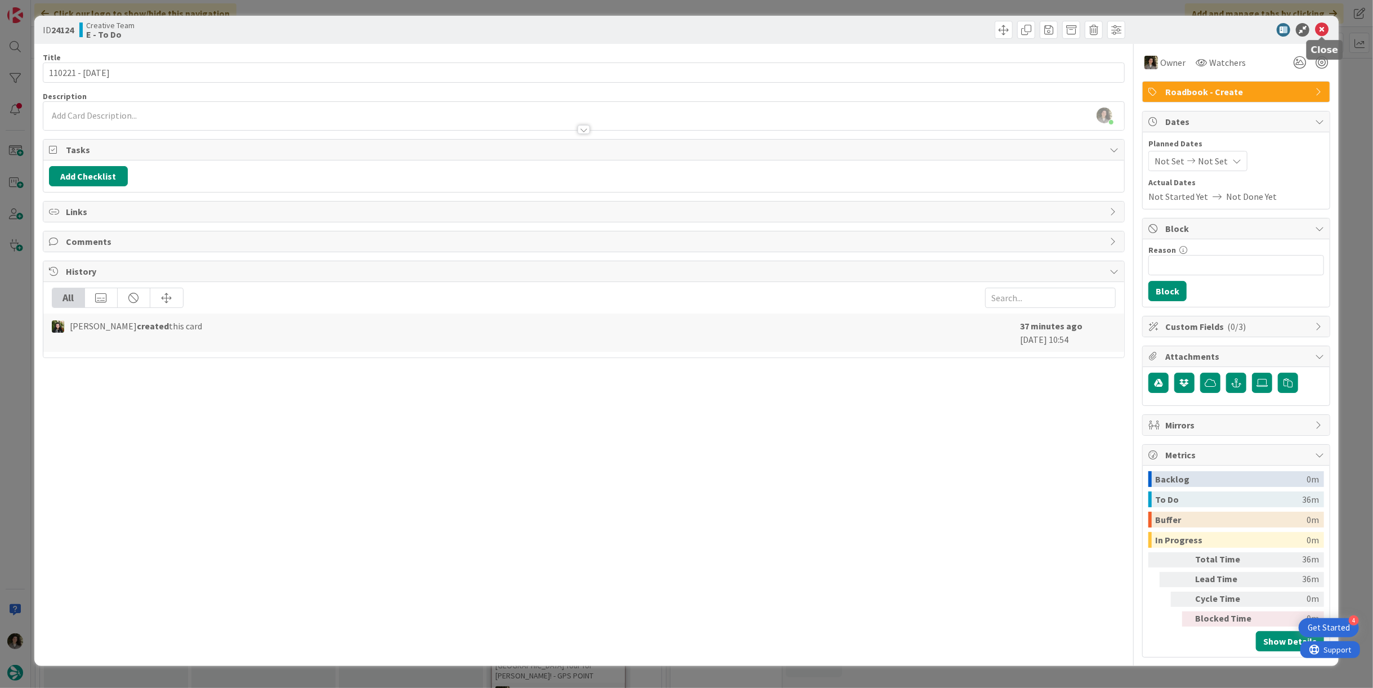
click at [1324, 26] on icon at bounding box center [1322, 30] width 14 height 14
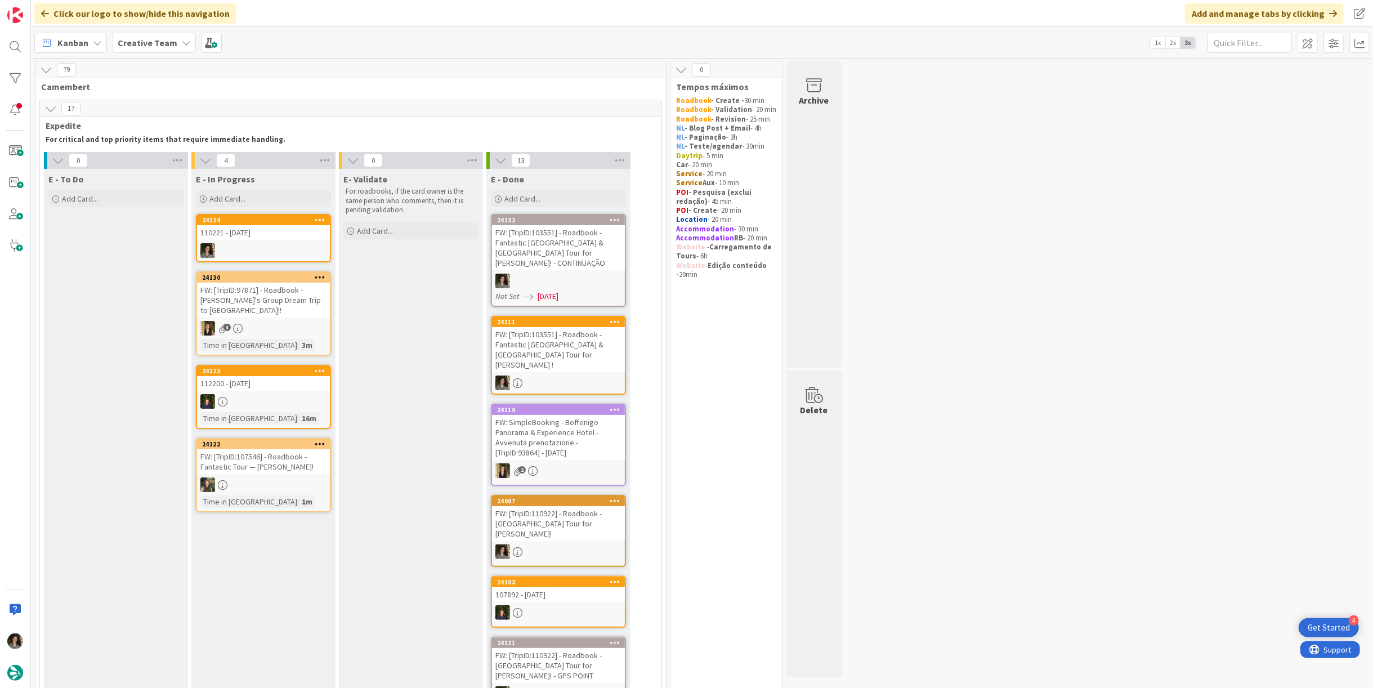
click at [273, 244] on div at bounding box center [263, 250] width 133 height 15
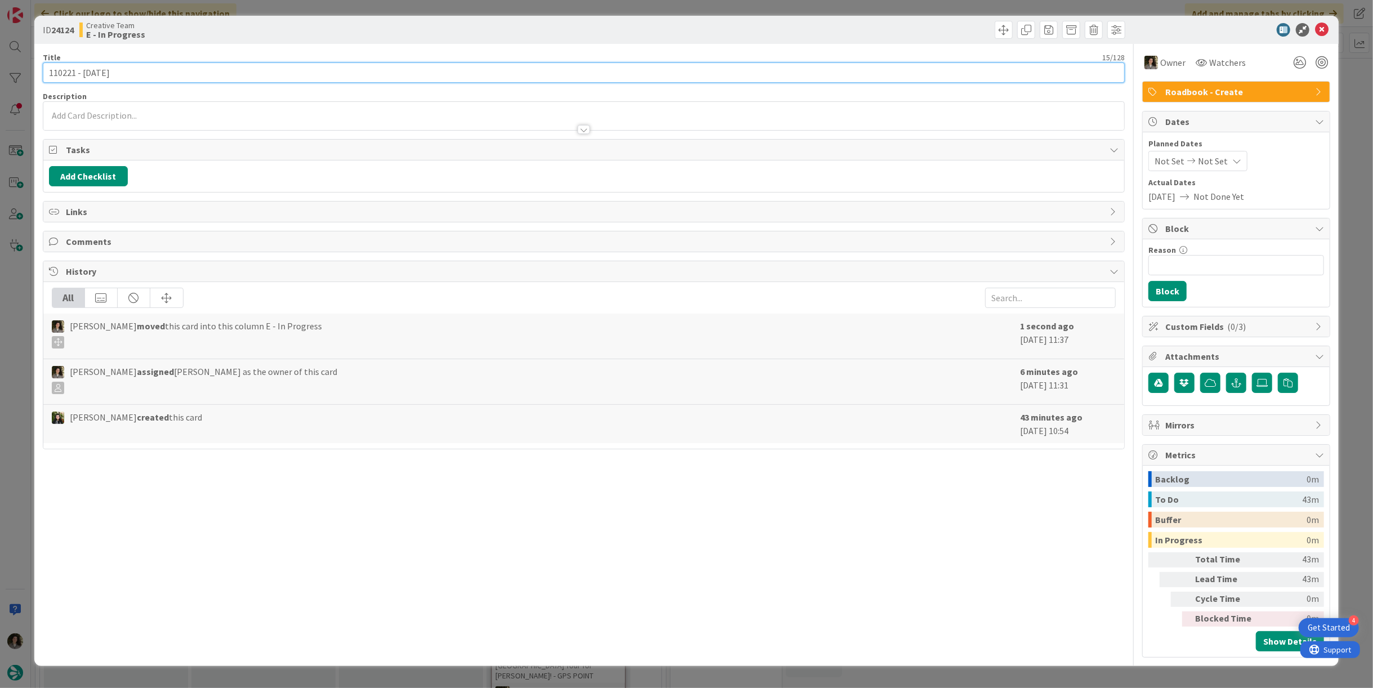
drag, startPoint x: 73, startPoint y: 74, endPoint x: 56, endPoint y: 74, distance: 16.9
click at [56, 74] on input "110221 - 16 oct" at bounding box center [584, 72] width 1082 height 20
drag, startPoint x: 74, startPoint y: 75, endPoint x: -4, endPoint y: 73, distance: 78.3
click at [0, 73] on html "4 Get Started Click our logo to show/hide this navigation Add and manage tabs b…" at bounding box center [686, 344] width 1373 height 688
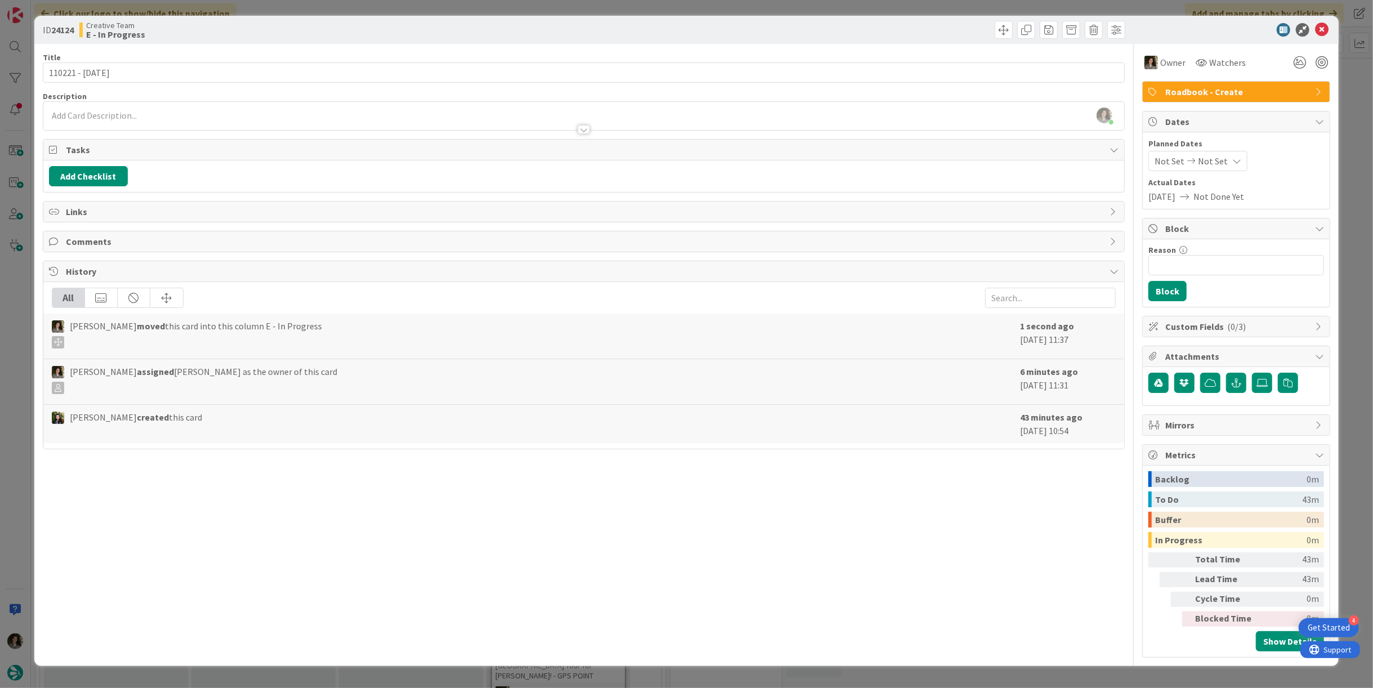
click at [662, 104] on div "Melissa Santos just joined" at bounding box center [583, 116] width 1081 height 28
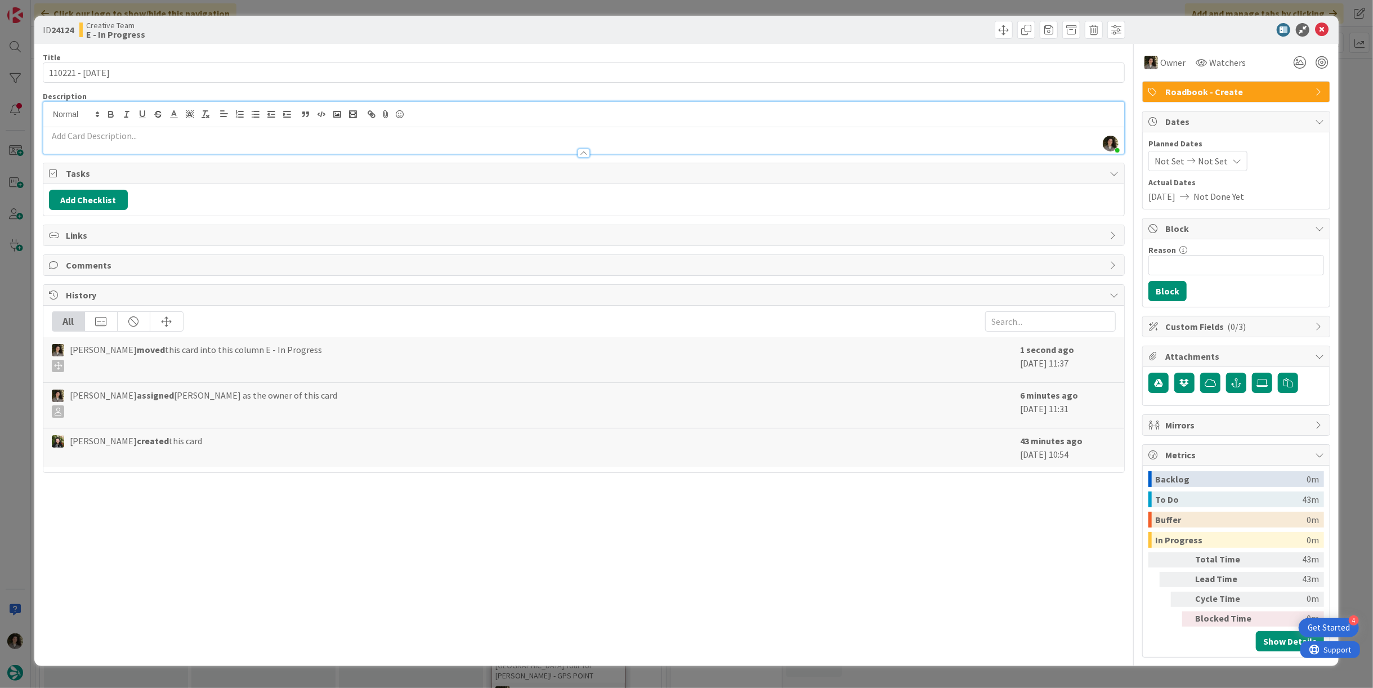
click at [592, 148] on div at bounding box center [583, 148] width 1081 height 12
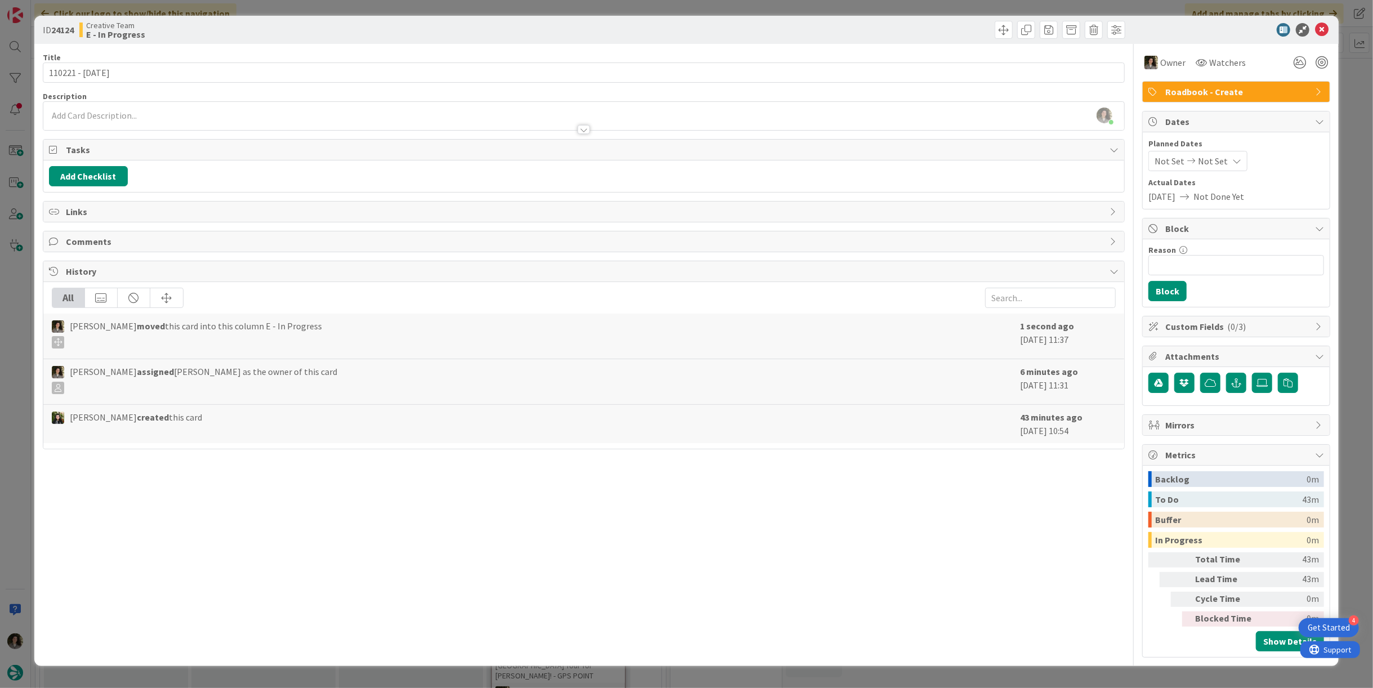
click at [586, 123] on div at bounding box center [583, 124] width 1081 height 12
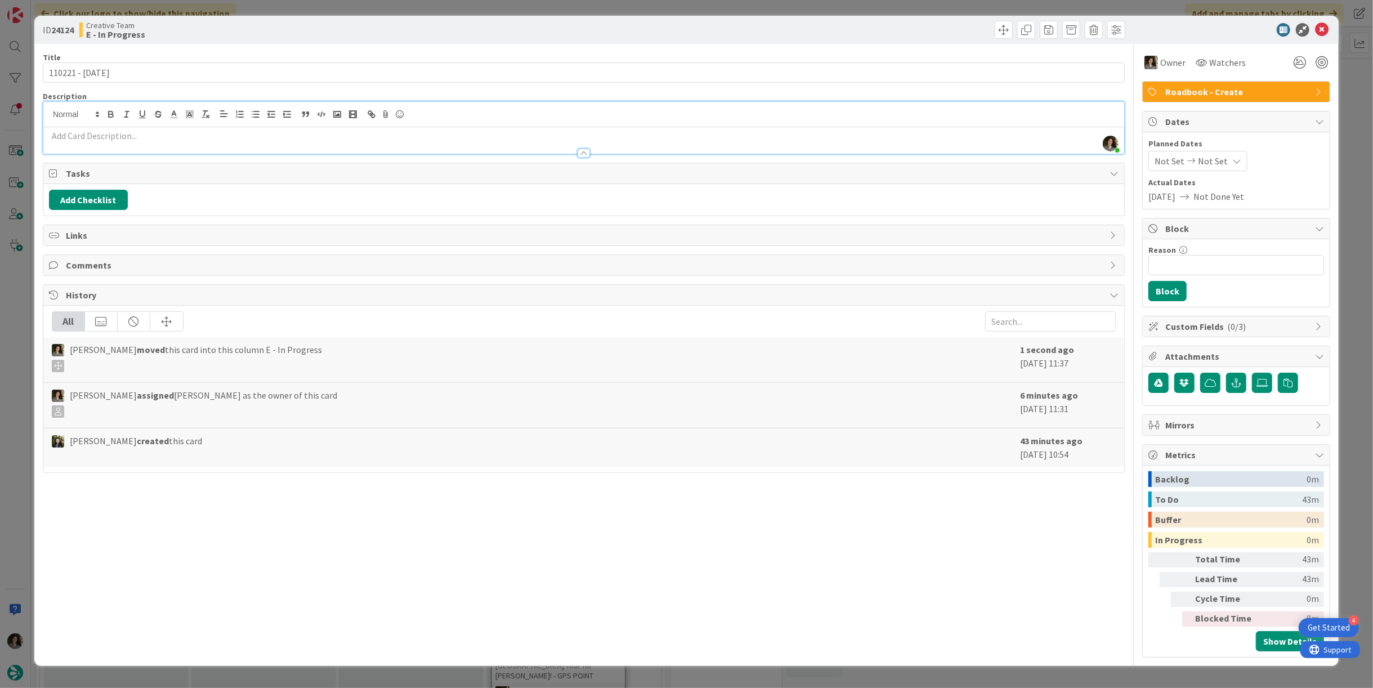
click at [352, 135] on p at bounding box center [584, 135] width 1070 height 13
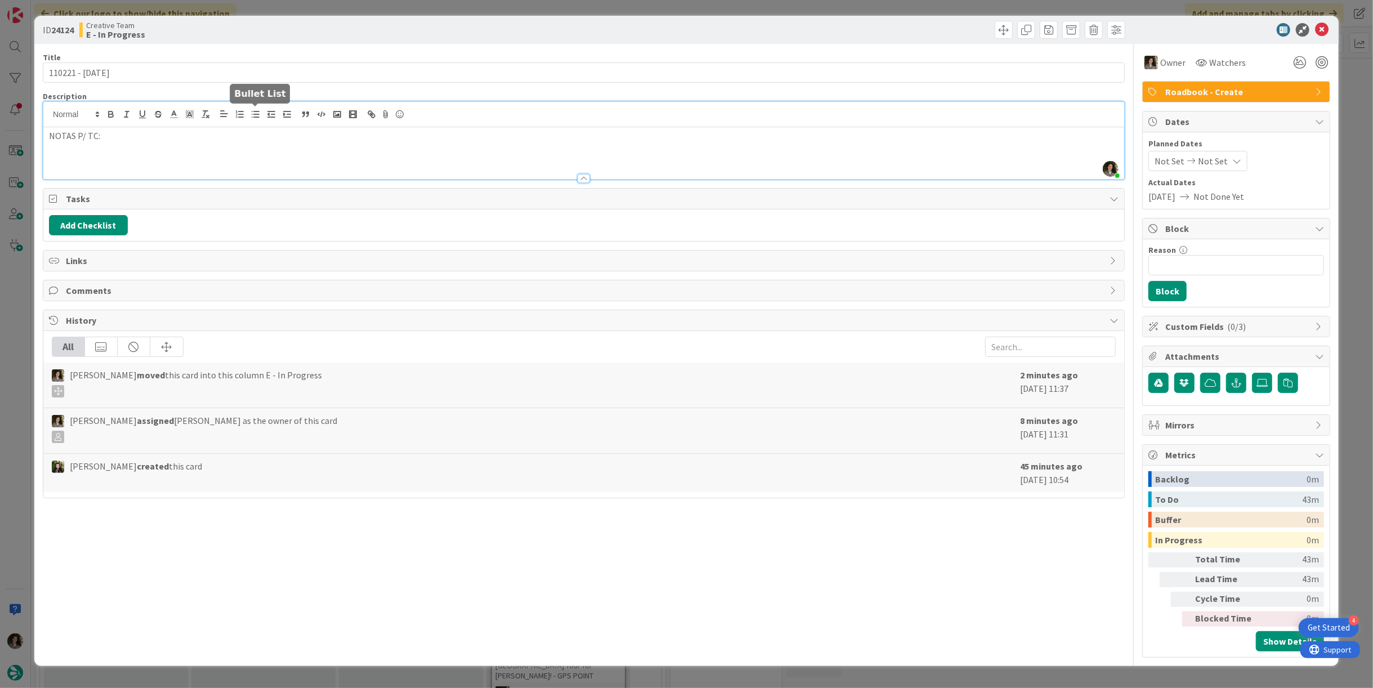
click at [257, 117] on icon "button" at bounding box center [256, 114] width 10 height 10
click at [100, 160] on li at bounding box center [590, 161] width 1056 height 13
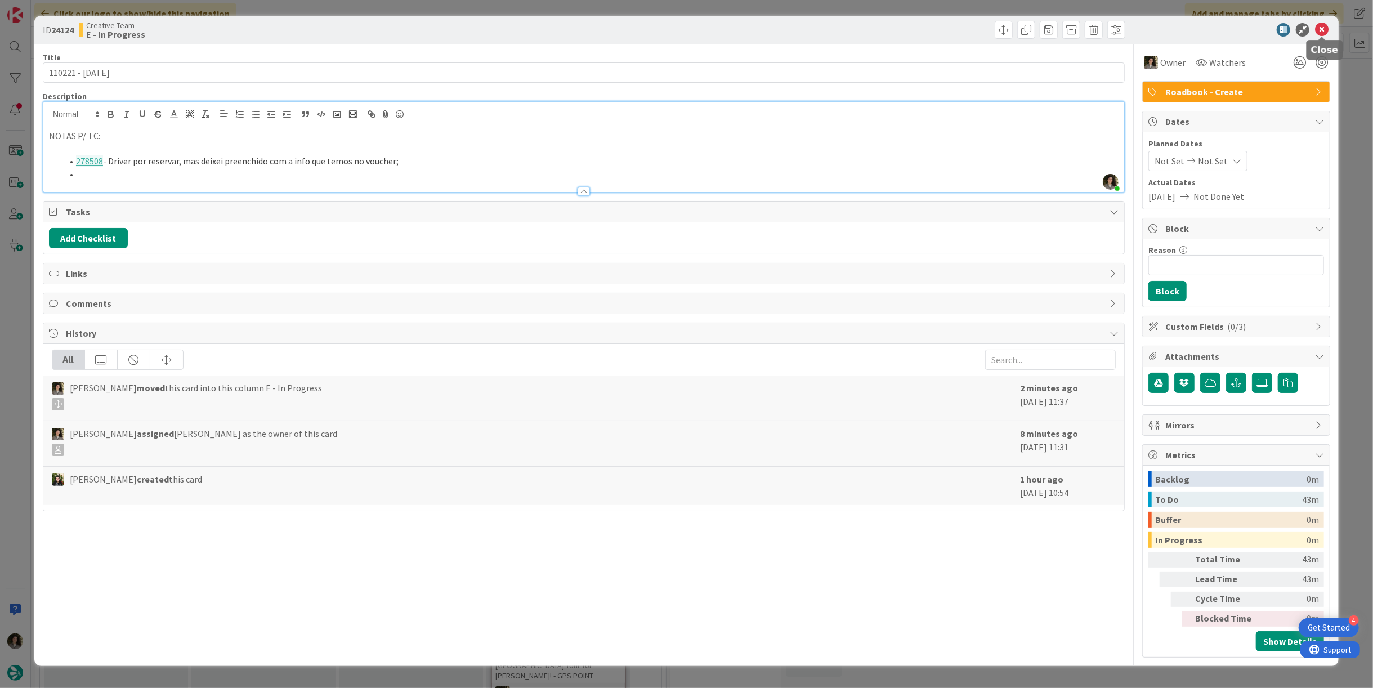
click at [1327, 31] on icon at bounding box center [1322, 30] width 14 height 14
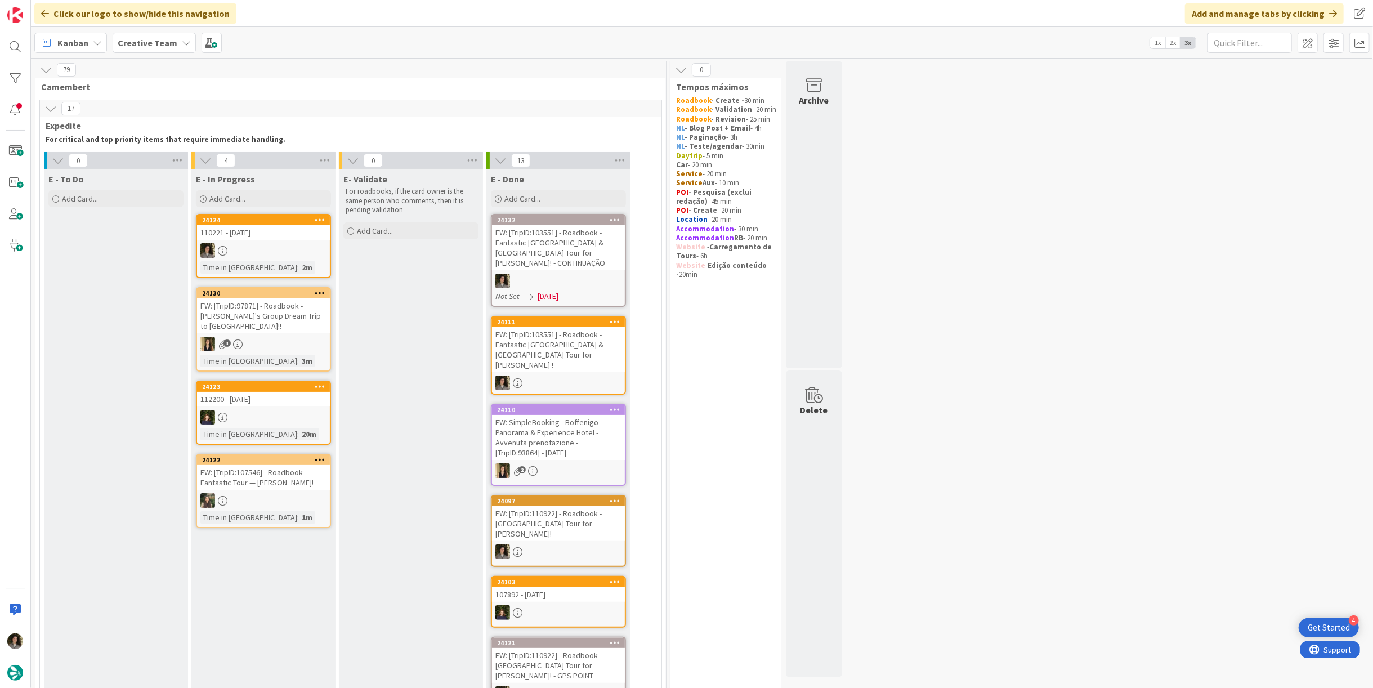
click at [249, 236] on div "110221 - 16 oct" at bounding box center [263, 232] width 133 height 15
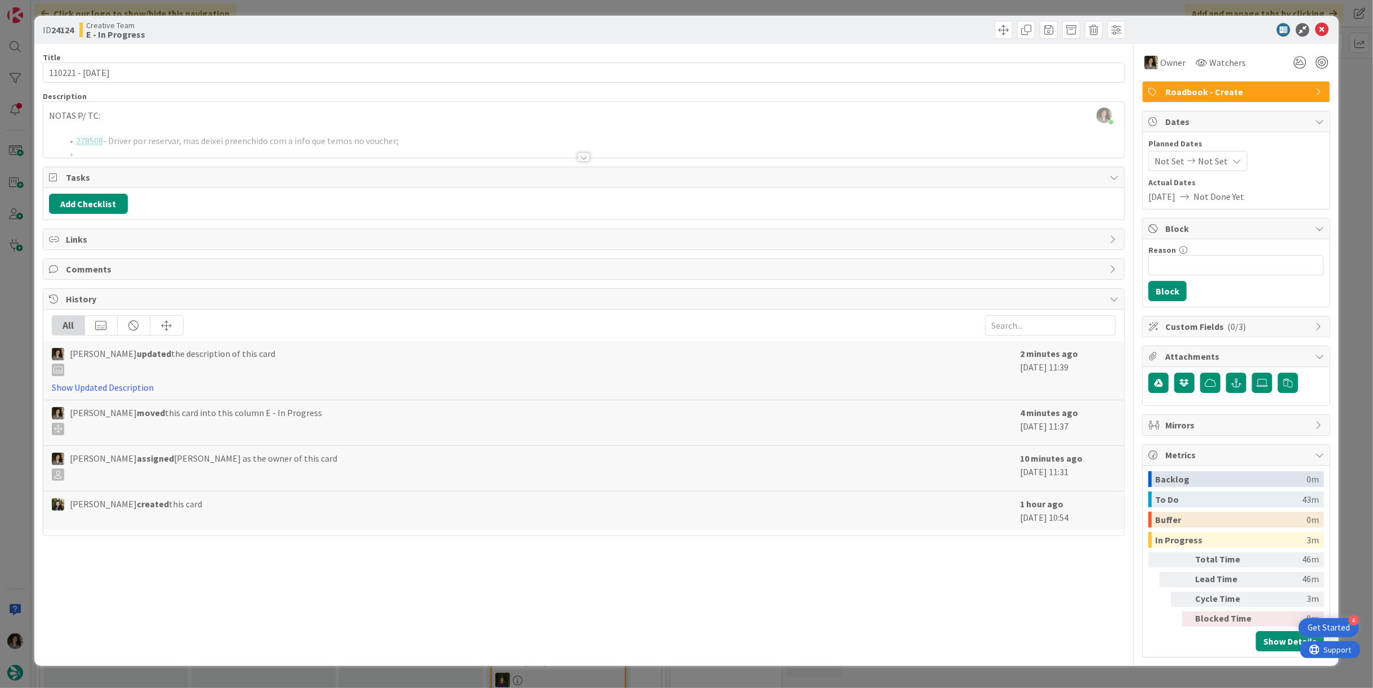
click at [190, 112] on div "Melissa Santos joined 1 m ago NOTAS P/ TC: 278508 - Driver por reservar, mas de…" at bounding box center [583, 130] width 1081 height 56
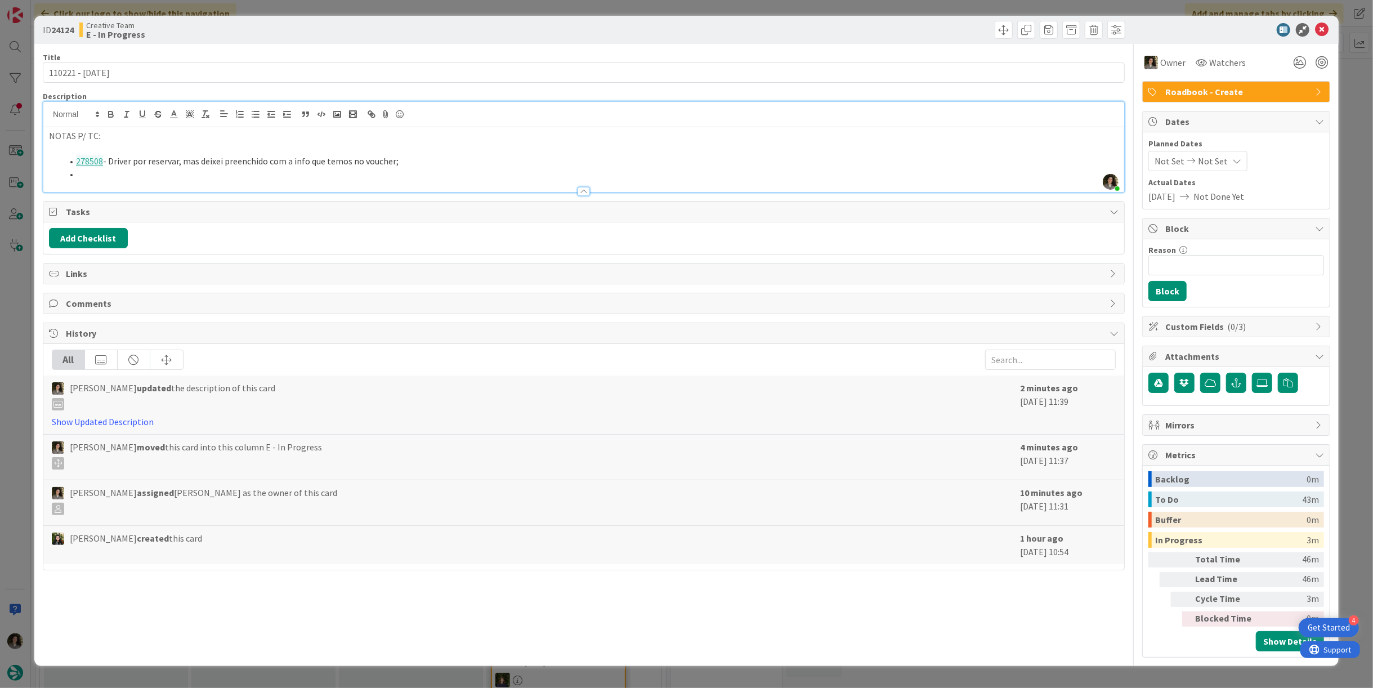
click at [123, 182] on div at bounding box center [583, 186] width 1081 height 12
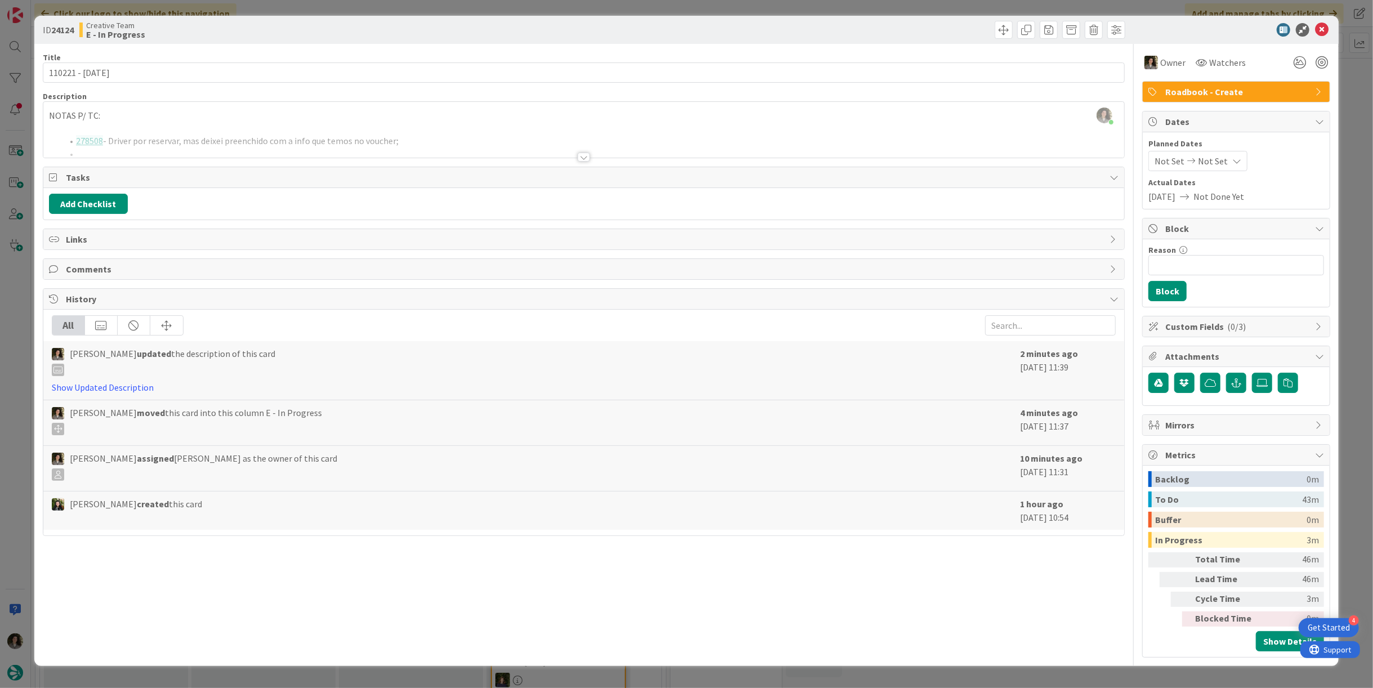
click at [579, 153] on div at bounding box center [584, 157] width 12 height 9
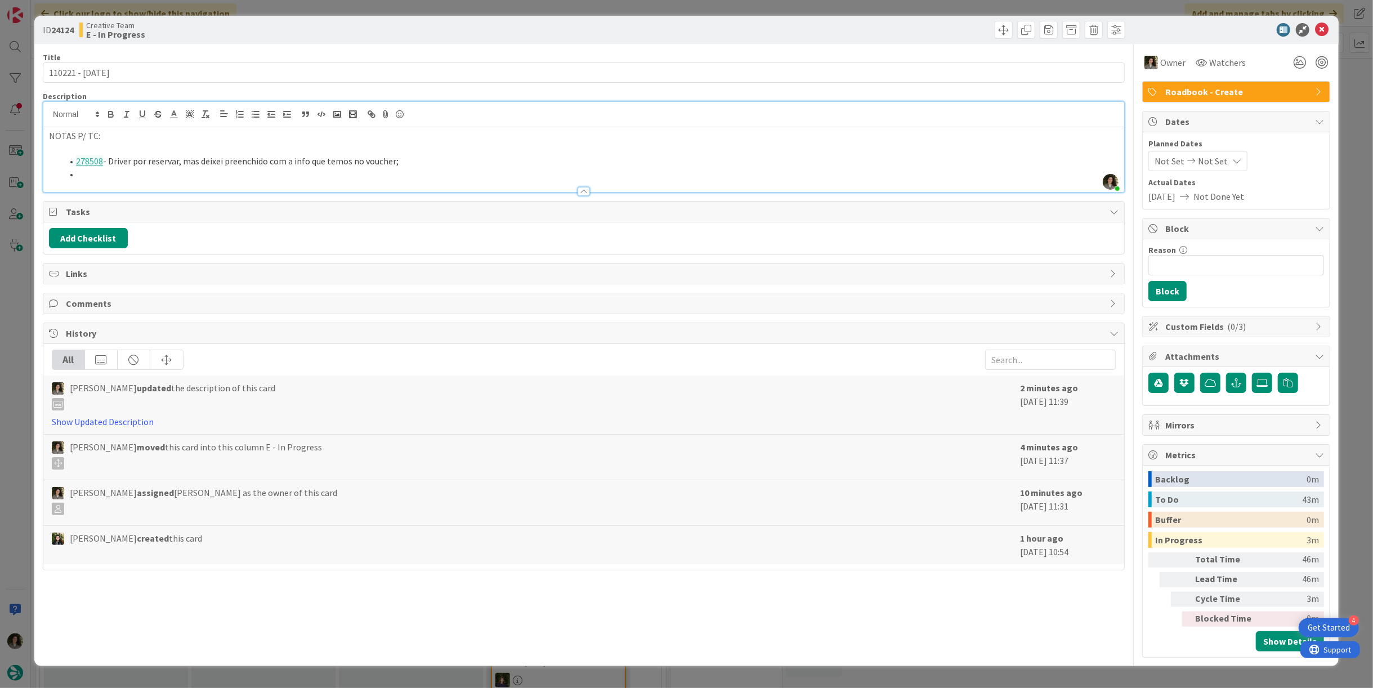
click at [182, 169] on li at bounding box center [590, 174] width 1056 height 13
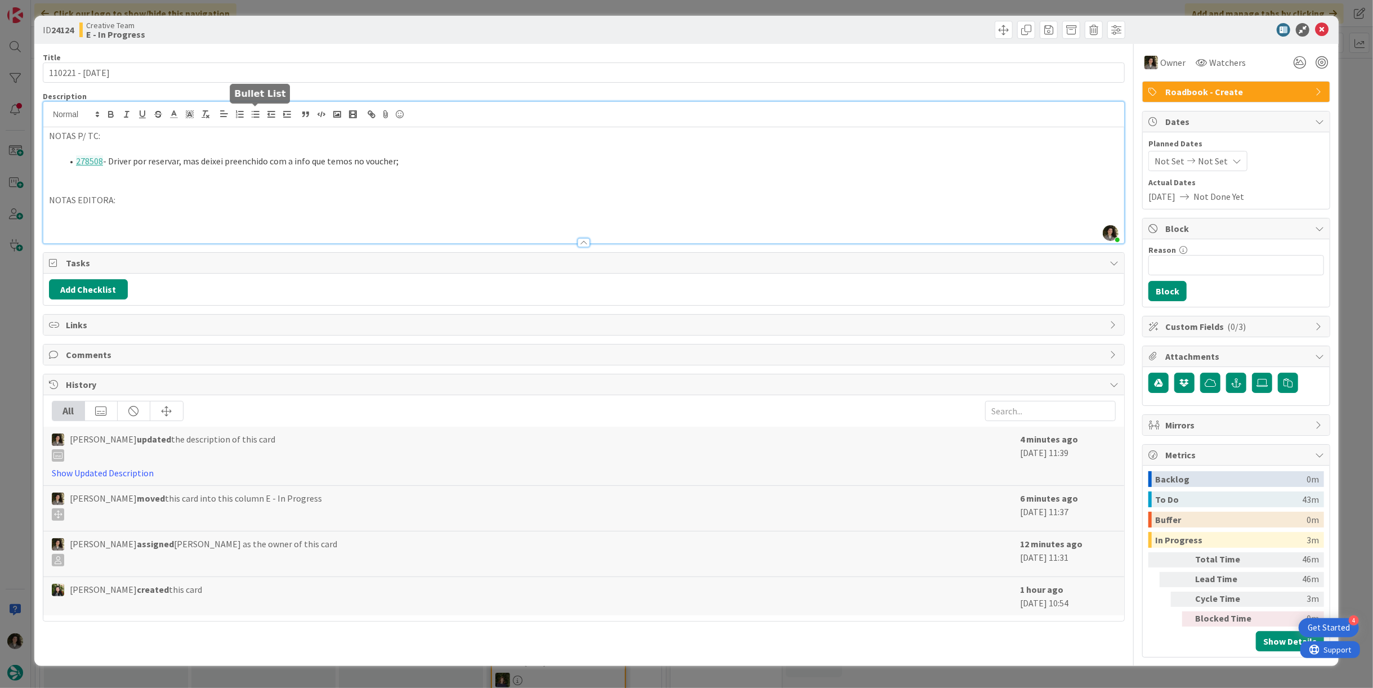
click at [254, 116] on icon "button" at bounding box center [256, 114] width 10 height 10
click at [457, 161] on li "278508 - Driver por reservar, mas deixei preenchido com a info que temos no vou…" at bounding box center [590, 161] width 1056 height 13
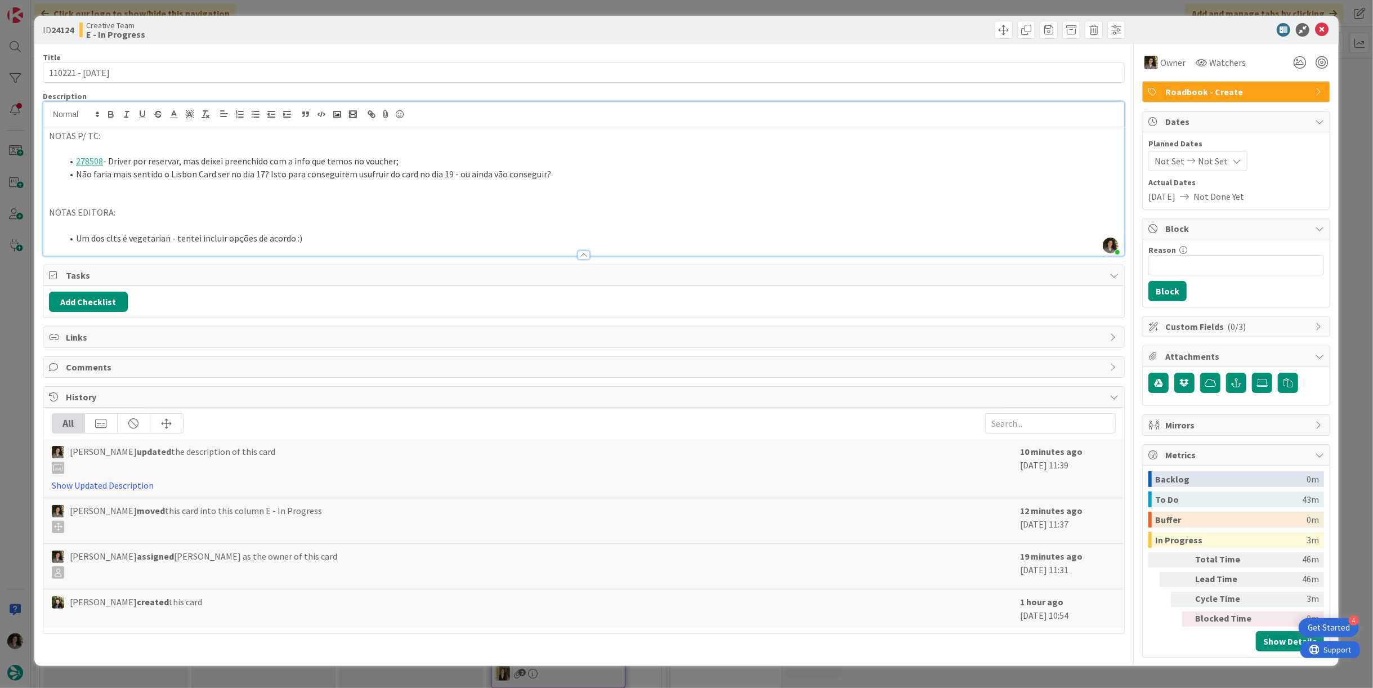
click at [562, 179] on li "Não faria mais sentido o Lisbon Card ser no dia 17? Isto para conseguirem usufr…" at bounding box center [590, 174] width 1056 height 13
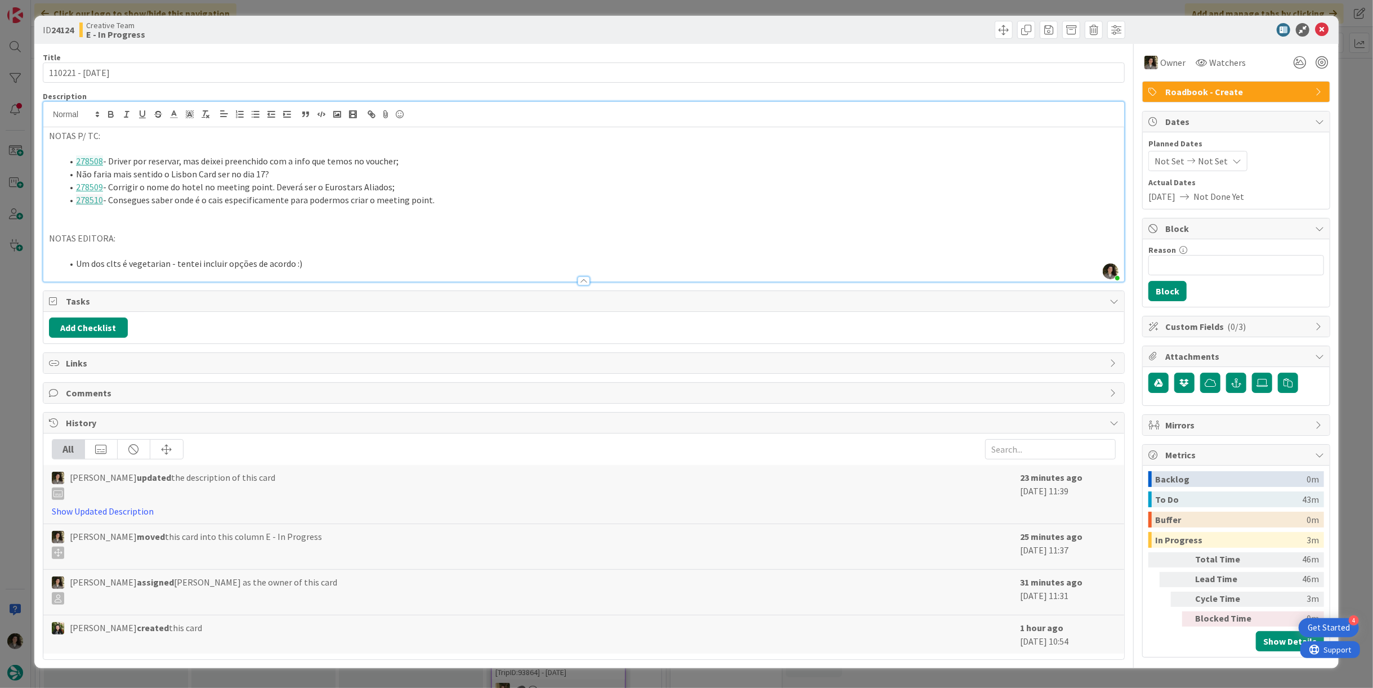
click at [474, 203] on li "278510 - Consegues saber onde é o cais especificamente para podermos criar o me…" at bounding box center [590, 200] width 1056 height 13
drag, startPoint x: 473, startPoint y: 206, endPoint x: 427, endPoint y: 205, distance: 46.2
click at [427, 205] on div "NOTAS P/ TC: 278508 - Driver por reservar, mas deixei preenchido com a info que…" at bounding box center [583, 204] width 1081 height 154
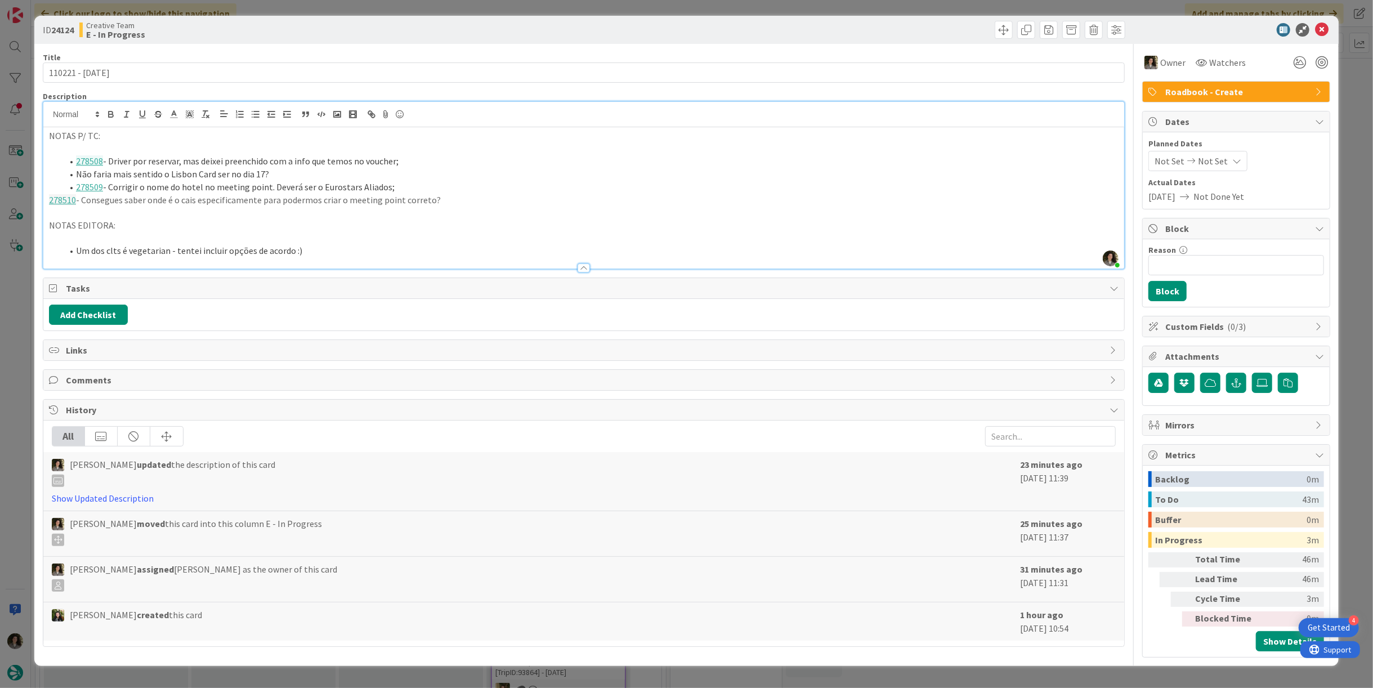
click at [146, 206] on p at bounding box center [584, 212] width 1070 height 13
click at [253, 115] on icon "button" at bounding box center [256, 114] width 10 height 10
click at [582, 216] on p at bounding box center [584, 212] width 1070 height 13
click at [476, 200] on li "278510 - Consegues saber onde é o cais especificamente para podermos criar o me…" at bounding box center [590, 200] width 1056 height 13
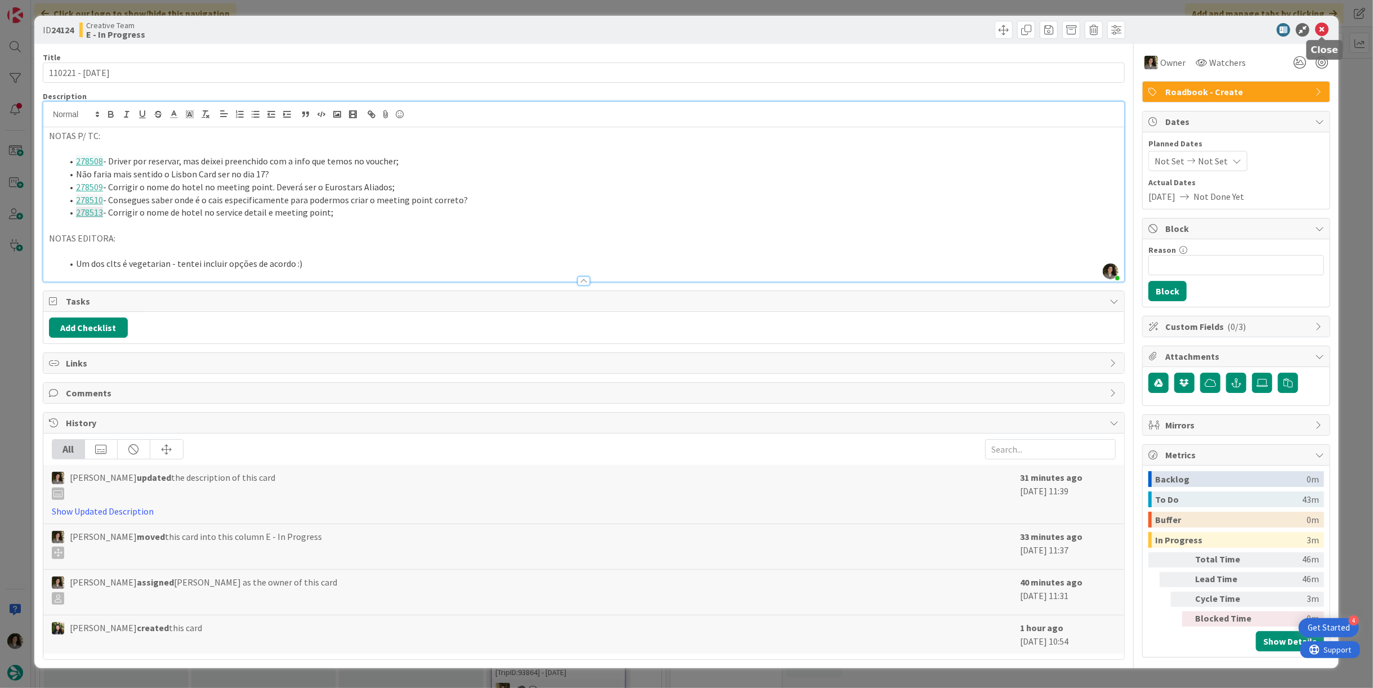
click at [1323, 24] on icon at bounding box center [1322, 30] width 14 height 14
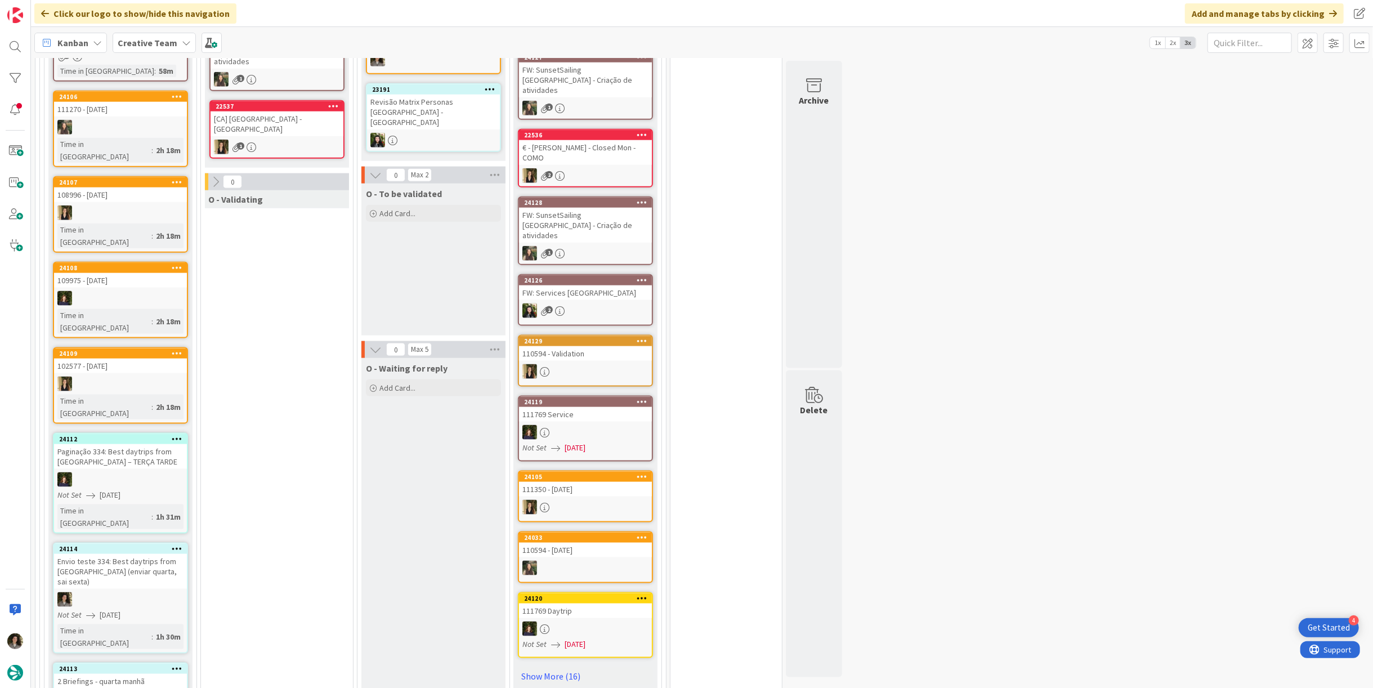
scroll to position [813, 0]
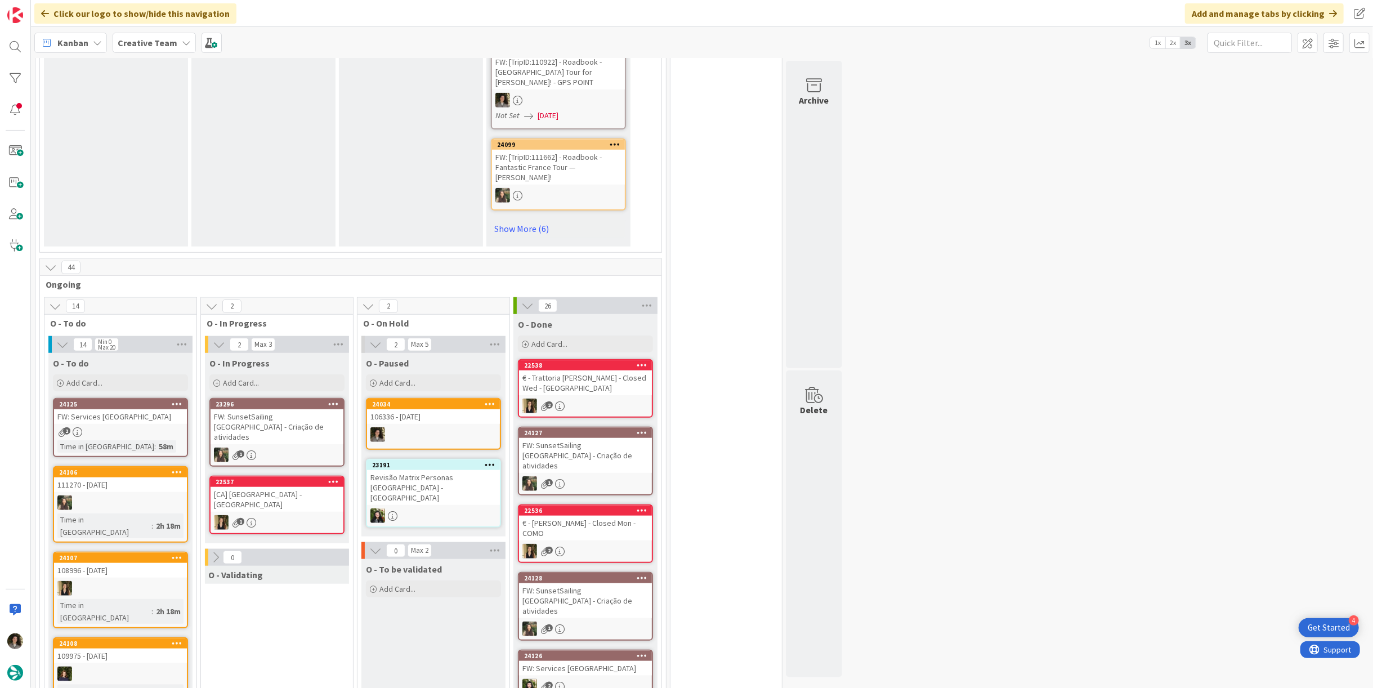
click at [118, 398] on div "24125 FW: Services UK 2 Time in Column : 58m" at bounding box center [120, 427] width 135 height 59
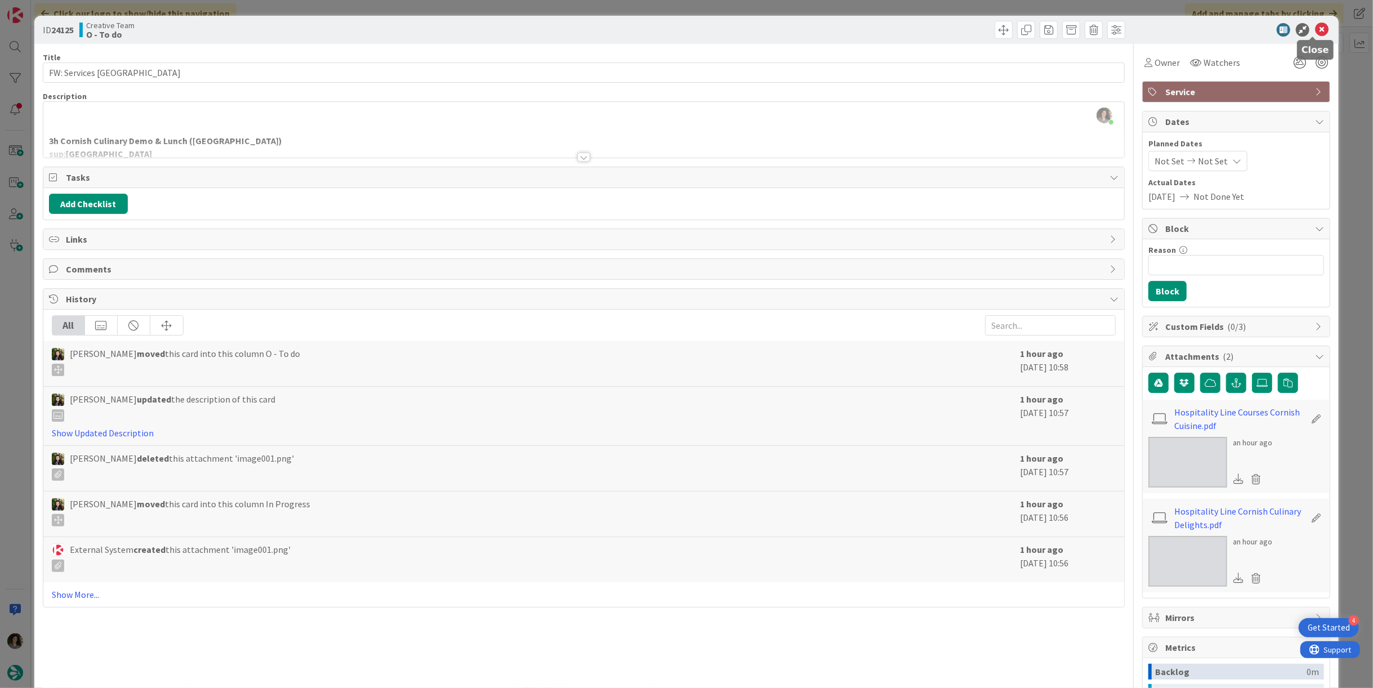
click at [1315, 34] on icon at bounding box center [1322, 30] width 14 height 14
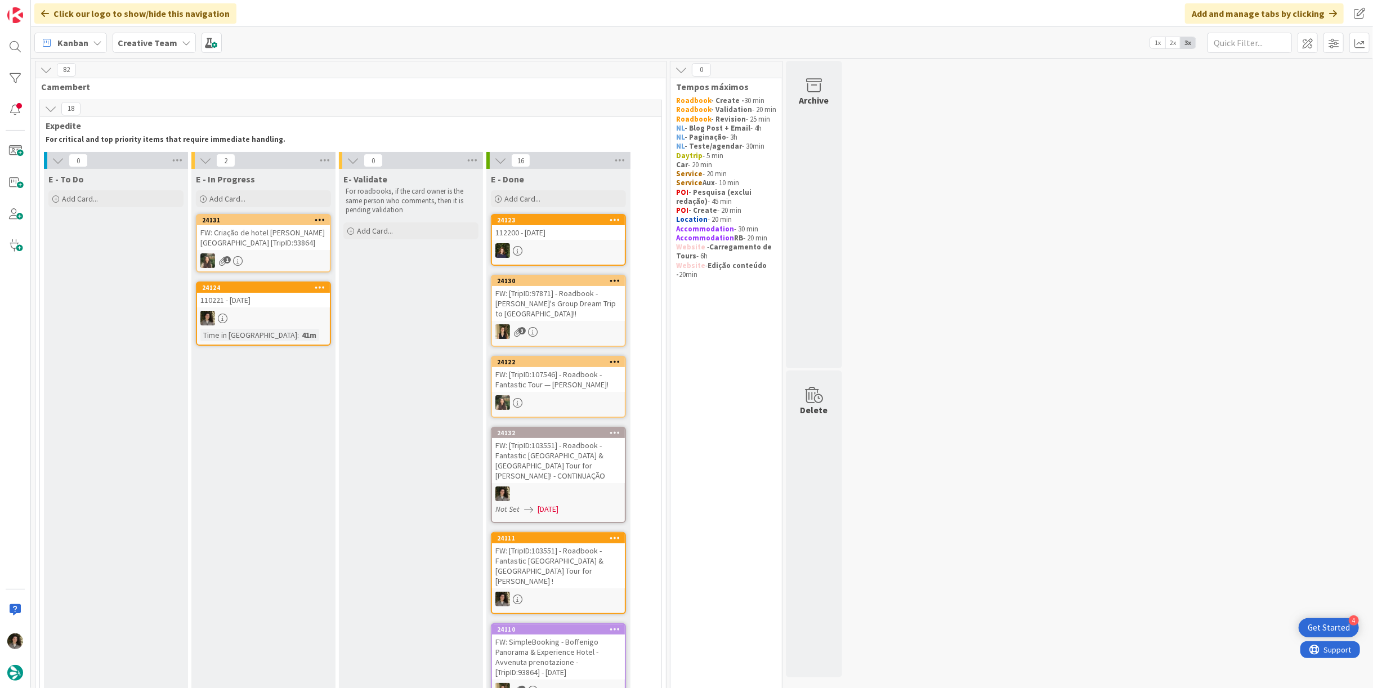
click at [288, 296] on div "110221 - 16 oct" at bounding box center [263, 300] width 133 height 15
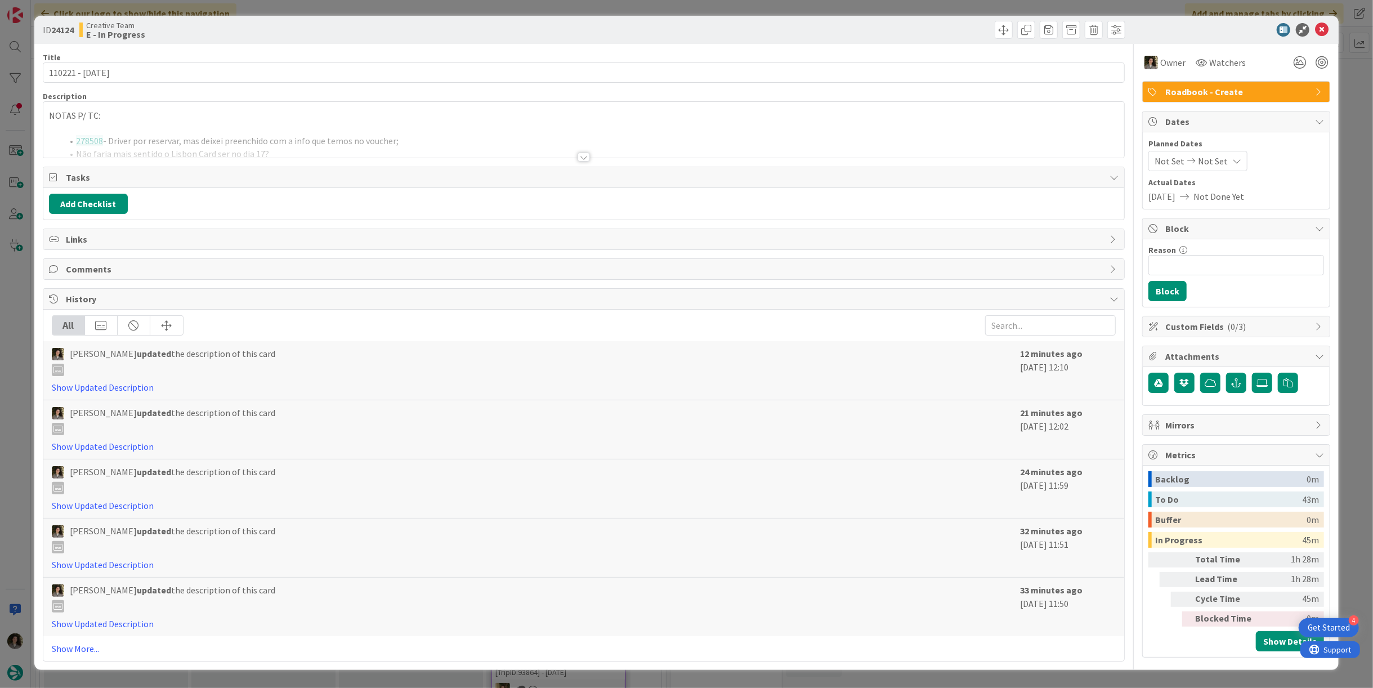
click at [420, 139] on div at bounding box center [583, 143] width 1081 height 29
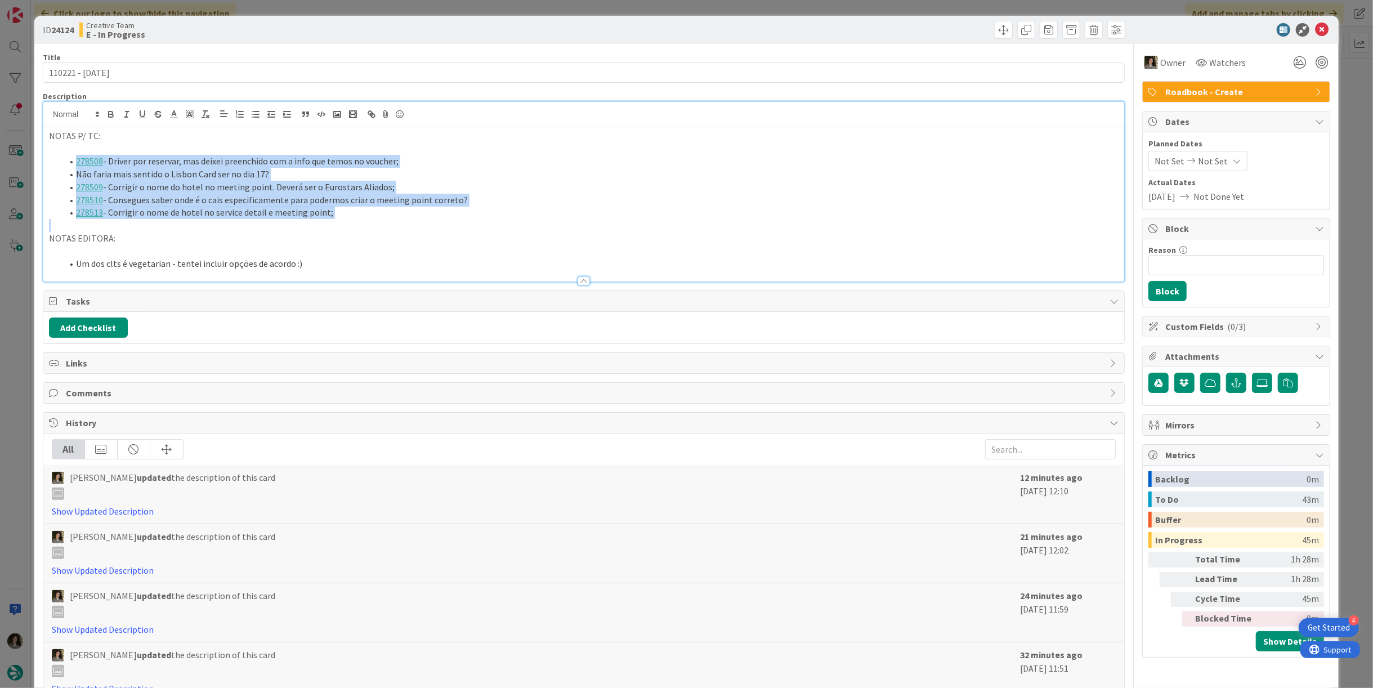
drag, startPoint x: 390, startPoint y: 218, endPoint x: 72, endPoint y: 156, distance: 323.6
click at [72, 156] on div "NOTAS P/ TC: 278508 - Driver por reservar, mas deixei preenchido com a info que…" at bounding box center [583, 204] width 1081 height 154
copy ol "278508 - Driver por reservar, mas deixei preenchido com a info que temos no vou…"
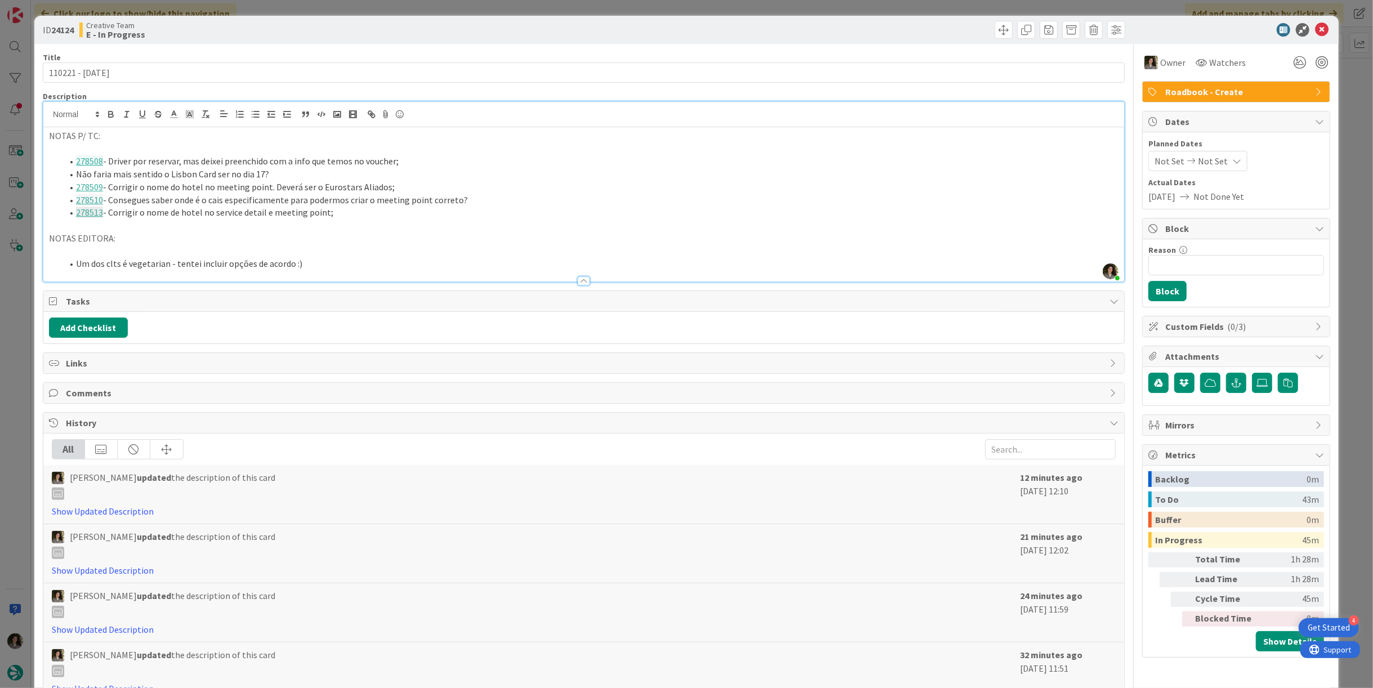
click at [1321, 29] on div at bounding box center [1230, 30] width 199 height 14
click at [1317, 30] on icon at bounding box center [1322, 30] width 14 height 14
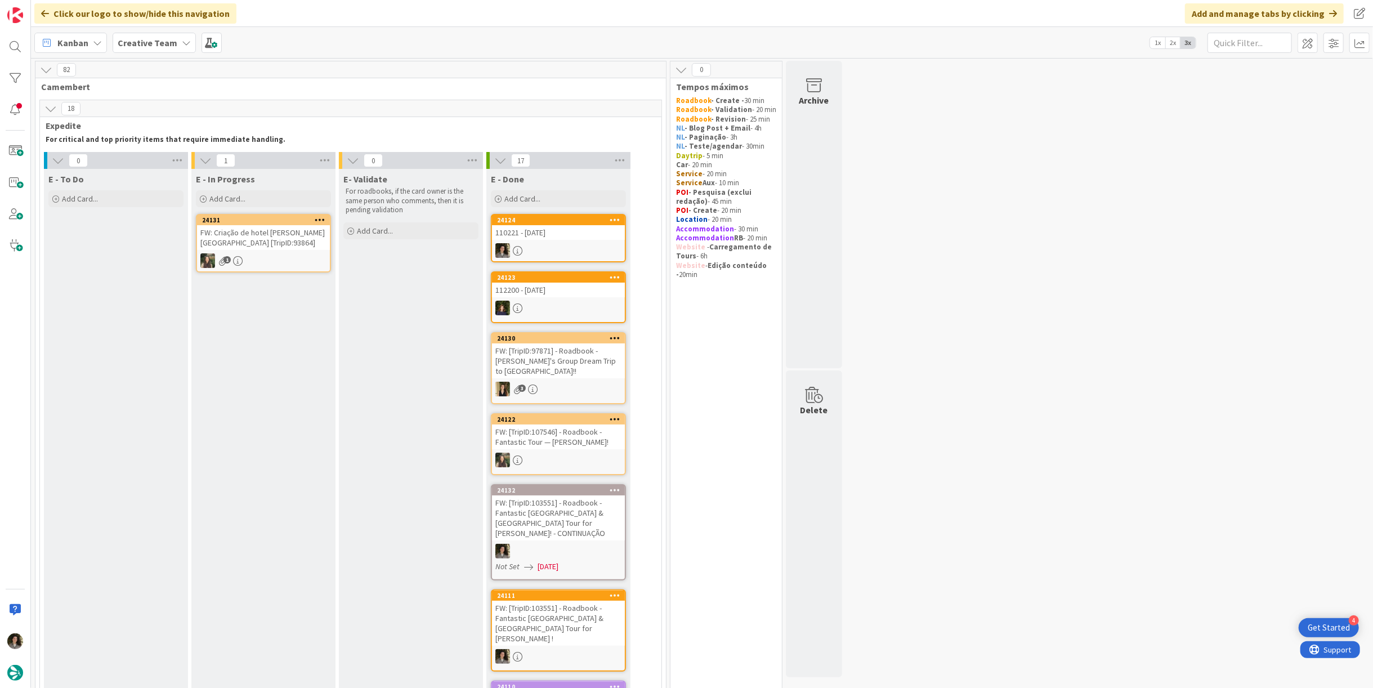
click at [559, 236] on div "110221 - 16 oct" at bounding box center [558, 232] width 133 height 15
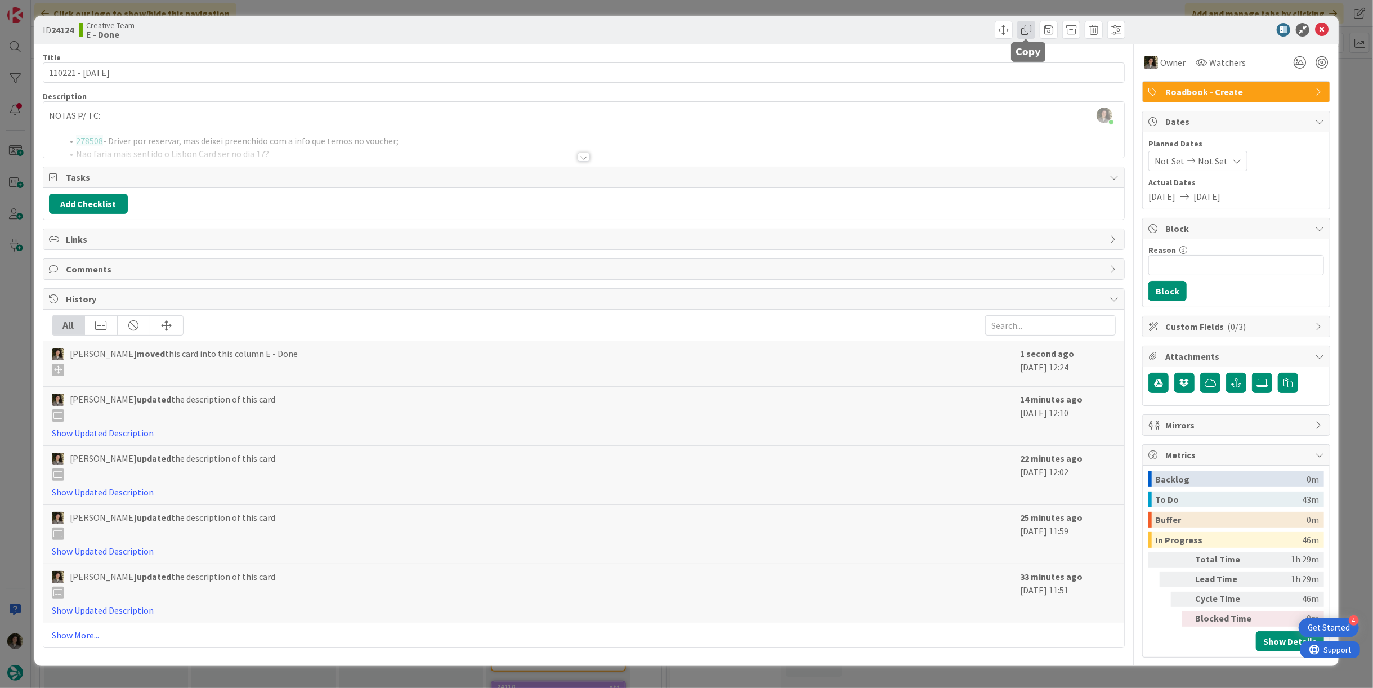
click at [1032, 29] on span at bounding box center [1026, 30] width 18 height 18
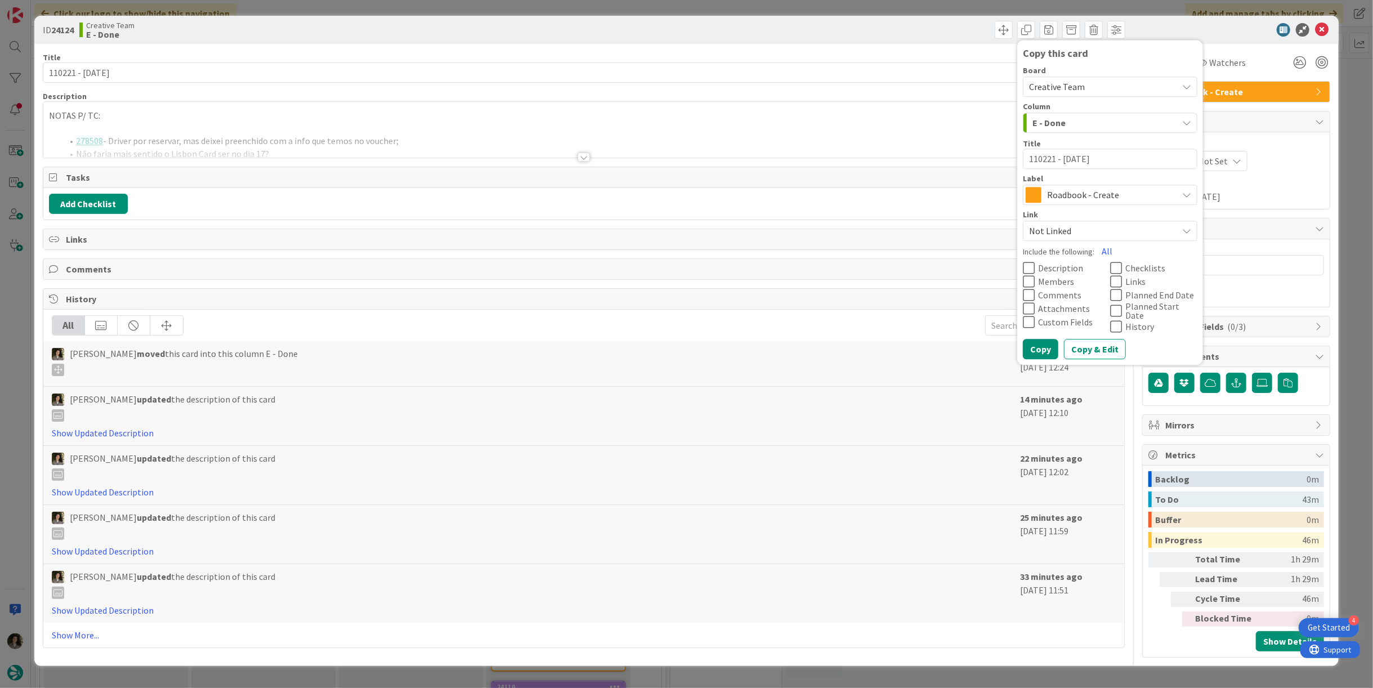
click at [1075, 195] on span "Roadbook - Create" at bounding box center [1109, 195] width 125 height 16
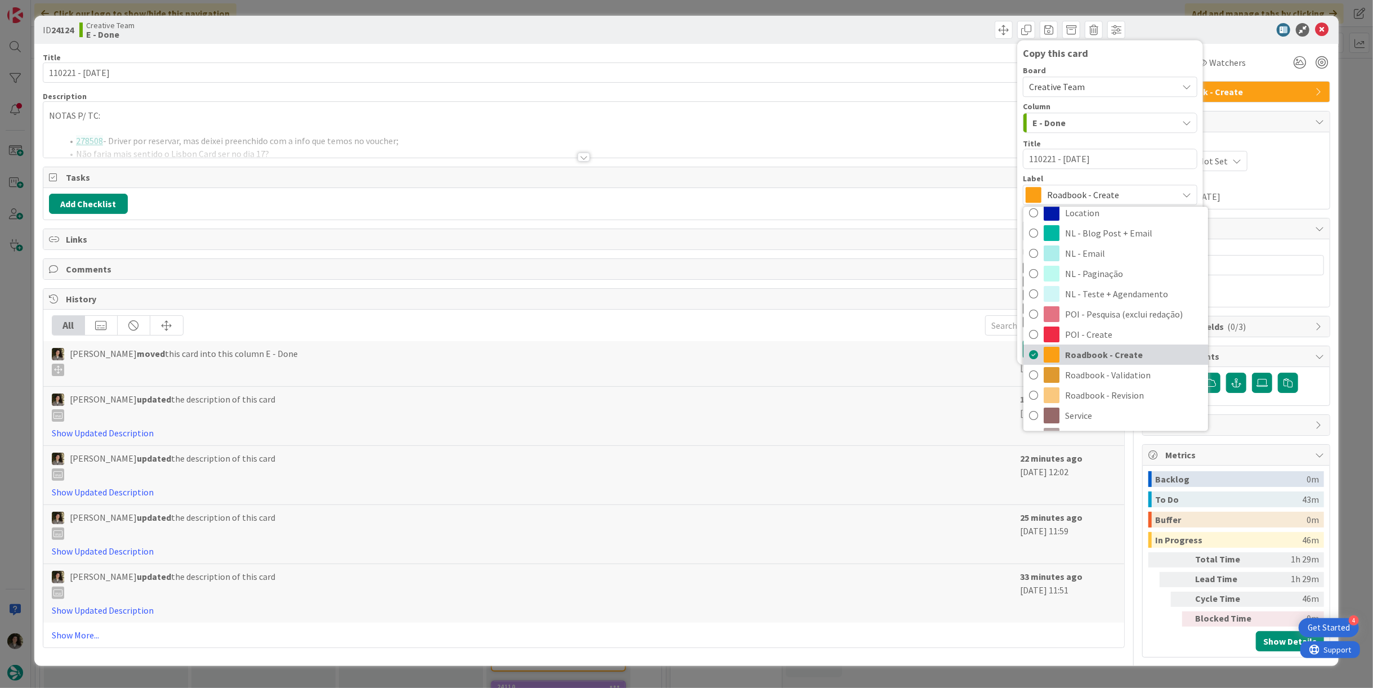
scroll to position [125, 0]
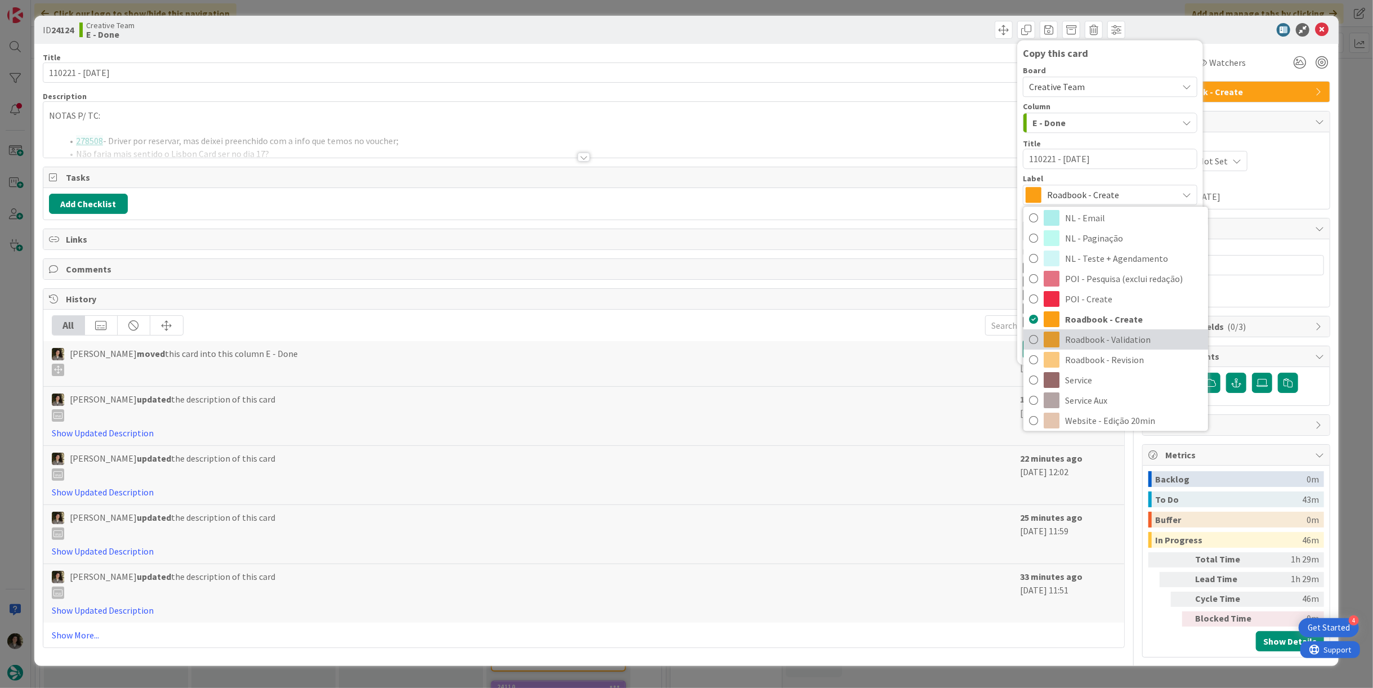
drag, startPoint x: 1098, startPoint y: 343, endPoint x: 1095, endPoint y: 334, distance: 10.0
click at [1098, 343] on span "Roadbook - Validation" at bounding box center [1133, 339] width 137 height 17
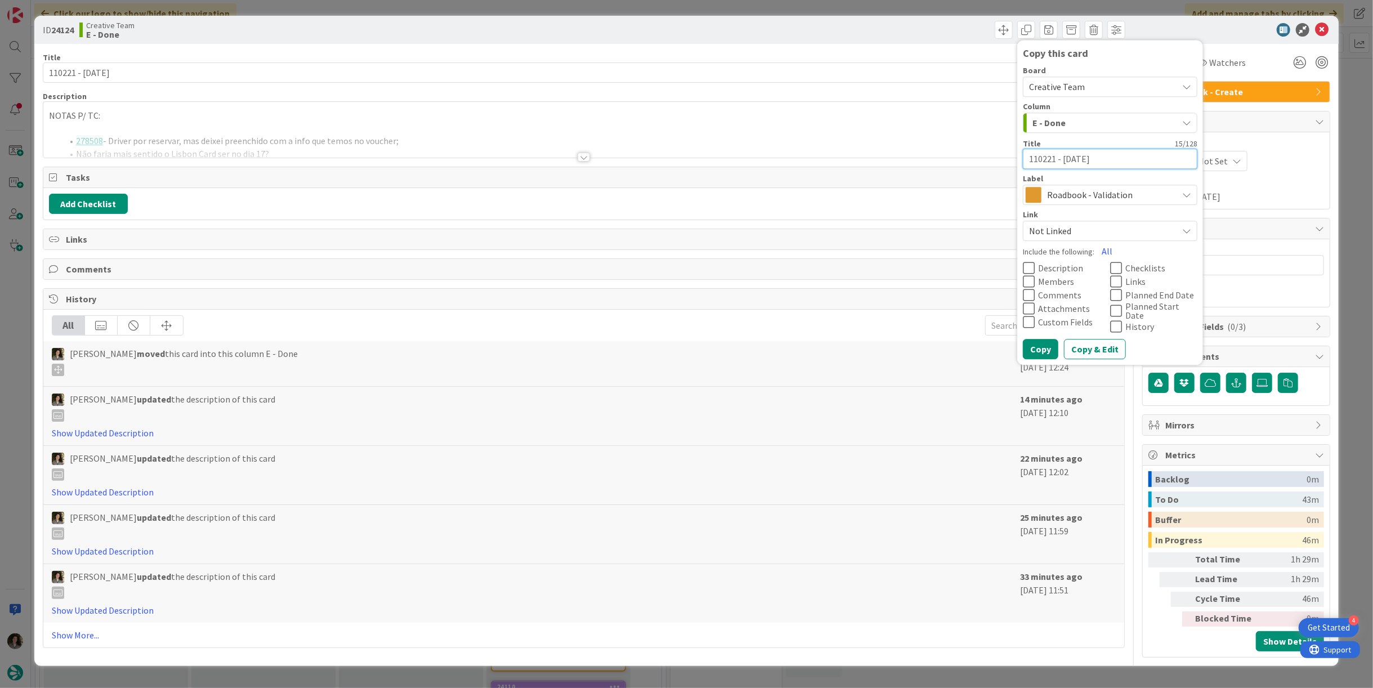
click at [1111, 153] on textarea "110221 - 16 oct" at bounding box center [1110, 159] width 175 height 20
type textarea "x"
type textarea "110221 - 16 oct"
type textarea "x"
type textarea "110221 - 16 oct -"
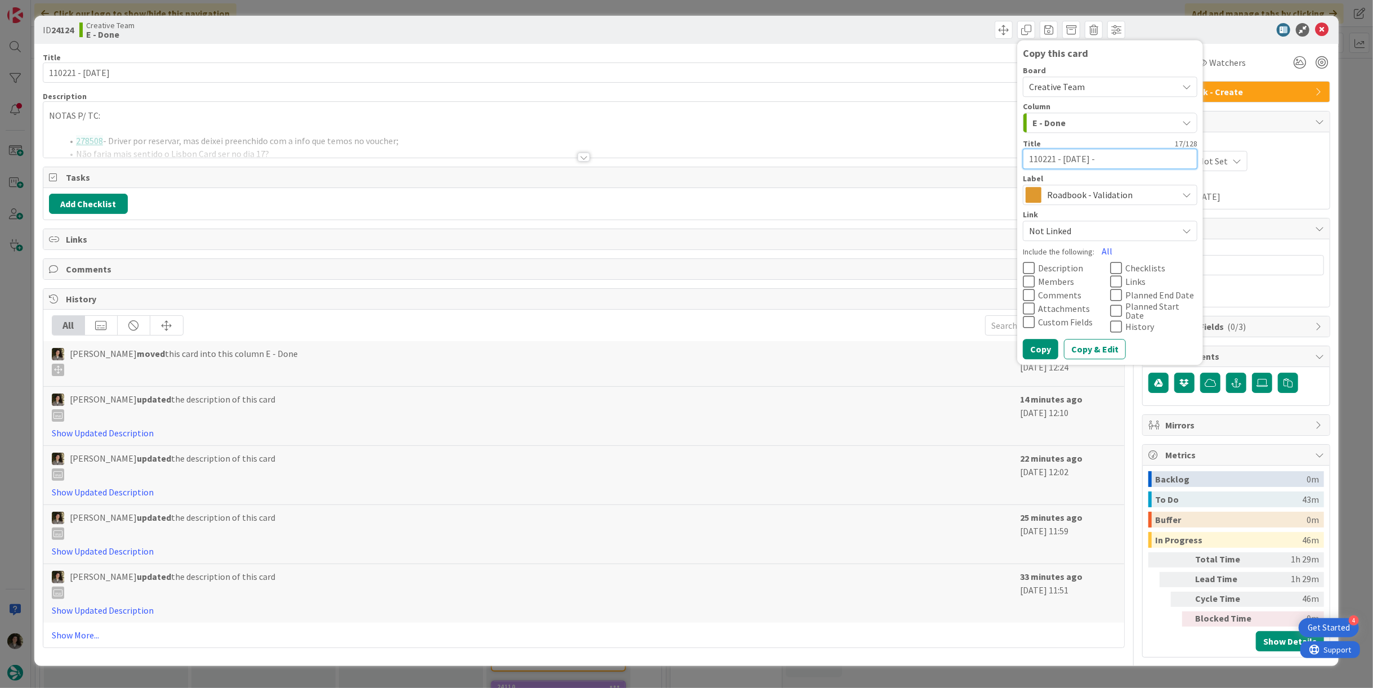
type textarea "x"
type textarea "110221 - 16 oct -"
type textarea "x"
type textarea "110221 - 16 oct - CO"
type textarea "x"
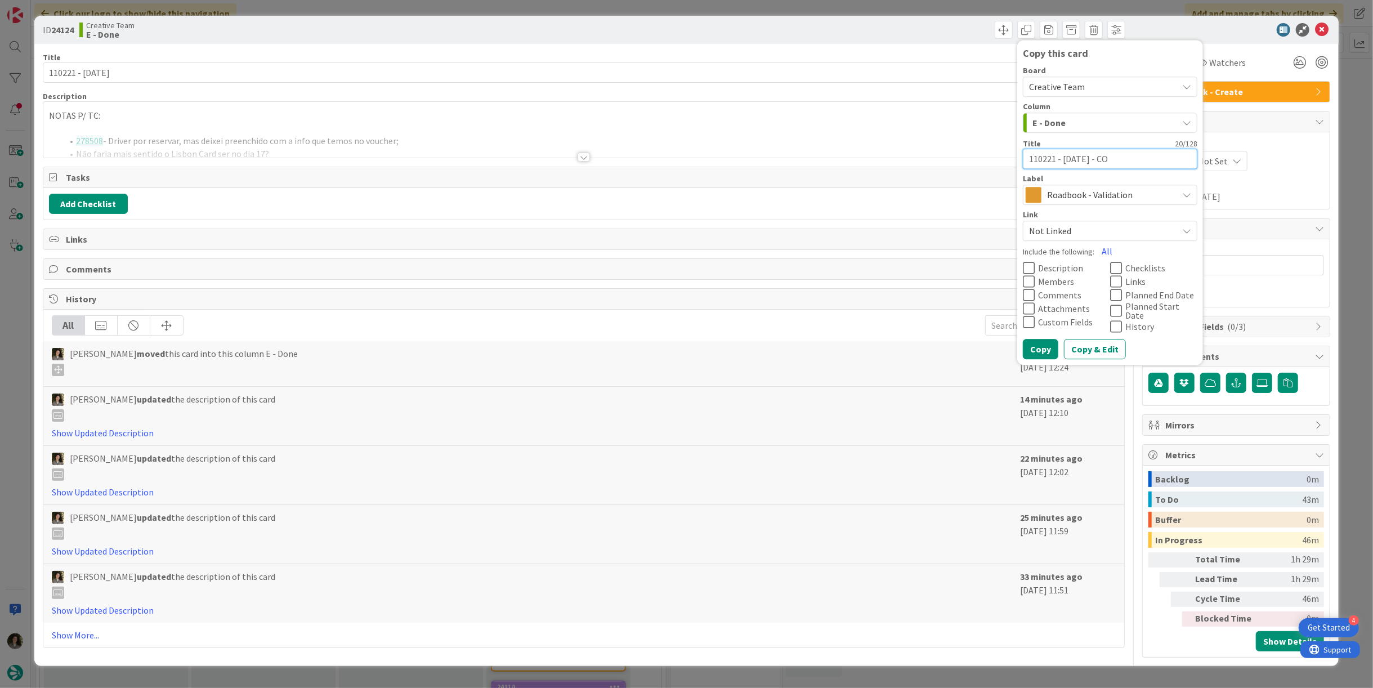
type textarea "110221 - 16 oct - CON"
type textarea "x"
type textarea "110221 - 16 oct - CONT"
type textarea "x"
type textarea "110221 - 16 oct - CONTI"
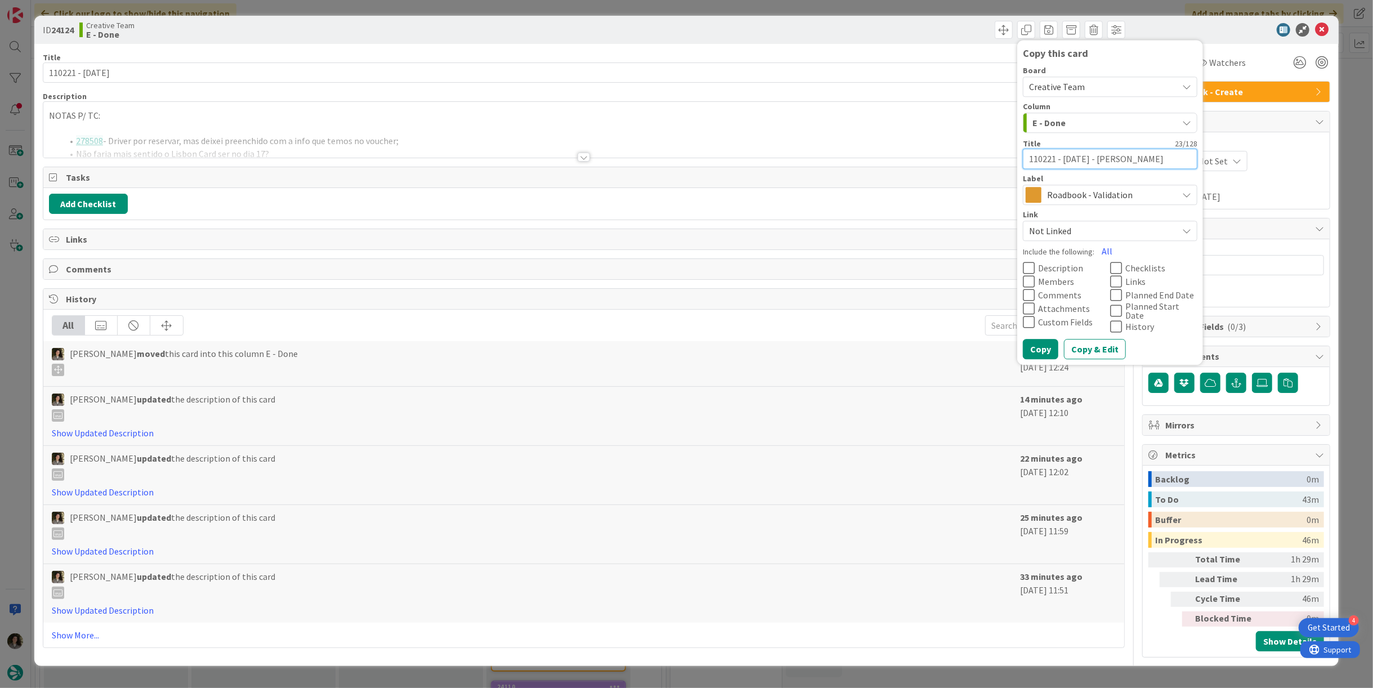
type textarea "x"
type textarea "110221 - 16 oct - CONTIN"
type textarea "x"
type textarea "110221 - 16 oct - CONTINU"
type textarea "x"
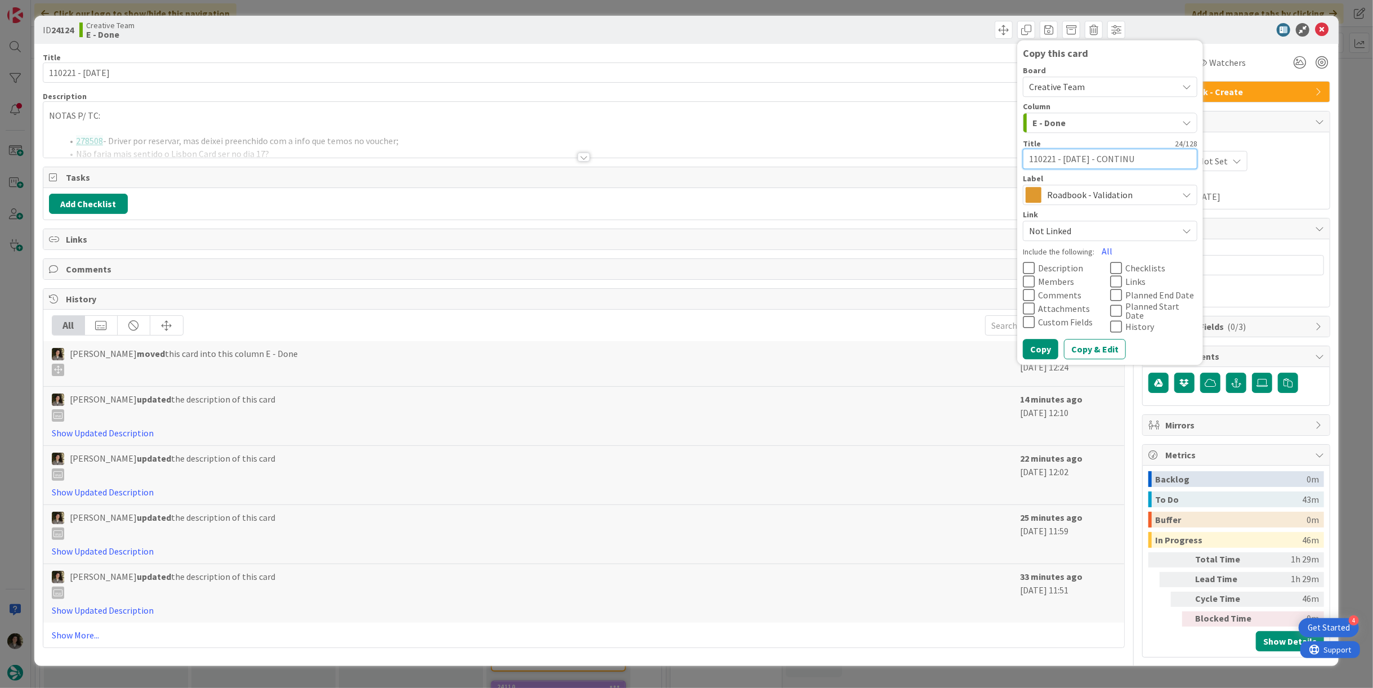
type textarea "110221 - 16 oct - CONTINUA"
type textarea "x"
type textarea "110221 - 16 oct - CONTINUAÇ"
type textarea "x"
type textarea "110221 - 16 oct - CONTINUAÇÃ"
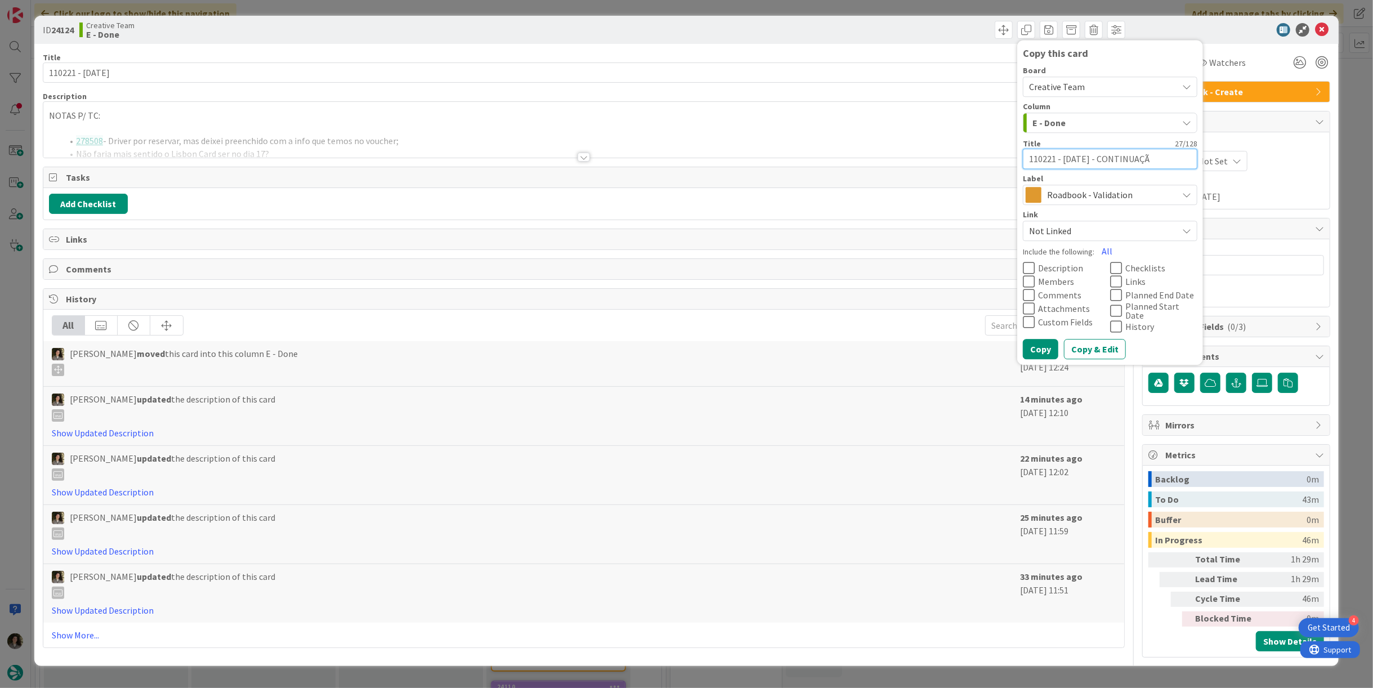
type textarea "x"
type textarea "110221 - 16 oct - CONTINUAÇÃO"
click at [1057, 342] on div "Copy Copy & Edit" at bounding box center [1110, 349] width 175 height 20
click at [1044, 345] on button "Copy" at bounding box center [1040, 349] width 35 height 20
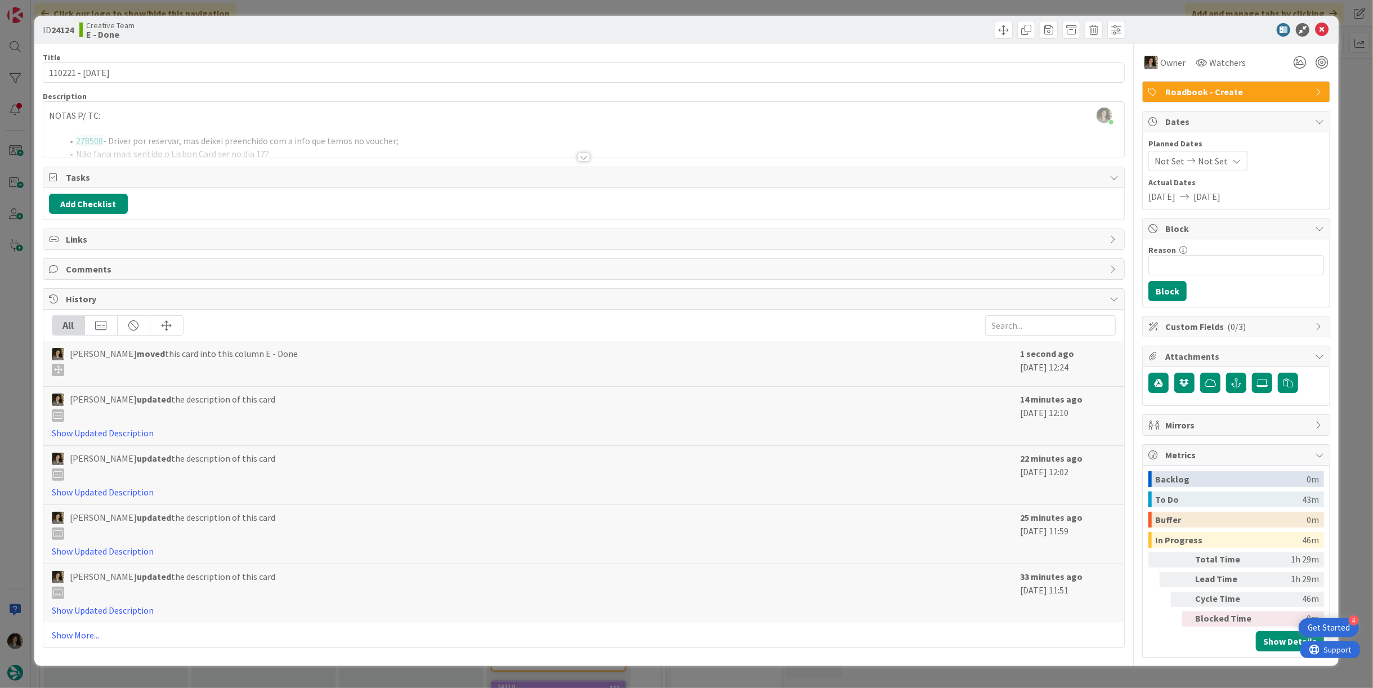
type textarea "x"
click at [1320, 33] on icon at bounding box center [1322, 30] width 14 height 14
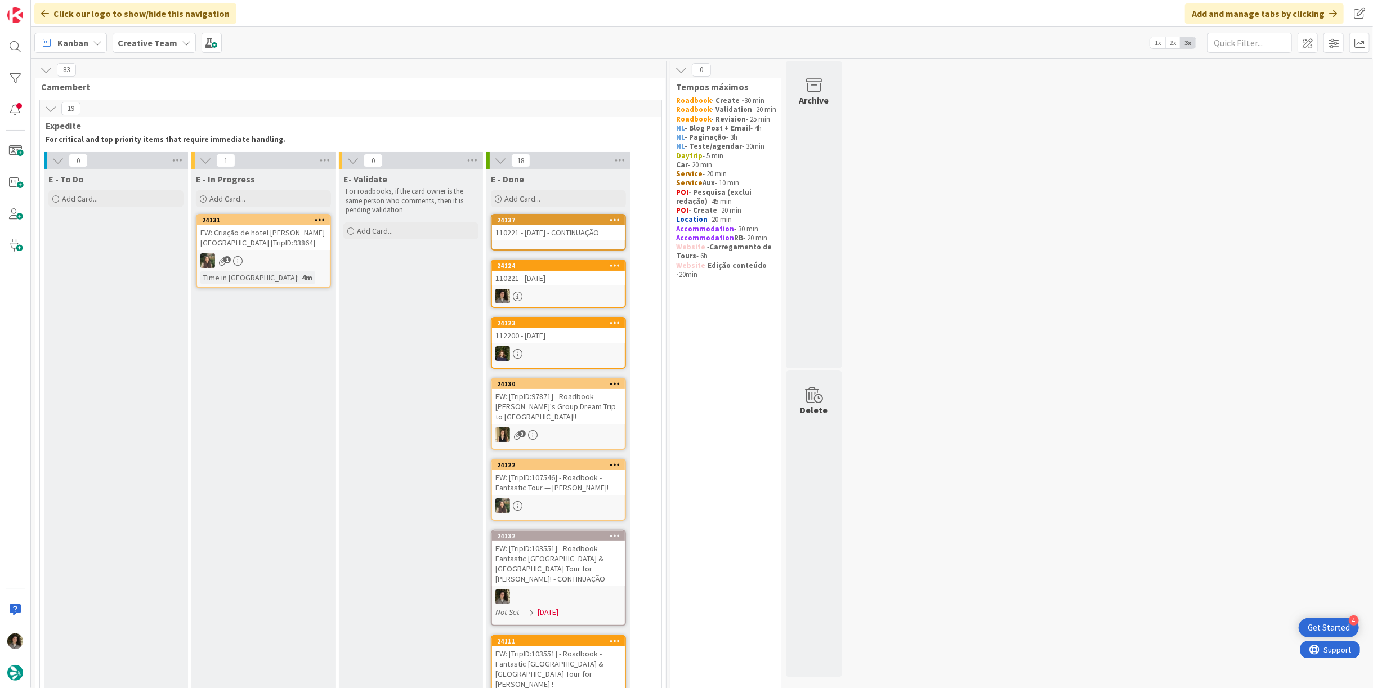
click at [573, 233] on div "110221 - 16 oct - CONTINUAÇÃO" at bounding box center [558, 232] width 133 height 15
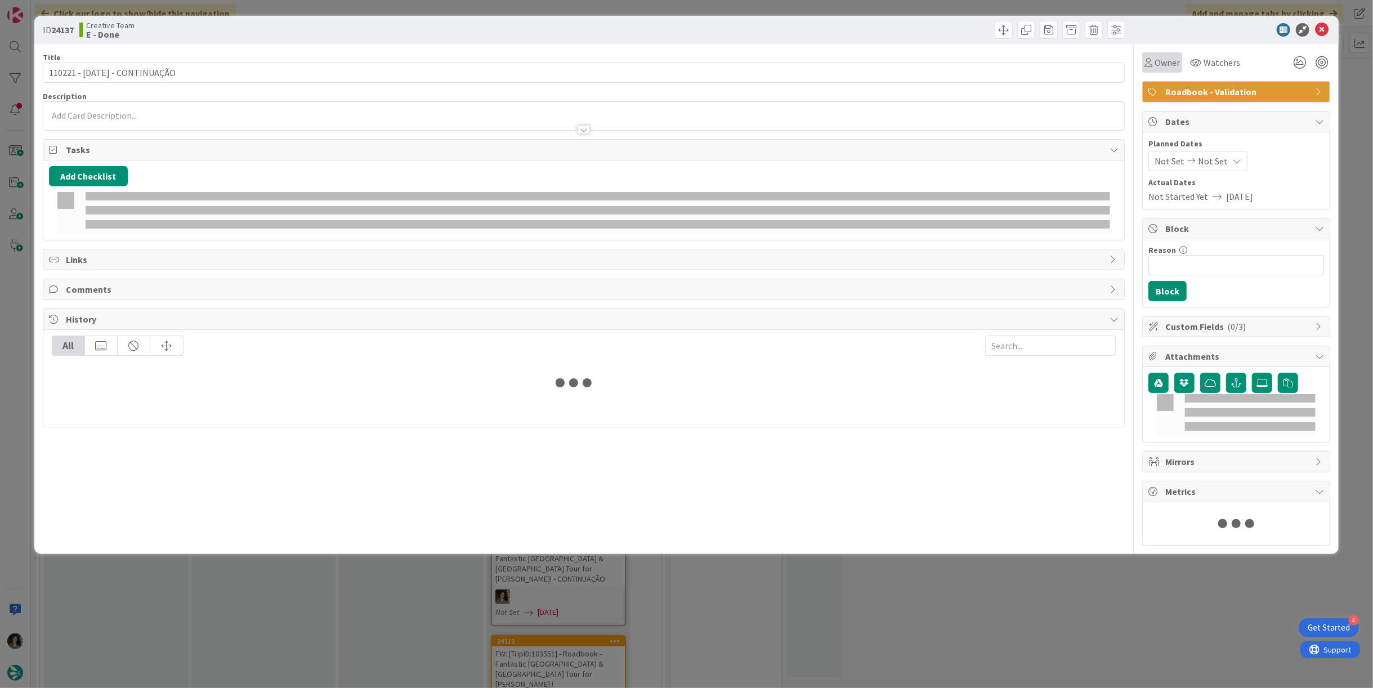
click at [1157, 70] on div "Owner" at bounding box center [1162, 62] width 40 height 20
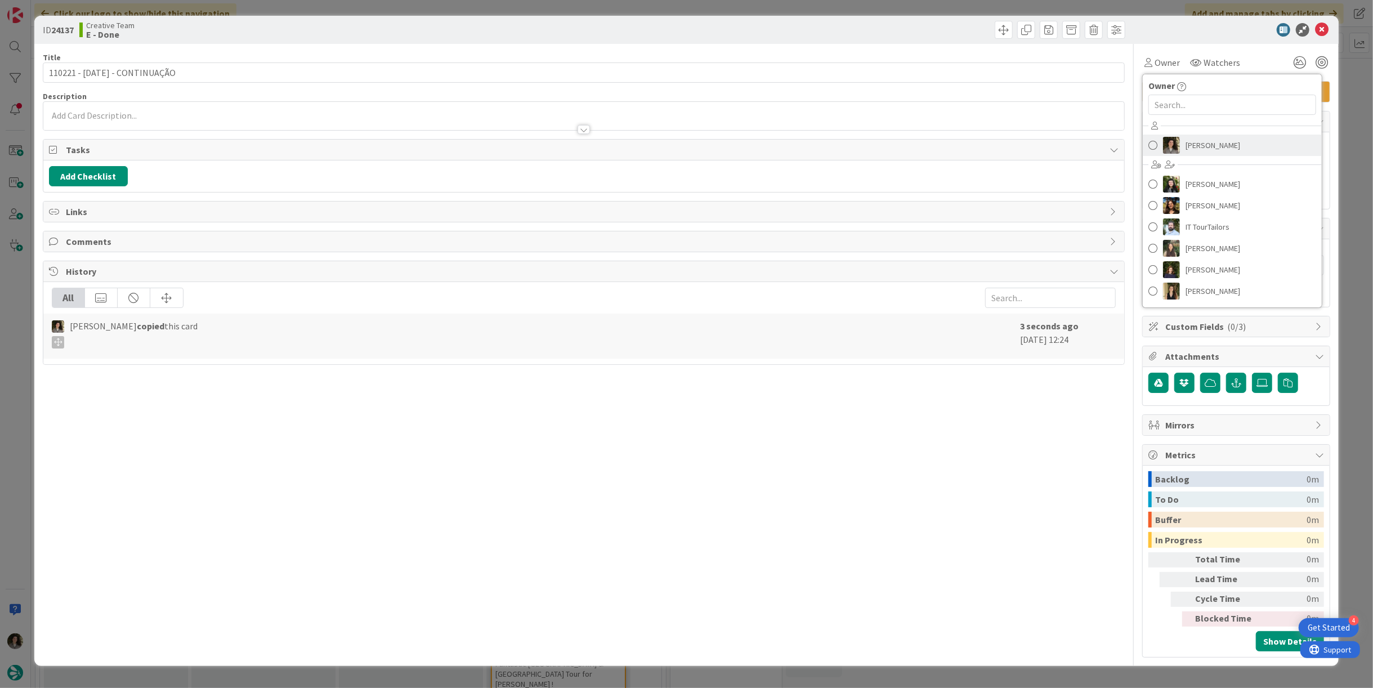
click at [1197, 139] on span "[PERSON_NAME]" at bounding box center [1213, 145] width 55 height 17
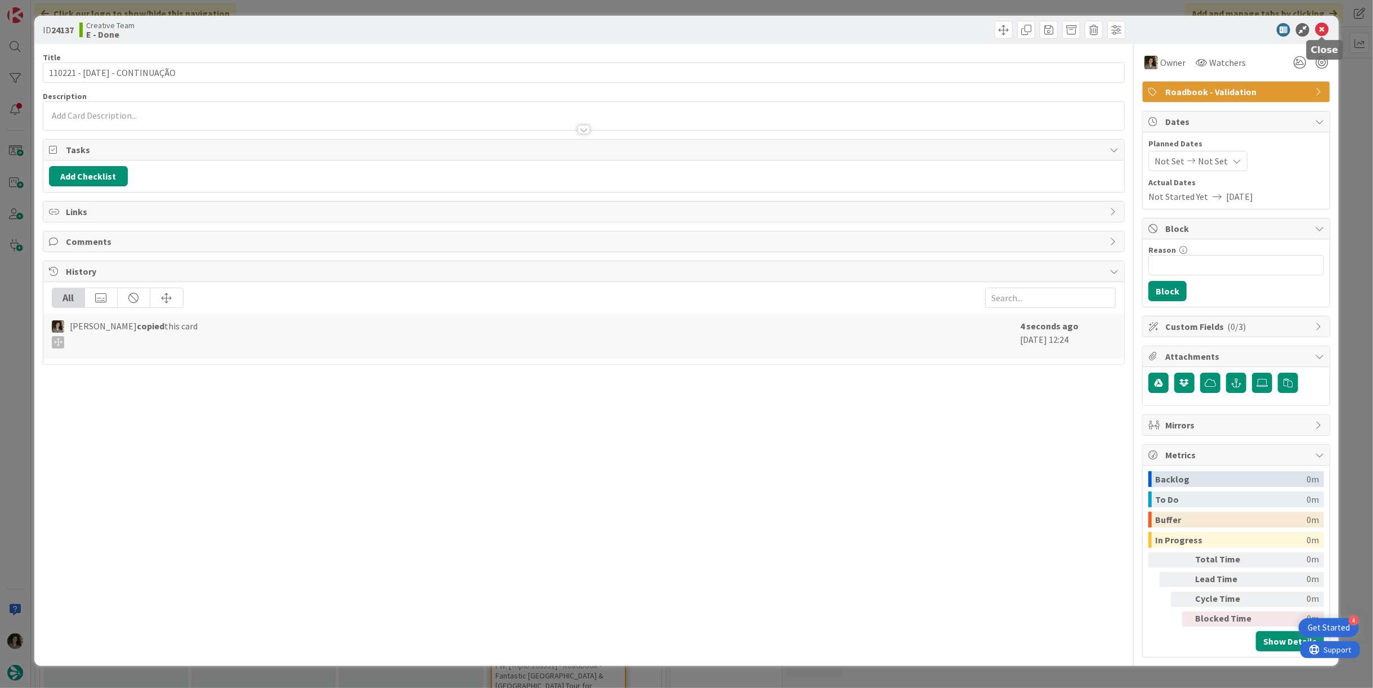
click at [1327, 30] on icon at bounding box center [1322, 30] width 14 height 14
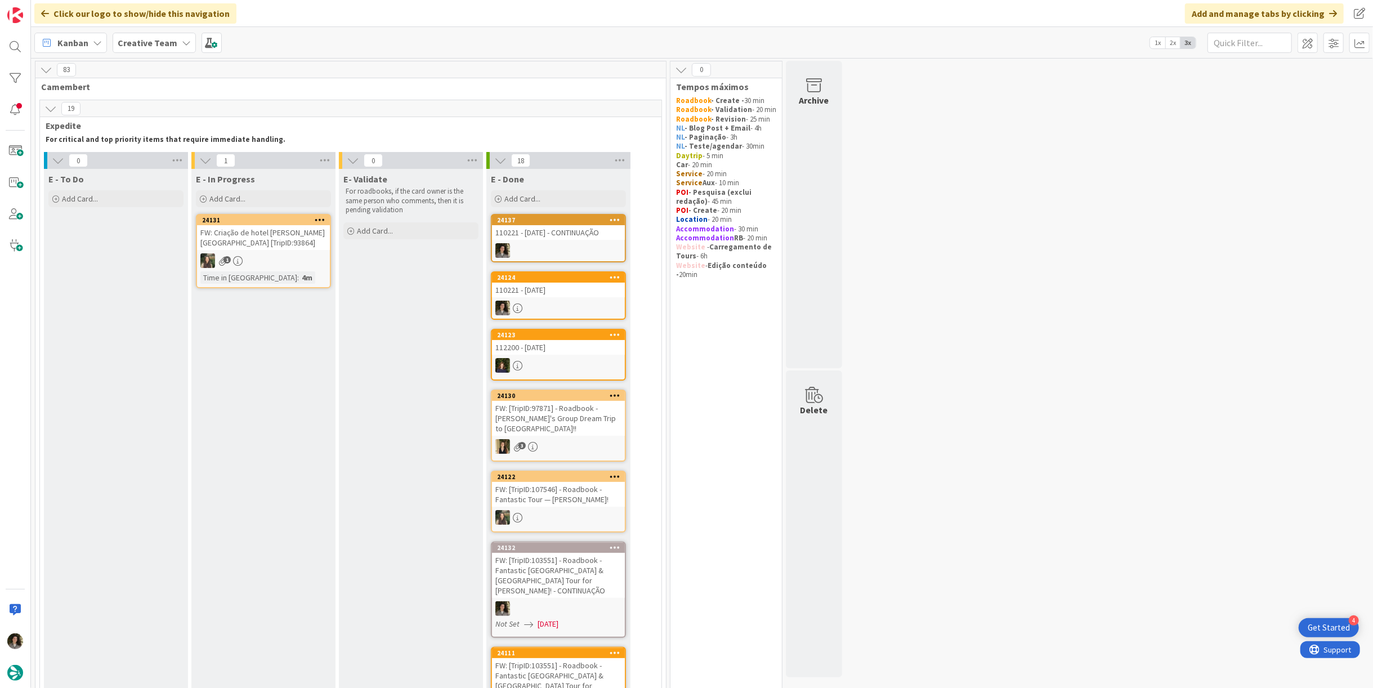
click at [529, 285] on div "110221 - 16 oct" at bounding box center [558, 290] width 133 height 15
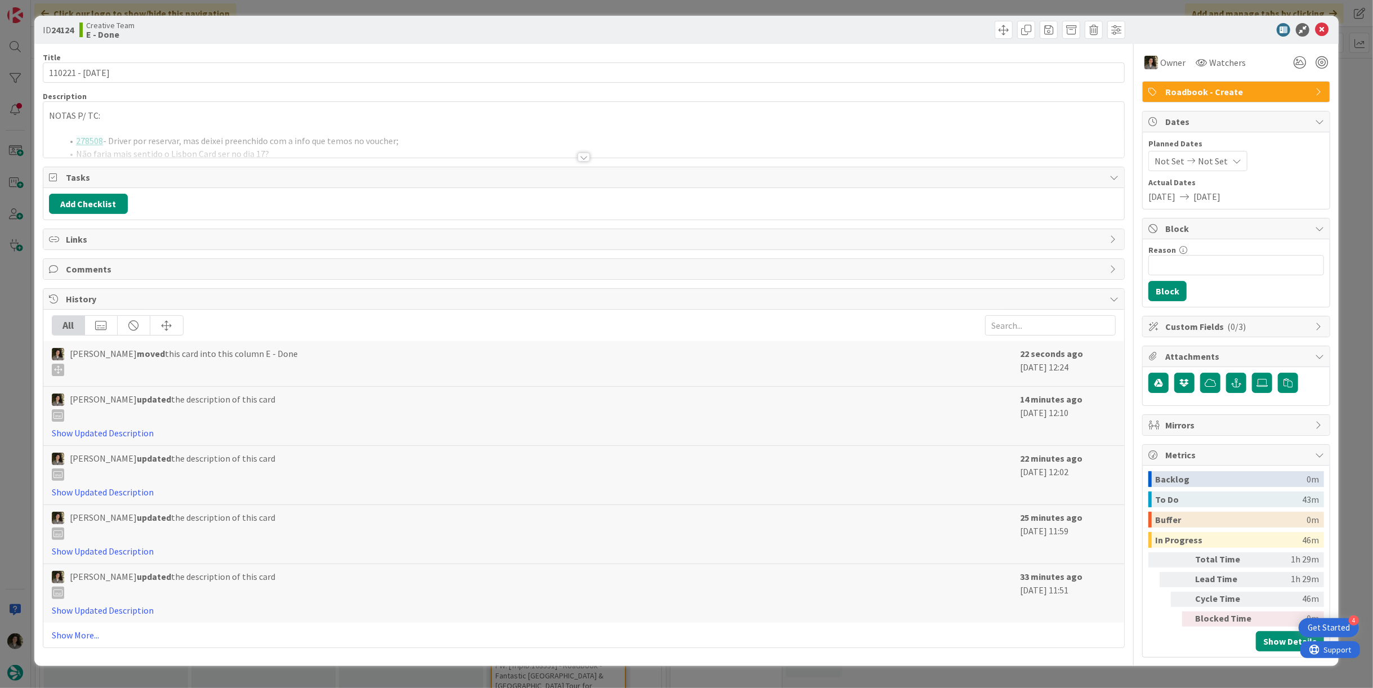
click at [1250, 90] on span "Roadbook - Create" at bounding box center [1237, 92] width 144 height 14
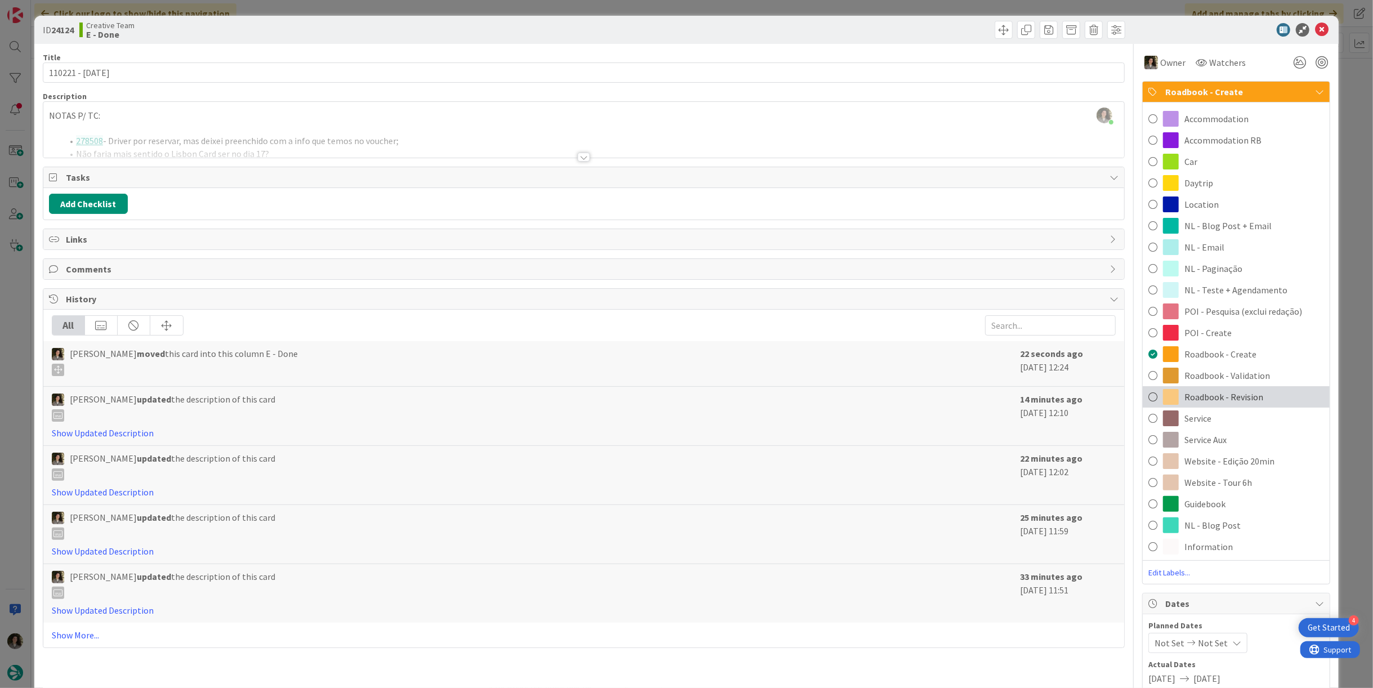
click at [1234, 395] on span "Roadbook - Revision" at bounding box center [1224, 397] width 79 height 14
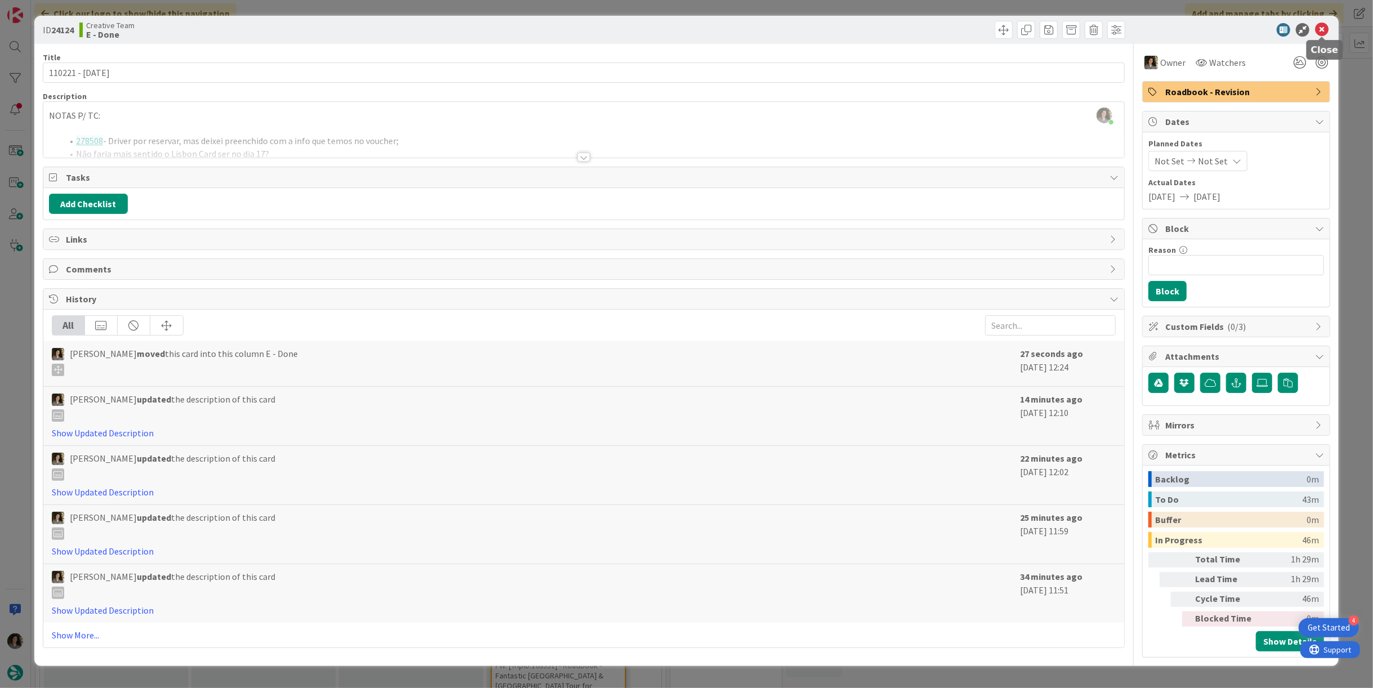
click at [1321, 23] on icon at bounding box center [1322, 30] width 14 height 14
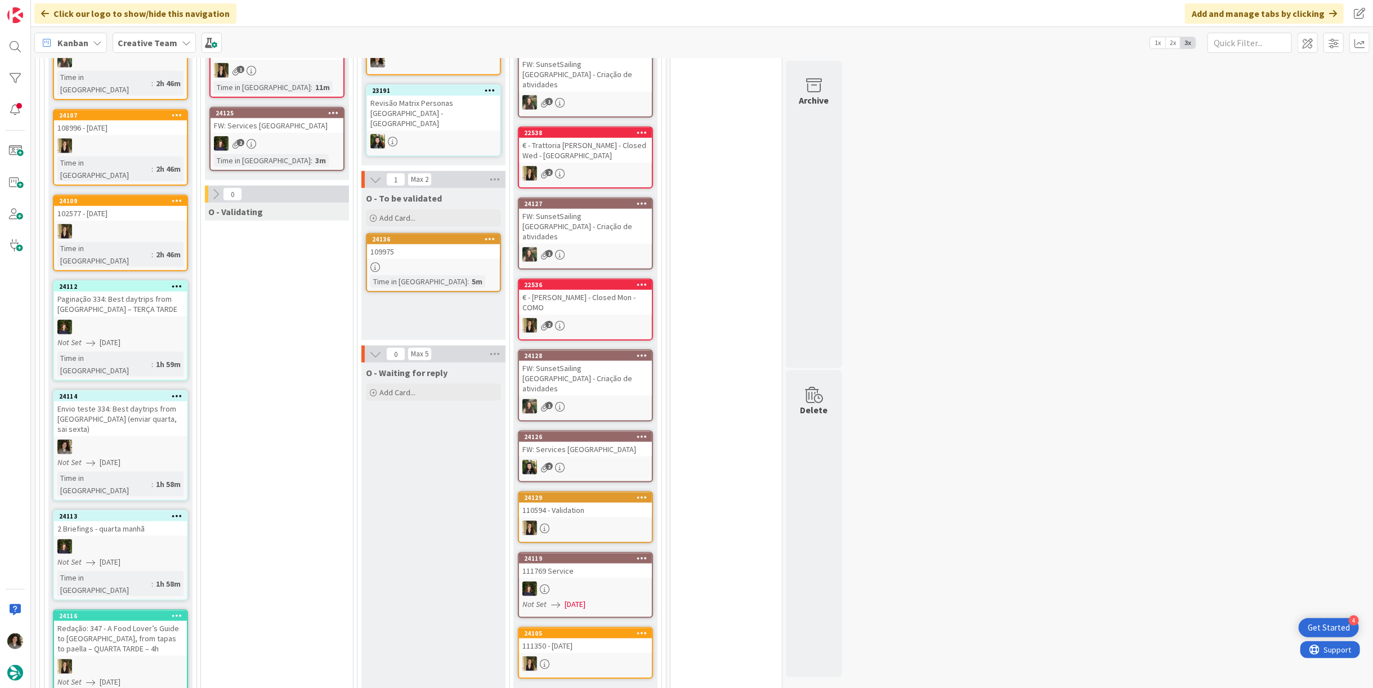
scroll to position [938, 0]
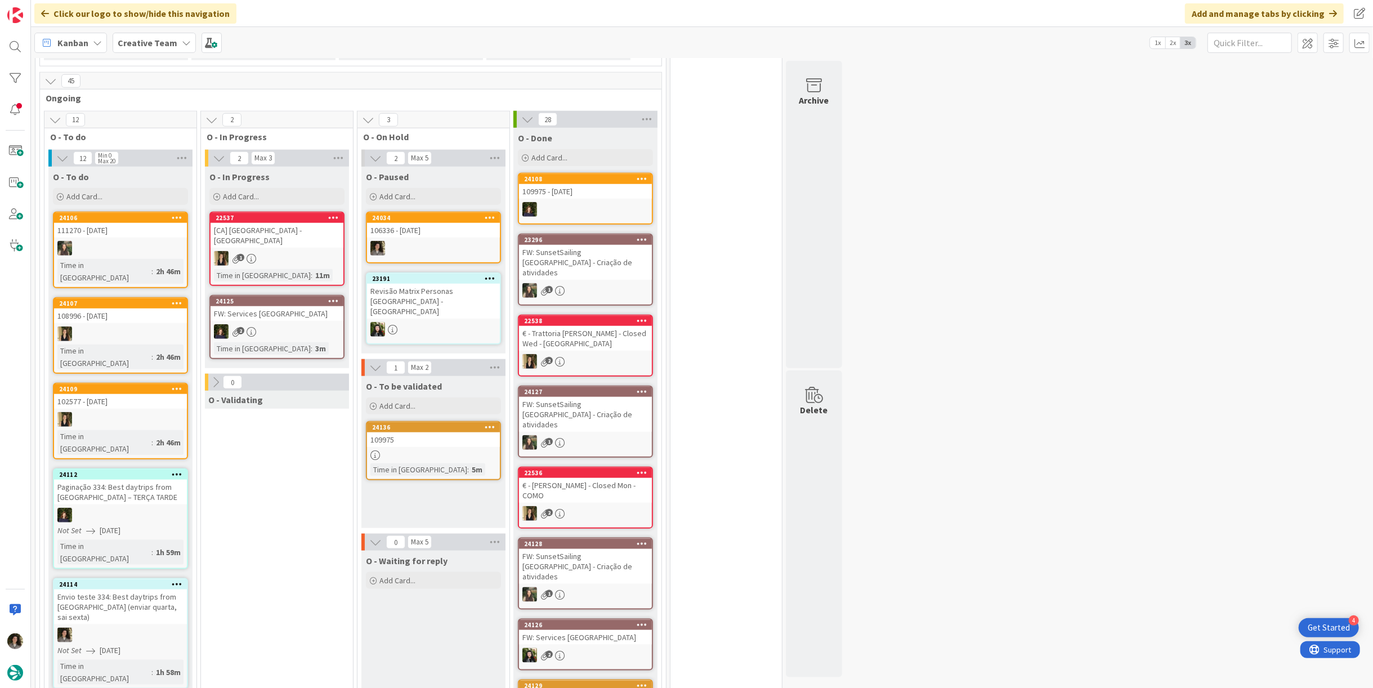
click at [418, 421] on div "24136 109975 Time in Column : 5m" at bounding box center [433, 450] width 135 height 59
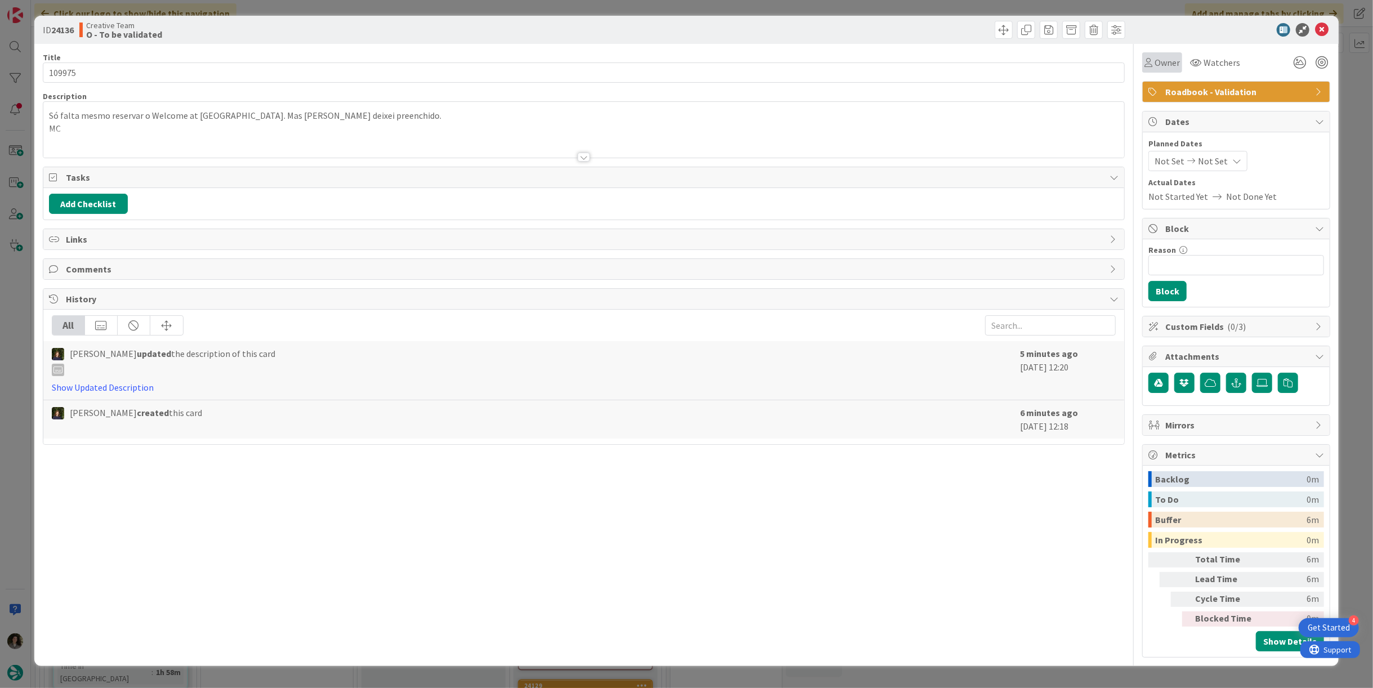
click at [1144, 64] on div "Owner" at bounding box center [1162, 62] width 40 height 20
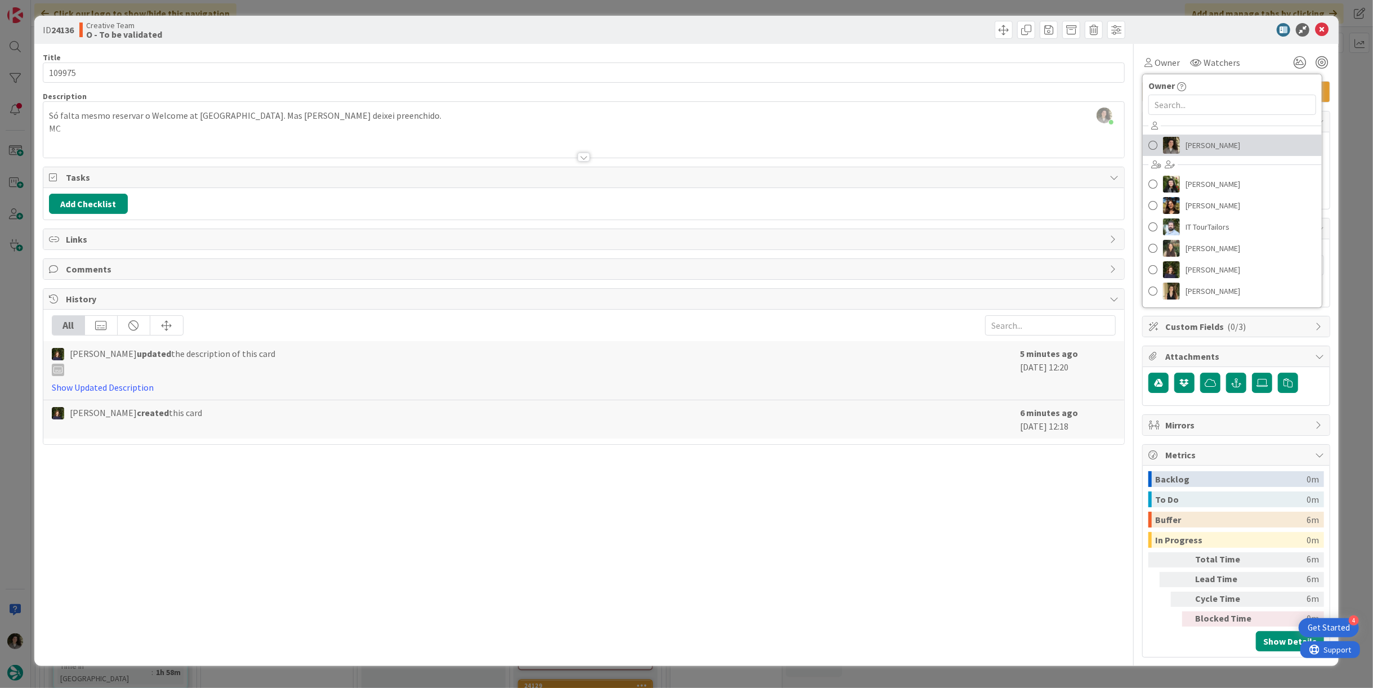
click at [1211, 148] on span "[PERSON_NAME]" at bounding box center [1213, 145] width 55 height 17
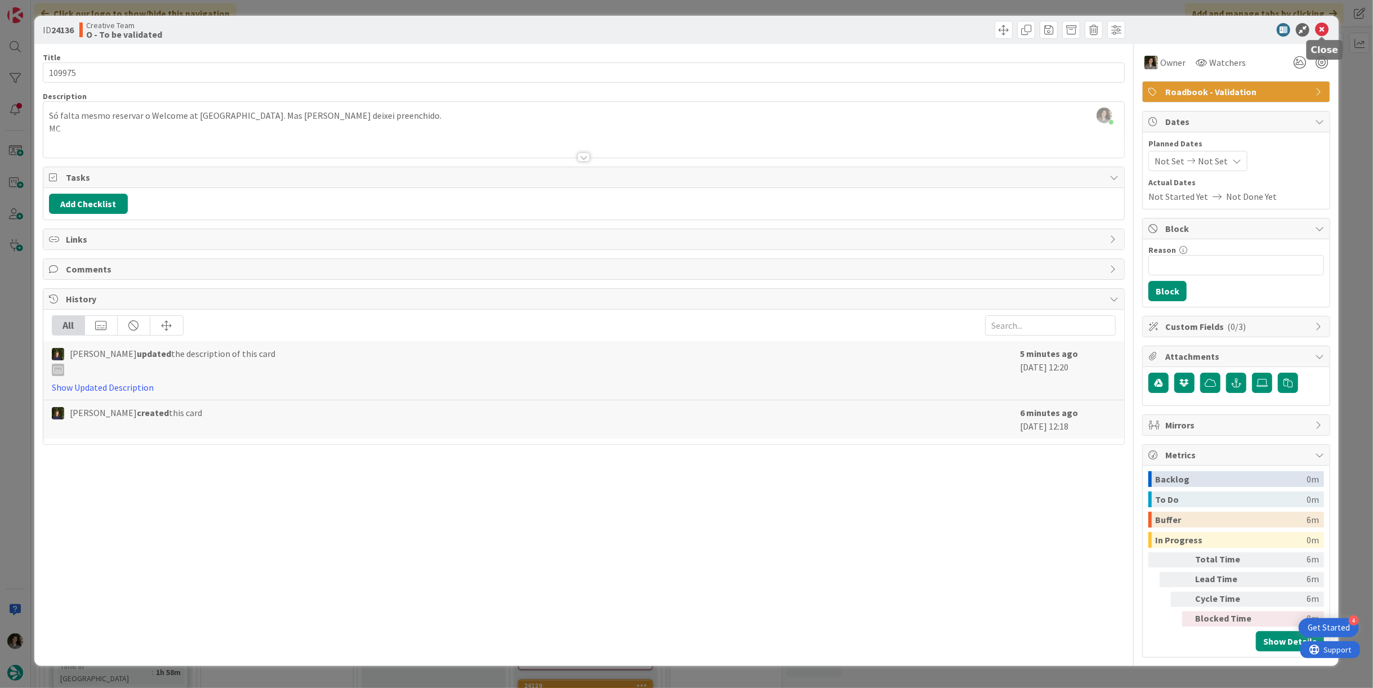
click at [1324, 30] on icon at bounding box center [1322, 30] width 14 height 14
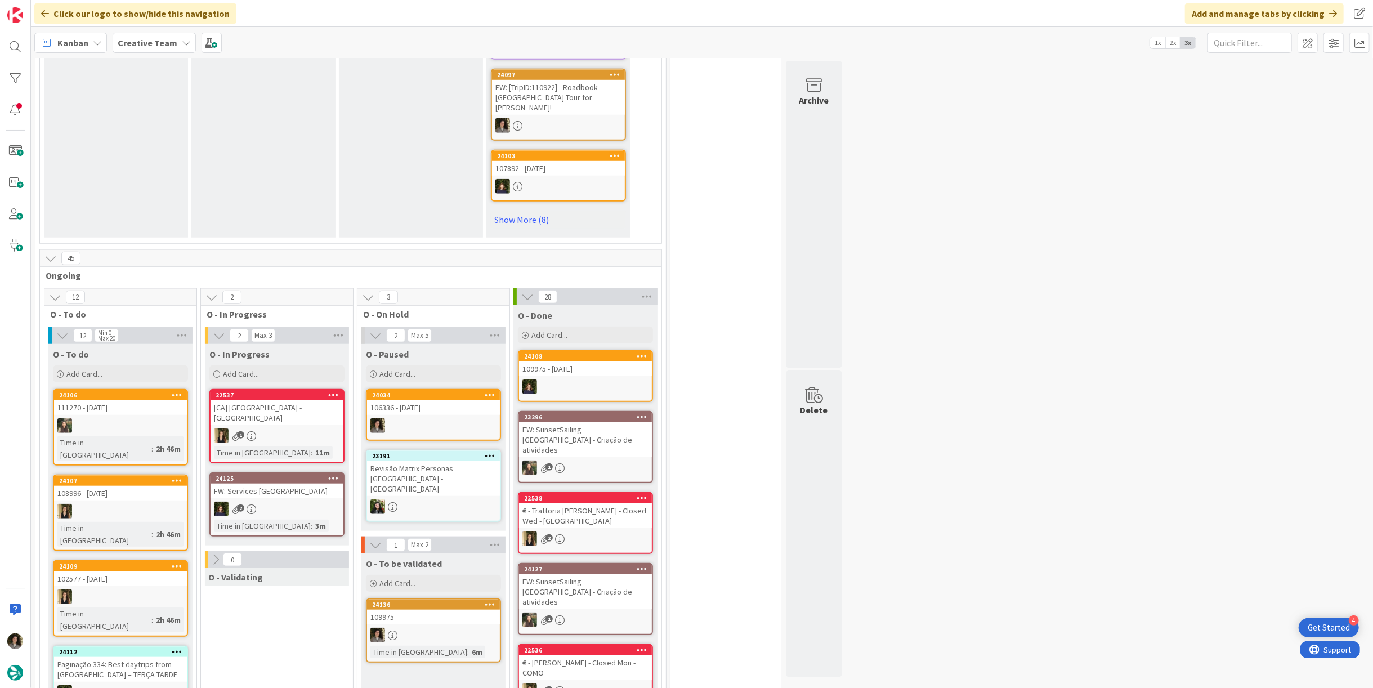
scroll to position [688, 0]
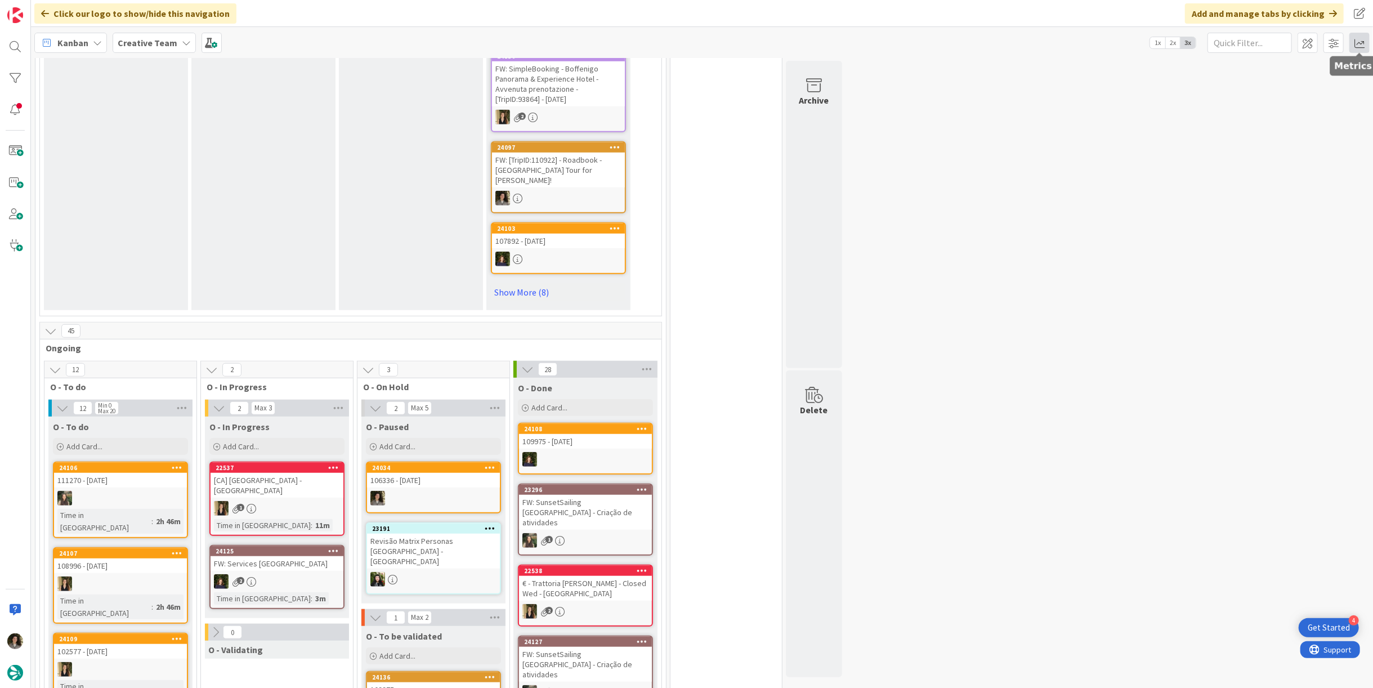
click at [1356, 46] on span at bounding box center [1360, 43] width 20 height 20
click at [1253, 126] on div "Allocation" at bounding box center [1262, 127] width 75 height 12
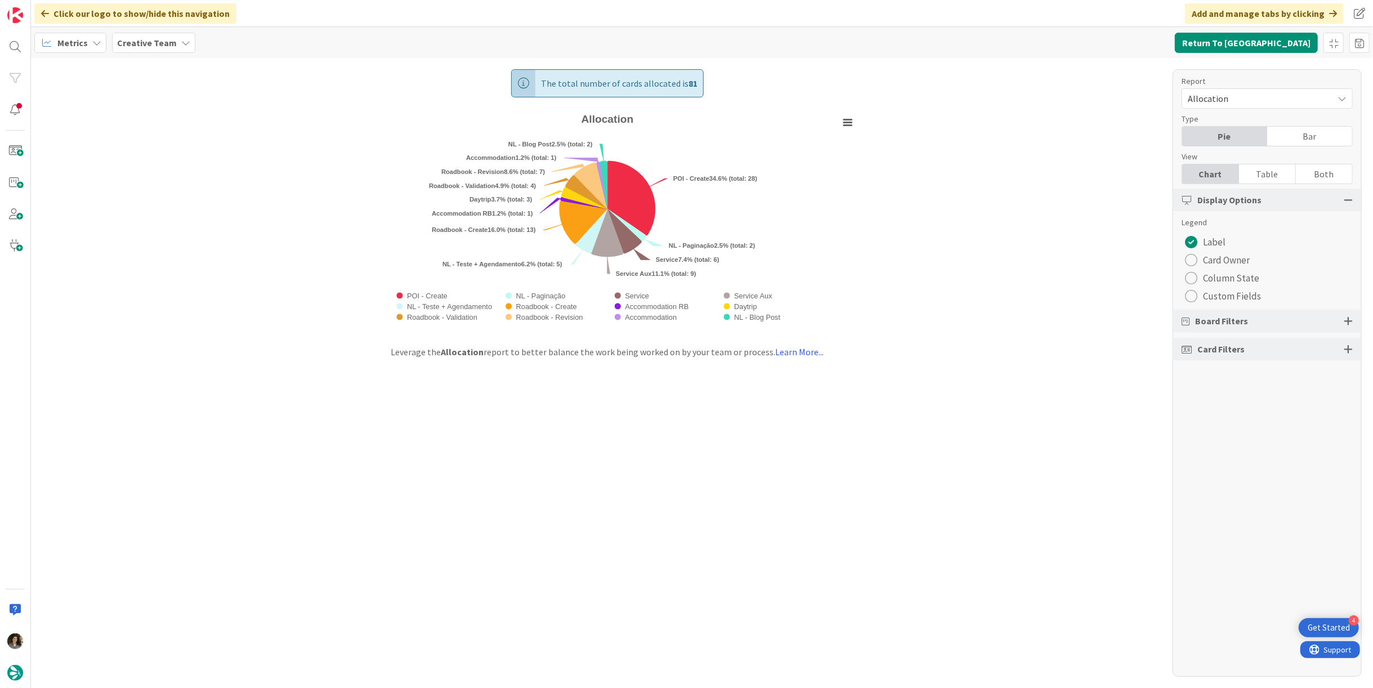
click at [1279, 174] on div "Table" at bounding box center [1267, 173] width 57 height 19
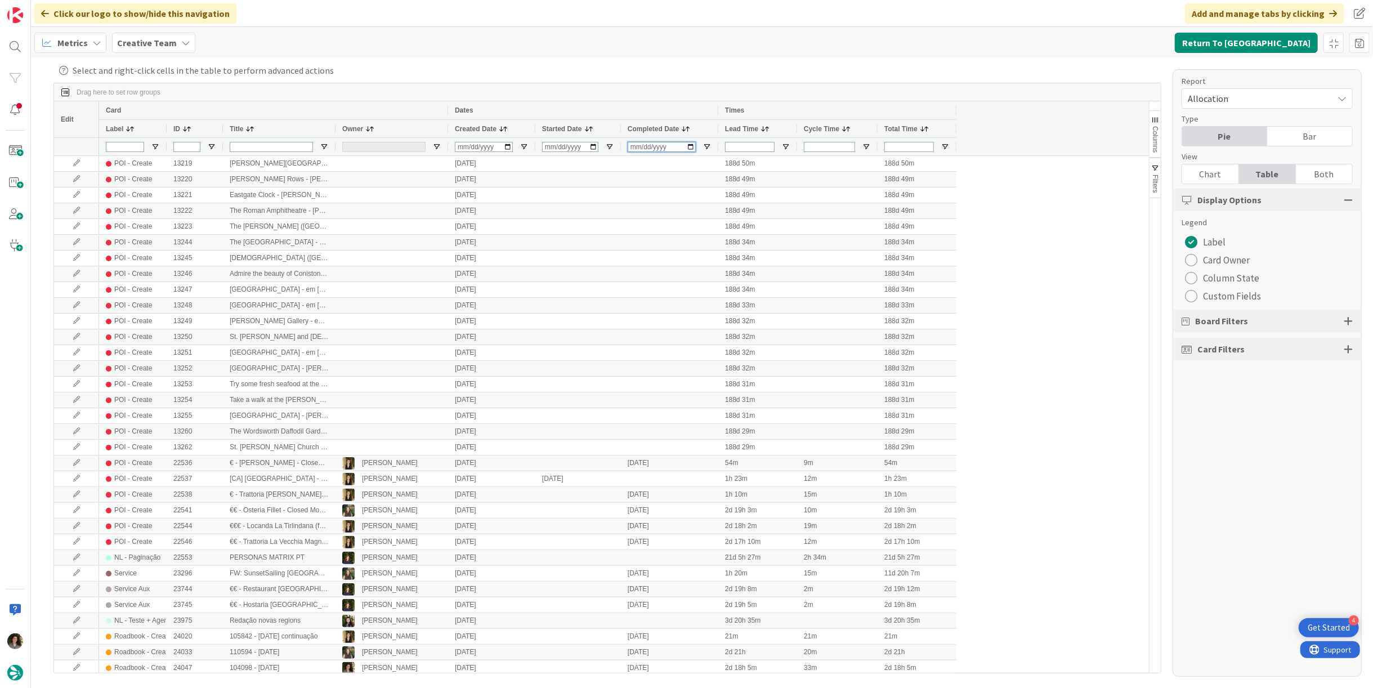
click at [634, 145] on input "Completed Date Filter Input" at bounding box center [662, 147] width 68 height 10
type input "2025-09-29"
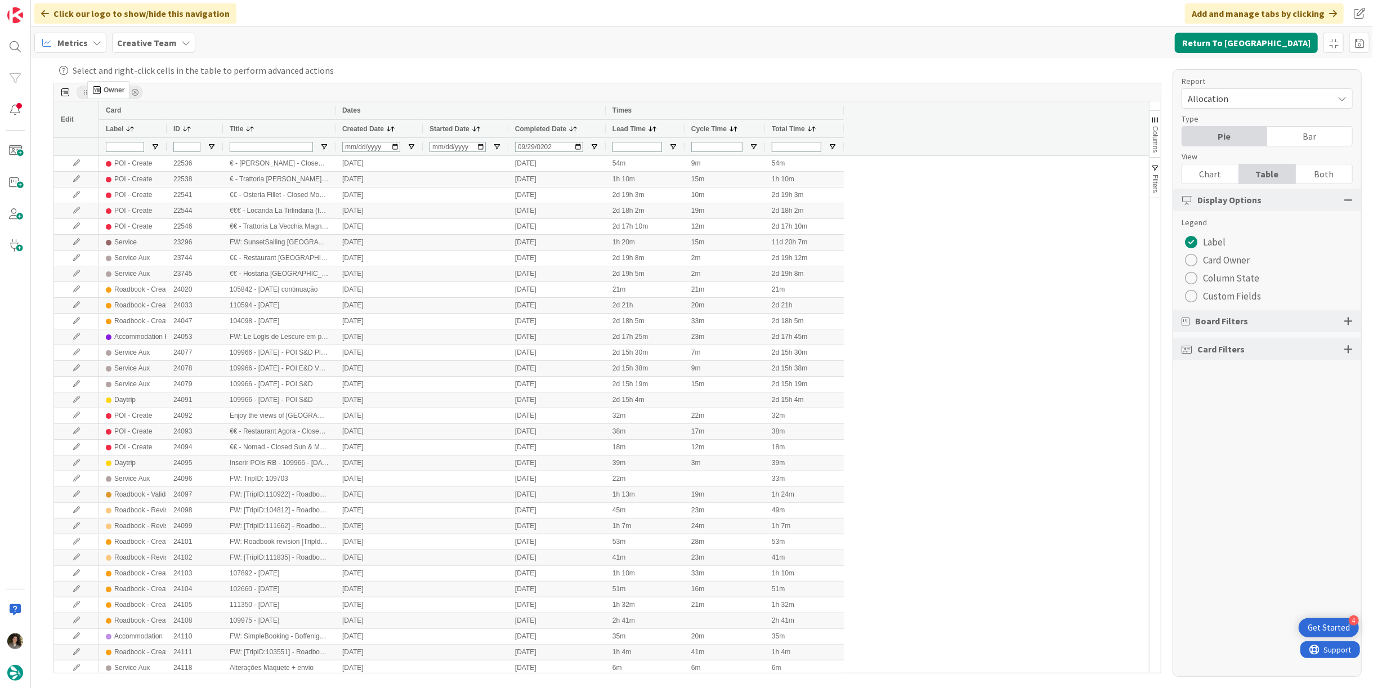
drag, startPoint x: 355, startPoint y: 125, endPoint x: 93, endPoint y: 86, distance: 265.3
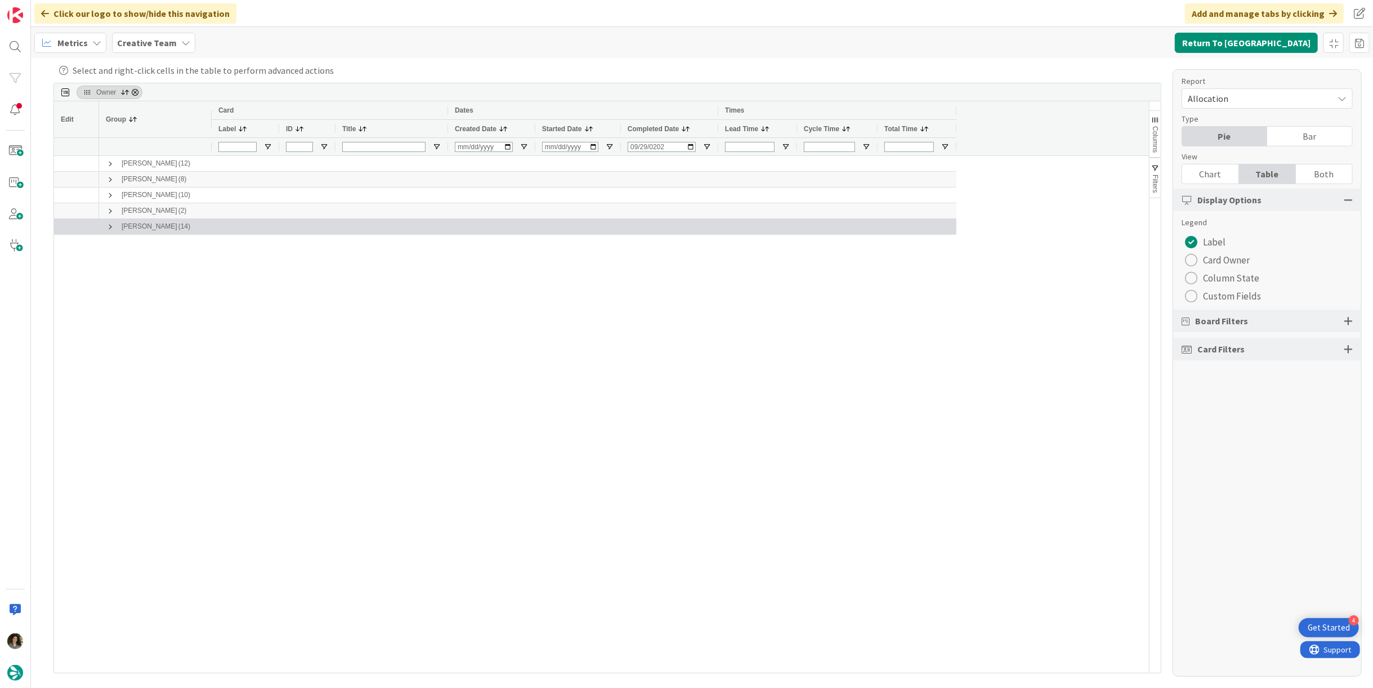
click at [106, 224] on span at bounding box center [110, 226] width 9 height 9
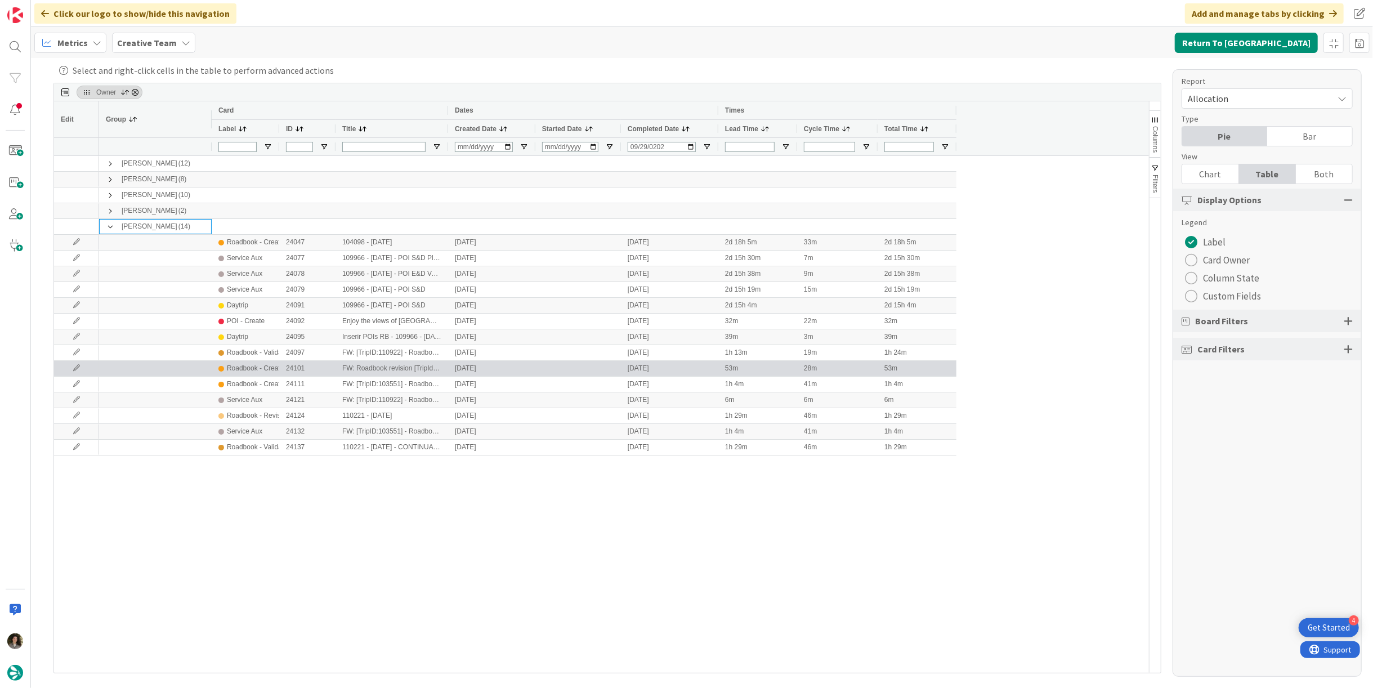
click at [265, 369] on div "Roadbook - Create" at bounding box center [255, 368] width 57 height 14
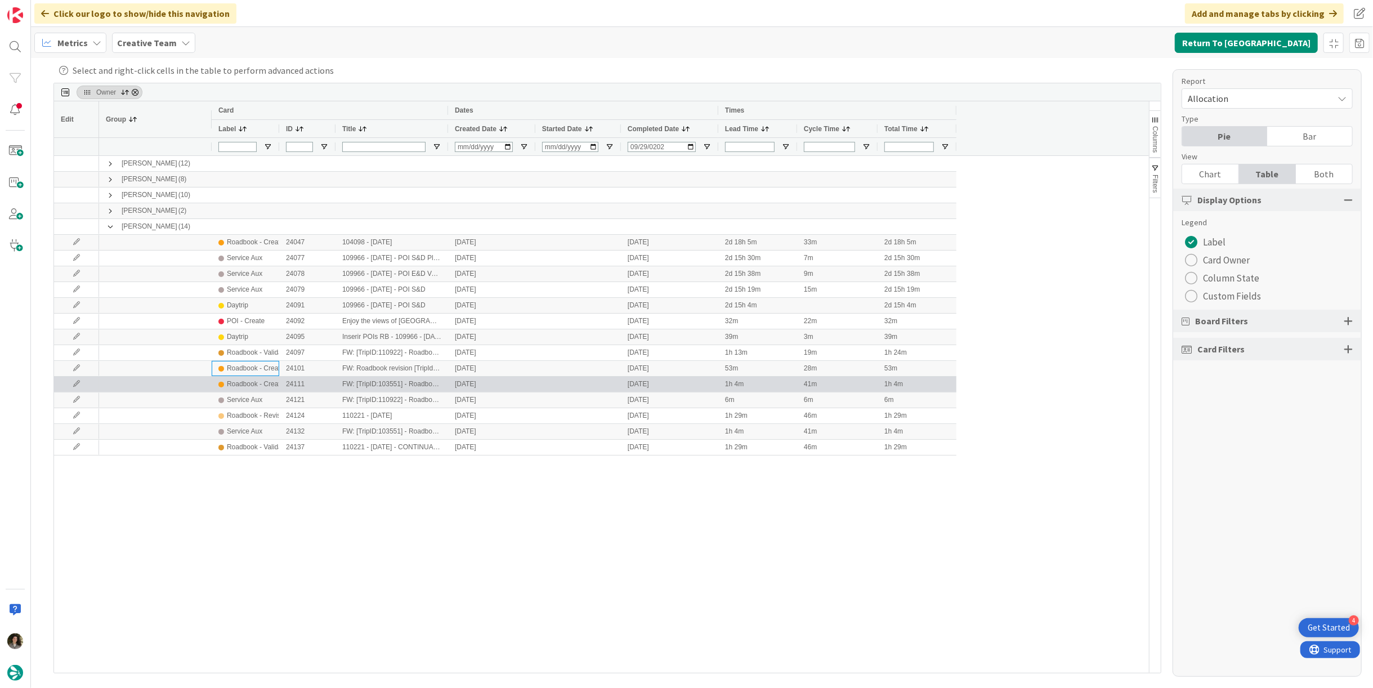
click at [255, 385] on div "Roadbook - Create" at bounding box center [255, 384] width 57 height 14
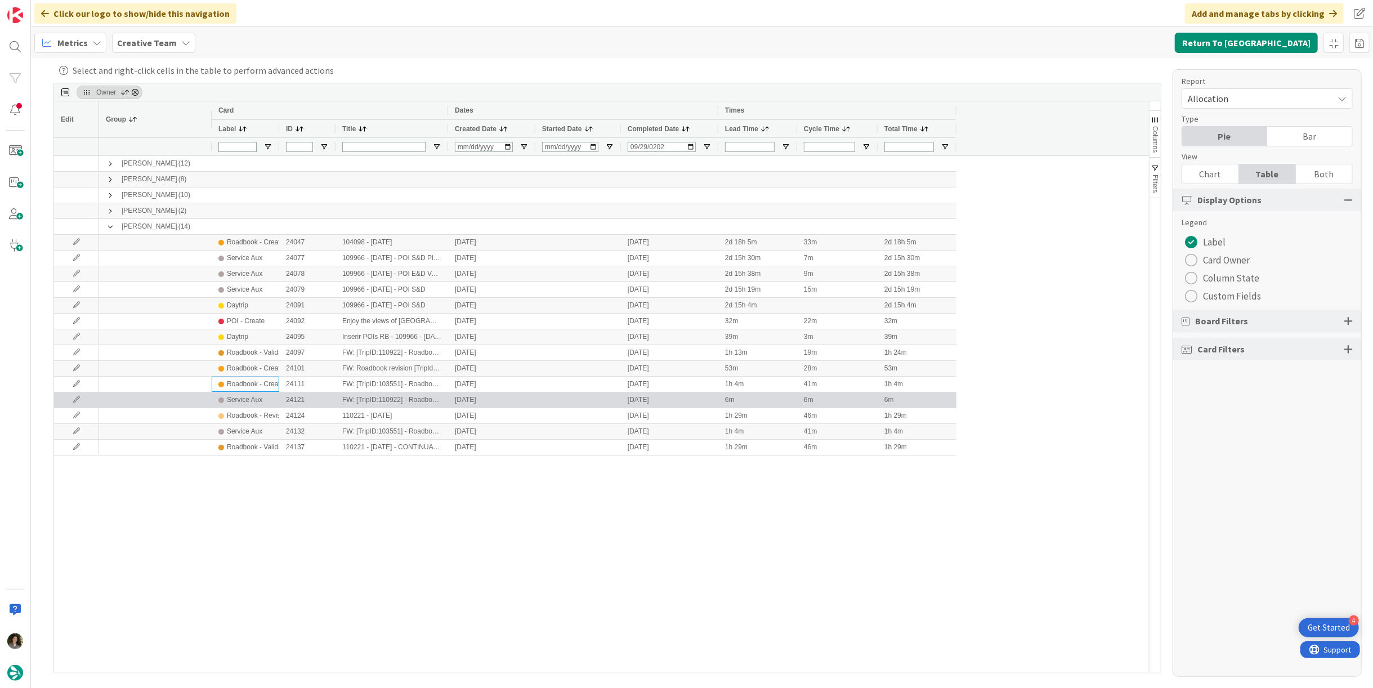
click at [252, 397] on div "Service Aux" at bounding box center [244, 400] width 35 height 14
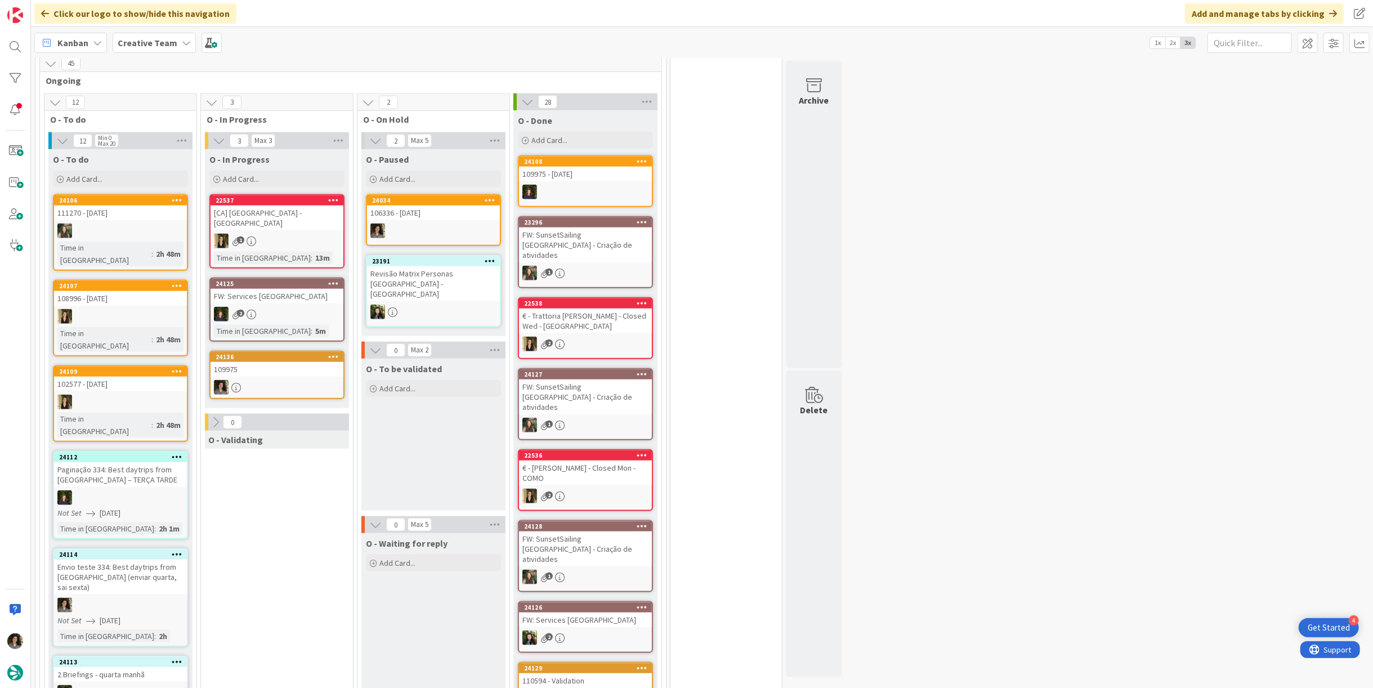
scroll to position [927, 0]
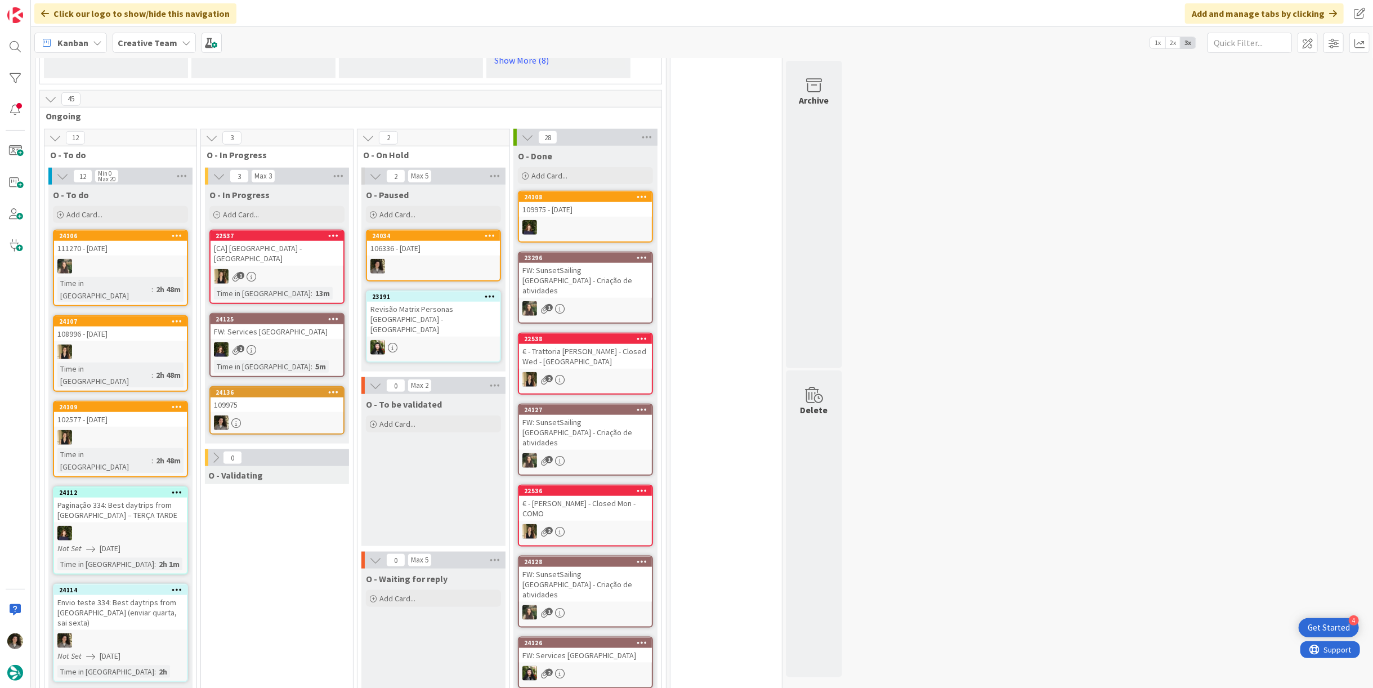
click at [261, 398] on div "109975" at bounding box center [277, 405] width 133 height 15
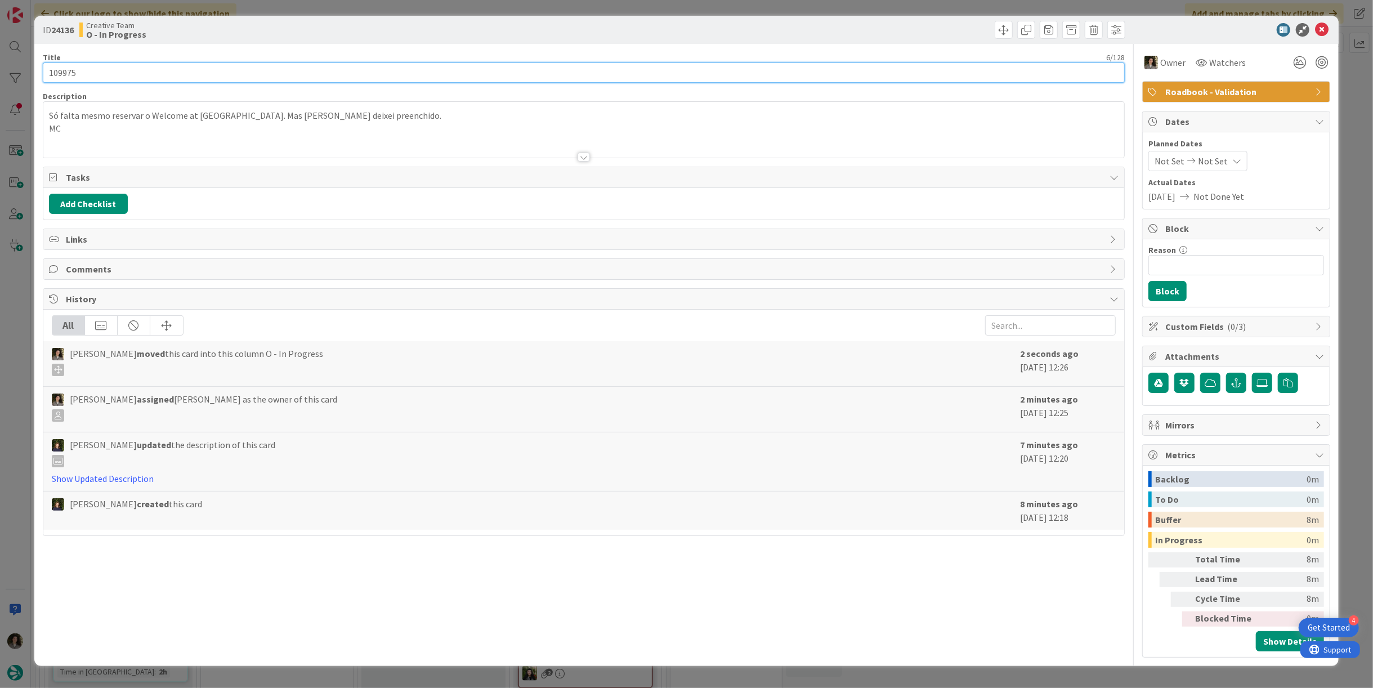
drag, startPoint x: 52, startPoint y: 73, endPoint x: 41, endPoint y: 72, distance: 10.8
click at [37, 73] on div "ID 24136 Creative Team O - In Progress Title 6 / 128 109975 Description Só falt…" at bounding box center [686, 341] width 1305 height 650
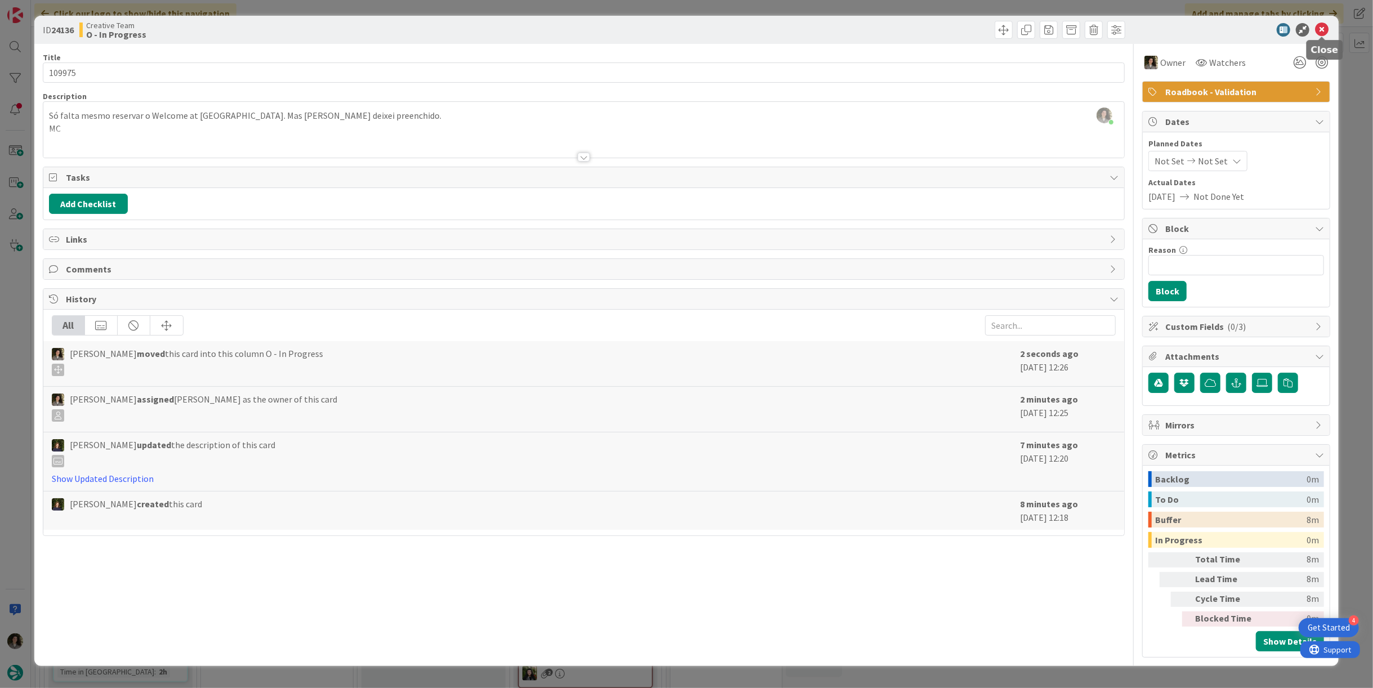
click at [1325, 28] on icon at bounding box center [1322, 30] width 14 height 14
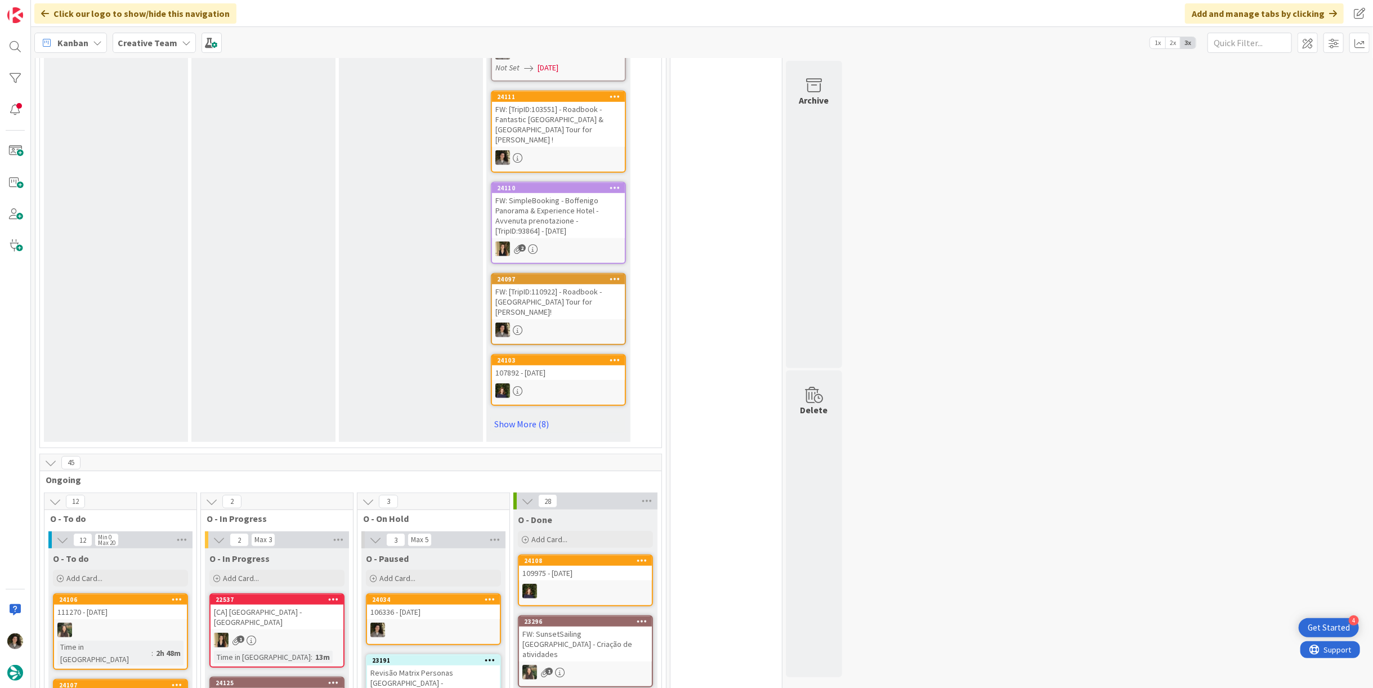
scroll to position [813, 0]
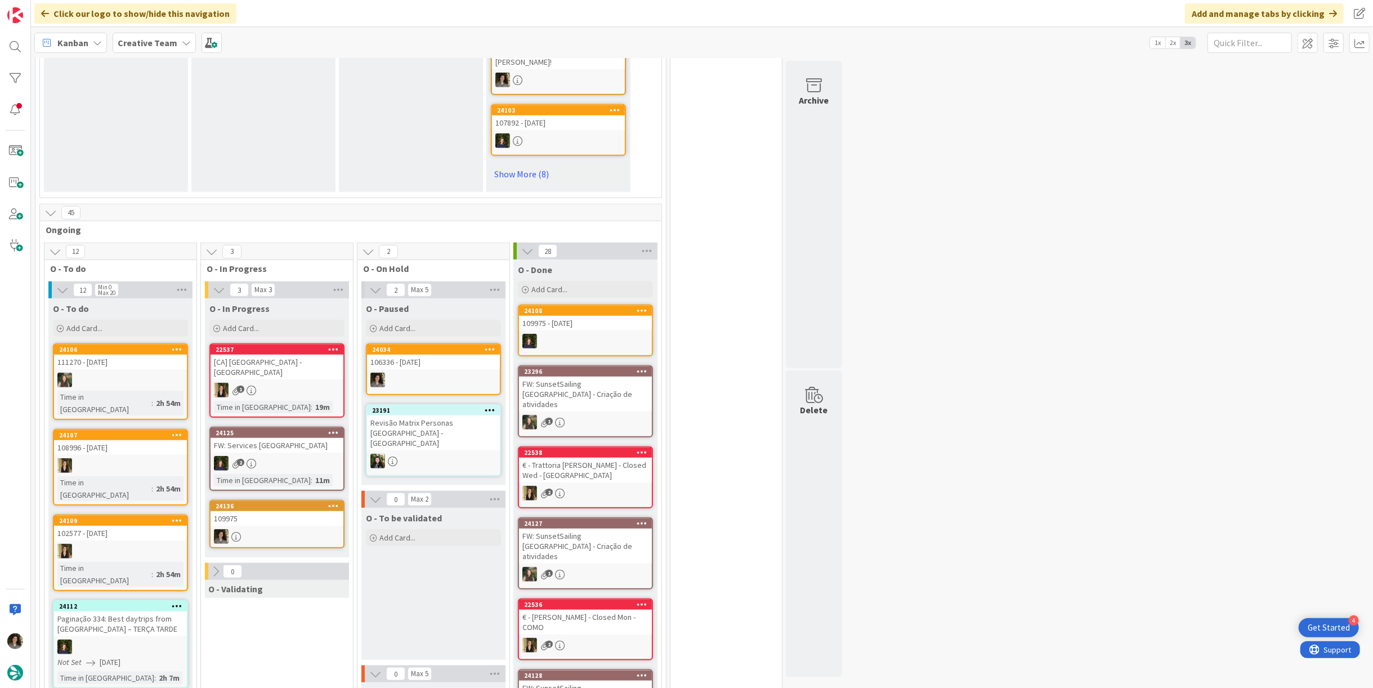
click at [262, 529] on div at bounding box center [277, 536] width 133 height 15
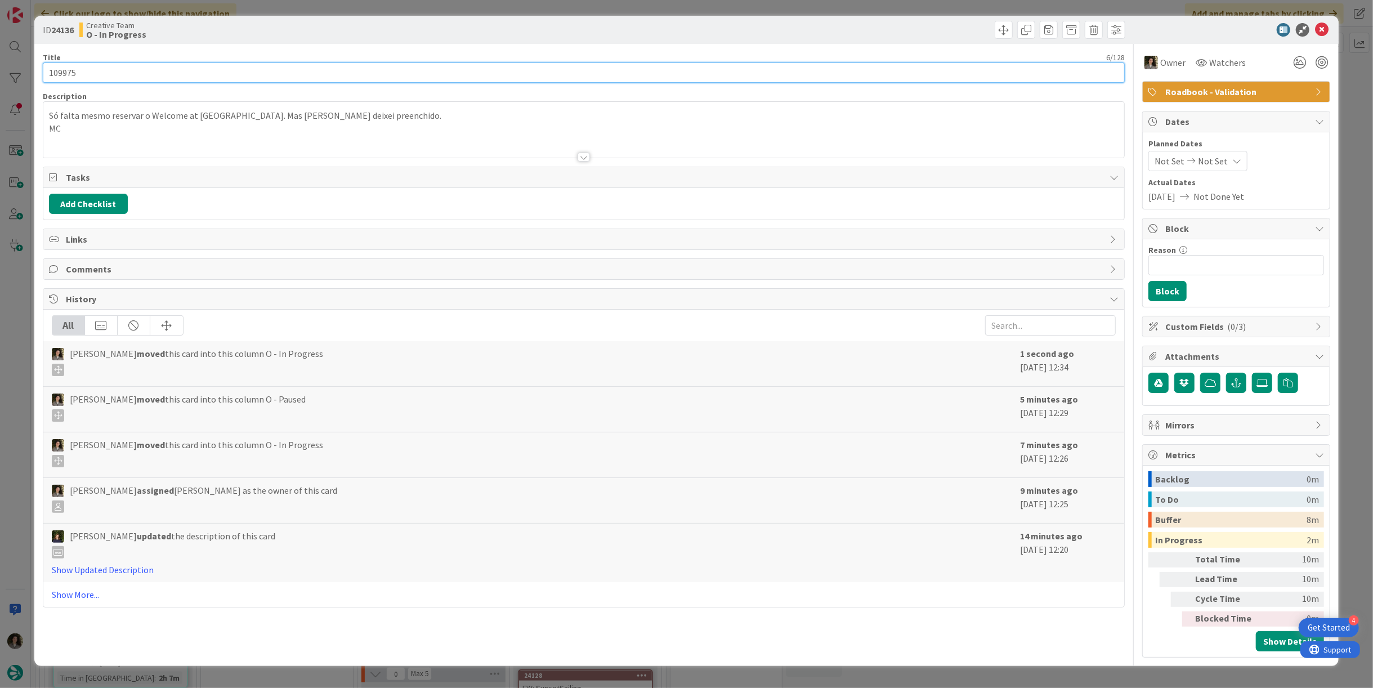
click at [53, 74] on input "109975" at bounding box center [584, 72] width 1082 height 20
click at [77, 66] on input "109975" at bounding box center [584, 72] width 1082 height 20
click at [65, 74] on input "109975" at bounding box center [584, 72] width 1082 height 20
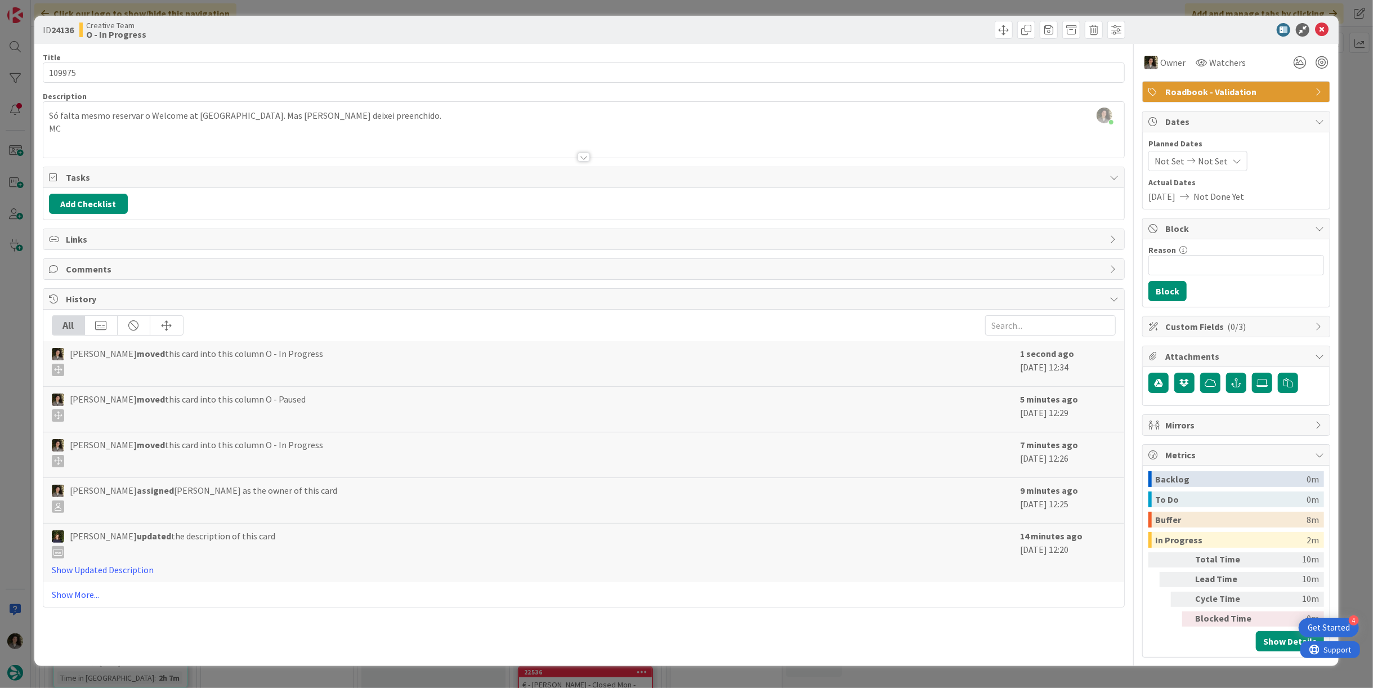
click at [587, 155] on div at bounding box center [584, 157] width 12 height 9
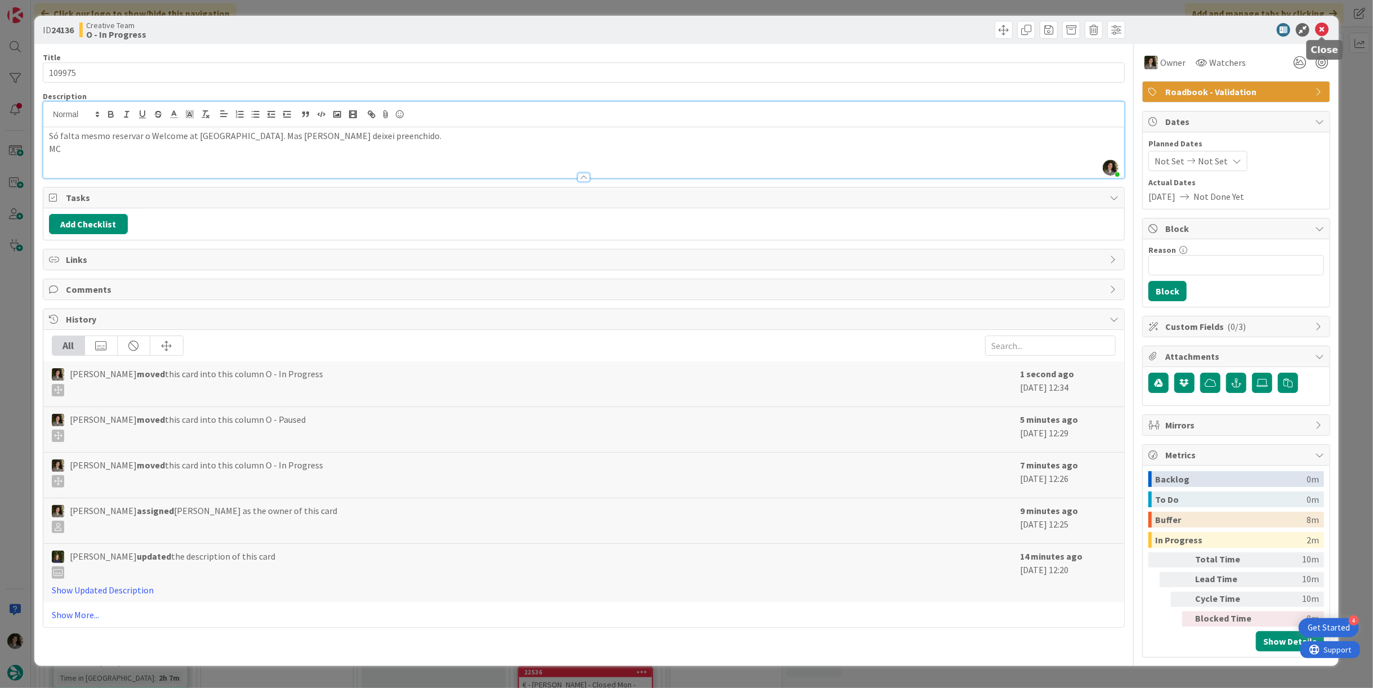
click at [1325, 26] on icon at bounding box center [1322, 30] width 14 height 14
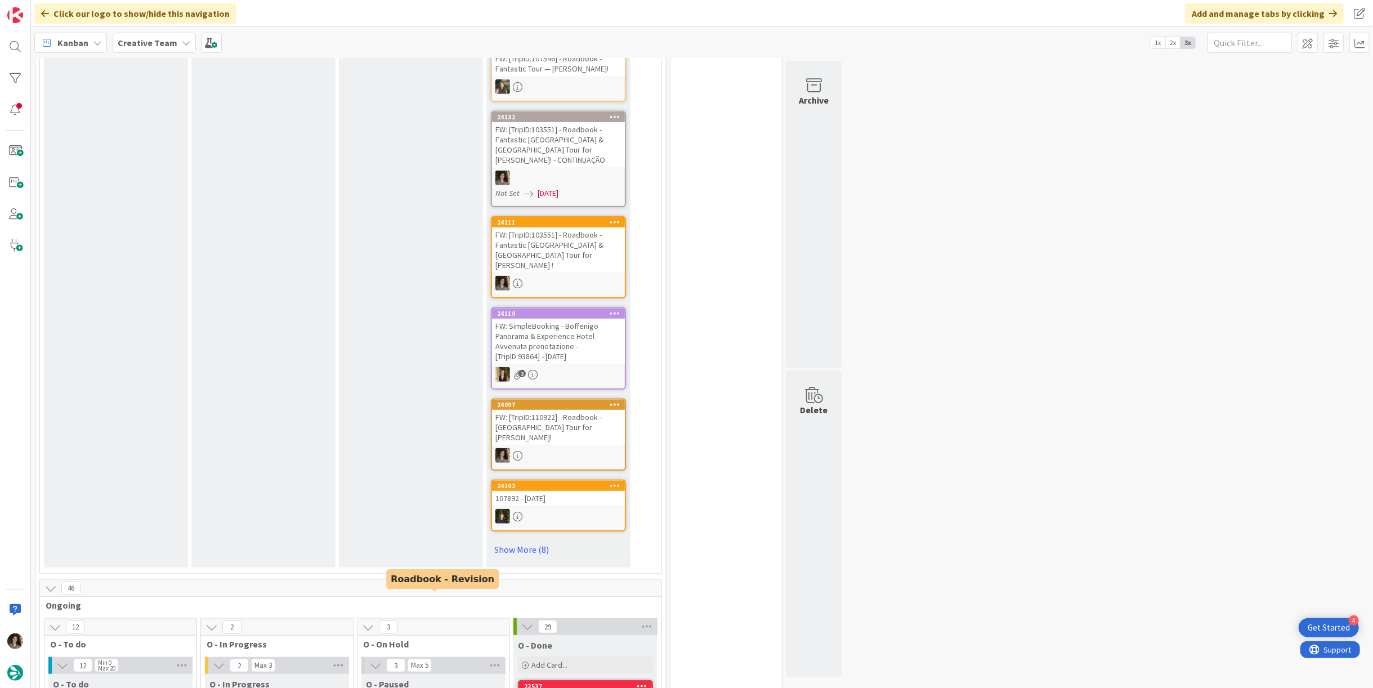
scroll to position [876, 0]
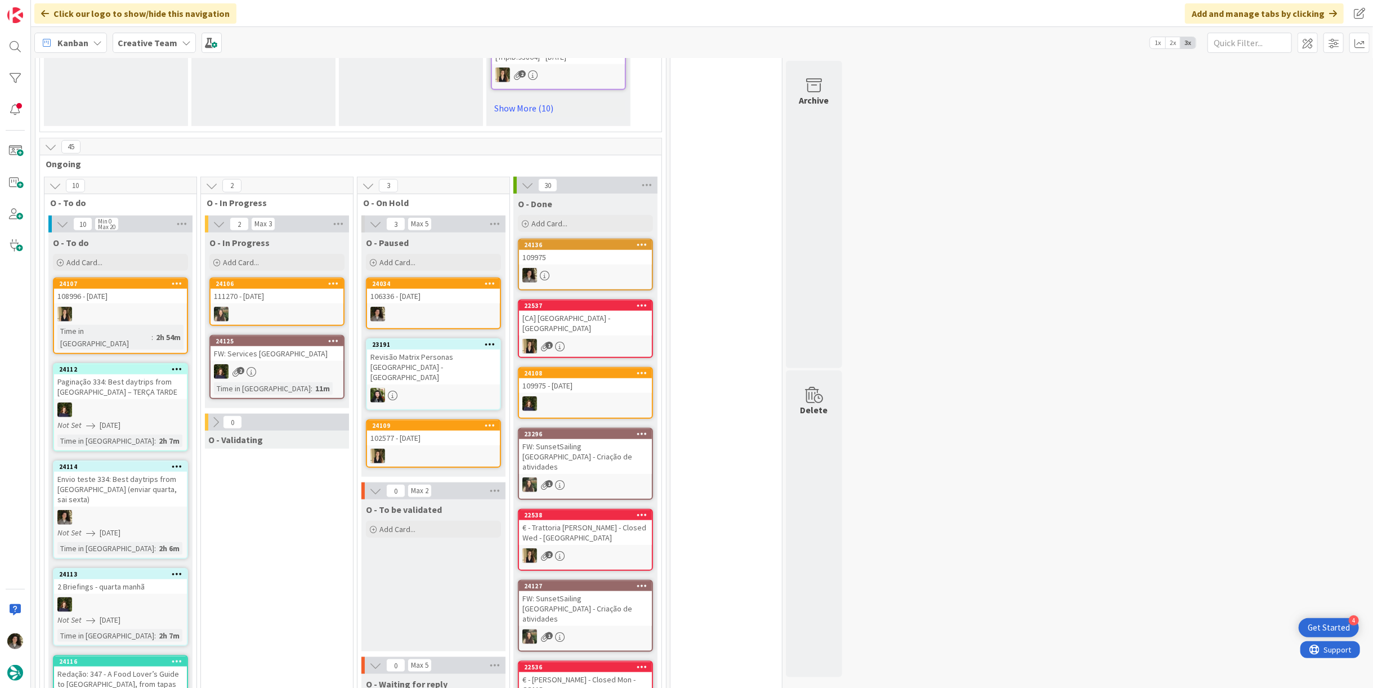
click at [552, 239] on div "24136 109975" at bounding box center [585, 265] width 135 height 52
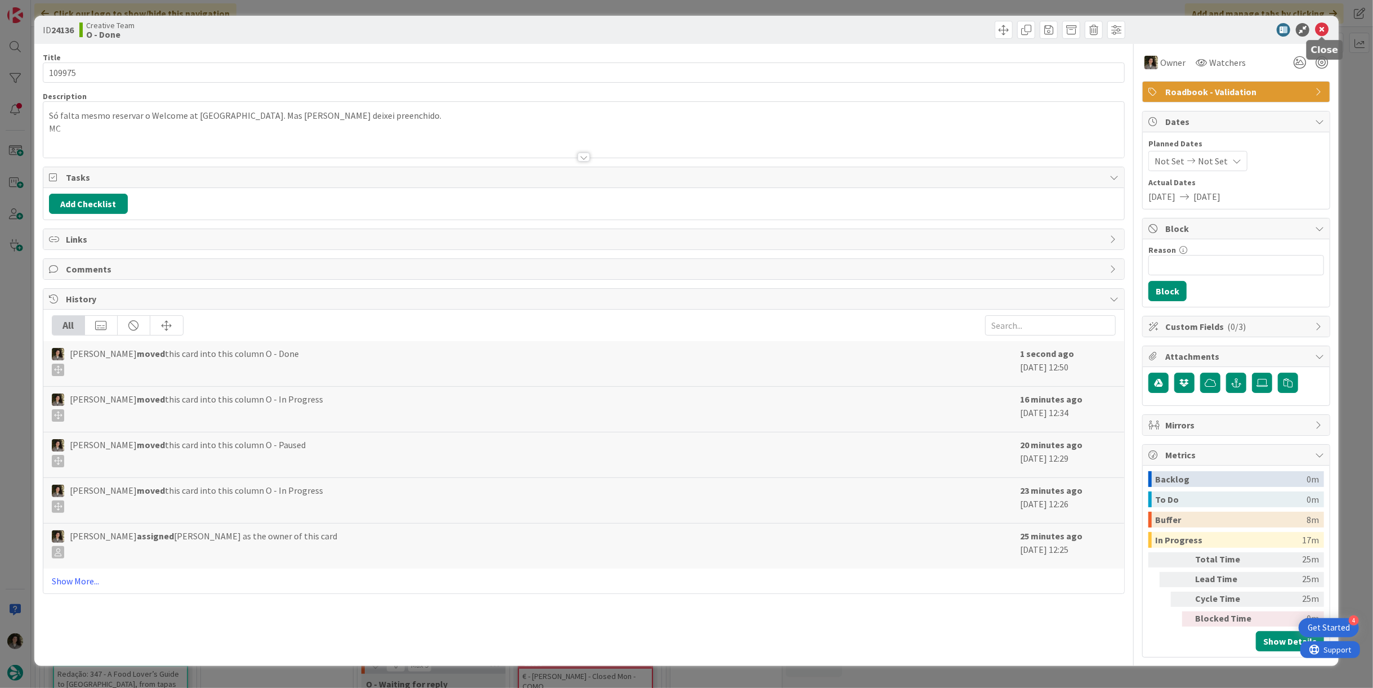
click at [1325, 29] on icon at bounding box center [1322, 30] width 14 height 14
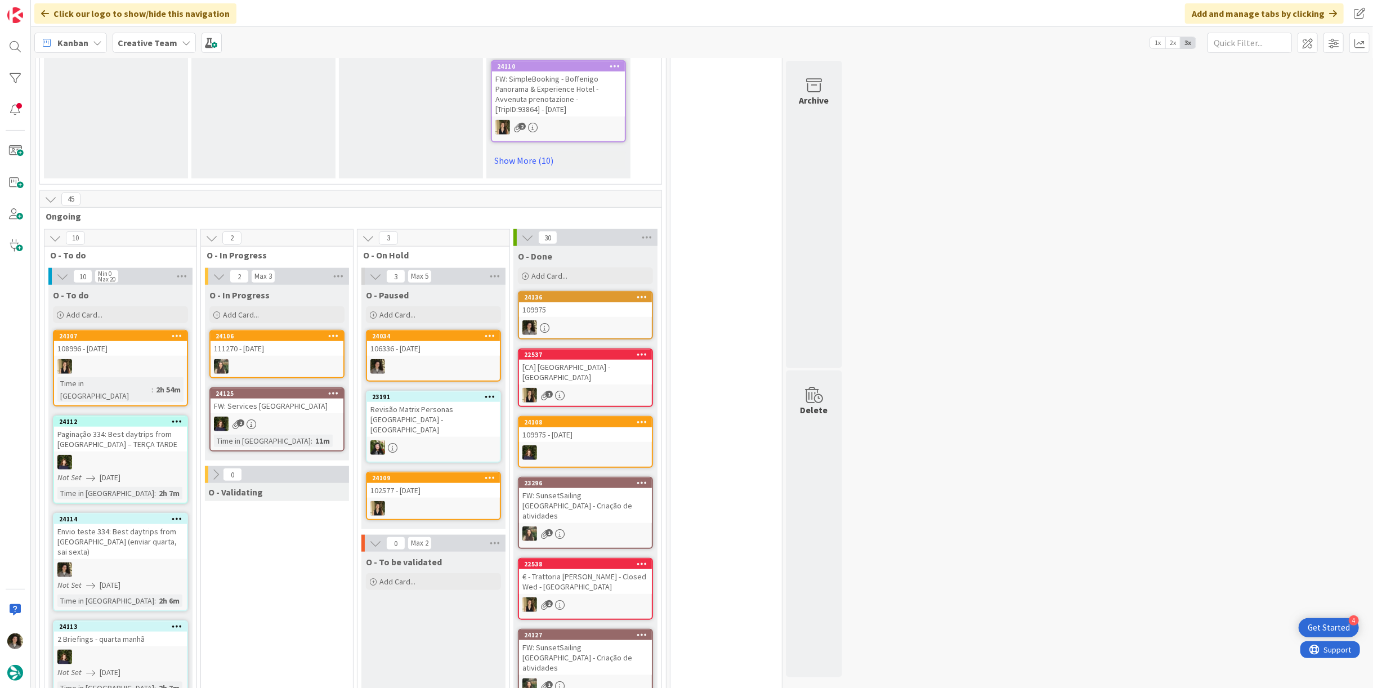
scroll to position [751, 0]
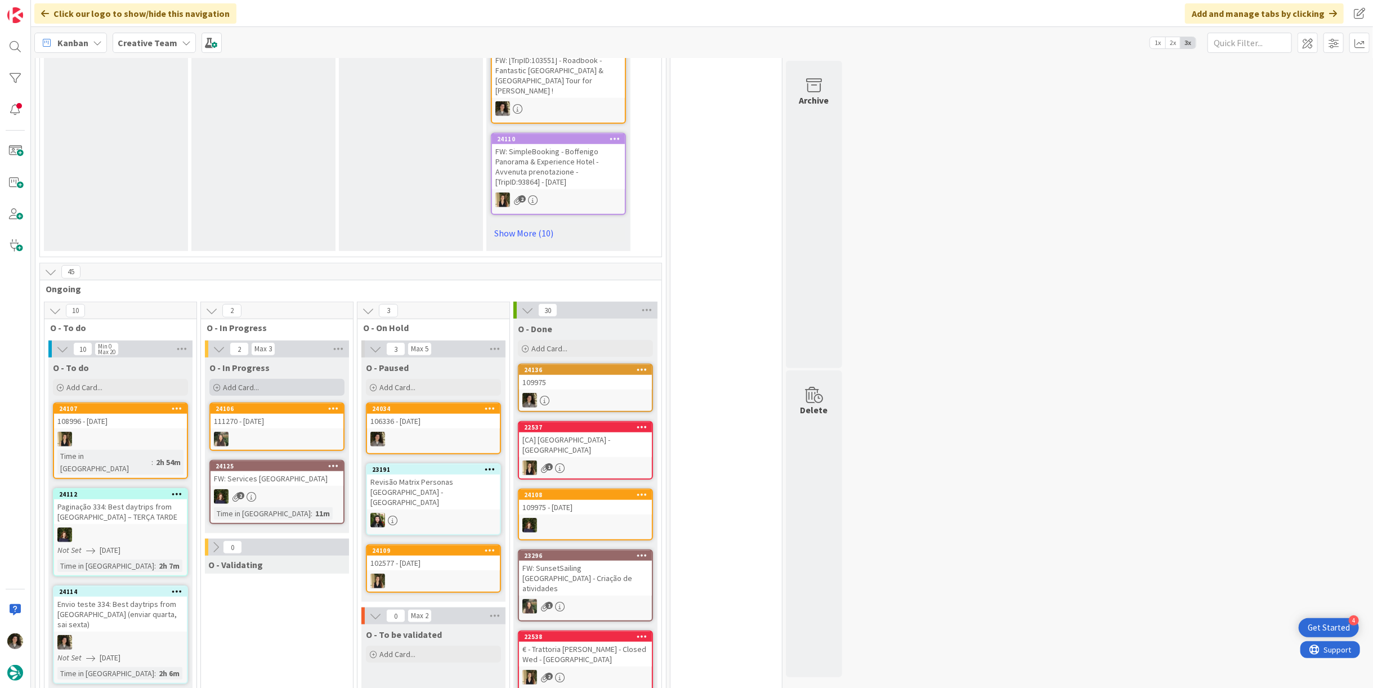
click at [260, 379] on div "Add Card..." at bounding box center [276, 387] width 135 height 17
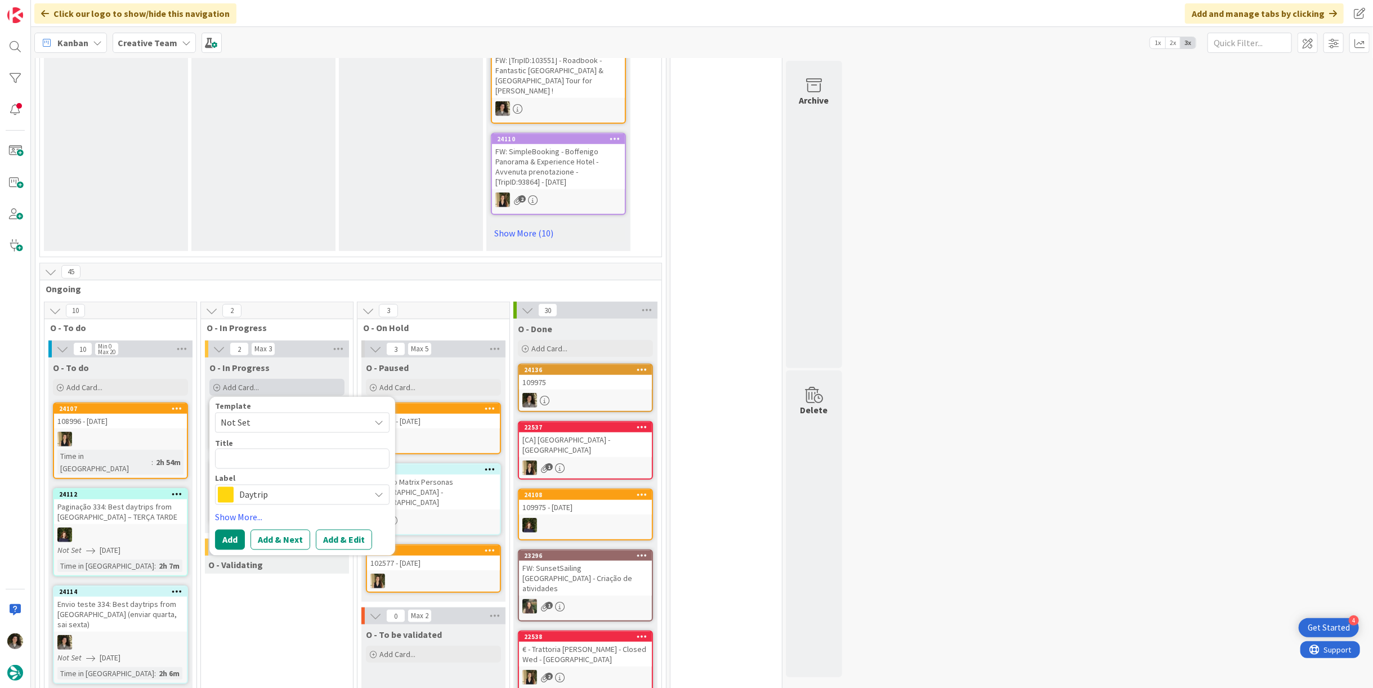
type textarea "p"
type textarea "x"
type textarea "p"
type textarea "x"
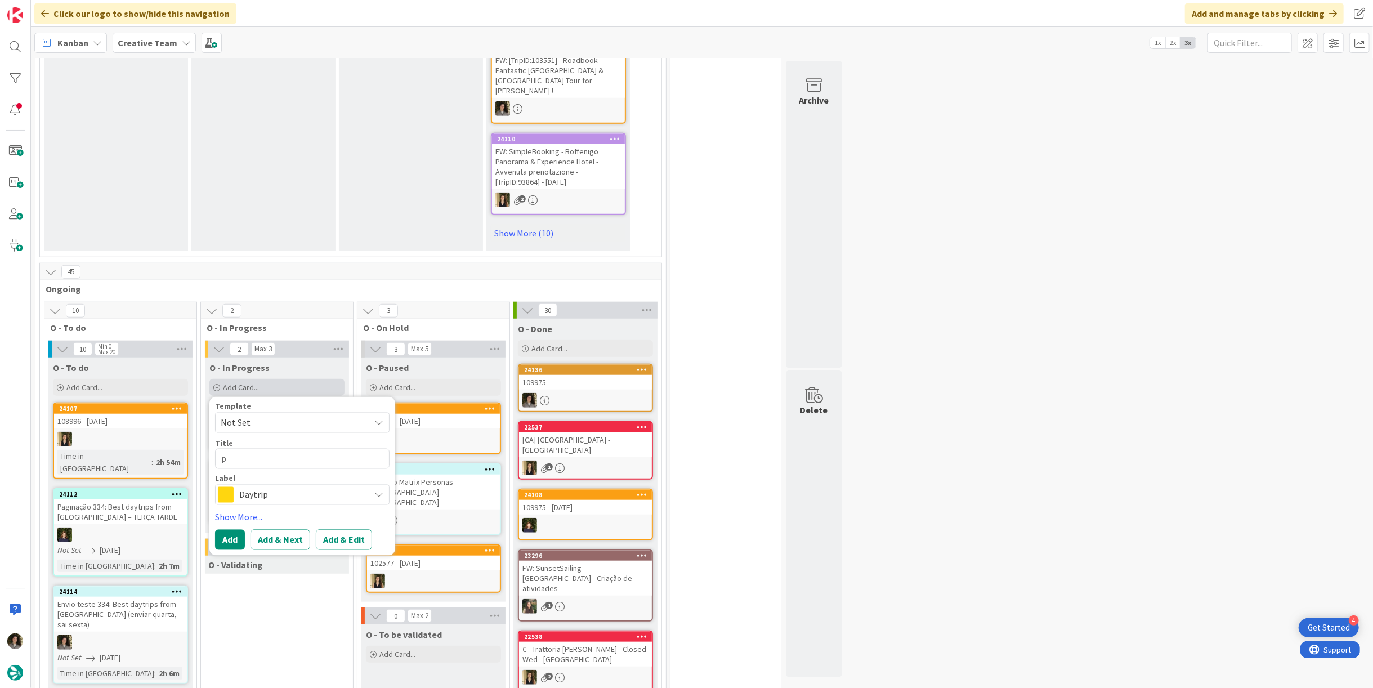
type textarea "po"
type textarea "x"
type textarea "poi"
type textarea "x"
type textarea "po"
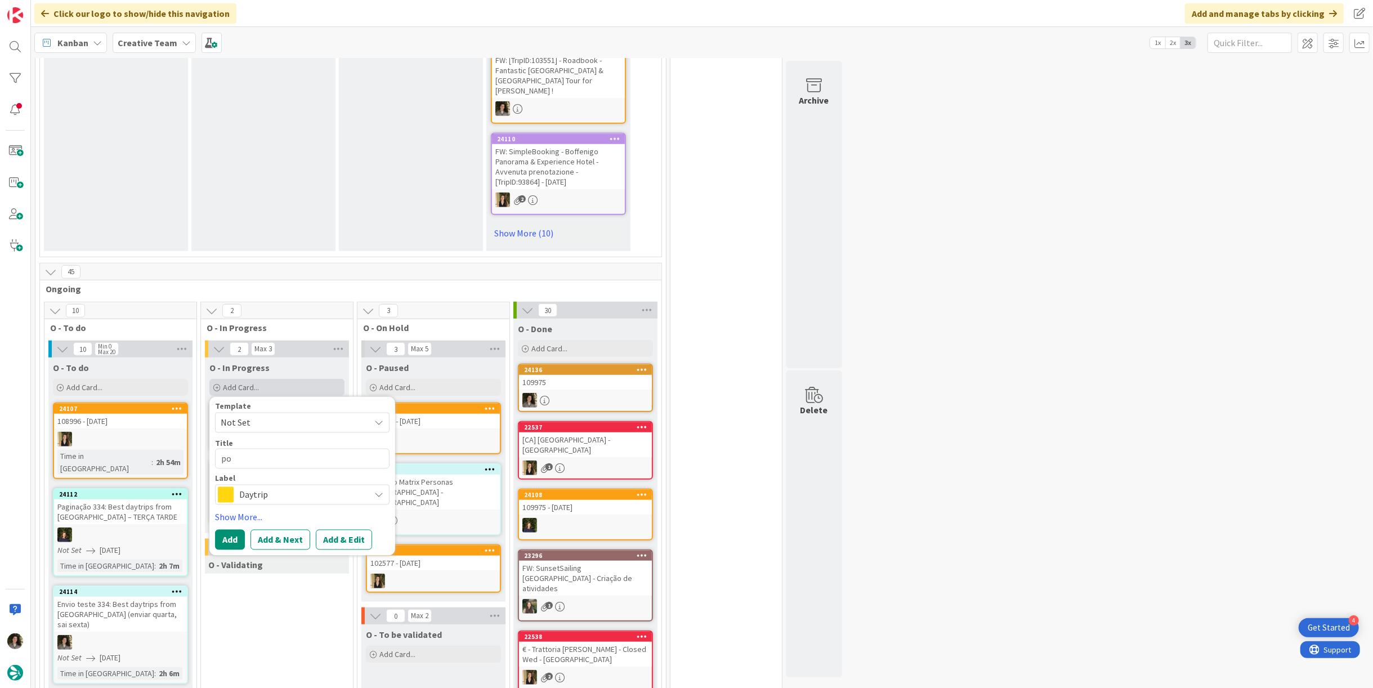
type textarea "x"
type textarea "p"
type textarea "x"
type textarea "P"
type textarea "x"
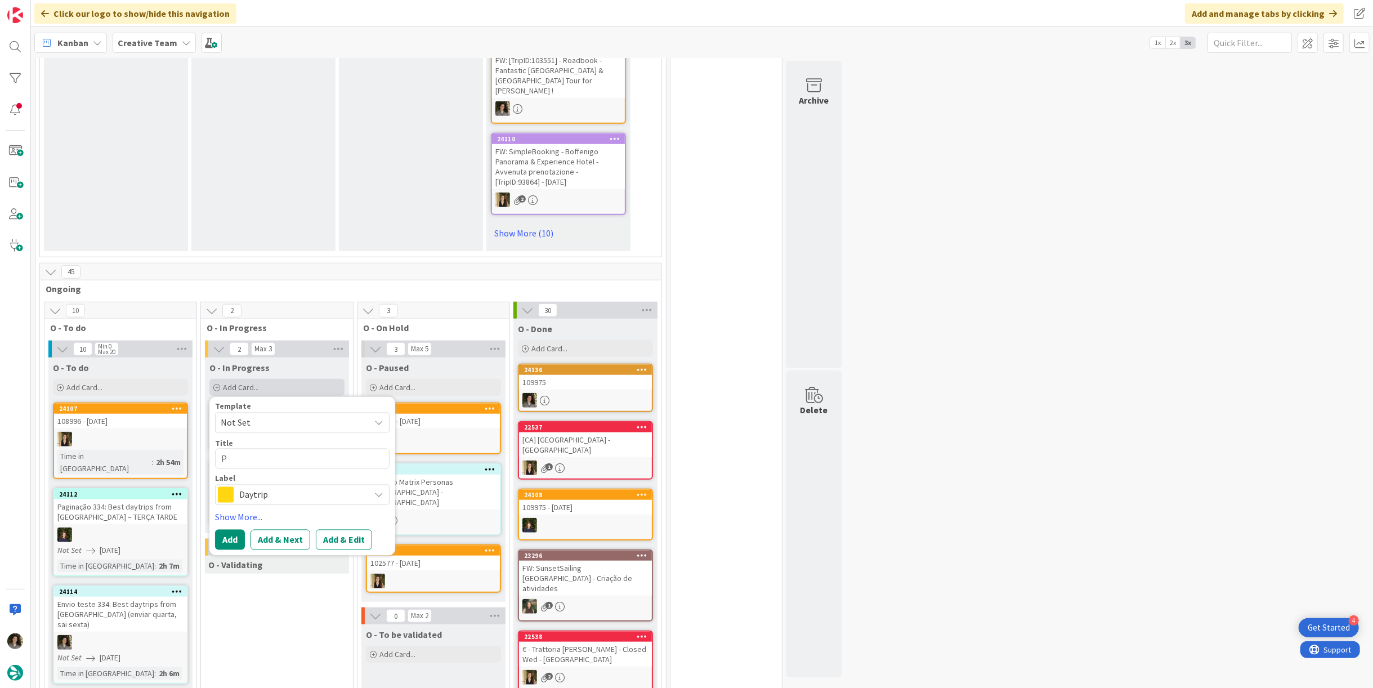
type textarea "PO"
type textarea "x"
type textarea "POI"
type textarea "x"
type textarea "POI"
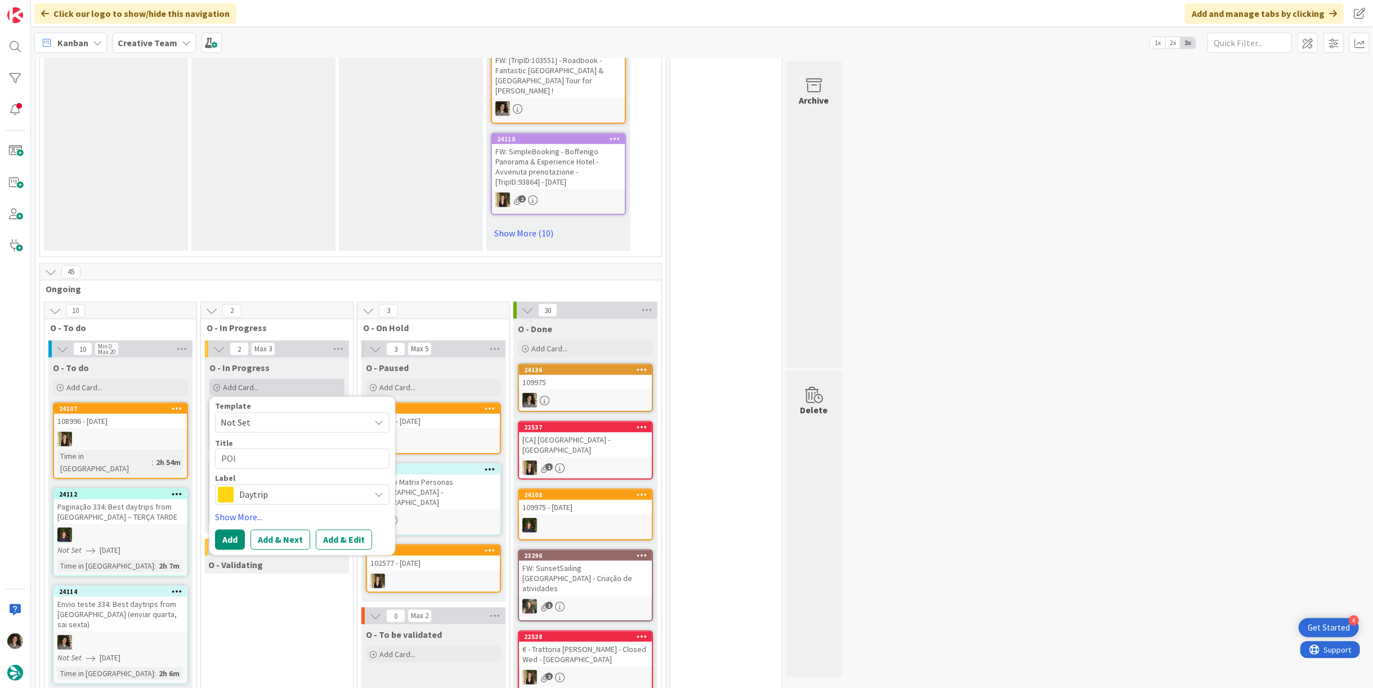
type textarea "x"
type textarea "POI M"
type textarea "x"
type textarea "POI MA"
type textarea "x"
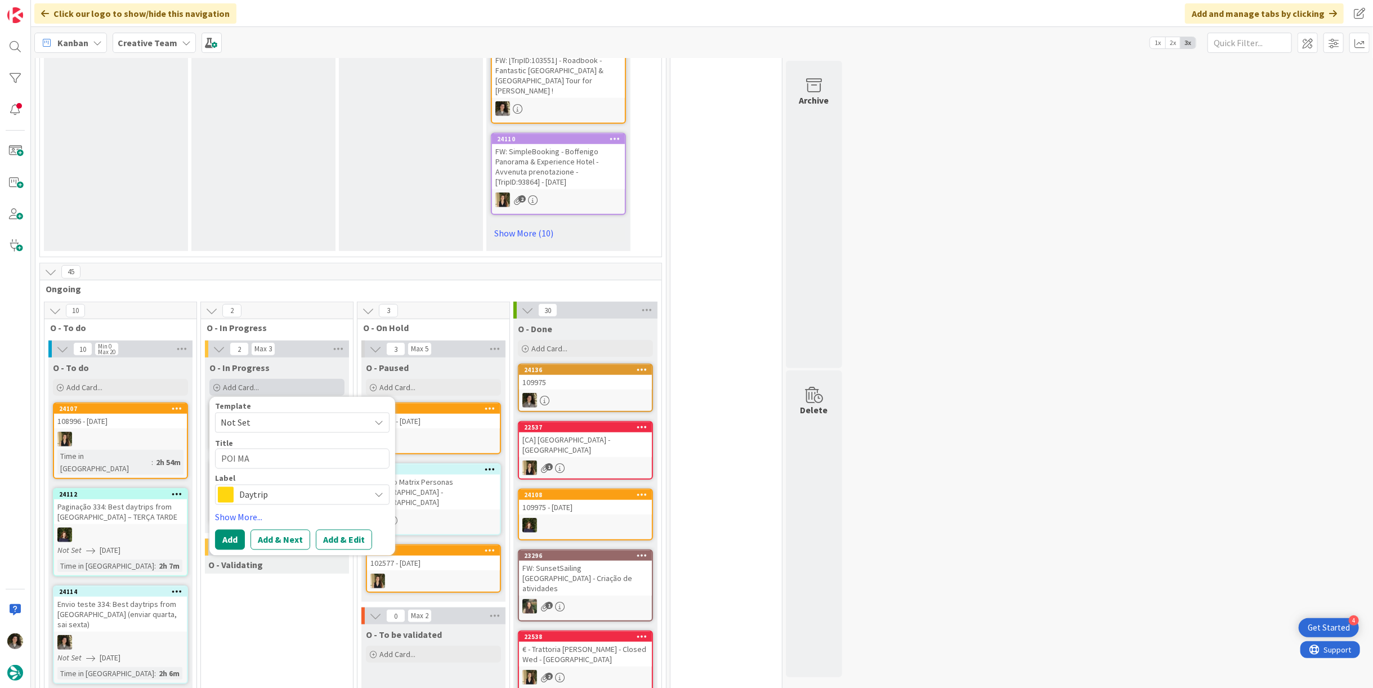
type textarea "POI MAT"
type textarea "x"
type textarea "POI MATR"
type textarea "x"
type textarea "POI MATRI"
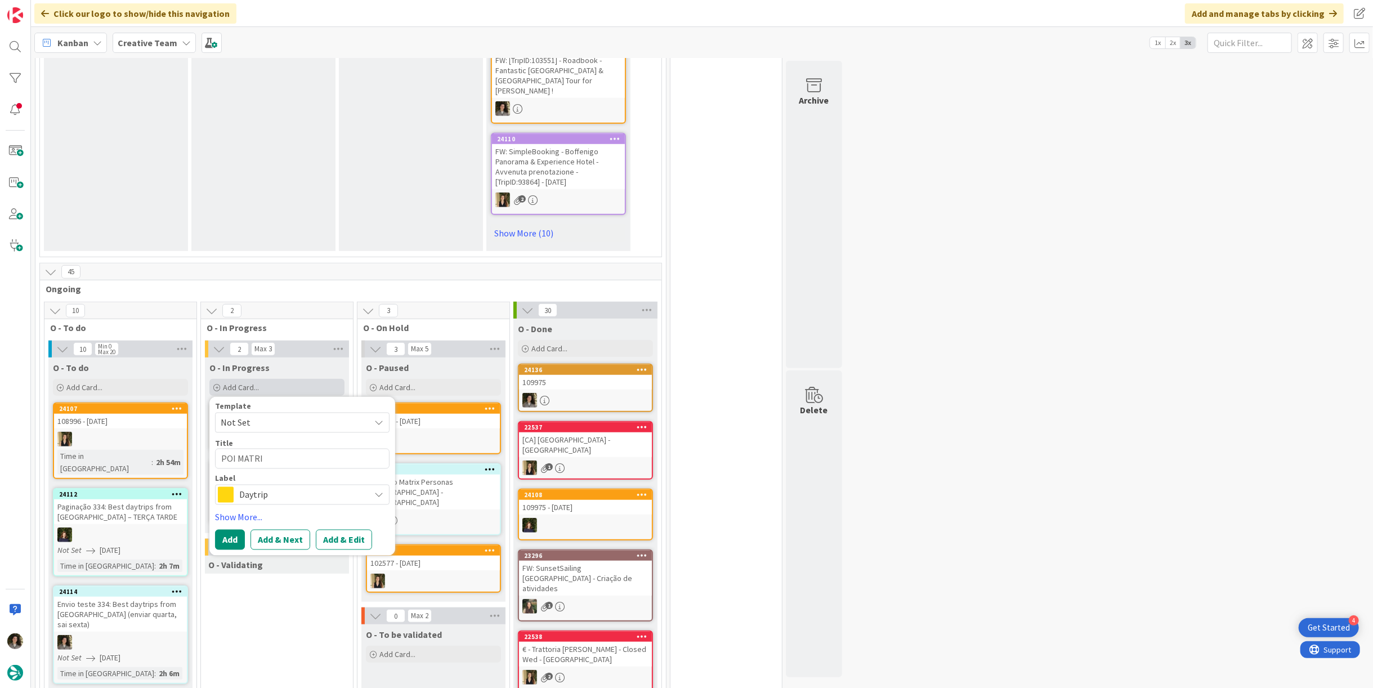
type textarea "x"
type textarea "POI MATRIX"
type textarea "x"
type textarea "POI MATRIX"
type textarea "x"
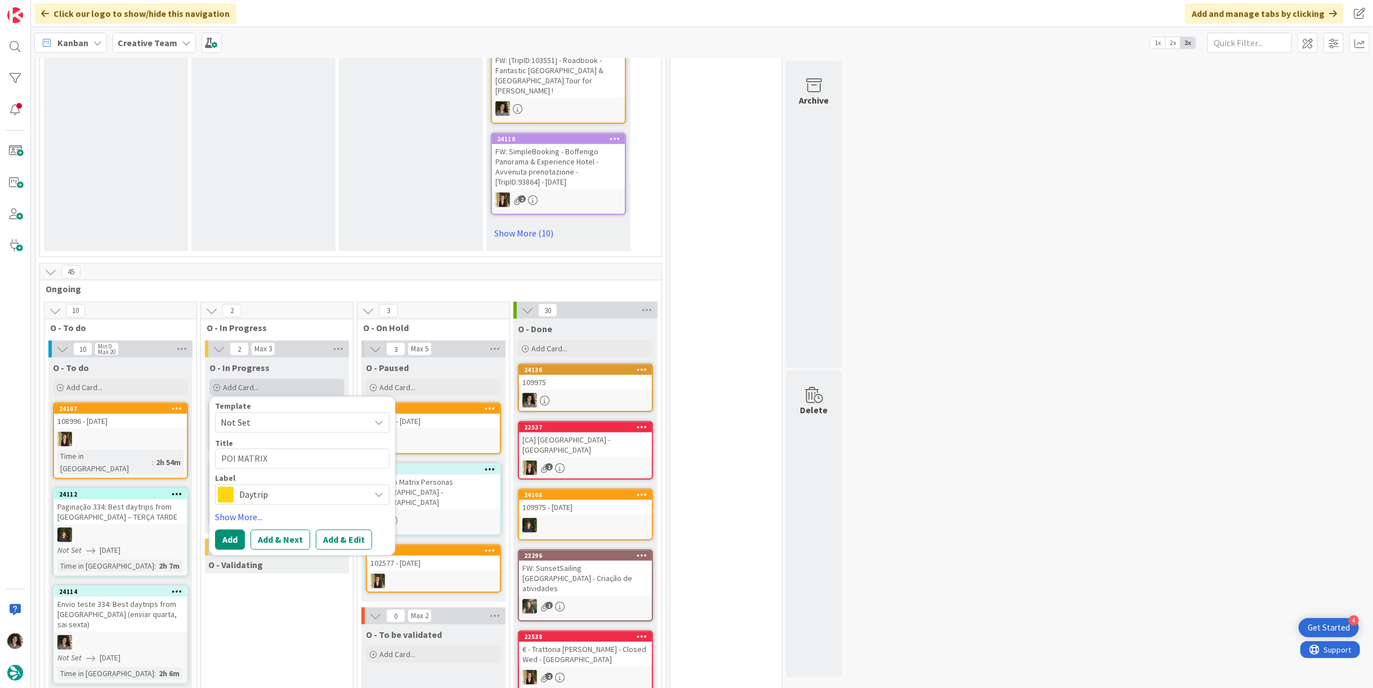
type textarea "POI MATRIX"
type textarea "x"
type textarea "POI MATRI"
type textarea "x"
type textarea "POI MATR"
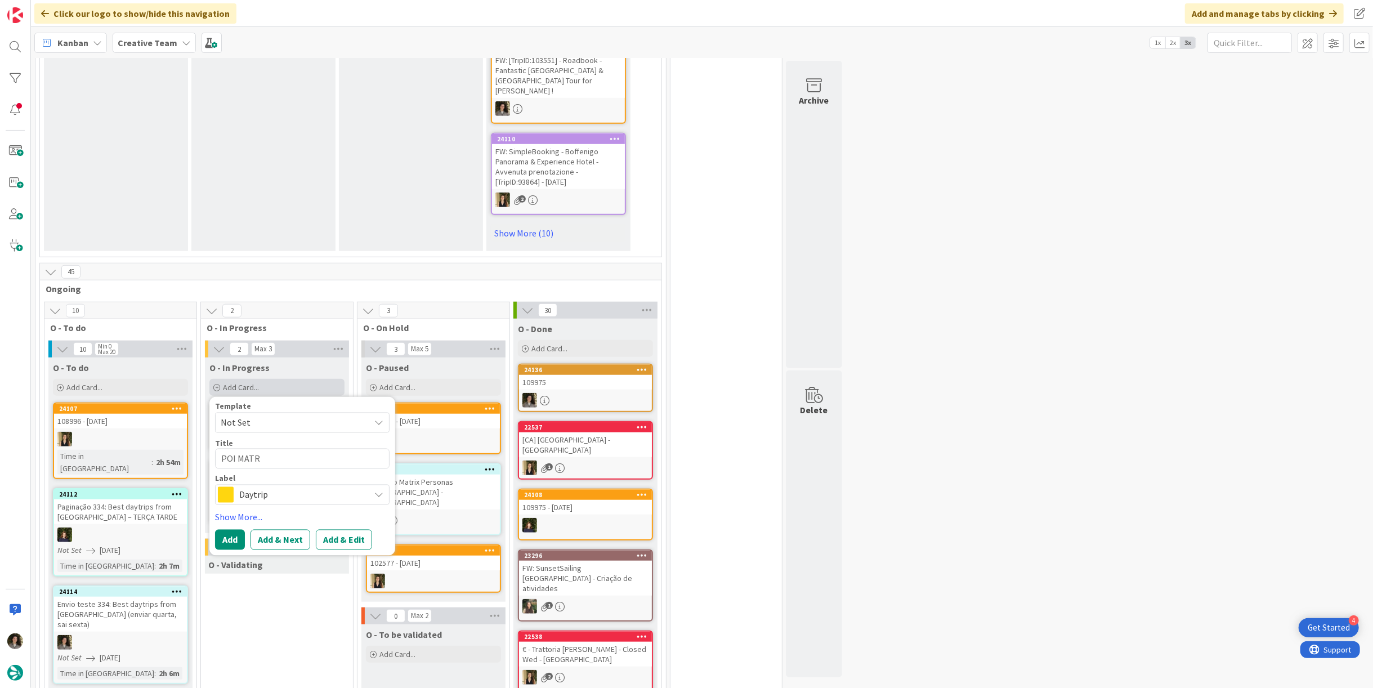
type textarea "x"
type textarea "POI MAT"
type textarea "x"
type textarea "POI MA"
type textarea "x"
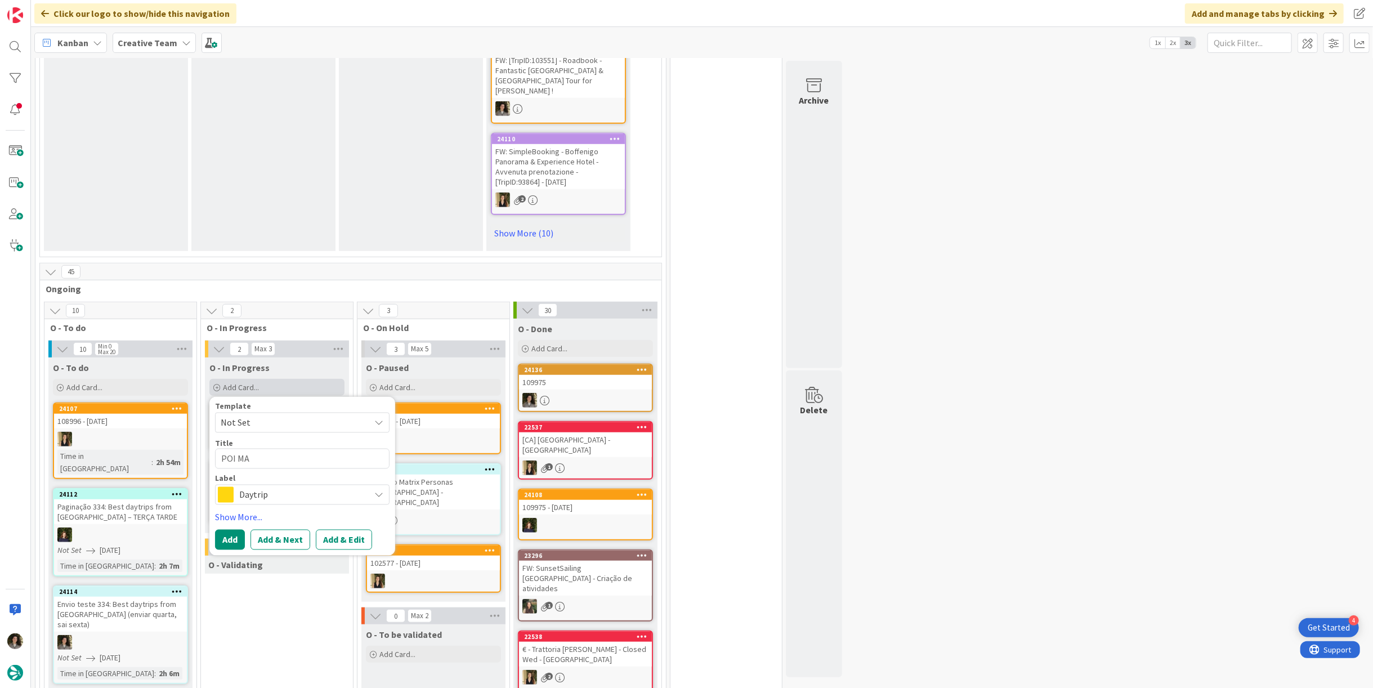
type textarea "POI M"
type textarea "x"
type textarea "POI Ma"
type textarea "x"
type textarea "POI Mat"
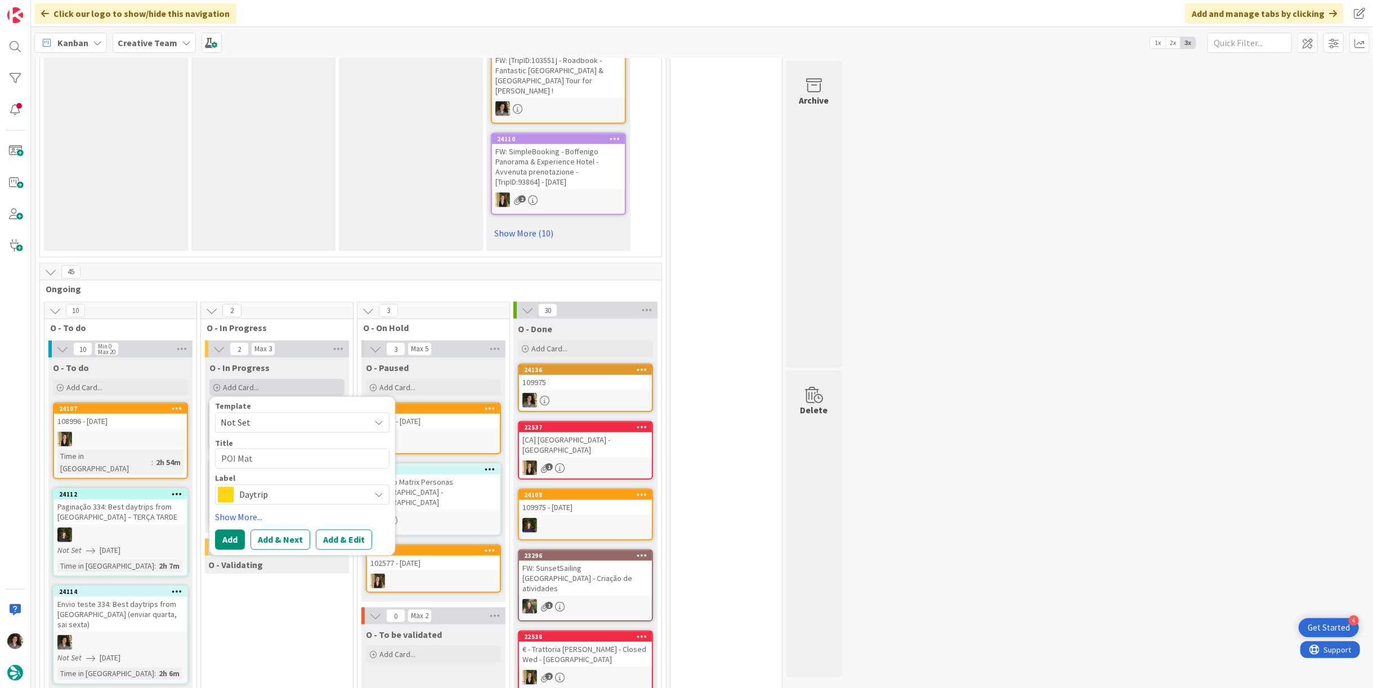
type textarea "x"
type textarea "POI Matr"
type textarea "x"
type textarea "POI Matri"
type textarea "x"
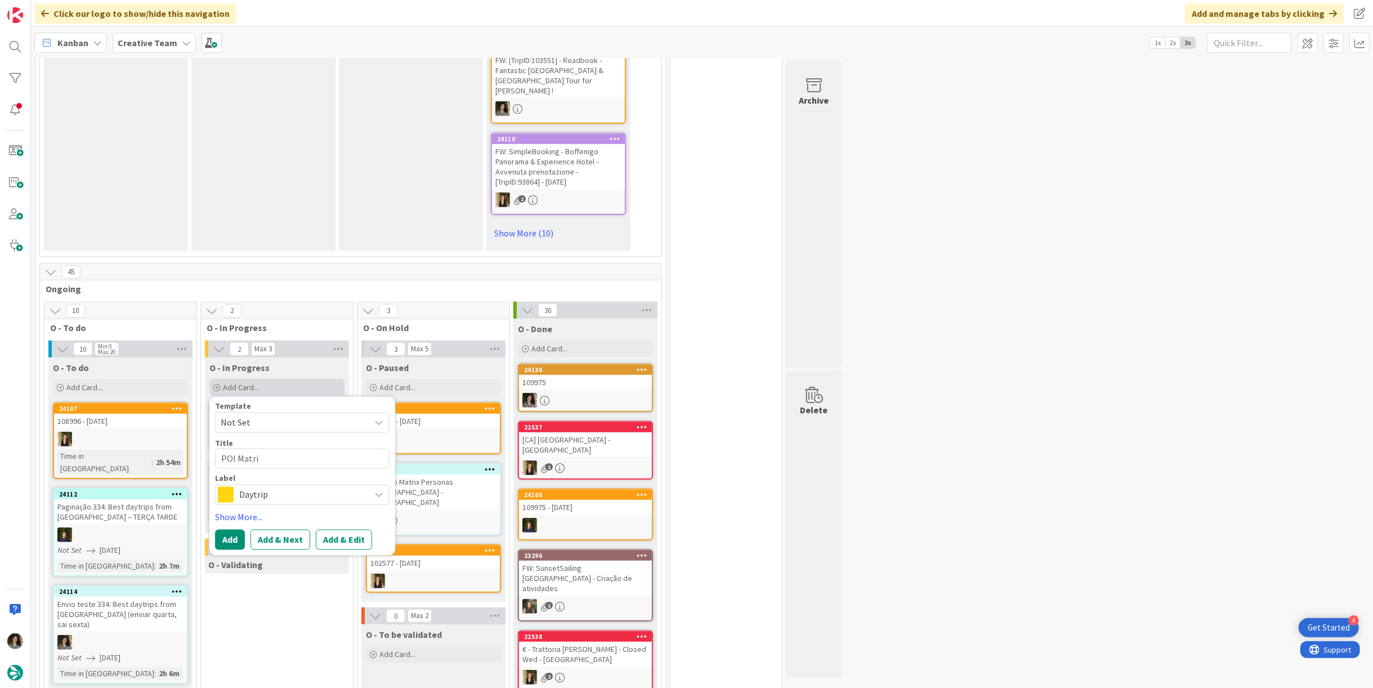
type textarea "POI Matrix"
type textarea "x"
type textarea "POI Matrix"
type textarea "x"
type textarea "POI Matrix P"
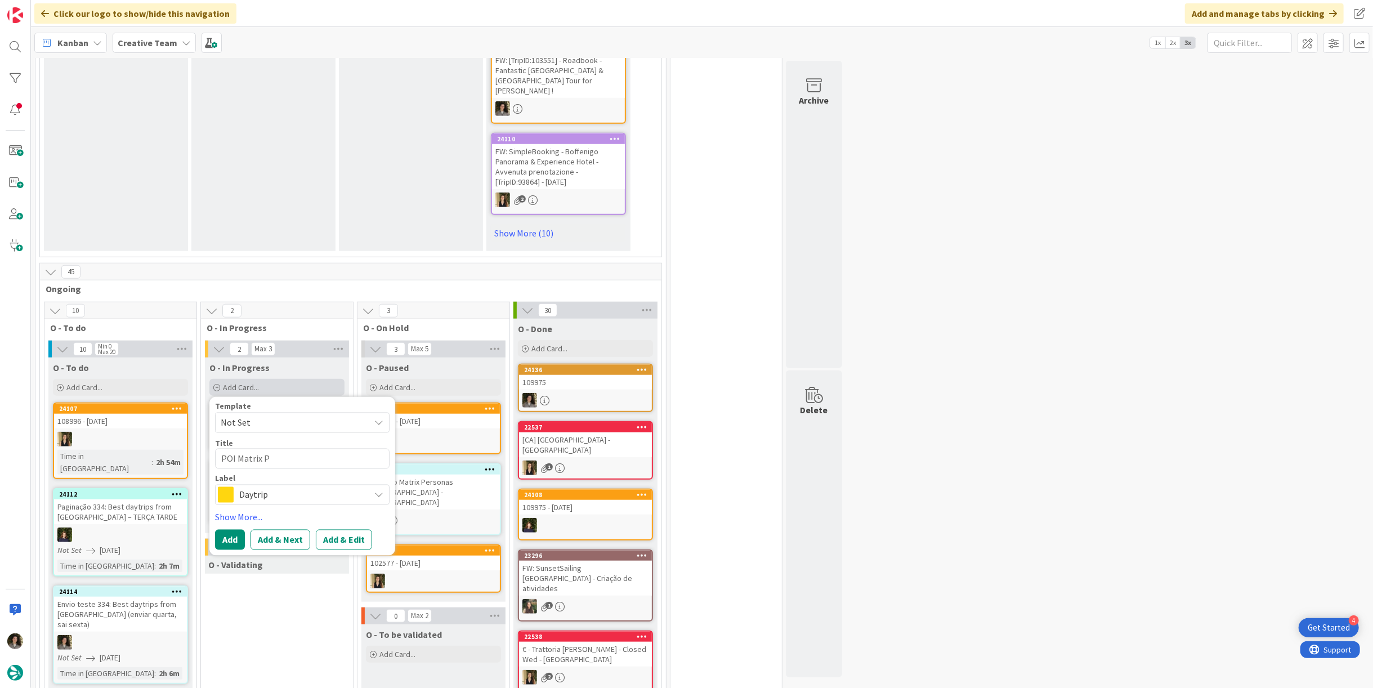
type textarea "x"
type textarea "POI Matrix Pe"
type textarea "x"
type textarea "POI Matrix Per"
type textarea "x"
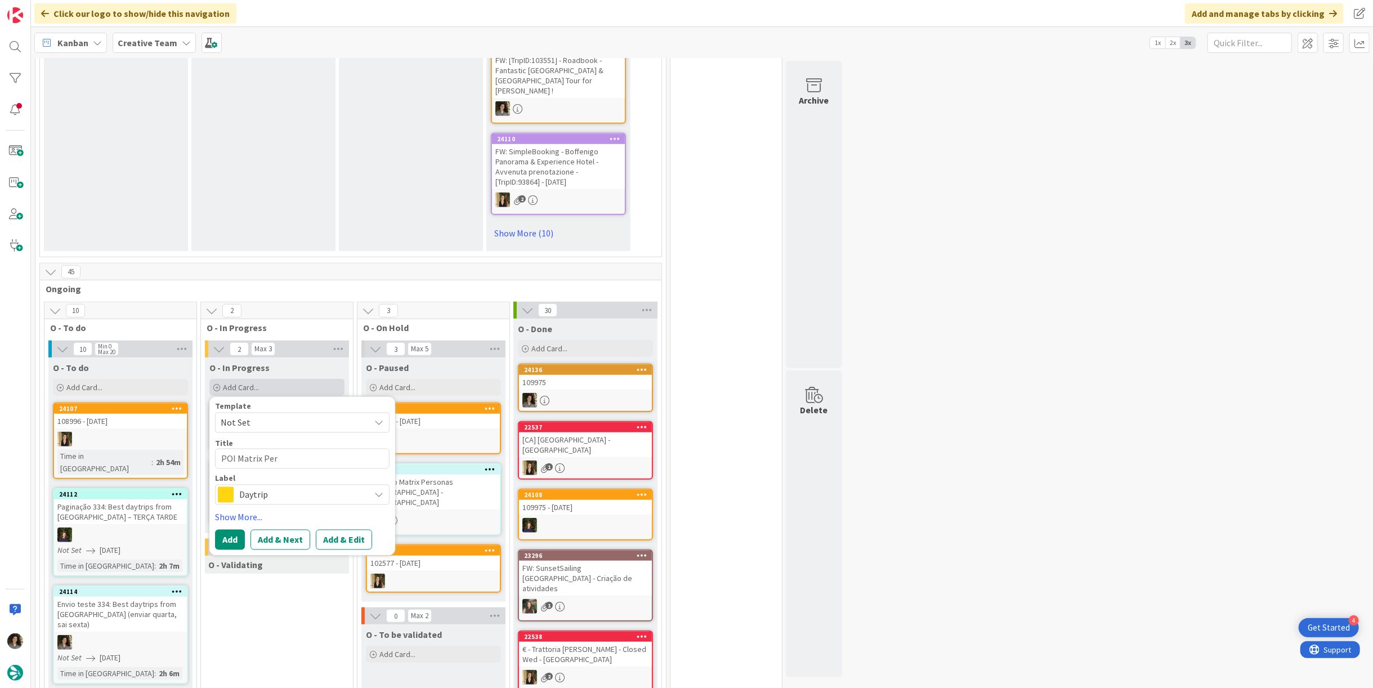
type textarea "POI Matrix Pers"
type textarea "x"
type textarea "POI Matrix Perso"
type textarea "x"
type textarea "POI Matrix Person"
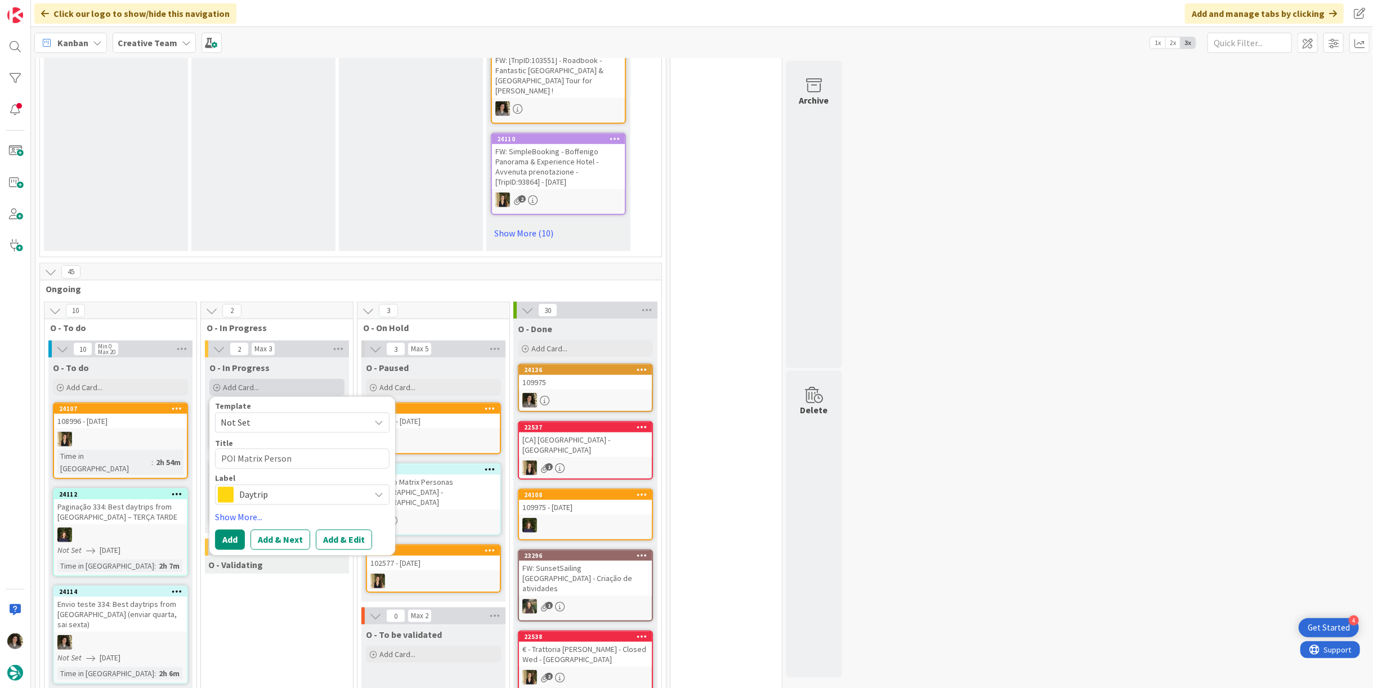
type textarea "x"
type textarea "POI Matrix Persona"
type textarea "x"
type textarea "POI Matrix Personas"
type textarea "x"
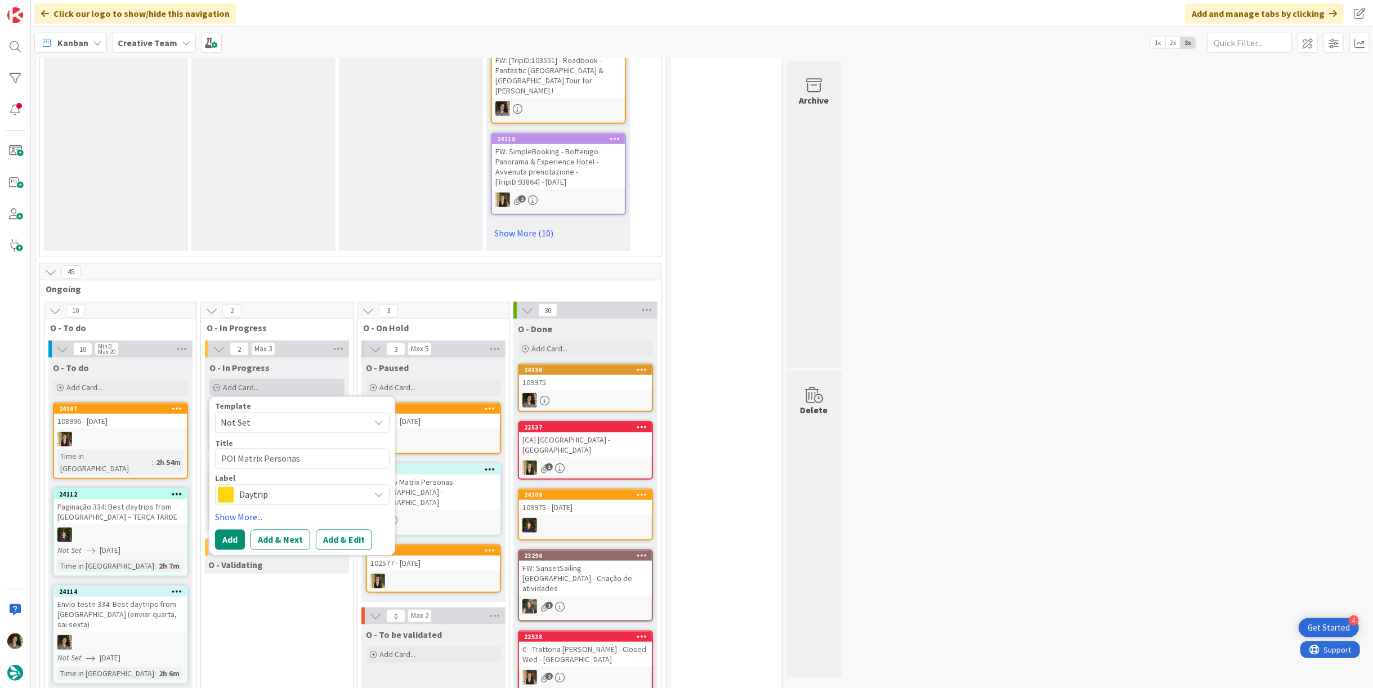
type textarea "POI Matrix Personas"
type textarea "x"
type textarea "POI Matrix Personas -"
type textarea "x"
type textarea "POI Matrix Personas -"
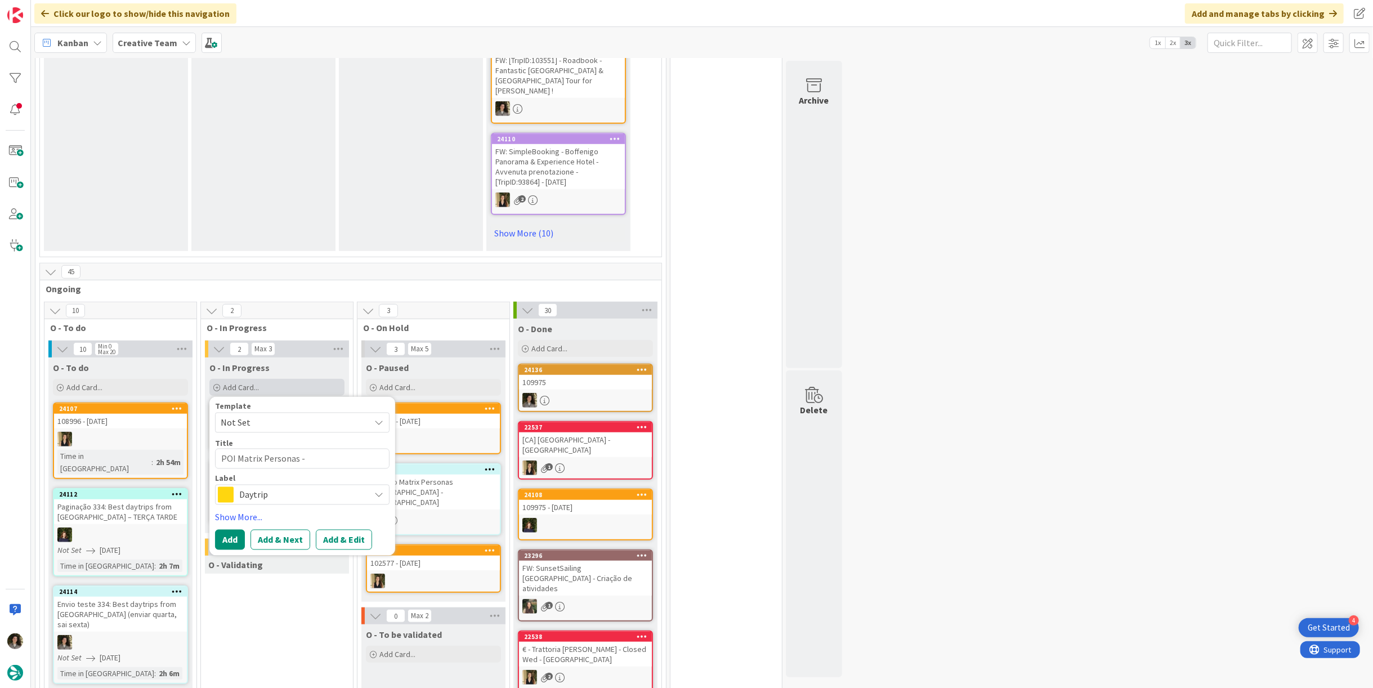
type textarea "x"
type textarea "POI Matrix Personas - O"
type textarea "x"
type textarea "POI Matrix Personas - OT"
type textarea "x"
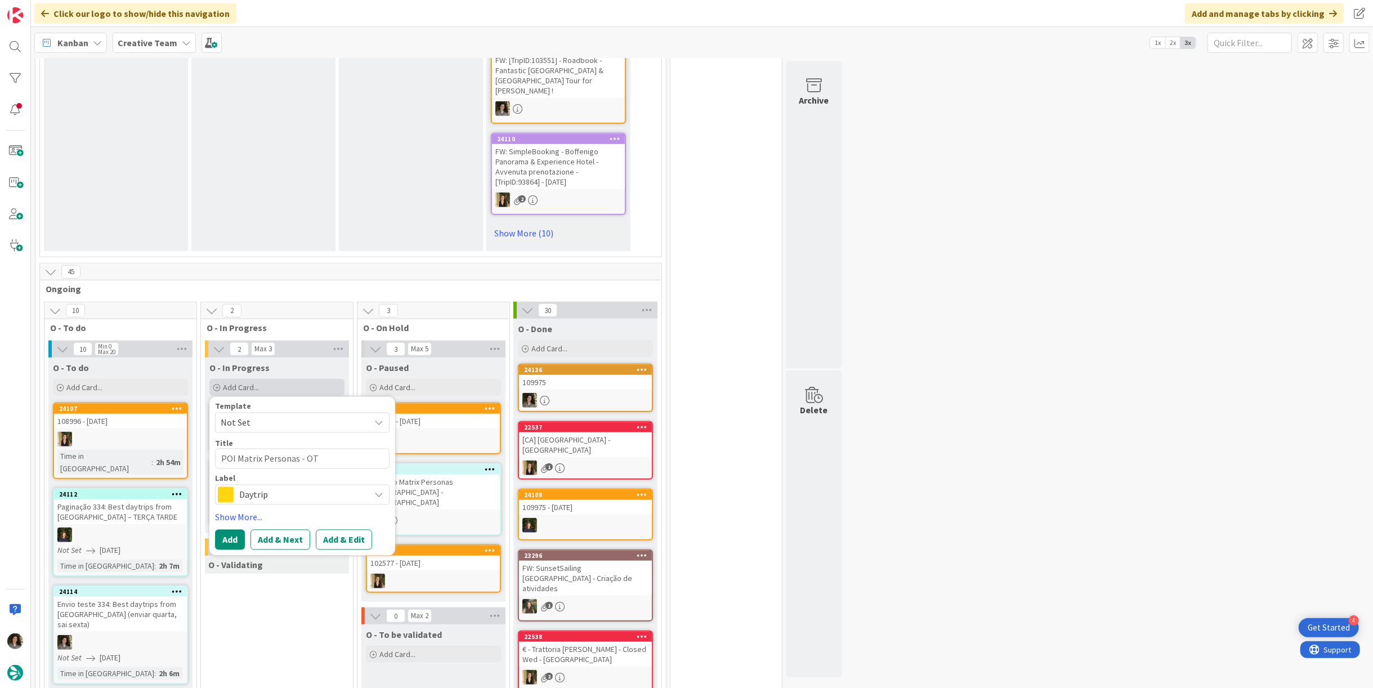
type textarea "POI Matrix Personas - OT"
type textarea "x"
type textarea "POI Matrix Personas - OT"
type textarea "x"
type textarea "POI Matrix Personas - O"
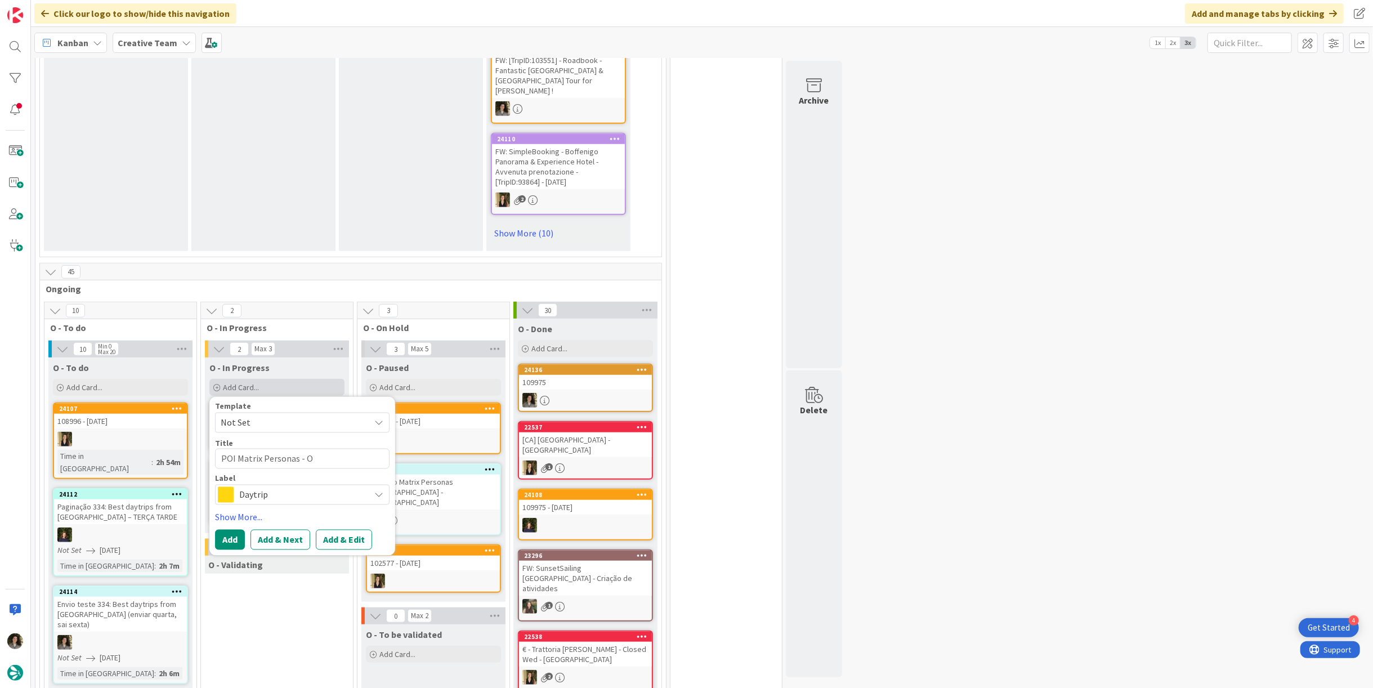
type textarea "x"
type textarea "POI Matrix Personas -"
type textarea "x"
type textarea "POI Matrix Personas - T"
type textarea "x"
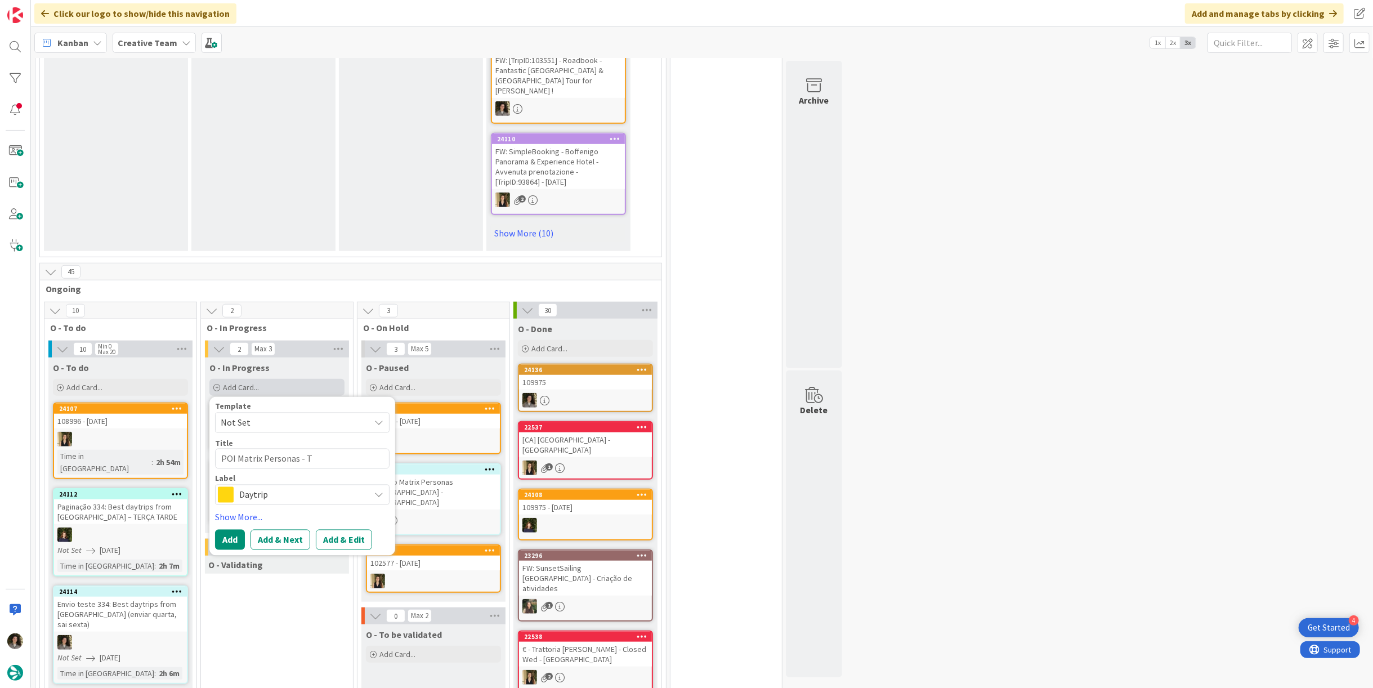
type textarea "POI Matrix Personas -"
type textarea "x"
type textarea "POI Matrix Personas - P"
type textarea "x"
type textarea "POI Matrix Personas - PT"
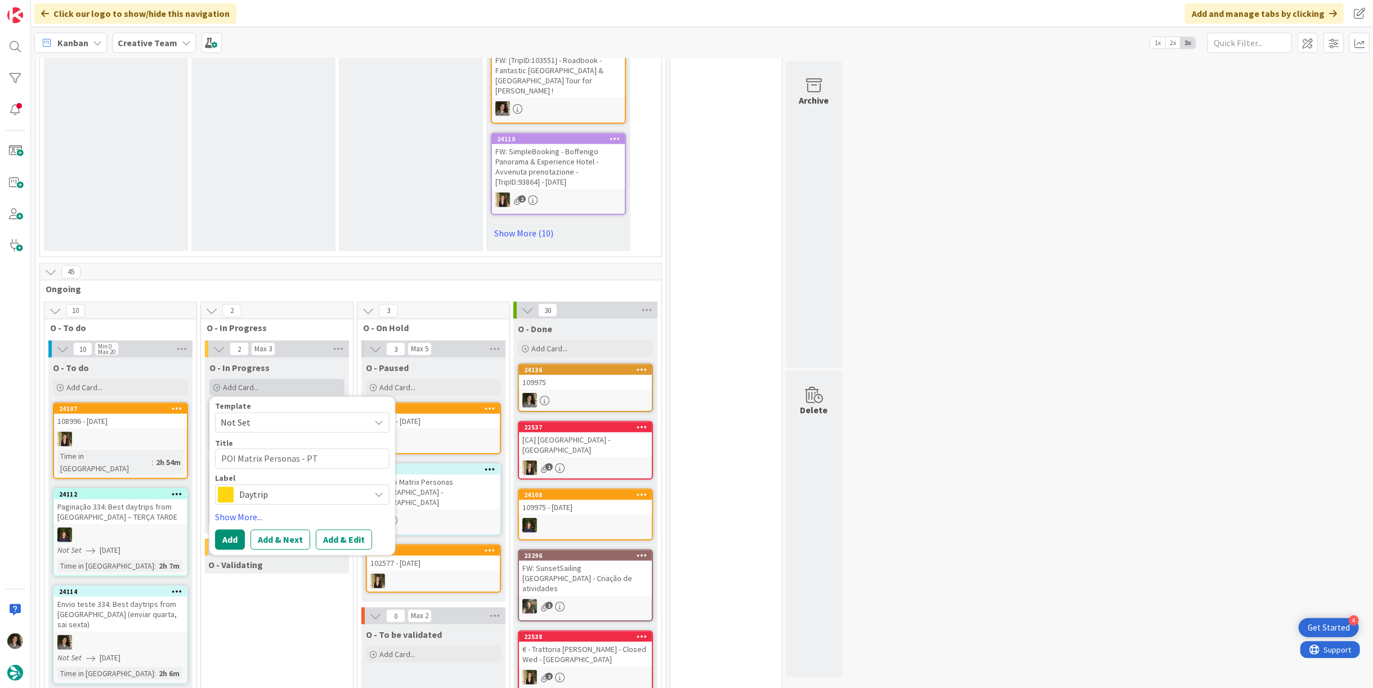
type textarea "x"
type textarea "POI Matrix Personas - PT"
type textarea "x"
type textarea "POI Matrix Personas - PT C"
type textarea "x"
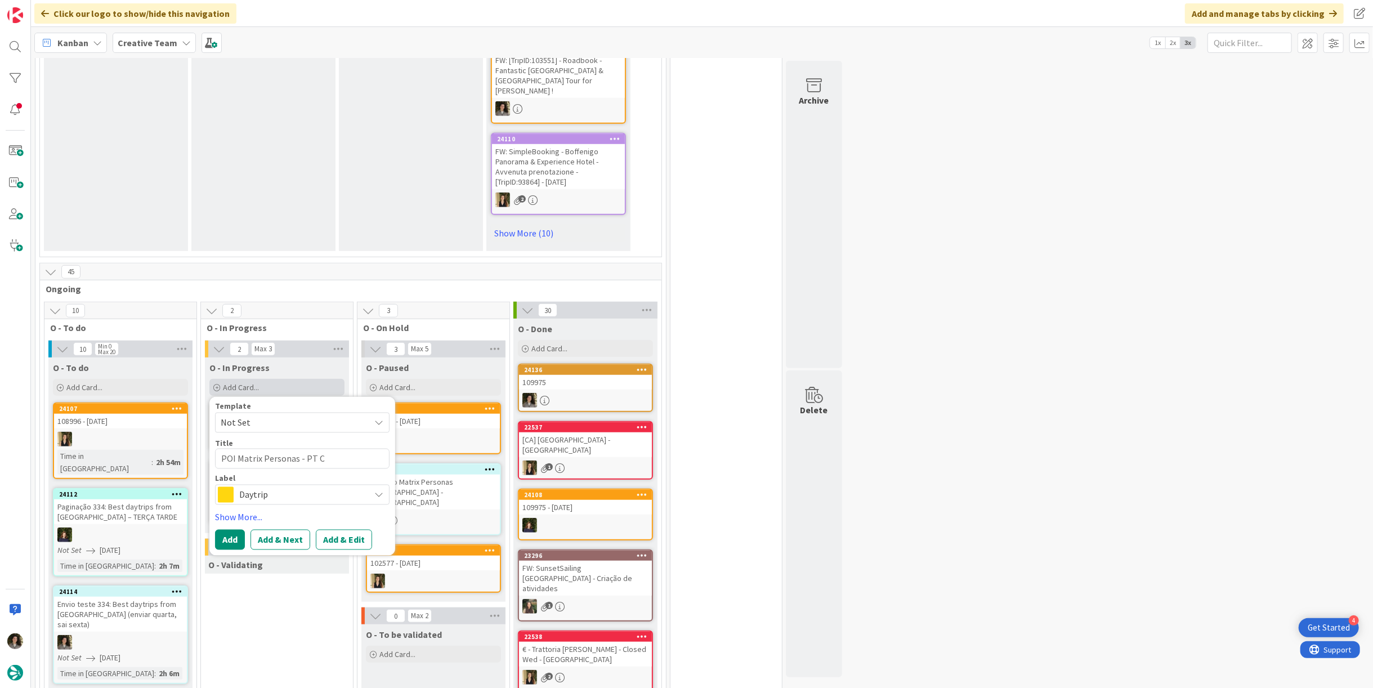
type textarea "POI Matrix Personas - PT Co"
type textarea "x"
type textarea "POI Matrix Personas - PT Cos"
type textarea "x"
type textarea "POI Matrix Personas - PT Cost"
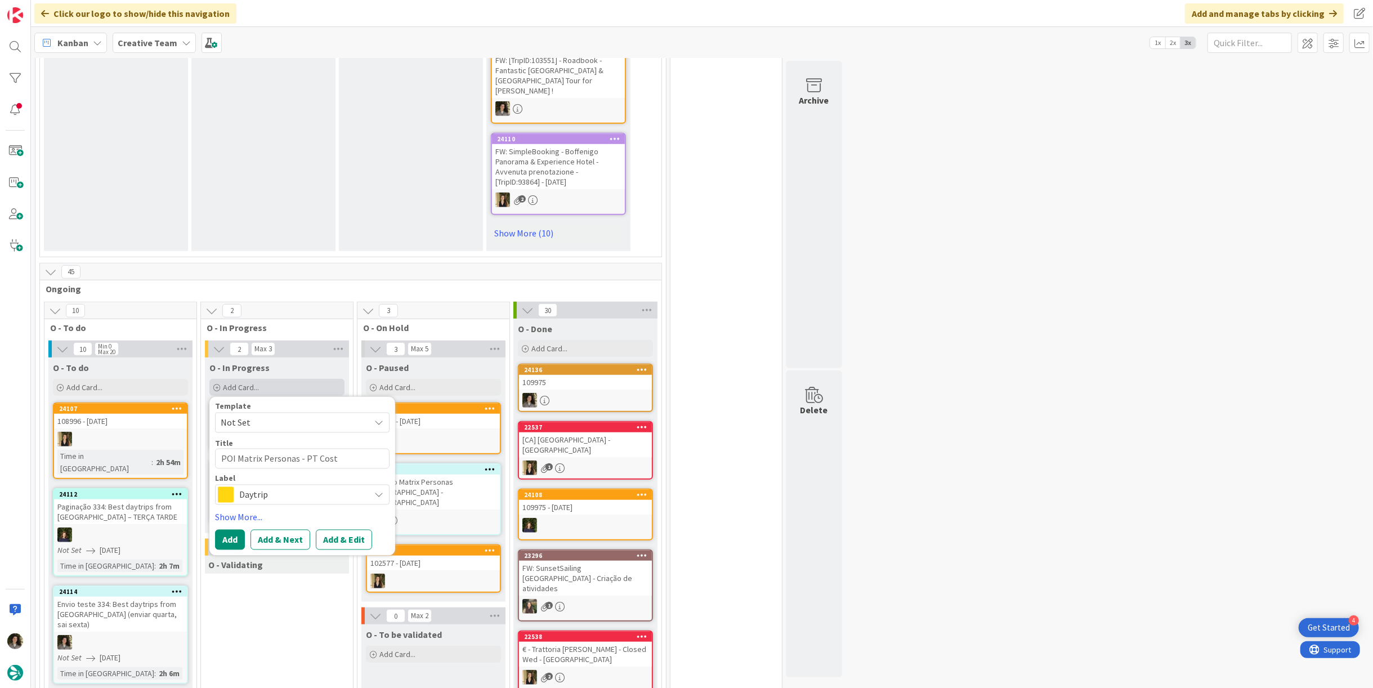
type textarea "x"
type textarea "POI Matrix Personas - PT Cost-"
type textarea "x"
type textarea "POI Matrix Personas - PT Cost-"
type textarea "x"
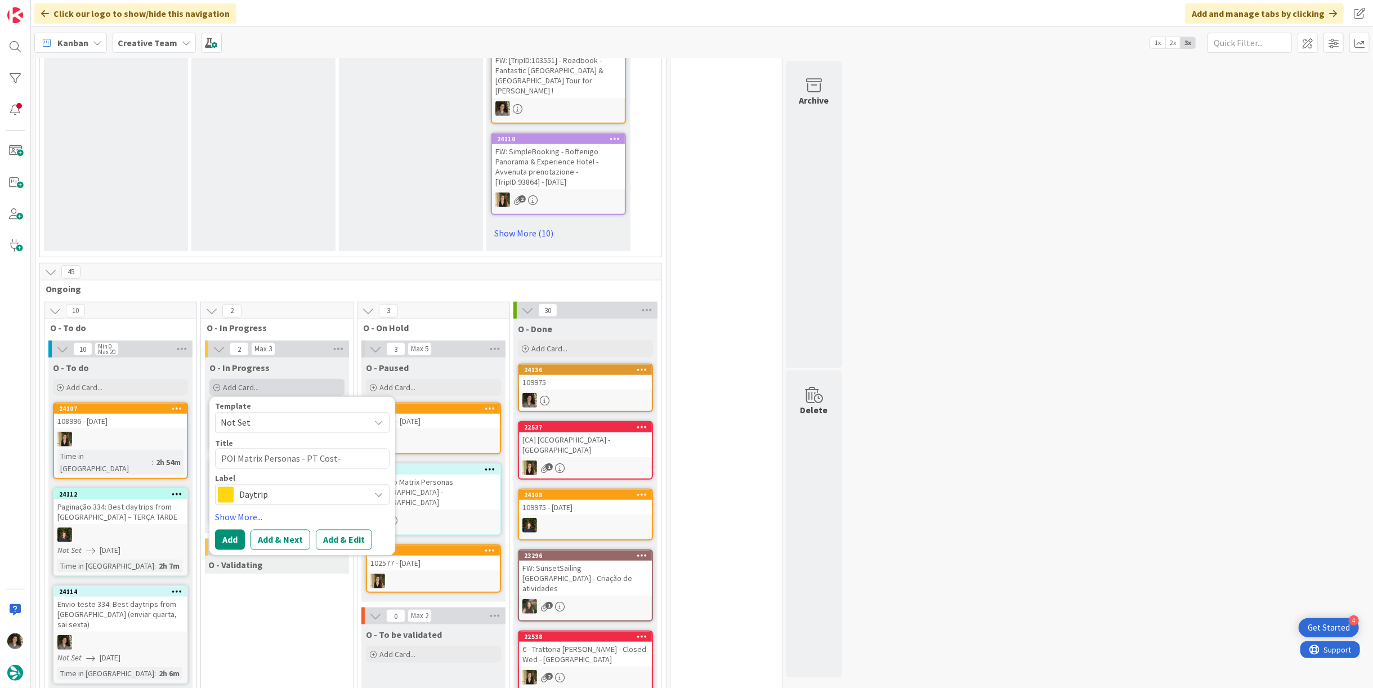
type textarea "POI Matrix Personas - PT Cost- C"
type textarea "x"
type textarea "POI Matrix Personas - PT Cost- Co"
type textarea "x"
type textarea "POI Matrix Personas - PT Cost- Con"
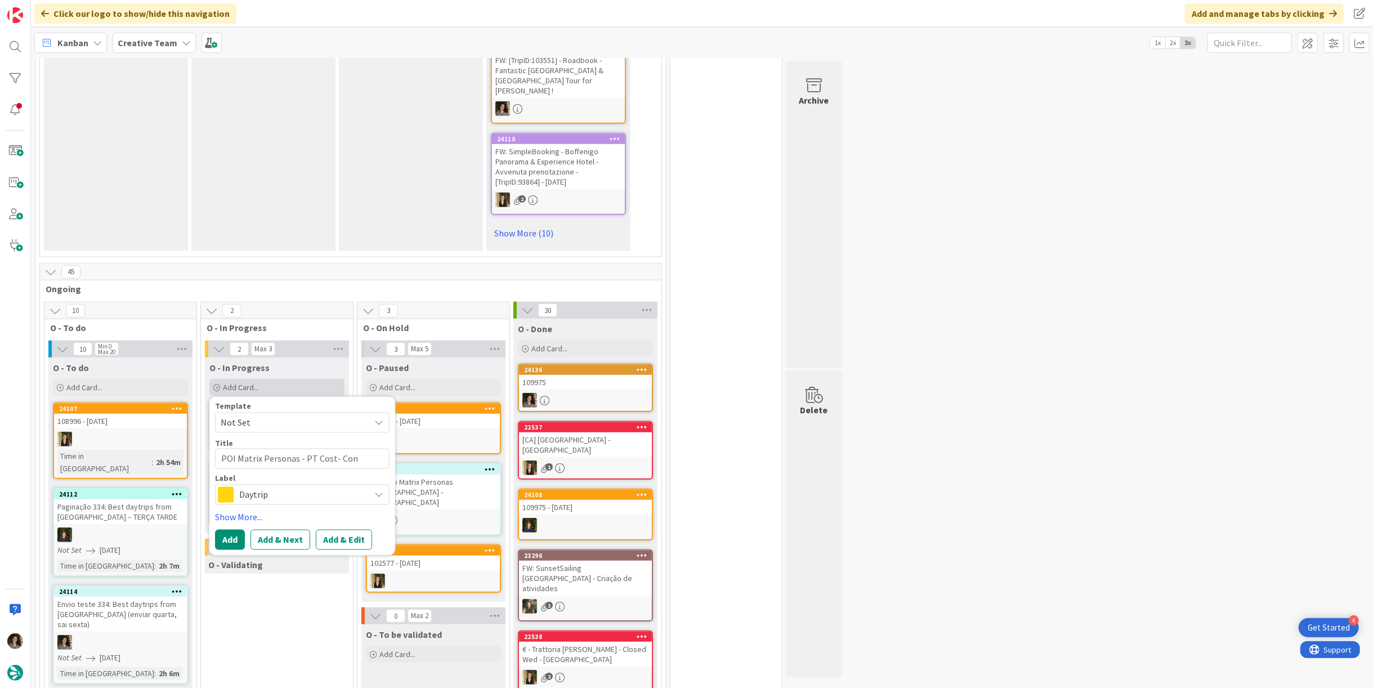
type textarea "x"
type textarea "POI Matrix Personas - PT Cost- Cons"
type textarea "x"
type textarea "POI Matrix Personas - PT Cost- Consc"
type textarea "x"
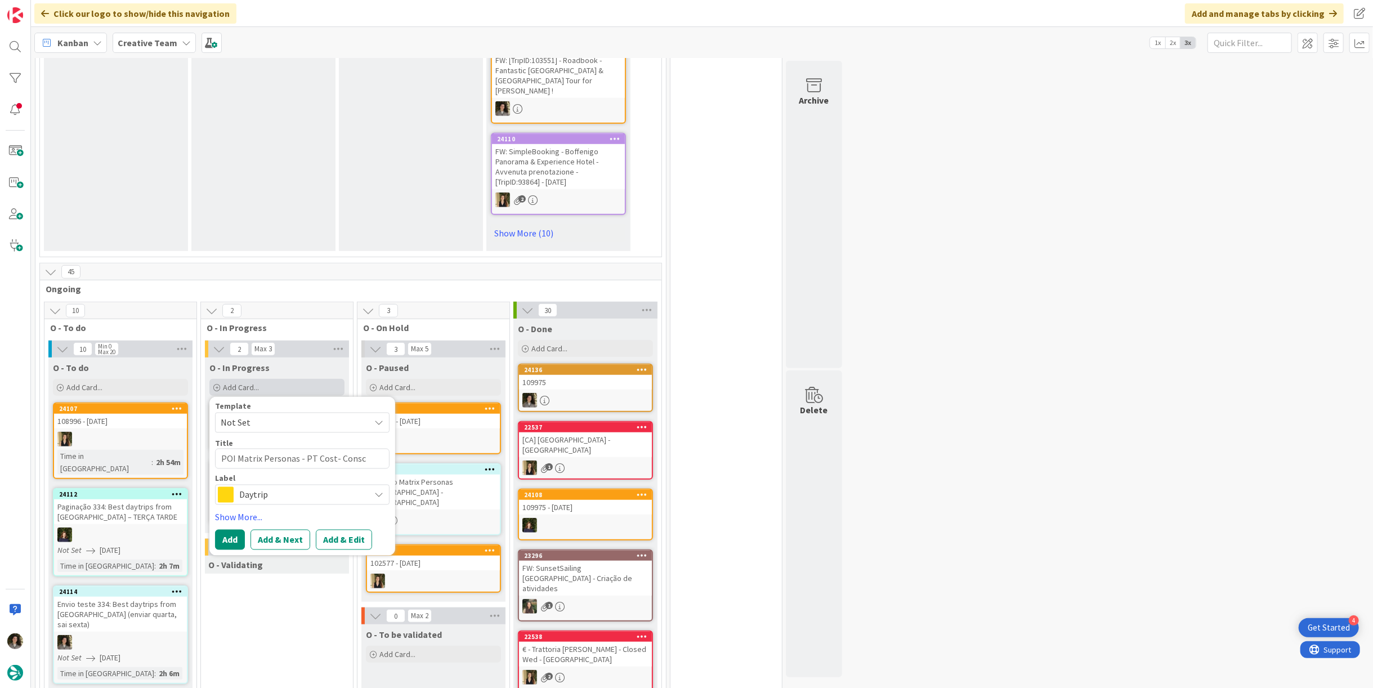
type textarea "POI Matrix Personas - PT Cost- Consci"
type textarea "x"
type textarea "POI Matrix Personas - PT Cost- Conscio"
type textarea "x"
type textarea "POI Matrix Personas - PT Cost- Consciou"
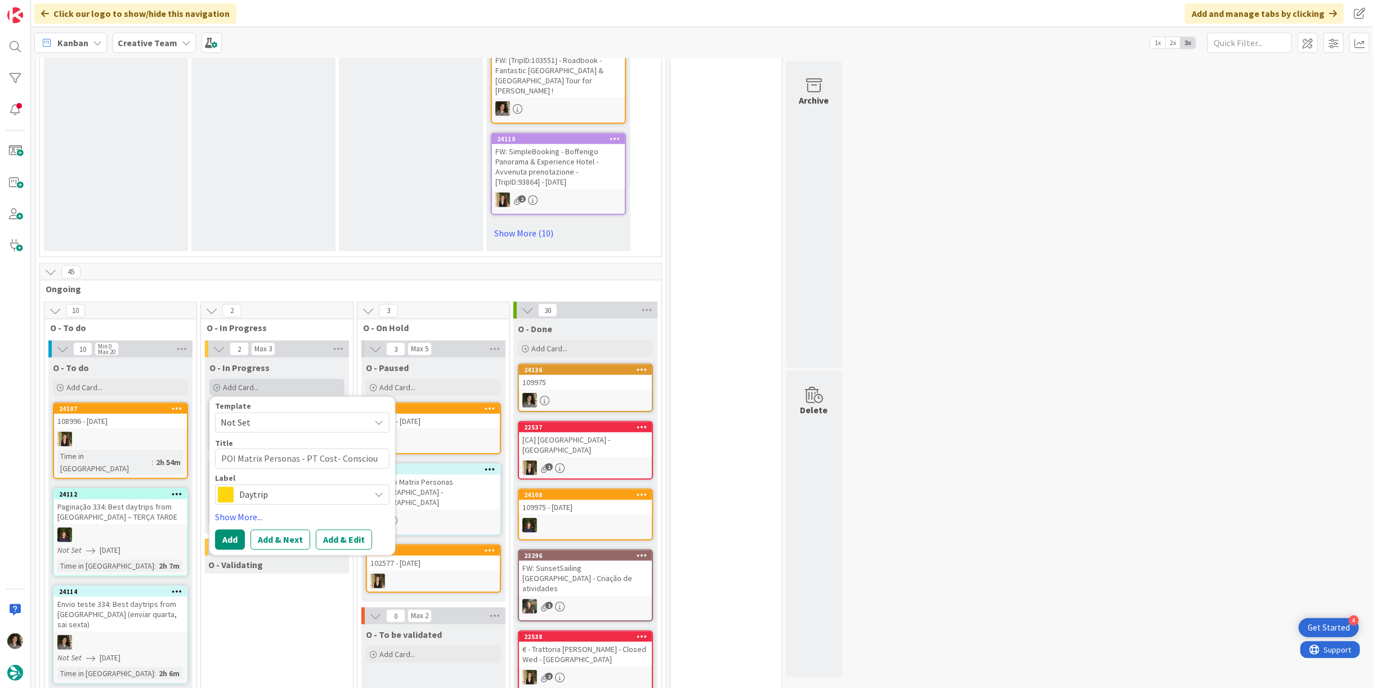
type textarea "x"
type textarea "POI Matrix Personas - PT Cost- Conscious"
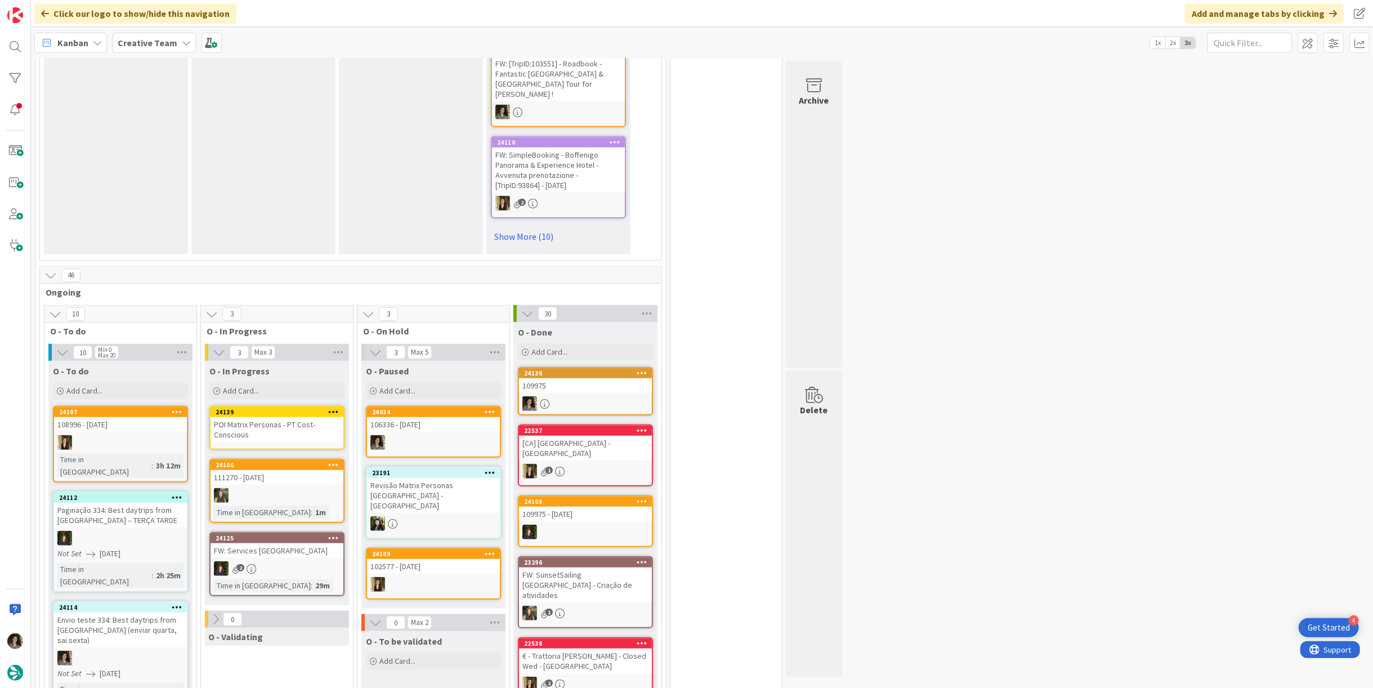
click at [289, 409] on div "24139 POI Matrix Personas - PT Cost- Conscious" at bounding box center [276, 428] width 135 height 44
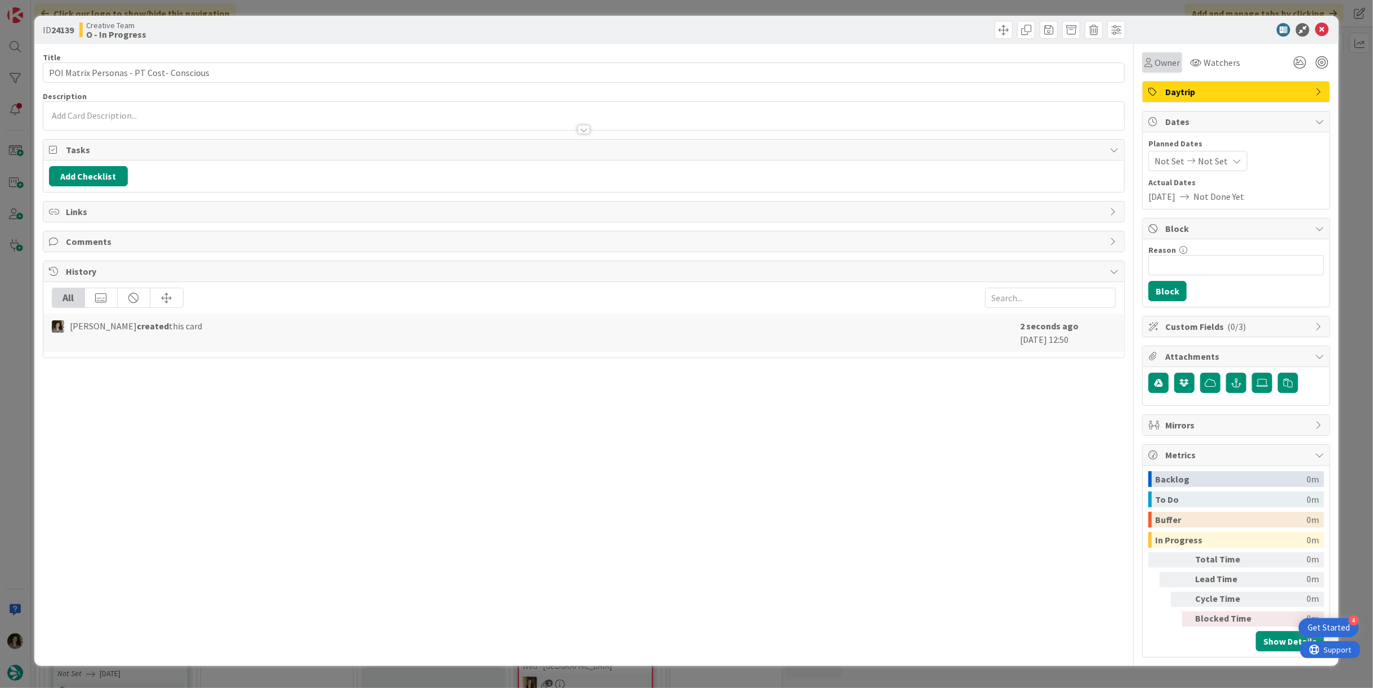
drag, startPoint x: 1163, startPoint y: 63, endPoint x: 1167, endPoint y: 69, distance: 6.9
click at [1164, 64] on span "Owner" at bounding box center [1167, 63] width 25 height 14
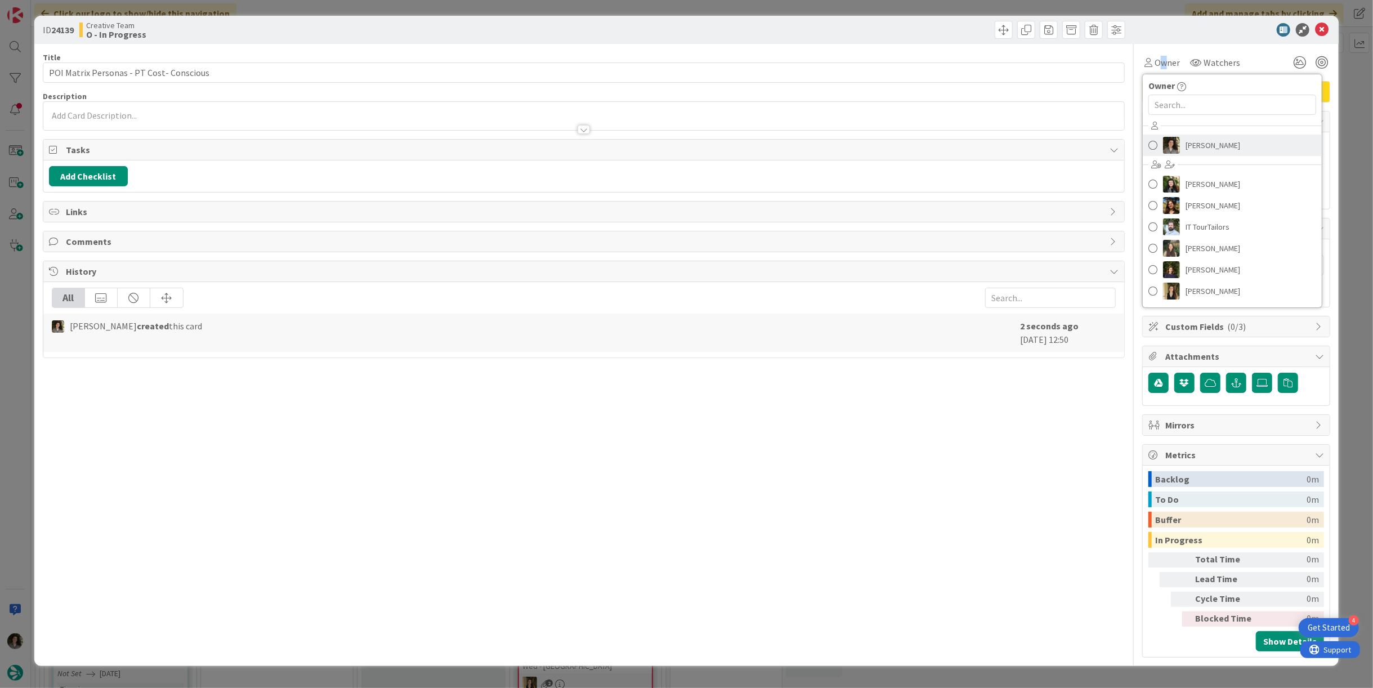
click at [1221, 142] on span "[PERSON_NAME]" at bounding box center [1213, 145] width 55 height 17
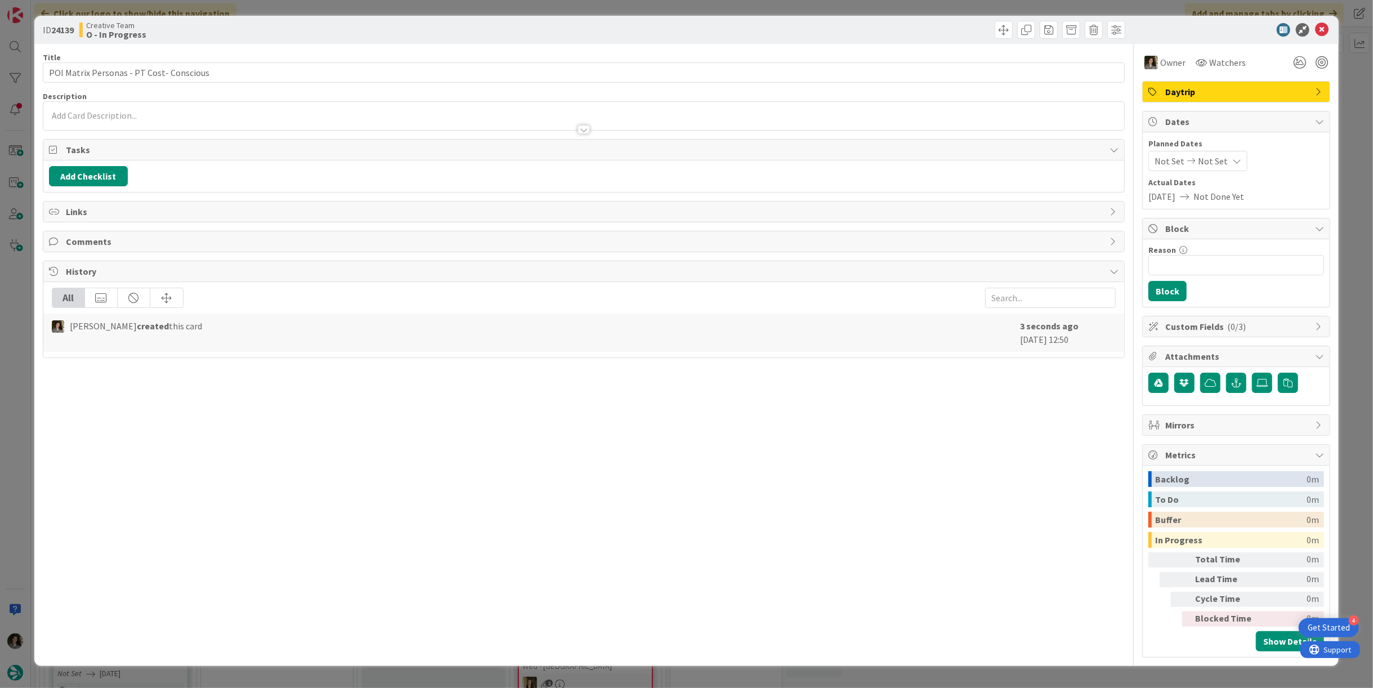
click at [1223, 162] on span "Not Set" at bounding box center [1213, 161] width 30 height 14
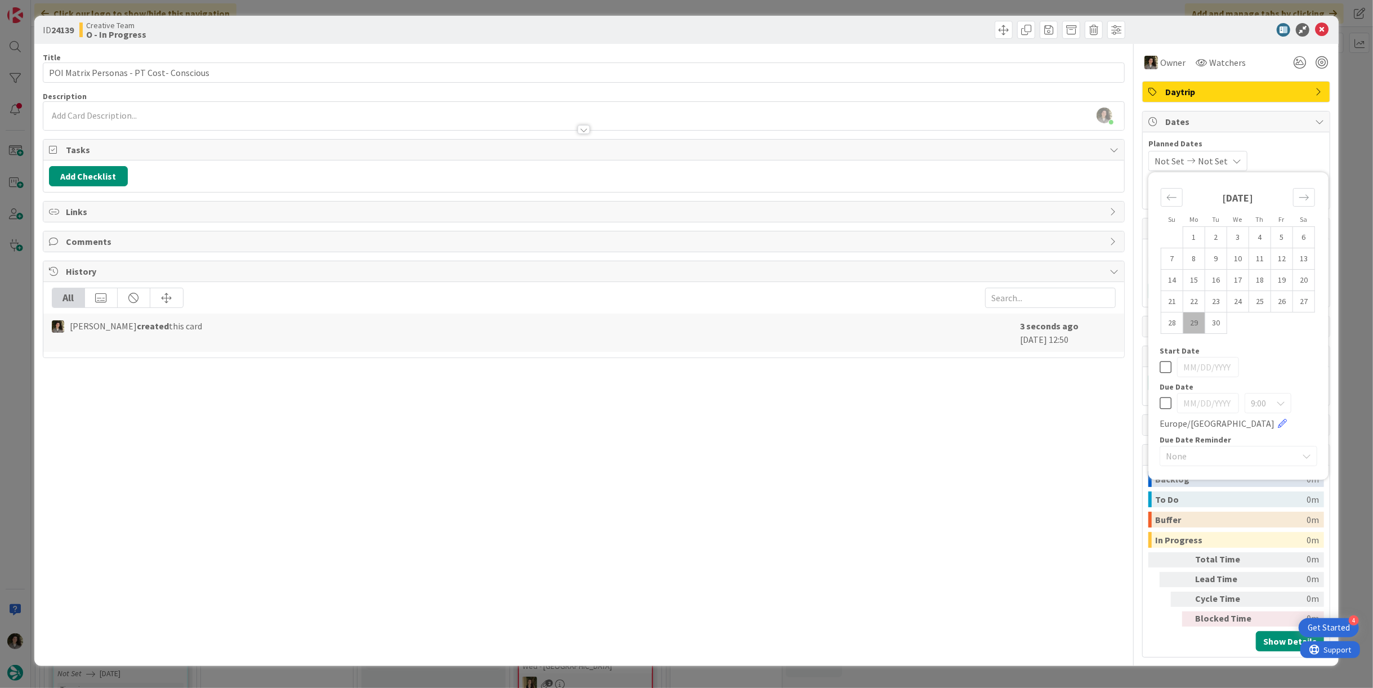
click at [1169, 404] on icon at bounding box center [1166, 403] width 12 height 14
type input "[DATE]"
click at [1268, 88] on span "Daytrip" at bounding box center [1237, 92] width 144 height 14
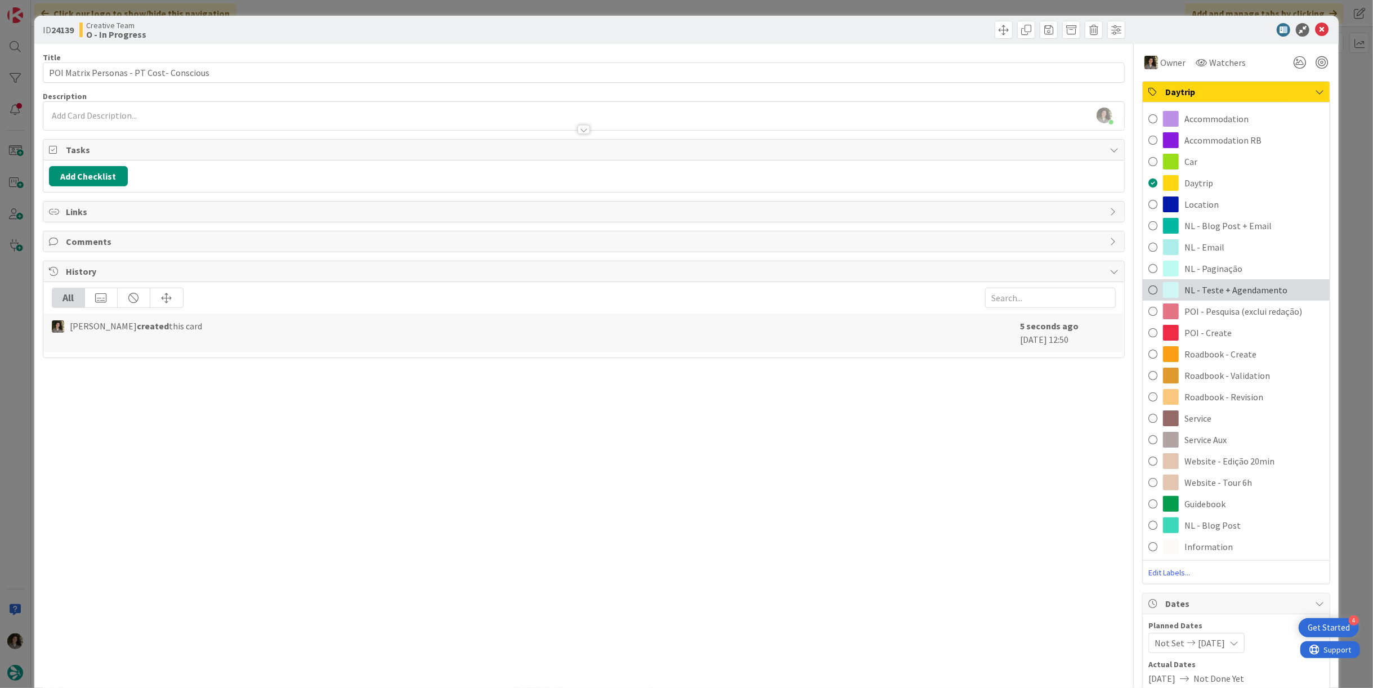
click at [1283, 291] on div "NL - Teste + Agendamento" at bounding box center [1236, 289] width 187 height 21
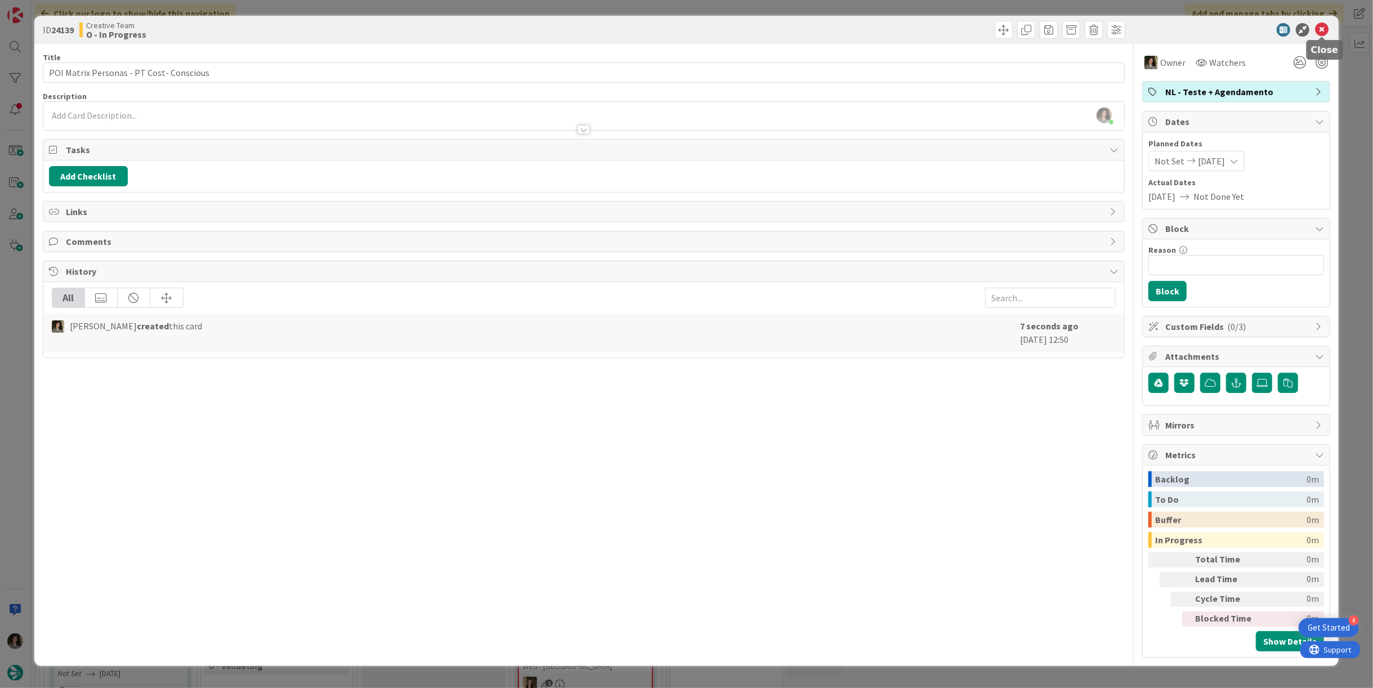
click at [1321, 28] on icon at bounding box center [1322, 30] width 14 height 14
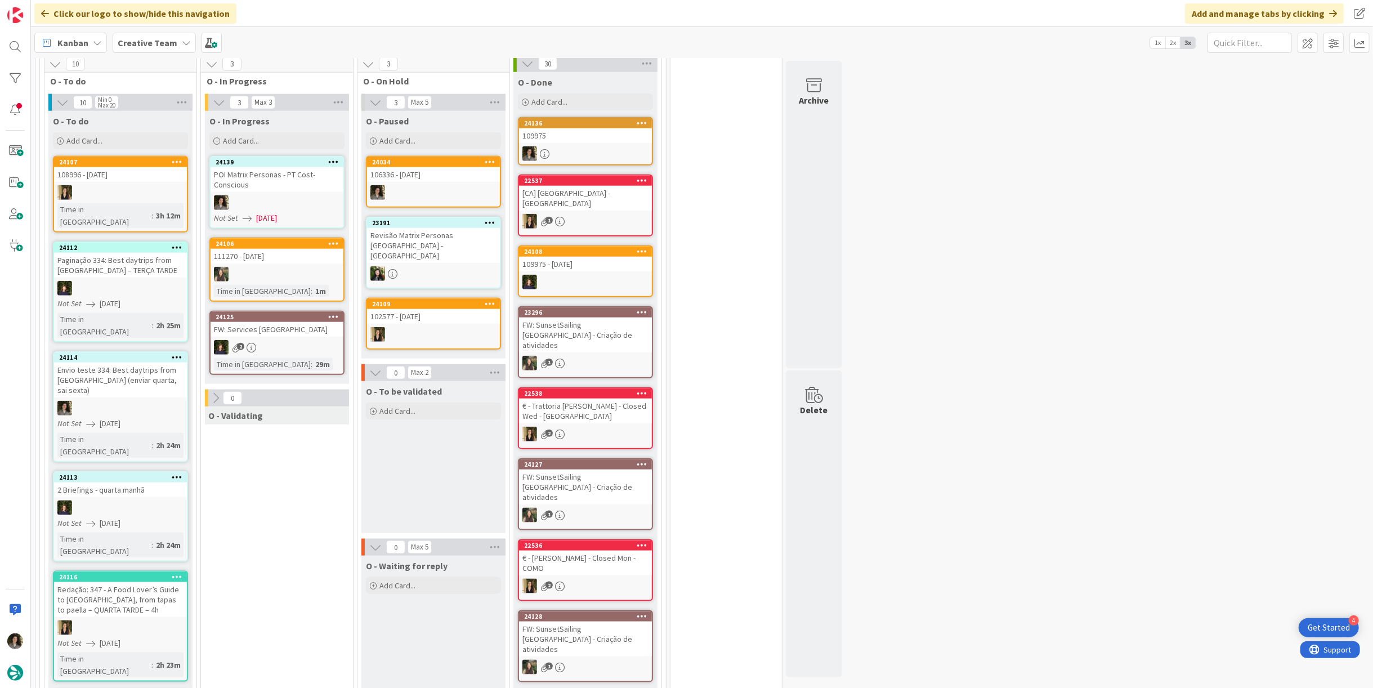
click at [274, 195] on div at bounding box center [277, 202] width 133 height 15
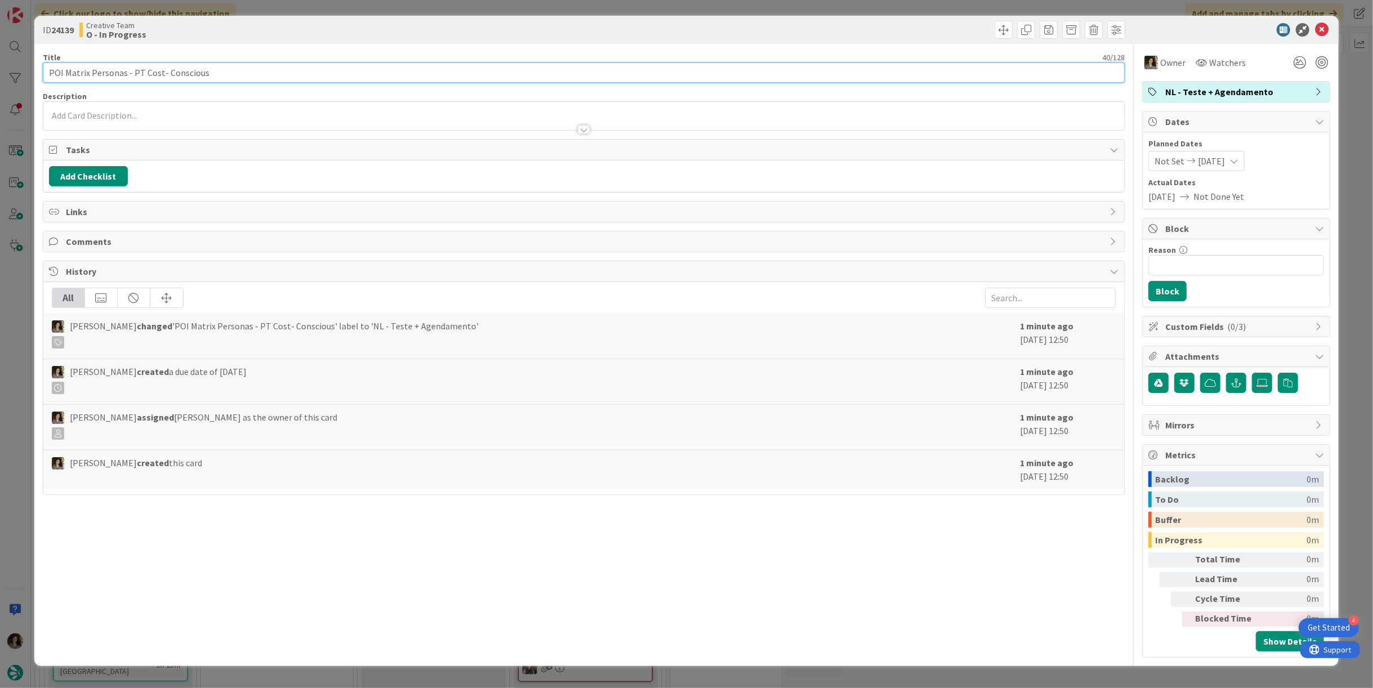
click at [312, 70] on input "POI Matrix Personas - PT Cost- Conscious" at bounding box center [584, 72] width 1082 height 20
click at [162, 66] on input "POI Matrix Personas - PT Cost- Conscious + Revision UK" at bounding box center [584, 72] width 1082 height 20
type input "POI Matrix Personas - PT Cost-Conscious + Revision UK"
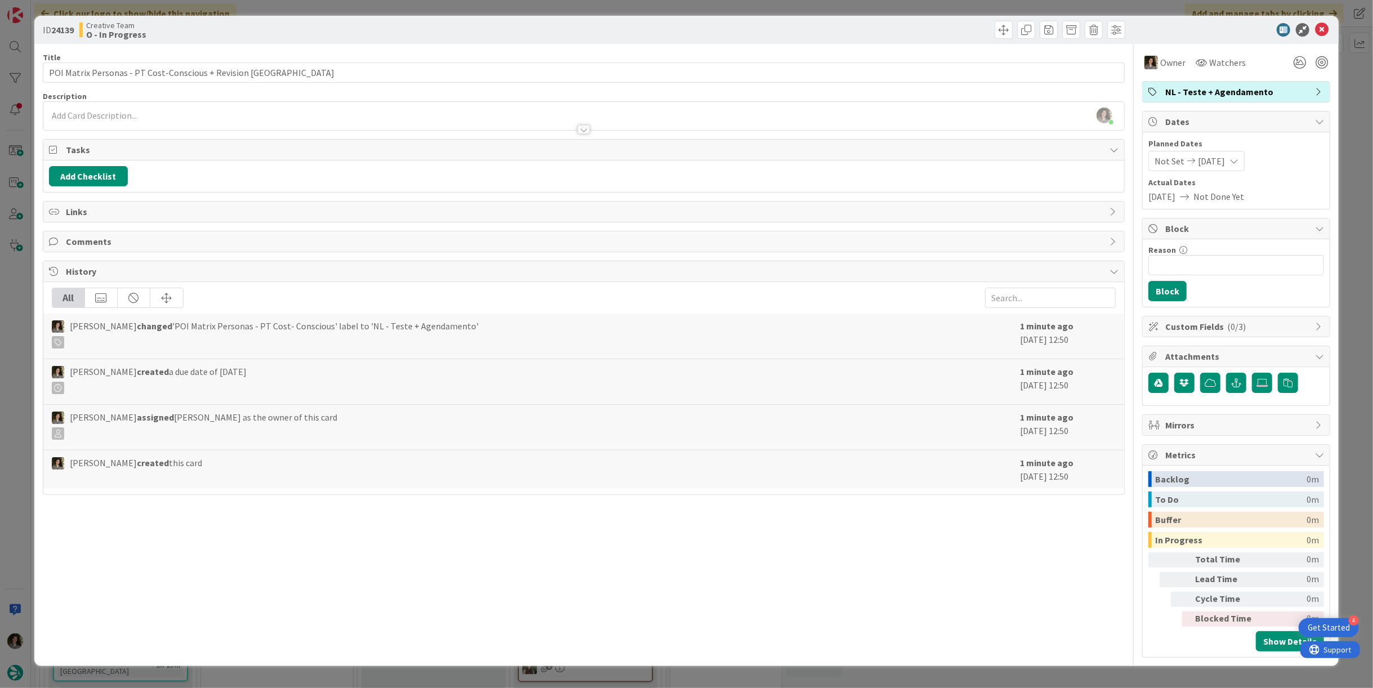
click at [671, 5] on div "ID 24139 Creative Team O - In Progress Title 53 / 128 POI Matrix Personas - PT …" at bounding box center [686, 344] width 1373 height 688
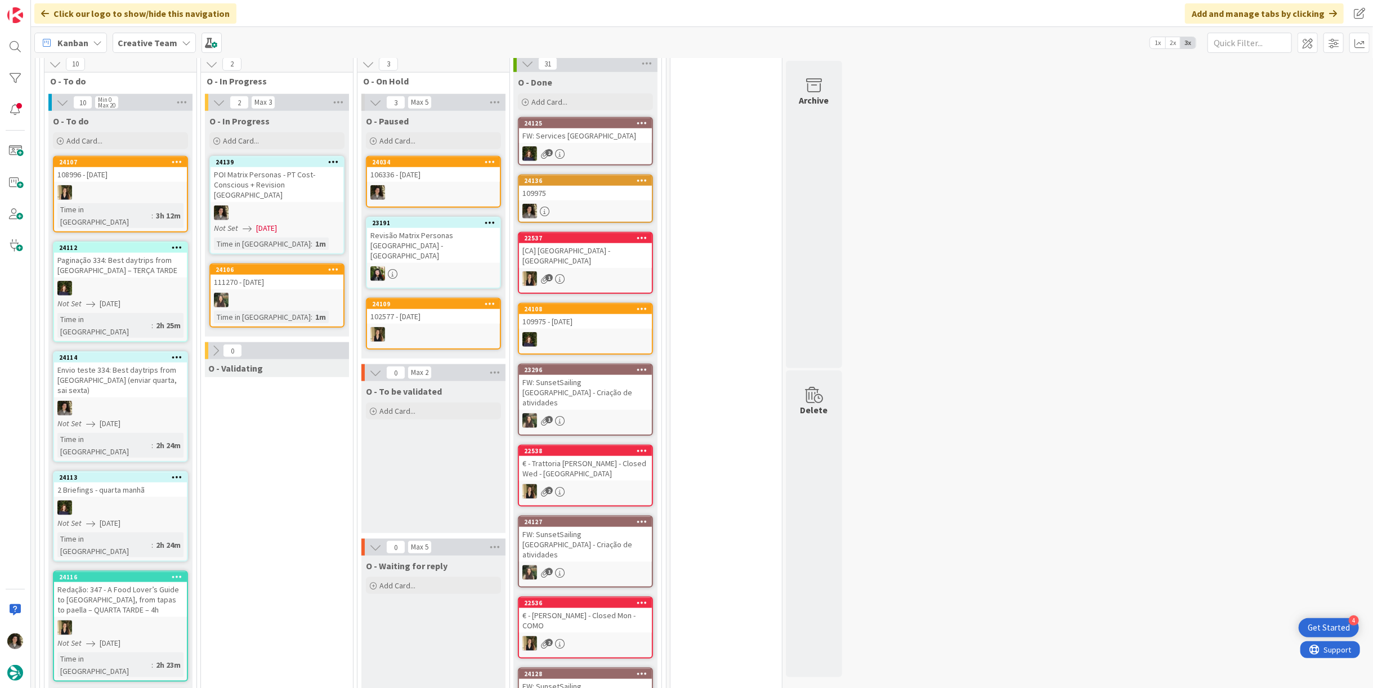
click at [276, 206] on div at bounding box center [277, 213] width 133 height 15
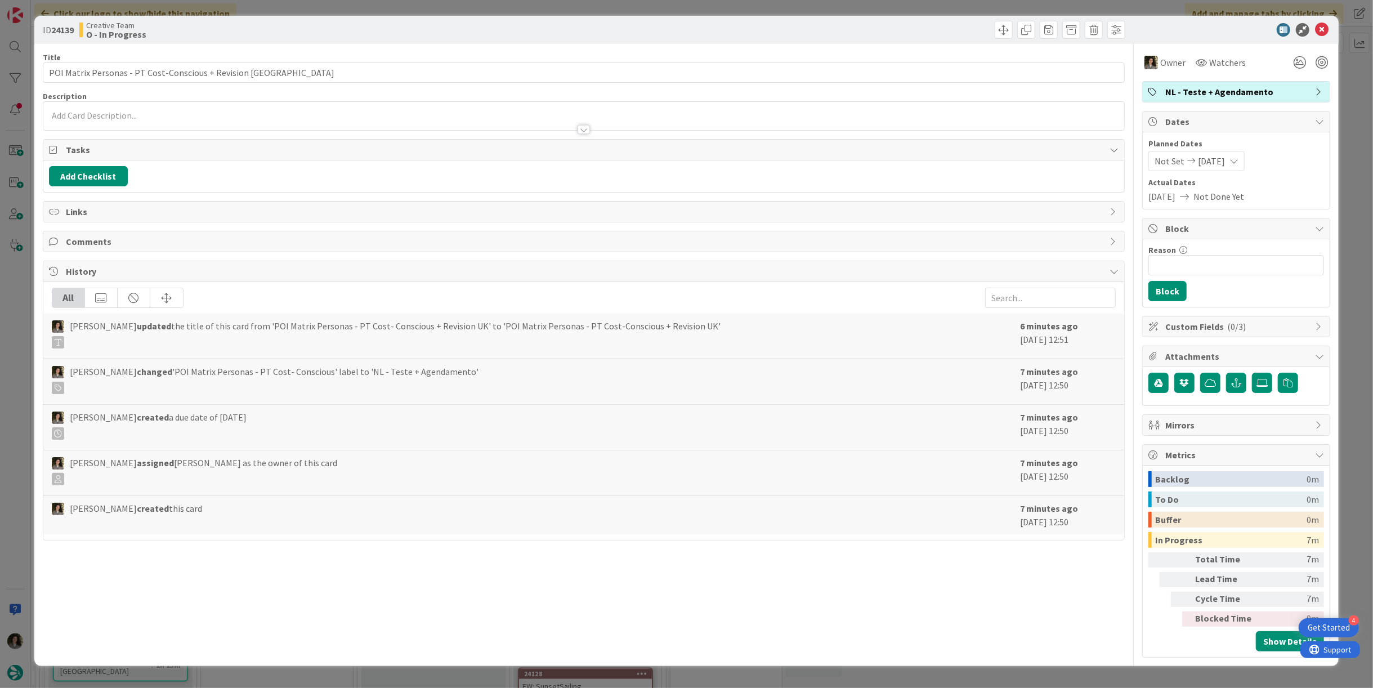
click at [1267, 94] on span "NL - Teste + Agendamento" at bounding box center [1237, 92] width 144 height 14
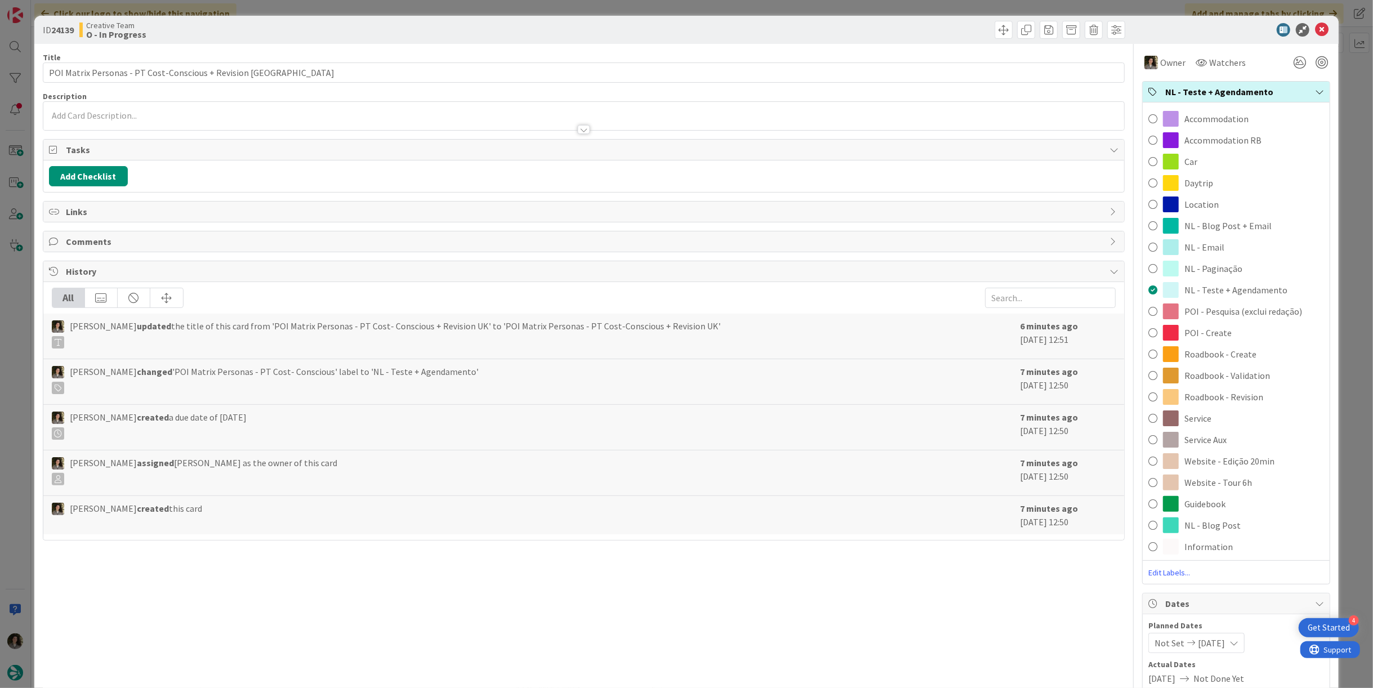
drag, startPoint x: 1251, startPoint y: 445, endPoint x: 1263, endPoint y: 389, distance: 57.0
click at [1251, 444] on div "Service Aux" at bounding box center [1236, 439] width 187 height 21
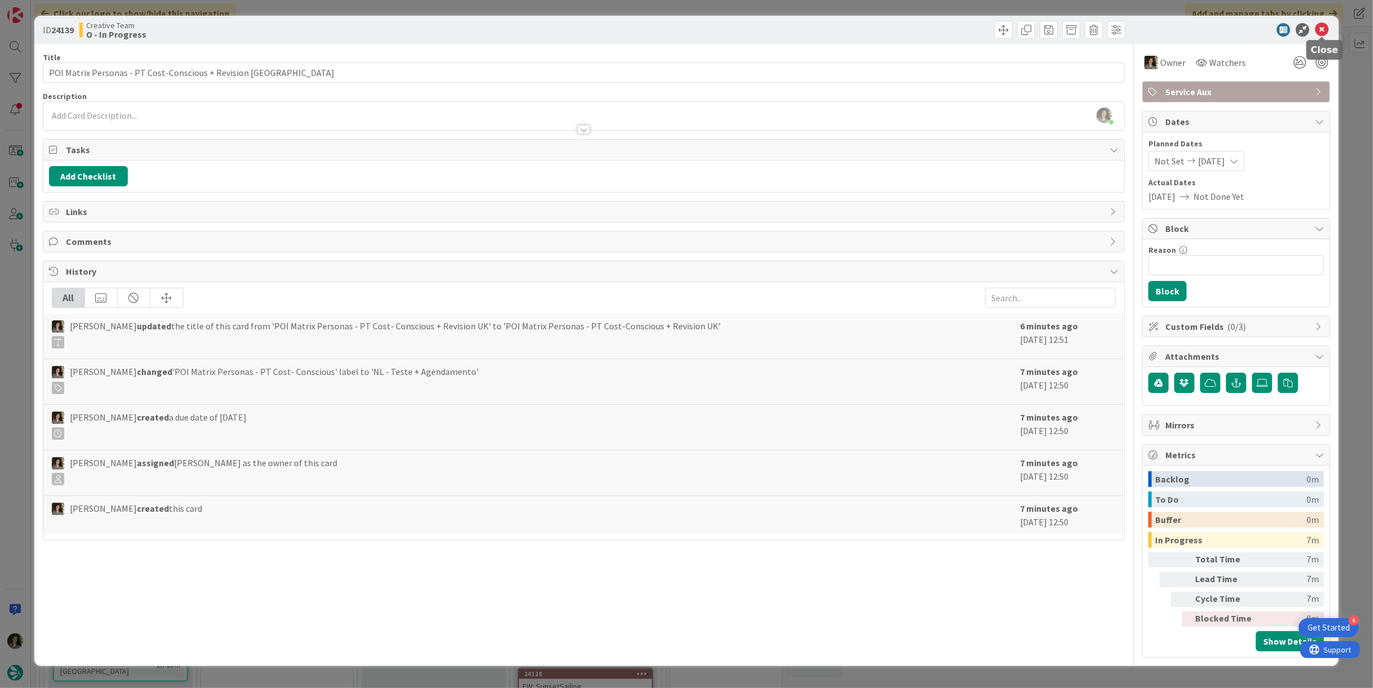
drag, startPoint x: 1324, startPoint y: 24, endPoint x: 1053, endPoint y: 64, distance: 273.7
click at [1321, 26] on icon at bounding box center [1322, 30] width 14 height 14
